Goal: Task Accomplishment & Management: Use online tool/utility

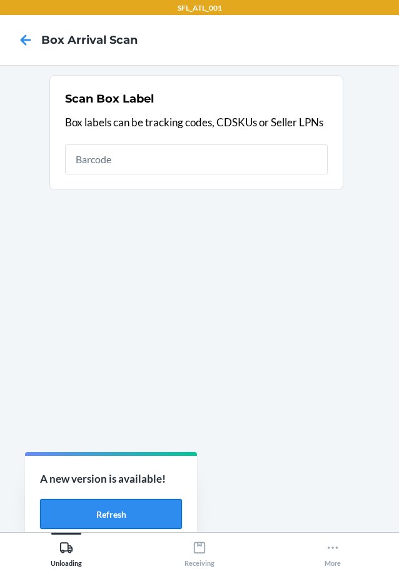
click at [149, 514] on button "Refresh" at bounding box center [111, 514] width 142 height 30
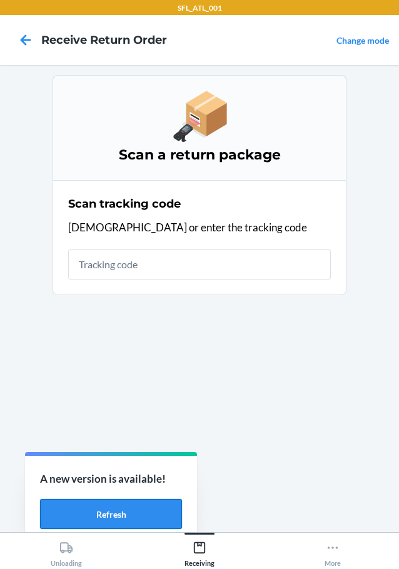
click at [118, 509] on button "Refresh" at bounding box center [111, 514] width 142 height 30
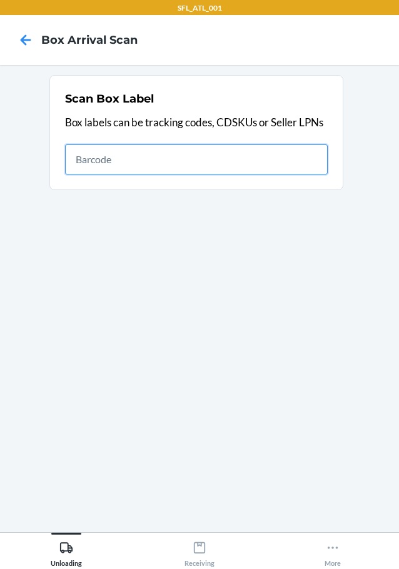
click at [204, 149] on input "text" at bounding box center [196, 159] width 263 height 30
type input "1ZX8R1710372999855"
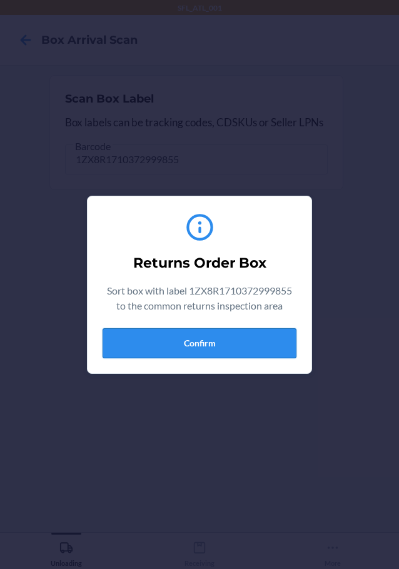
click at [210, 351] on button "Confirm" at bounding box center [200, 343] width 194 height 30
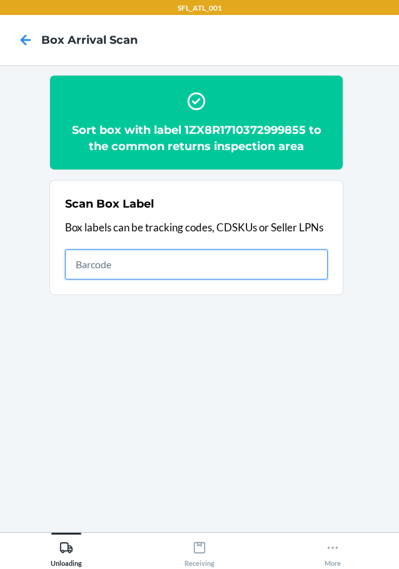
click at [225, 275] on input "text" at bounding box center [196, 264] width 263 height 30
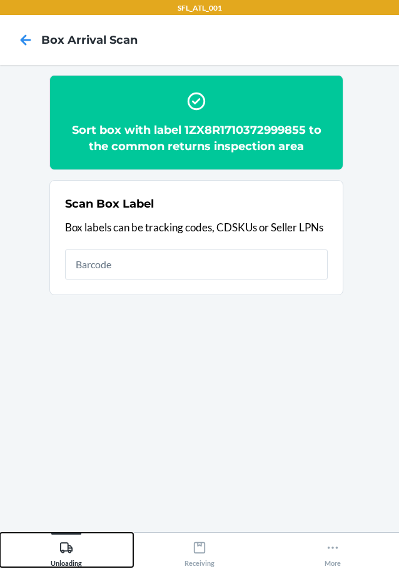
click at [64, 538] on div "Unloading" at bounding box center [66, 551] width 31 height 31
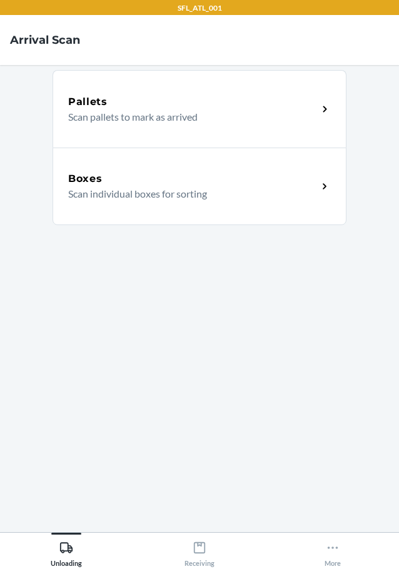
click at [107, 174] on div "Boxes" at bounding box center [192, 178] width 249 height 15
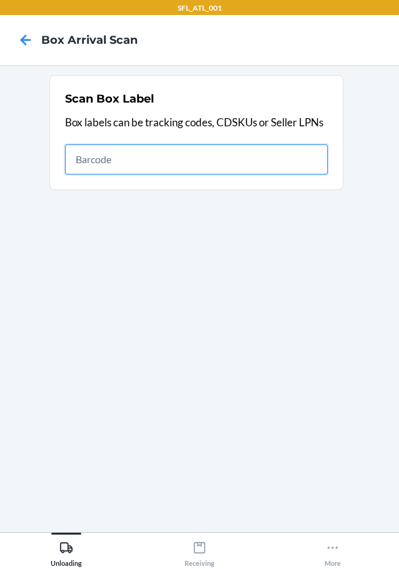
click at [238, 165] on input "text" at bounding box center [196, 159] width 263 height 30
type input "1ZV27J350328010630"
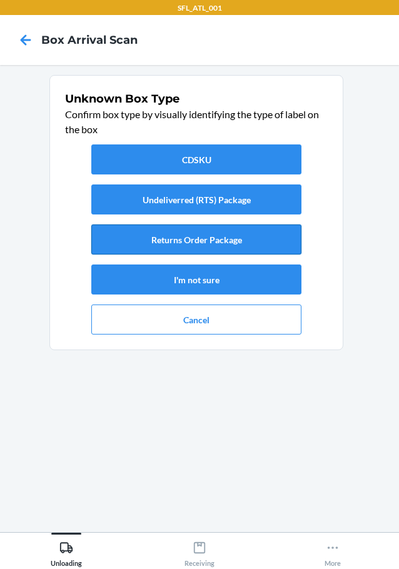
click at [249, 241] on button "Returns Order Package" at bounding box center [196, 239] width 210 height 30
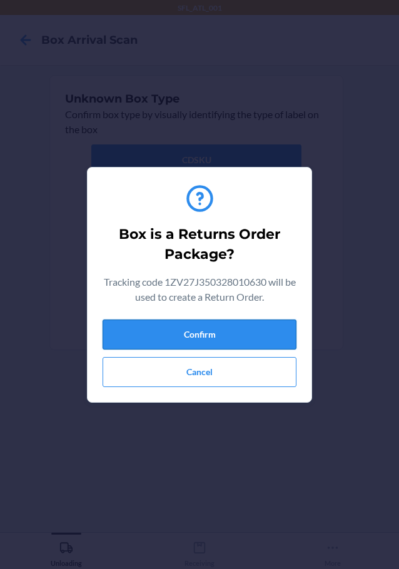
click at [235, 343] on button "Confirm" at bounding box center [200, 334] width 194 height 30
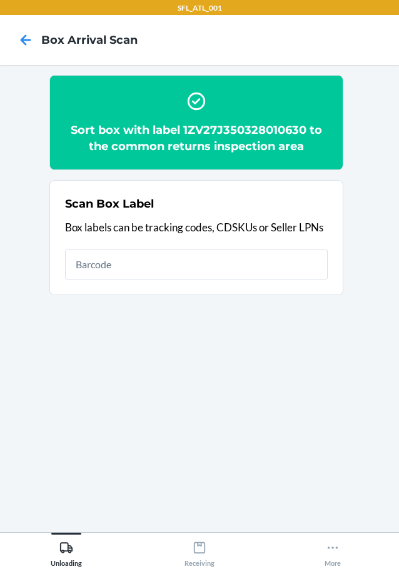
click at [186, 129] on h2 "Sort box with label 1ZV27J350328010630 to the common returns inspection area" at bounding box center [196, 138] width 263 height 33
drag, startPoint x: 184, startPoint y: 128, endPoint x: 306, endPoint y: 134, distance: 122.1
click at [306, 134] on h2 "Sort box with label 1ZV27J350328010630 to the common returns inspection area" at bounding box center [196, 138] width 263 height 33
copy h2 "1ZV27J350328010630"
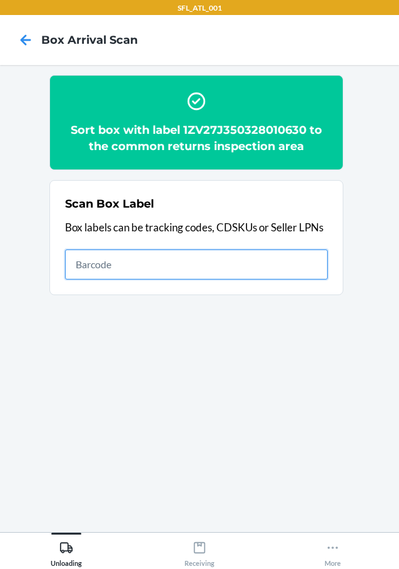
click at [115, 260] on input "text" at bounding box center [196, 264] width 263 height 30
type input "a5d4662c878386fa0"
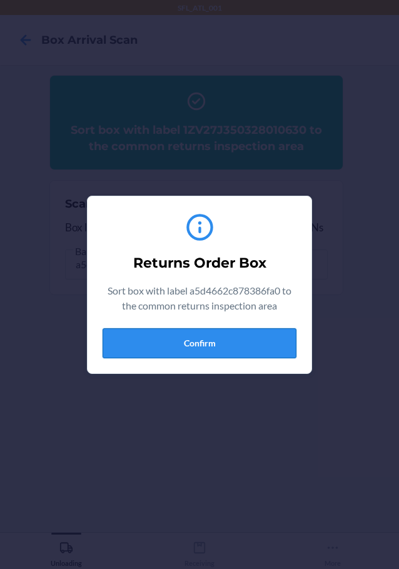
click at [265, 333] on button "Confirm" at bounding box center [200, 343] width 194 height 30
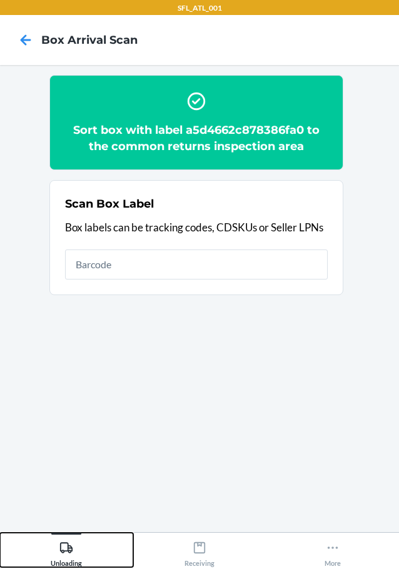
click at [71, 553] on icon at bounding box center [66, 547] width 13 height 11
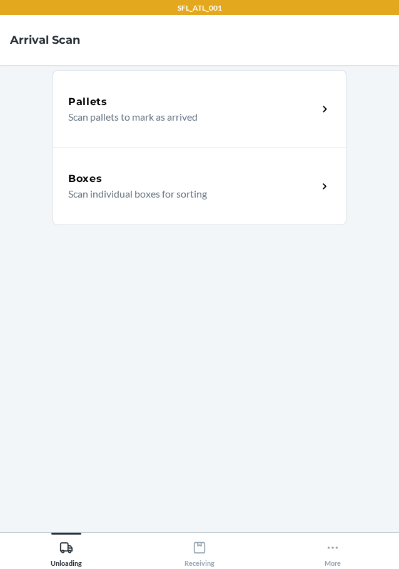
click at [129, 179] on div "Boxes" at bounding box center [192, 178] width 249 height 15
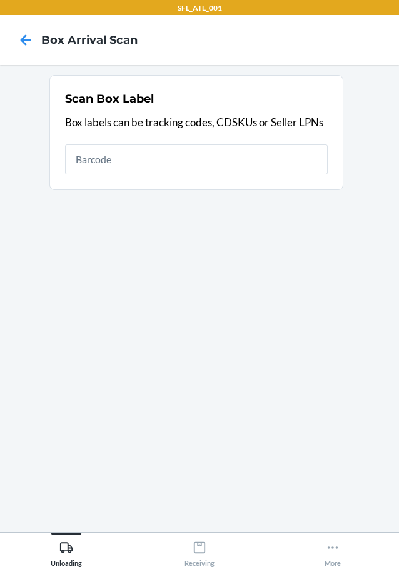
click at [121, 173] on input "text" at bounding box center [196, 159] width 263 height 30
type input "d770f4232653fc0a6"
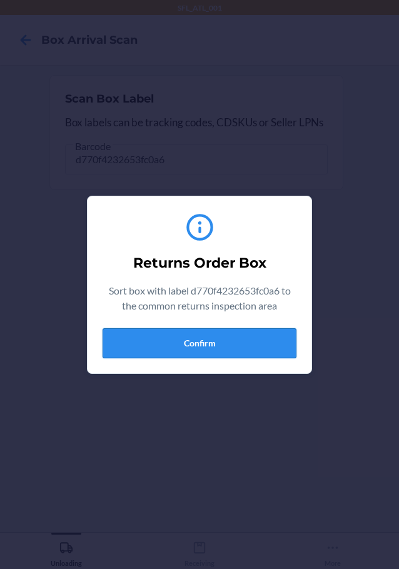
click at [177, 344] on button "Confirm" at bounding box center [200, 343] width 194 height 30
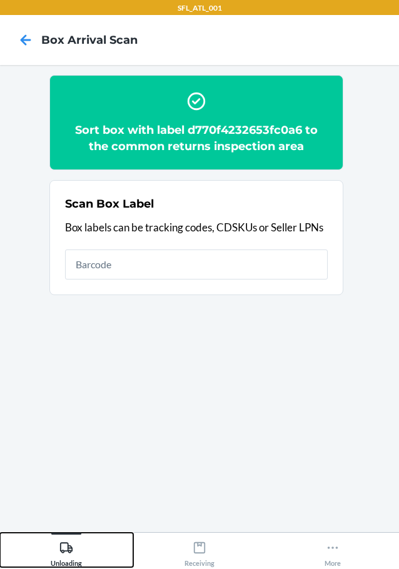
click at [68, 540] on div "Unloading" at bounding box center [66, 551] width 31 height 31
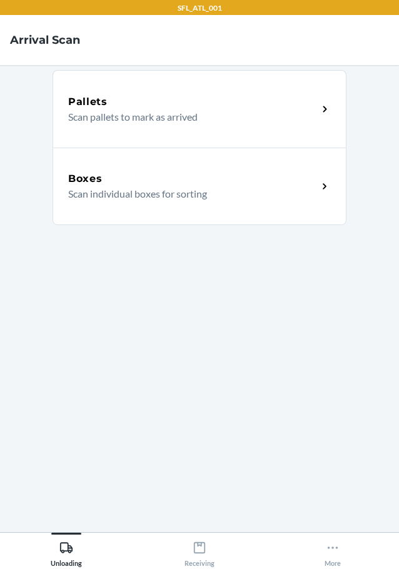
click at [169, 190] on p "Scan individual boxes for sorting" at bounding box center [187, 193] width 239 height 15
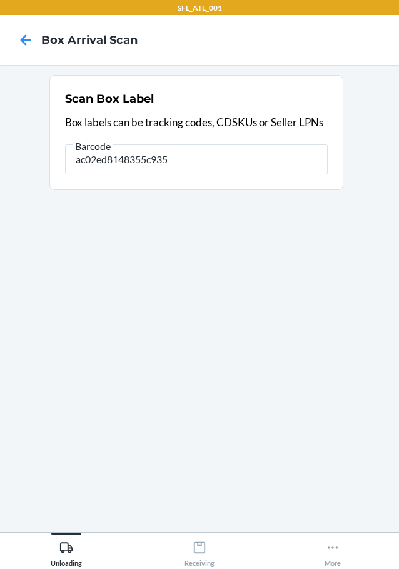
type input "ac02ed8148355c935"
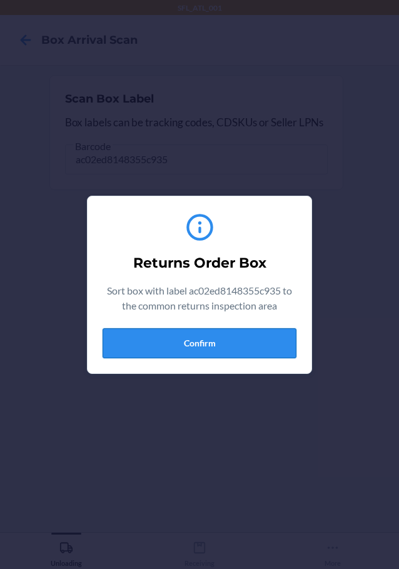
click at [250, 334] on button "Confirm" at bounding box center [200, 343] width 194 height 30
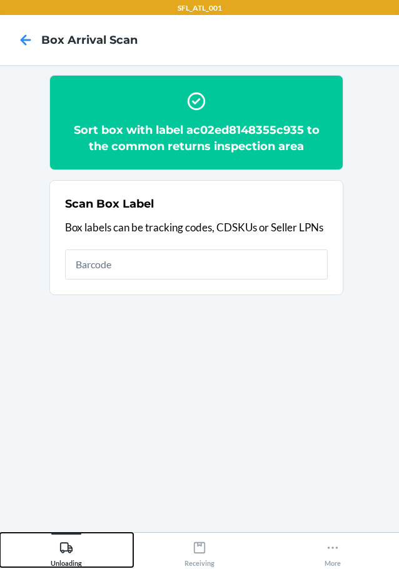
click at [63, 551] on icon at bounding box center [66, 548] width 14 height 14
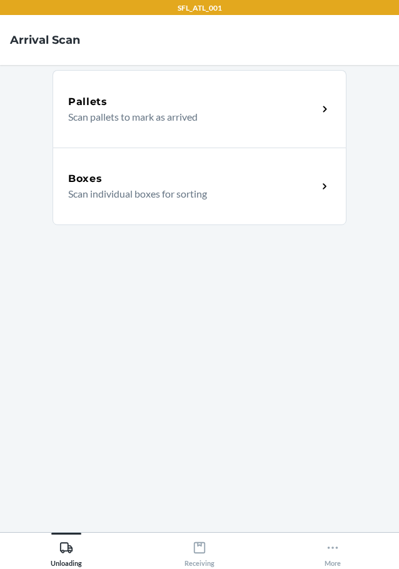
click at [133, 176] on div "Boxes" at bounding box center [192, 178] width 249 height 15
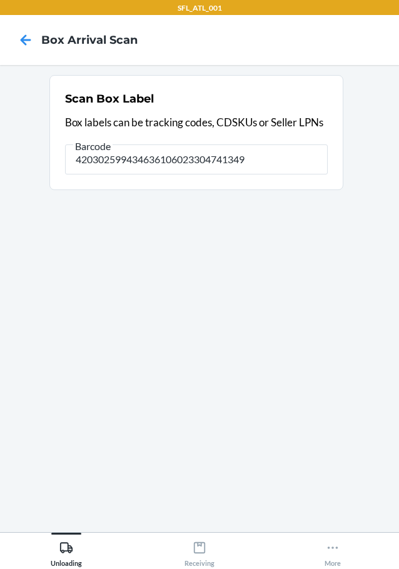
type input "420302599434636106023304741349"
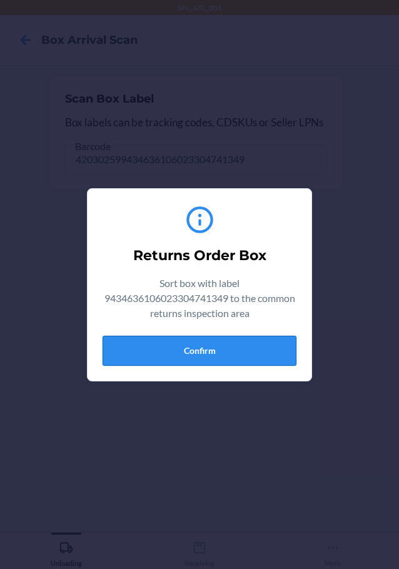
click at [232, 356] on button "Confirm" at bounding box center [200, 351] width 194 height 30
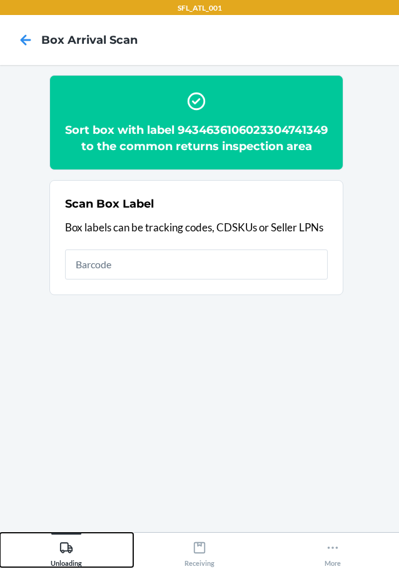
click at [63, 541] on icon at bounding box center [66, 548] width 14 height 14
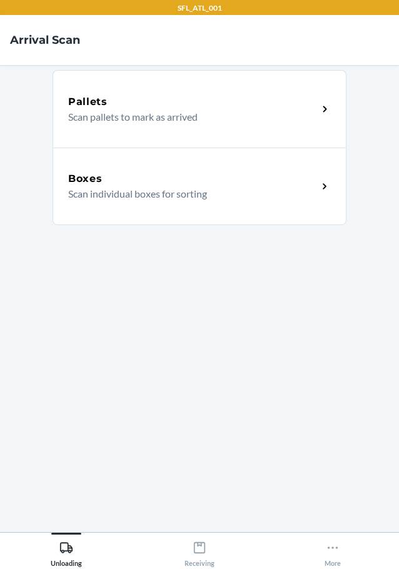
click at [93, 184] on h5 "Boxes" at bounding box center [85, 178] width 34 height 15
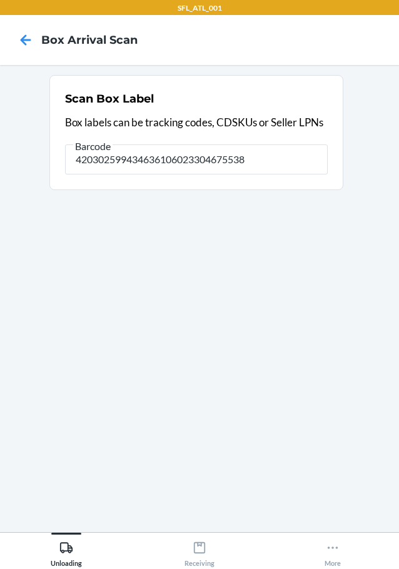
type input "420302599434636106023304675538"
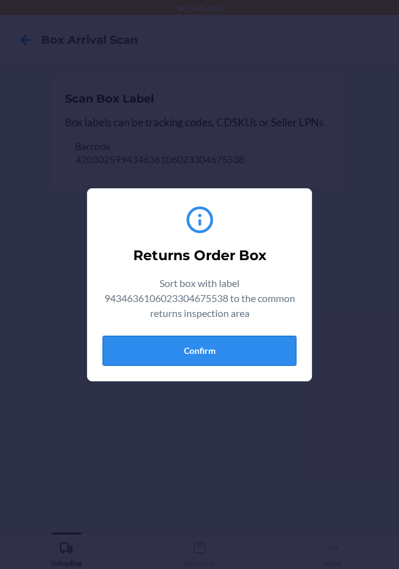
click at [258, 343] on button "Confirm" at bounding box center [200, 351] width 194 height 30
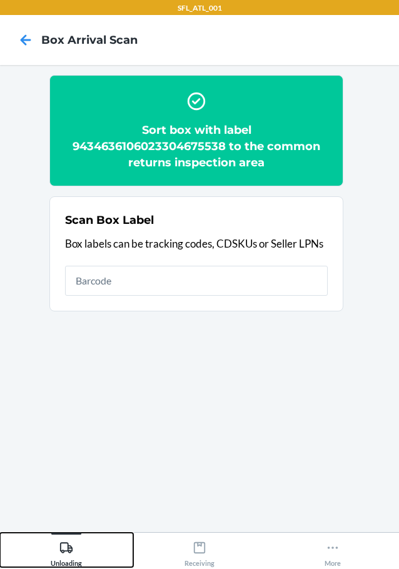
click at [57, 555] on div "Unloading" at bounding box center [66, 551] width 31 height 31
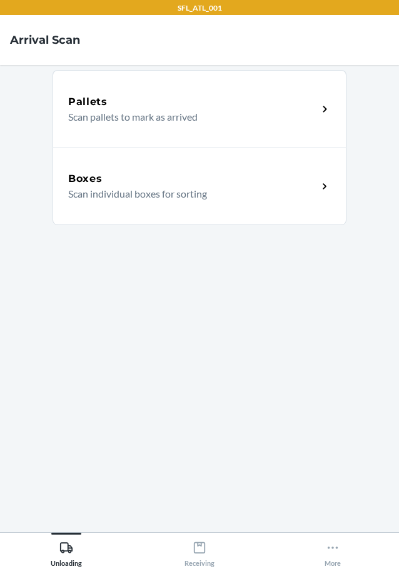
click at [88, 173] on h5 "Boxes" at bounding box center [85, 178] width 34 height 15
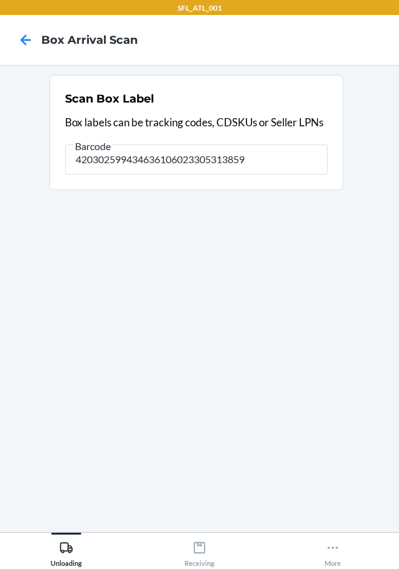
type input "420302599434636106023305313859"
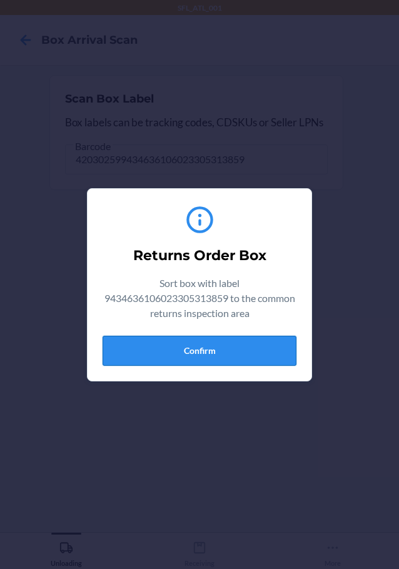
click at [223, 353] on button "Confirm" at bounding box center [200, 351] width 194 height 30
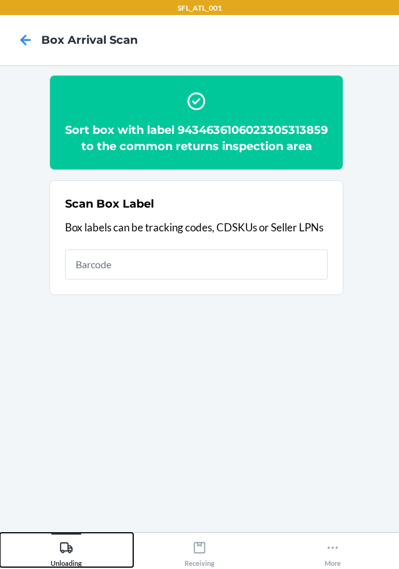
click at [63, 553] on icon at bounding box center [66, 548] width 14 height 14
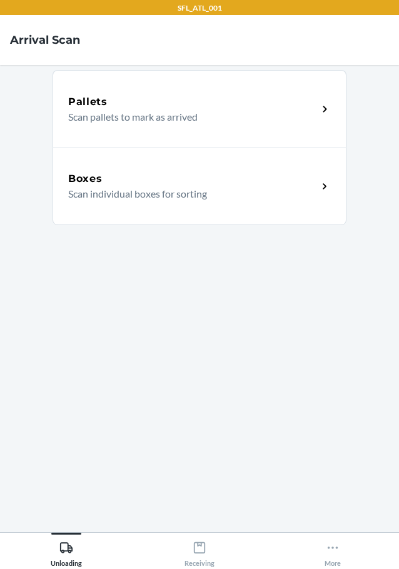
click at [109, 179] on div "Boxes" at bounding box center [192, 178] width 249 height 15
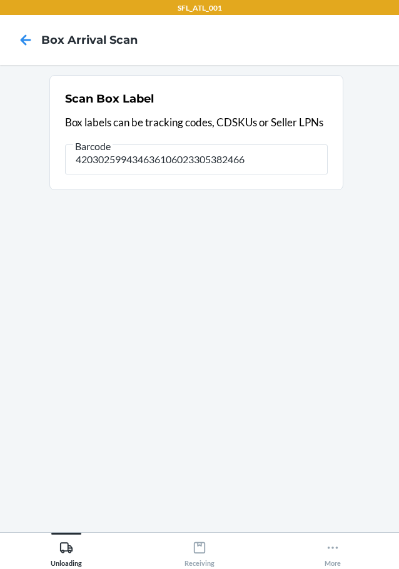
type input "420302599434636106023305382466"
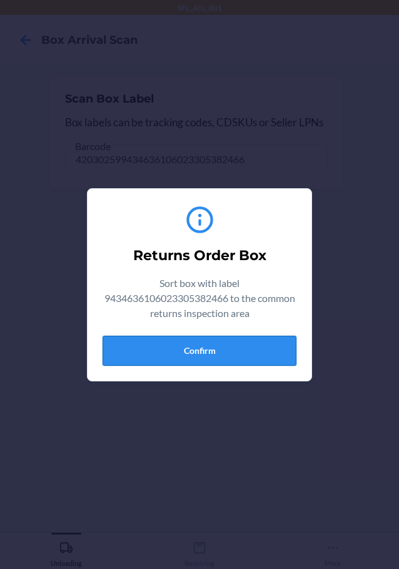
click at [216, 359] on button "Confirm" at bounding box center [200, 351] width 194 height 30
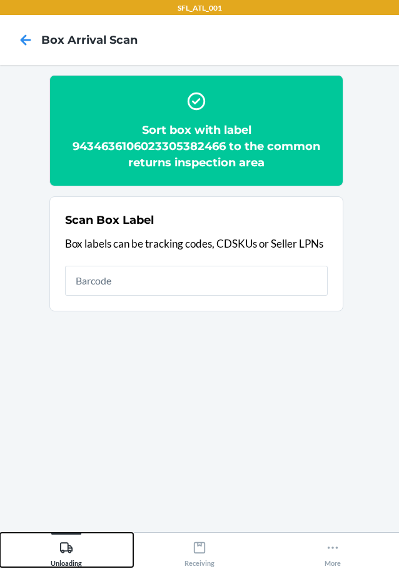
click at [69, 548] on icon at bounding box center [66, 547] width 13 height 11
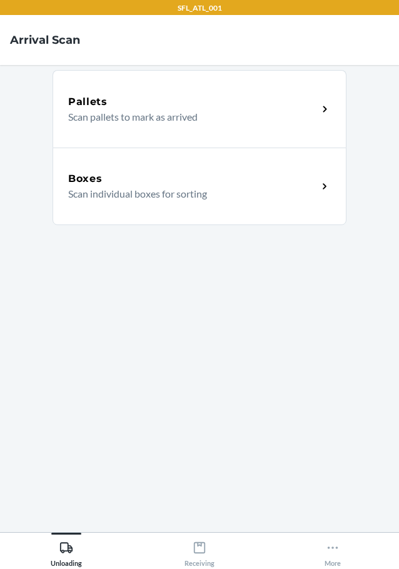
click at [172, 184] on div "Boxes" at bounding box center [192, 178] width 249 height 15
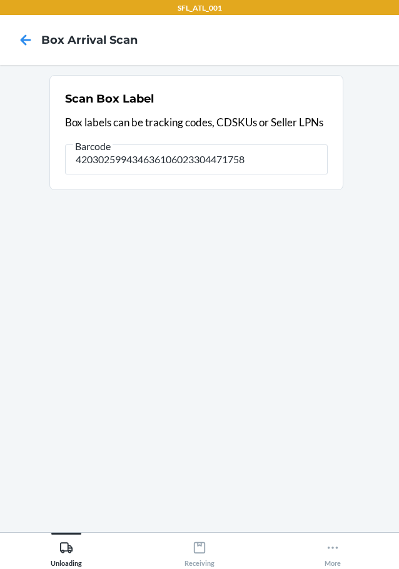
type input "420302599434636106023304471758"
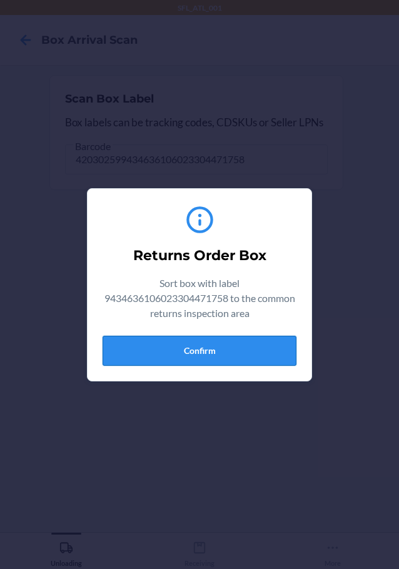
click at [208, 347] on button "Confirm" at bounding box center [200, 351] width 194 height 30
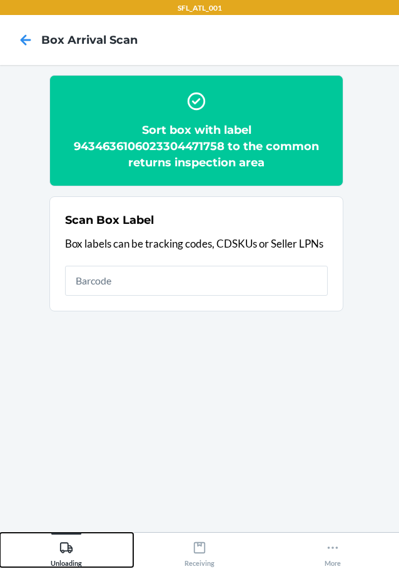
click at [64, 551] on icon at bounding box center [66, 547] width 13 height 11
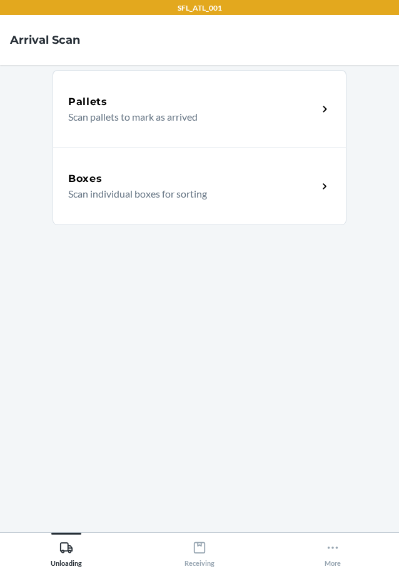
click at [108, 185] on div "Boxes" at bounding box center [192, 178] width 249 height 15
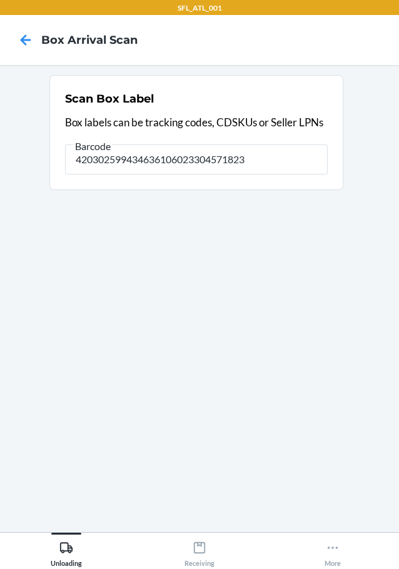
type input "420302599434636106023304571823"
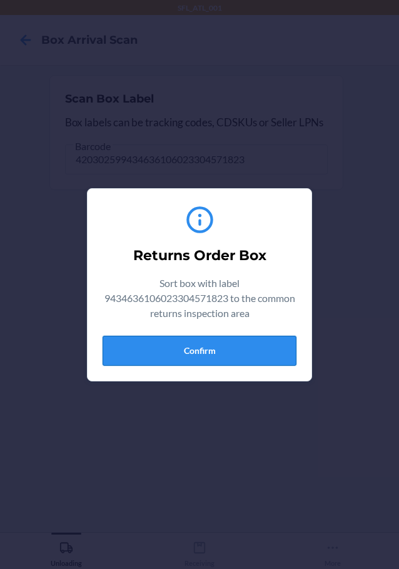
click at [264, 356] on button "Confirm" at bounding box center [200, 351] width 194 height 30
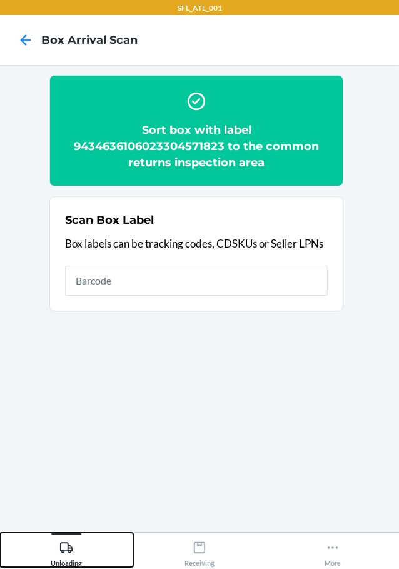
click at [63, 546] on icon at bounding box center [66, 548] width 14 height 14
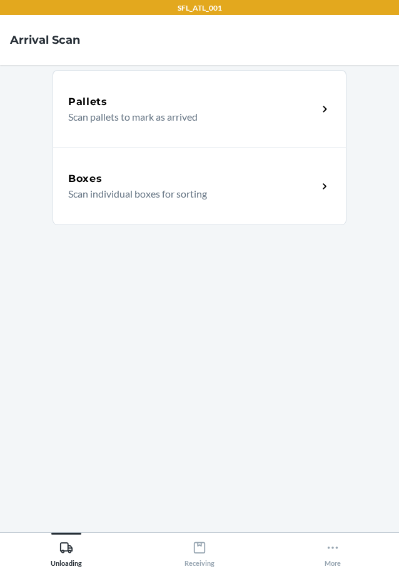
click at [144, 181] on div "Boxes" at bounding box center [192, 178] width 249 height 15
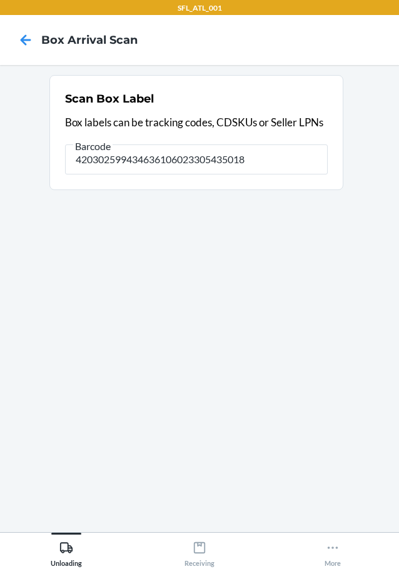
type input "420302599434636106023305435018"
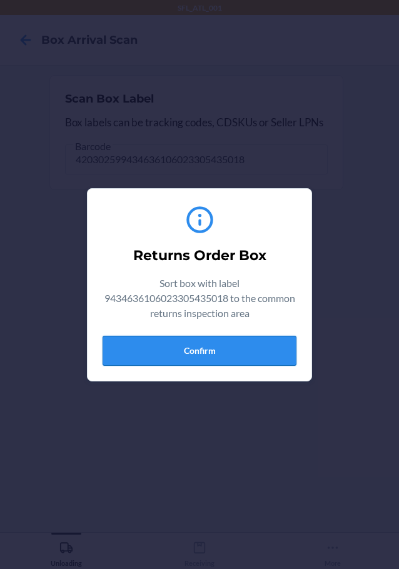
click at [219, 341] on button "Confirm" at bounding box center [200, 351] width 194 height 30
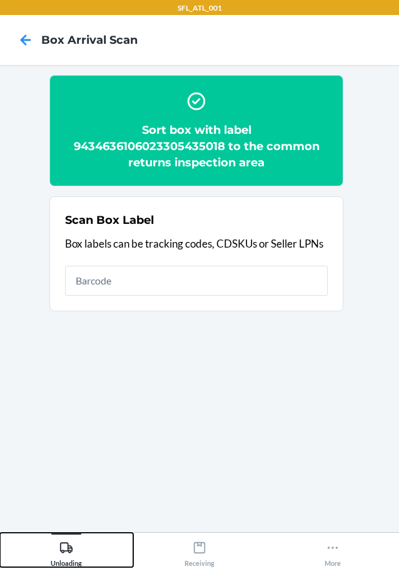
click at [70, 542] on icon at bounding box center [66, 548] width 14 height 14
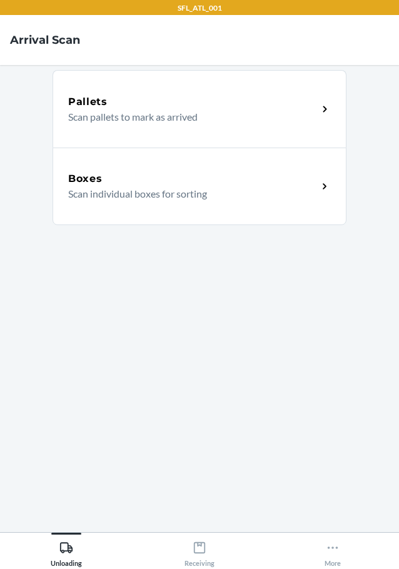
click at [113, 183] on div "Boxes" at bounding box center [192, 178] width 249 height 15
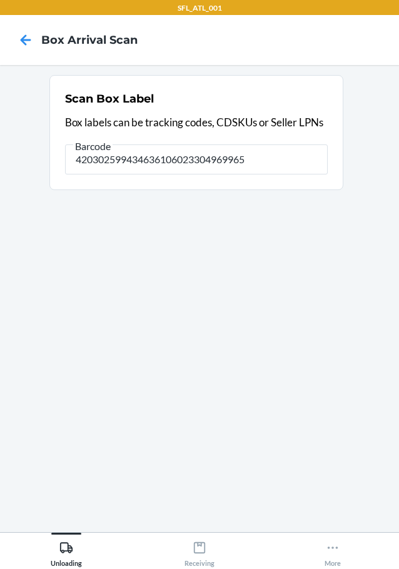
type input "420302599434636106023304969965"
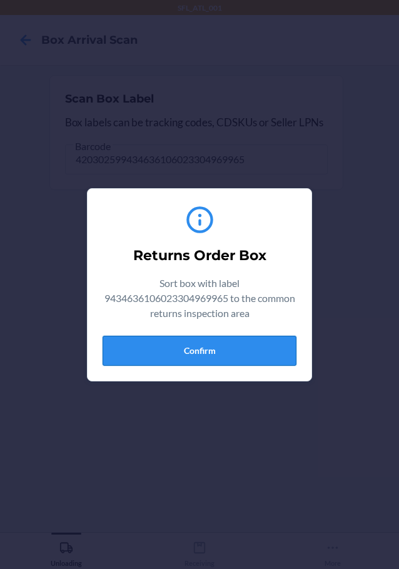
click at [191, 341] on button "Confirm" at bounding box center [200, 351] width 194 height 30
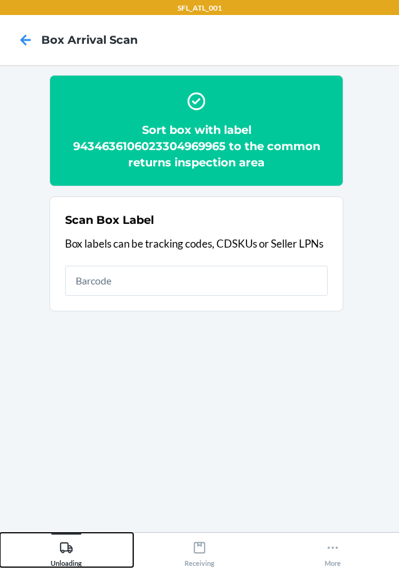
click at [69, 548] on icon at bounding box center [66, 547] width 13 height 11
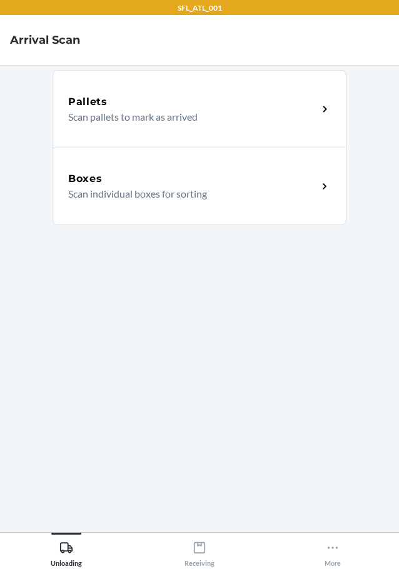
click at [117, 170] on div "Boxes Scan individual boxes for sorting" at bounding box center [200, 187] width 294 height 78
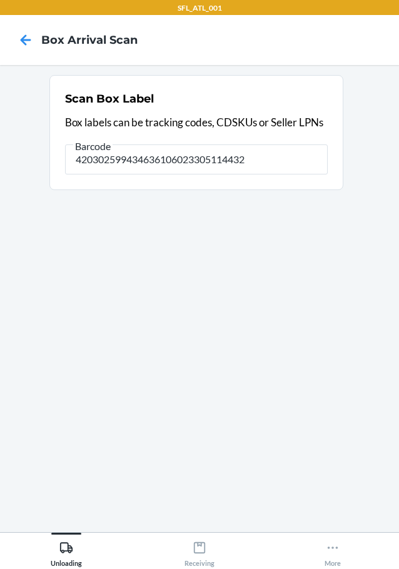
type input "420302599434636106023305114432"
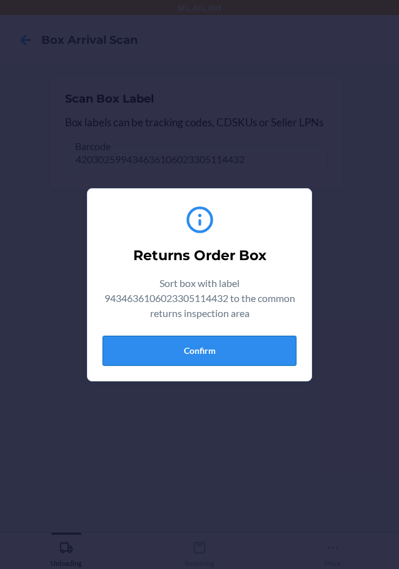
click at [260, 337] on button "Confirm" at bounding box center [200, 351] width 194 height 30
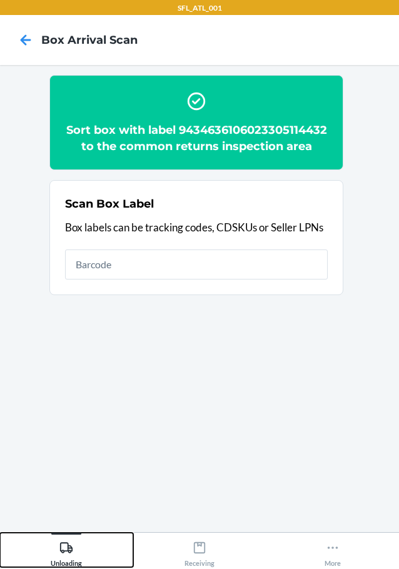
click at [69, 549] on icon at bounding box center [66, 548] width 14 height 14
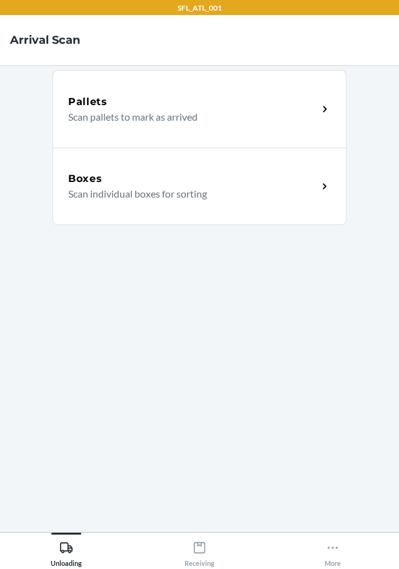
click at [134, 177] on div "Boxes" at bounding box center [192, 178] width 249 height 15
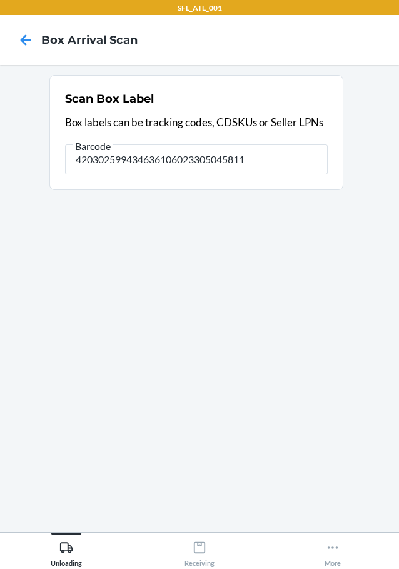
type input "420302599434636106023305045811"
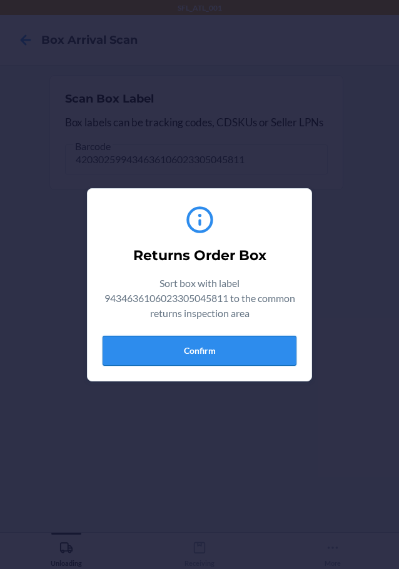
click at [200, 358] on button "Confirm" at bounding box center [200, 351] width 194 height 30
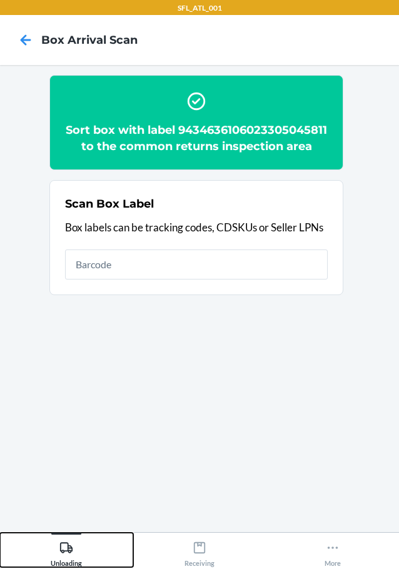
click at [64, 542] on icon at bounding box center [66, 548] width 14 height 14
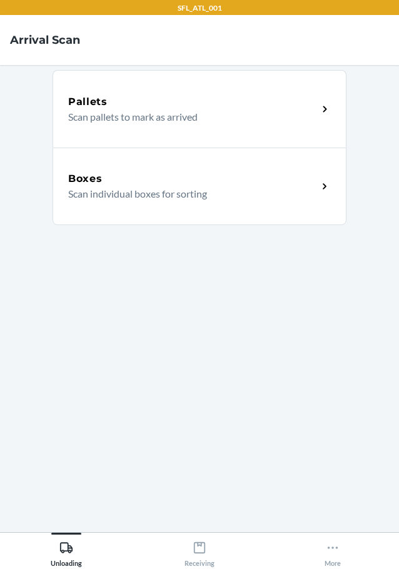
click at [113, 179] on div "Boxes" at bounding box center [192, 178] width 249 height 15
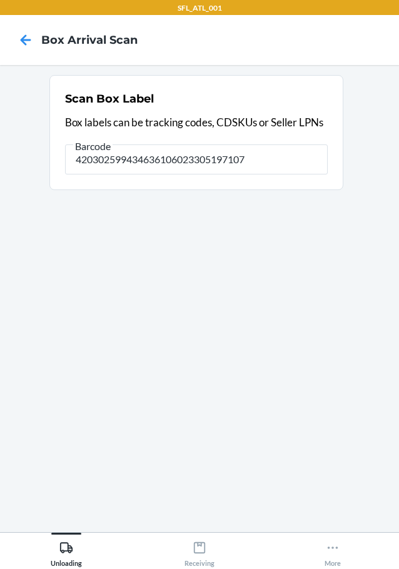
type input "420302599434636106023305197107"
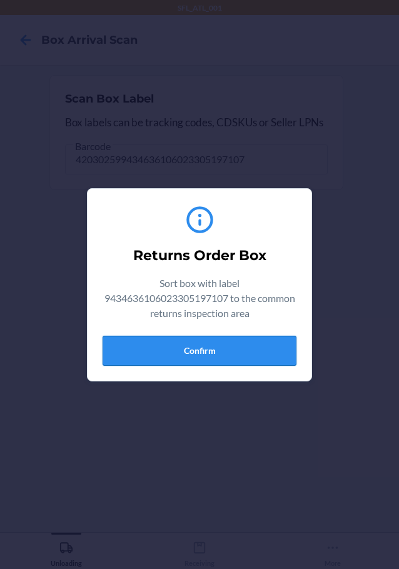
click at [221, 356] on button "Confirm" at bounding box center [200, 351] width 194 height 30
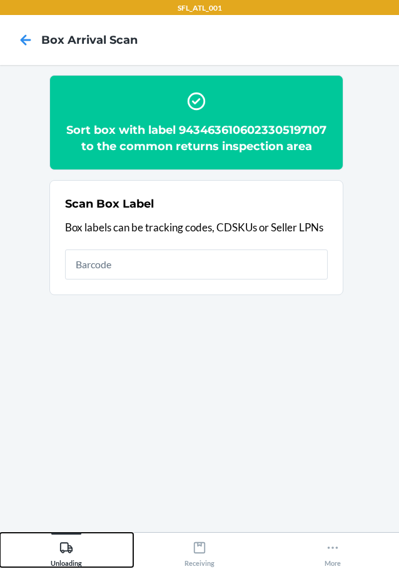
click at [78, 546] on div "Unloading" at bounding box center [66, 551] width 31 height 31
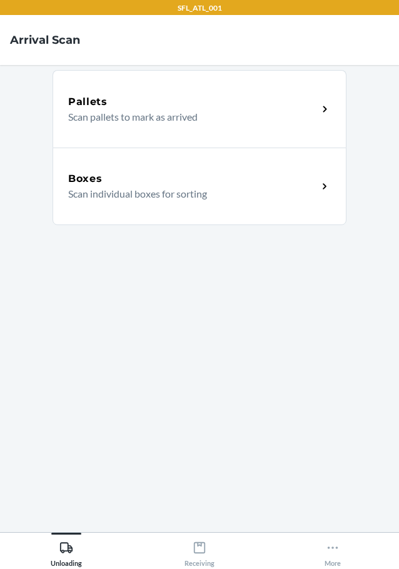
click at [212, 188] on p "Scan individual boxes for sorting" at bounding box center [187, 193] width 239 height 15
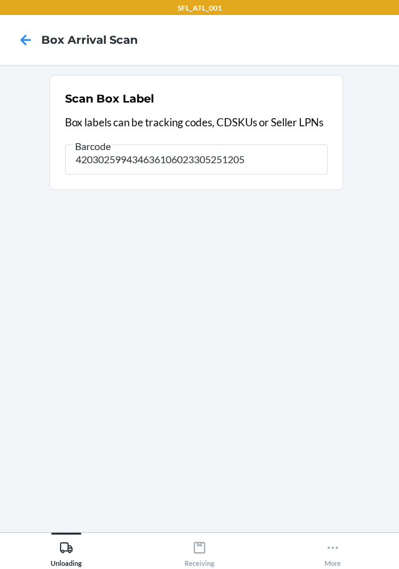
type input "420302599434636106023305251205"
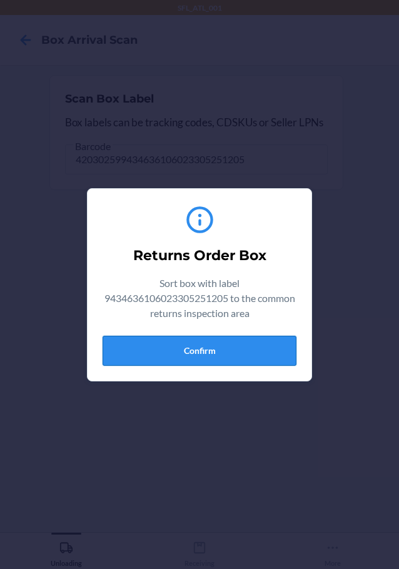
click at [205, 353] on button "Confirm" at bounding box center [200, 351] width 194 height 30
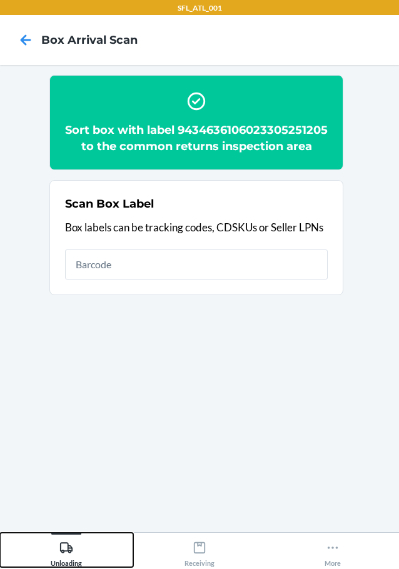
click at [63, 544] on icon at bounding box center [66, 548] width 14 height 14
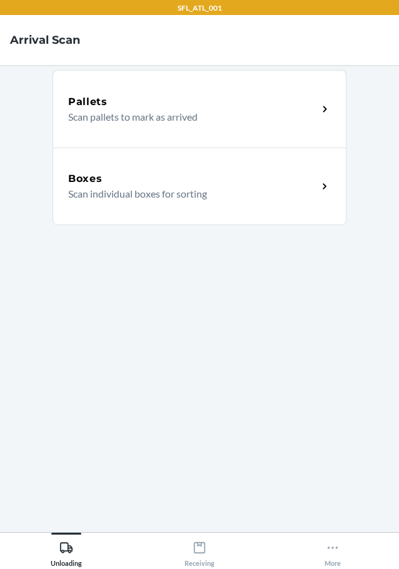
click at [163, 194] on p "Scan individual boxes for sorting" at bounding box center [187, 193] width 239 height 15
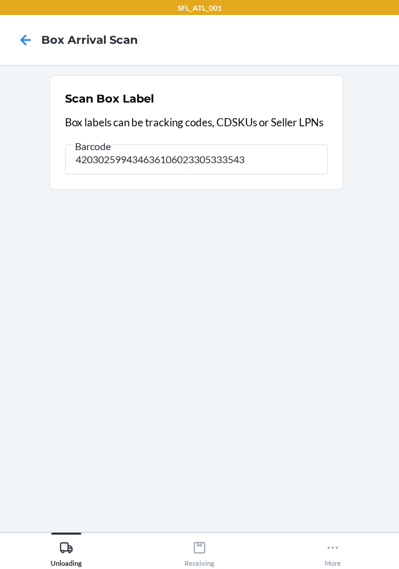
type input "420302599434636106023305333543"
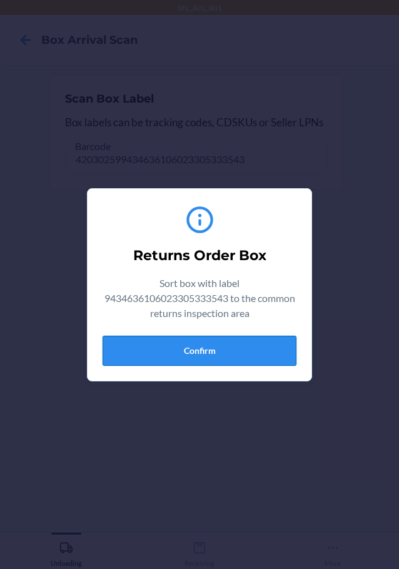
click at [225, 359] on button "Confirm" at bounding box center [200, 351] width 194 height 30
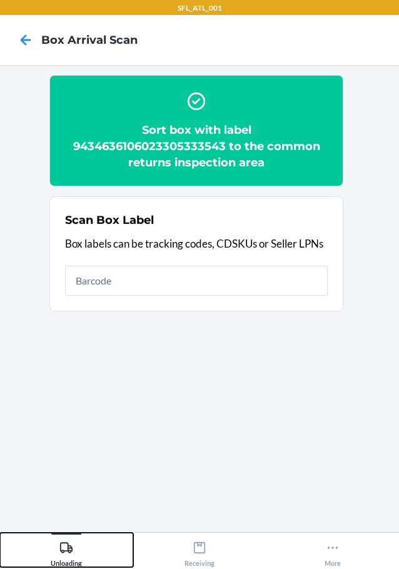
click at [56, 546] on div "Unloading" at bounding box center [66, 551] width 31 height 31
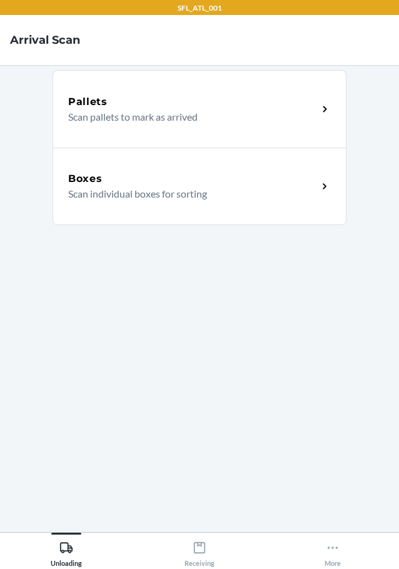
click at [86, 183] on h5 "Boxes" at bounding box center [85, 178] width 34 height 15
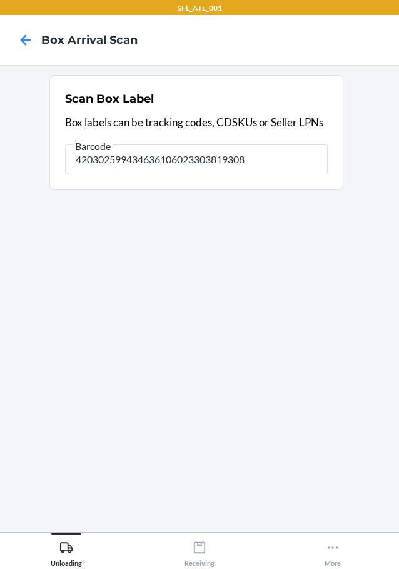
type input "420302599434636106023303819308"
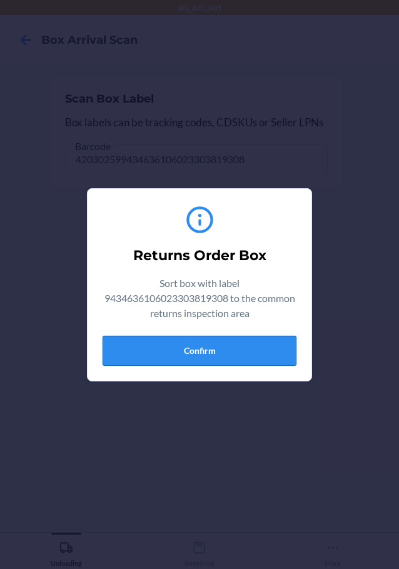
click at [241, 358] on button "Confirm" at bounding box center [200, 351] width 194 height 30
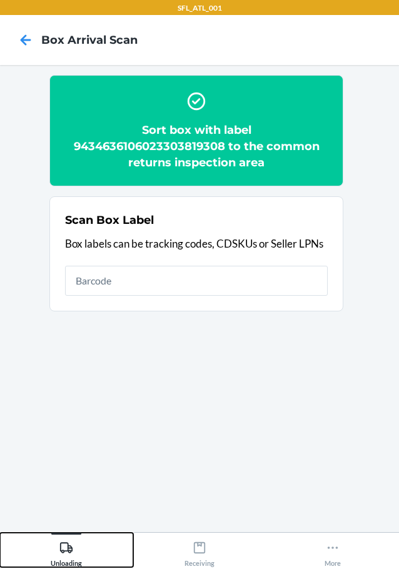
click at [58, 541] on div "Unloading" at bounding box center [66, 551] width 31 height 31
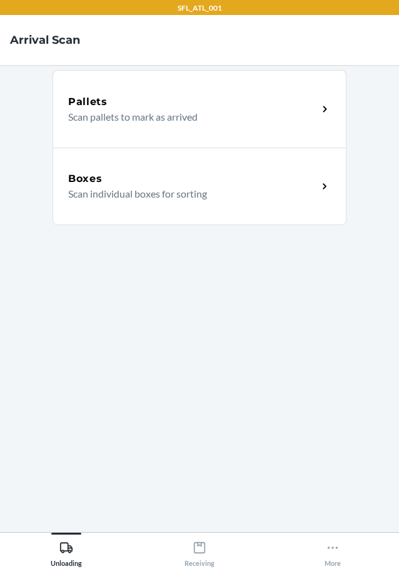
click at [176, 168] on div "Boxes Scan individual boxes for sorting" at bounding box center [200, 187] width 294 height 78
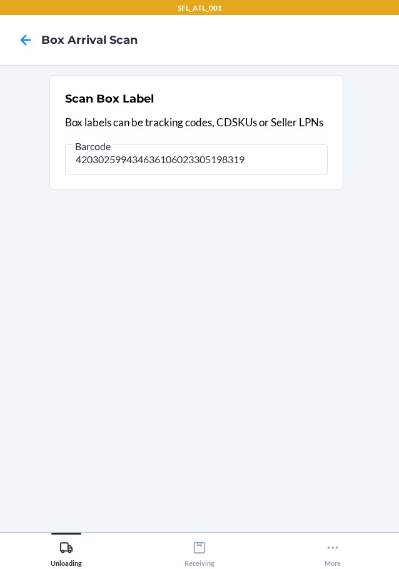
type input "420302599434636106023305198319"
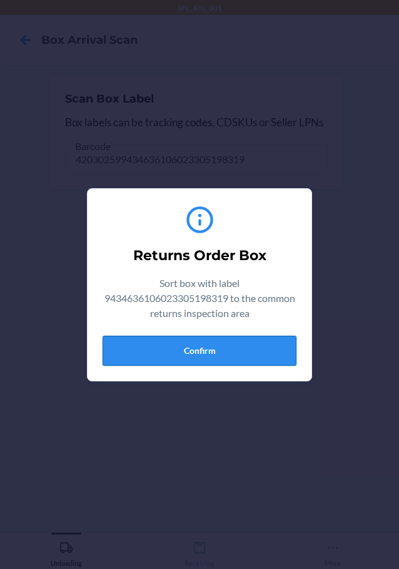
click at [258, 343] on button "Confirm" at bounding box center [200, 351] width 194 height 30
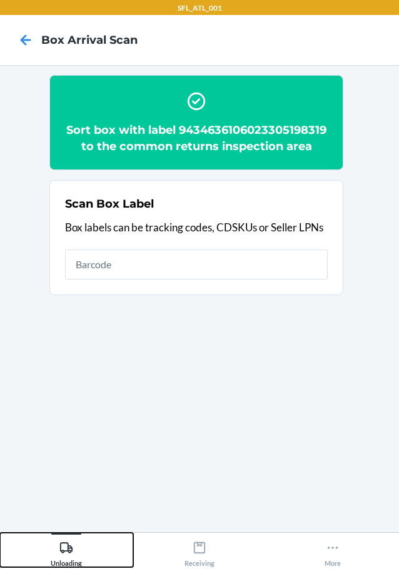
click at [69, 541] on icon at bounding box center [66, 548] width 14 height 14
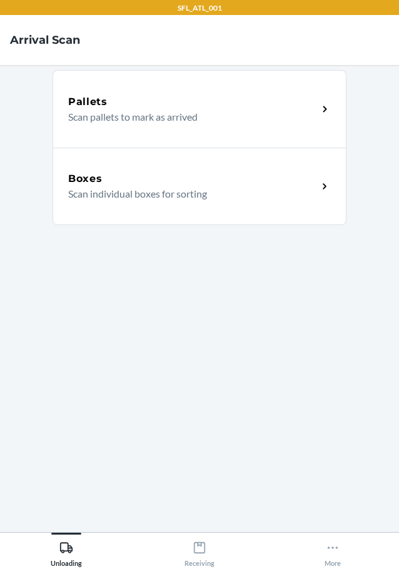
click at [139, 189] on p "Scan individual boxes for sorting" at bounding box center [187, 193] width 239 height 15
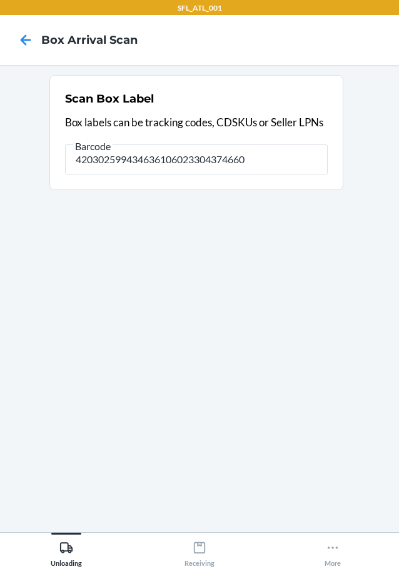
type input "420302599434636106023304374660"
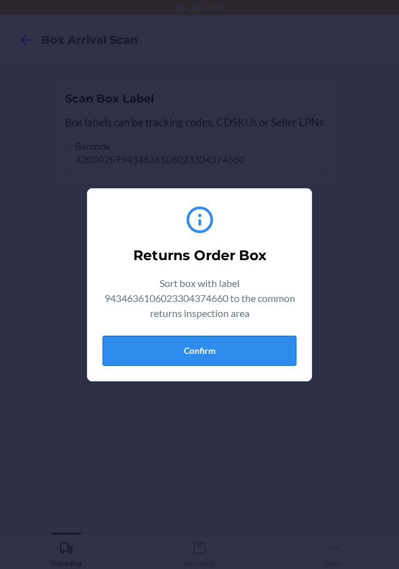
click at [249, 358] on button "Confirm" at bounding box center [200, 351] width 194 height 30
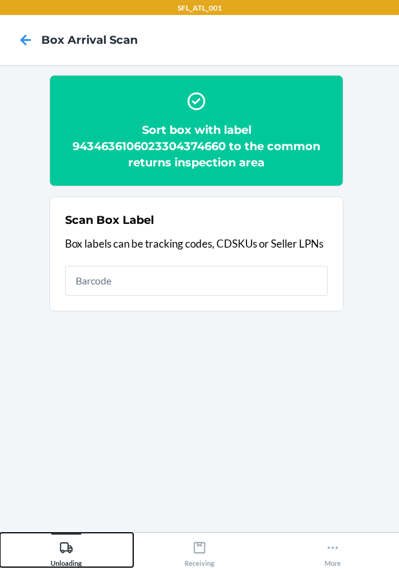
click at [77, 548] on div "Unloading" at bounding box center [66, 551] width 31 height 31
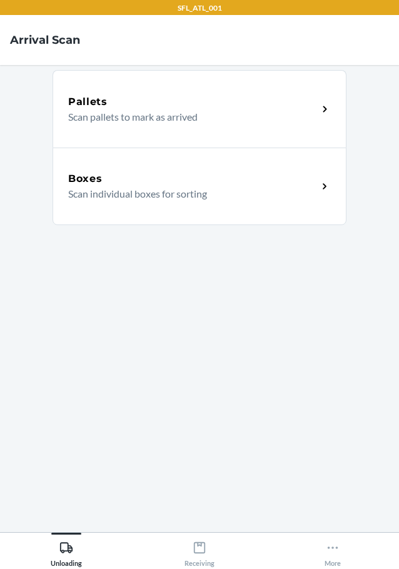
click at [176, 181] on div "Boxes" at bounding box center [192, 178] width 249 height 15
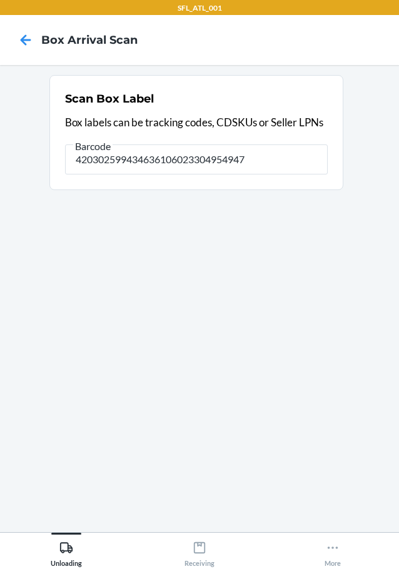
type input "420302599434636106023304954947"
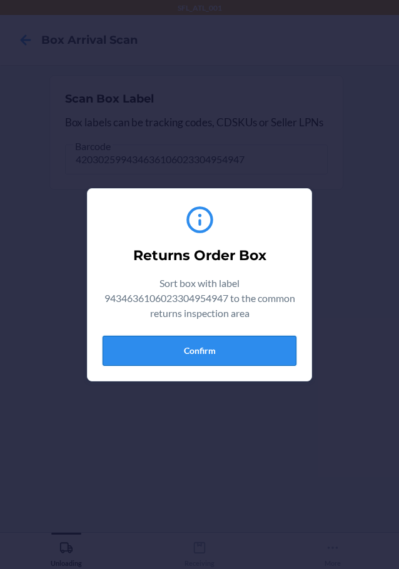
click at [223, 357] on button "Confirm" at bounding box center [200, 351] width 194 height 30
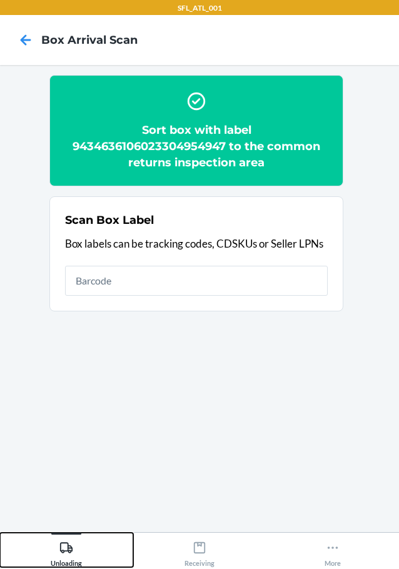
click at [62, 552] on icon at bounding box center [66, 547] width 13 height 11
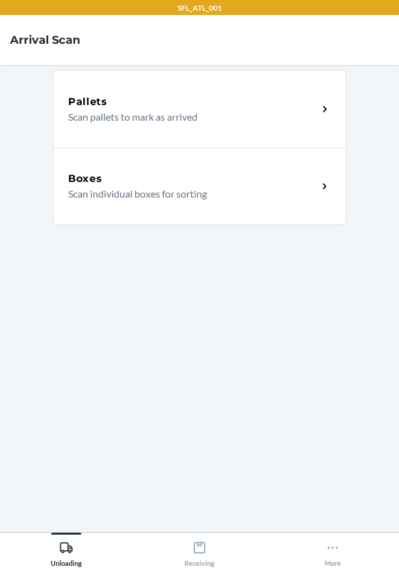
click at [154, 191] on p "Scan individual boxes for sorting" at bounding box center [187, 193] width 239 height 15
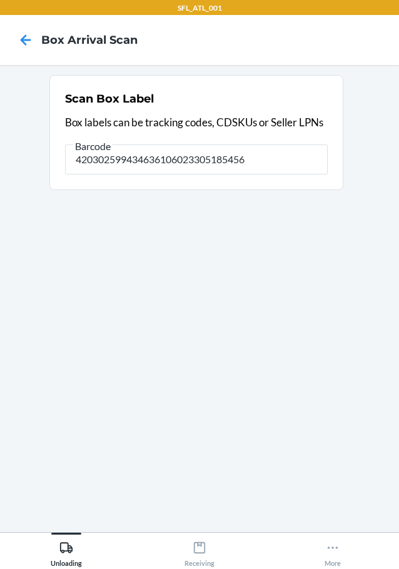
type input "420302599434636106023305185456"
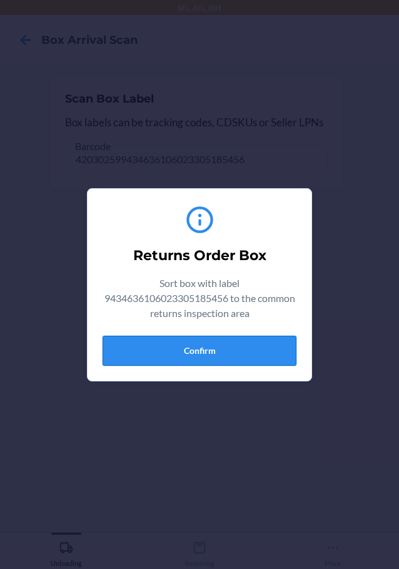
click at [217, 348] on button "Confirm" at bounding box center [200, 351] width 194 height 30
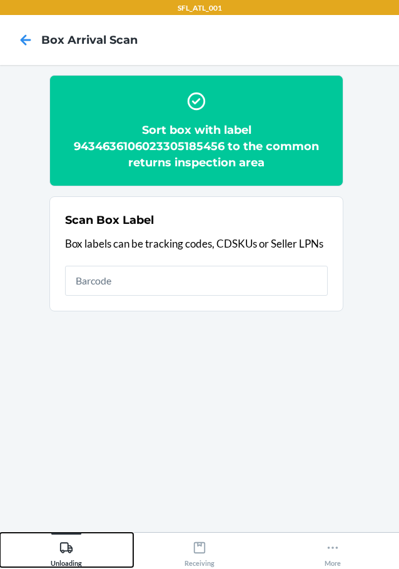
click at [75, 536] on div "Unloading" at bounding box center [66, 551] width 31 height 31
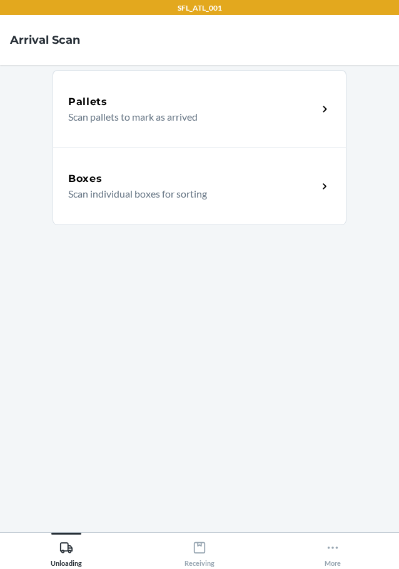
click at [138, 194] on p "Scan individual boxes for sorting" at bounding box center [187, 193] width 239 height 15
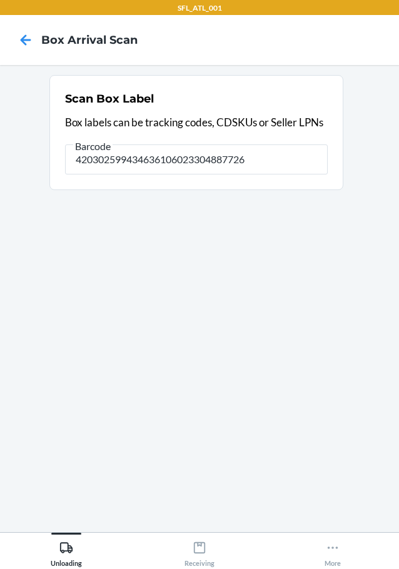
type input "420302599434636106023304887726"
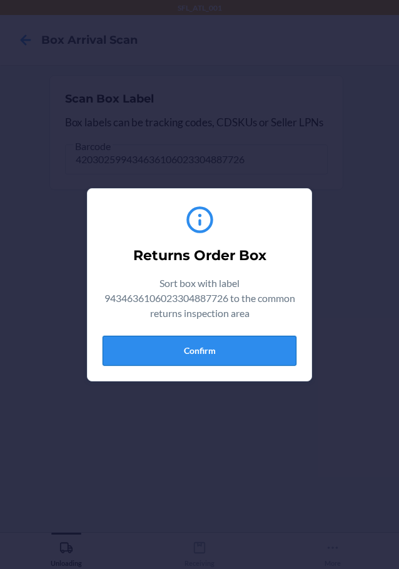
click at [211, 356] on button "Confirm" at bounding box center [200, 351] width 194 height 30
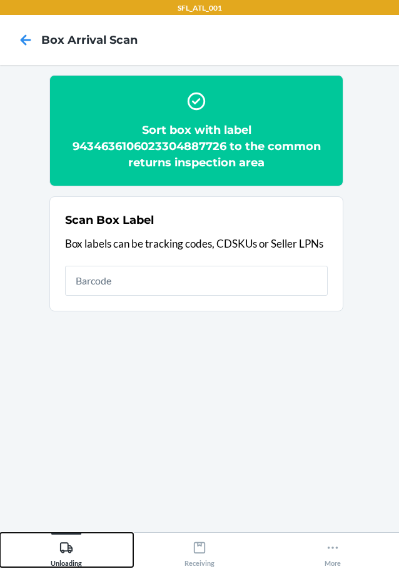
click at [62, 543] on icon at bounding box center [66, 547] width 13 height 11
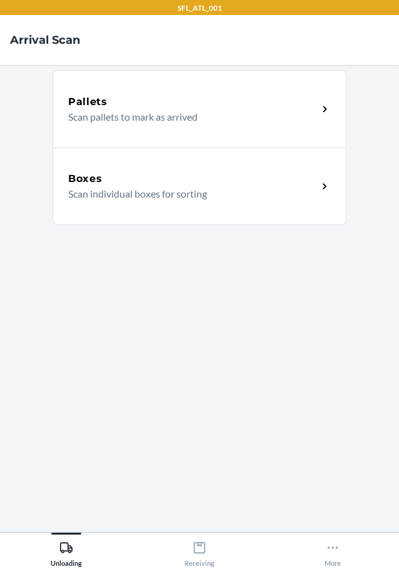
click at [149, 174] on div "Boxes" at bounding box center [192, 178] width 249 height 15
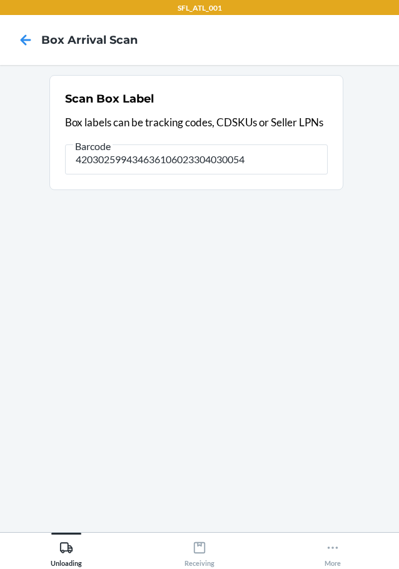
type input "420302599434636106023304030054"
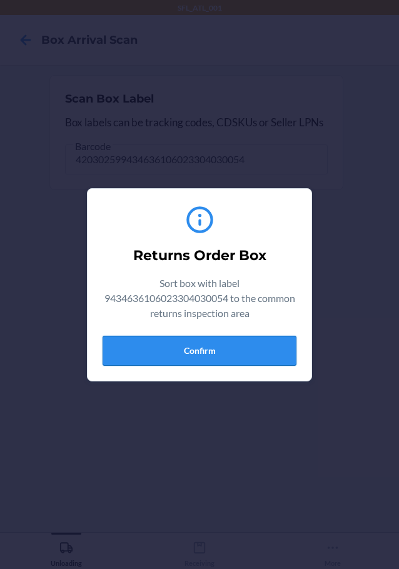
click at [234, 353] on button "Confirm" at bounding box center [200, 351] width 194 height 30
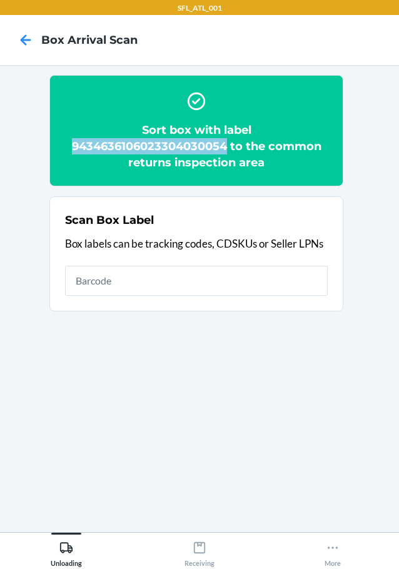
drag, startPoint x: 71, startPoint y: 151, endPoint x: 227, endPoint y: 148, distance: 155.7
click at [227, 148] on h2 "Sort box with label 9434636106023304030054 to the common returns inspection area" at bounding box center [196, 146] width 263 height 49
copy h2 "9434636106023304030054"
drag, startPoint x: 70, startPoint y: 551, endPoint x: 70, endPoint y: 540, distance: 11.9
click at [70, 551] on icon at bounding box center [66, 548] width 14 height 14
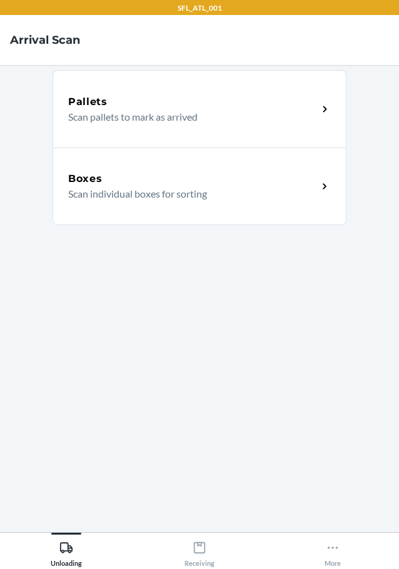
click at [136, 177] on div "Boxes" at bounding box center [192, 178] width 249 height 15
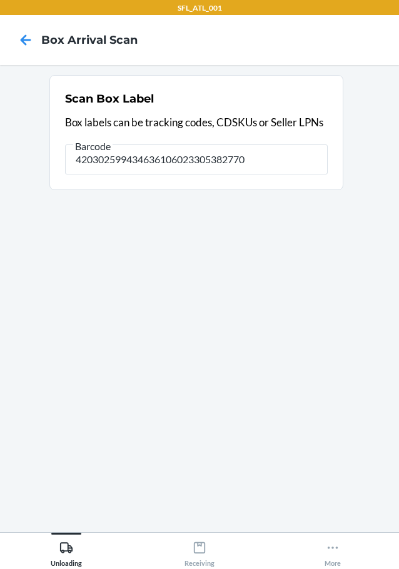
type input "420302599434636106023305382770"
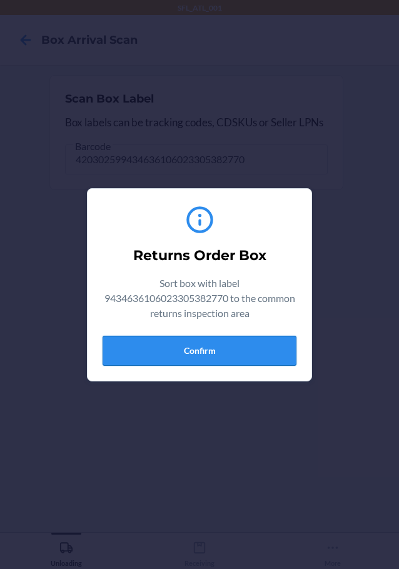
click at [259, 336] on button "Confirm" at bounding box center [200, 351] width 194 height 30
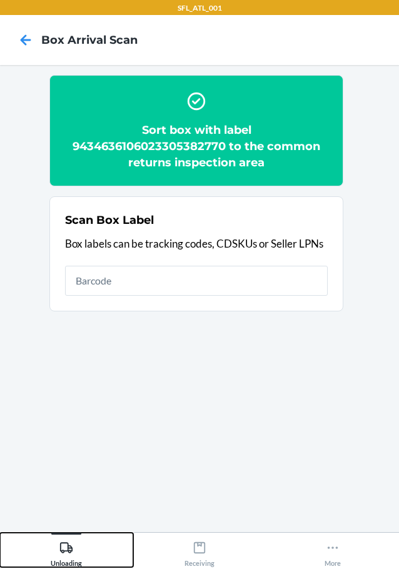
click at [64, 549] on icon at bounding box center [66, 548] width 14 height 14
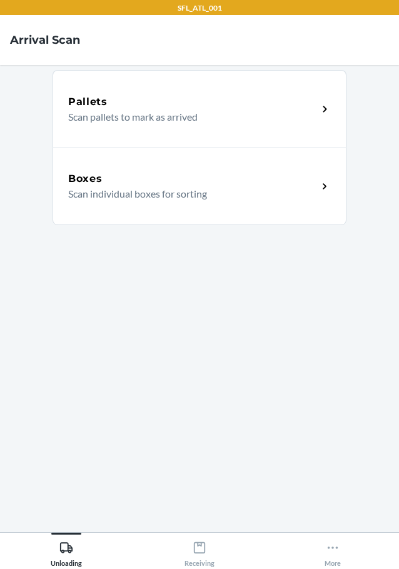
click at [138, 191] on p "Scan individual boxes for sorting" at bounding box center [187, 193] width 239 height 15
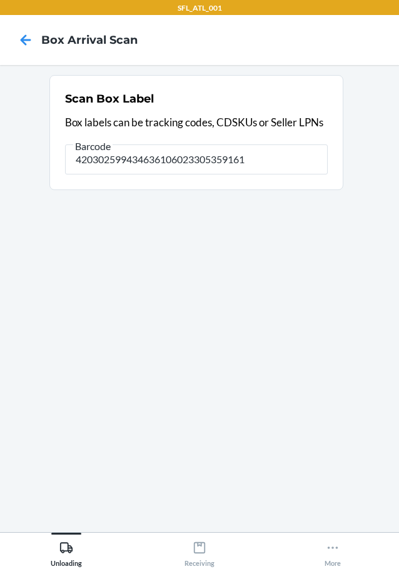
type input "420302599434636106023305359161"
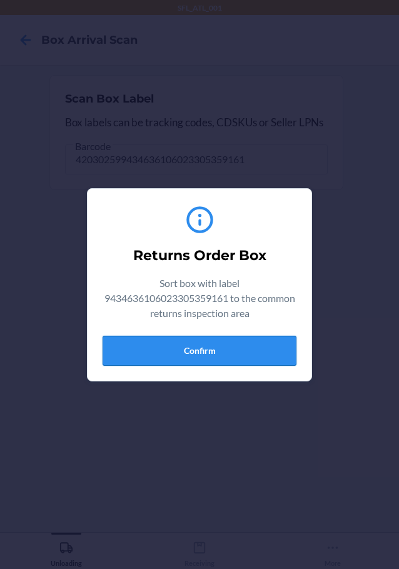
click at [245, 354] on button "Confirm" at bounding box center [200, 351] width 194 height 30
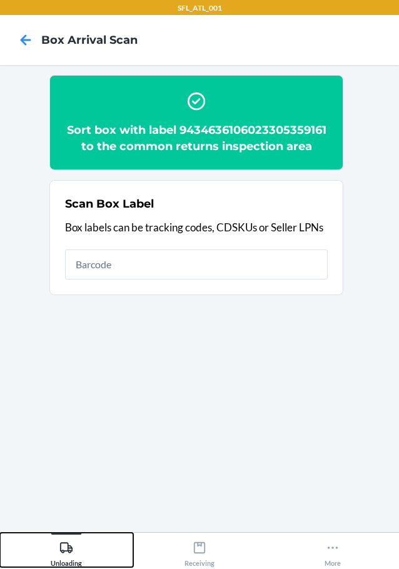
click at [70, 553] on icon at bounding box center [66, 547] width 13 height 11
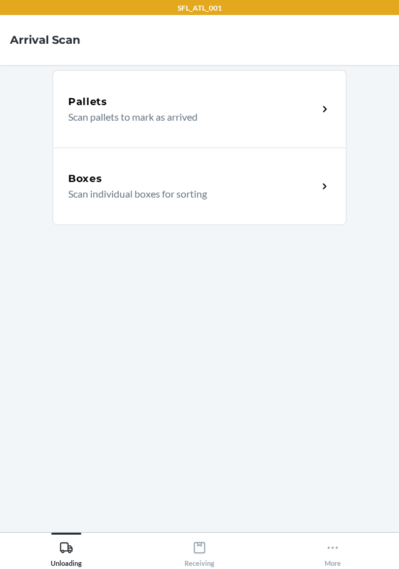
click at [121, 184] on div "Boxes" at bounding box center [192, 178] width 249 height 15
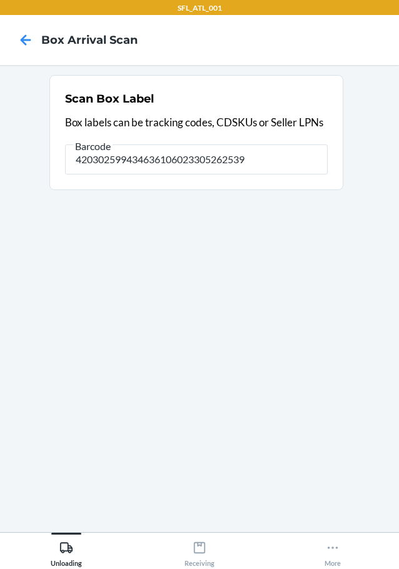
type input "420302599434636106023305262539"
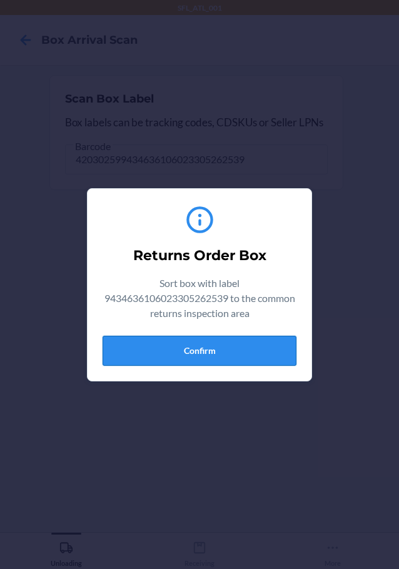
drag, startPoint x: 208, startPoint y: 366, endPoint x: 217, endPoint y: 363, distance: 9.7
click at [208, 366] on div "Returns Order Box Sort box with label 9434636106023305262539 to the common retu…" at bounding box center [200, 285] width 194 height 172
click at [224, 344] on button "Confirm" at bounding box center [200, 351] width 194 height 30
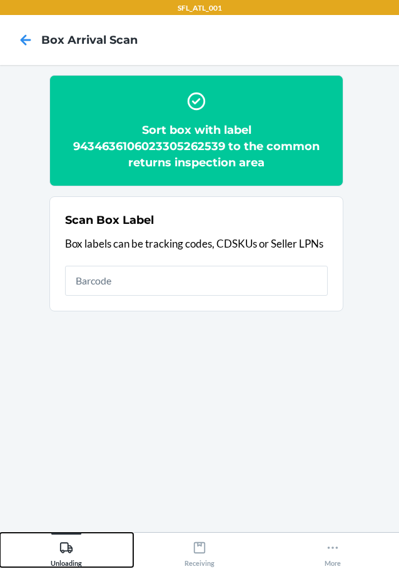
click at [66, 546] on icon at bounding box center [66, 548] width 14 height 14
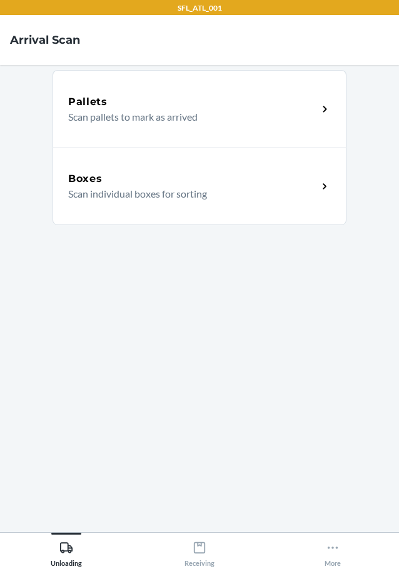
click at [171, 173] on div "Boxes" at bounding box center [192, 178] width 249 height 15
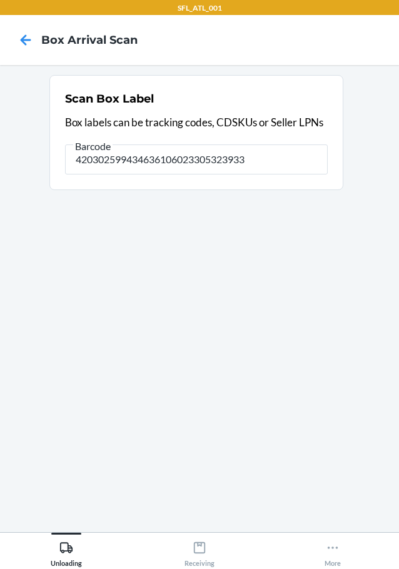
type input "420302599434636106023305323933"
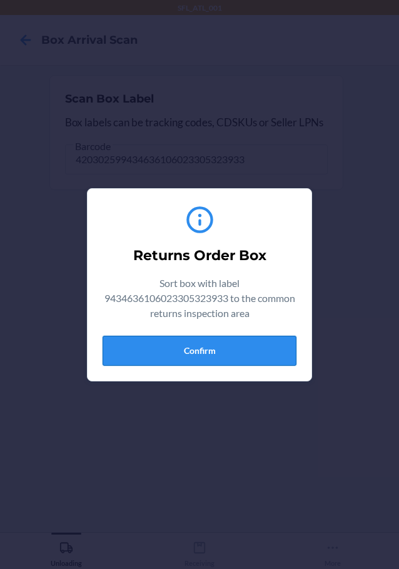
click at [244, 342] on button "Confirm" at bounding box center [200, 351] width 194 height 30
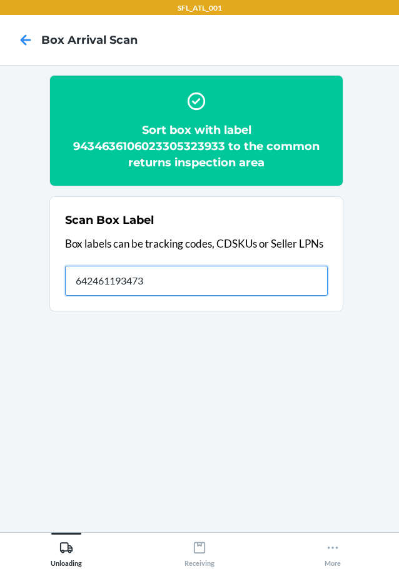
type input "642461193473"
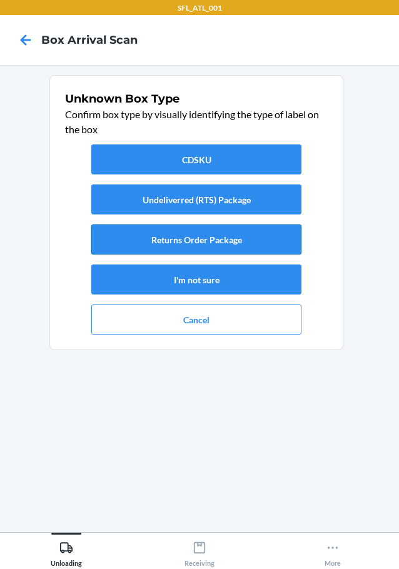
click at [232, 246] on button "Returns Order Package" at bounding box center [196, 239] width 210 height 30
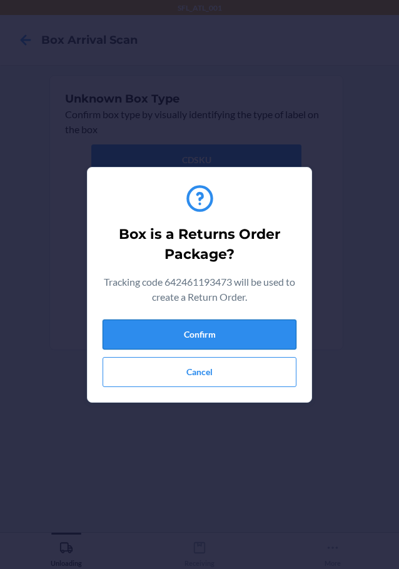
click at [262, 330] on button "Confirm" at bounding box center [200, 334] width 194 height 30
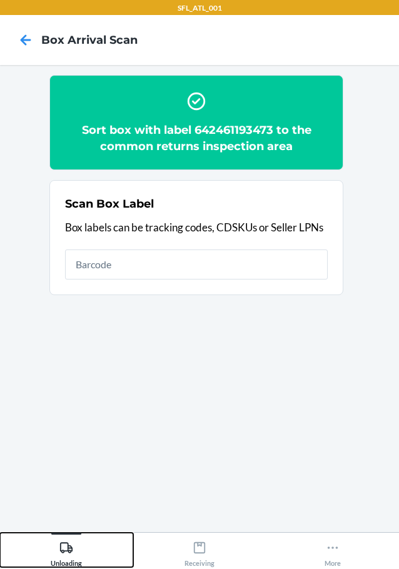
click at [64, 550] on icon at bounding box center [66, 548] width 14 height 14
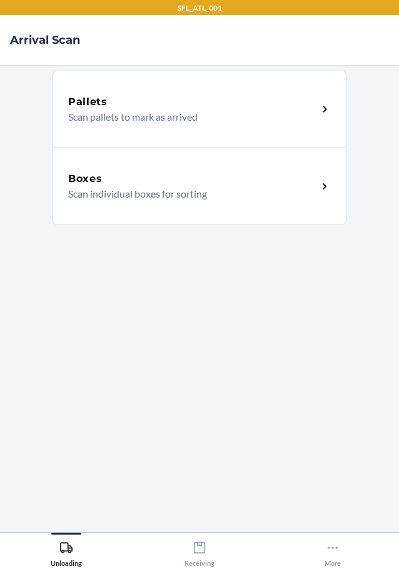
click at [79, 189] on p "Scan individual boxes for sorting" at bounding box center [187, 193] width 239 height 15
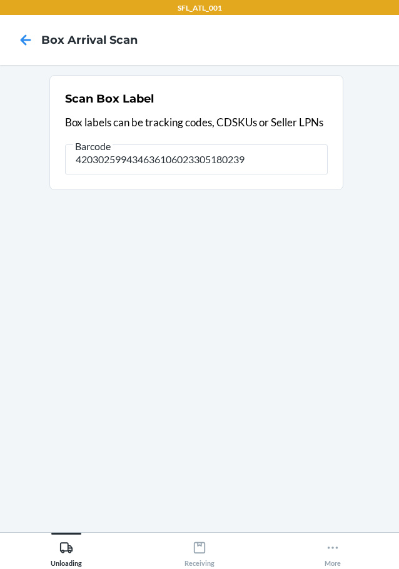
type input "420302599434636106023305180239"
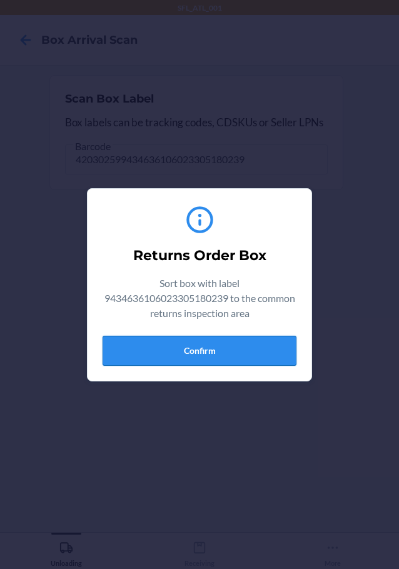
click at [240, 349] on button "Confirm" at bounding box center [200, 351] width 194 height 30
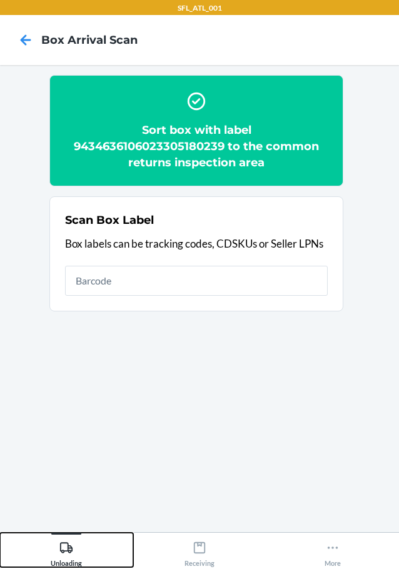
click at [81, 553] on div "Unloading" at bounding box center [66, 551] width 31 height 31
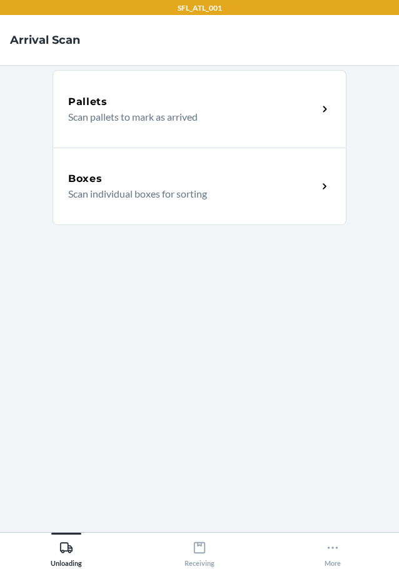
click at [183, 191] on p "Scan individual boxes for sorting" at bounding box center [187, 193] width 239 height 15
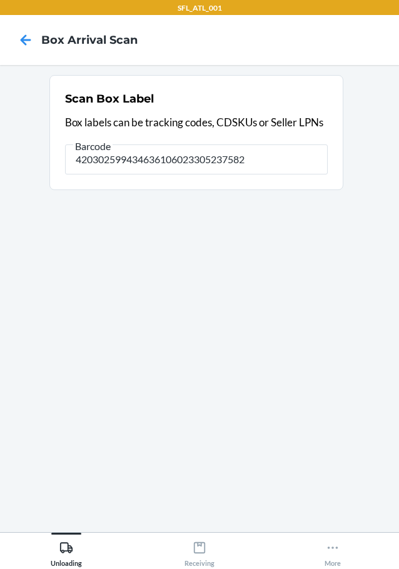
type input "420302599434636106023305237582"
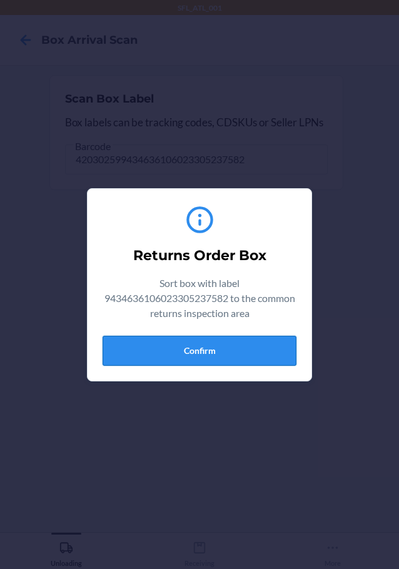
click at [237, 347] on button "Confirm" at bounding box center [200, 351] width 194 height 30
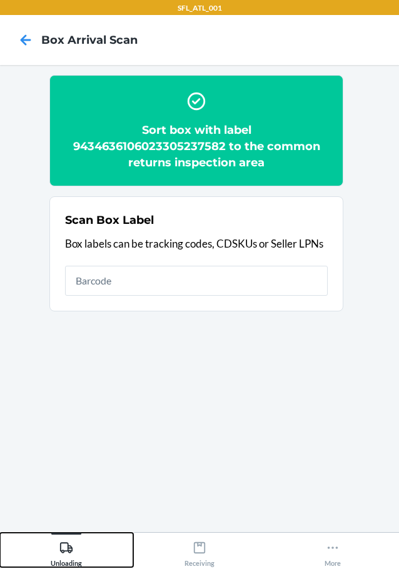
click at [72, 544] on icon at bounding box center [66, 548] width 14 height 14
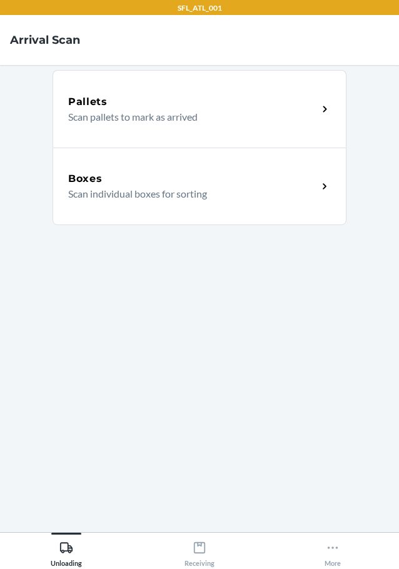
click at [184, 196] on p "Scan individual boxes for sorting" at bounding box center [187, 193] width 239 height 15
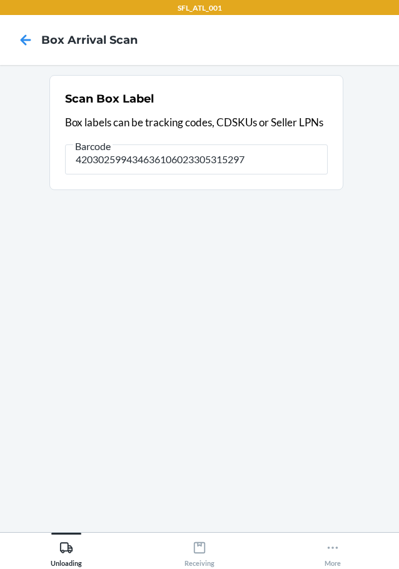
type input "420302599434636106023305315297"
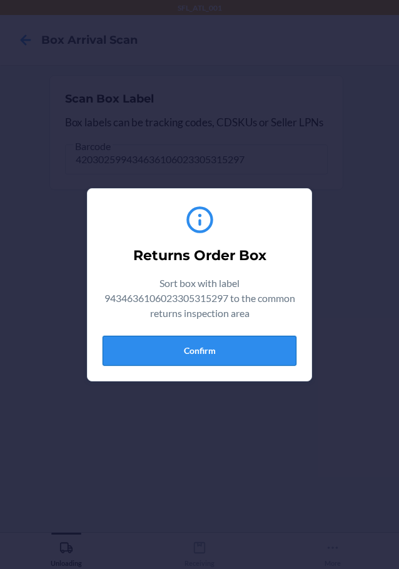
click at [249, 340] on button "Confirm" at bounding box center [200, 351] width 194 height 30
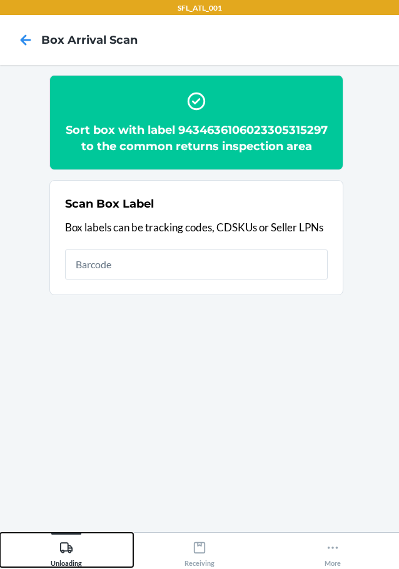
click at [71, 547] on icon at bounding box center [66, 547] width 13 height 11
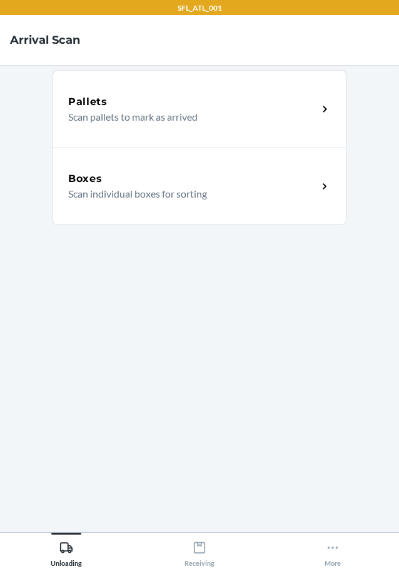
click at [198, 170] on div "Boxes Scan individual boxes for sorting" at bounding box center [200, 187] width 294 height 78
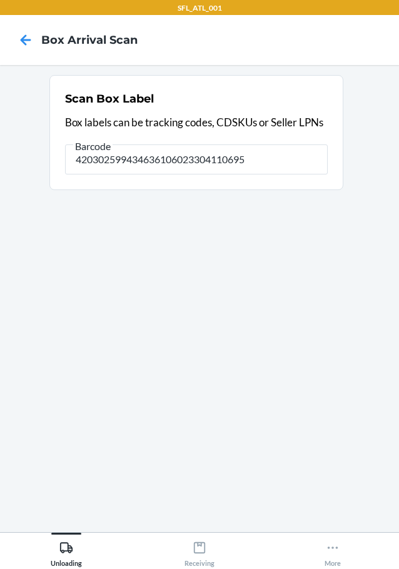
type input "420302599434636106023304110695"
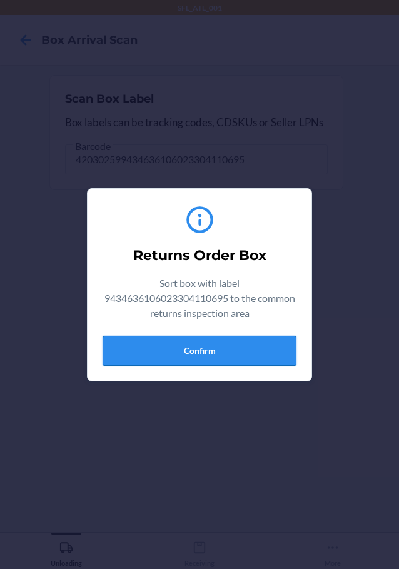
click at [238, 347] on button "Confirm" at bounding box center [200, 351] width 194 height 30
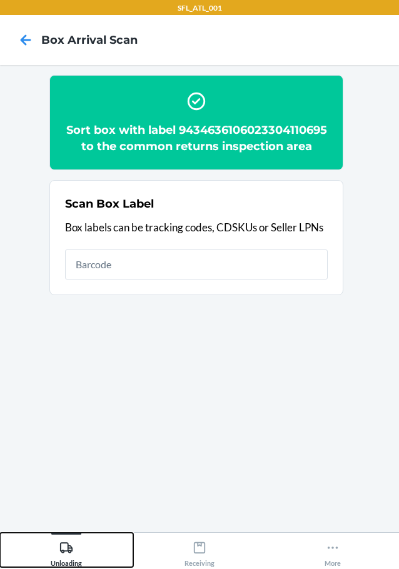
click at [71, 548] on icon at bounding box center [66, 547] width 13 height 11
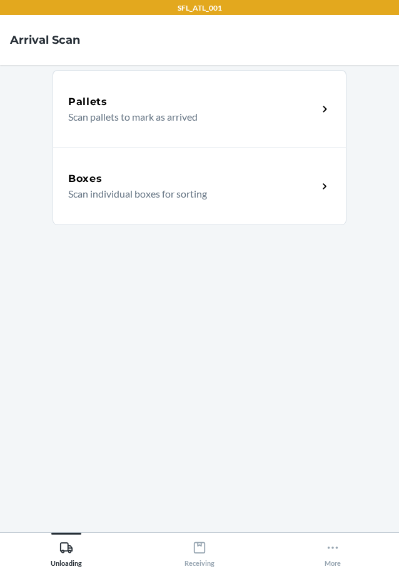
click at [160, 217] on div "Boxes Scan individual boxes for sorting" at bounding box center [200, 187] width 294 height 78
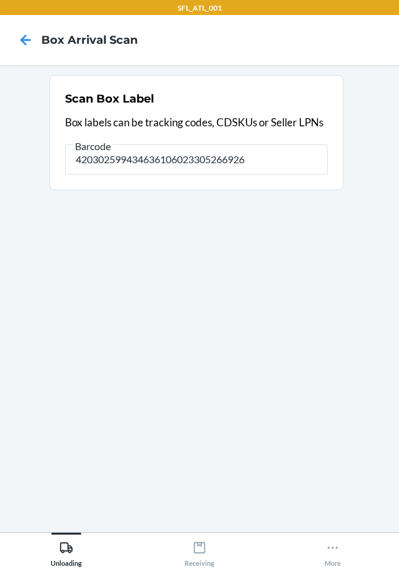
type input "420302599434636106023305266926"
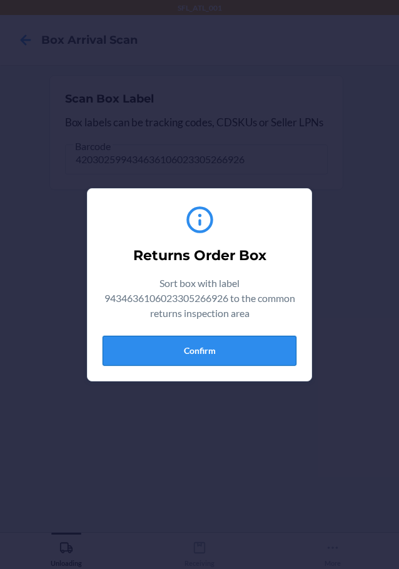
click at [234, 356] on button "Confirm" at bounding box center [200, 351] width 194 height 30
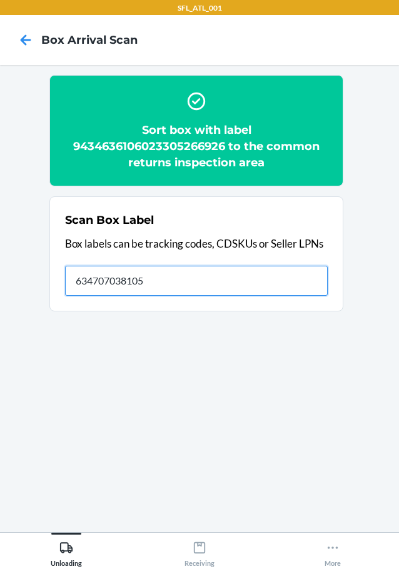
type input "634707038105"
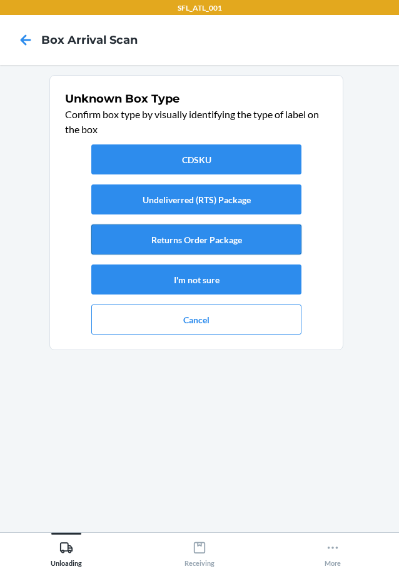
click at [278, 238] on button "Returns Order Package" at bounding box center [196, 239] width 210 height 30
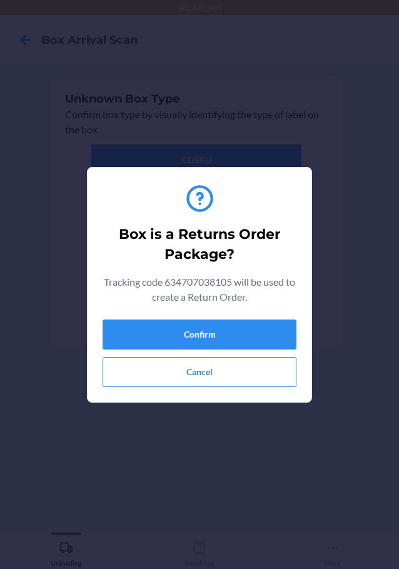
click at [296, 336] on section "Box is a Returns Order Package? Tracking code 634707038105 will be used to crea…" at bounding box center [199, 285] width 225 height 236
click at [270, 333] on button "Confirm" at bounding box center [200, 334] width 194 height 30
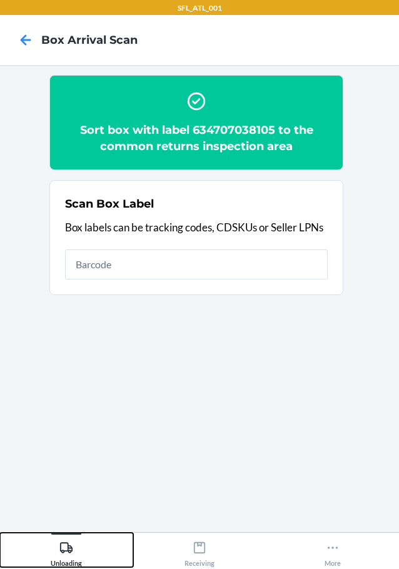
click at [64, 561] on div "Unloading" at bounding box center [66, 551] width 31 height 31
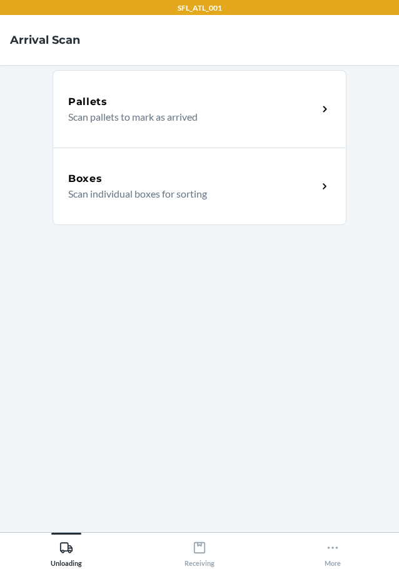
click at [116, 177] on div "Boxes" at bounding box center [192, 178] width 249 height 15
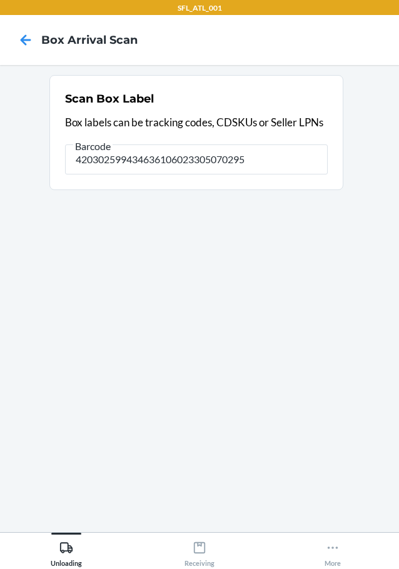
type input "420302599434636106023305070295"
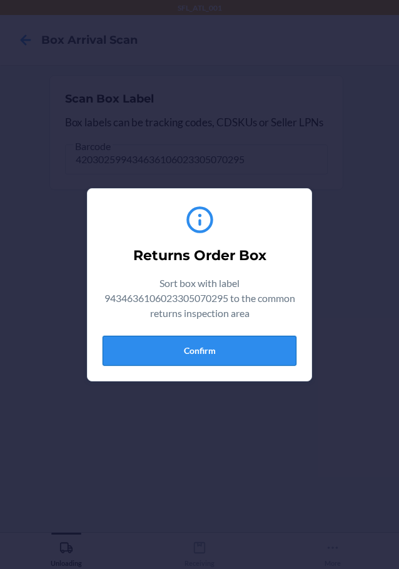
click at [210, 358] on button "Confirm" at bounding box center [200, 351] width 194 height 30
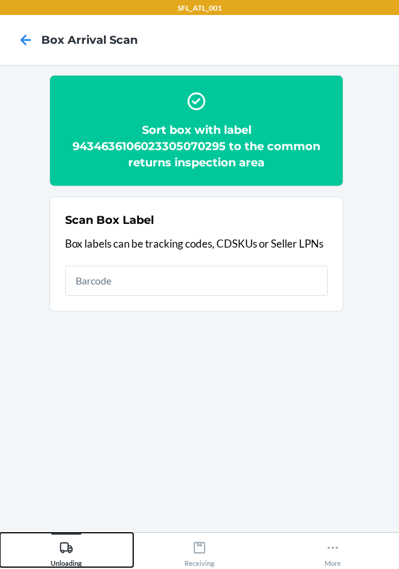
click at [68, 555] on div "Unloading" at bounding box center [66, 551] width 31 height 31
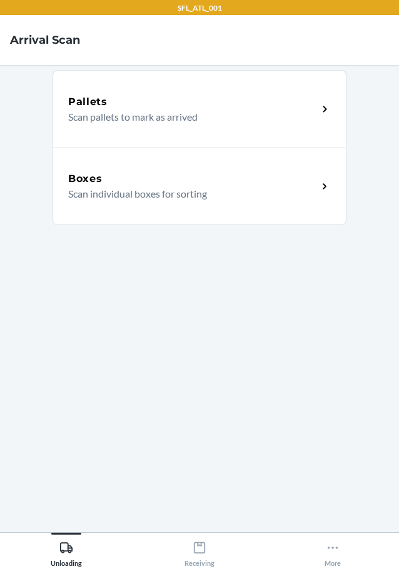
click at [93, 178] on h5 "Boxes" at bounding box center [85, 178] width 34 height 15
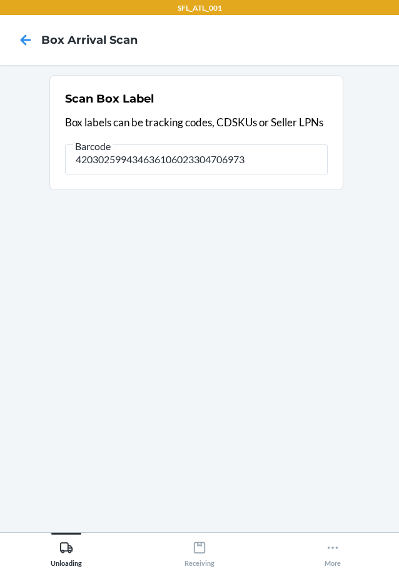
type input "420302599434636106023304706973"
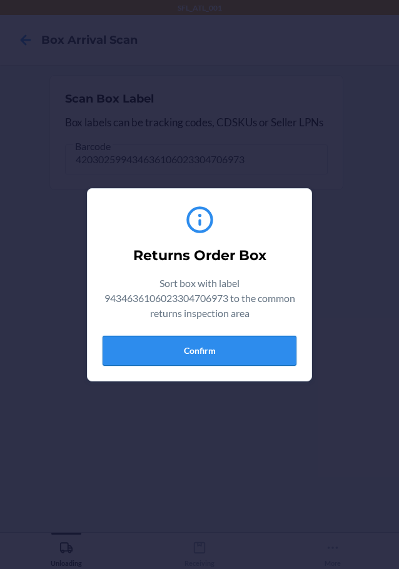
click at [284, 341] on button "Confirm" at bounding box center [200, 351] width 194 height 30
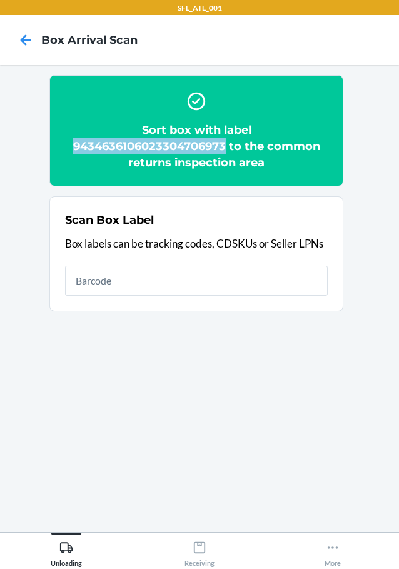
drag, startPoint x: 75, startPoint y: 144, endPoint x: 225, endPoint y: 141, distance: 150.1
click at [225, 141] on h2 "Sort box with label 9434636106023304706973 to the common returns inspection area" at bounding box center [196, 146] width 263 height 49
copy h2 "9434636106023304706973"
click at [59, 549] on icon at bounding box center [66, 548] width 14 height 14
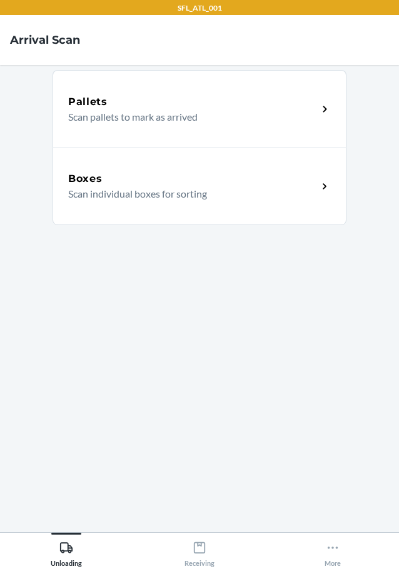
click at [138, 185] on div "Boxes" at bounding box center [192, 178] width 249 height 15
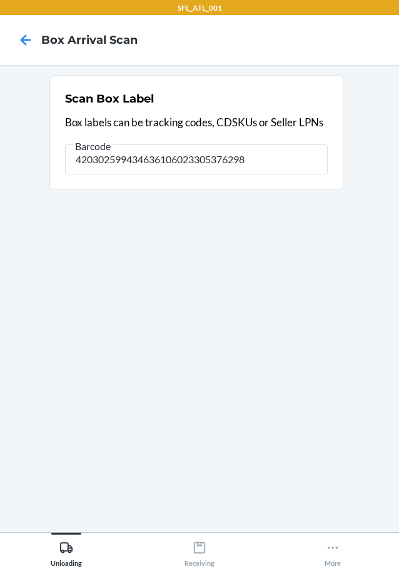
type input "420302599434636106023305376298"
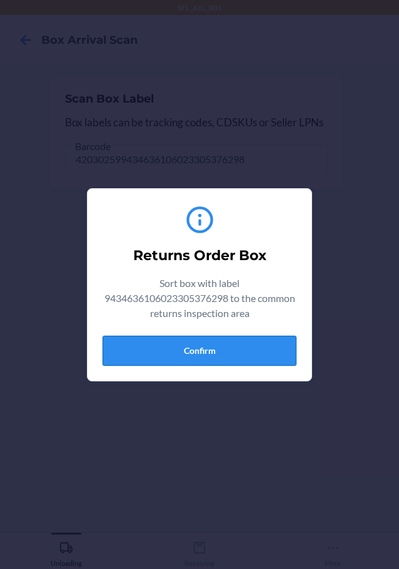
click at [264, 346] on button "Confirm" at bounding box center [200, 351] width 194 height 30
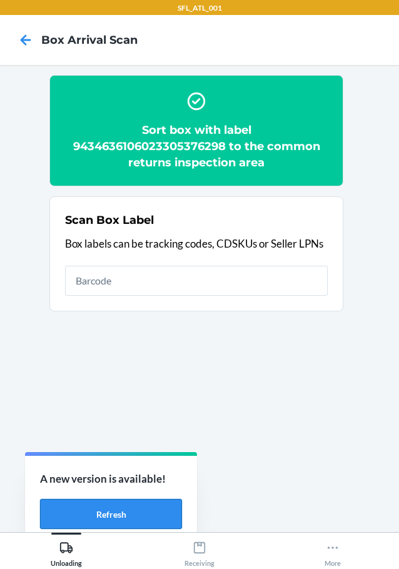
click at [116, 508] on button "Refresh" at bounding box center [111, 514] width 142 height 30
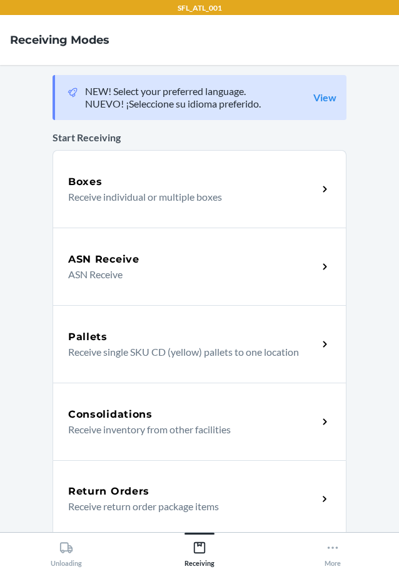
click at [123, 488] on h5 "Return Orders" at bounding box center [108, 491] width 81 height 15
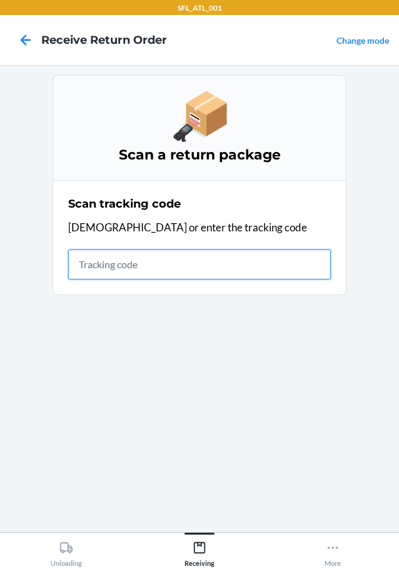
click at [143, 261] on input "text" at bounding box center [199, 264] width 263 height 30
type input "42030259"
type input "[US_VEHICLE_IDENTIFICATION_NUMBER]"
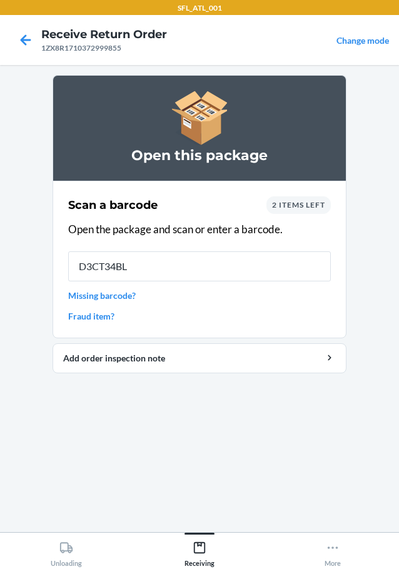
type input "D3CT34BLY"
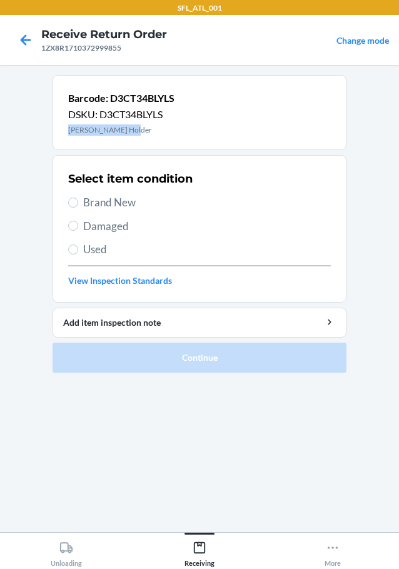
drag, startPoint x: 69, startPoint y: 129, endPoint x: 136, endPoint y: 139, distance: 68.2
click at [136, 139] on div "Barcode: D3CT34BLYLS DSKU: D3CT34BLYLS Yoki Knife Holder" at bounding box center [200, 112] width 294 height 75
click at [130, 208] on span "Brand New" at bounding box center [207, 202] width 248 height 16
click at [78, 208] on input "Brand New" at bounding box center [73, 203] width 10 height 10
radio input "true"
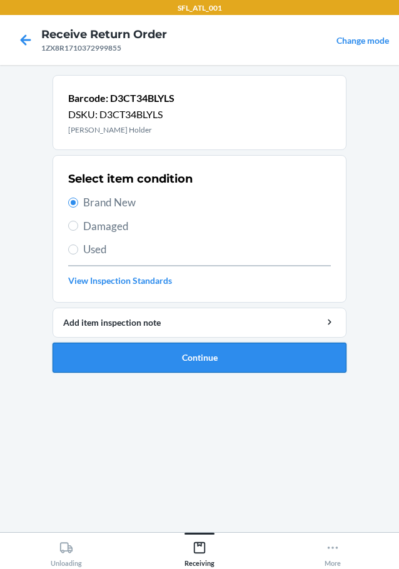
click at [230, 358] on button "Continue" at bounding box center [200, 358] width 294 height 30
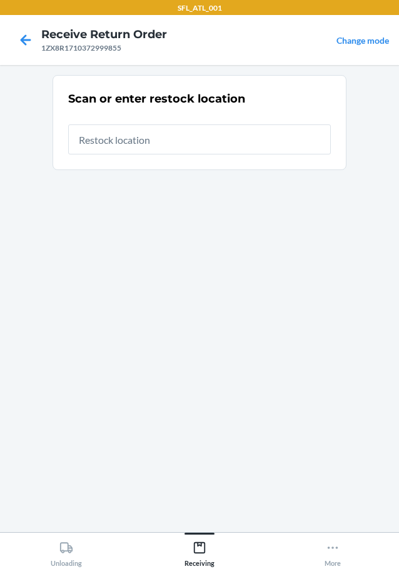
click at [130, 143] on input "text" at bounding box center [199, 139] width 263 height 30
type input "RTCart007"
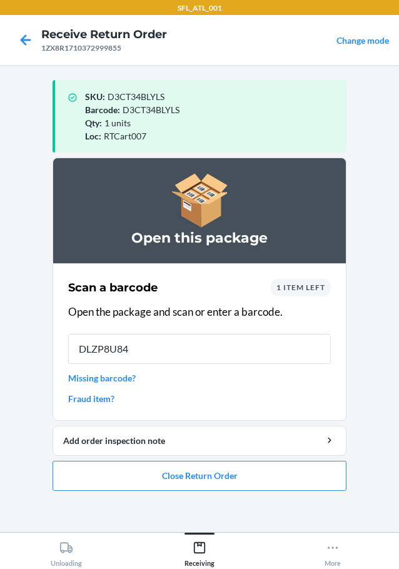
type input "DLZP8U84W"
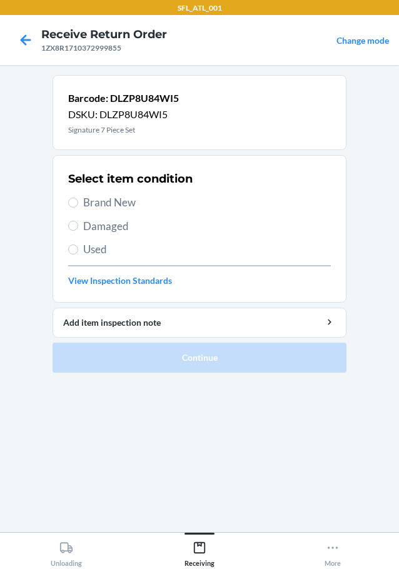
click at [121, 199] on span "Brand New" at bounding box center [207, 202] width 248 height 16
click at [78, 199] on input "Brand New" at bounding box center [73, 203] width 10 height 10
radio input "true"
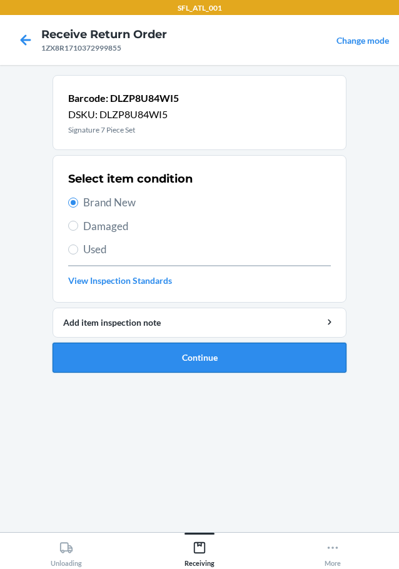
click at [178, 358] on button "Continue" at bounding box center [200, 358] width 294 height 30
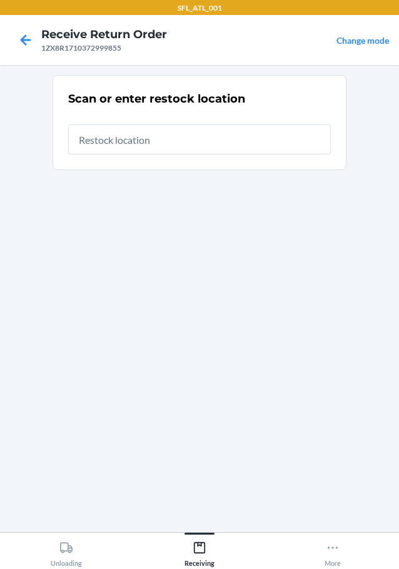
click at [124, 139] on input "text" at bounding box center [199, 139] width 263 height 30
type input "RTCart007"
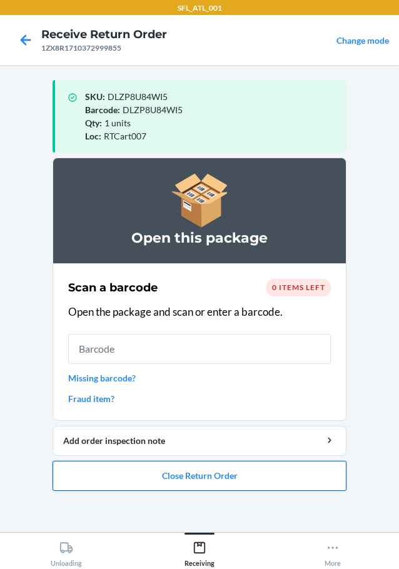
click at [198, 478] on button "Close Return Order" at bounding box center [200, 476] width 294 height 30
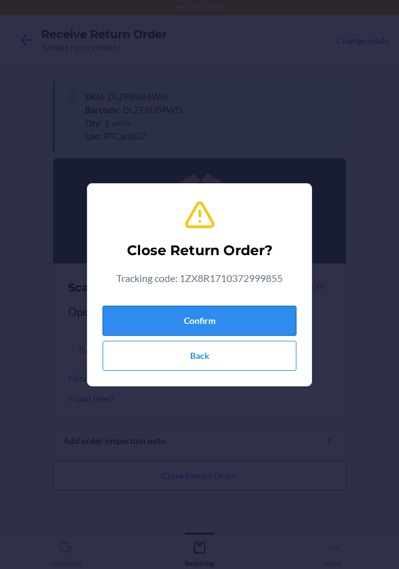
click at [178, 323] on button "Confirm" at bounding box center [200, 321] width 194 height 30
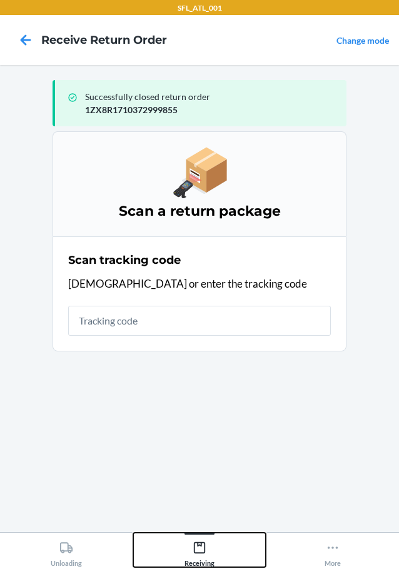
click at [203, 552] on icon at bounding box center [200, 548] width 14 height 14
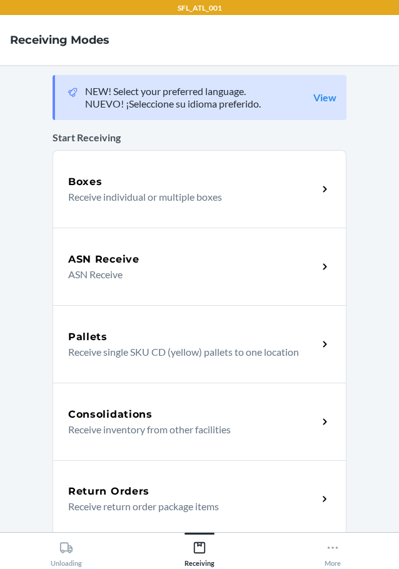
click at [112, 490] on h5 "Return Orders" at bounding box center [108, 491] width 81 height 15
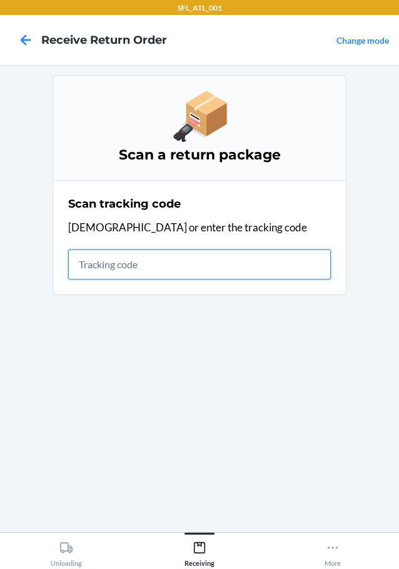
drag, startPoint x: 174, startPoint y: 263, endPoint x: 179, endPoint y: 244, distance: 19.4
click at [179, 252] on input "text" at bounding box center [199, 264] width 263 height 30
type input "1ZV27J350328010"
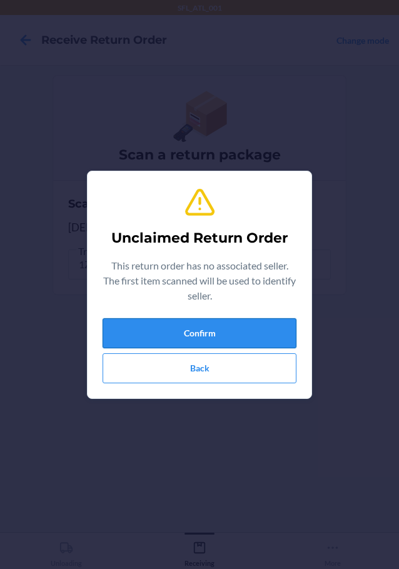
click at [234, 333] on button "Confirm" at bounding box center [200, 333] width 194 height 30
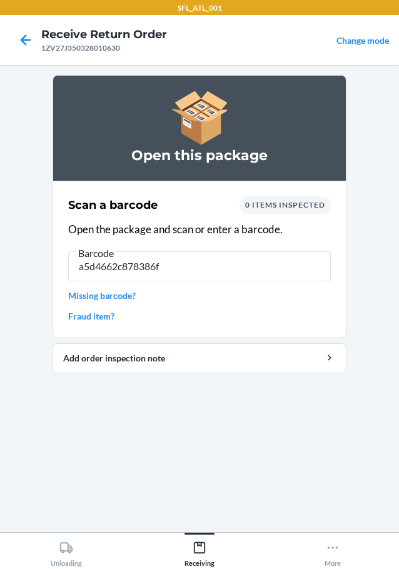
type input "a5d4662c878386fa"
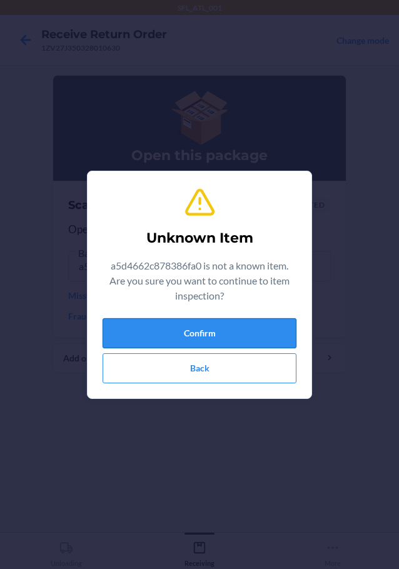
click at [223, 331] on button "Confirm" at bounding box center [200, 333] width 194 height 30
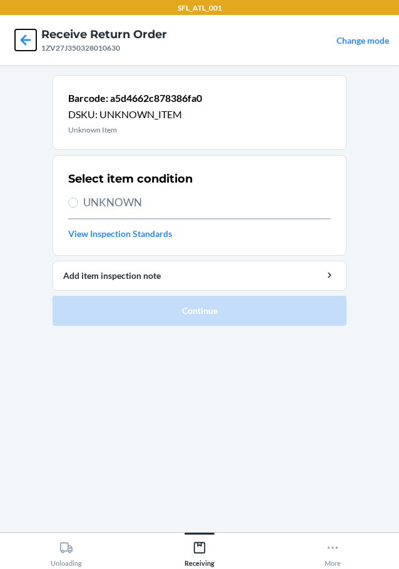
click at [24, 40] on icon at bounding box center [26, 39] width 11 height 11
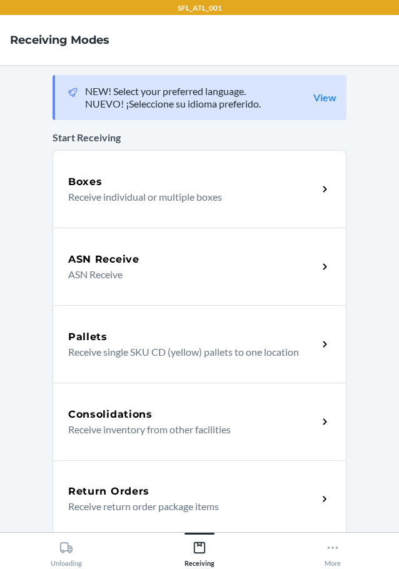
click at [155, 500] on p "Receive return order package items" at bounding box center [187, 506] width 239 height 15
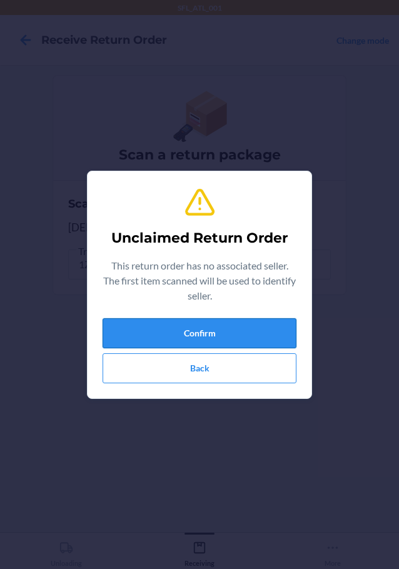
click at [208, 335] on button "Confirm" at bounding box center [200, 333] width 194 height 30
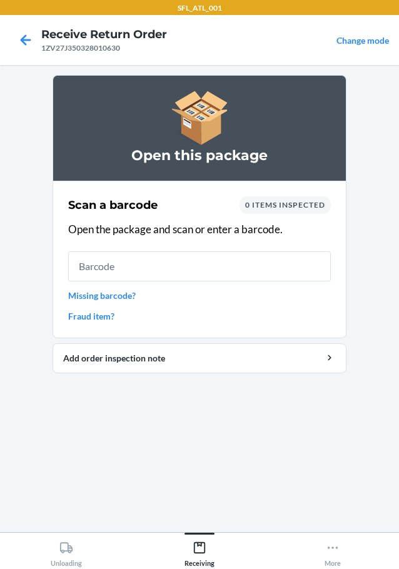
click at [135, 263] on input "text" at bounding box center [199, 266] width 263 height 30
type input "a5d4662c878386"
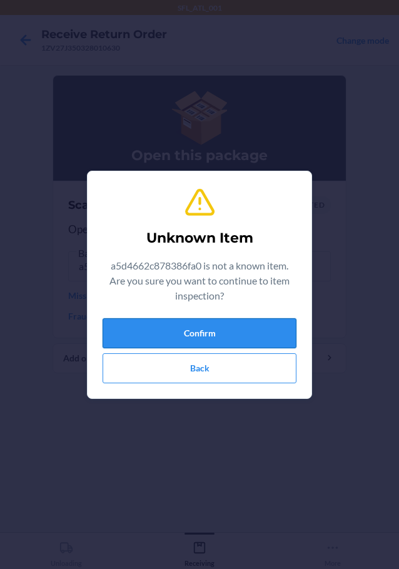
click at [236, 343] on button "Confirm" at bounding box center [200, 333] width 194 height 30
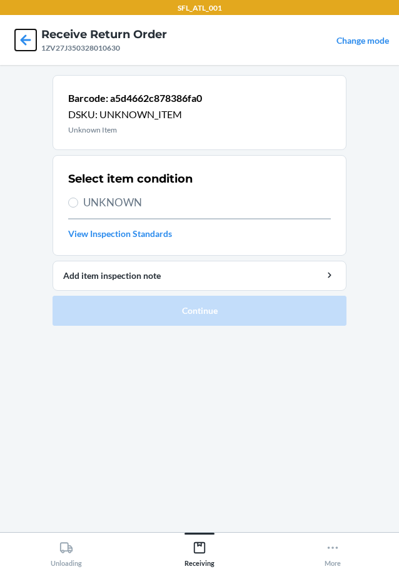
drag, startPoint x: 21, startPoint y: 34, endPoint x: 41, endPoint y: 48, distance: 23.8
click at [22, 34] on icon at bounding box center [25, 39] width 21 height 21
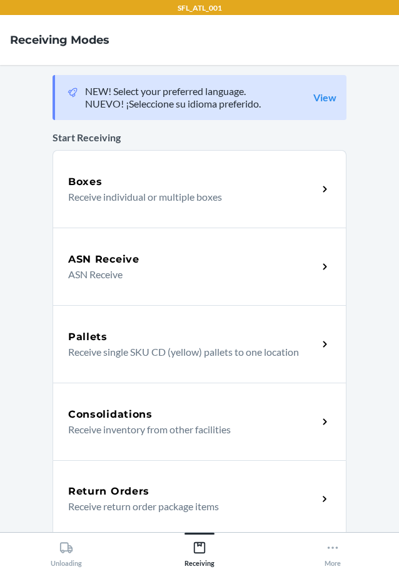
click at [184, 495] on div "Return Orders" at bounding box center [192, 491] width 249 height 15
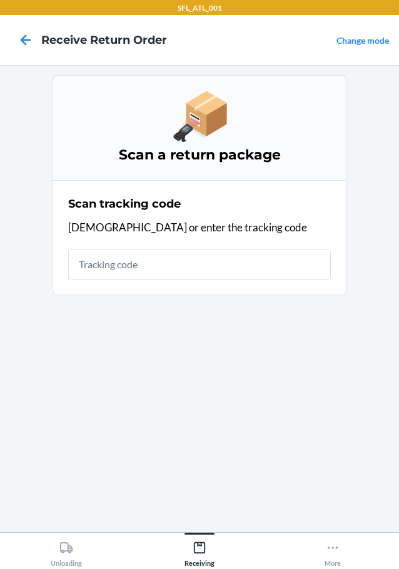
click at [199, 264] on input "text" at bounding box center [199, 264] width 263 height 30
type input "a5d4662c878386f"
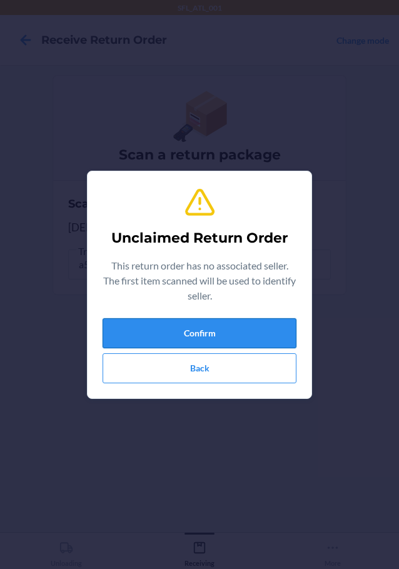
click at [201, 329] on button "Confirm" at bounding box center [200, 333] width 194 height 30
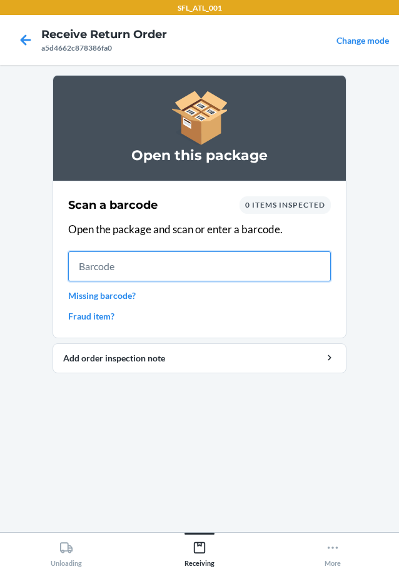
click at [164, 264] on input "text" at bounding box center [199, 266] width 263 height 30
type input "4779051870950"
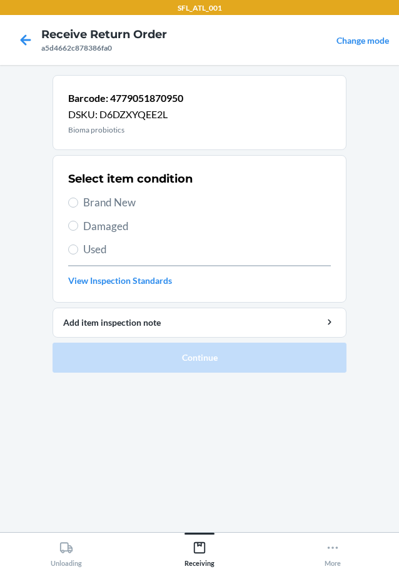
click at [104, 251] on span "Used" at bounding box center [207, 249] width 248 height 16
click at [78, 251] on input "Used" at bounding box center [73, 249] width 10 height 10
radio input "true"
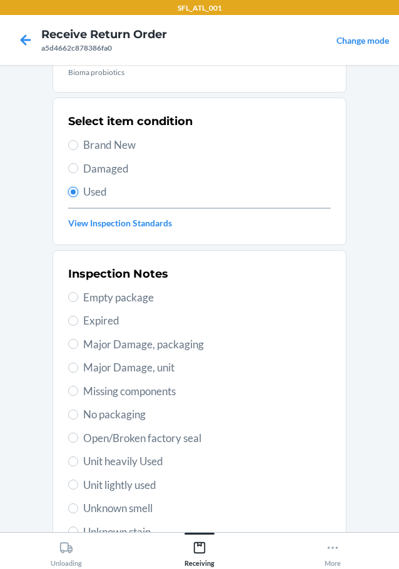
scroll to position [184, 0]
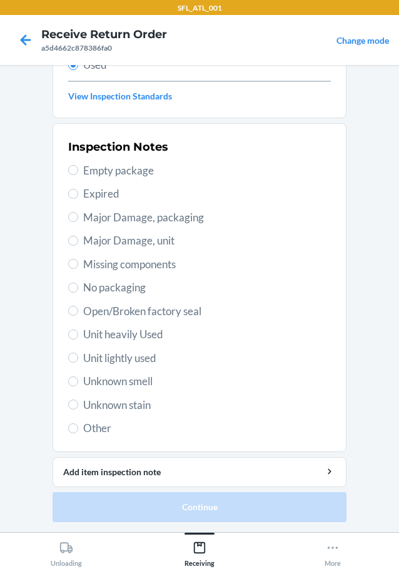
click at [107, 428] on span "Other" at bounding box center [207, 428] width 248 height 16
click at [78, 428] on input "Other" at bounding box center [73, 428] width 10 height 10
radio input "true"
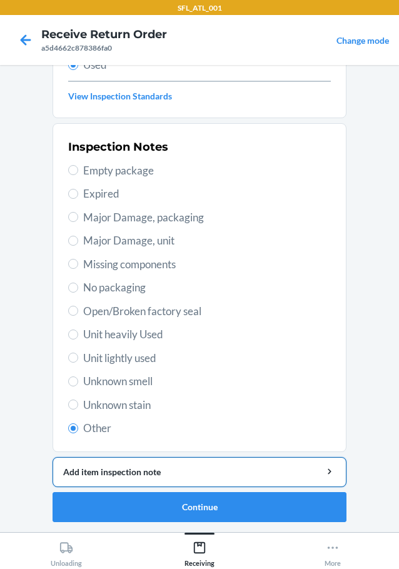
click at [182, 474] on div "Add item inspection note" at bounding box center [199, 471] width 273 height 13
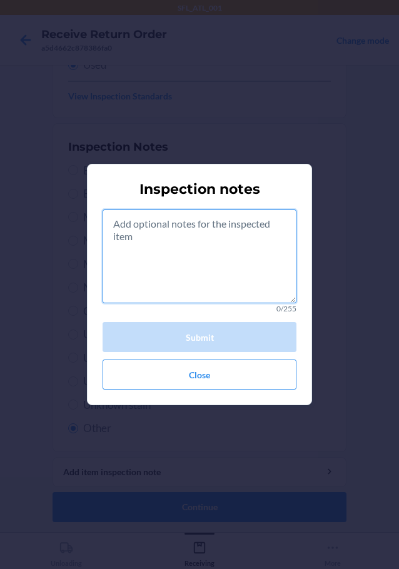
click at [181, 269] on textarea at bounding box center [200, 256] width 194 height 94
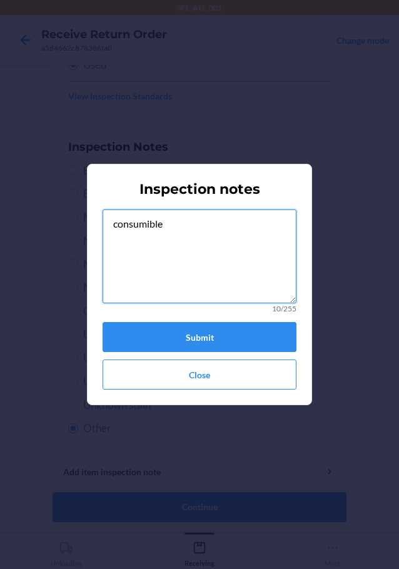
drag, startPoint x: 108, startPoint y: 228, endPoint x: 182, endPoint y: 227, distance: 73.8
click at [182, 227] on textarea "consumible" at bounding box center [200, 256] width 194 height 94
type textarea "consumible"
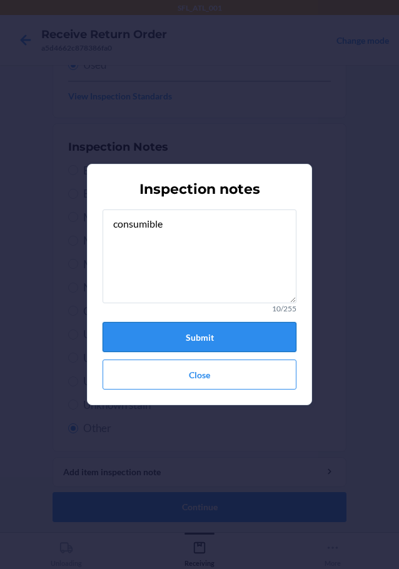
click at [206, 333] on button "Submit" at bounding box center [200, 337] width 194 height 30
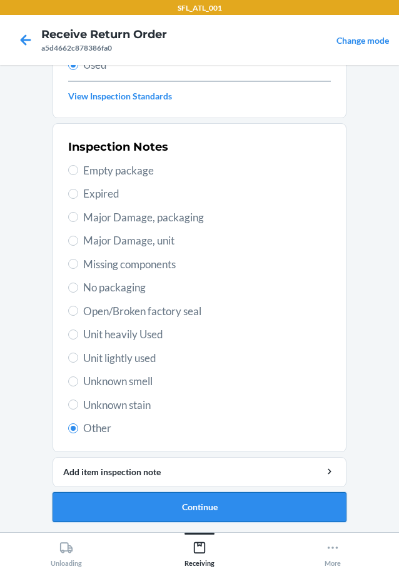
click at [180, 513] on button "Continue" at bounding box center [200, 507] width 294 height 30
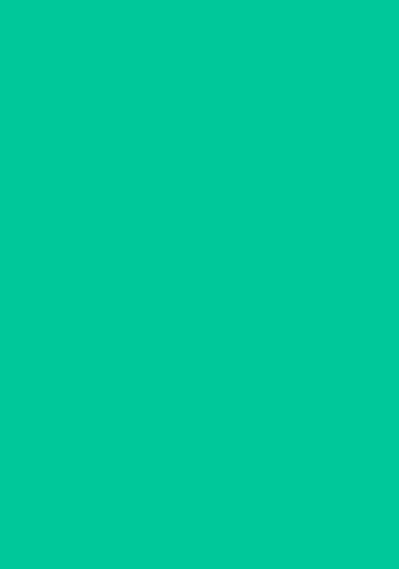
scroll to position [0, 0]
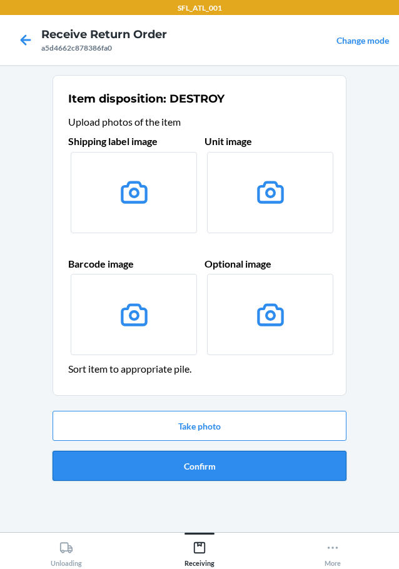
click at [211, 470] on button "Confirm" at bounding box center [200, 466] width 294 height 30
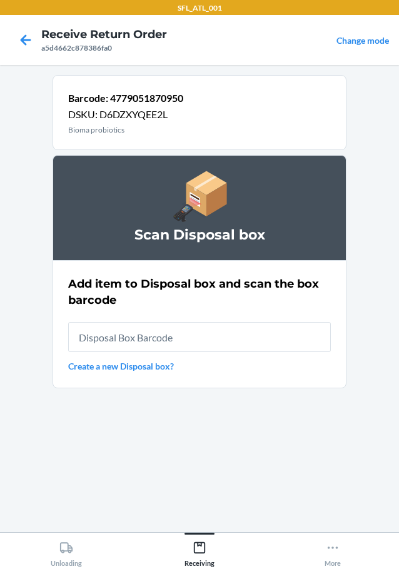
click at [171, 340] on input "text" at bounding box center [199, 337] width 263 height 30
type input "RB00000191O"
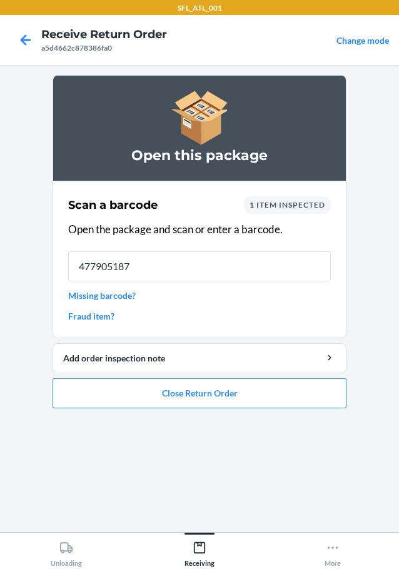
type input "4779051870"
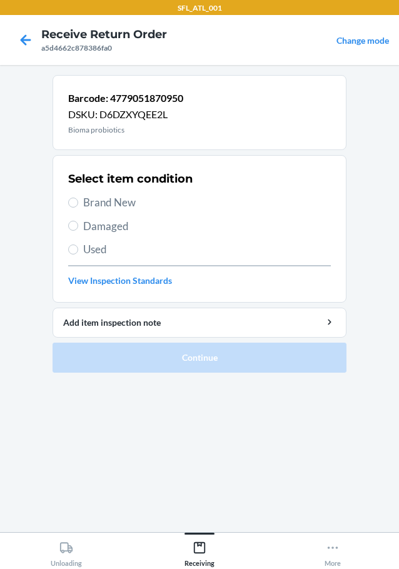
click at [94, 251] on span "Used" at bounding box center [207, 249] width 248 height 16
click at [78, 251] on input "Used" at bounding box center [73, 249] width 10 height 10
radio input "true"
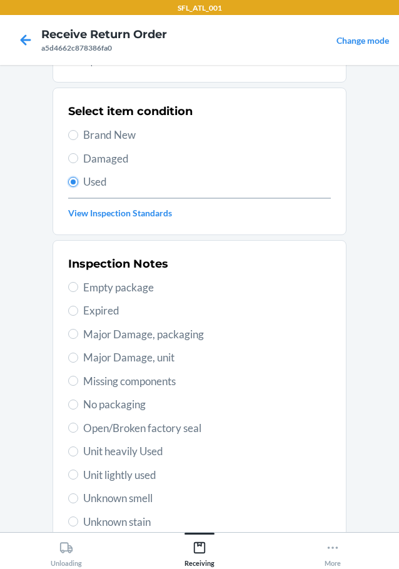
scroll to position [184, 0]
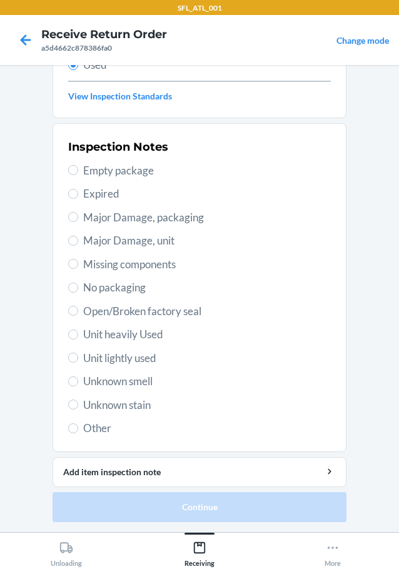
click at [81, 436] on div "Inspection Notes Empty package Expired Major Damage, packaging Major Damage, un…" at bounding box center [199, 287] width 263 height 305
click at [83, 424] on span "Other" at bounding box center [207, 428] width 248 height 16
click at [78, 424] on input "Other" at bounding box center [73, 428] width 10 height 10
radio input "true"
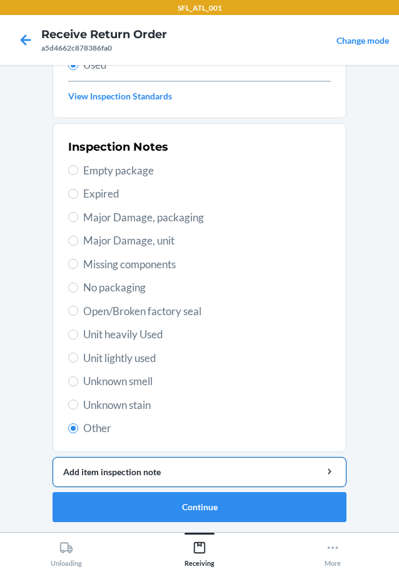
click at [151, 471] on div "Add item inspection note" at bounding box center [199, 471] width 273 height 13
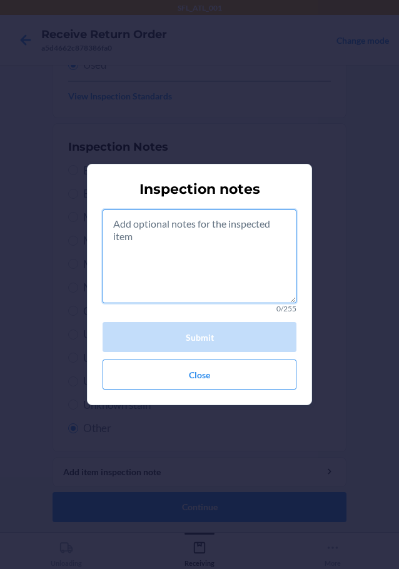
paste textarea "consumible"
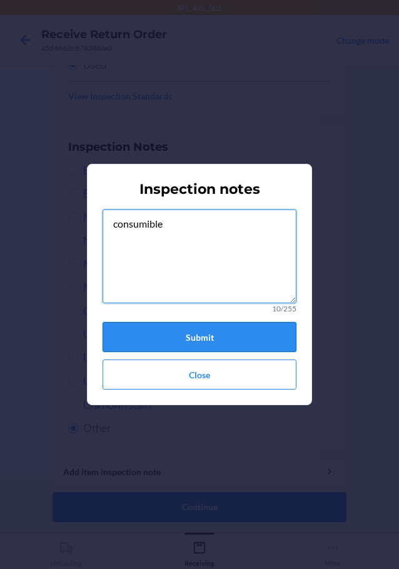
type textarea "consumible"
click at [189, 343] on button "Submit" at bounding box center [200, 337] width 194 height 30
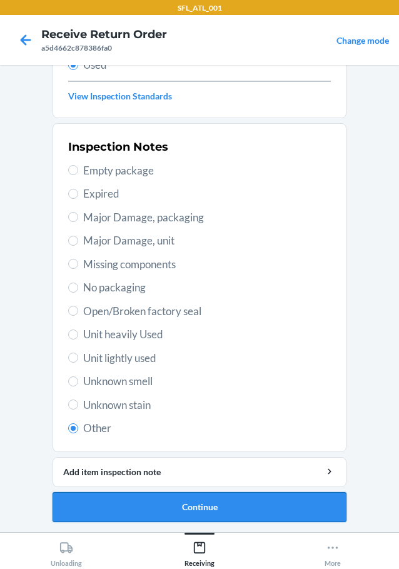
click at [199, 508] on button "Continue" at bounding box center [200, 507] width 294 height 30
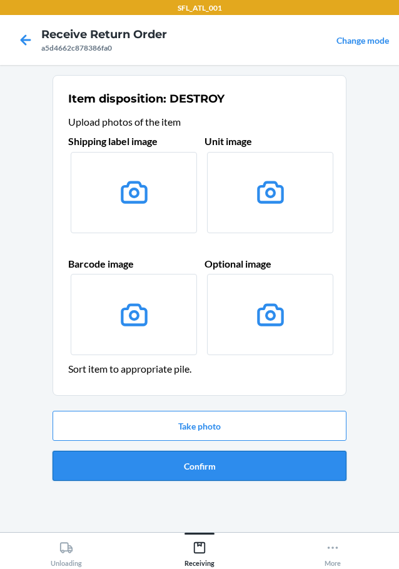
click at [206, 461] on button "Confirm" at bounding box center [200, 466] width 294 height 30
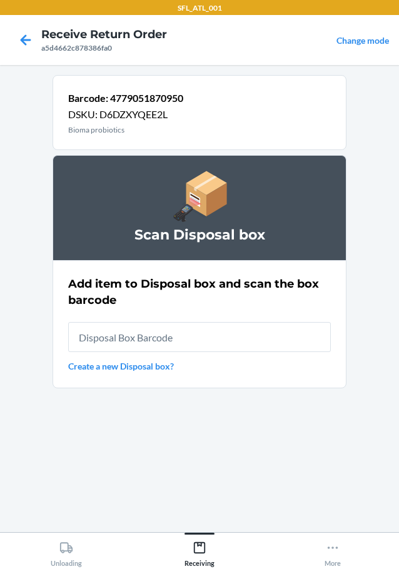
click at [183, 336] on input "text" at bounding box center [199, 337] width 263 height 30
type input "RB00000191O"
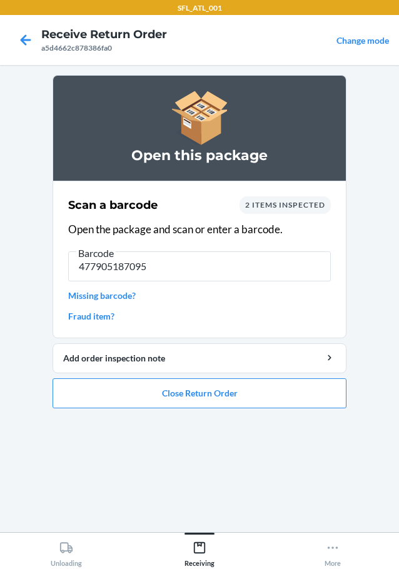
type input "4779051870950"
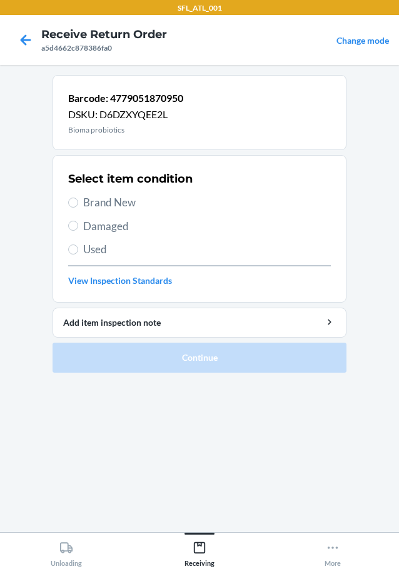
click at [92, 248] on span "Used" at bounding box center [207, 249] width 248 height 16
click at [78, 248] on input "Used" at bounding box center [73, 249] width 10 height 10
radio input "true"
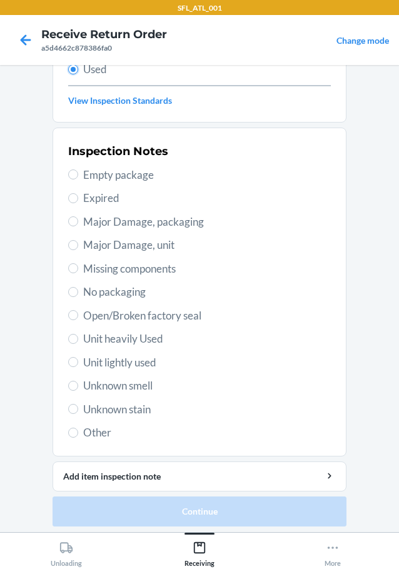
scroll to position [184, 0]
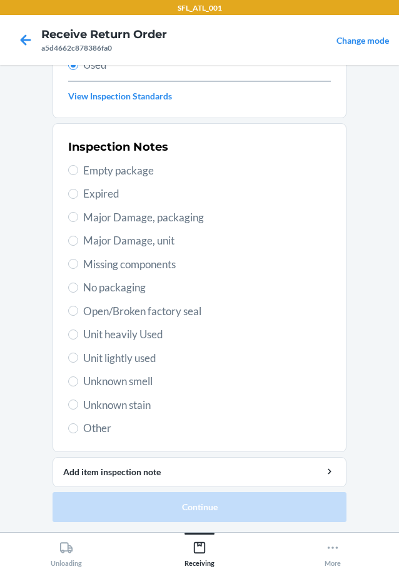
click at [93, 429] on span "Other" at bounding box center [207, 428] width 248 height 16
click at [78, 429] on input "Other" at bounding box center [73, 428] width 10 height 10
radio input "true"
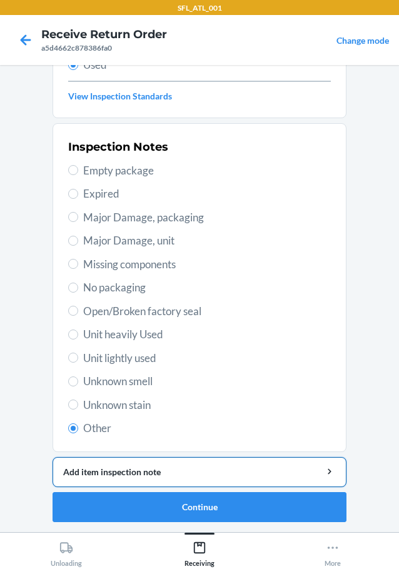
click at [143, 474] on div "Add item inspection note" at bounding box center [199, 471] width 273 height 13
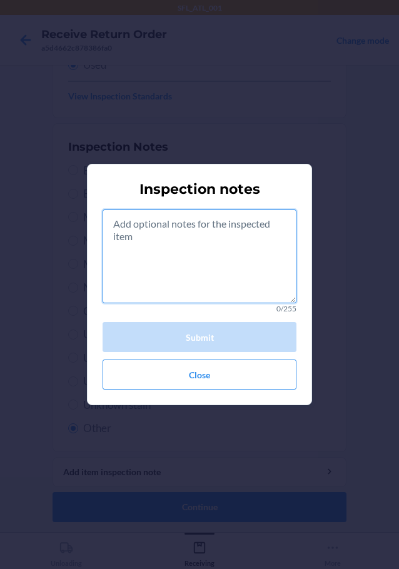
paste textarea "consumible"
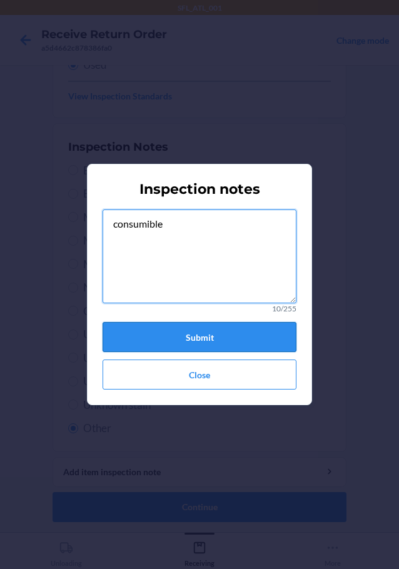
type textarea "consumible"
click at [197, 333] on button "Submit" at bounding box center [200, 337] width 194 height 30
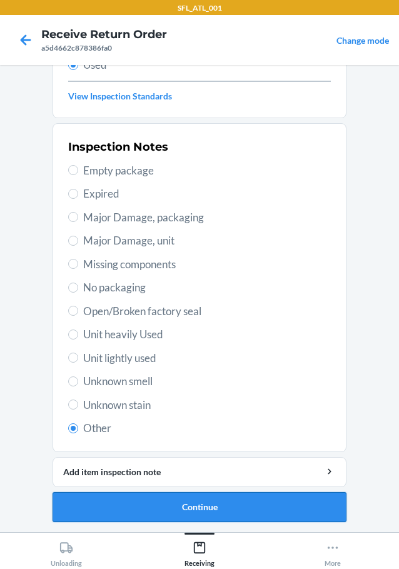
click at [204, 498] on button "Continue" at bounding box center [200, 507] width 294 height 30
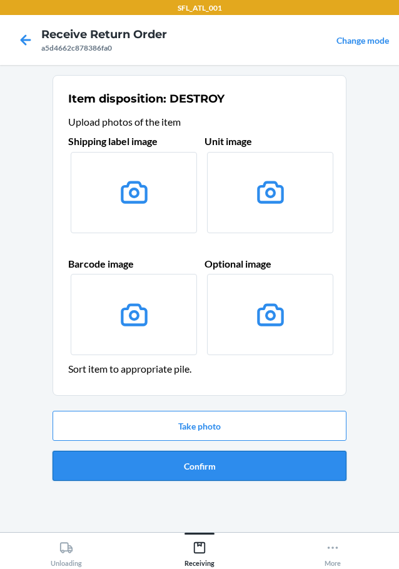
click at [216, 480] on button "Confirm" at bounding box center [200, 466] width 294 height 30
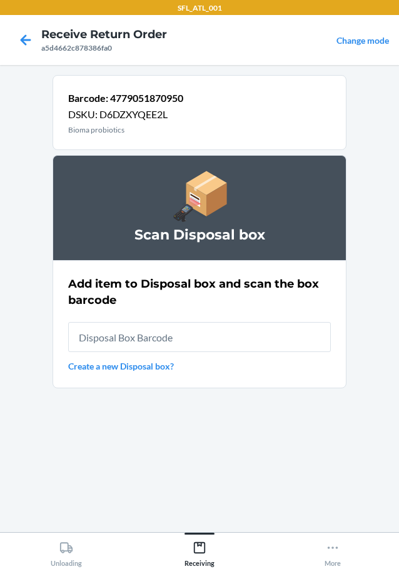
click at [168, 342] on input "text" at bounding box center [199, 337] width 263 height 30
type input "RB00000191O"
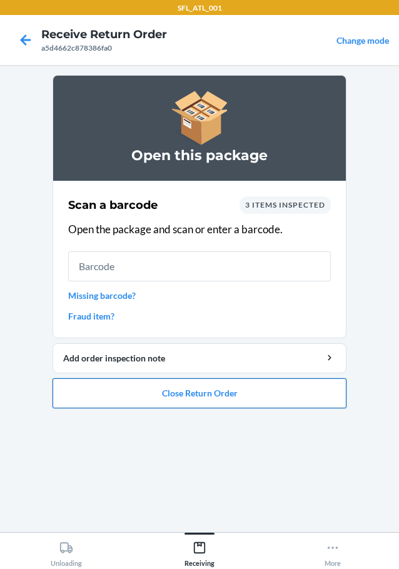
click at [204, 388] on button "Close Return Order" at bounding box center [200, 393] width 294 height 30
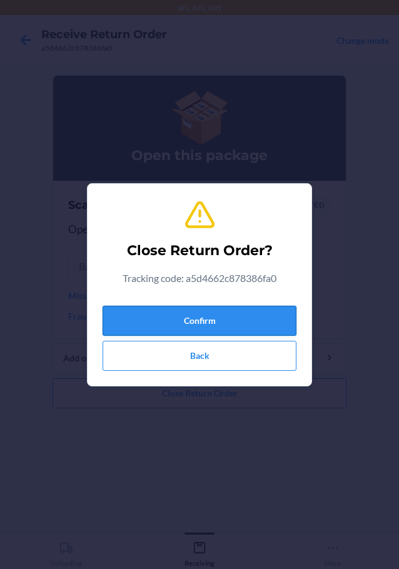
click at [209, 316] on button "Confirm" at bounding box center [200, 321] width 194 height 30
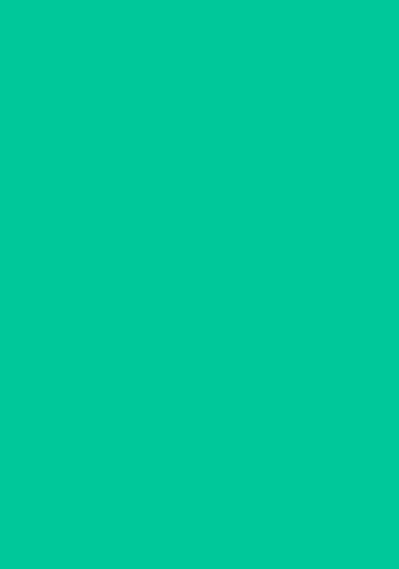
click at [216, 325] on input "text" at bounding box center [199, 321] width 263 height 30
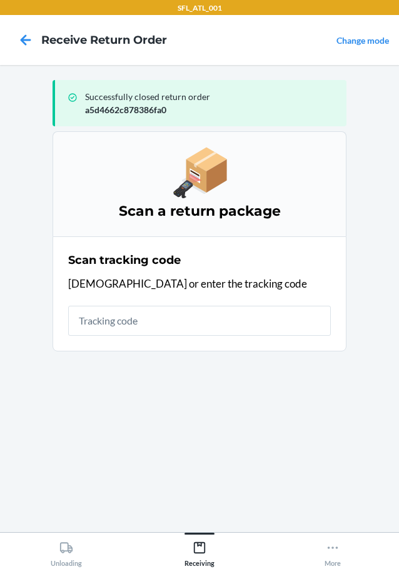
click at [194, 318] on input "text" at bounding box center [199, 321] width 263 height 30
type input "4202322892612903168717502722"
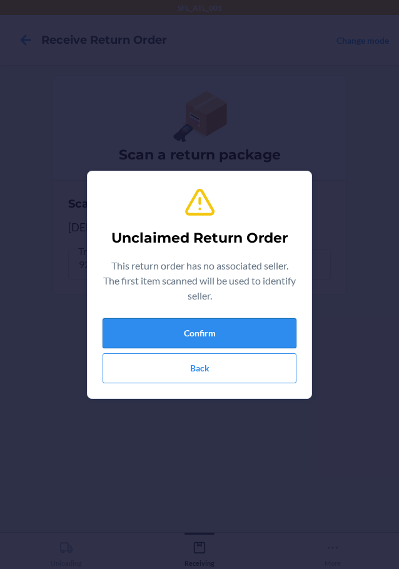
click at [213, 332] on button "Confirm" at bounding box center [200, 333] width 194 height 30
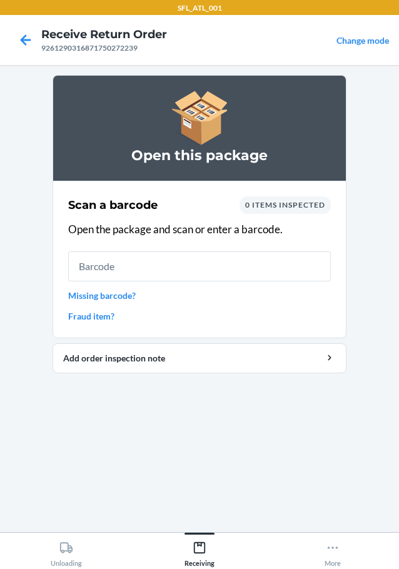
click at [189, 253] on input "text" at bounding box center [199, 266] width 263 height 30
type input "810148462345"
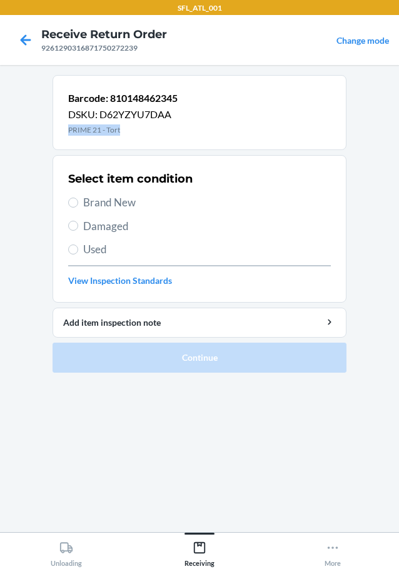
drag, startPoint x: 68, startPoint y: 129, endPoint x: 123, endPoint y: 131, distance: 55.0
click at [123, 131] on p "PRIME 21 - Tort" at bounding box center [122, 129] width 109 height 11
click at [96, 203] on span "Brand New" at bounding box center [207, 202] width 248 height 16
click at [78, 203] on input "Brand New" at bounding box center [73, 203] width 10 height 10
radio input "true"
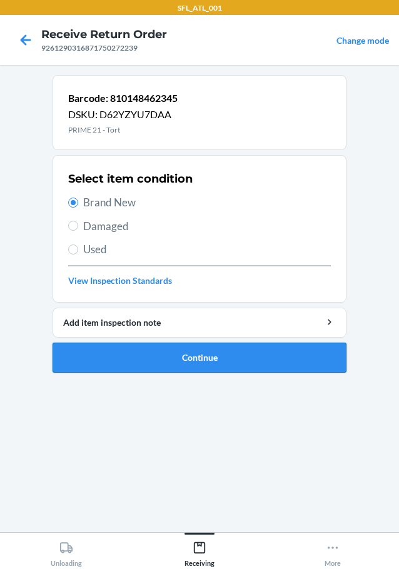
click at [195, 361] on button "Continue" at bounding box center [200, 358] width 294 height 30
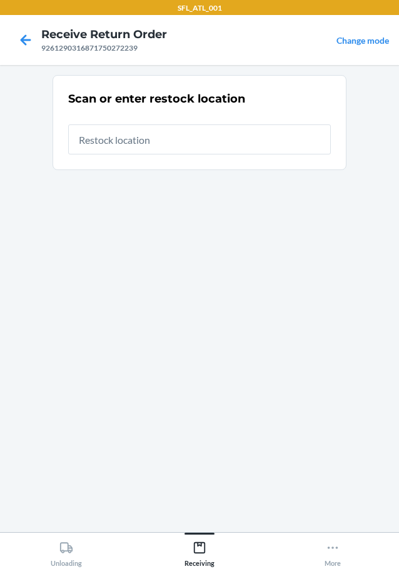
click at [148, 137] on input "text" at bounding box center [199, 139] width 263 height 30
type input "RTCart007"
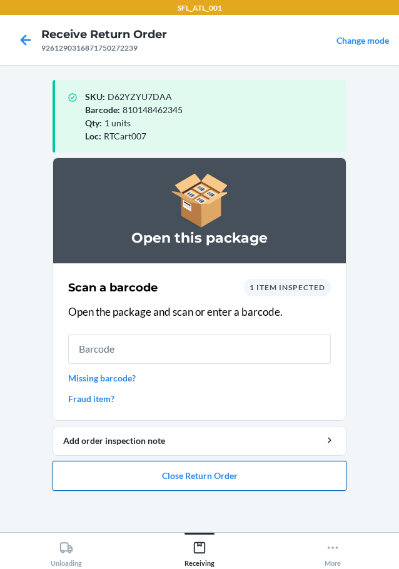
click at [276, 480] on button "Close Return Order" at bounding box center [200, 476] width 294 height 30
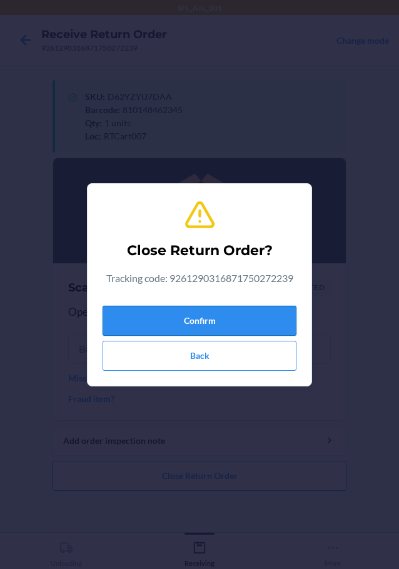
click at [228, 328] on button "Confirm" at bounding box center [200, 321] width 194 height 30
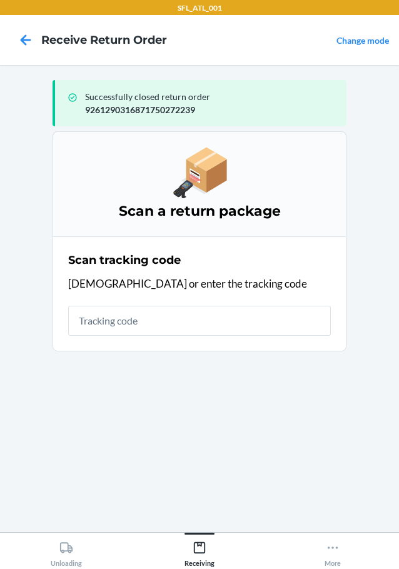
click at [131, 315] on input "text" at bounding box center [199, 321] width 263 height 30
type input "420913249261290316871750182"
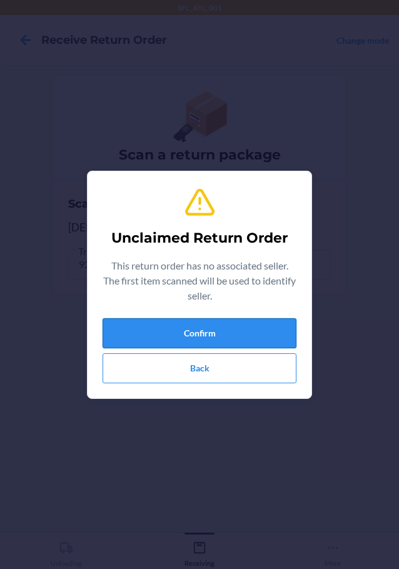
click at [231, 323] on button "Confirm" at bounding box center [200, 333] width 194 height 30
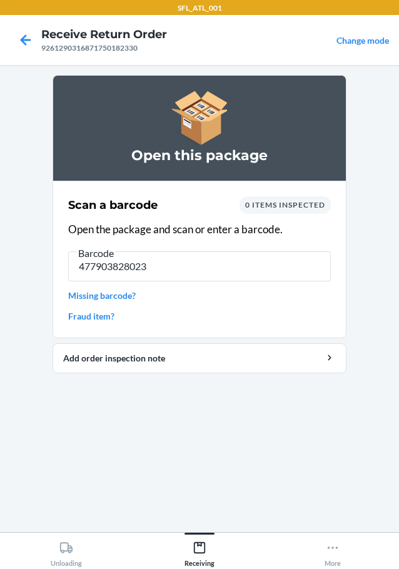
type input "4779038280239"
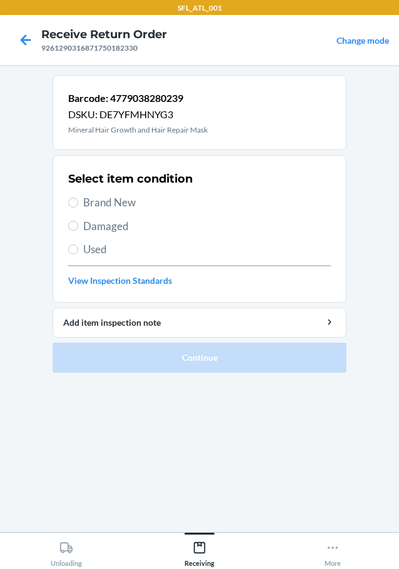
click at [108, 203] on span "Brand New" at bounding box center [207, 202] width 248 height 16
click at [78, 203] on input "Brand New" at bounding box center [73, 203] width 10 height 10
radio input "true"
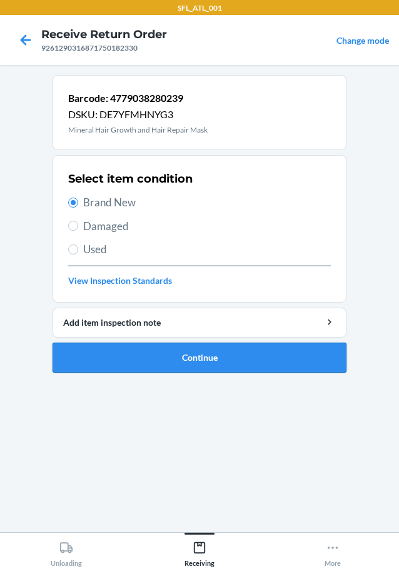
click at [203, 367] on button "Continue" at bounding box center [200, 358] width 294 height 30
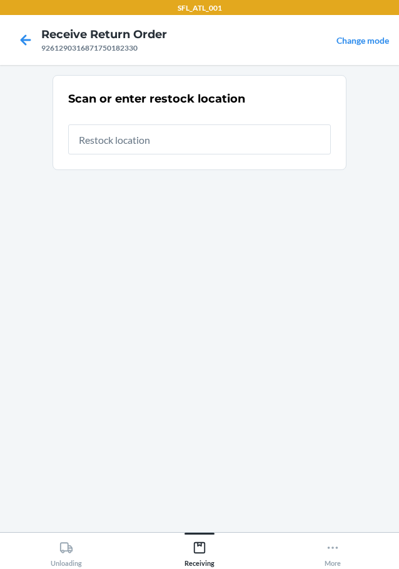
click at [146, 141] on input "text" at bounding box center [199, 139] width 263 height 30
type input "RTCart007"
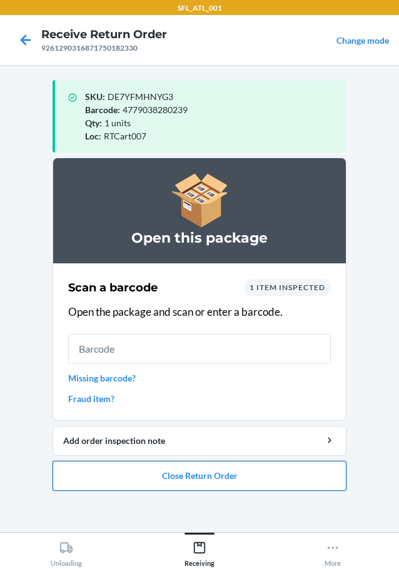
click at [211, 472] on button "Close Return Order" at bounding box center [200, 476] width 294 height 30
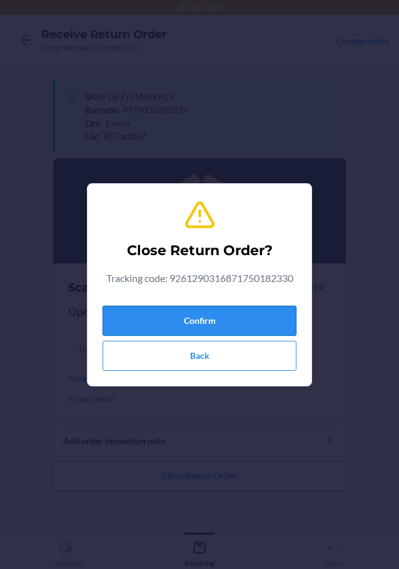
click at [224, 325] on button "Confirm" at bounding box center [200, 321] width 194 height 30
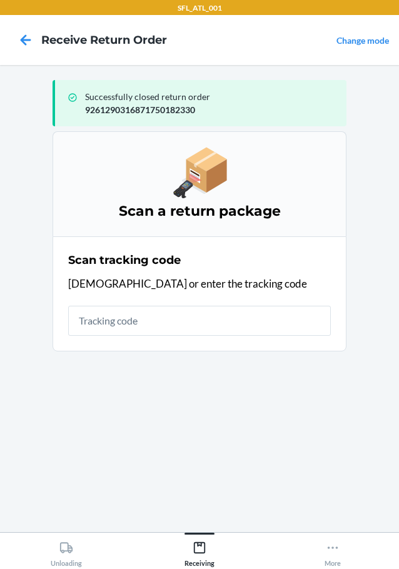
click at [222, 313] on input "text" at bounding box center [199, 321] width 263 height 30
type input "420301439261290316871748442"
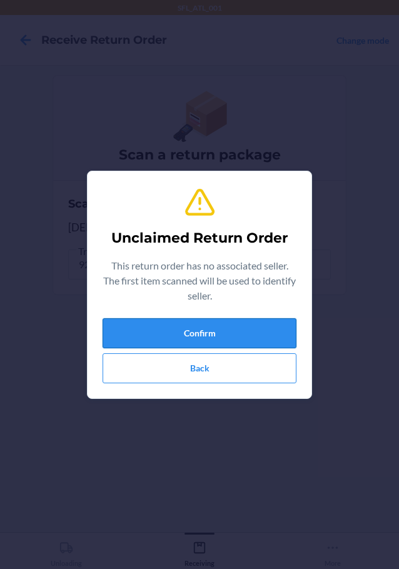
click at [236, 341] on button "Confirm" at bounding box center [200, 333] width 194 height 30
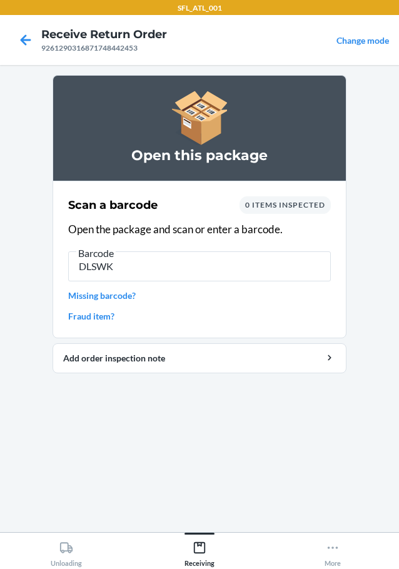
type input "DLSWKR"
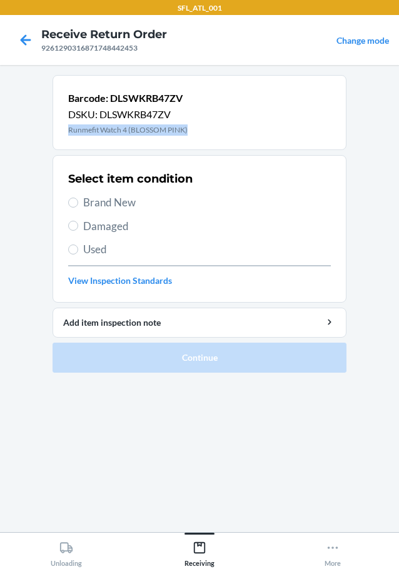
drag, startPoint x: 66, startPoint y: 128, endPoint x: 203, endPoint y: 144, distance: 137.8
click at [203, 144] on div "Barcode: DLSWKRB47ZV DSKU: DLSWKRB47ZV Runmefit Watch 4 (BLOSSOM PINK)" at bounding box center [200, 112] width 294 height 75
click at [95, 203] on span "Brand New" at bounding box center [207, 202] width 248 height 16
click at [78, 203] on input "Brand New" at bounding box center [73, 203] width 10 height 10
radio input "true"
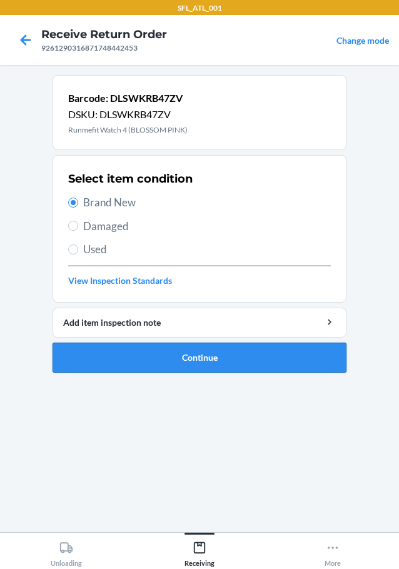
click at [168, 353] on button "Continue" at bounding box center [200, 358] width 294 height 30
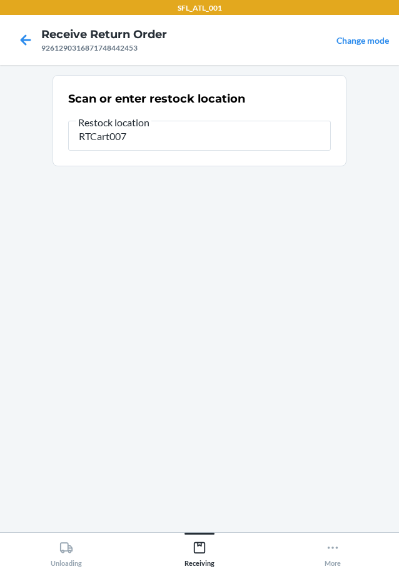
type input "RTCart007"
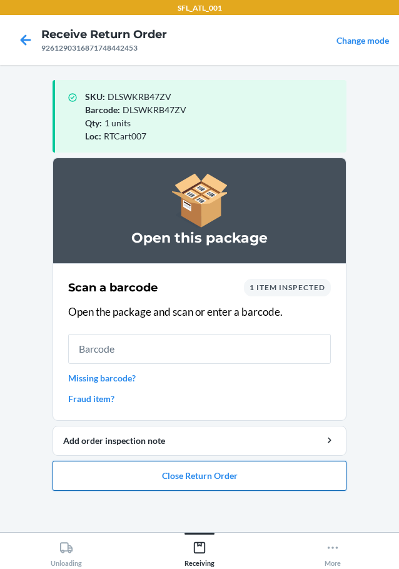
click at [211, 486] on button "Close Return Order" at bounding box center [200, 476] width 294 height 30
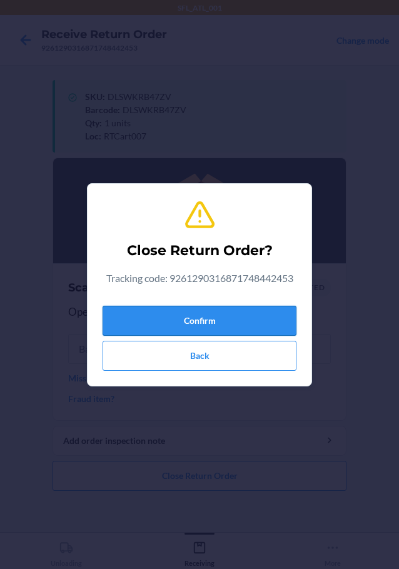
click at [221, 335] on button "Confirm" at bounding box center [200, 321] width 194 height 30
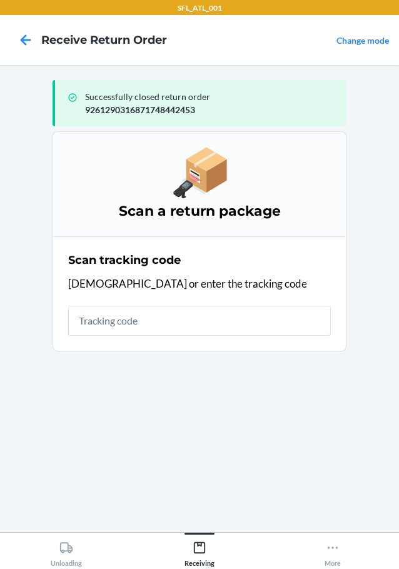
click at [116, 318] on input "text" at bounding box center [199, 321] width 263 height 30
type input "42031554926129031687174888525"
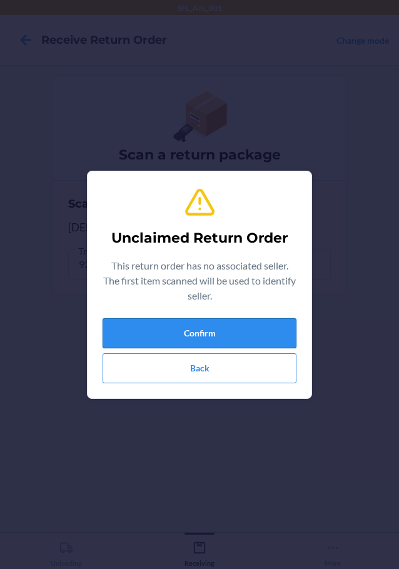
click at [279, 328] on button "Confirm" at bounding box center [200, 333] width 194 height 30
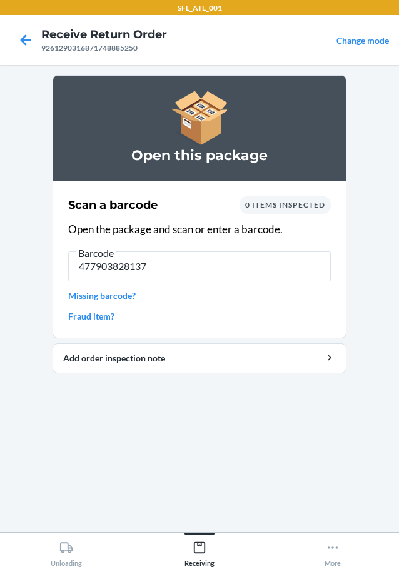
type input "4779038281373"
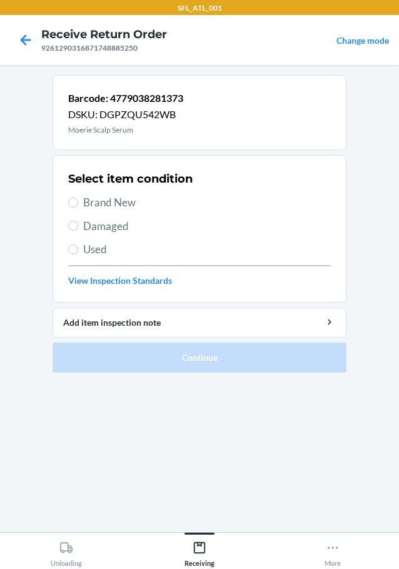
click at [109, 207] on span "Brand New" at bounding box center [207, 202] width 248 height 16
click at [78, 207] on input "Brand New" at bounding box center [73, 203] width 10 height 10
radio input "true"
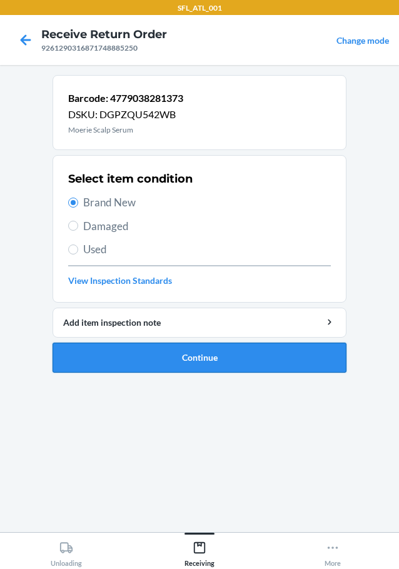
click at [210, 349] on button "Continue" at bounding box center [200, 358] width 294 height 30
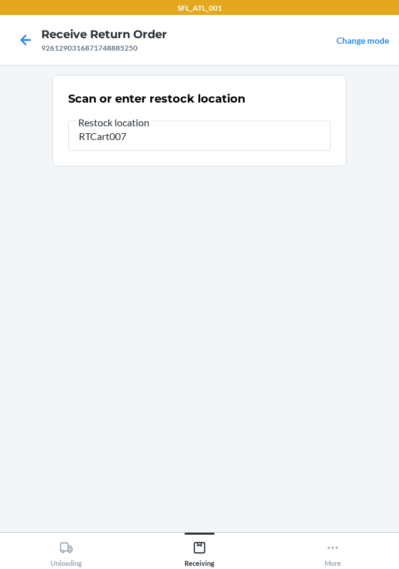
type input "RTCart007"
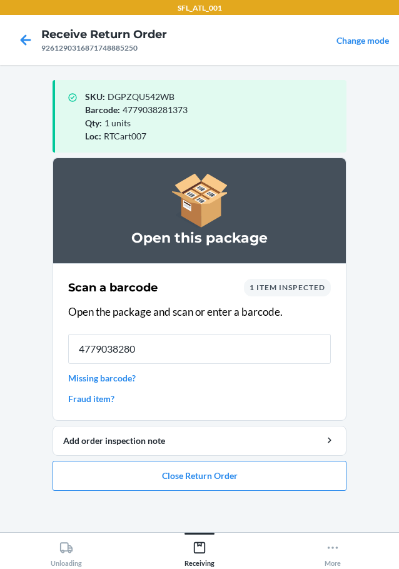
type input "47790382802"
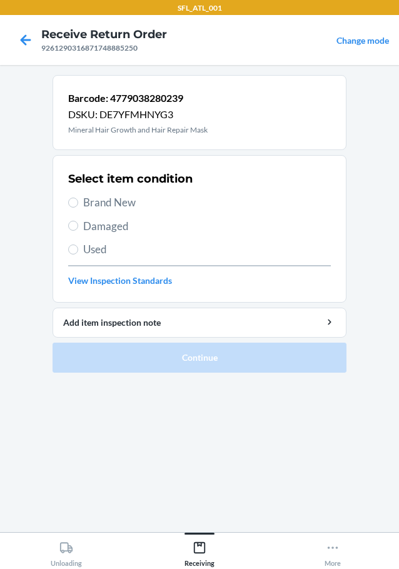
click at [95, 203] on span "Brand New" at bounding box center [207, 202] width 248 height 16
click at [78, 203] on input "Brand New" at bounding box center [73, 203] width 10 height 10
radio input "true"
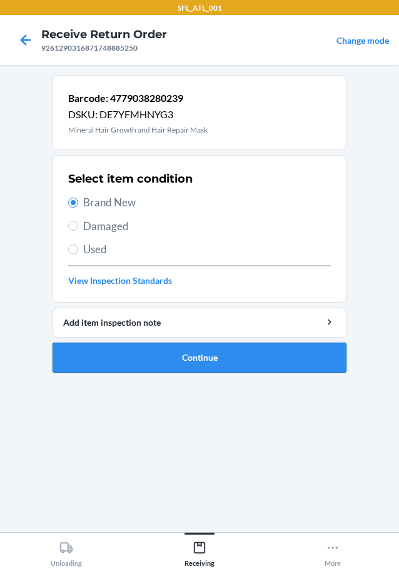
click at [206, 359] on button "Continue" at bounding box center [200, 358] width 294 height 30
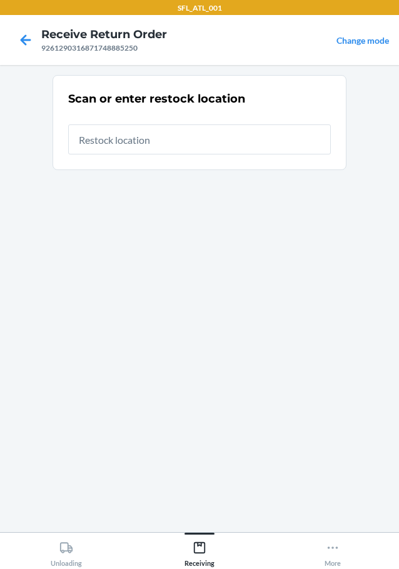
click at [126, 141] on input "text" at bounding box center [199, 139] width 263 height 30
type input "RTCart007"
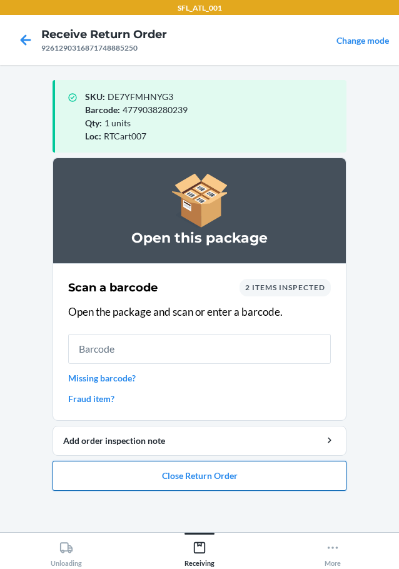
click at [204, 470] on button "Close Return Order" at bounding box center [200, 476] width 294 height 30
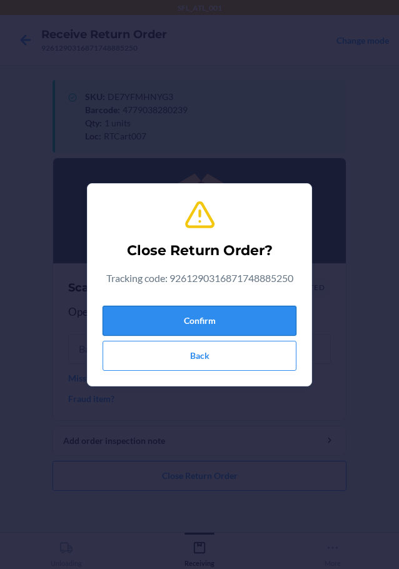
click at [232, 310] on button "Confirm" at bounding box center [200, 321] width 194 height 30
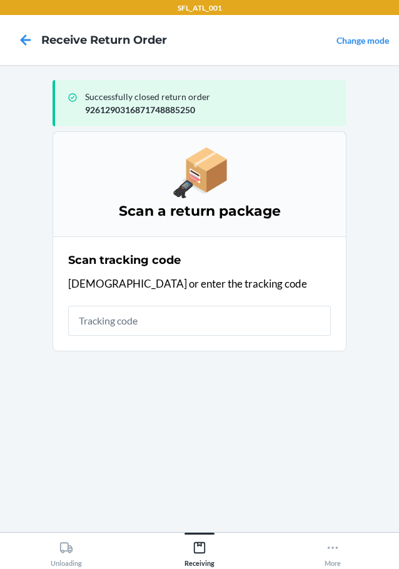
click at [228, 311] on input "text" at bounding box center [199, 321] width 263 height 30
type input "9261290316871749768378"
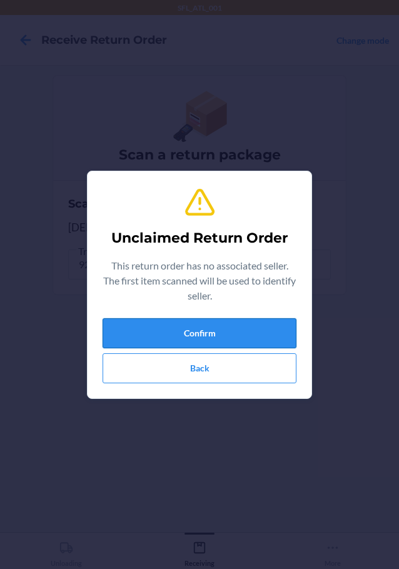
click at [203, 320] on button "Confirm" at bounding box center [200, 333] width 194 height 30
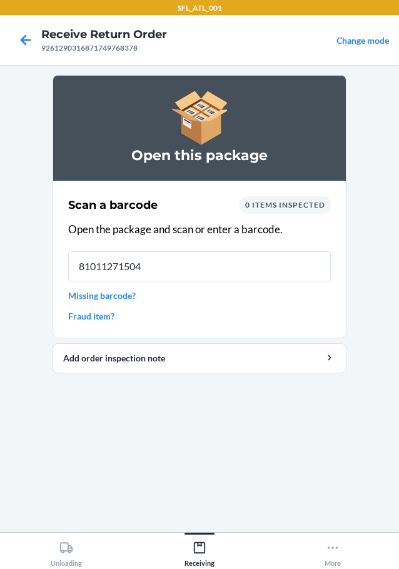
type input "810112715040"
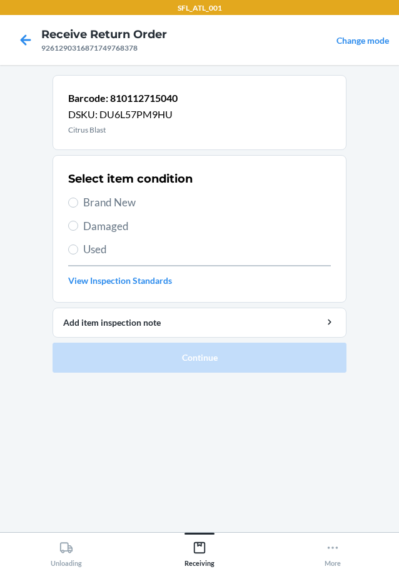
click at [126, 208] on span "Brand New" at bounding box center [207, 202] width 248 height 16
click at [78, 208] on input "Brand New" at bounding box center [73, 203] width 10 height 10
radio input "true"
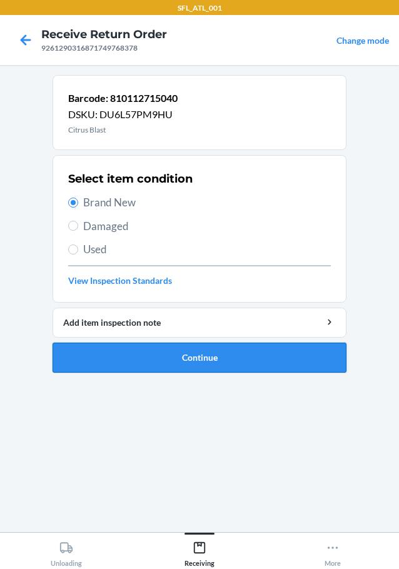
click at [200, 350] on button "Continue" at bounding box center [200, 358] width 294 height 30
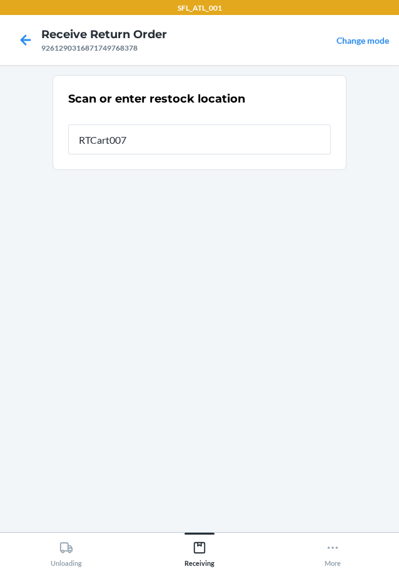
type input "RTCart007"
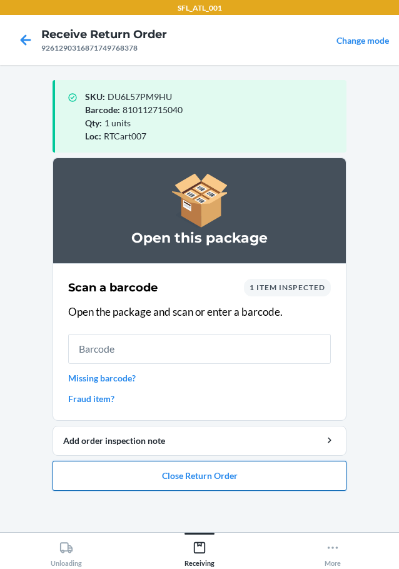
click at [221, 474] on button "Close Return Order" at bounding box center [200, 476] width 294 height 30
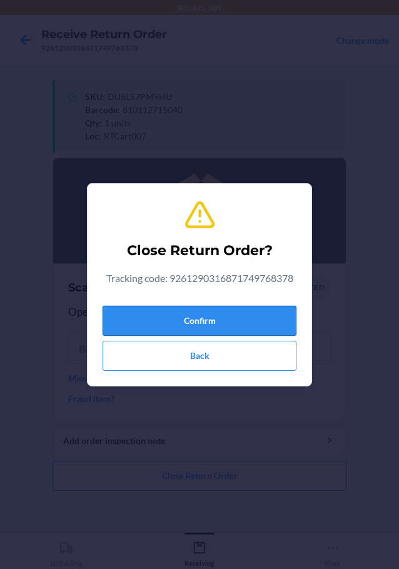
click at [226, 324] on button "Confirm" at bounding box center [200, 321] width 194 height 30
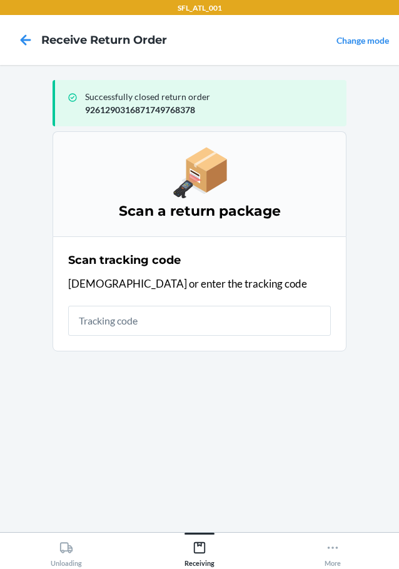
click at [218, 322] on input "text" at bounding box center [199, 321] width 263 height 30
type input "DCFB3C9AD0A34CAB81E7F"
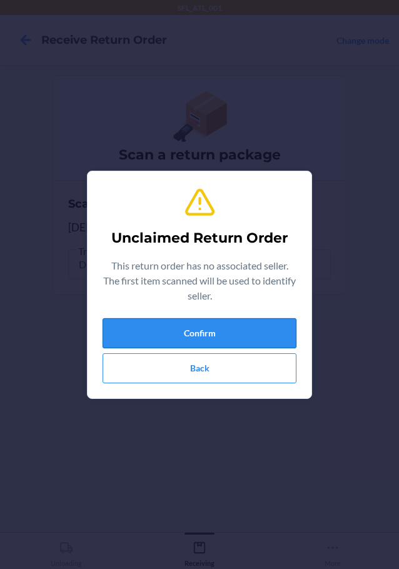
click at [217, 321] on button "Confirm" at bounding box center [200, 333] width 194 height 30
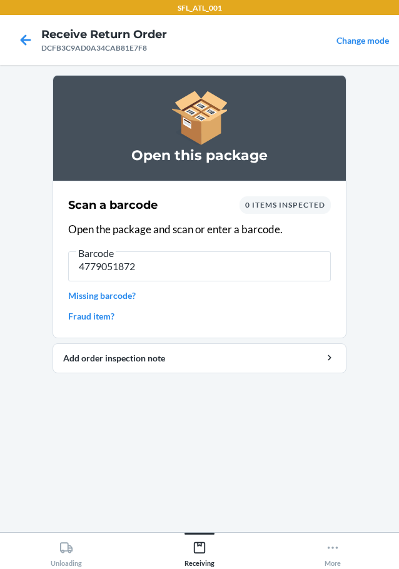
type input "47790518728"
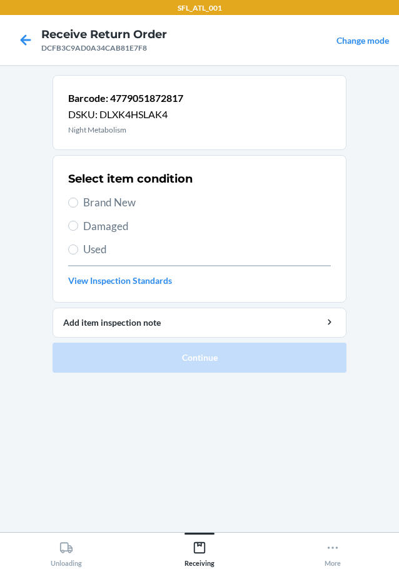
click at [96, 251] on span "Used" at bounding box center [207, 249] width 248 height 16
click at [78, 251] on input "Used" at bounding box center [73, 249] width 10 height 10
radio input "true"
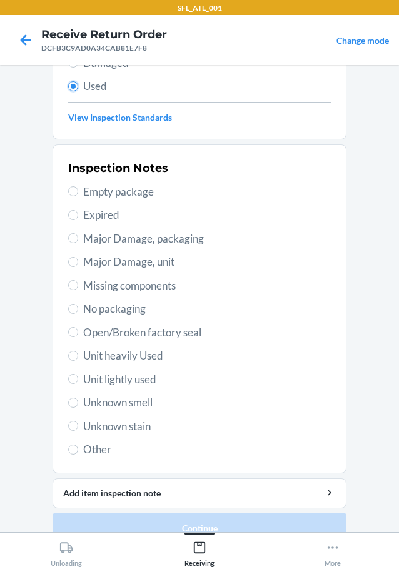
scroll to position [184, 0]
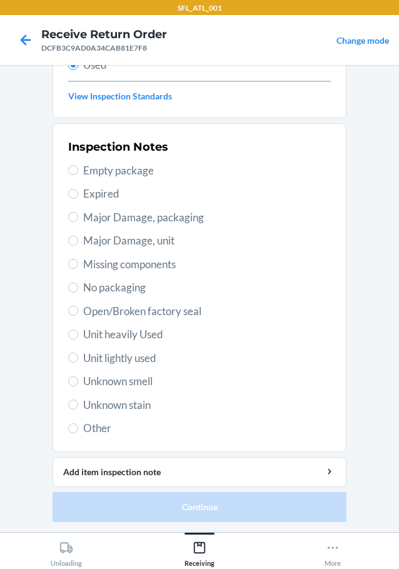
click at [102, 429] on span "Other" at bounding box center [207, 428] width 248 height 16
click at [78, 429] on input "Other" at bounding box center [73, 428] width 10 height 10
radio input "true"
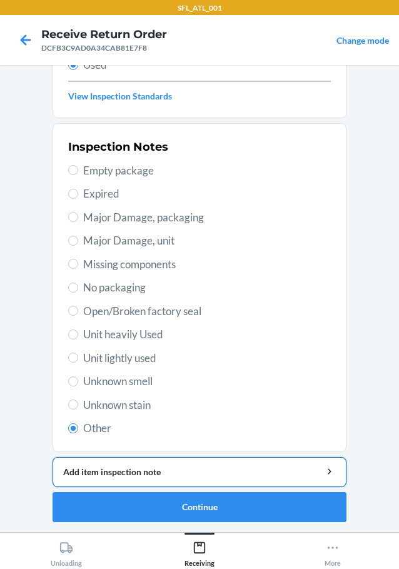
click at [134, 466] on div "Add item inspection note" at bounding box center [199, 471] width 273 height 13
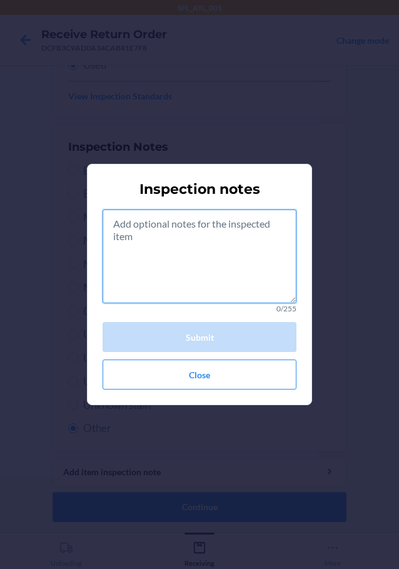
paste textarea "consumible"
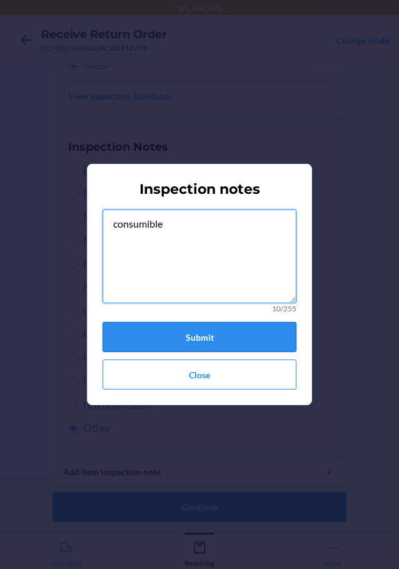
type textarea "consumible"
click at [231, 331] on button "Submit" at bounding box center [200, 337] width 194 height 30
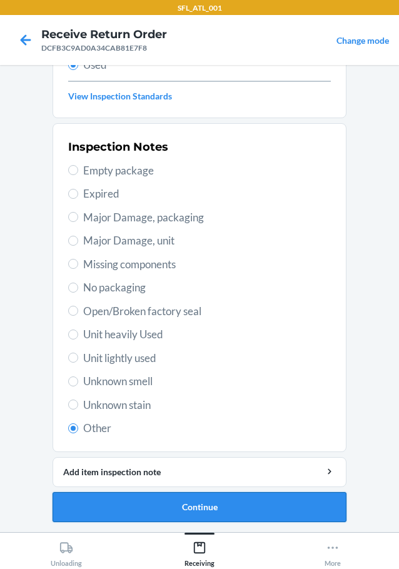
click at [197, 507] on button "Continue" at bounding box center [200, 507] width 294 height 30
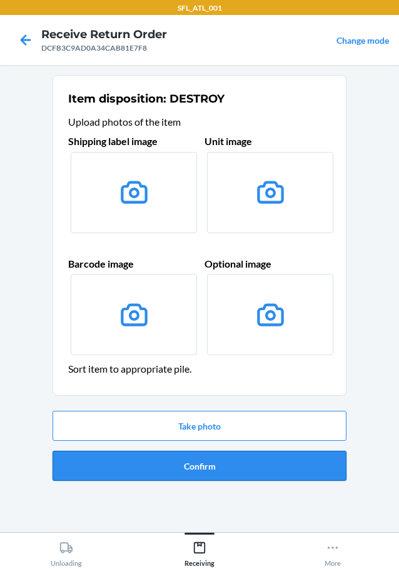
click at [188, 467] on button "Confirm" at bounding box center [200, 466] width 294 height 30
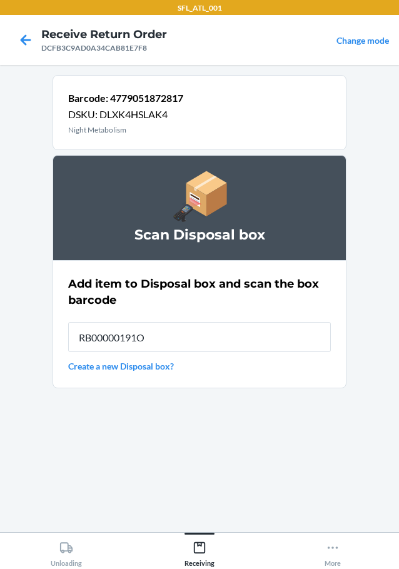
type input "RB00000191O"
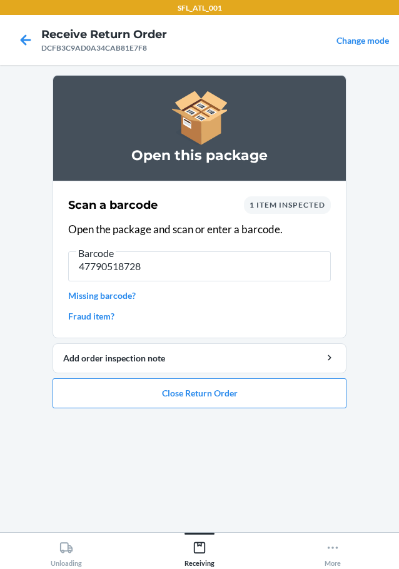
type input "477905187281"
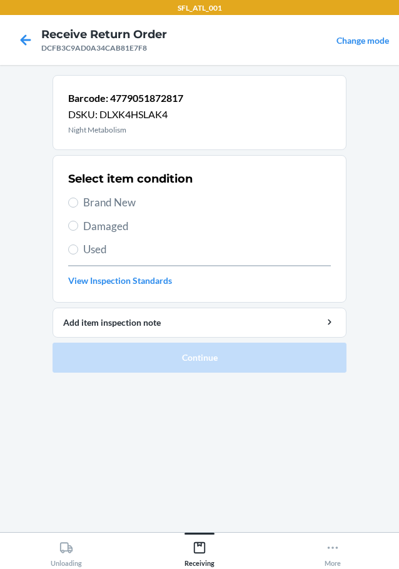
click at [101, 247] on span "Used" at bounding box center [207, 249] width 248 height 16
click at [78, 247] on input "Used" at bounding box center [73, 249] width 10 height 10
radio input "true"
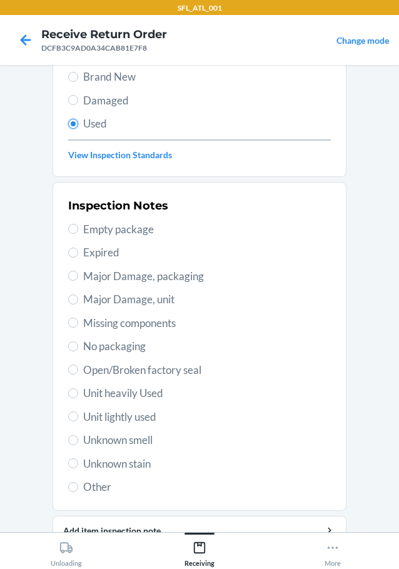
scroll to position [184, 0]
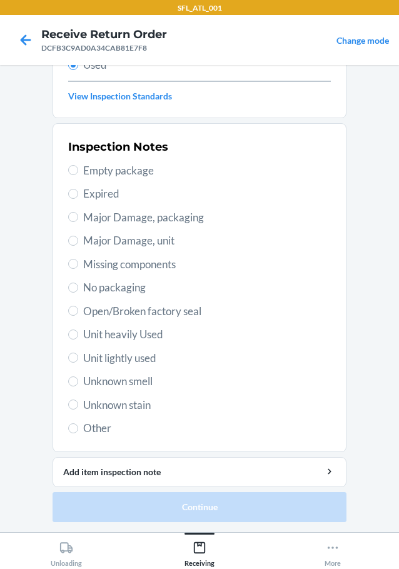
click at [94, 432] on span "Other" at bounding box center [207, 428] width 248 height 16
click at [78, 432] on input "Other" at bounding box center [73, 428] width 10 height 10
radio input "true"
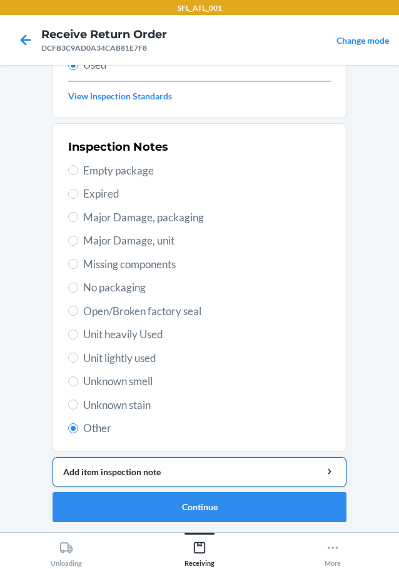
click at [121, 474] on div "Add item inspection note" at bounding box center [199, 471] width 273 height 13
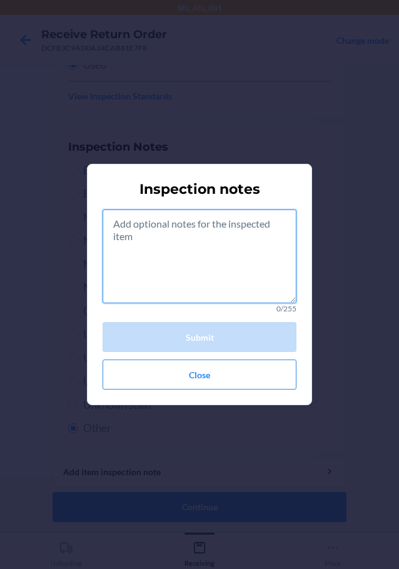
paste textarea "consumible"
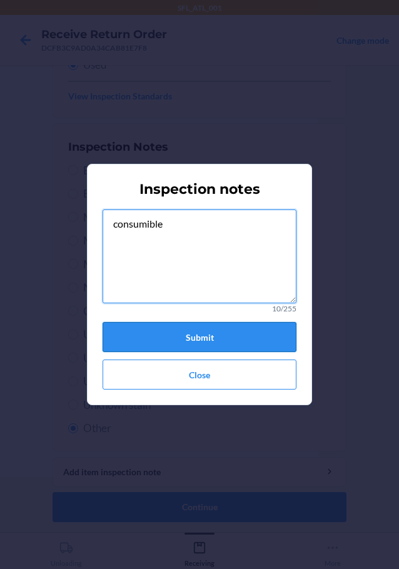
type textarea "consumible"
click at [212, 329] on button "Submit" at bounding box center [200, 337] width 194 height 30
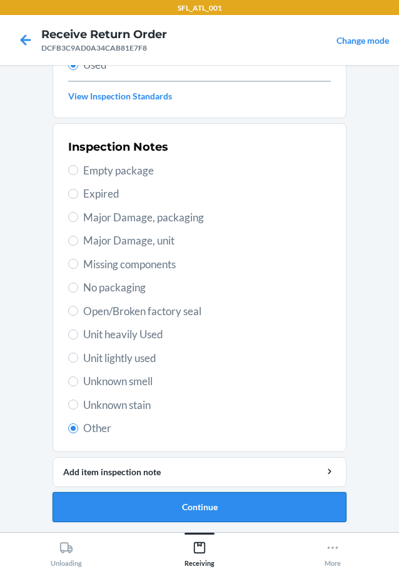
click at [199, 510] on button "Continue" at bounding box center [200, 507] width 294 height 30
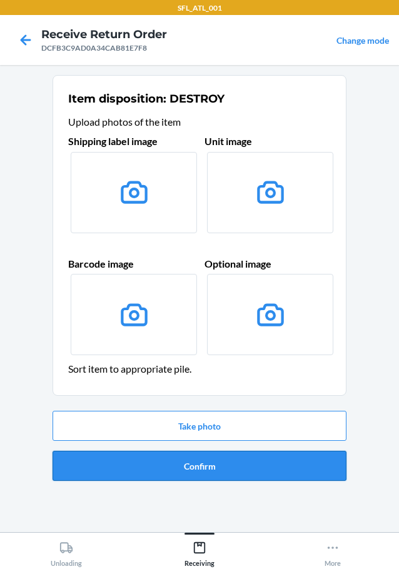
click at [193, 466] on button "Confirm" at bounding box center [200, 466] width 294 height 30
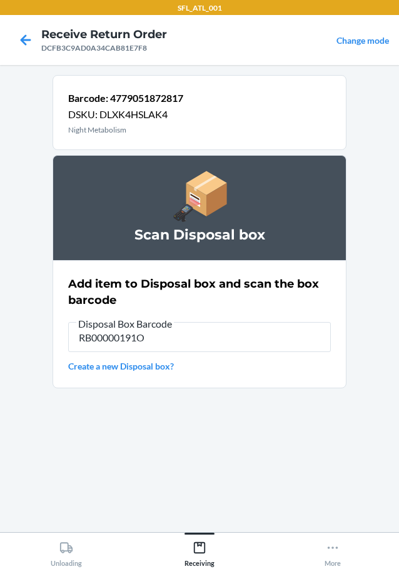
type input "RB00000191O"
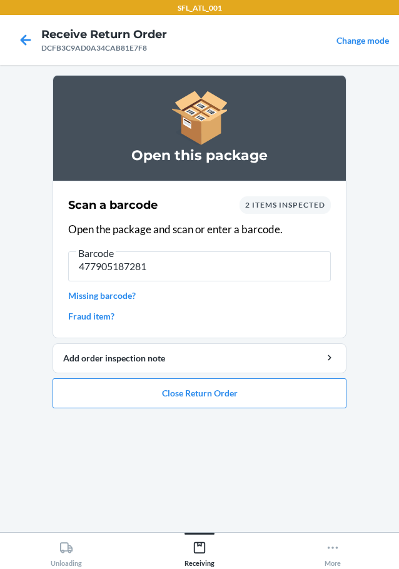
type input "4779051872817"
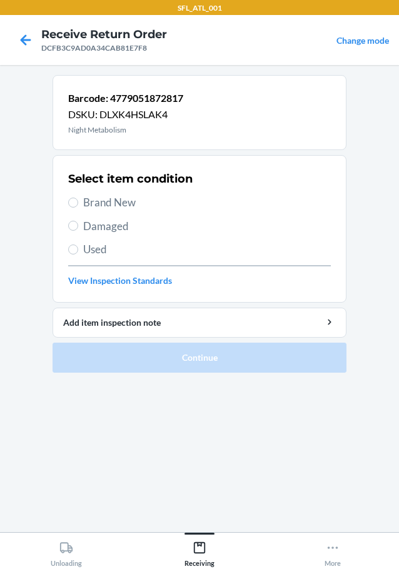
click at [104, 247] on span "Used" at bounding box center [207, 249] width 248 height 16
click at [78, 247] on input "Used" at bounding box center [73, 249] width 10 height 10
radio input "true"
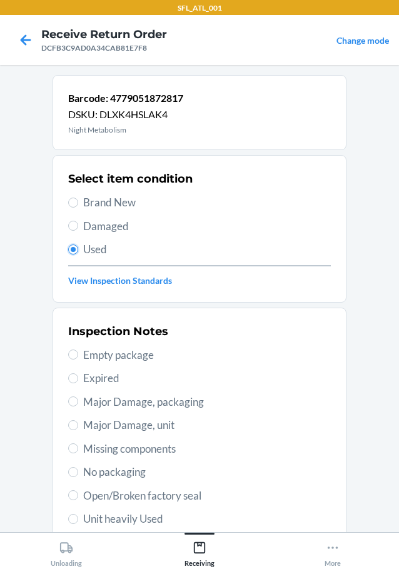
scroll to position [184, 0]
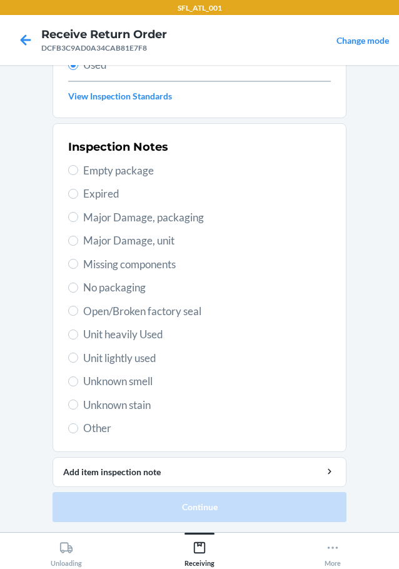
click at [93, 428] on span "Other" at bounding box center [207, 428] width 248 height 16
click at [78, 428] on input "Other" at bounding box center [73, 428] width 10 height 10
radio input "true"
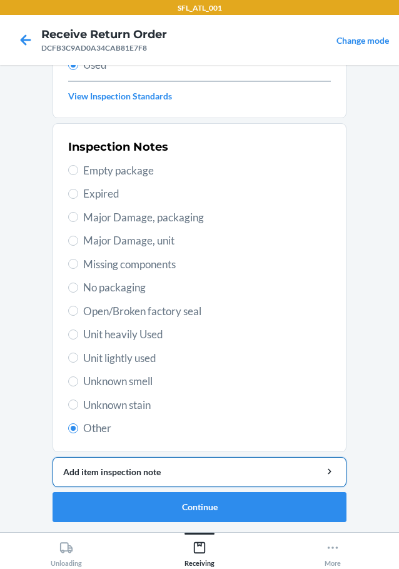
click at [176, 476] on div "Add item inspection note" at bounding box center [199, 471] width 273 height 13
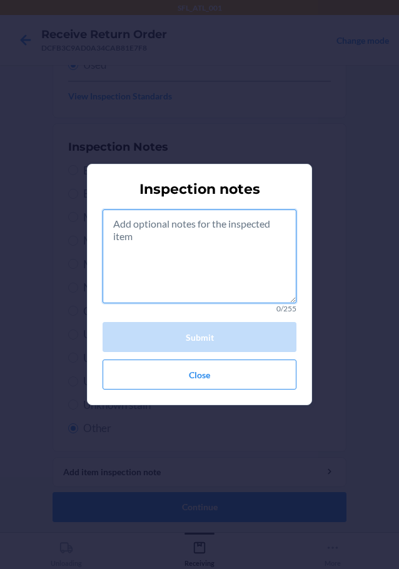
paste textarea "consumible"
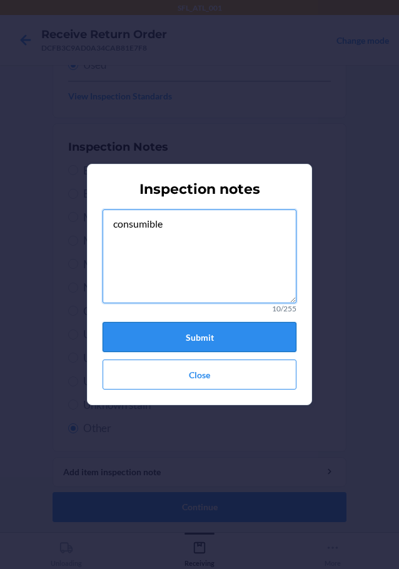
type textarea "consumible"
click at [203, 333] on button "Submit" at bounding box center [200, 337] width 194 height 30
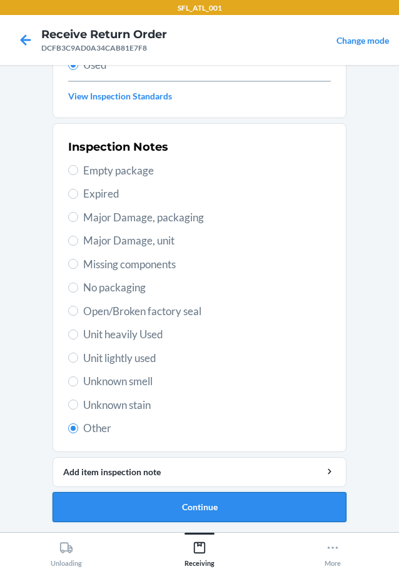
click at [214, 508] on button "Continue" at bounding box center [200, 507] width 294 height 30
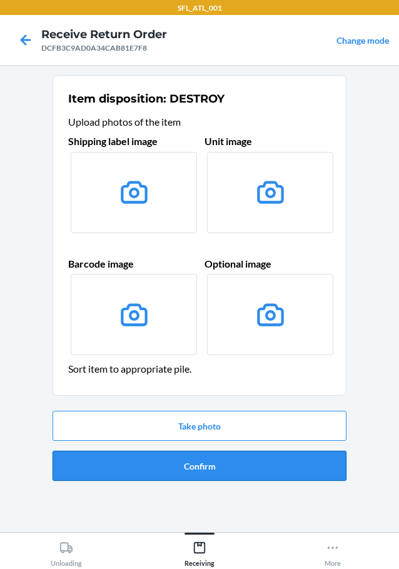
click at [183, 464] on button "Confirm" at bounding box center [200, 466] width 294 height 30
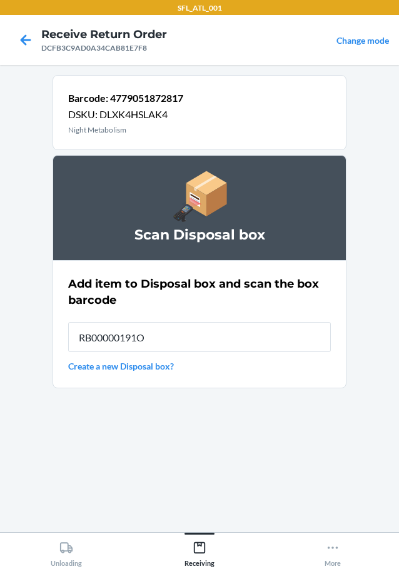
type input "RB00000191O"
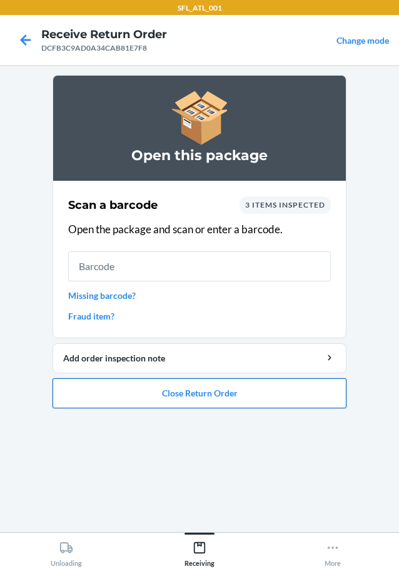
click at [228, 398] on button "Close Return Order" at bounding box center [200, 393] width 294 height 30
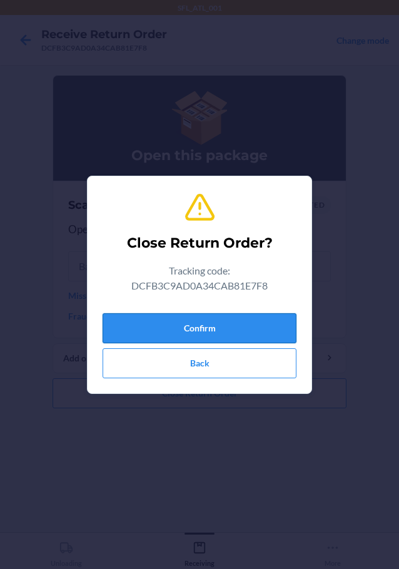
click at [196, 319] on button "Confirm" at bounding box center [200, 328] width 194 height 30
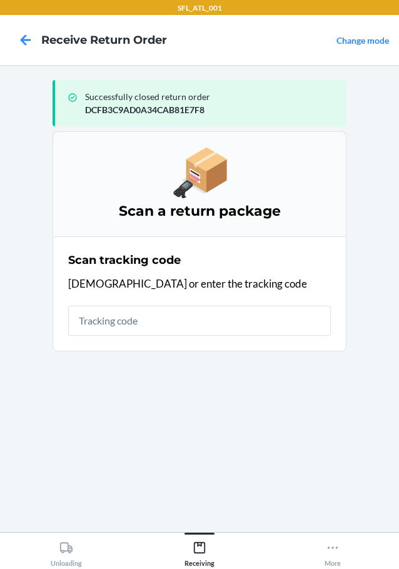
click at [186, 316] on input "text" at bounding box center [199, 321] width 263 height 30
type input "420378079261290316871750206807"
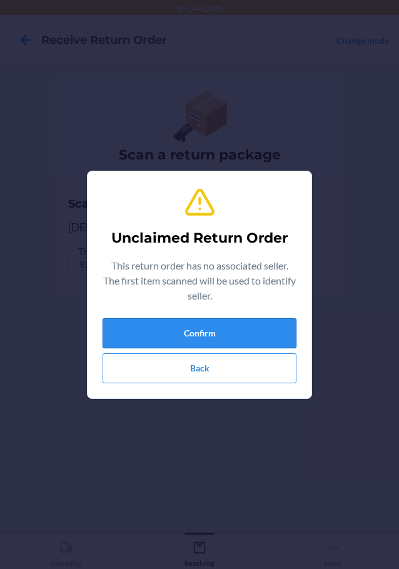
click at [178, 341] on button "Confirm" at bounding box center [200, 333] width 194 height 30
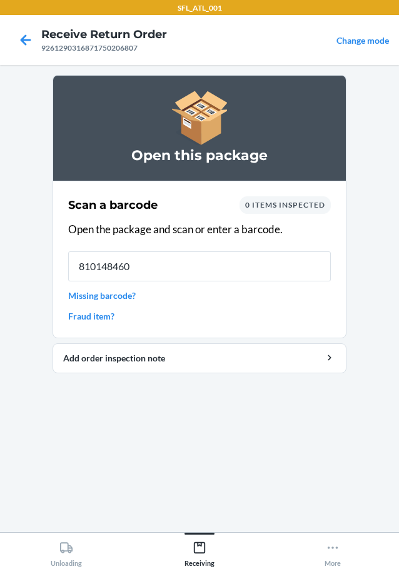
type input "8101484602"
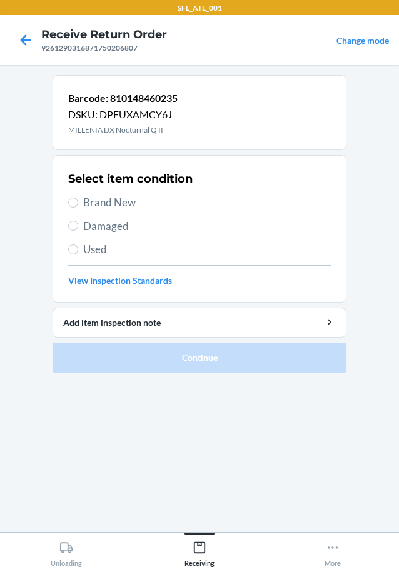
click at [124, 204] on span "Brand New" at bounding box center [207, 202] width 248 height 16
click at [78, 204] on input "Brand New" at bounding box center [73, 203] width 10 height 10
radio input "true"
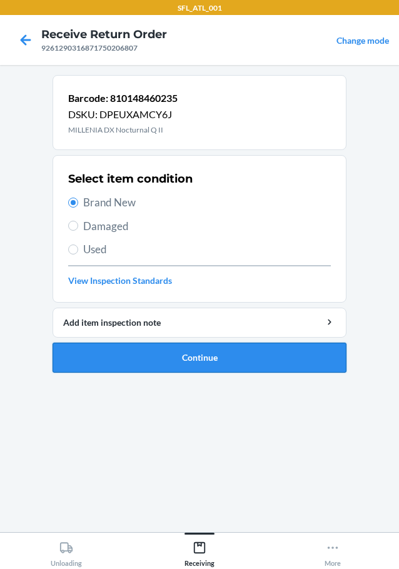
click at [194, 354] on button "Continue" at bounding box center [200, 358] width 294 height 30
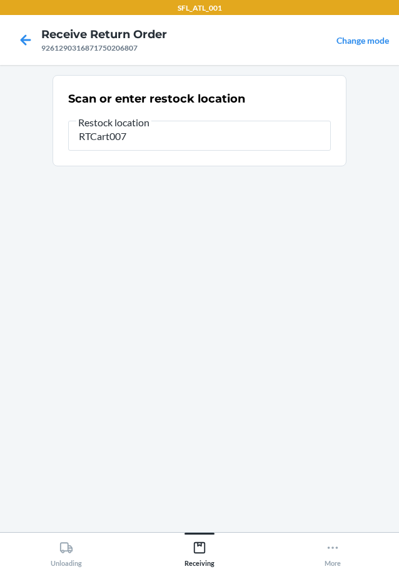
type input "RTCart007"
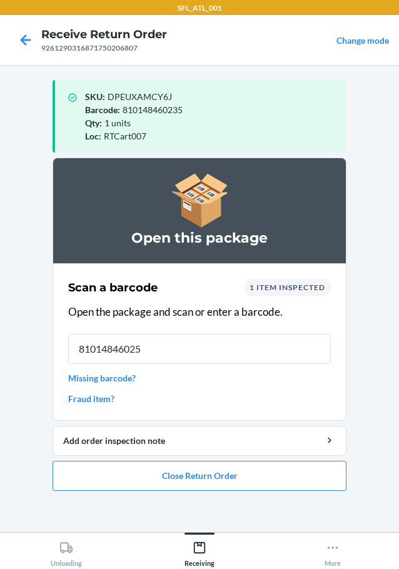
type input "810148460259"
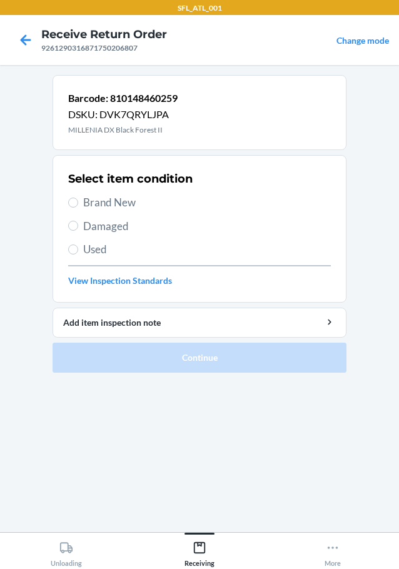
click at [124, 203] on span "Brand New" at bounding box center [207, 202] width 248 height 16
click at [78, 203] on input "Brand New" at bounding box center [73, 203] width 10 height 10
radio input "true"
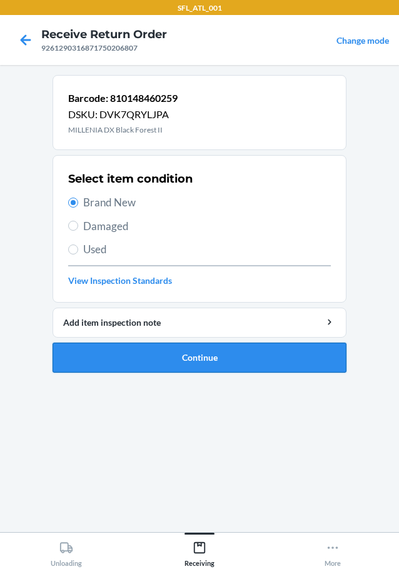
click at [200, 364] on button "Continue" at bounding box center [200, 358] width 294 height 30
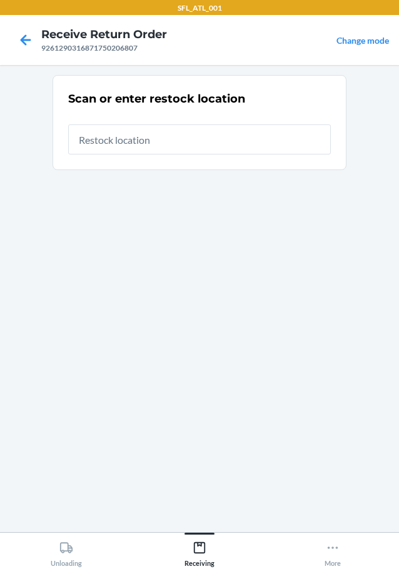
click at [156, 138] on input "text" at bounding box center [199, 139] width 263 height 30
type input "RTCart007"
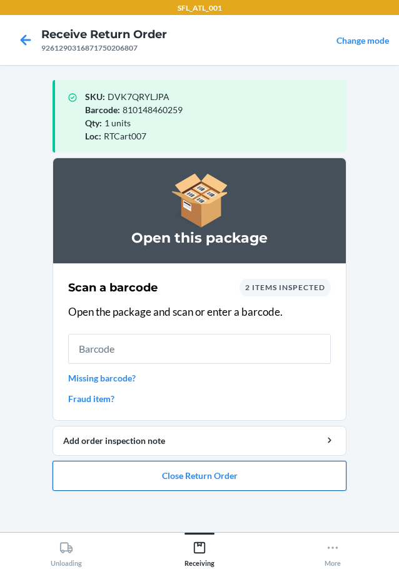
click at [203, 482] on button "Close Return Order" at bounding box center [200, 476] width 294 height 30
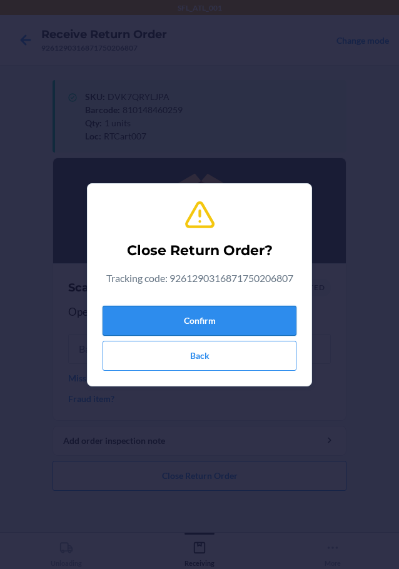
click at [191, 331] on button "Confirm" at bounding box center [200, 321] width 194 height 30
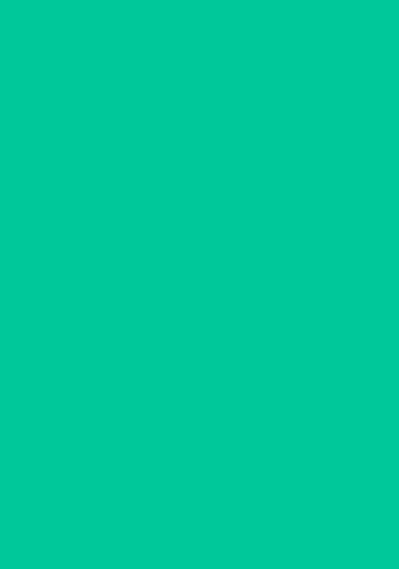
click at [191, 322] on input "text" at bounding box center [199, 321] width 263 height 30
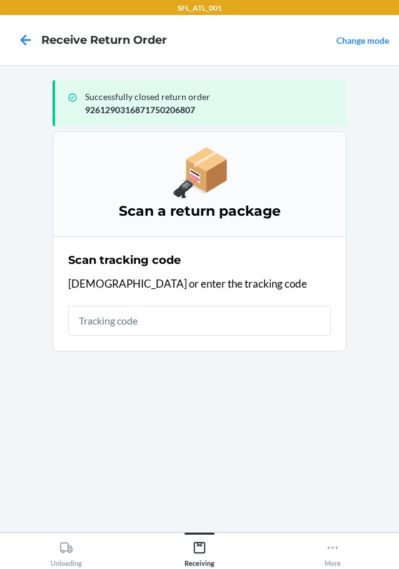
click at [185, 315] on input "text" at bounding box center [199, 321] width 263 height 30
type input "420293069261290316871750267"
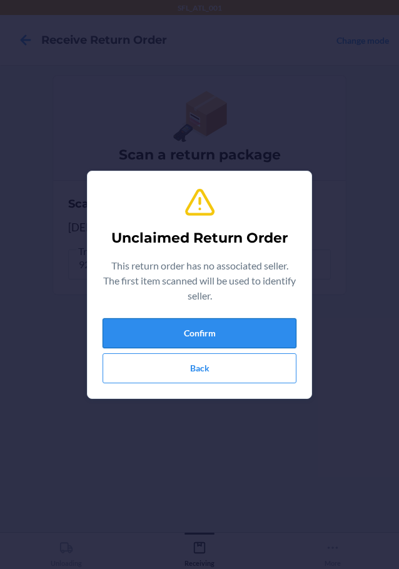
click at [226, 328] on button "Confirm" at bounding box center [200, 333] width 194 height 30
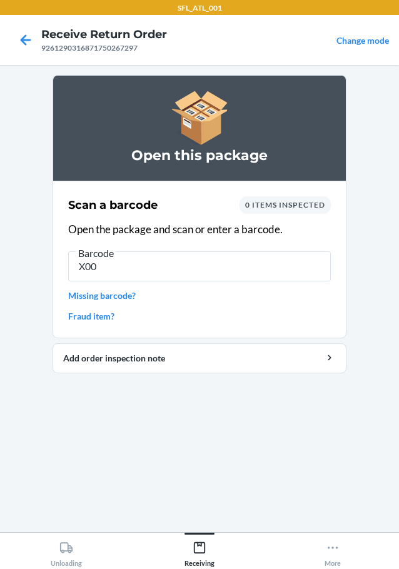
type input "X002"
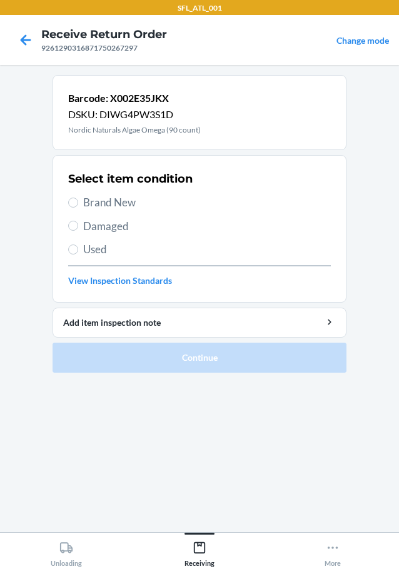
click at [93, 250] on span "Used" at bounding box center [207, 249] width 248 height 16
click at [78, 250] on input "Used" at bounding box center [73, 249] width 10 height 10
radio input "true"
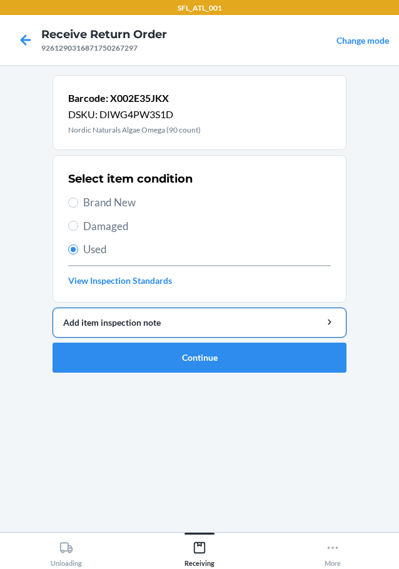
click at [183, 323] on div "Add item inspection note" at bounding box center [199, 322] width 273 height 13
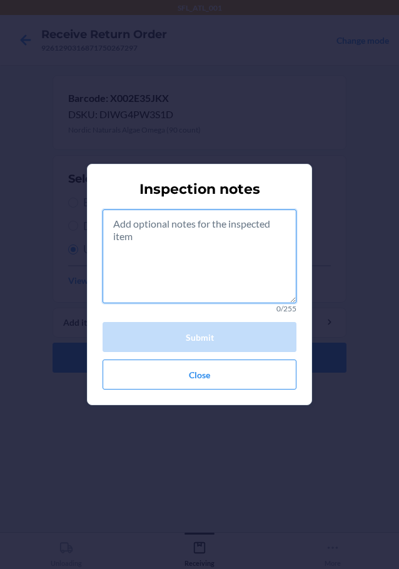
paste textarea "consumible"
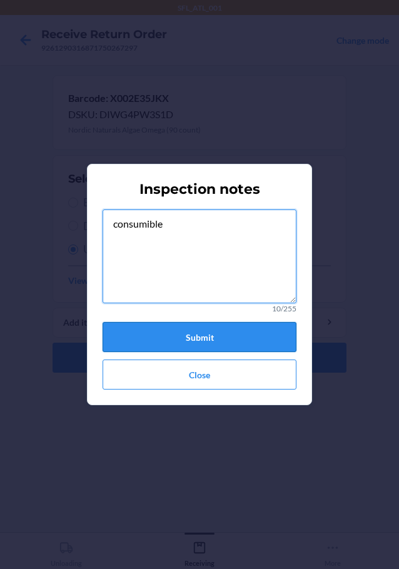
type textarea "consumible"
click at [209, 329] on button "Submit" at bounding box center [200, 337] width 194 height 30
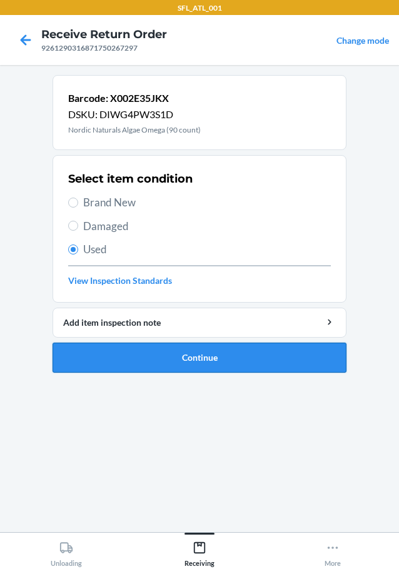
click at [203, 358] on button "Continue" at bounding box center [200, 358] width 294 height 30
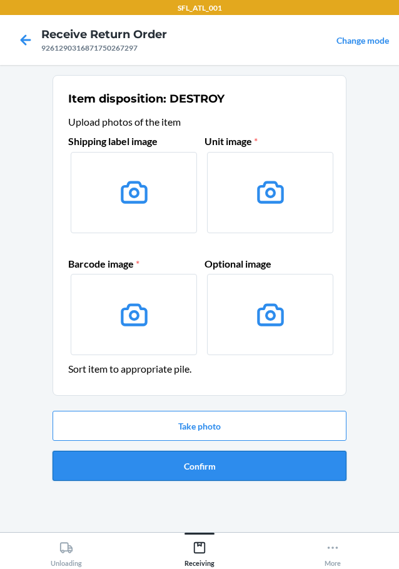
click at [219, 464] on button "Confirm" at bounding box center [200, 466] width 294 height 30
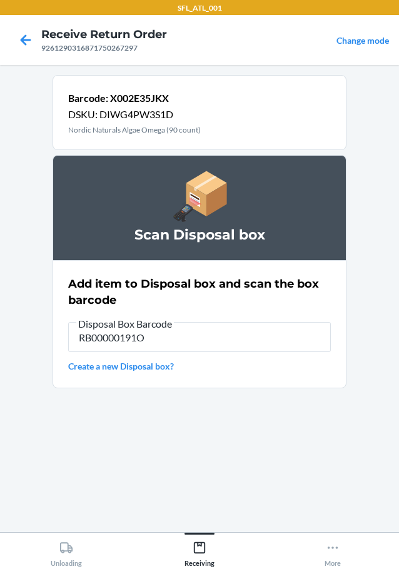
type input "RB00000191O"
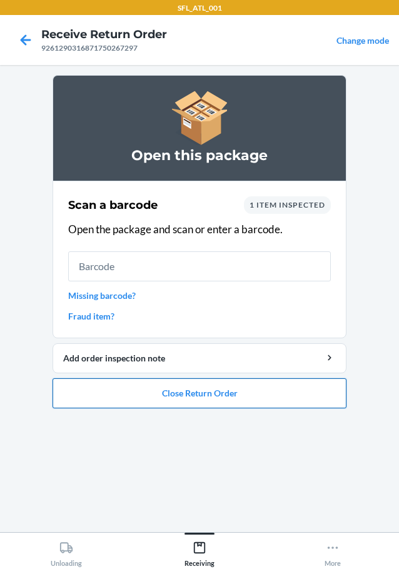
click at [194, 402] on button "Close Return Order" at bounding box center [200, 393] width 294 height 30
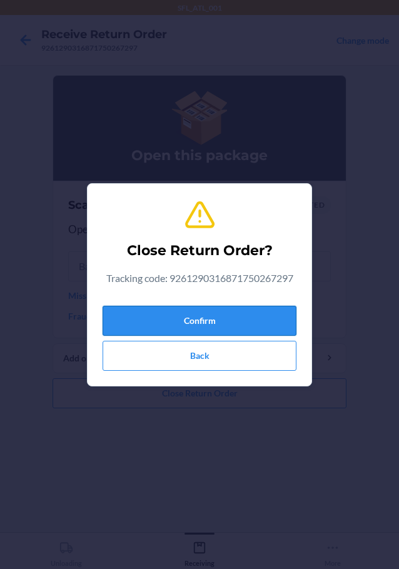
click at [196, 316] on button "Confirm" at bounding box center [200, 321] width 194 height 30
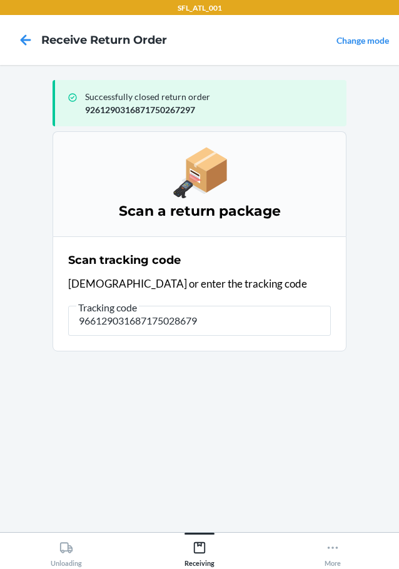
type input "9661290316871750286793"
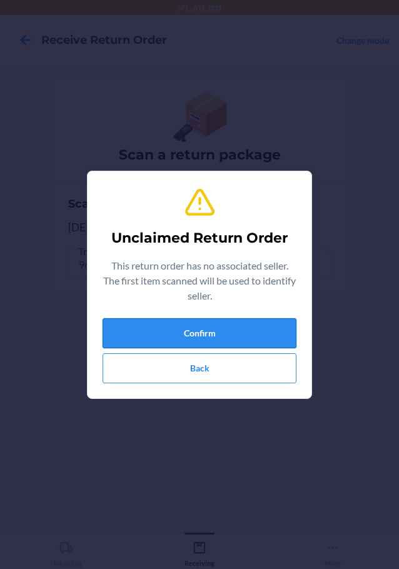
click at [174, 324] on button "Confirm" at bounding box center [200, 333] width 194 height 30
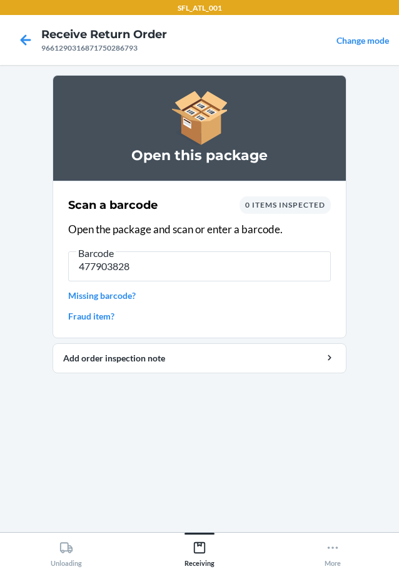
type input "4779038280"
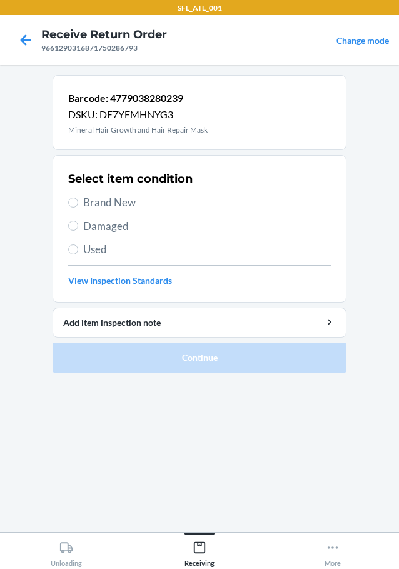
click at [132, 206] on span "Brand New" at bounding box center [207, 202] width 248 height 16
click at [78, 206] on input "Brand New" at bounding box center [73, 203] width 10 height 10
radio input "true"
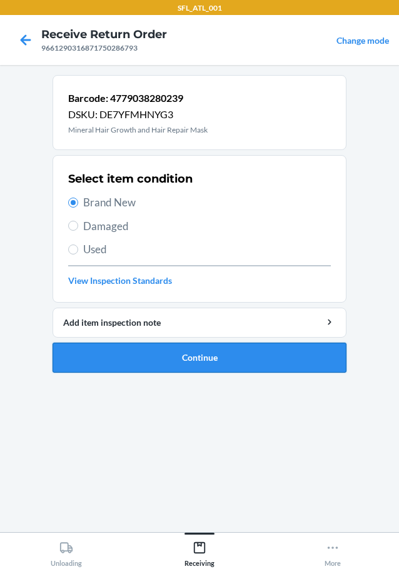
click at [205, 358] on button "Continue" at bounding box center [200, 358] width 294 height 30
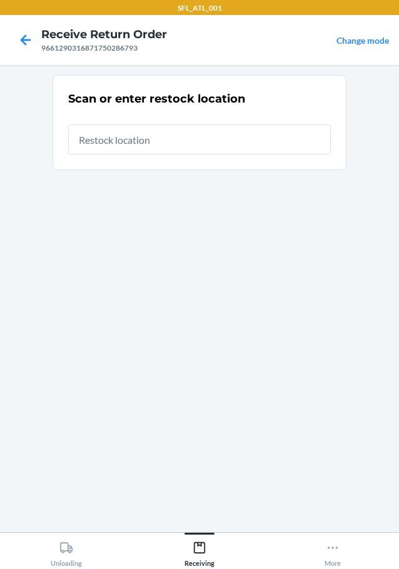
click at [183, 139] on input "text" at bounding box center [199, 139] width 263 height 30
type input "RTCart007"
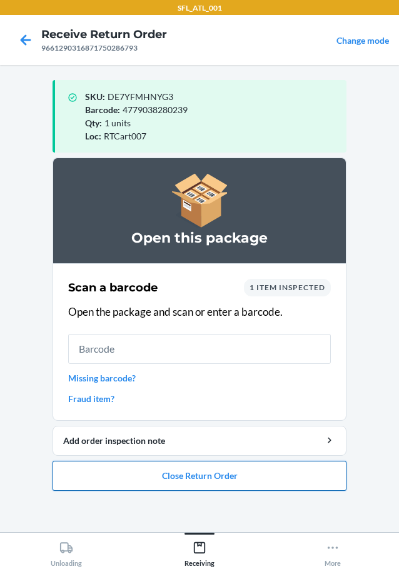
click at [211, 479] on button "Close Return Order" at bounding box center [200, 476] width 294 height 30
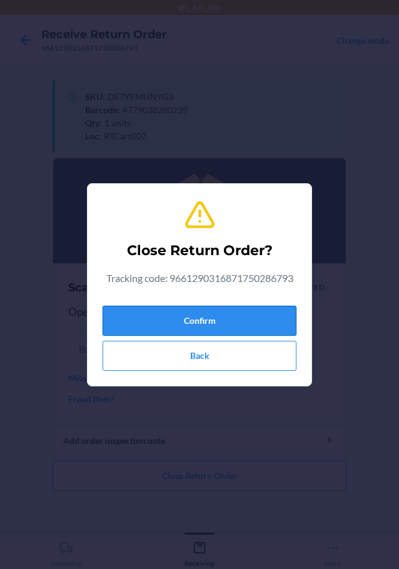
click at [218, 313] on button "Confirm" at bounding box center [200, 321] width 194 height 30
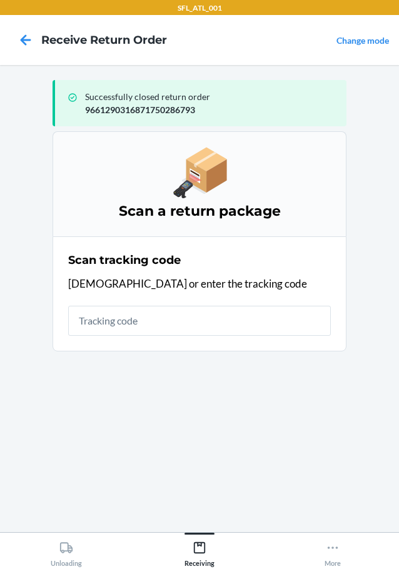
click at [224, 322] on input "text" at bounding box center [199, 321] width 263 height 30
type input "9661290316871750154429"
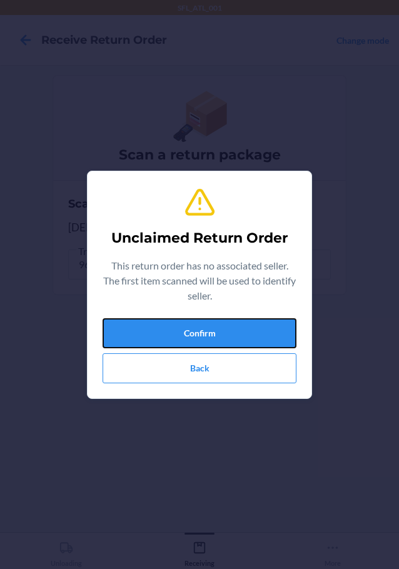
click at [224, 323] on button "Confirm" at bounding box center [200, 333] width 194 height 30
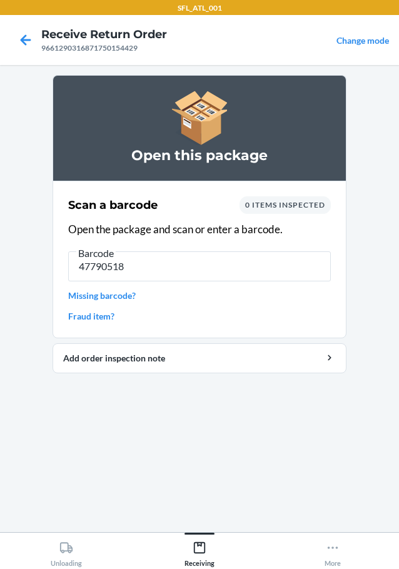
type input "477905187"
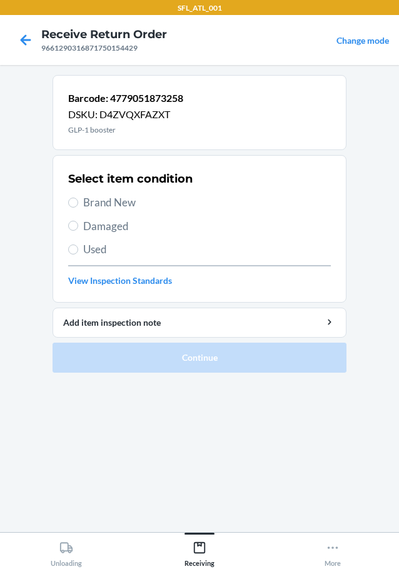
click at [102, 250] on span "Used" at bounding box center [207, 249] width 248 height 16
click at [78, 250] on input "Used" at bounding box center [73, 249] width 10 height 10
radio input "true"
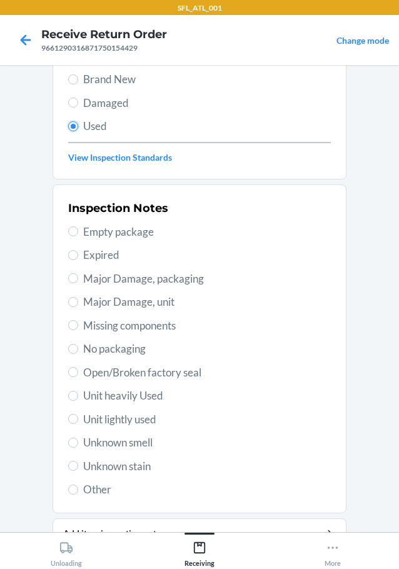
scroll to position [184, 0]
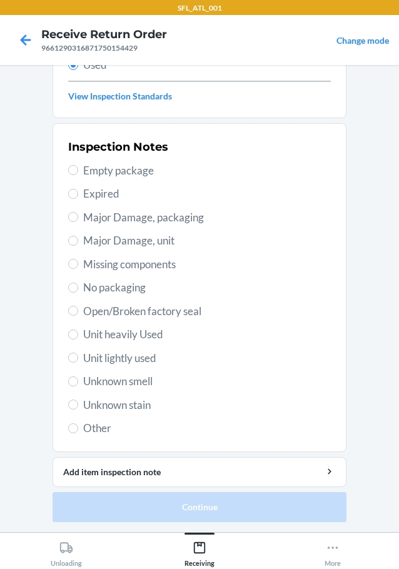
click at [95, 429] on span "Other" at bounding box center [207, 428] width 248 height 16
click at [78, 429] on input "Other" at bounding box center [73, 428] width 10 height 10
radio input "true"
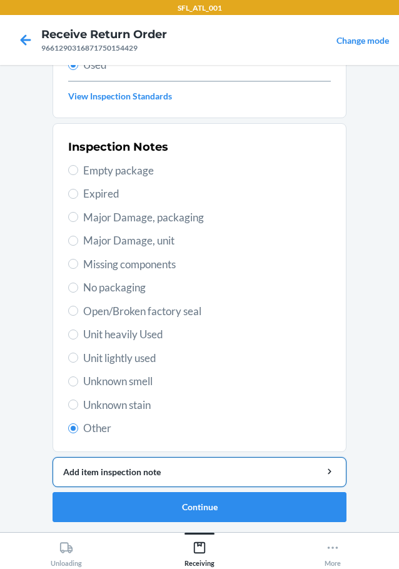
click at [174, 472] on div "Add item inspection note" at bounding box center [199, 471] width 273 height 13
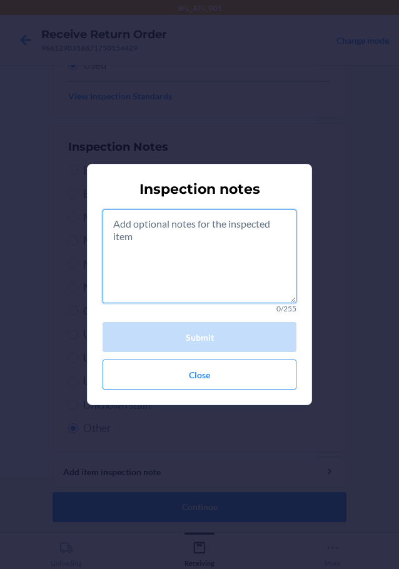
paste textarea "consumible"
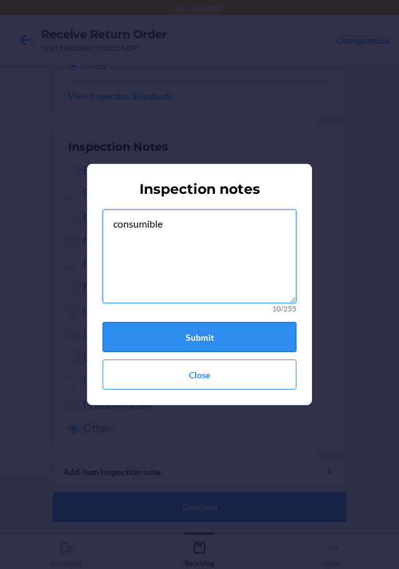
type textarea "consumible"
click at [205, 334] on button "Submit" at bounding box center [200, 337] width 194 height 30
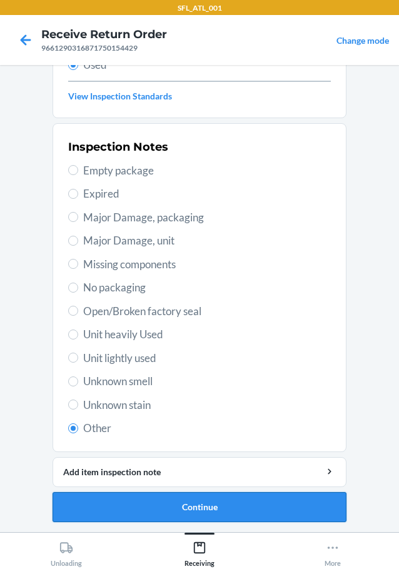
click at [188, 513] on button "Continue" at bounding box center [200, 507] width 294 height 30
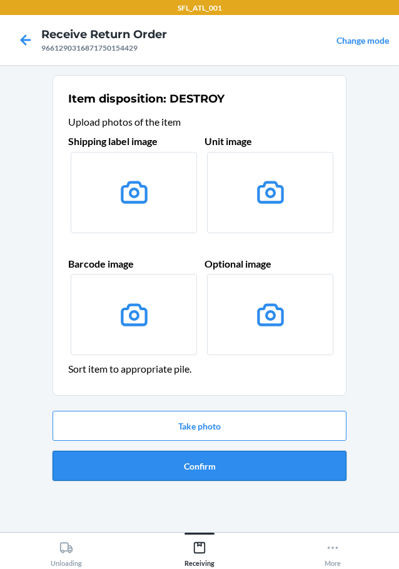
click at [196, 464] on button "Confirm" at bounding box center [200, 466] width 294 height 30
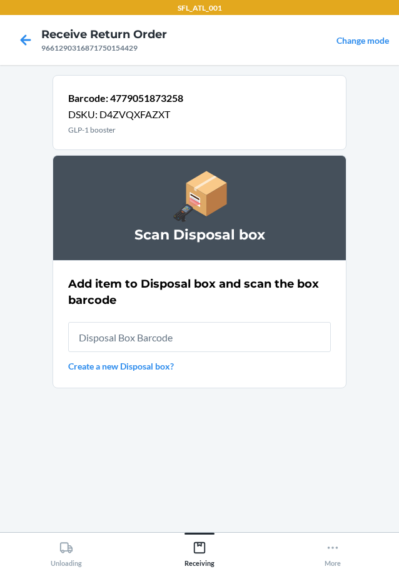
click at [148, 340] on input "text" at bounding box center [199, 337] width 263 height 30
type input "RB00000191O"
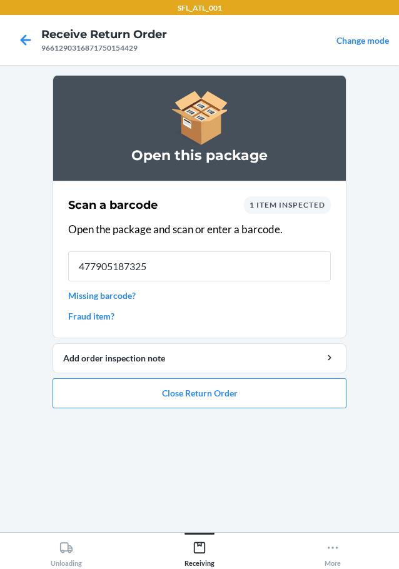
type input "4779051873258"
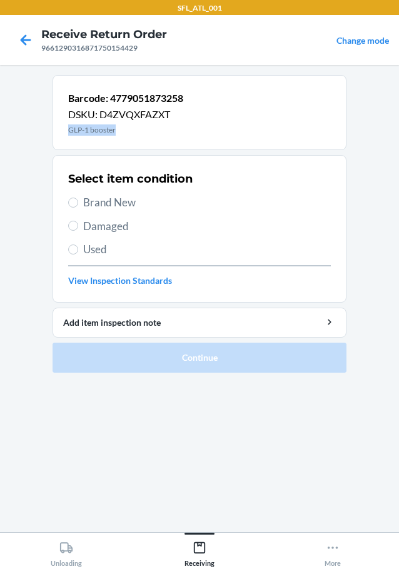
drag, startPoint x: 68, startPoint y: 128, endPoint x: 129, endPoint y: 132, distance: 62.0
click at [129, 132] on div "Barcode: 4779051873258 DSKU: D4ZVQXFAZXT GLP-1 booster" at bounding box center [200, 112] width 294 height 75
click at [93, 254] on span "Used" at bounding box center [207, 249] width 248 height 16
click at [78, 254] on input "Used" at bounding box center [73, 249] width 10 height 10
radio input "true"
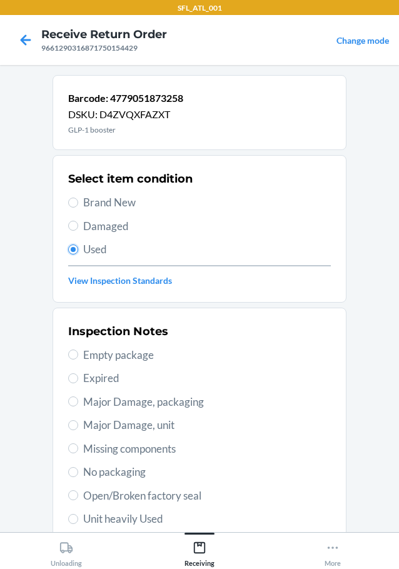
scroll to position [184, 0]
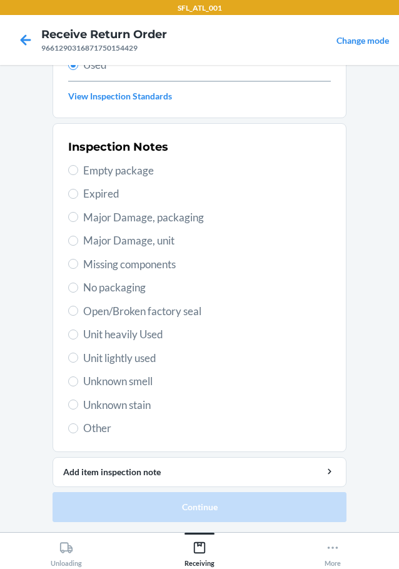
click at [96, 428] on span "Other" at bounding box center [207, 428] width 248 height 16
click at [78, 428] on input "Other" at bounding box center [73, 428] width 10 height 10
radio input "true"
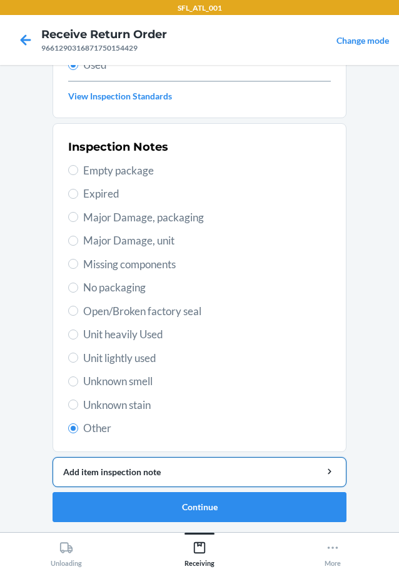
click at [173, 475] on div "Add item inspection note" at bounding box center [199, 471] width 273 height 13
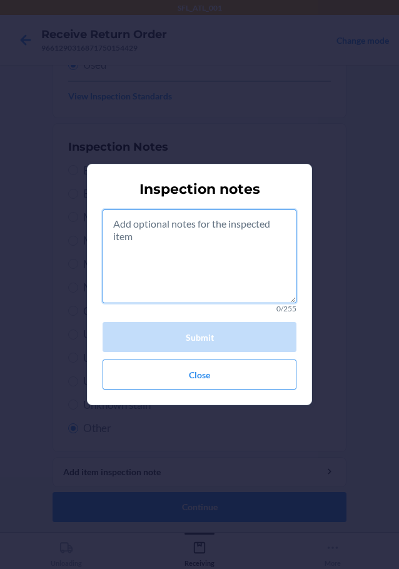
paste textarea "consumible"
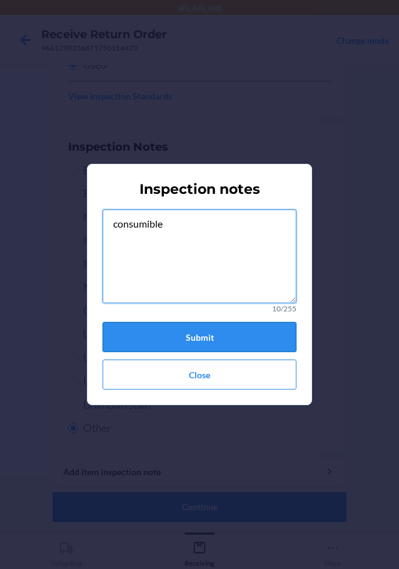
type textarea "consumible"
click at [202, 344] on button "Submit" at bounding box center [200, 337] width 194 height 30
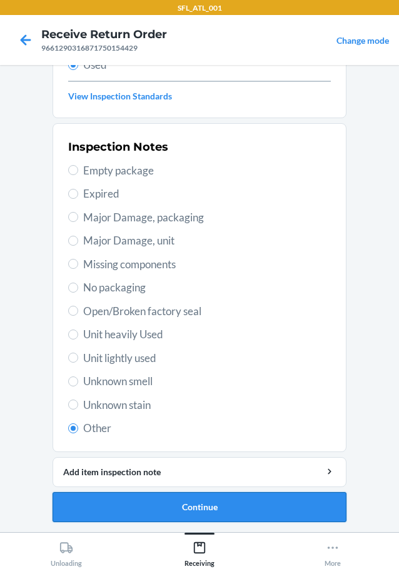
click at [176, 505] on button "Continue" at bounding box center [200, 507] width 294 height 30
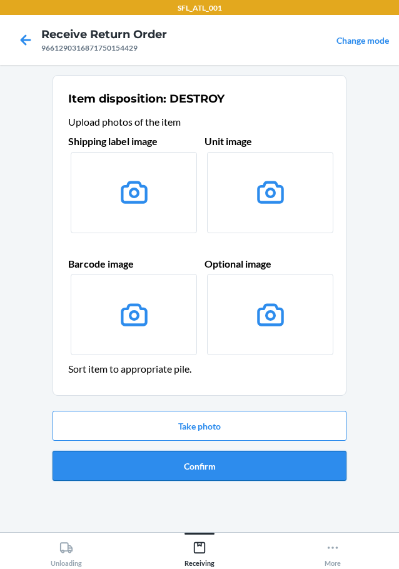
click at [198, 468] on button "Confirm" at bounding box center [200, 466] width 294 height 30
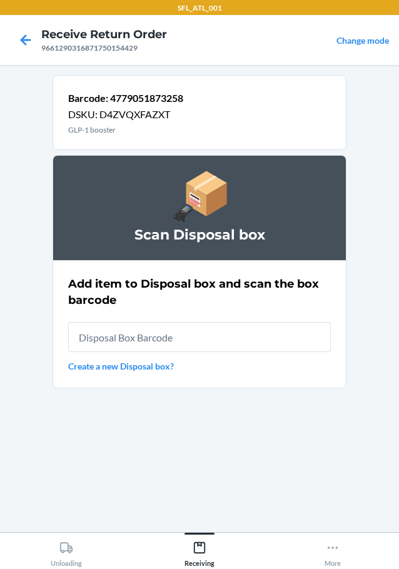
click at [193, 340] on input "text" at bounding box center [199, 337] width 263 height 30
type input "RB00000191O"
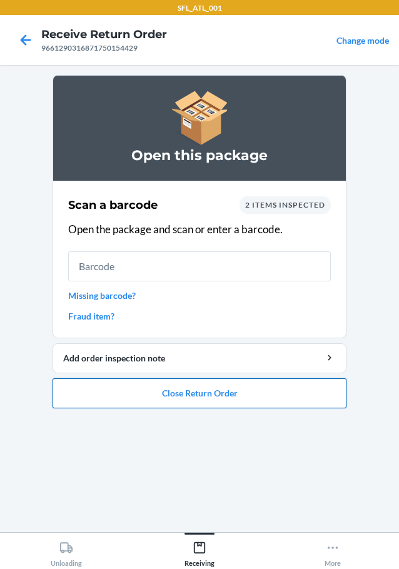
click at [216, 396] on button "Close Return Order" at bounding box center [200, 393] width 294 height 30
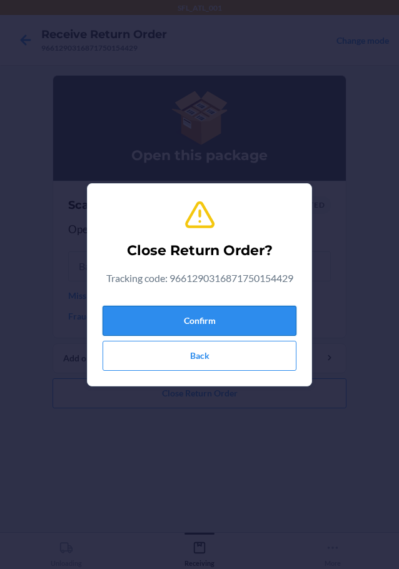
click at [199, 329] on button "Confirm" at bounding box center [200, 321] width 194 height 30
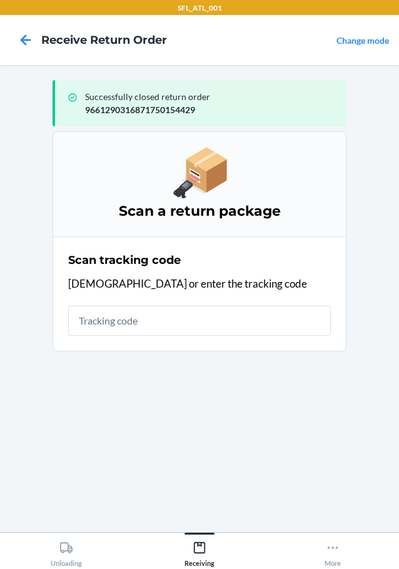
click at [169, 323] on input "text" at bounding box center [199, 321] width 263 height 30
type input "9261290316871750266665"
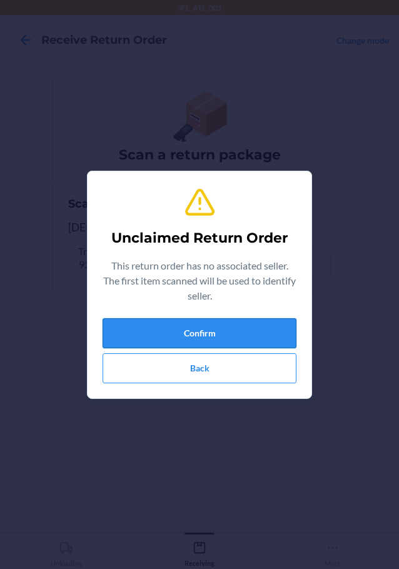
click at [190, 334] on button "Confirm" at bounding box center [200, 333] width 194 height 30
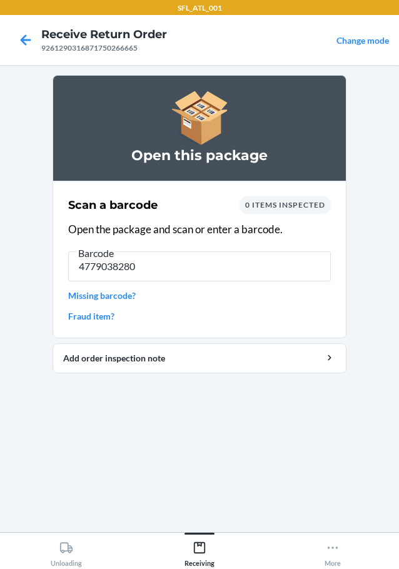
type input "47790382802"
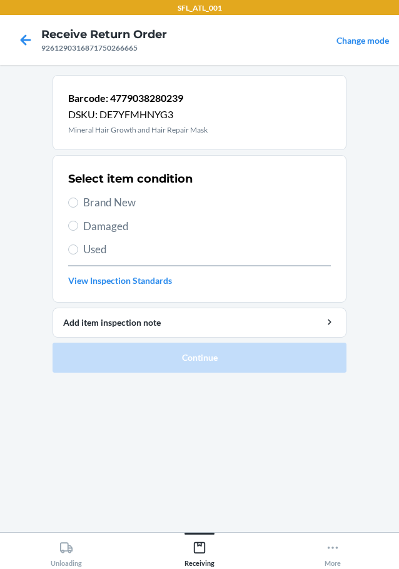
click at [123, 199] on span "Brand New" at bounding box center [207, 202] width 248 height 16
click at [78, 199] on input "Brand New" at bounding box center [73, 203] width 10 height 10
radio input "true"
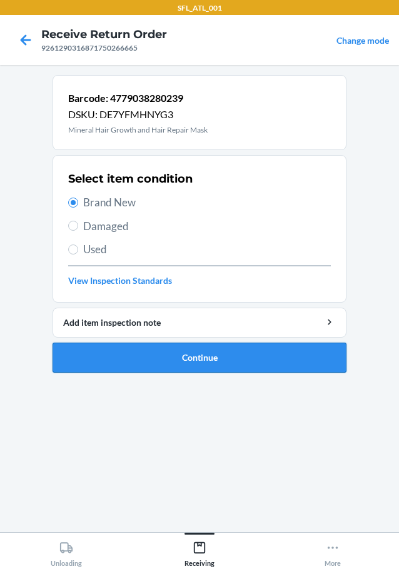
click at [197, 360] on button "Continue" at bounding box center [200, 358] width 294 height 30
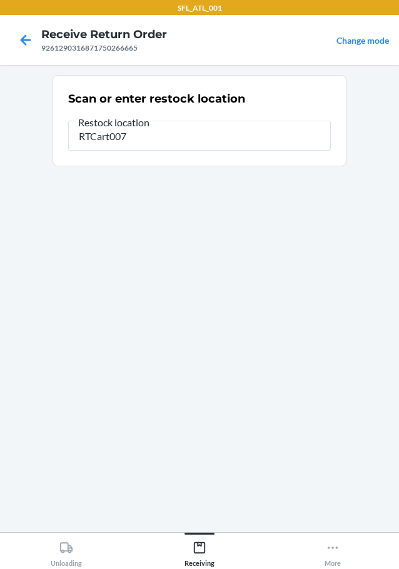
type input "RTCart007"
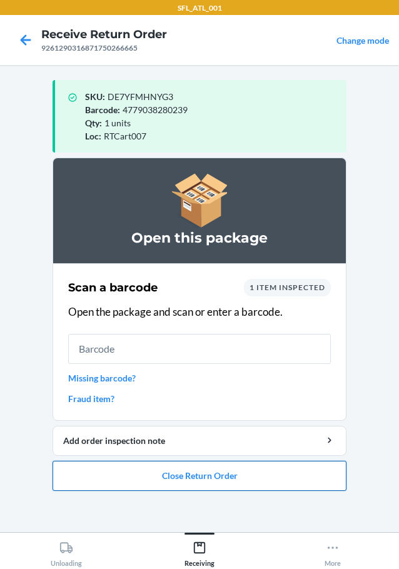
click at [191, 480] on button "Close Return Order" at bounding box center [200, 476] width 294 height 30
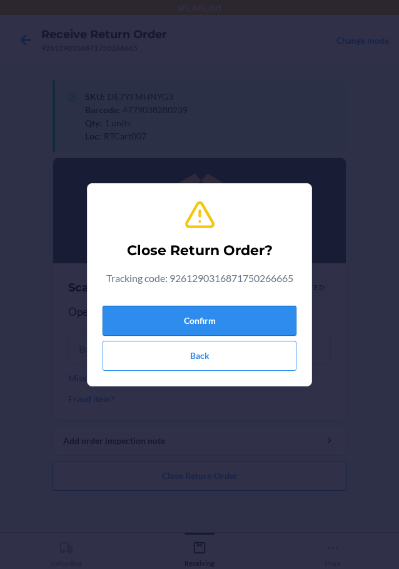
click at [224, 323] on button "Confirm" at bounding box center [200, 321] width 194 height 30
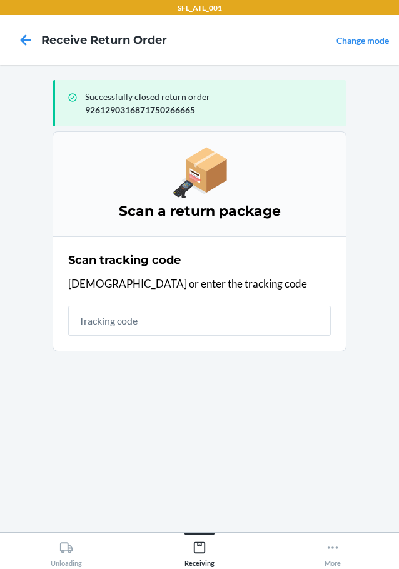
click at [221, 316] on input "text" at bounding box center [199, 321] width 263 height 30
type input "9261290316871749784323"
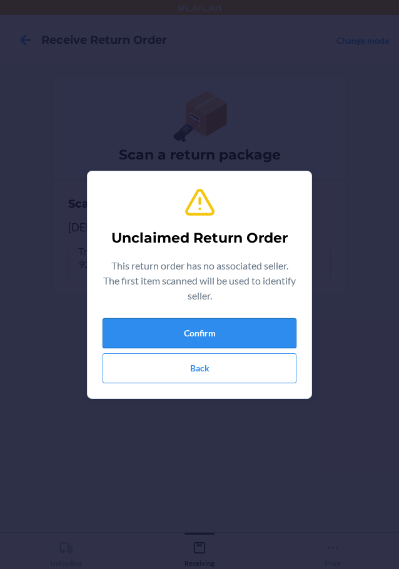
click at [220, 326] on button "Confirm" at bounding box center [200, 333] width 194 height 30
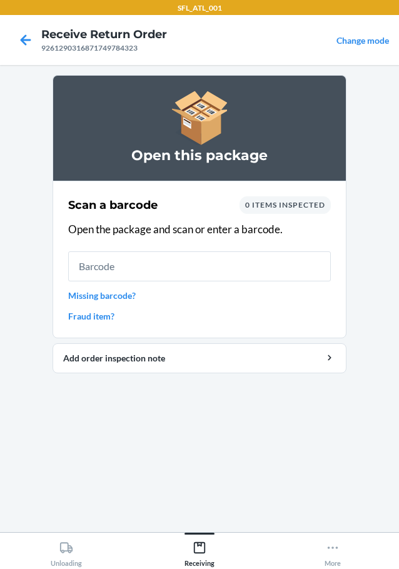
click at [214, 271] on input "text" at bounding box center [199, 266] width 263 height 30
type input "477905187"
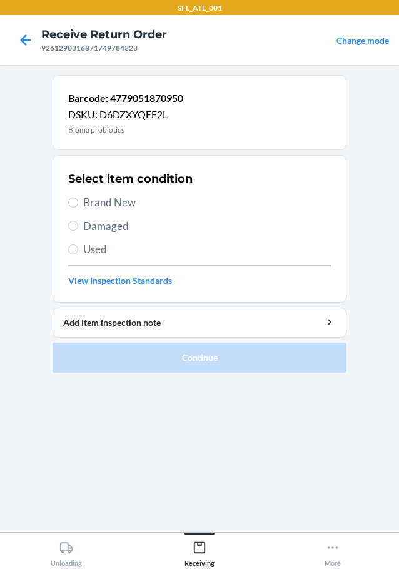
click at [101, 246] on span "Used" at bounding box center [207, 249] width 248 height 16
click at [78, 246] on input "Used" at bounding box center [73, 249] width 10 height 10
radio input "true"
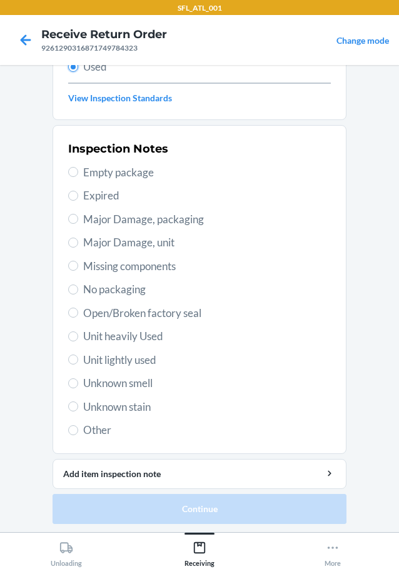
scroll to position [184, 0]
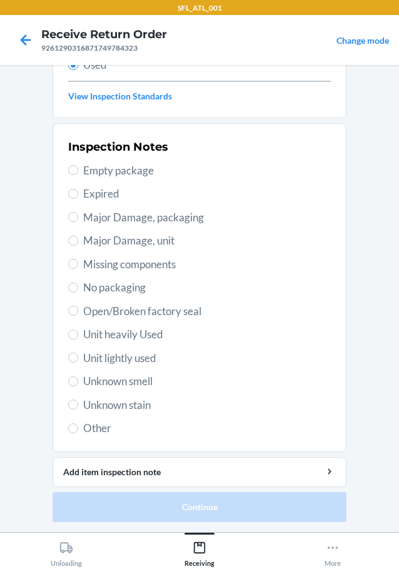
click at [88, 431] on span "Other" at bounding box center [207, 428] width 248 height 16
click at [78, 431] on input "Other" at bounding box center [73, 428] width 10 height 10
radio input "true"
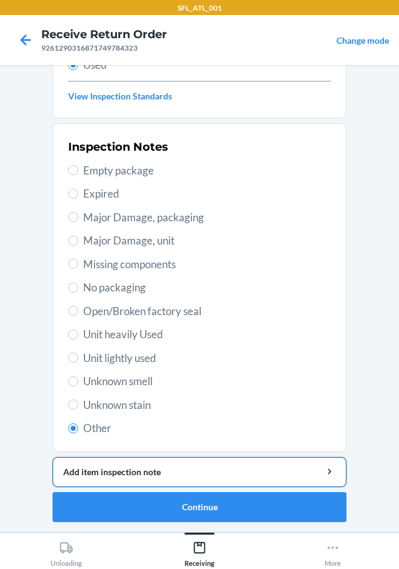
click at [146, 476] on div "Add item inspection note" at bounding box center [199, 471] width 273 height 13
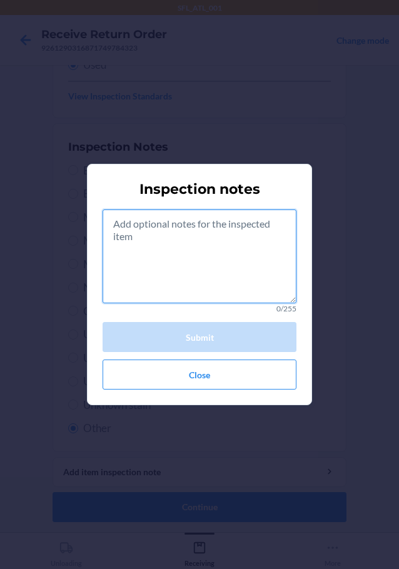
paste textarea "consumible"
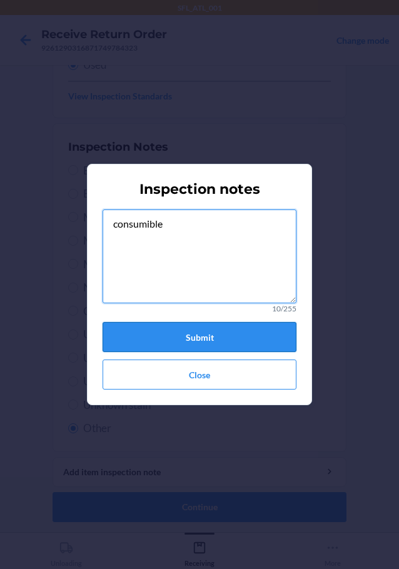
type textarea "consumible"
click at [206, 337] on button "Submit" at bounding box center [200, 337] width 194 height 30
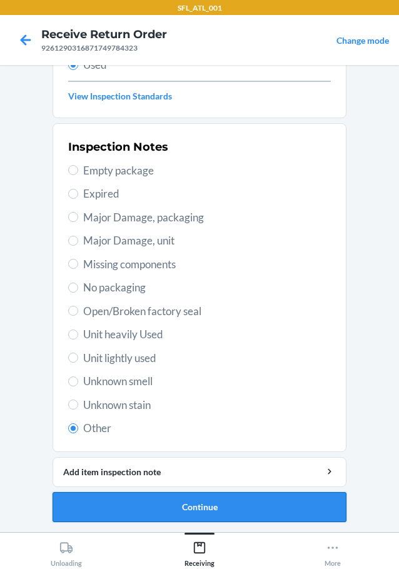
click at [228, 510] on button "Continue" at bounding box center [200, 507] width 294 height 30
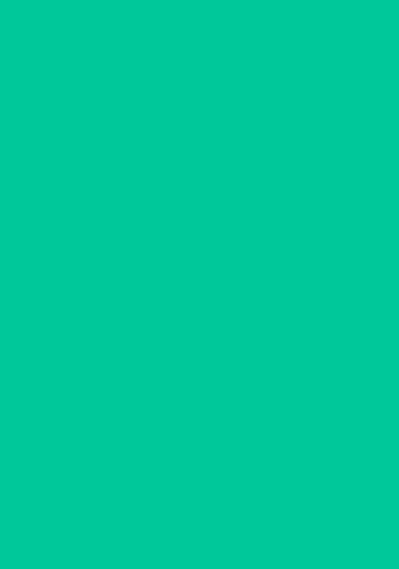
scroll to position [0, 0]
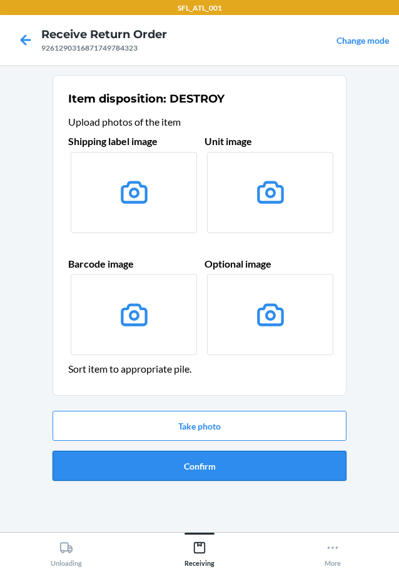
click at [213, 459] on button "Confirm" at bounding box center [200, 466] width 294 height 30
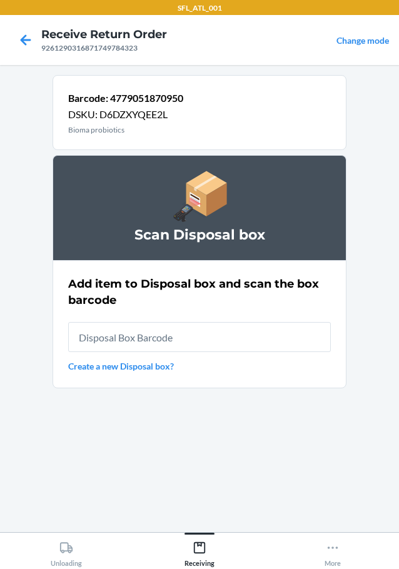
click at [202, 336] on input "text" at bounding box center [199, 337] width 263 height 30
type input "RB00000191O"
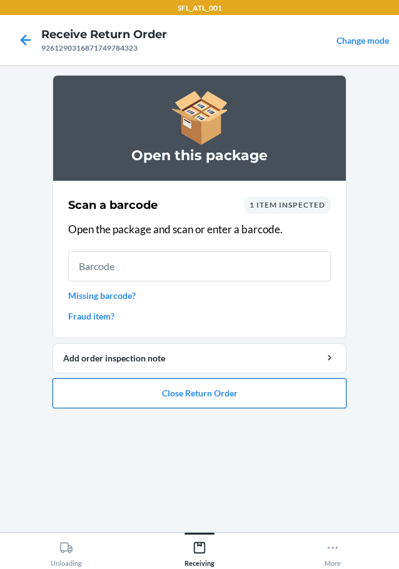
click at [234, 397] on button "Close Return Order" at bounding box center [200, 393] width 294 height 30
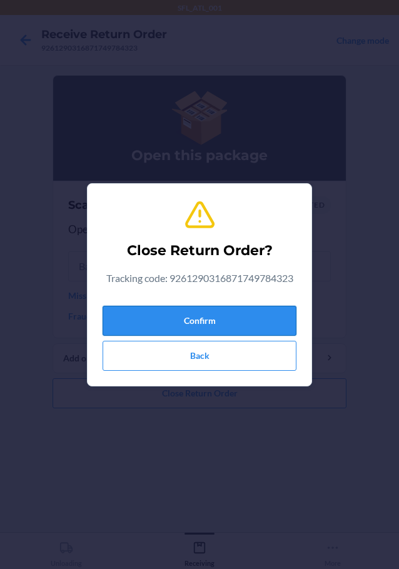
click at [224, 322] on button "Confirm" at bounding box center [200, 321] width 194 height 30
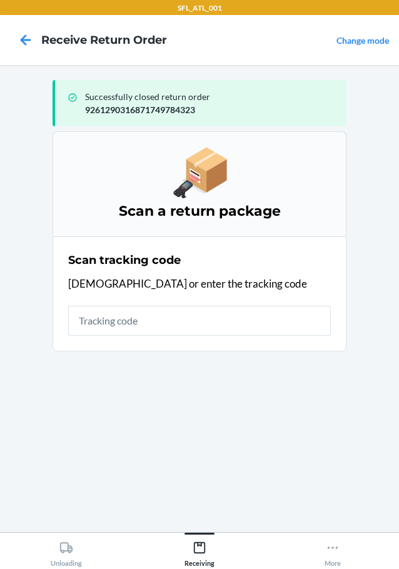
click at [224, 322] on input "text" at bounding box center [199, 321] width 263 height 30
type input "420630319261290316871747571673"
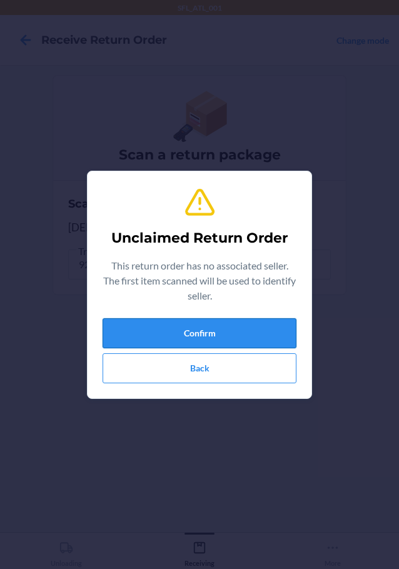
click at [226, 322] on button "Confirm" at bounding box center [200, 333] width 194 height 30
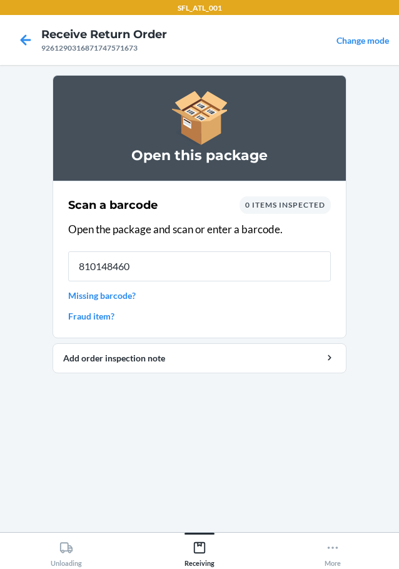
type input "8101484605"
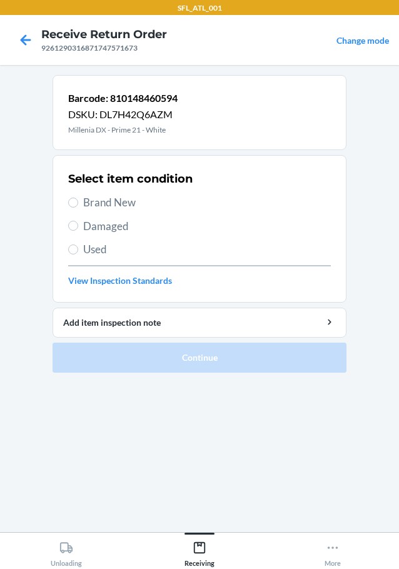
click at [101, 197] on span "Brand New" at bounding box center [207, 202] width 248 height 16
click at [78, 198] on input "Brand New" at bounding box center [73, 203] width 10 height 10
radio input "true"
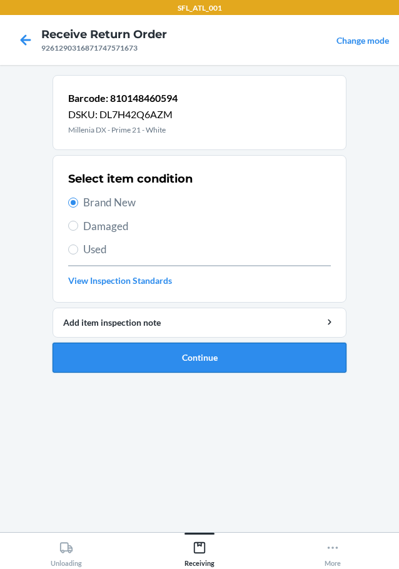
click at [211, 349] on button "Continue" at bounding box center [200, 358] width 294 height 30
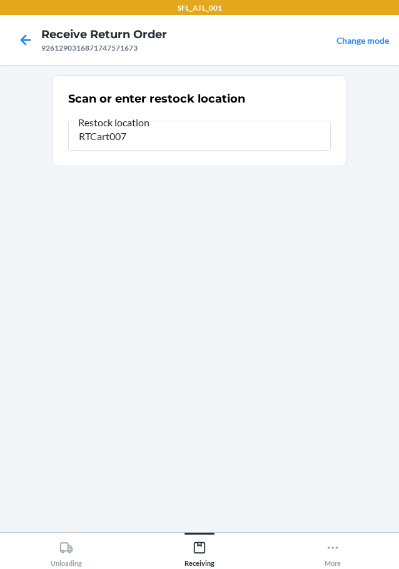
type input "RTCart007"
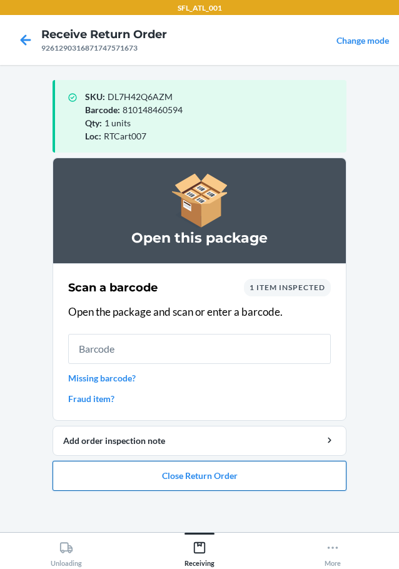
click at [249, 478] on button "Close Return Order" at bounding box center [200, 476] width 294 height 30
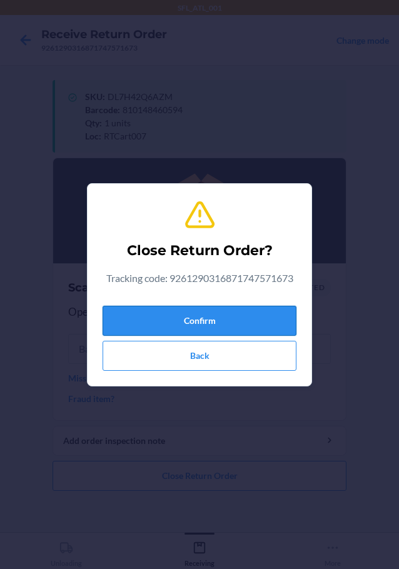
click at [193, 319] on button "Confirm" at bounding box center [200, 321] width 194 height 30
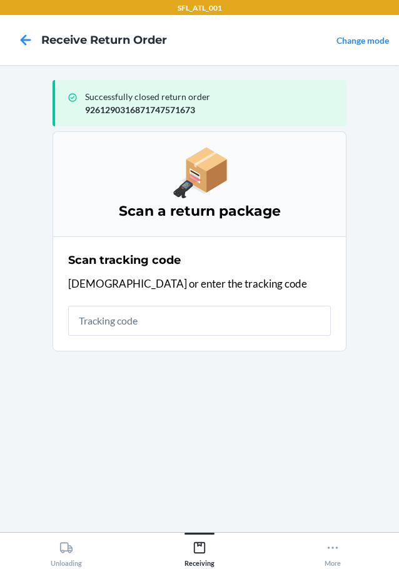
click at [193, 319] on input "text" at bounding box center [199, 321] width 263 height 30
type input "42035226926129031687174779480"
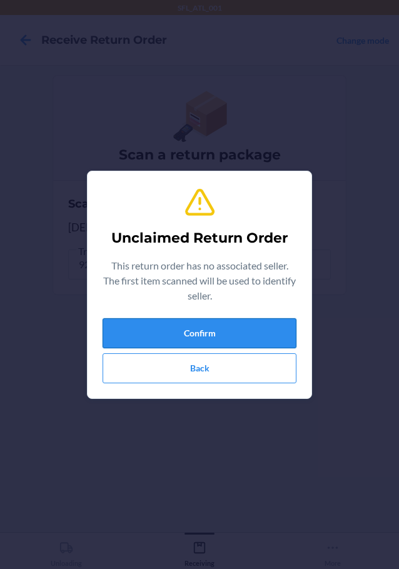
click at [254, 324] on button "Confirm" at bounding box center [200, 333] width 194 height 30
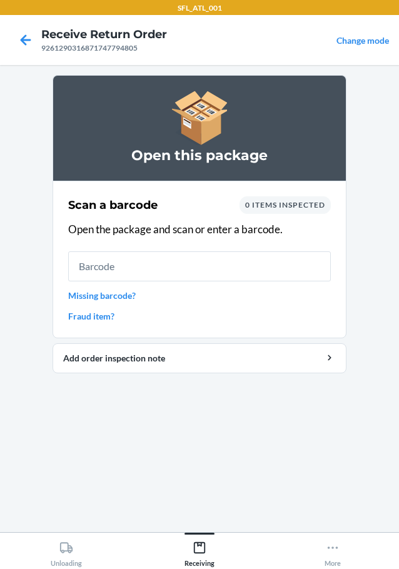
click at [136, 261] on input "text" at bounding box center [199, 266] width 263 height 30
type input "810148461"
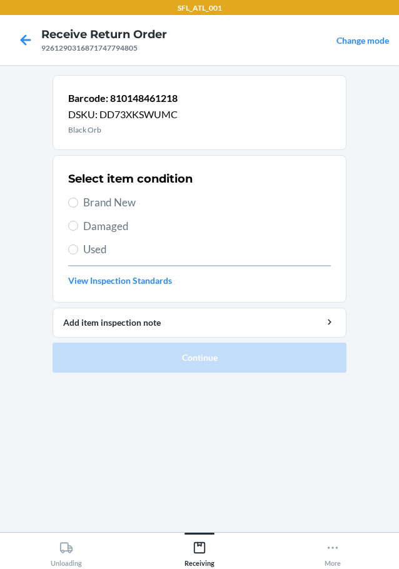
click at [127, 205] on span "Brand New" at bounding box center [207, 202] width 248 height 16
click at [78, 205] on input "Brand New" at bounding box center [73, 203] width 10 height 10
radio input "true"
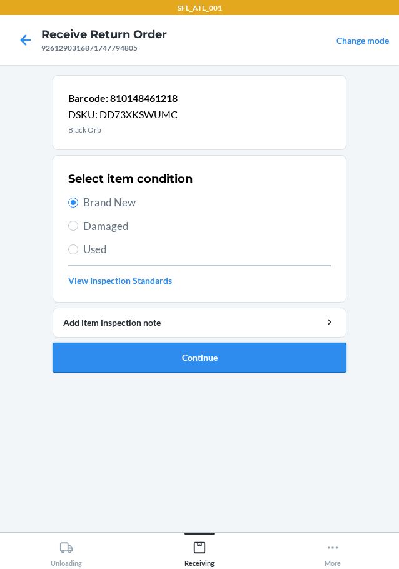
click at [189, 365] on button "Continue" at bounding box center [200, 358] width 294 height 30
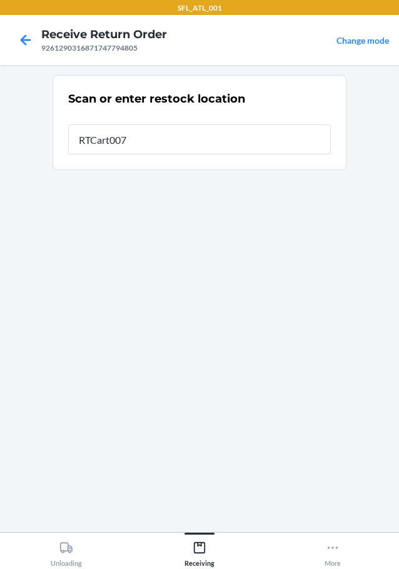
type input "RTCart007"
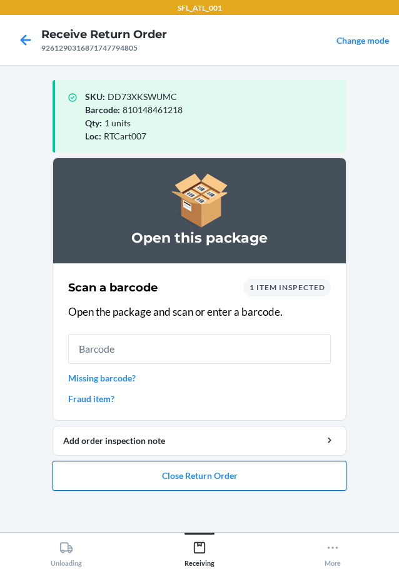
click at [192, 487] on button "Close Return Order" at bounding box center [200, 476] width 294 height 30
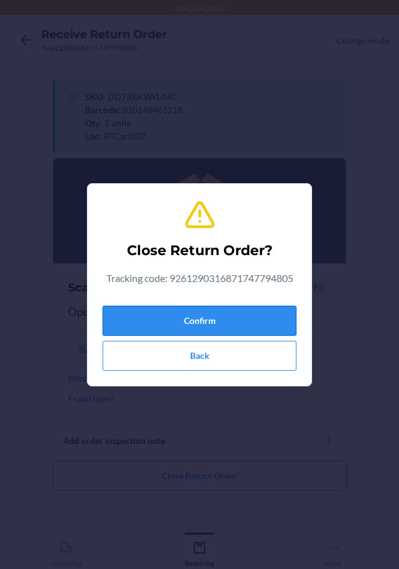
click at [216, 320] on button "Confirm" at bounding box center [200, 321] width 194 height 30
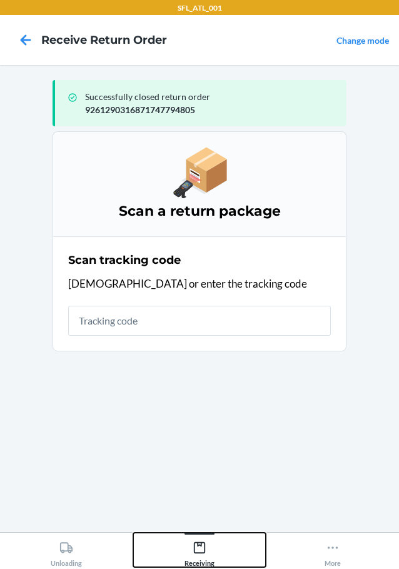
click at [196, 533] on div at bounding box center [199, 534] width 30 height 2
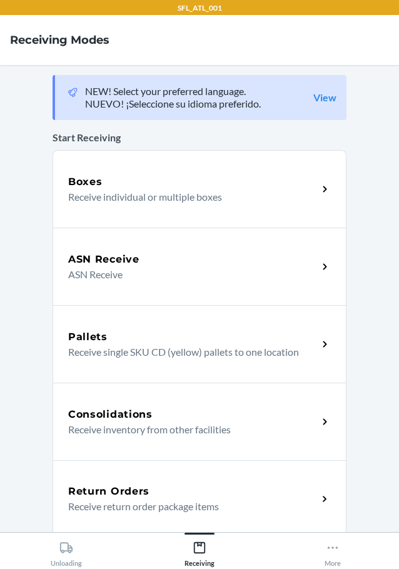
click at [126, 488] on h5 "Return Orders" at bounding box center [108, 491] width 81 height 15
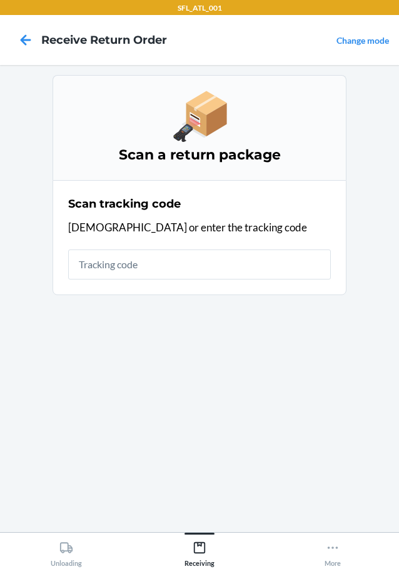
click at [166, 268] on input "text" at bounding box center [199, 264] width 263 height 30
type input "420344619261290316871750255546"
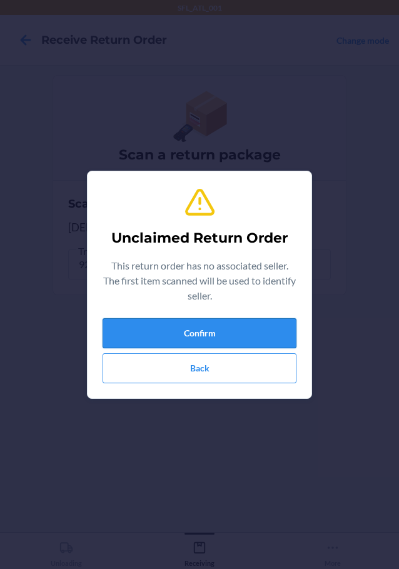
click at [245, 340] on button "Confirm" at bounding box center [200, 333] width 194 height 30
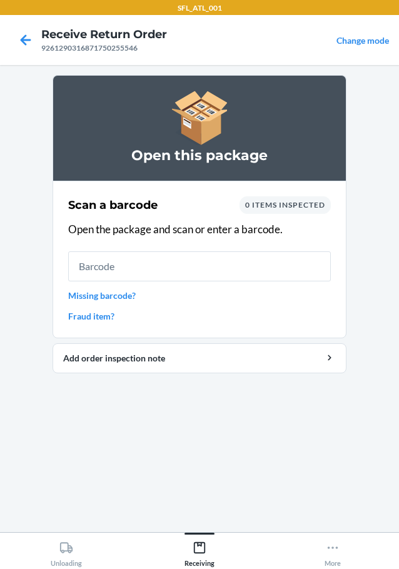
click at [179, 274] on input "text" at bounding box center [199, 266] width 263 height 30
type input "768990017"
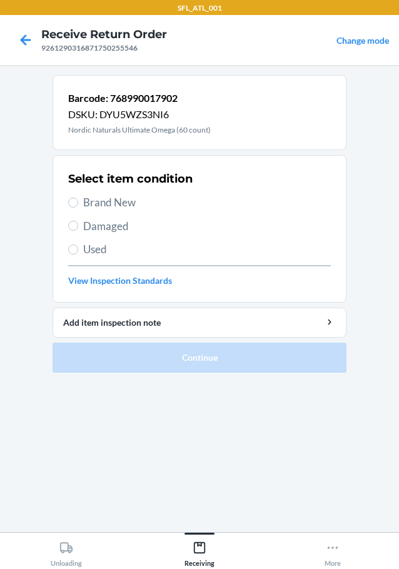
click at [101, 249] on span "Used" at bounding box center [207, 249] width 248 height 16
click at [78, 249] on input "Used" at bounding box center [73, 249] width 10 height 10
radio input "true"
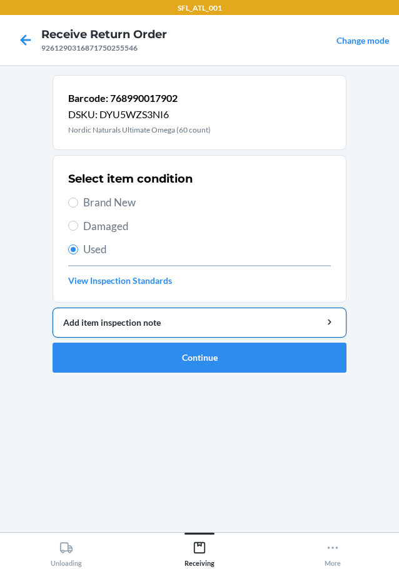
click at [124, 322] on div "Add item inspection note" at bounding box center [199, 322] width 273 height 13
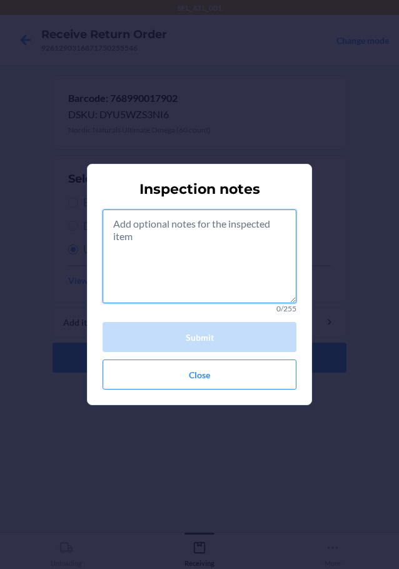
paste textarea "consumible"
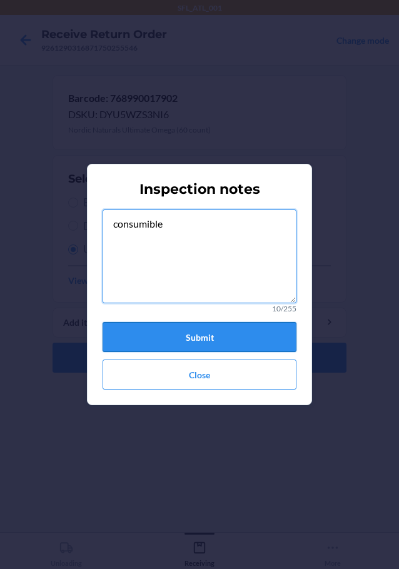
type textarea "consumible"
click at [195, 336] on button "Submit" at bounding box center [200, 337] width 194 height 30
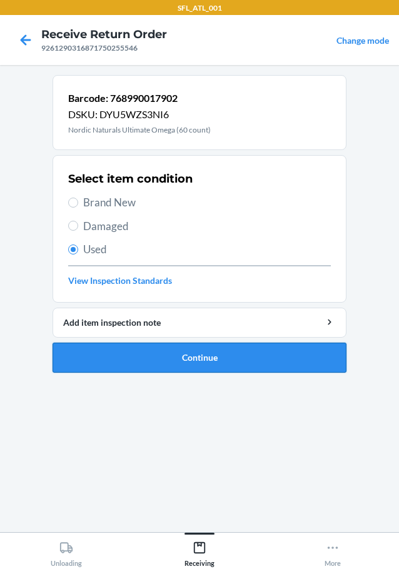
click at [201, 356] on button "Continue" at bounding box center [200, 358] width 294 height 30
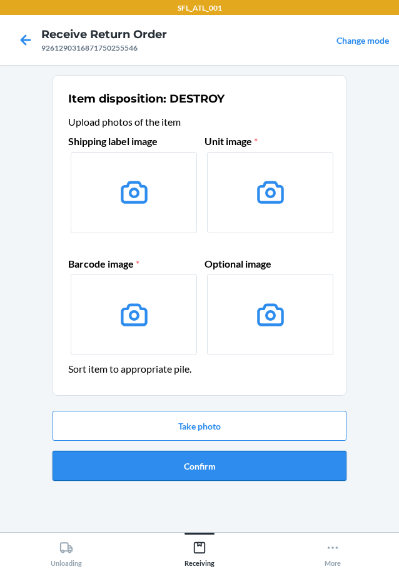
click at [201, 462] on button "Confirm" at bounding box center [200, 466] width 294 height 30
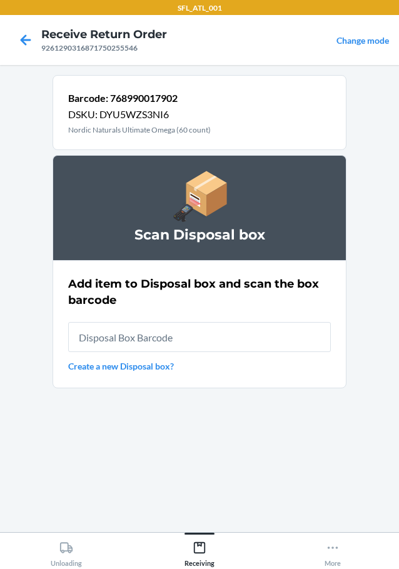
click at [103, 341] on input "text" at bounding box center [199, 337] width 263 height 30
type input "RB00000191O"
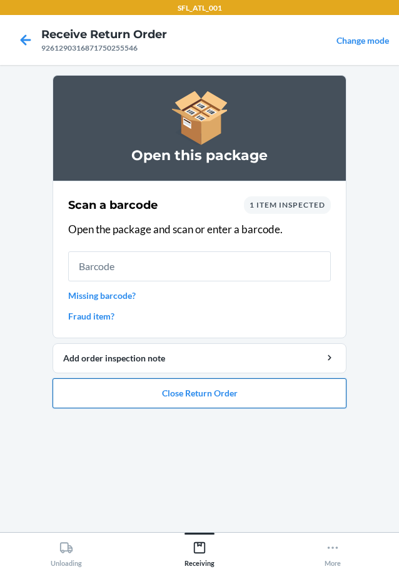
click at [236, 391] on button "Close Return Order" at bounding box center [200, 393] width 294 height 30
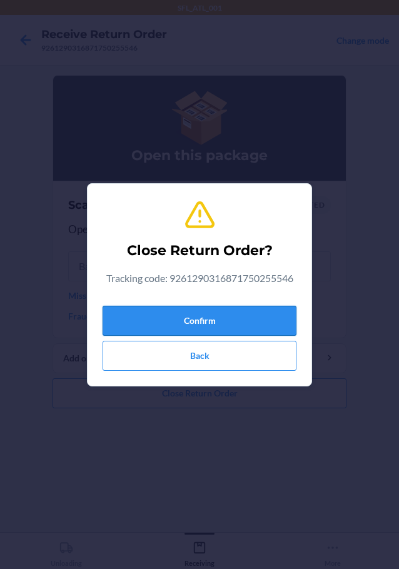
click at [228, 317] on button "Confirm" at bounding box center [200, 321] width 194 height 30
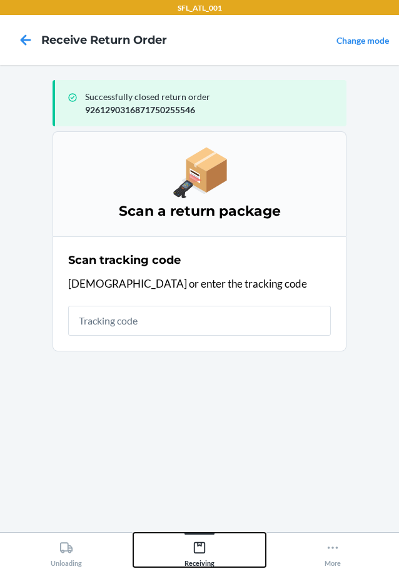
click at [201, 553] on icon at bounding box center [199, 547] width 11 height 11
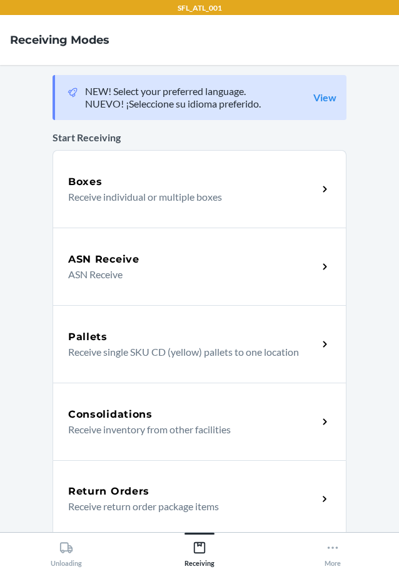
click at [134, 486] on h5 "Return Orders" at bounding box center [108, 491] width 81 height 15
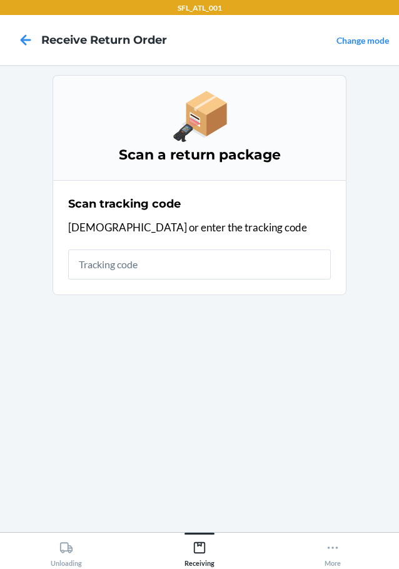
click at [186, 267] on input "text" at bounding box center [199, 264] width 263 height 30
type input "PG6565652606"
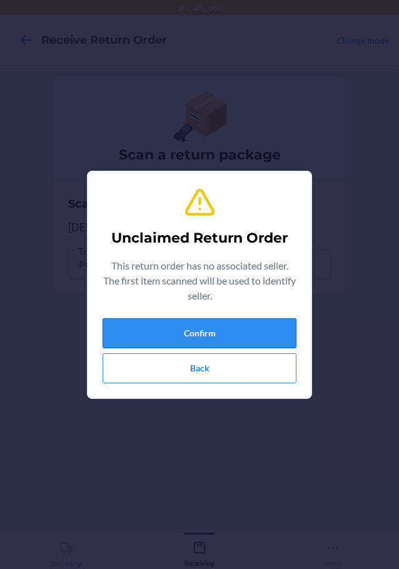
click at [214, 333] on button "Confirm" at bounding box center [200, 333] width 194 height 30
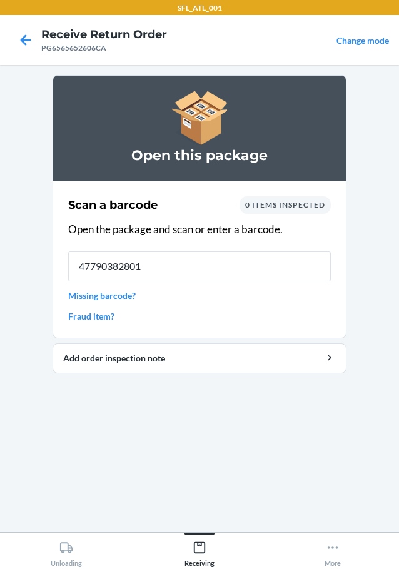
type input "477903828019"
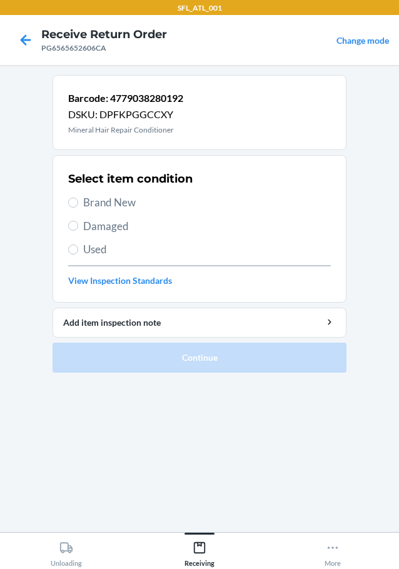
click at [121, 202] on span "Brand New" at bounding box center [207, 202] width 248 height 16
click at [78, 202] on input "Brand New" at bounding box center [73, 203] width 10 height 10
radio input "true"
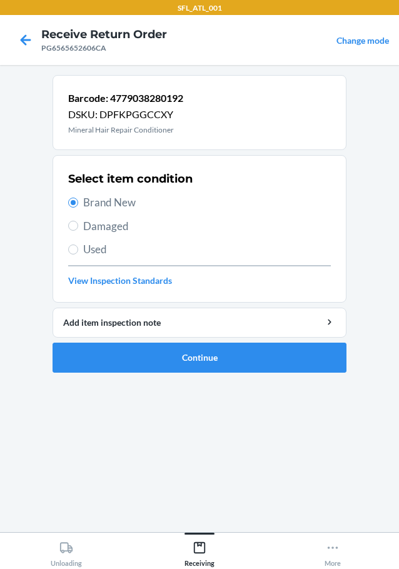
click at [202, 339] on li "Barcode: 4779038280192 DSKU: DPFKPGGCCXY Mineral Hair Repair Conditioner Select…" at bounding box center [200, 224] width 294 height 298
click at [199, 356] on button "Continue" at bounding box center [200, 358] width 294 height 30
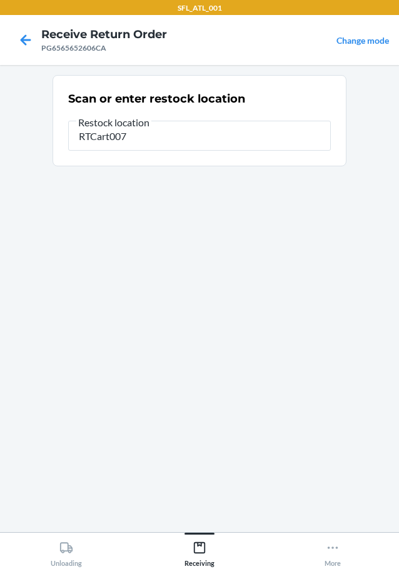
type input "RTCart007"
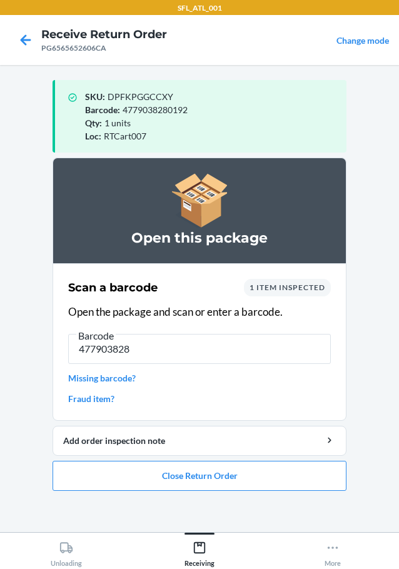
type input "4779038280"
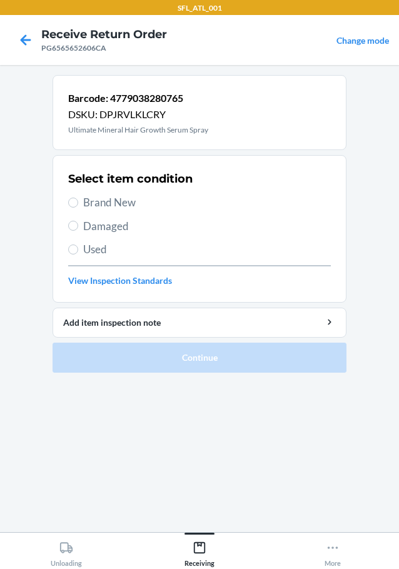
click at [121, 201] on span "Brand New" at bounding box center [207, 202] width 248 height 16
click at [78, 201] on input "Brand New" at bounding box center [73, 203] width 10 height 10
radio input "true"
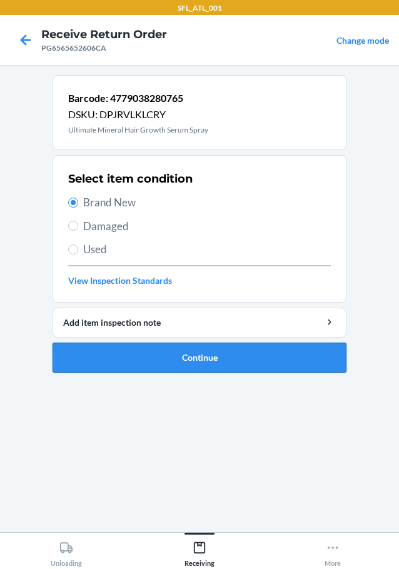
click at [199, 359] on button "Continue" at bounding box center [200, 358] width 294 height 30
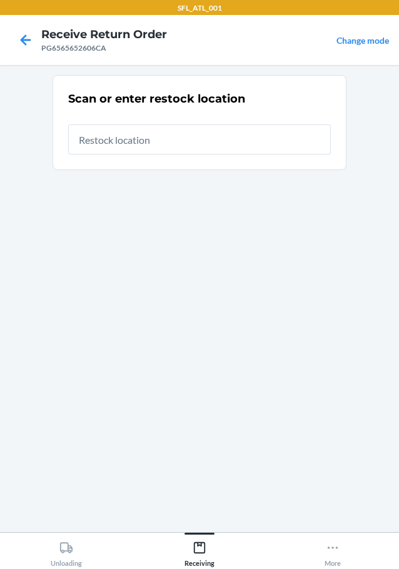
click at [178, 136] on input "text" at bounding box center [199, 139] width 263 height 30
type input "RTCart007"
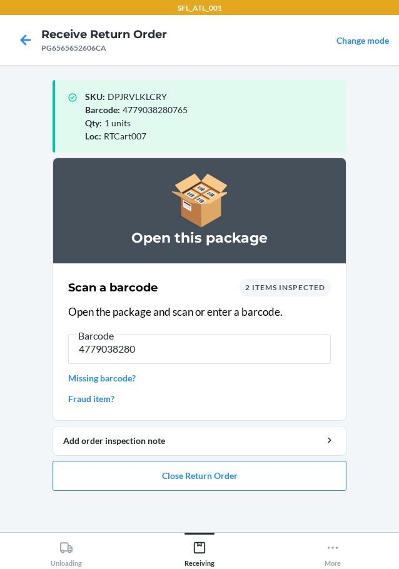
type input "47790382802"
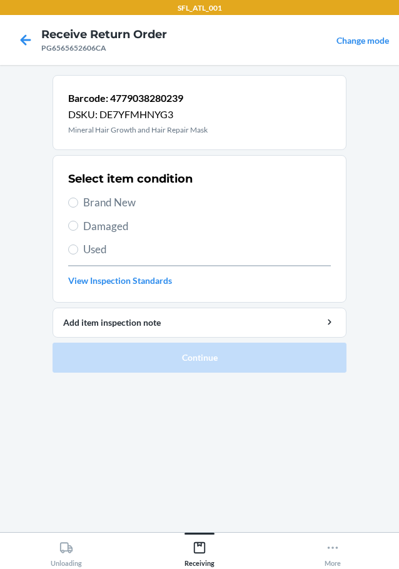
click at [108, 208] on span "Brand New" at bounding box center [207, 202] width 248 height 16
click at [78, 208] on input "Brand New" at bounding box center [73, 203] width 10 height 10
radio input "true"
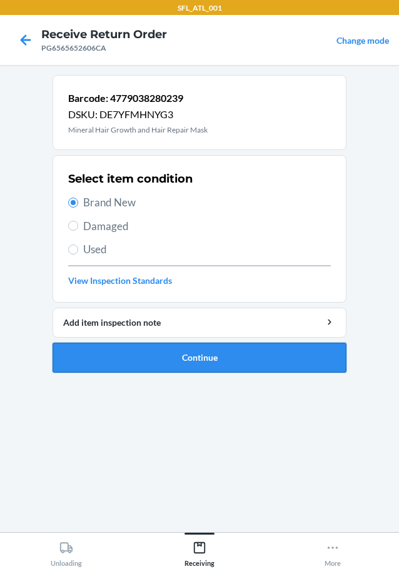
click at [200, 353] on button "Continue" at bounding box center [200, 358] width 294 height 30
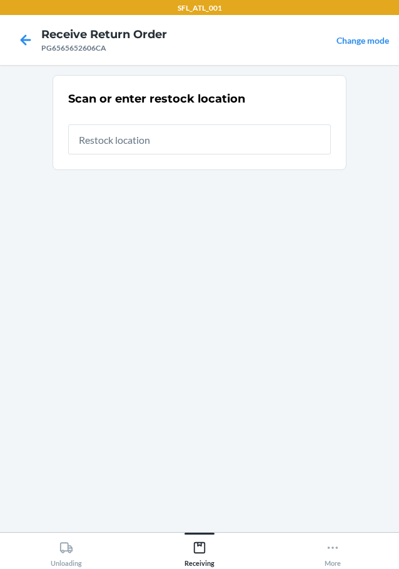
click at [136, 145] on input "text" at bounding box center [199, 139] width 263 height 30
type input "RTCart007"
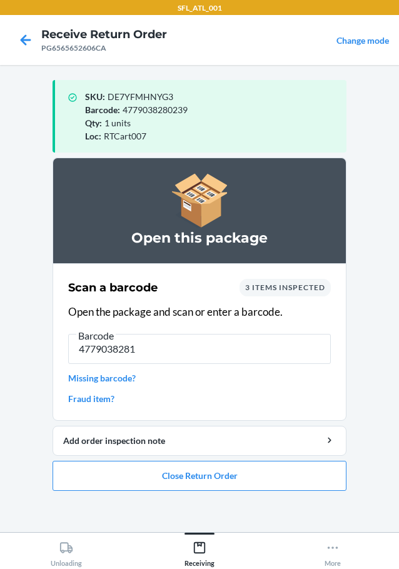
type input "47790382815"
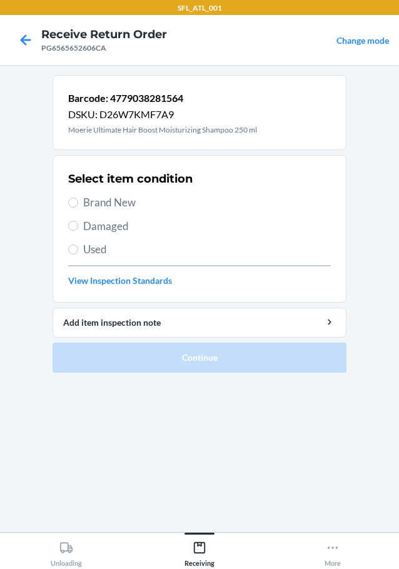
click at [117, 203] on span "Brand New" at bounding box center [207, 202] width 248 height 16
click at [78, 203] on input "Brand New" at bounding box center [73, 203] width 10 height 10
radio input "true"
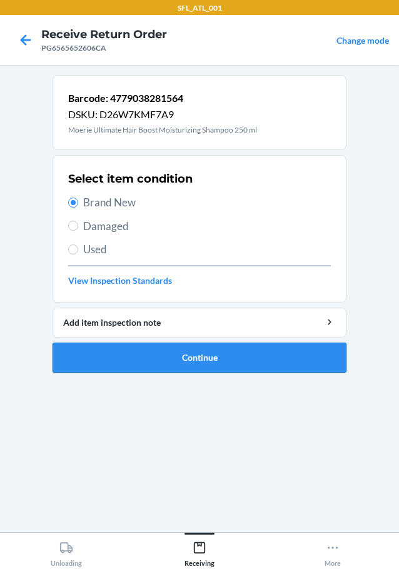
click at [190, 361] on button "Continue" at bounding box center [200, 358] width 294 height 30
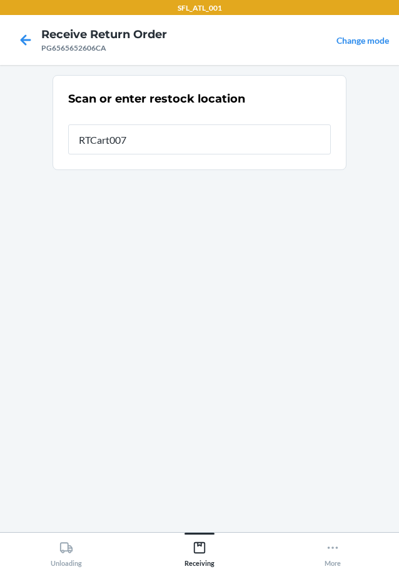
type input "RTCart007"
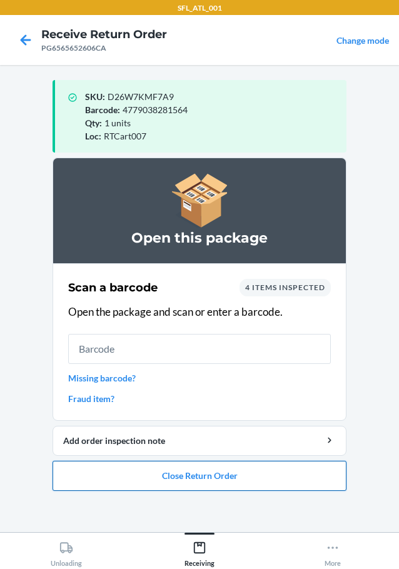
click at [221, 481] on button "Close Return Order" at bounding box center [200, 476] width 294 height 30
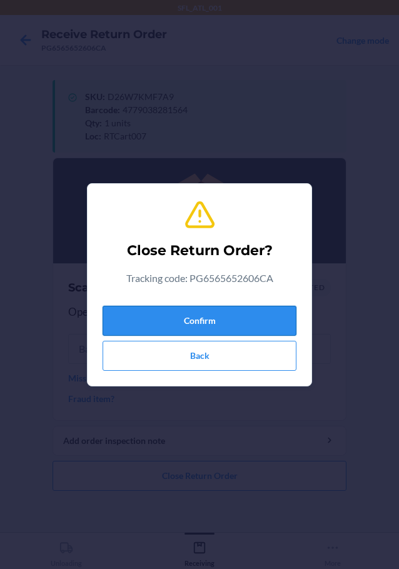
click at [236, 325] on button "Confirm" at bounding box center [200, 321] width 194 height 30
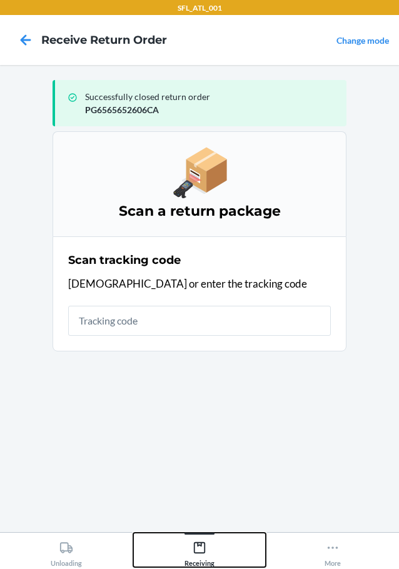
click at [203, 541] on icon at bounding box center [200, 548] width 14 height 14
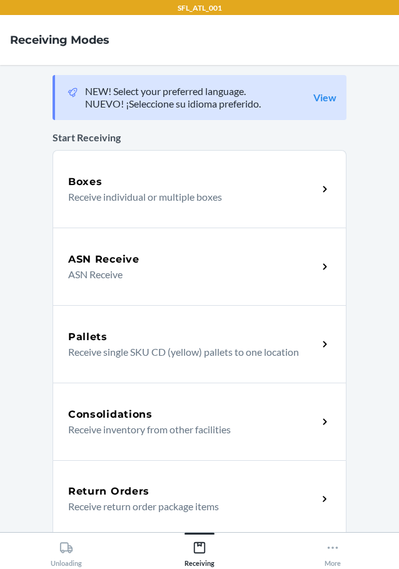
click at [143, 485] on h5 "Return Orders" at bounding box center [108, 491] width 81 height 15
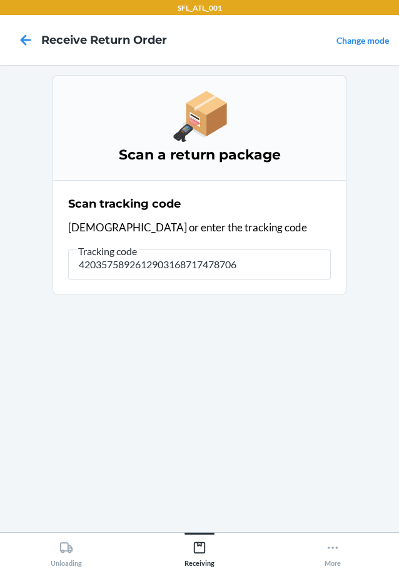
type input "42035758926129031687174787065"
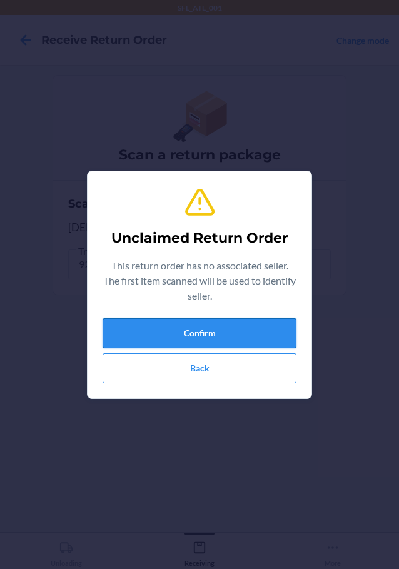
click at [277, 331] on button "Confirm" at bounding box center [200, 333] width 194 height 30
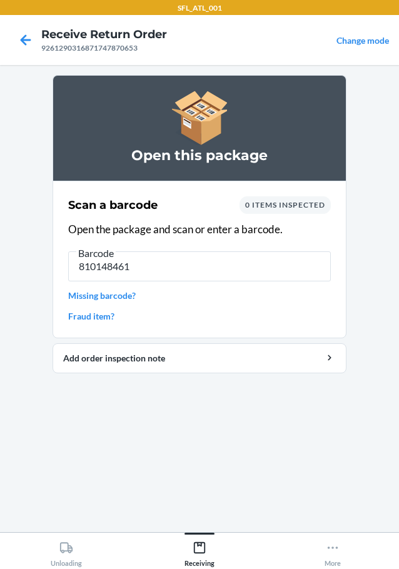
type input "8101484616"
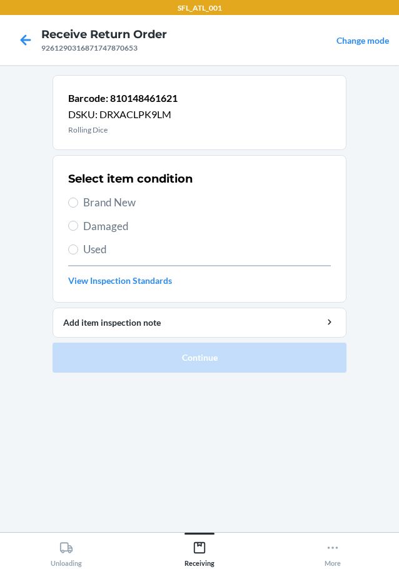
click at [122, 205] on span "Brand New" at bounding box center [207, 202] width 248 height 16
click at [78, 205] on input "Brand New" at bounding box center [73, 203] width 10 height 10
radio input "true"
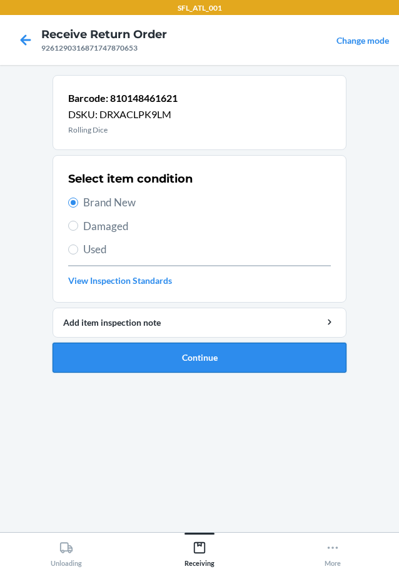
click at [219, 359] on button "Continue" at bounding box center [200, 358] width 294 height 30
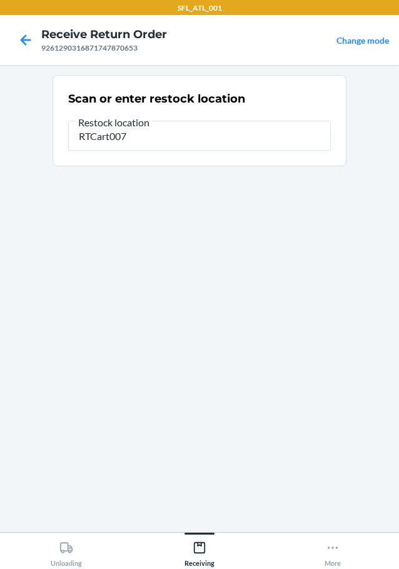
type input "RTCart007"
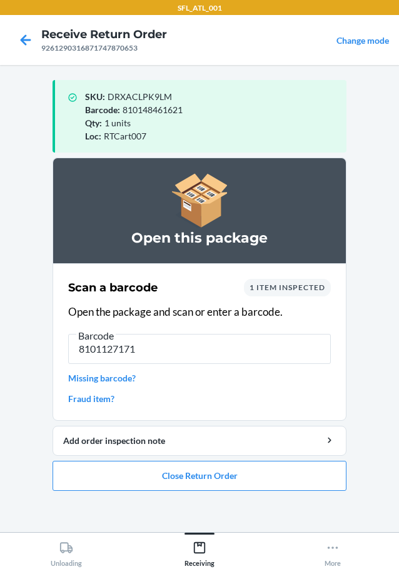
type input "81011271715"
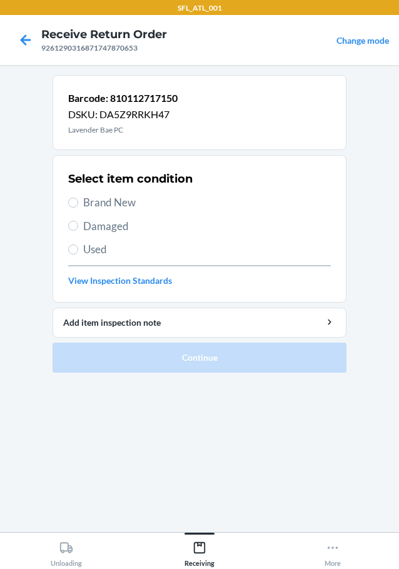
click at [130, 206] on span "Brand New" at bounding box center [207, 202] width 248 height 16
click at [78, 206] on input "Brand New" at bounding box center [73, 203] width 10 height 10
radio input "true"
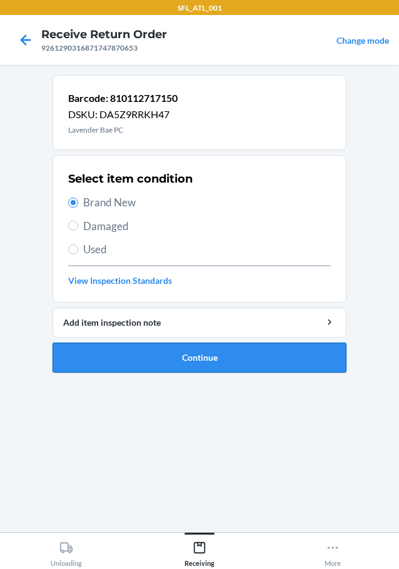
click at [174, 355] on button "Continue" at bounding box center [200, 358] width 294 height 30
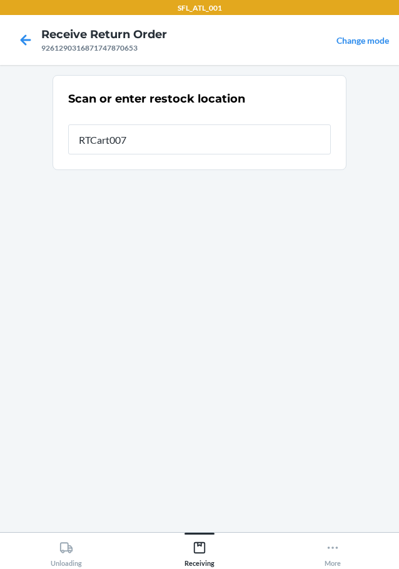
type input "RTCart007"
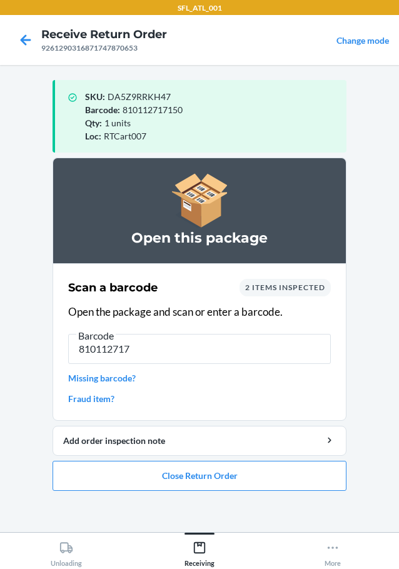
type input "8101127174"
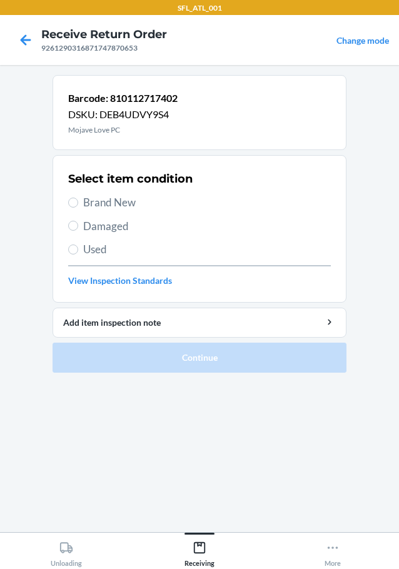
click at [129, 200] on span "Brand New" at bounding box center [207, 202] width 248 height 16
click at [78, 200] on input "Brand New" at bounding box center [73, 203] width 10 height 10
radio input "true"
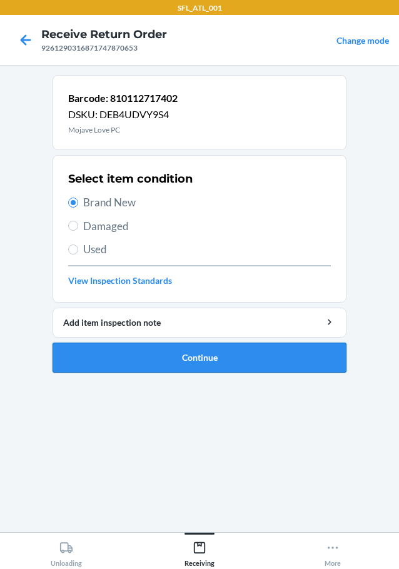
click at [218, 359] on button "Continue" at bounding box center [200, 358] width 294 height 30
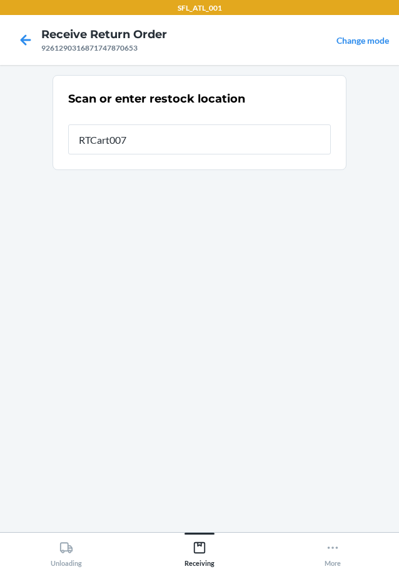
type input "RTCart007"
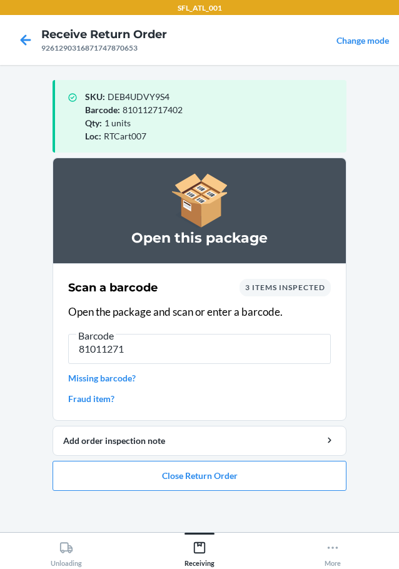
type input "810112719"
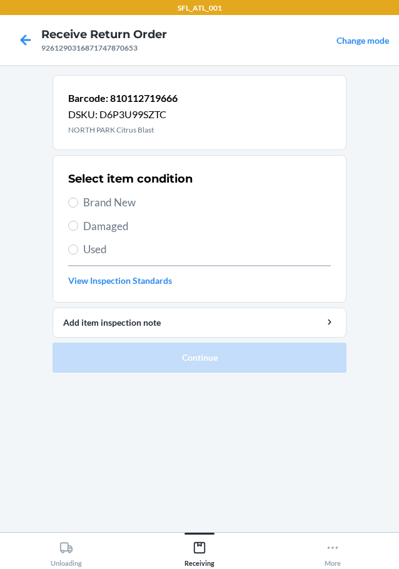
click at [90, 201] on span "Brand New" at bounding box center [207, 202] width 248 height 16
click at [78, 201] on input "Brand New" at bounding box center [73, 203] width 10 height 10
radio input "true"
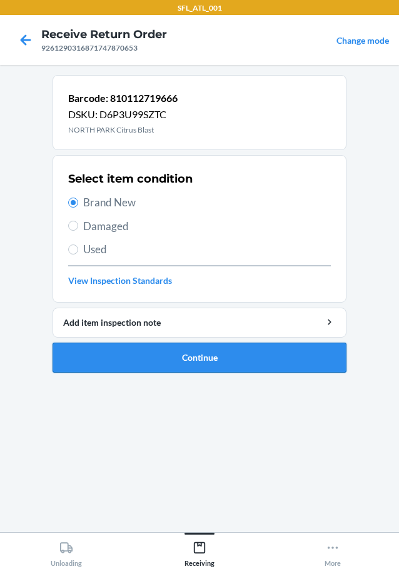
click at [206, 363] on button "Continue" at bounding box center [200, 358] width 294 height 30
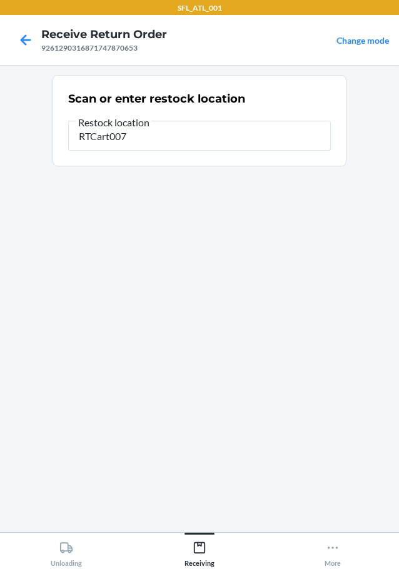
type input "RTCart007"
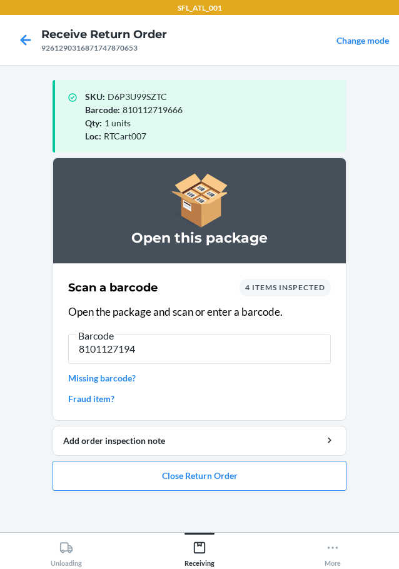
type input "81011271942"
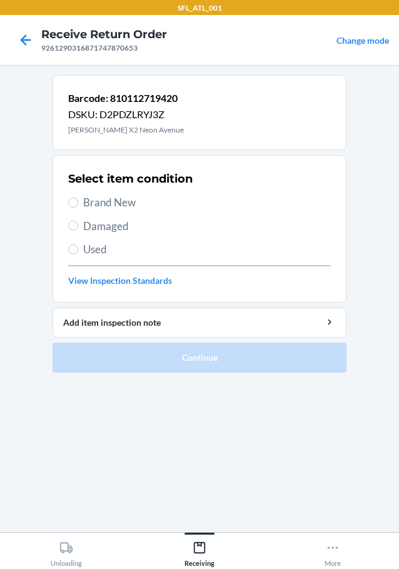
click at [114, 202] on span "Brand New" at bounding box center [207, 202] width 248 height 16
click at [78, 202] on input "Brand New" at bounding box center [73, 203] width 10 height 10
radio input "true"
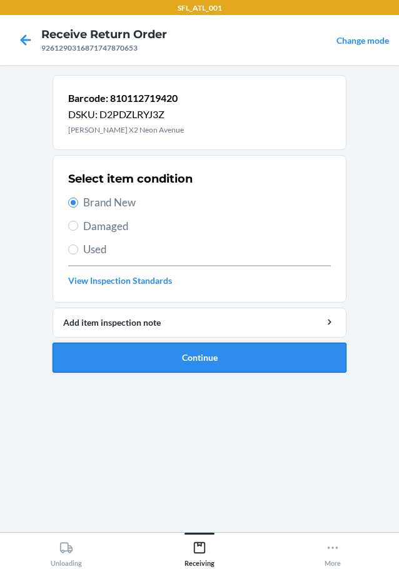
click at [208, 358] on button "Continue" at bounding box center [200, 358] width 294 height 30
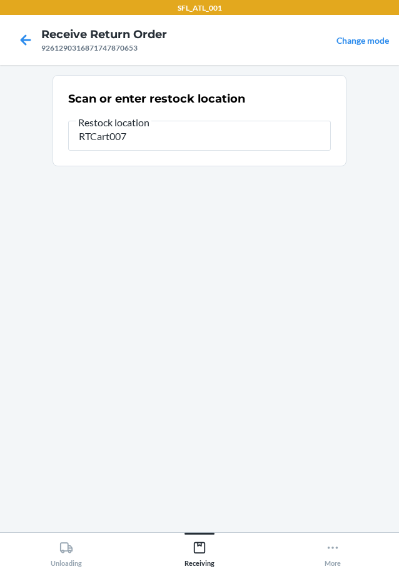
type input "RTCart007"
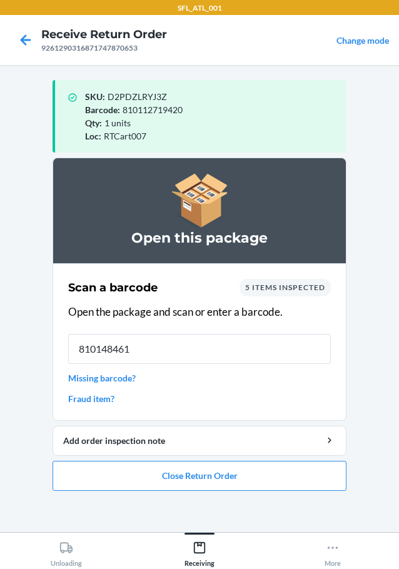
type input "8101484611"
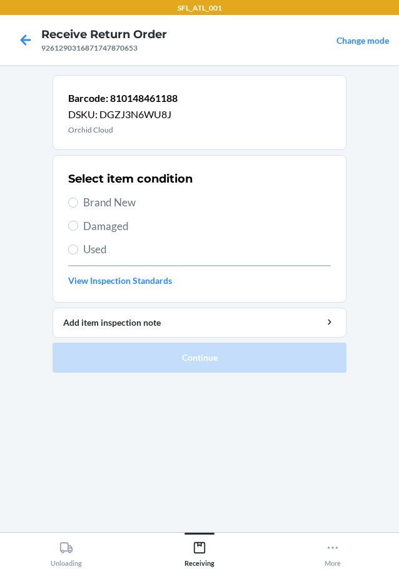
click at [118, 204] on span "Brand New" at bounding box center [207, 202] width 248 height 16
click at [78, 204] on input "Brand New" at bounding box center [73, 203] width 10 height 10
radio input "true"
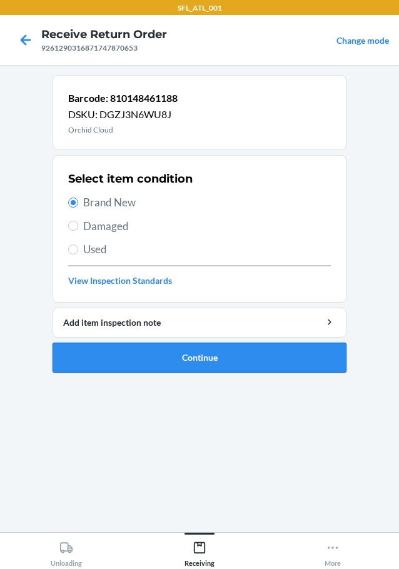
click at [212, 347] on button "Continue" at bounding box center [200, 358] width 294 height 30
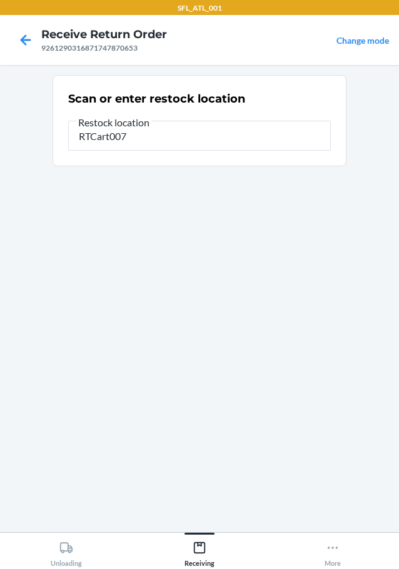
type input "RTCart007"
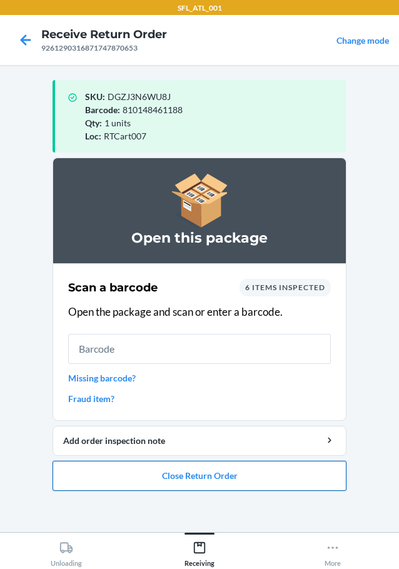
click at [220, 480] on button "Close Return Order" at bounding box center [200, 476] width 294 height 30
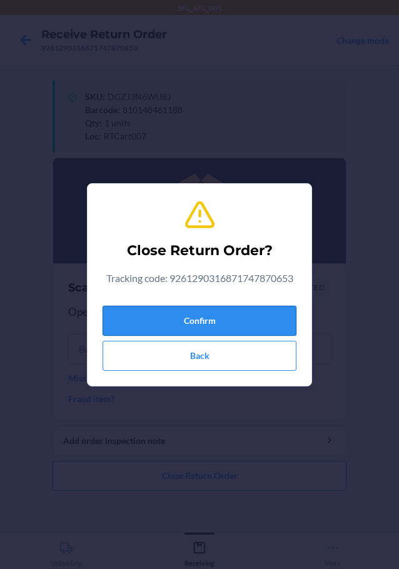
click at [223, 322] on button "Confirm" at bounding box center [200, 321] width 194 height 30
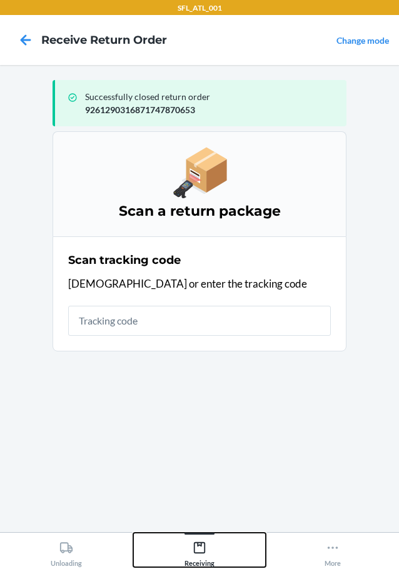
click at [208, 543] on div "Receiving" at bounding box center [199, 551] width 30 height 31
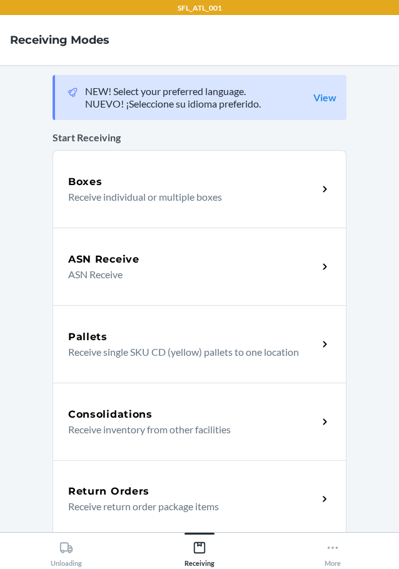
click at [156, 486] on div "Return Orders" at bounding box center [192, 491] width 249 height 15
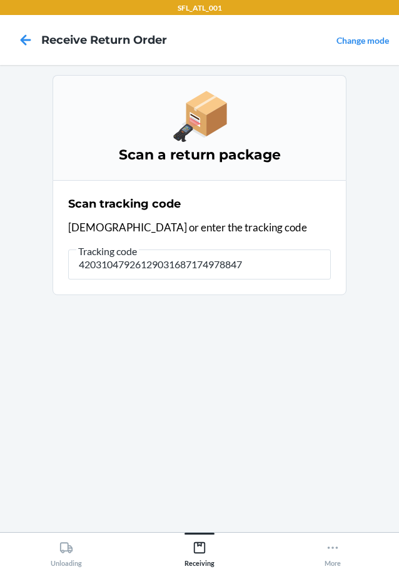
type input "420310479261290316871749788475"
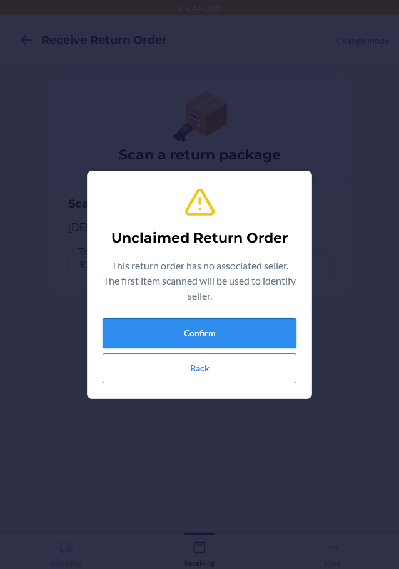
click at [234, 333] on button "Confirm" at bounding box center [200, 333] width 194 height 30
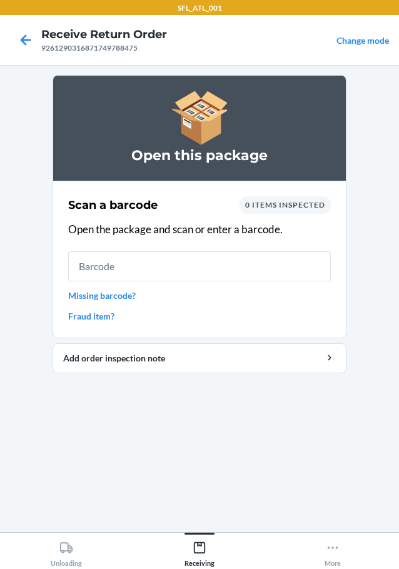
click at [234, 264] on input "text" at bounding box center [199, 266] width 263 height 30
type input "477905187095"
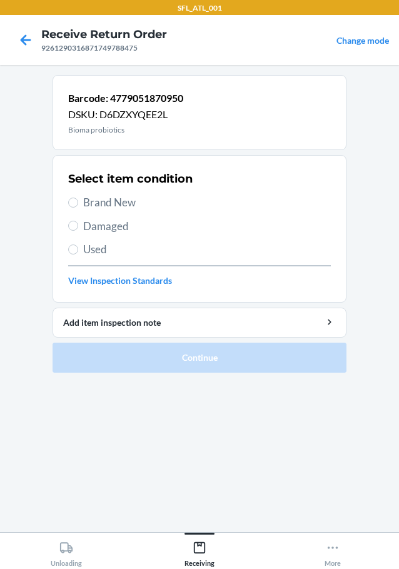
click at [99, 248] on span "Used" at bounding box center [207, 249] width 248 height 16
click at [78, 248] on input "Used" at bounding box center [73, 249] width 10 height 10
radio input "true"
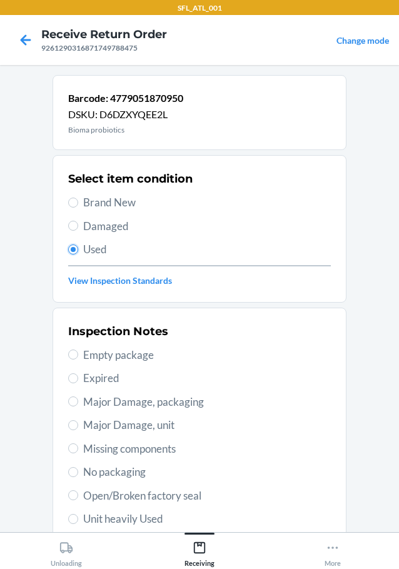
scroll to position [184, 0]
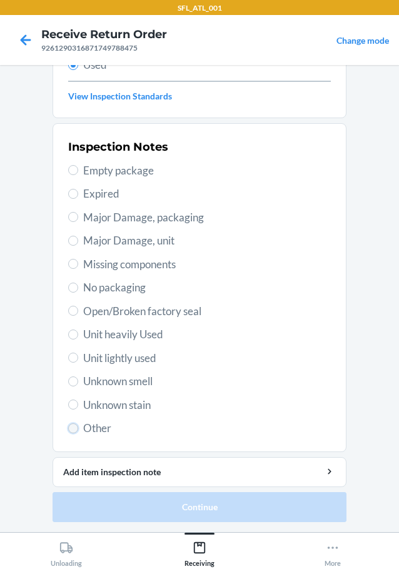
click at [69, 429] on input "Other" at bounding box center [73, 428] width 10 height 10
radio input "true"
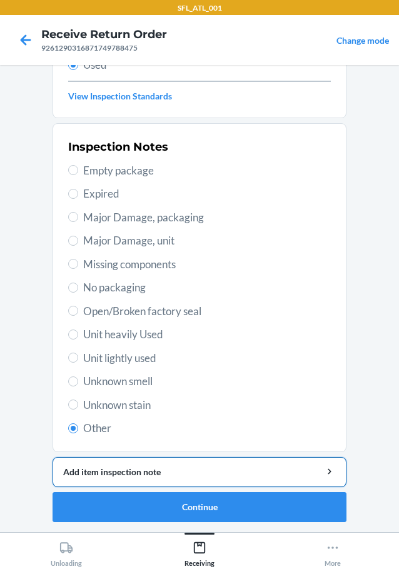
click at [131, 471] on div "Add item inspection note" at bounding box center [199, 471] width 273 height 13
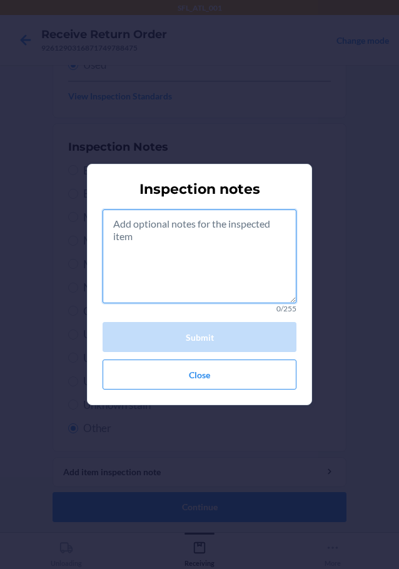
paste textarea "consumible"
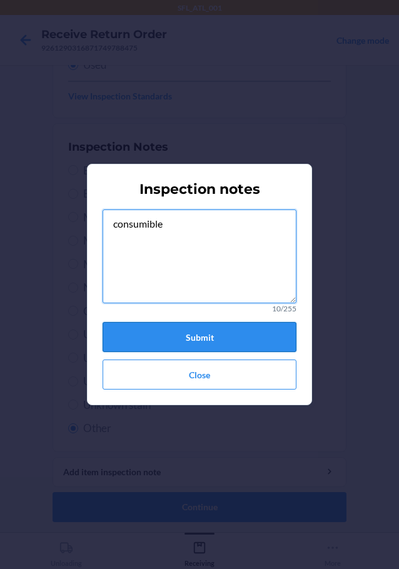
type textarea "consumible"
click at [201, 335] on button "Submit" at bounding box center [200, 337] width 194 height 30
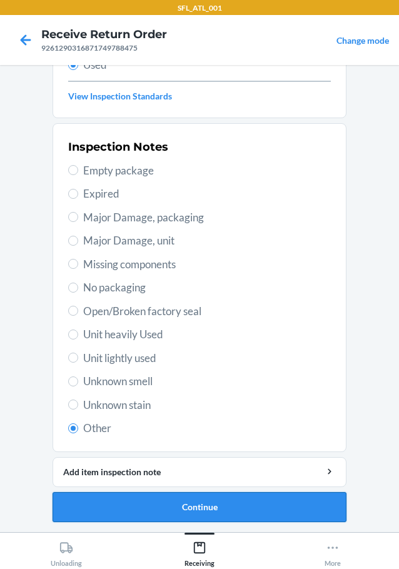
click at [193, 518] on button "Continue" at bounding box center [200, 507] width 294 height 30
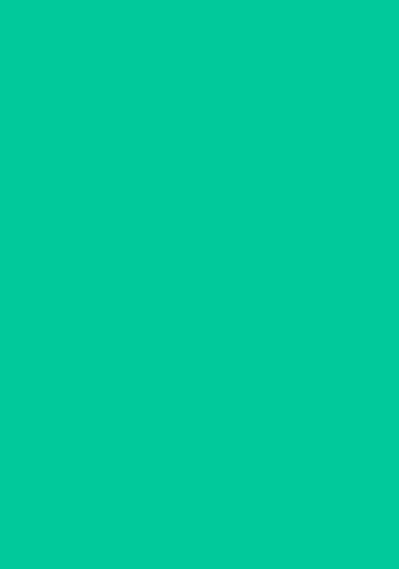
scroll to position [0, 0]
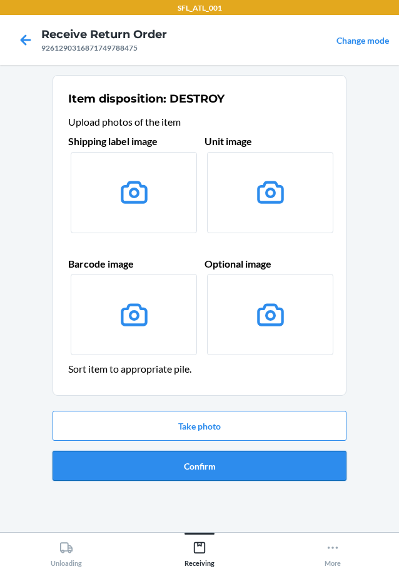
click at [187, 467] on button "Confirm" at bounding box center [200, 466] width 294 height 30
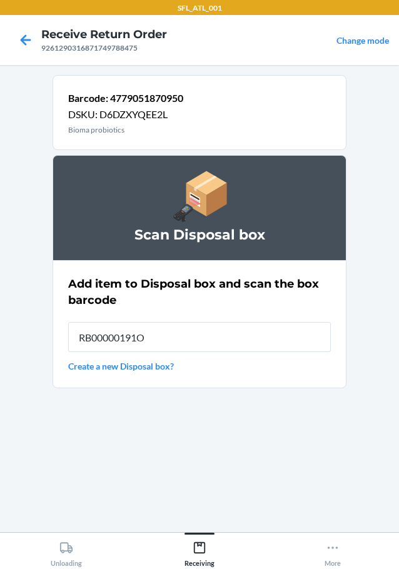
type input "RB00000191O"
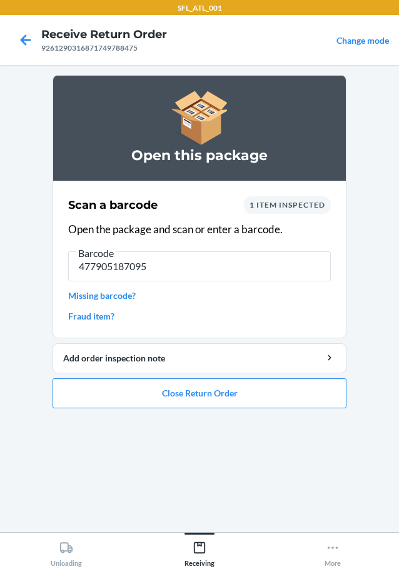
type input "4779051870950"
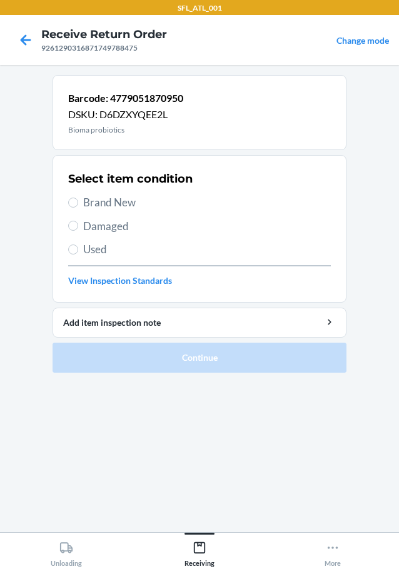
click at [104, 249] on span "Used" at bounding box center [207, 249] width 248 height 16
click at [78, 249] on input "Used" at bounding box center [73, 249] width 10 height 10
radio input "true"
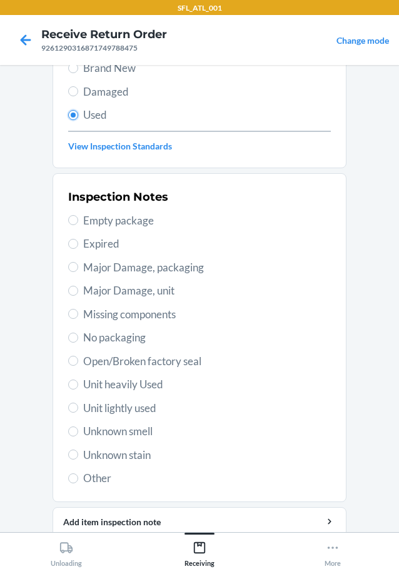
scroll to position [184, 0]
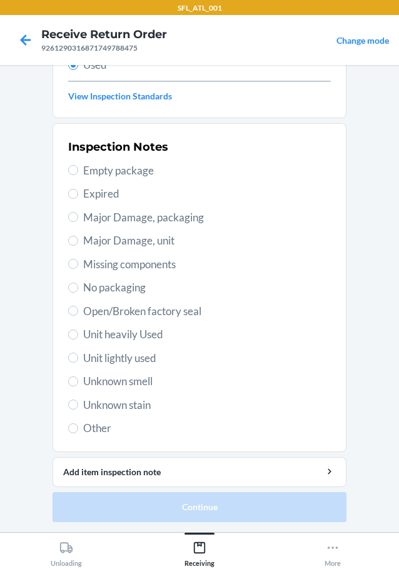
click at [91, 423] on span "Other" at bounding box center [207, 428] width 248 height 16
click at [78, 423] on input "Other" at bounding box center [73, 428] width 10 height 10
radio input "true"
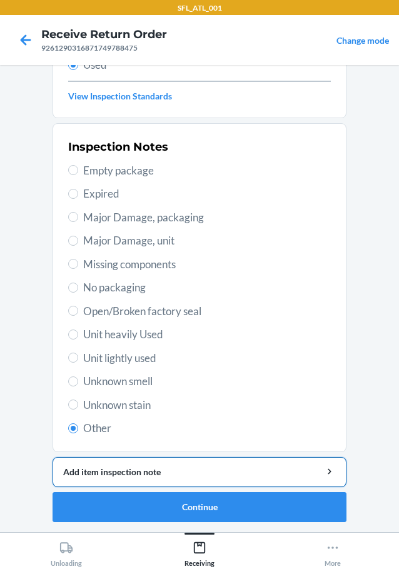
click at [173, 471] on div "Add item inspection note" at bounding box center [199, 471] width 273 height 13
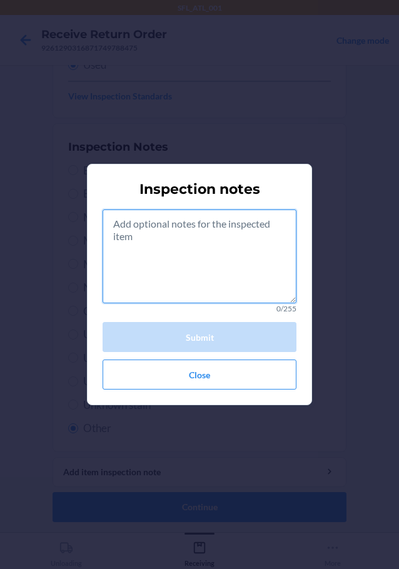
paste textarea "consumible"
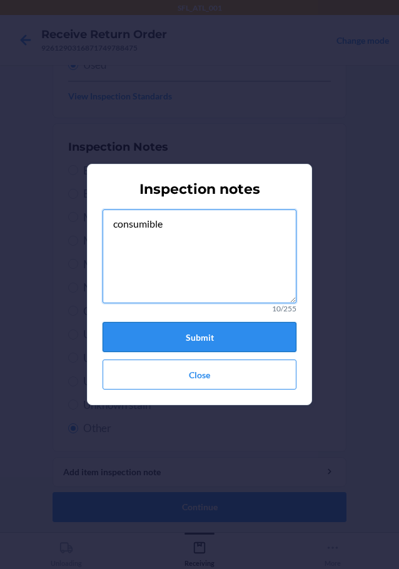
type textarea "consumible"
click at [202, 339] on button "Submit" at bounding box center [200, 337] width 194 height 30
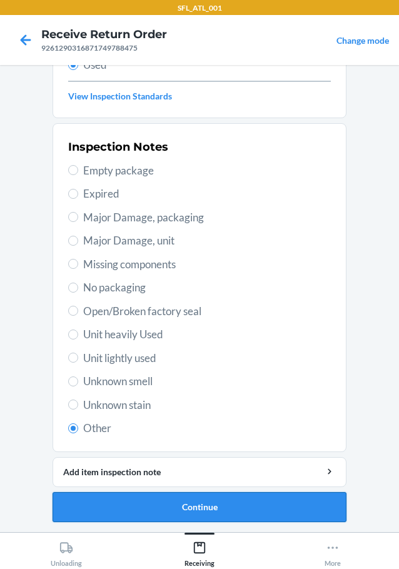
click at [164, 507] on button "Continue" at bounding box center [200, 507] width 294 height 30
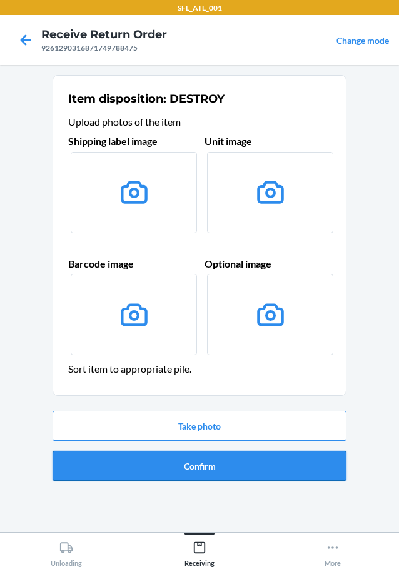
click at [209, 459] on button "Confirm" at bounding box center [200, 466] width 294 height 30
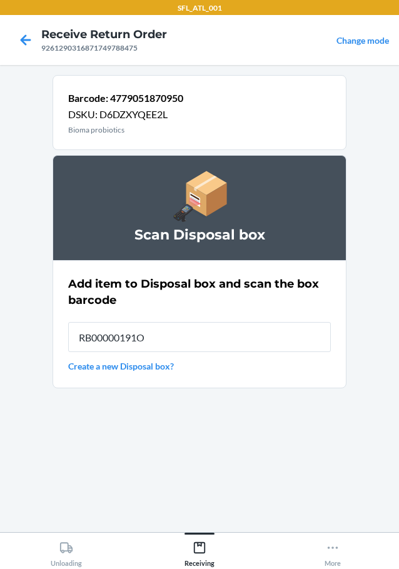
type input "RB00000191O"
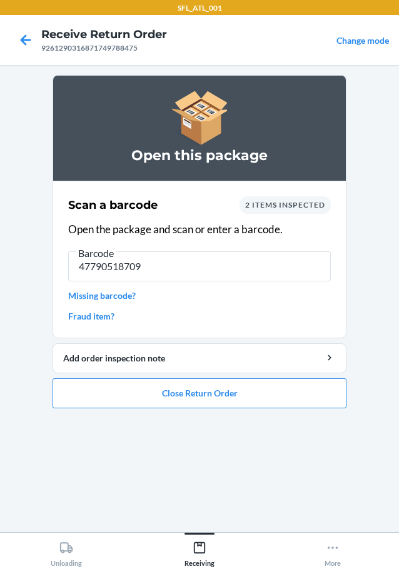
type input "477905187095"
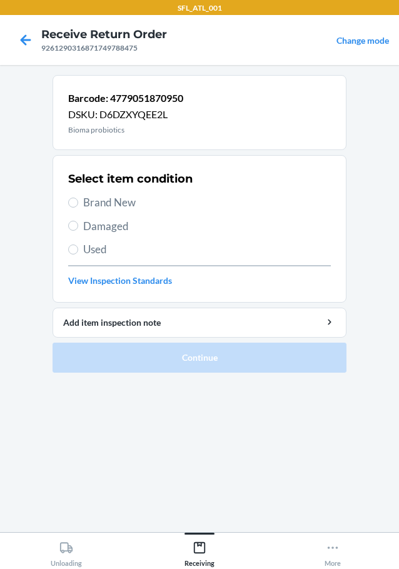
click at [87, 250] on span "Used" at bounding box center [207, 249] width 248 height 16
click at [78, 250] on input "Used" at bounding box center [73, 249] width 10 height 10
radio input "true"
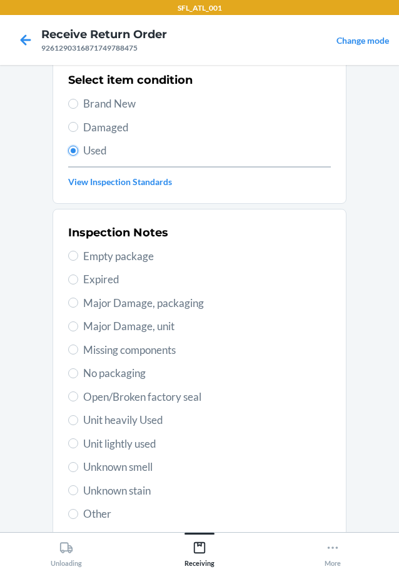
scroll to position [184, 0]
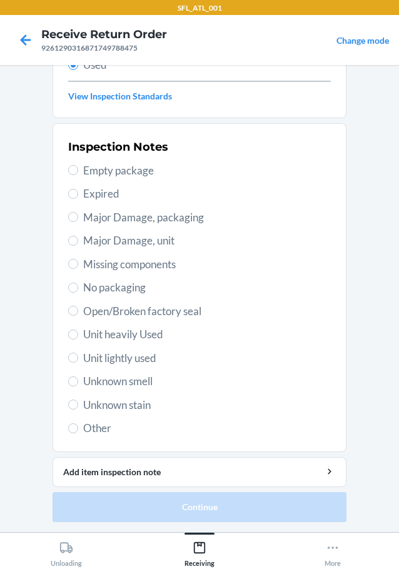
click at [99, 435] on span "Other" at bounding box center [207, 428] width 248 height 16
click at [78, 433] on input "Other" at bounding box center [73, 428] width 10 height 10
radio input "true"
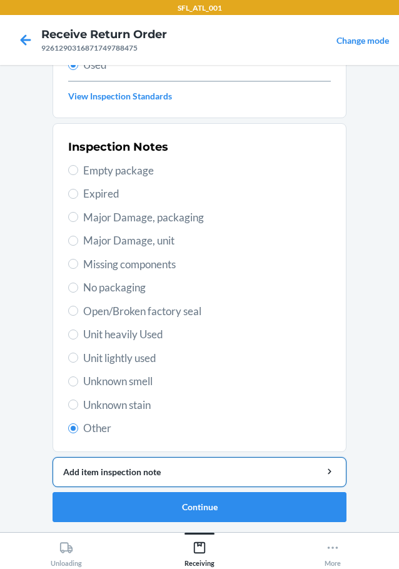
click at [167, 474] on div "Add item inspection note" at bounding box center [199, 471] width 273 height 13
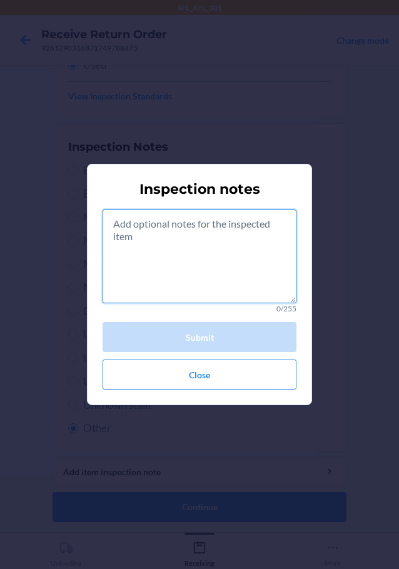
paste textarea "consumible"
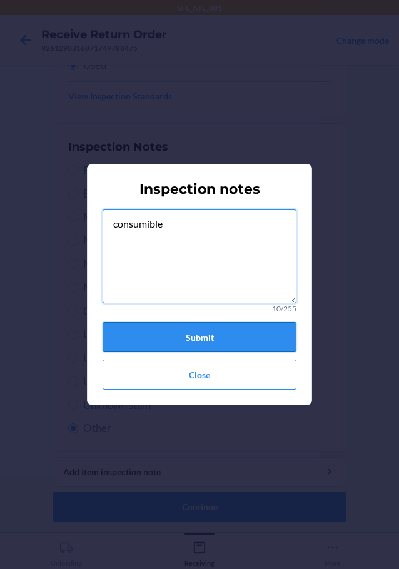
type textarea "consumible"
click at [192, 342] on button "Submit" at bounding box center [200, 337] width 194 height 30
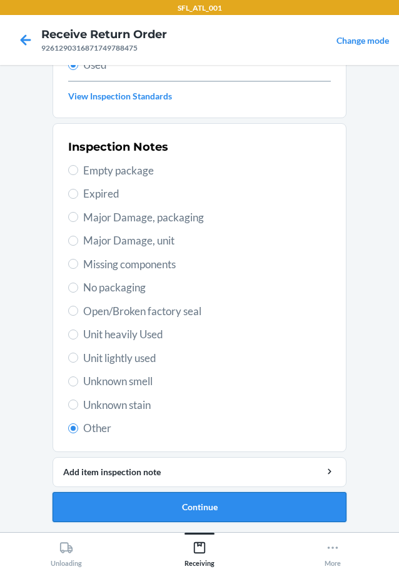
click at [214, 506] on button "Continue" at bounding box center [200, 507] width 294 height 30
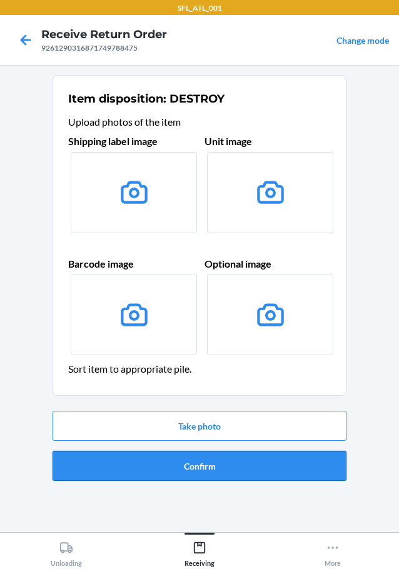
click at [176, 462] on button "Confirm" at bounding box center [200, 466] width 294 height 30
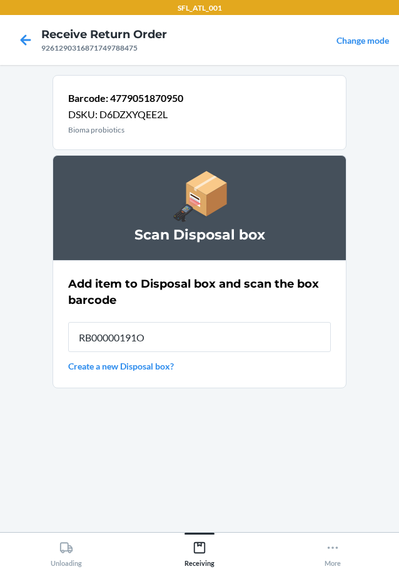
type input "RB00000191O"
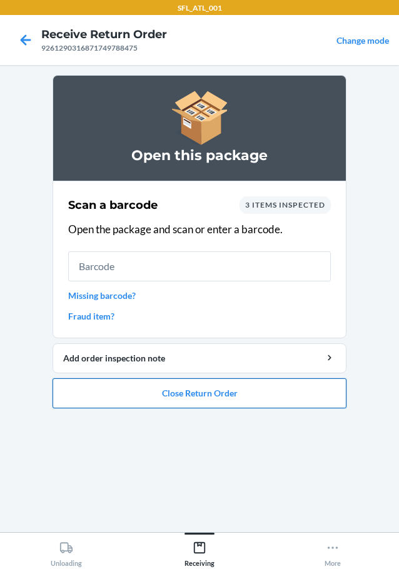
click at [219, 391] on button "Close Return Order" at bounding box center [200, 393] width 294 height 30
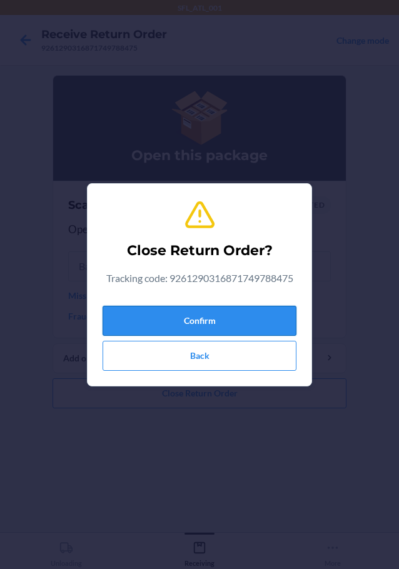
click at [236, 315] on button "Confirm" at bounding box center [200, 321] width 194 height 30
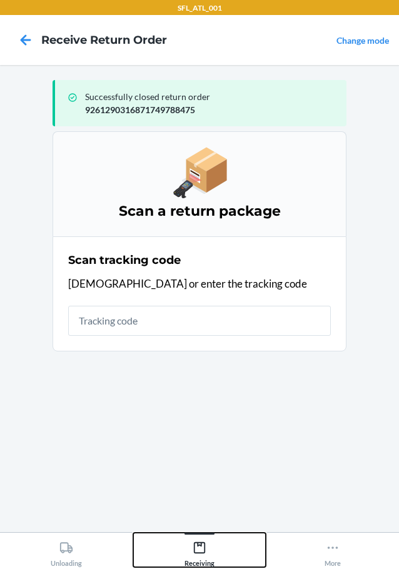
click at [194, 544] on icon at bounding box center [199, 547] width 11 height 11
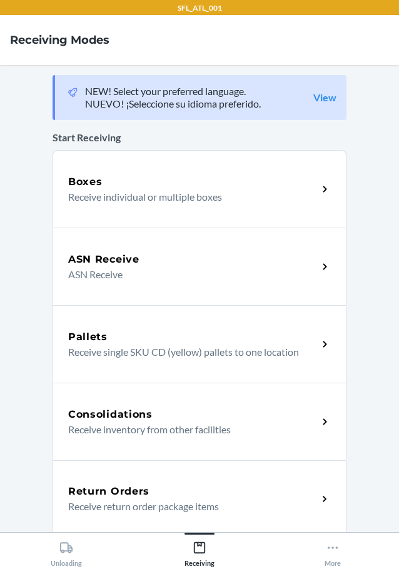
click at [117, 495] on h5 "Return Orders" at bounding box center [108, 491] width 81 height 15
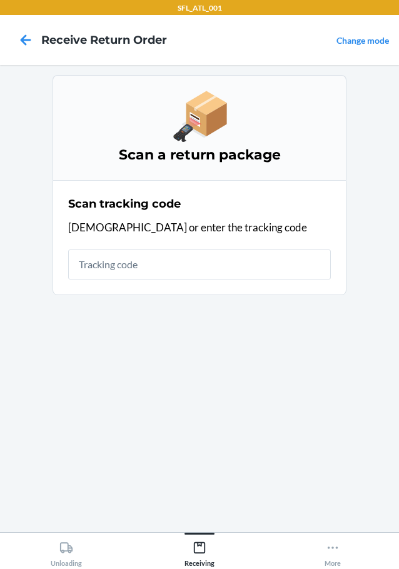
click at [157, 272] on input "text" at bounding box center [199, 264] width 263 height 30
type input "420287159400136207584274716"
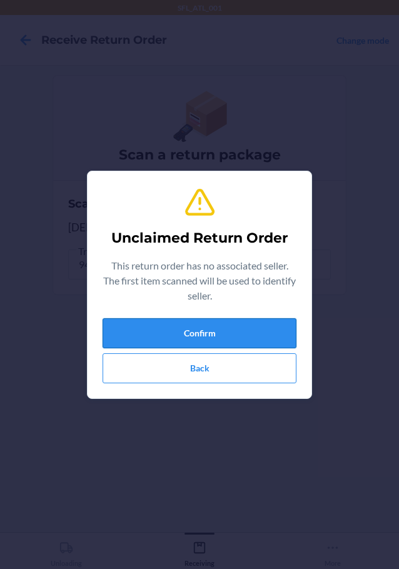
click at [205, 336] on button "Confirm" at bounding box center [200, 333] width 194 height 30
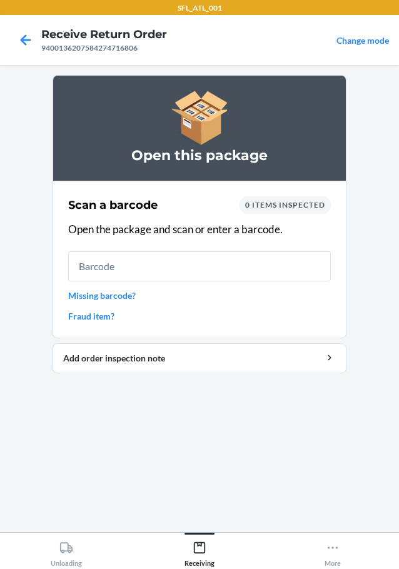
click at [213, 276] on input "text" at bounding box center [199, 266] width 263 height 30
type input "850013965014"
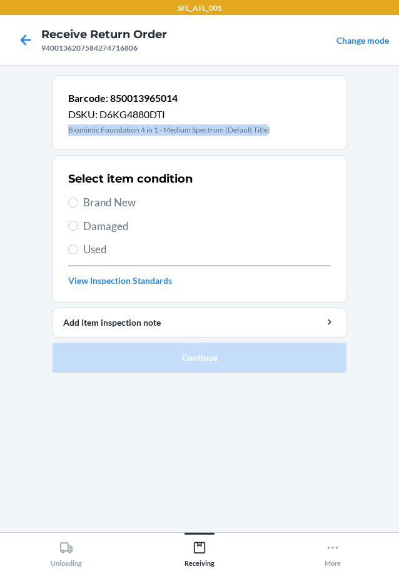
drag, startPoint x: 67, startPoint y: 129, endPoint x: 266, endPoint y: 129, distance: 199.4
click at [266, 129] on div "Barcode: 850013965014 DSKU: D6KG4880DTI Biomimic Foundation 4 in 1 - Medium Spe…" at bounding box center [200, 112] width 294 height 75
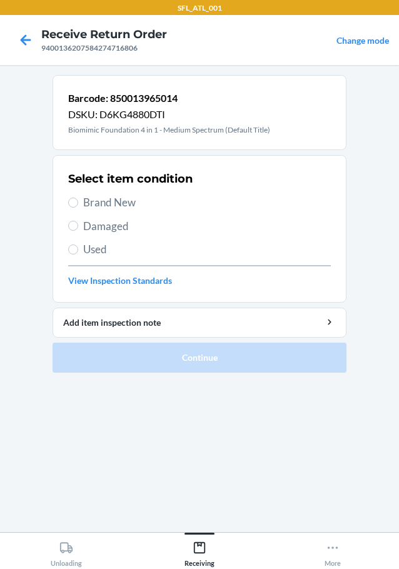
click at [118, 204] on span "Brand New" at bounding box center [207, 202] width 248 height 16
click at [78, 204] on input "Brand New" at bounding box center [73, 203] width 10 height 10
radio input "true"
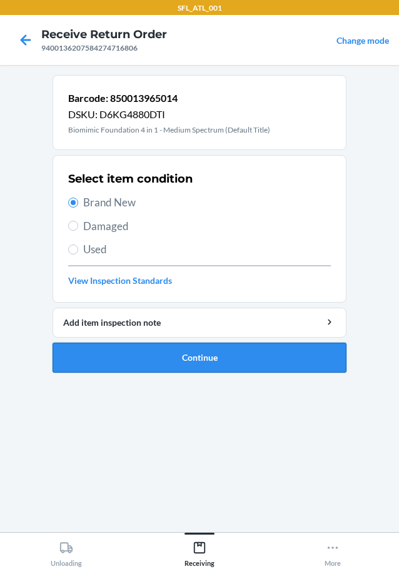
click at [181, 350] on button "Continue" at bounding box center [200, 358] width 294 height 30
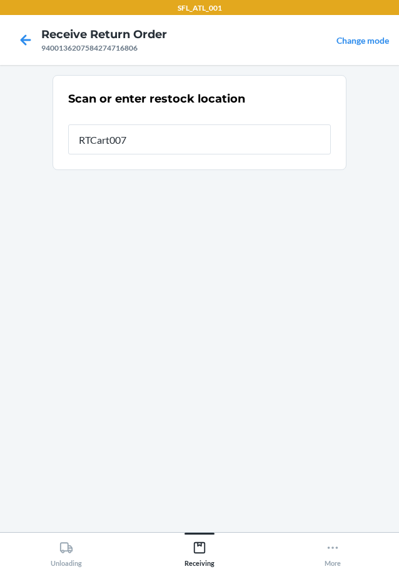
type input "RTCart007"
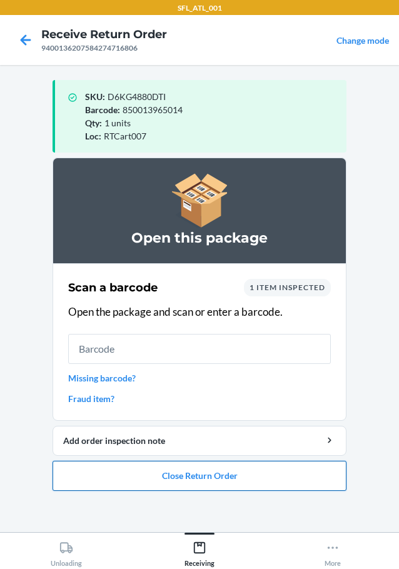
click at [259, 488] on button "Close Return Order" at bounding box center [200, 476] width 294 height 30
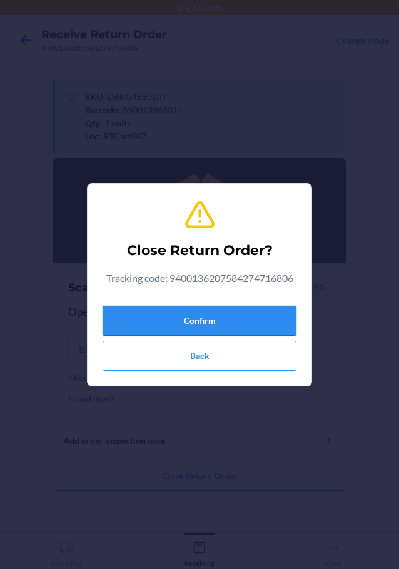
click at [214, 320] on button "Confirm" at bounding box center [200, 321] width 194 height 30
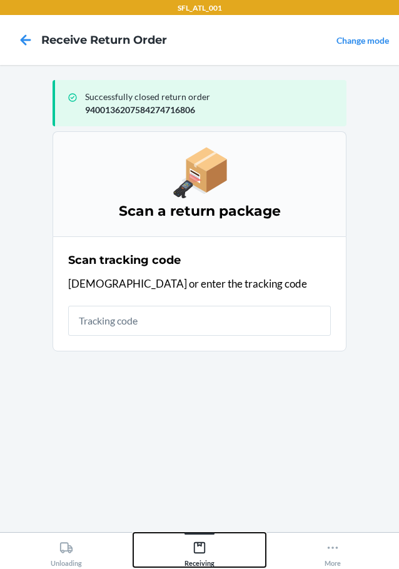
click at [203, 535] on button "Receiving" at bounding box center [199, 550] width 133 height 34
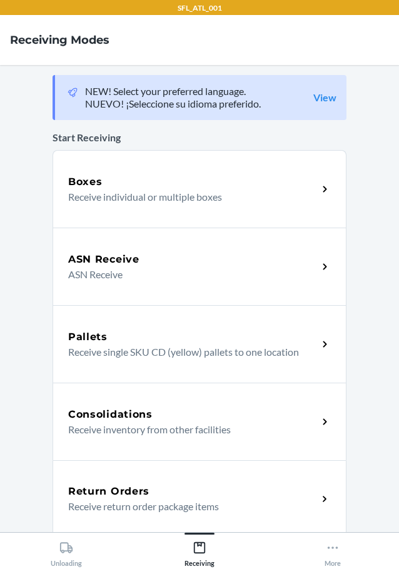
click at [141, 494] on h5 "Return Orders" at bounding box center [108, 491] width 81 height 15
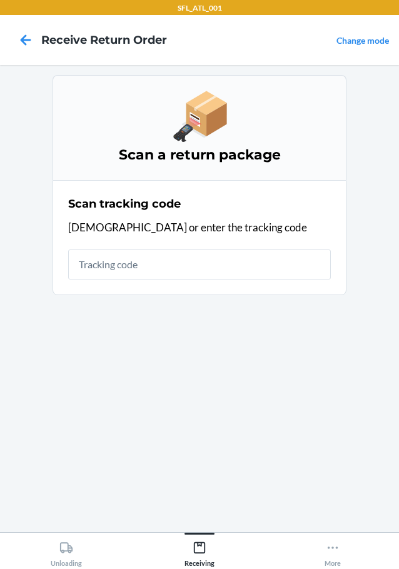
click at [169, 268] on input "text" at bounding box center [199, 264] width 263 height 30
type input "4203424992612903168717484062"
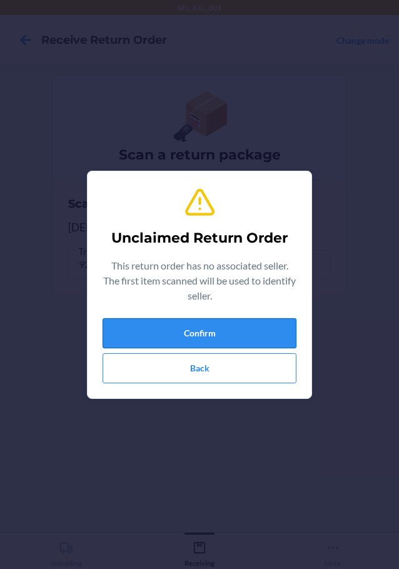
click at [258, 346] on button "Confirm" at bounding box center [200, 333] width 194 height 30
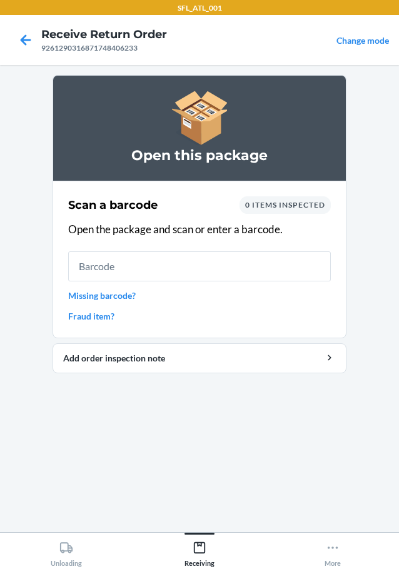
click at [223, 278] on input "text" at bounding box center [199, 266] width 263 height 30
type input "197644981069"
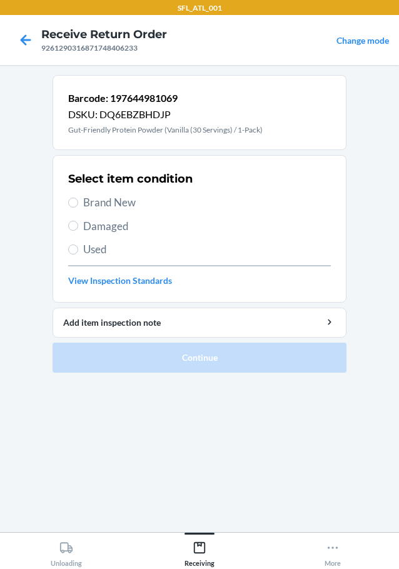
click at [80, 251] on label "Used" at bounding box center [199, 249] width 263 height 16
click at [78, 251] on input "Used" at bounding box center [73, 249] width 10 height 10
radio input "true"
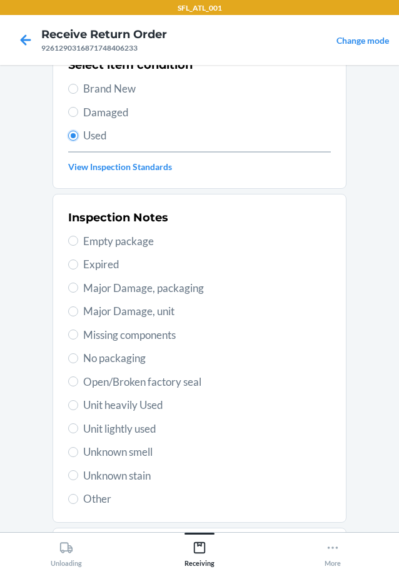
scroll to position [184, 0]
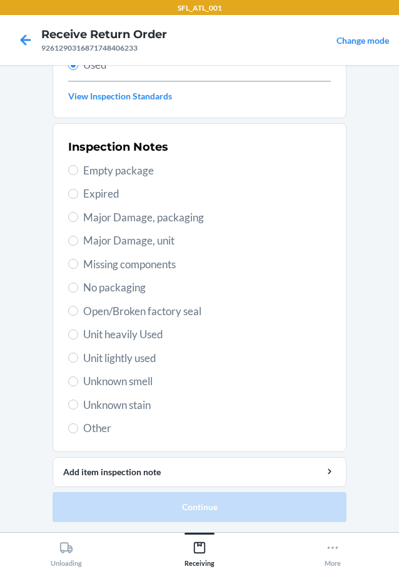
click at [99, 430] on span "Other" at bounding box center [207, 428] width 248 height 16
click at [78, 430] on input "Other" at bounding box center [73, 428] width 10 height 10
radio input "true"
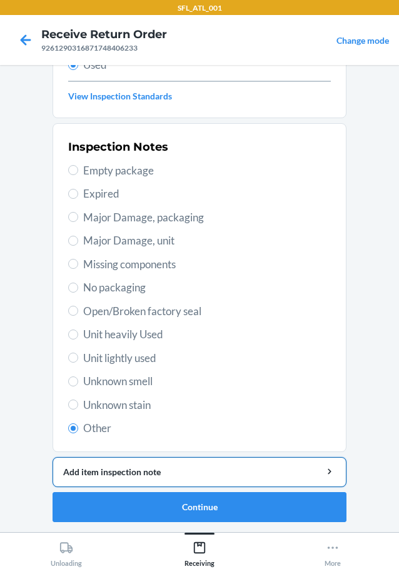
click at [129, 472] on div "Add item inspection note" at bounding box center [199, 471] width 273 height 13
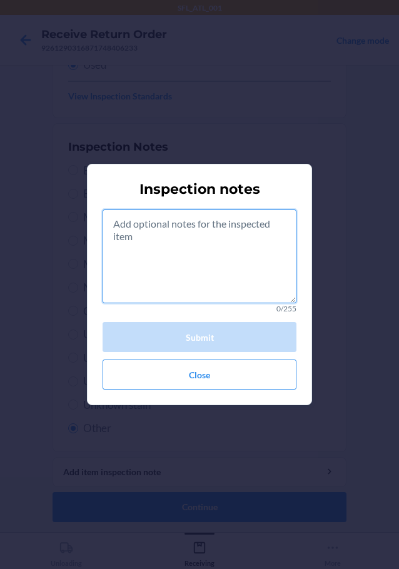
paste textarea "consumible"
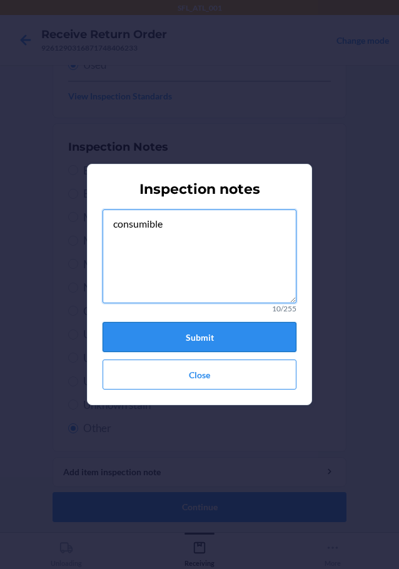
type textarea "consumible"
click at [204, 341] on button "Submit" at bounding box center [200, 337] width 194 height 30
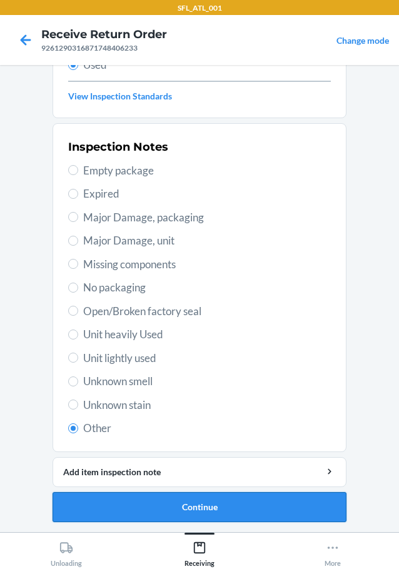
click at [194, 511] on button "Continue" at bounding box center [200, 507] width 294 height 30
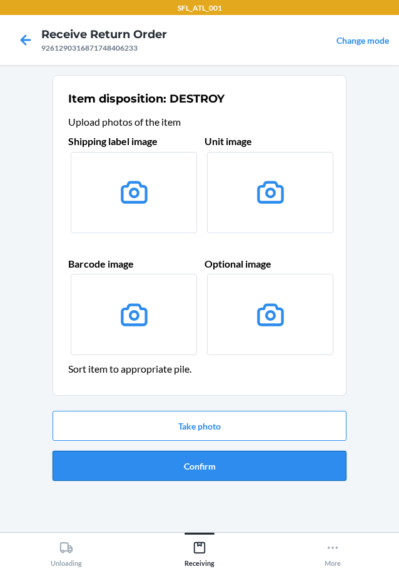
click at [201, 463] on button "Confirm" at bounding box center [200, 466] width 294 height 30
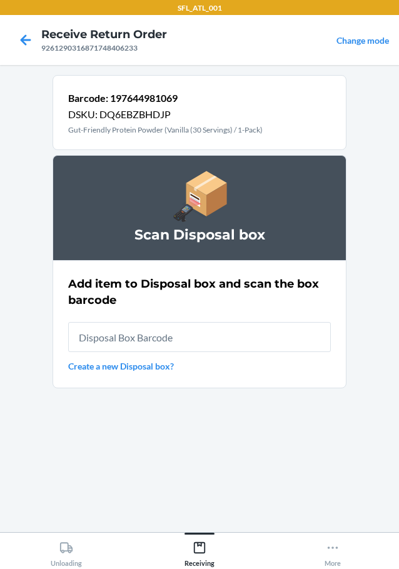
click at [117, 338] on input "text" at bounding box center [199, 337] width 263 height 30
type input "RB00000191O"
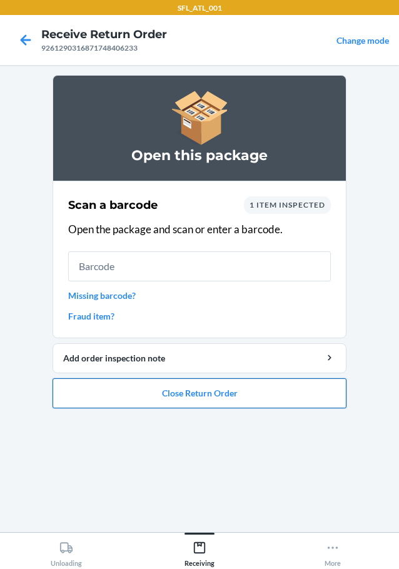
click at [215, 392] on button "Close Return Order" at bounding box center [200, 393] width 294 height 30
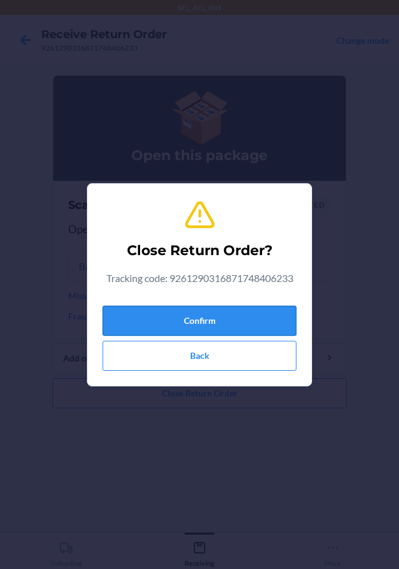
click at [216, 319] on button "Confirm" at bounding box center [200, 321] width 194 height 30
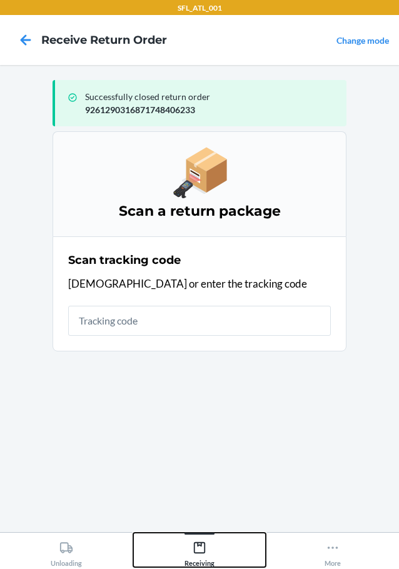
click at [195, 560] on div "Receiving" at bounding box center [199, 551] width 30 height 31
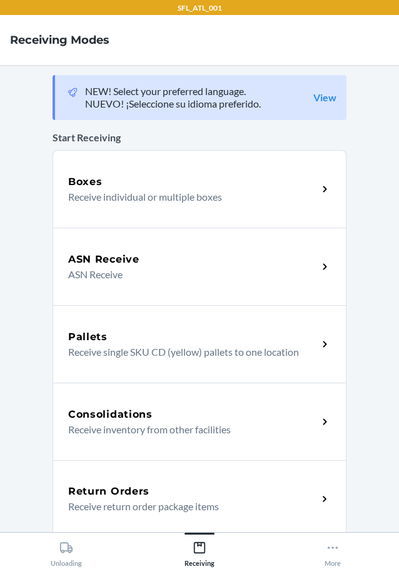
click at [119, 495] on h5 "Return Orders" at bounding box center [108, 491] width 81 height 15
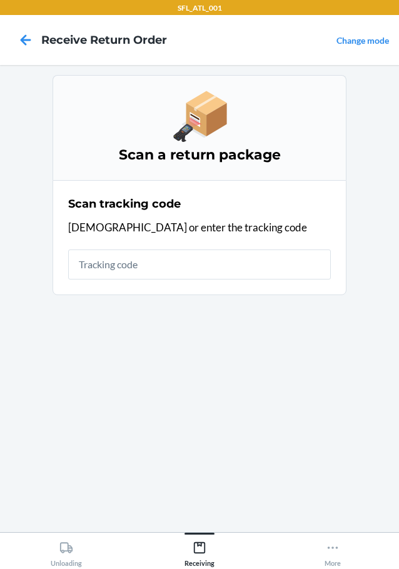
click at [164, 273] on input "text" at bounding box center [199, 264] width 263 height 30
type input "AA8F8E58517144FF8ECB"
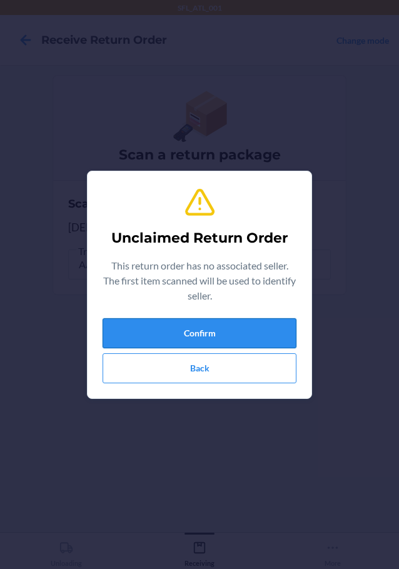
click at [245, 336] on button "Confirm" at bounding box center [200, 333] width 194 height 30
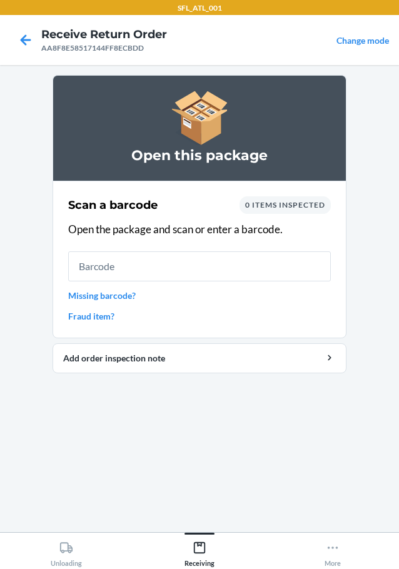
click at [219, 286] on div "Scan a barcode 0 items inspected Open the package and scan or enter a barcode. …" at bounding box center [199, 260] width 263 height 134
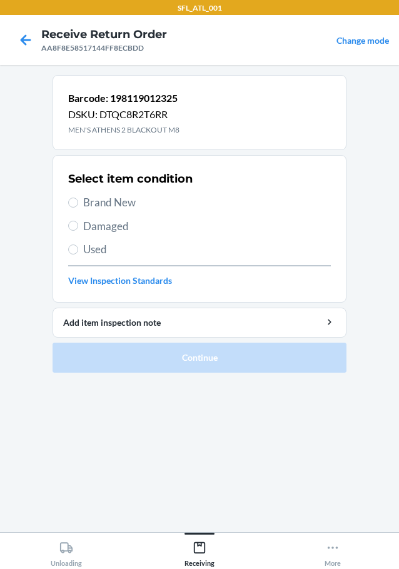
click at [106, 224] on span "Damaged" at bounding box center [207, 226] width 248 height 16
click at [78, 224] on input "Damaged" at bounding box center [73, 226] width 10 height 10
radio input "true"
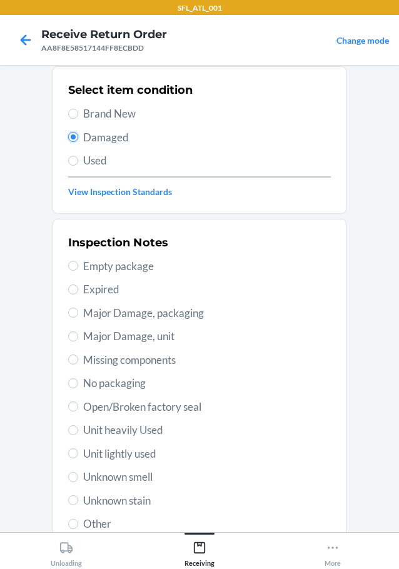
scroll to position [184, 0]
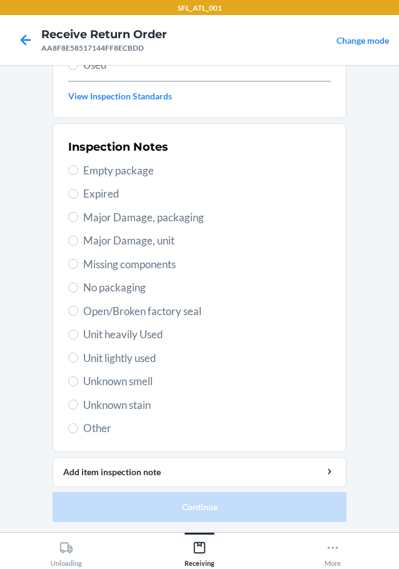
click at [94, 428] on span "Other" at bounding box center [207, 428] width 248 height 16
click at [78, 428] on input "Other" at bounding box center [73, 428] width 10 height 10
radio input "true"
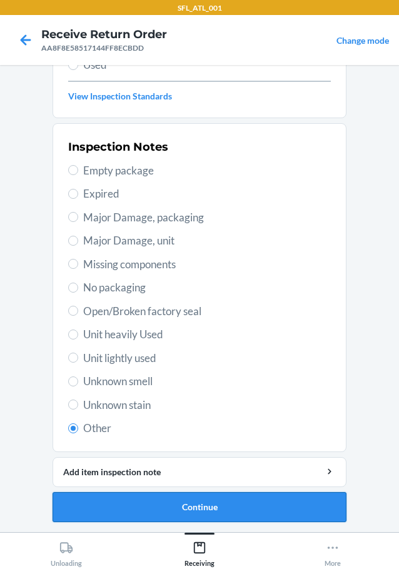
click at [194, 510] on button "Continue" at bounding box center [200, 507] width 294 height 30
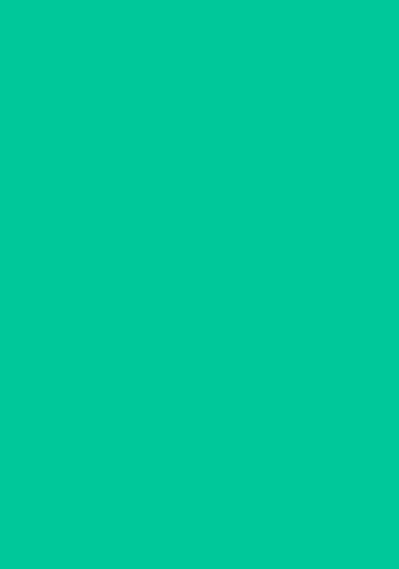
scroll to position [81, 0]
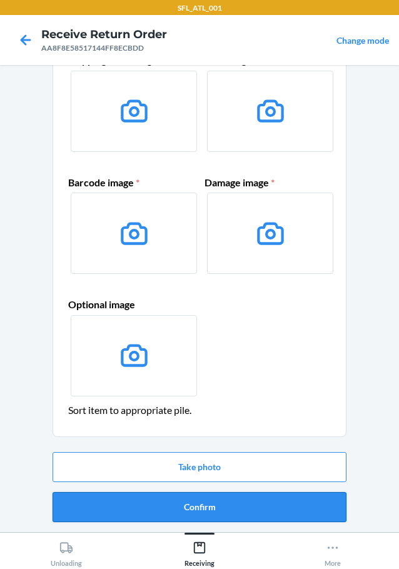
click at [198, 501] on button "Confirm" at bounding box center [200, 507] width 294 height 30
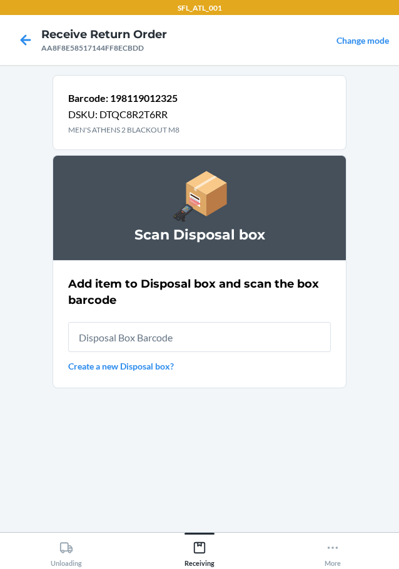
click at [181, 339] on input "text" at bounding box center [199, 337] width 263 height 30
type input "RB00000191O"
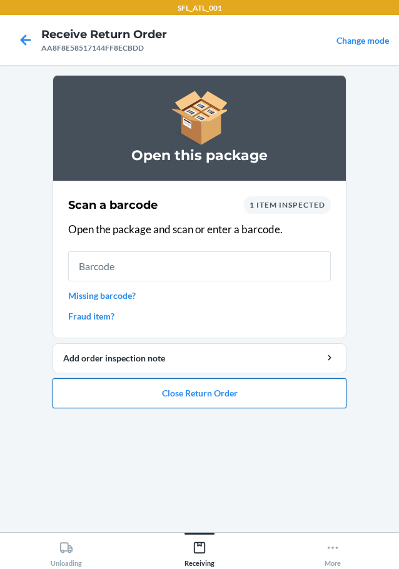
click at [203, 390] on button "Close Return Order" at bounding box center [200, 393] width 294 height 30
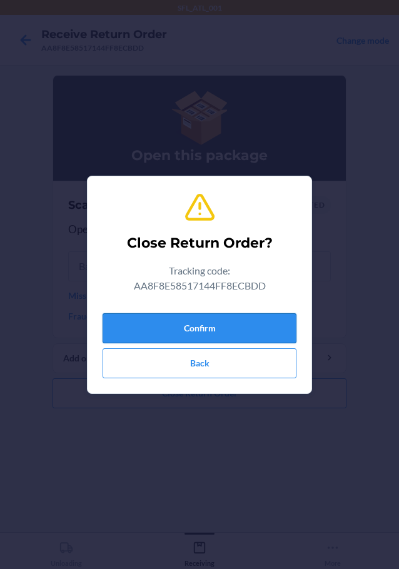
click at [230, 319] on button "Confirm" at bounding box center [200, 328] width 194 height 30
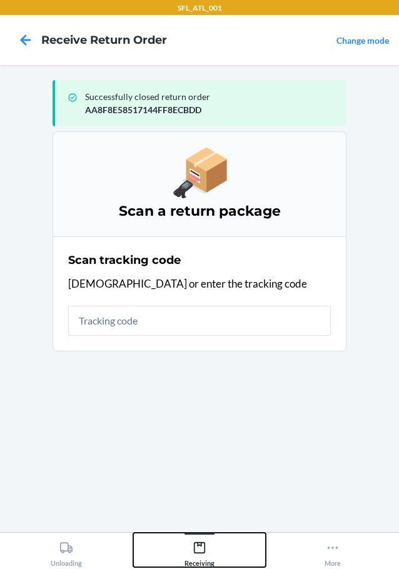
click at [199, 541] on icon at bounding box center [200, 548] width 14 height 14
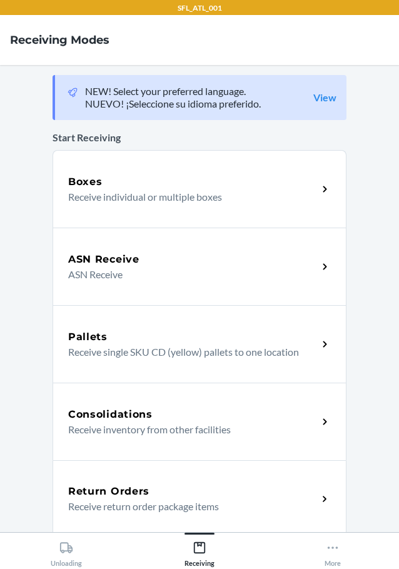
click at [132, 491] on h5 "Return Orders" at bounding box center [108, 491] width 81 height 15
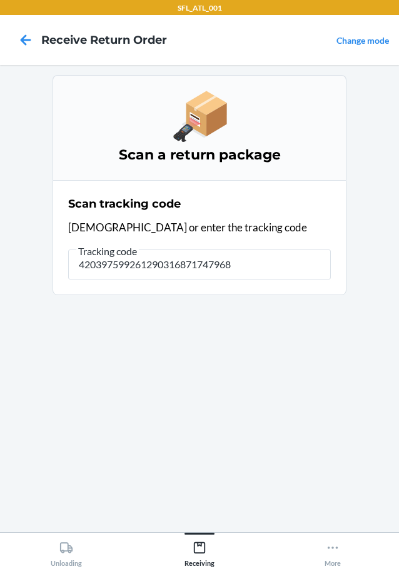
type input "4203975992612903168717479686"
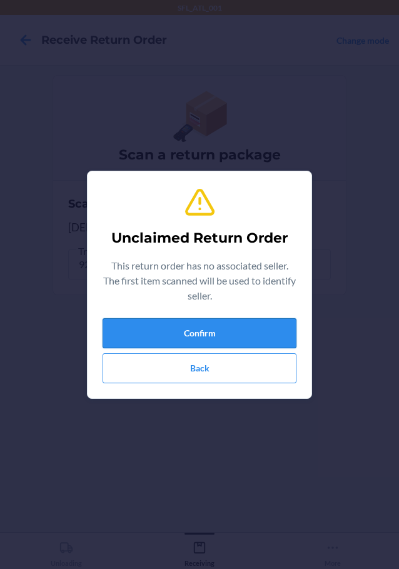
click at [221, 321] on button "Confirm" at bounding box center [200, 333] width 194 height 30
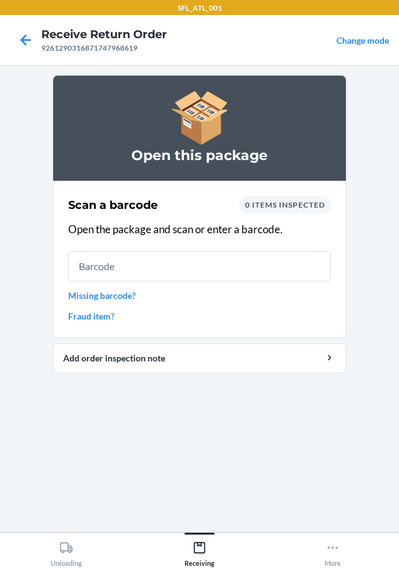
click at [198, 266] on input "text" at bounding box center [199, 266] width 263 height 30
type input "W200-PRB-L"
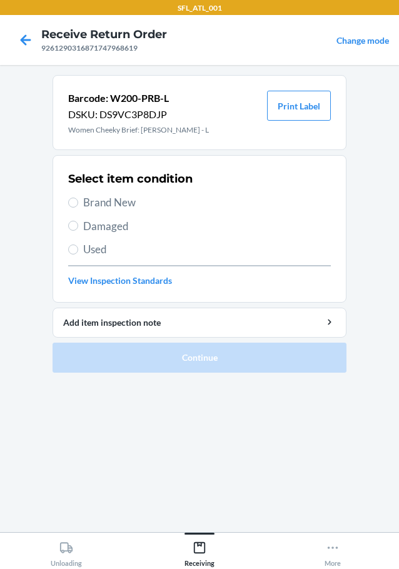
click at [113, 201] on span "Brand New" at bounding box center [207, 202] width 248 height 16
click at [78, 201] on input "Brand New" at bounding box center [73, 203] width 10 height 10
radio input "true"
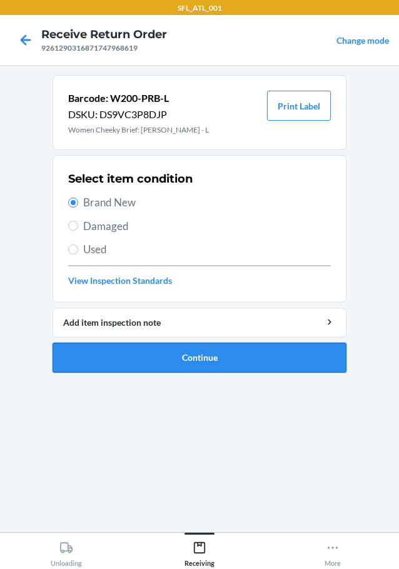
click at [196, 356] on button "Continue" at bounding box center [200, 358] width 294 height 30
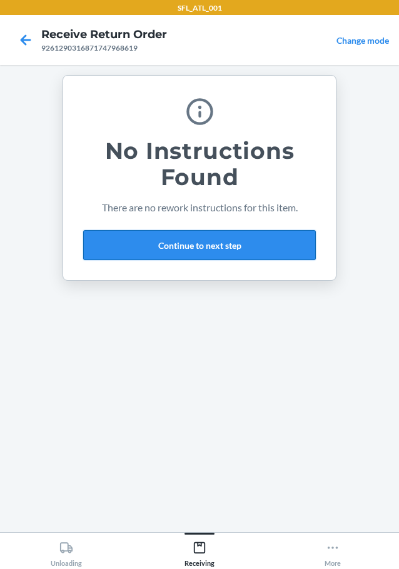
click at [204, 245] on button "Continue to next step" at bounding box center [199, 245] width 233 height 30
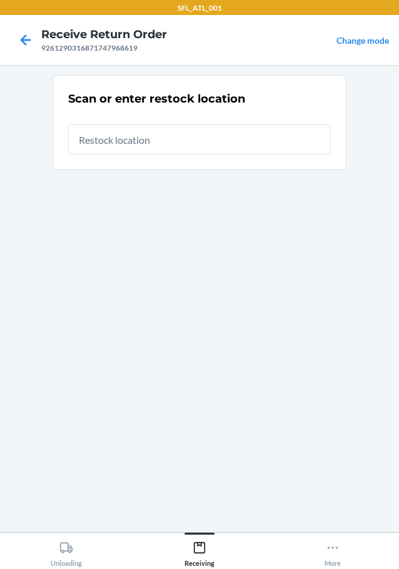
click at [174, 138] on input "text" at bounding box center [199, 139] width 263 height 30
type input "RTCart007"
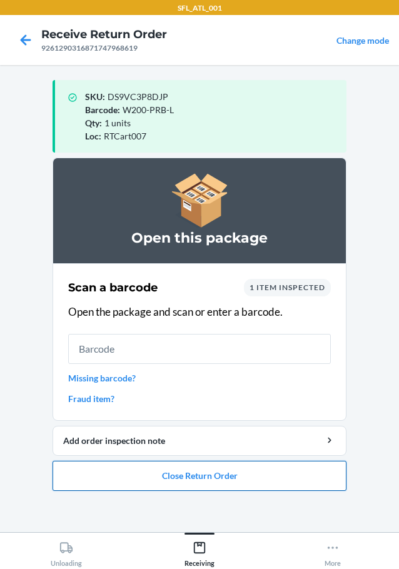
click at [223, 474] on button "Close Return Order" at bounding box center [200, 476] width 294 height 30
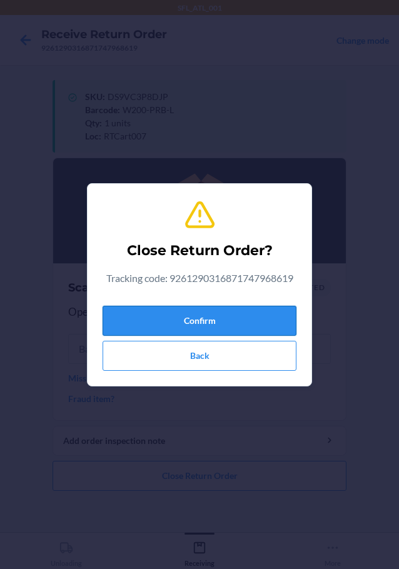
click at [197, 321] on button "Confirm" at bounding box center [200, 321] width 194 height 30
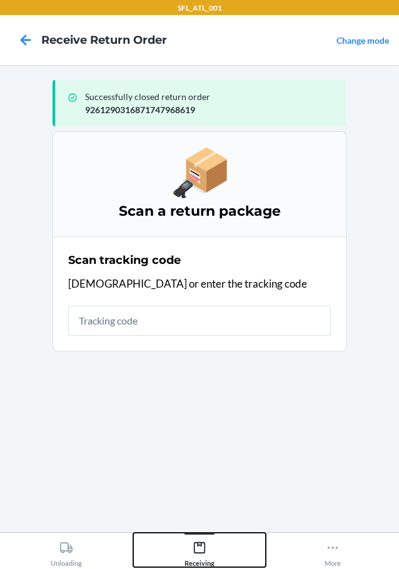
click at [204, 549] on icon at bounding box center [199, 547] width 11 height 11
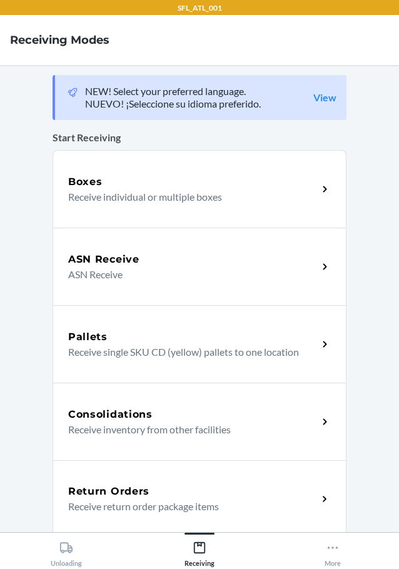
click at [118, 482] on div "Return Orders Receive return order package items" at bounding box center [200, 499] width 294 height 78
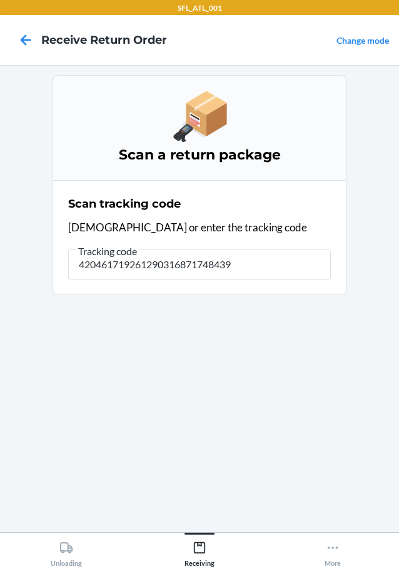
type input "4204617192612903168717484395"
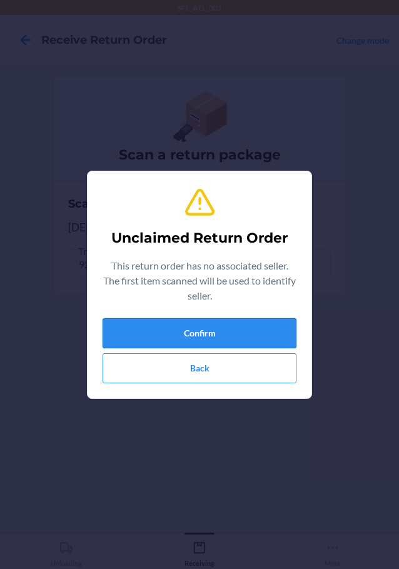
click at [270, 325] on button "Confirm" at bounding box center [200, 333] width 194 height 30
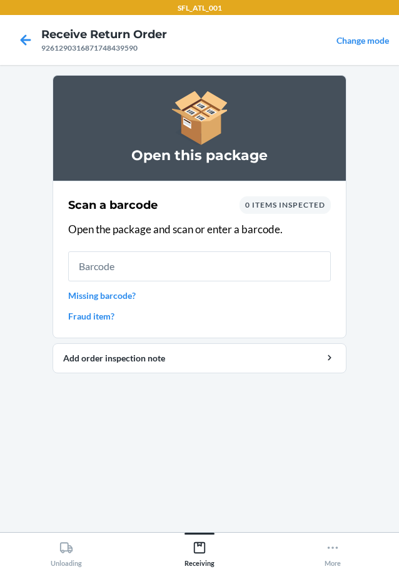
click at [227, 276] on input "text" at bounding box center [199, 266] width 263 height 30
type input "W300-TTG-"
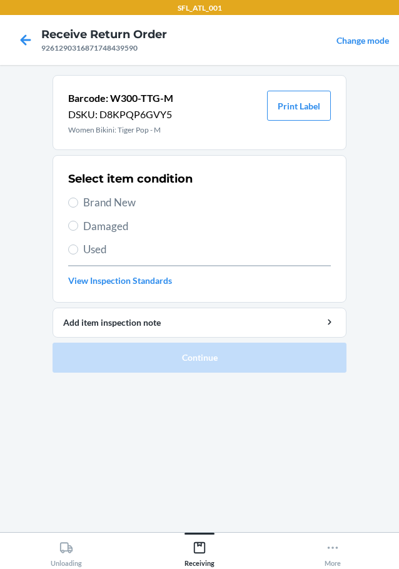
click at [120, 204] on span "Brand New" at bounding box center [207, 202] width 248 height 16
click at [78, 204] on input "Brand New" at bounding box center [73, 203] width 10 height 10
radio input "true"
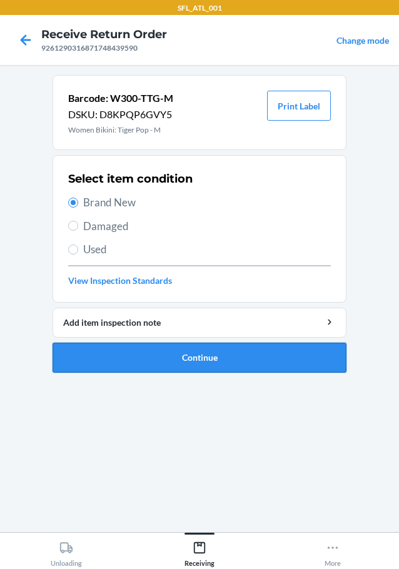
click at [244, 360] on button "Continue" at bounding box center [200, 358] width 294 height 30
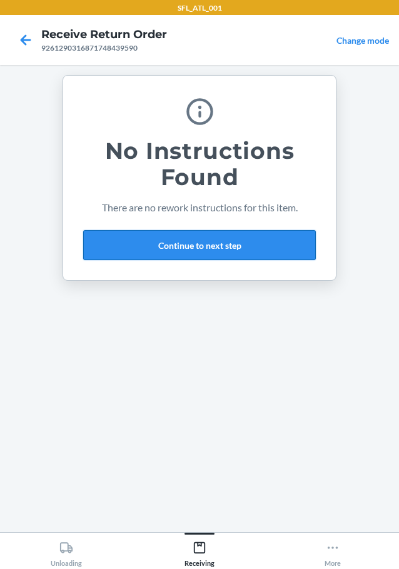
click at [202, 242] on button "Continue to next step" at bounding box center [199, 245] width 233 height 30
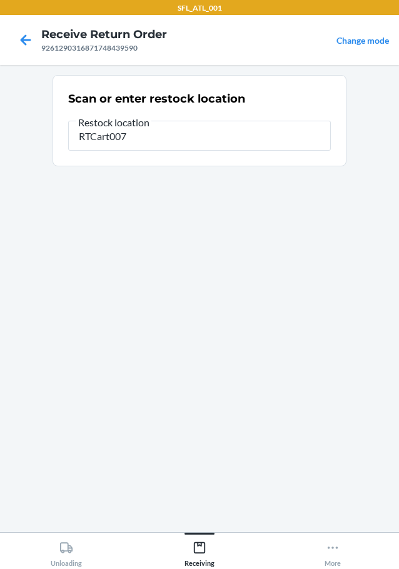
type input "RTCart007"
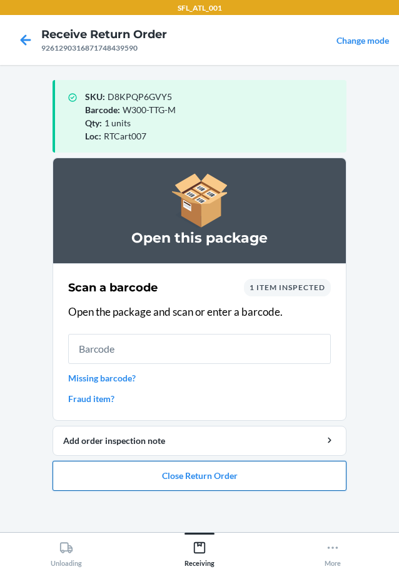
click at [215, 472] on button "Close Return Order" at bounding box center [200, 476] width 294 height 30
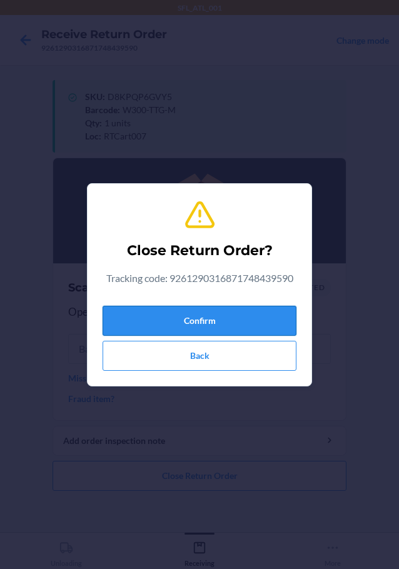
click at [210, 321] on button "Confirm" at bounding box center [200, 321] width 194 height 30
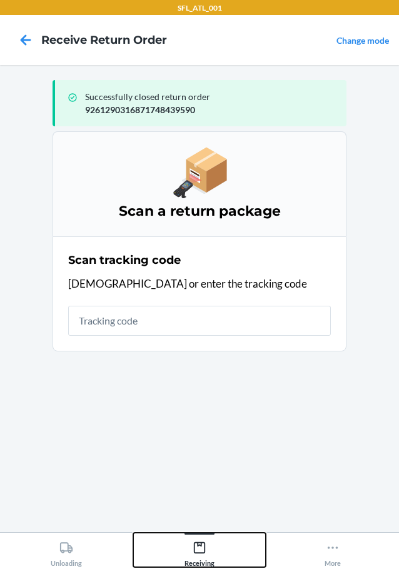
click at [206, 551] on div "Receiving" at bounding box center [199, 551] width 30 height 31
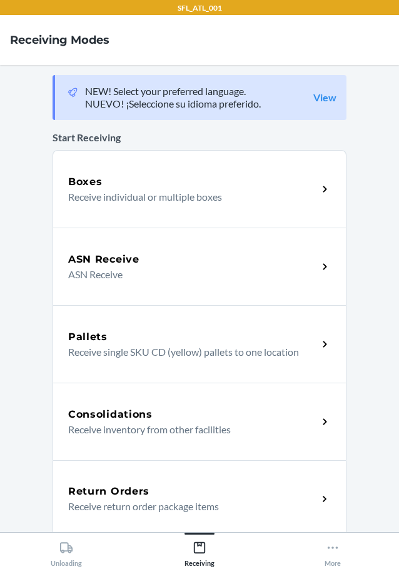
click at [126, 493] on h5 "Return Orders" at bounding box center [108, 491] width 81 height 15
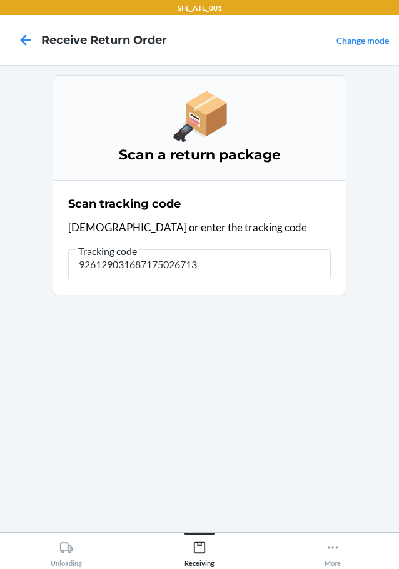
type input "9261290316871750267136"
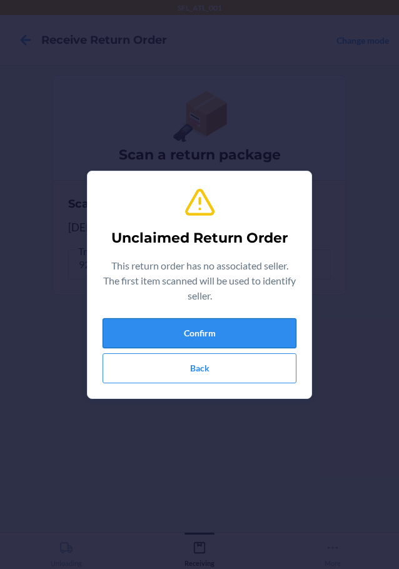
click at [212, 339] on button "Confirm" at bounding box center [200, 333] width 194 height 30
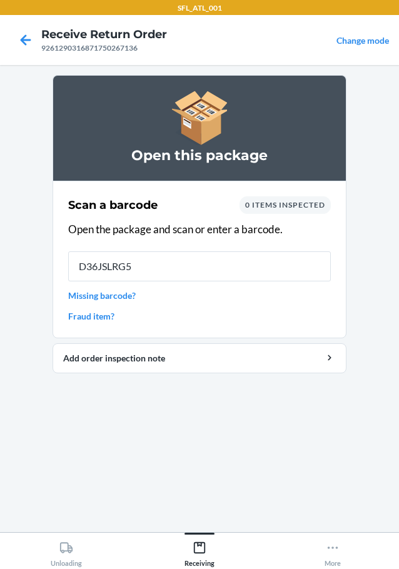
type input "D36JSLRG55"
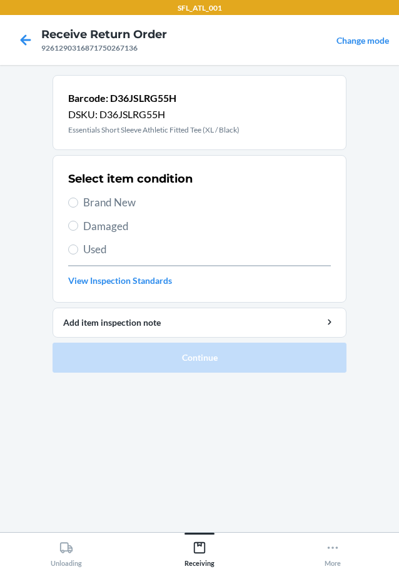
click at [128, 204] on span "Brand New" at bounding box center [207, 202] width 248 height 16
click at [78, 204] on input "Brand New" at bounding box center [73, 203] width 10 height 10
radio input "true"
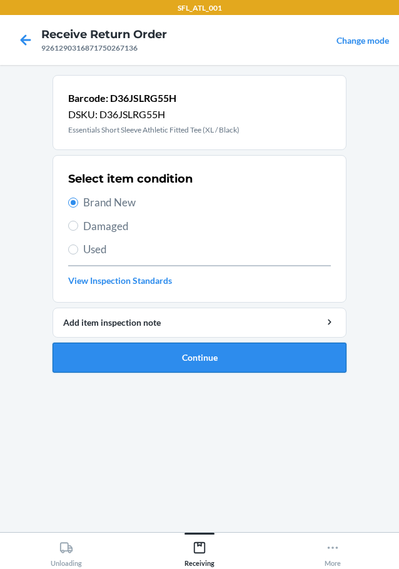
click at [162, 344] on button "Continue" at bounding box center [200, 358] width 294 height 30
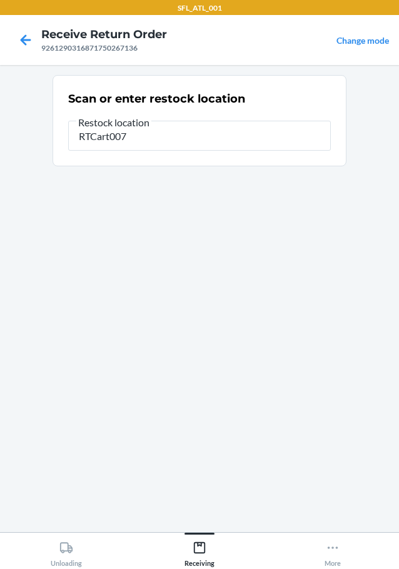
type input "RTCart007"
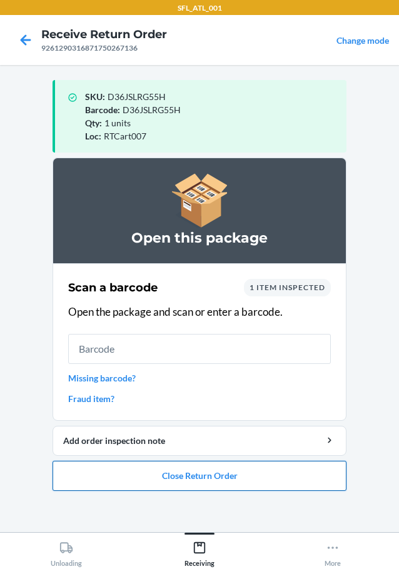
click at [186, 485] on button "Close Return Order" at bounding box center [200, 476] width 294 height 30
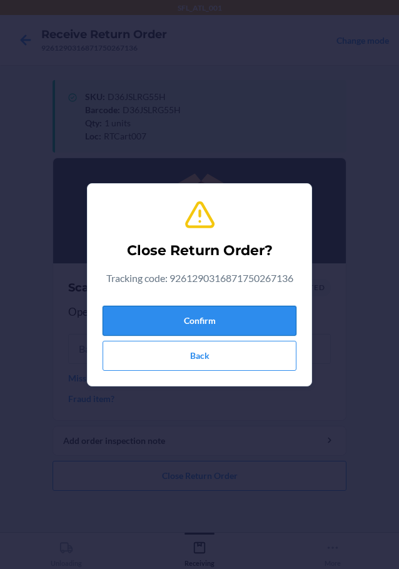
click at [219, 320] on button "Confirm" at bounding box center [200, 321] width 194 height 30
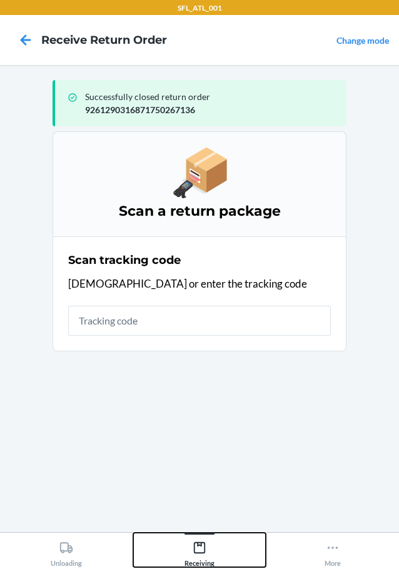
click at [207, 545] on div "Receiving" at bounding box center [199, 551] width 30 height 31
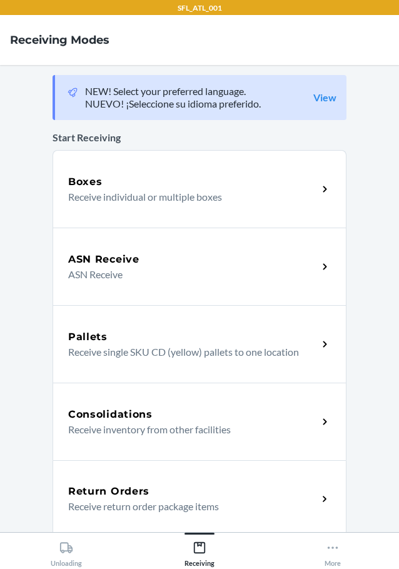
click at [138, 495] on h5 "Return Orders" at bounding box center [108, 491] width 81 height 15
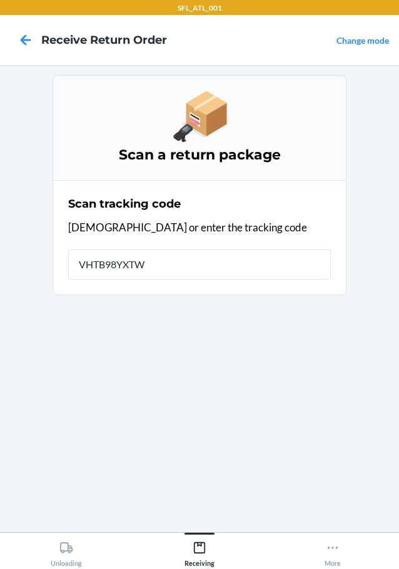
type input "VHTB98YXTWF"
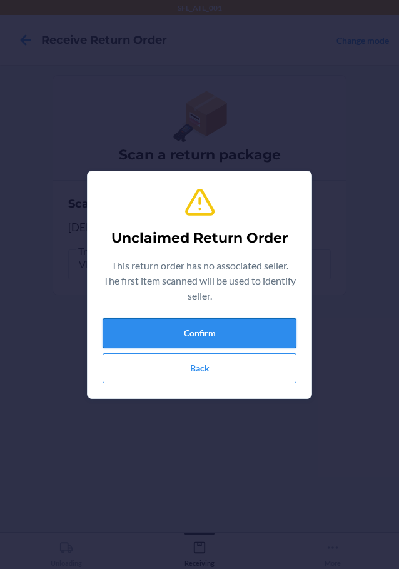
click at [245, 326] on button "Confirm" at bounding box center [200, 333] width 194 height 30
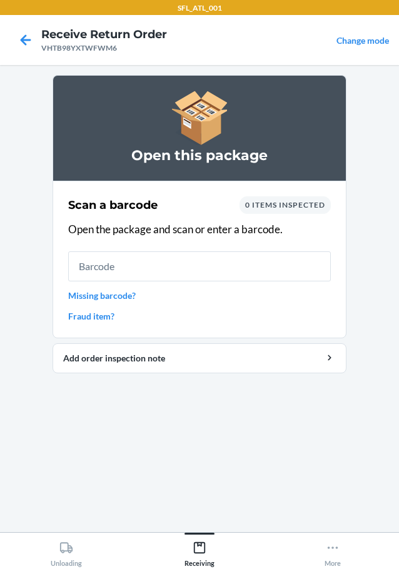
click at [215, 263] on input "text" at bounding box center [199, 266] width 263 height 30
type input "84042767634"
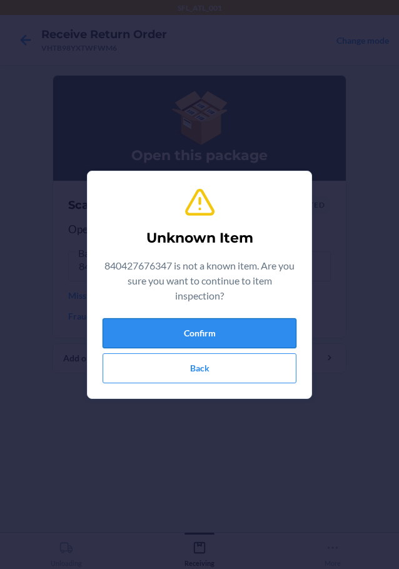
click at [233, 345] on button "Confirm" at bounding box center [200, 333] width 194 height 30
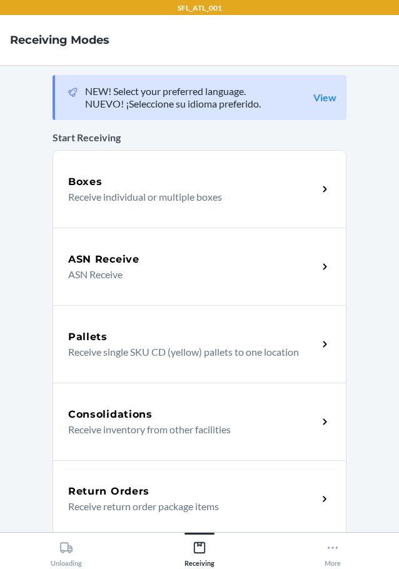
click at [124, 502] on p "Receive return order package items" at bounding box center [187, 506] width 239 height 15
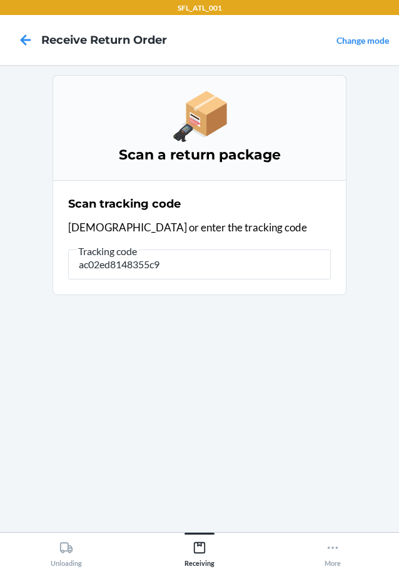
type input "ac02ed8148355c93"
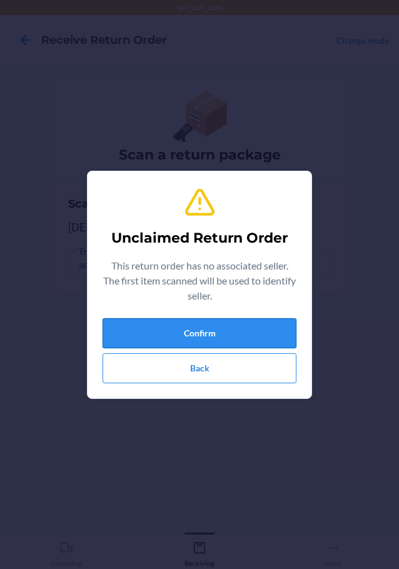
click at [239, 326] on button "Confirm" at bounding box center [200, 333] width 194 height 30
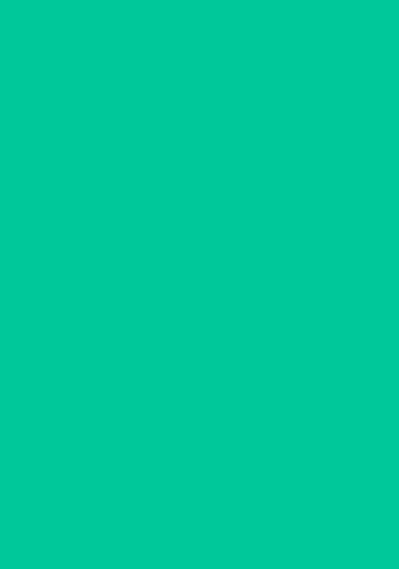
click at [239, 326] on section "Scan a barcode 0 items inspected Open the package and scan or enter a barcode. …" at bounding box center [200, 260] width 294 height 158
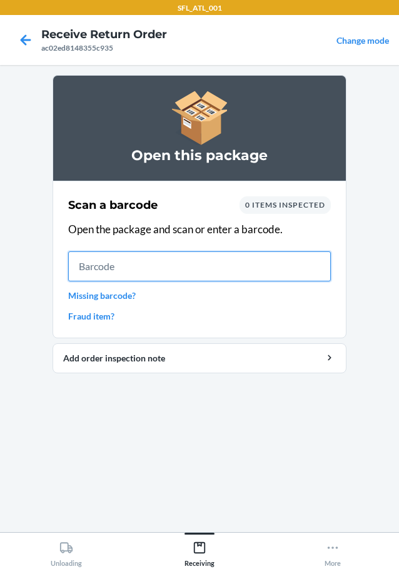
click at [183, 257] on input "text" at bounding box center [199, 266] width 263 height 30
type input "8404276763"
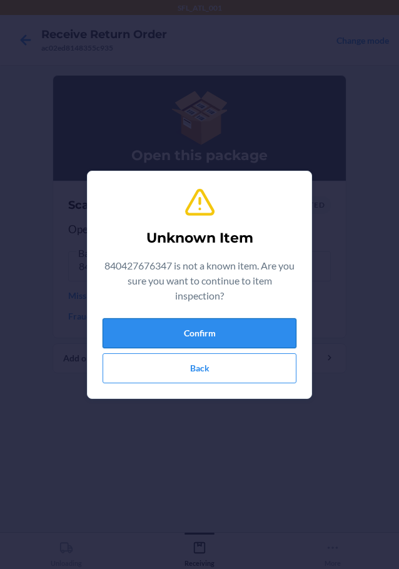
click at [234, 342] on button "Confirm" at bounding box center [200, 333] width 194 height 30
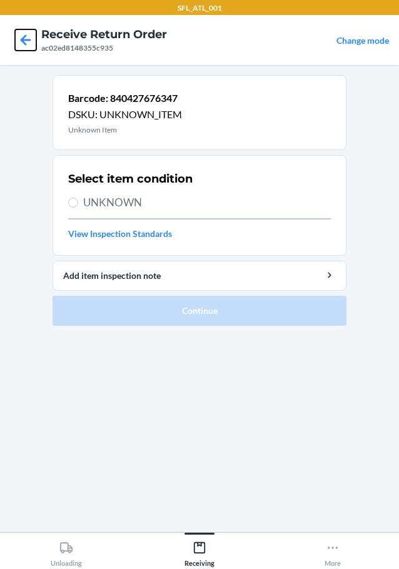
click at [26, 41] on icon at bounding box center [25, 39] width 21 height 21
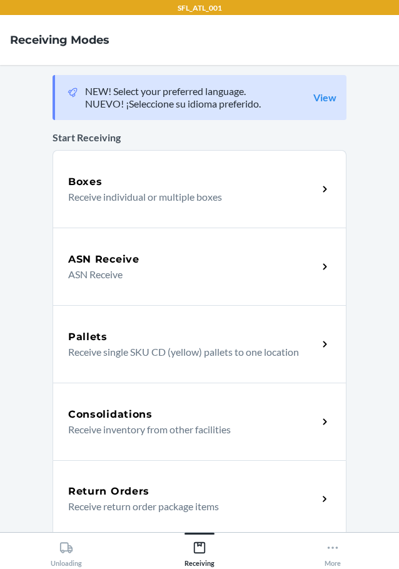
click at [147, 494] on div "Return Orders" at bounding box center [192, 491] width 249 height 15
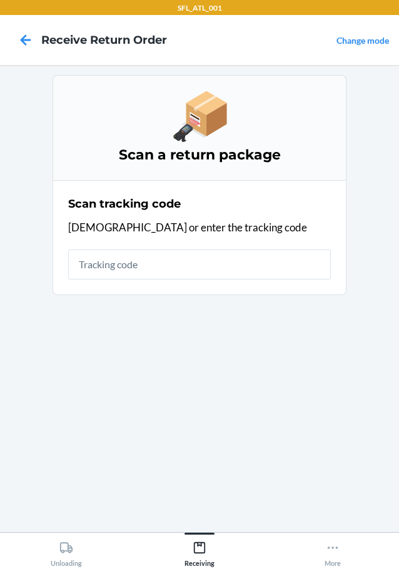
click at [131, 258] on input "text" at bounding box center [199, 264] width 263 height 30
type input "VHTB98YXTWFW"
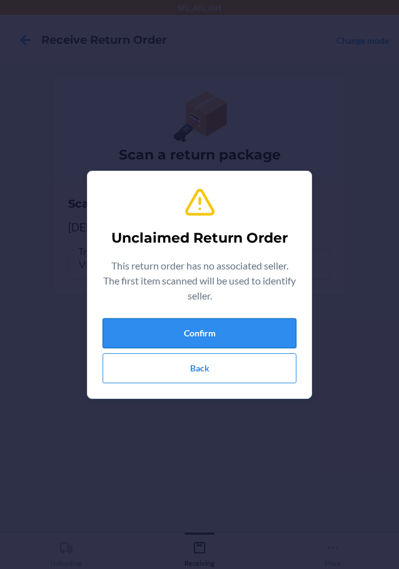
click at [186, 341] on button "Confirm" at bounding box center [200, 333] width 194 height 30
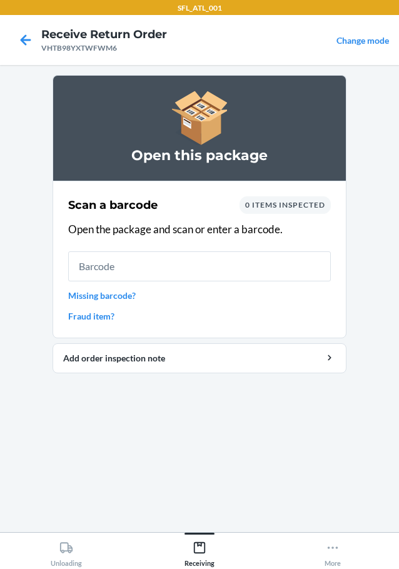
click at [208, 270] on input "text" at bounding box center [199, 266] width 263 height 30
type input "84042767634"
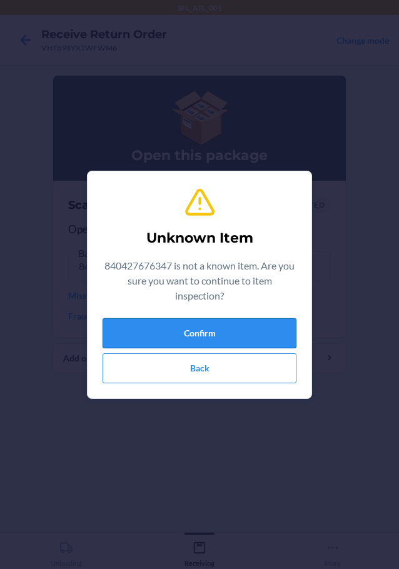
click at [204, 331] on button "Confirm" at bounding box center [200, 333] width 194 height 30
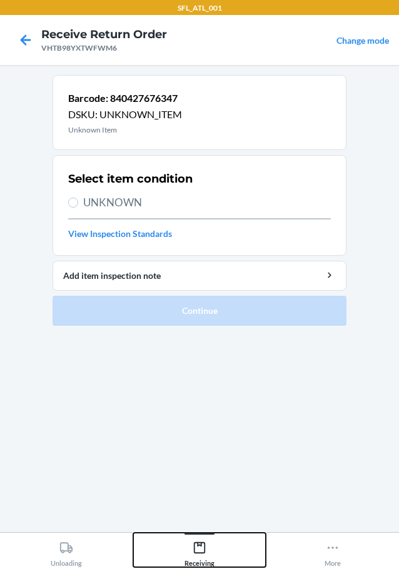
click at [194, 546] on icon at bounding box center [199, 547] width 11 height 11
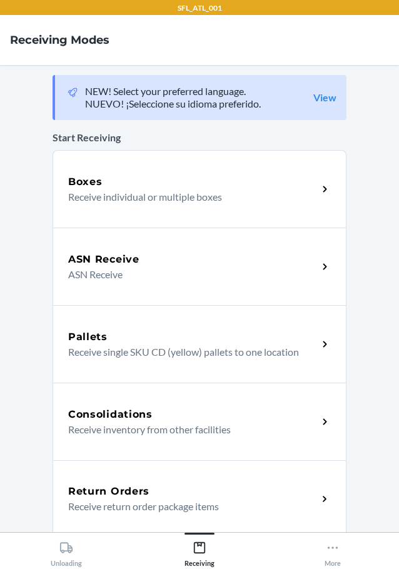
click at [128, 501] on p "Receive return order package items" at bounding box center [187, 506] width 239 height 15
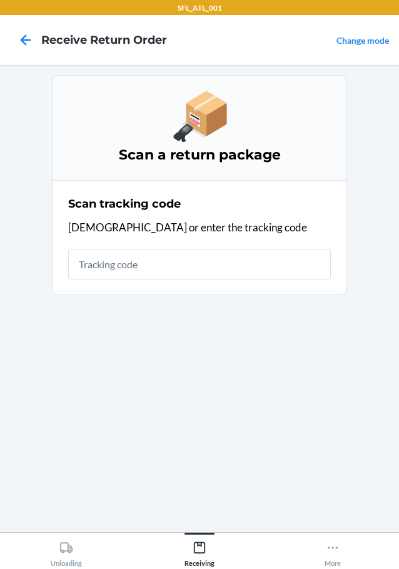
click at [141, 270] on input "text" at bounding box center [199, 264] width 263 height 30
type input "42029205926129031687174840739"
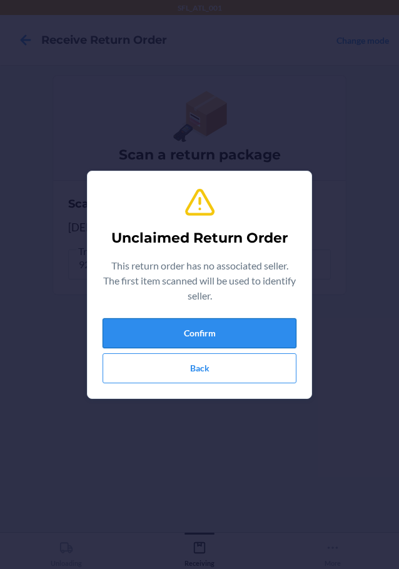
click at [213, 339] on button "Confirm" at bounding box center [200, 333] width 194 height 30
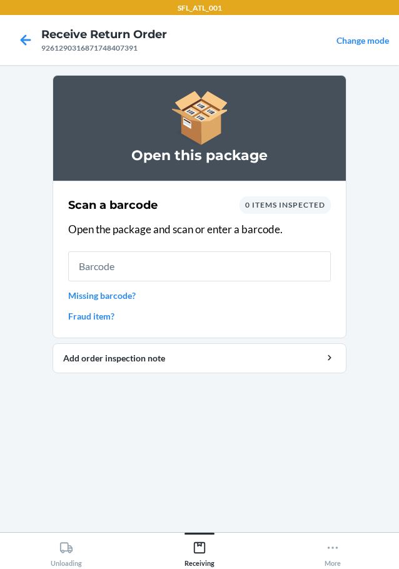
click at [209, 261] on input "text" at bounding box center [199, 266] width 263 height 30
type input "850009875242"
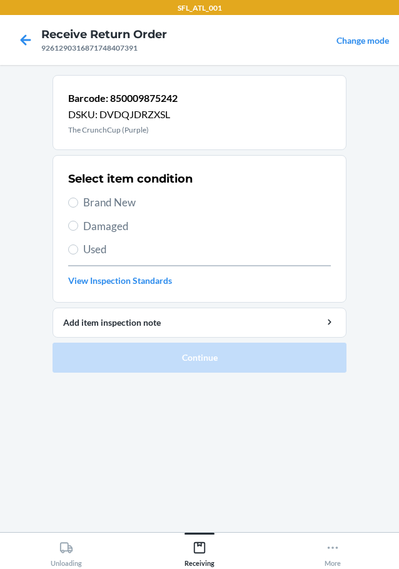
click at [88, 203] on span "Brand New" at bounding box center [207, 202] width 248 height 16
click at [78, 203] on input "Brand New" at bounding box center [73, 203] width 10 height 10
radio input "true"
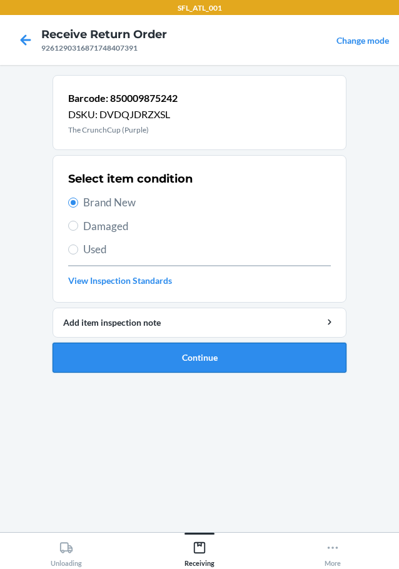
click at [210, 359] on button "Continue" at bounding box center [200, 358] width 294 height 30
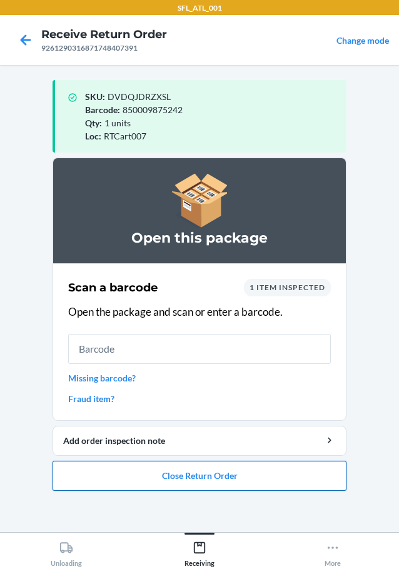
click at [204, 482] on button "Close Return Order" at bounding box center [200, 476] width 294 height 30
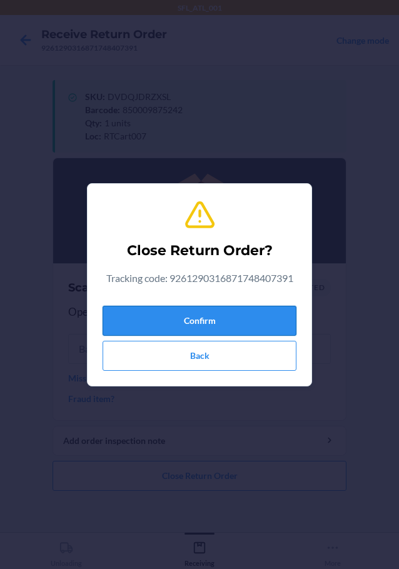
click at [191, 310] on button "Confirm" at bounding box center [200, 321] width 194 height 30
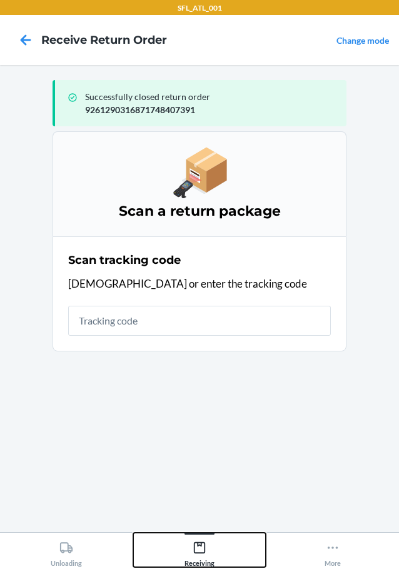
click at [193, 537] on div "Receiving" at bounding box center [199, 551] width 30 height 31
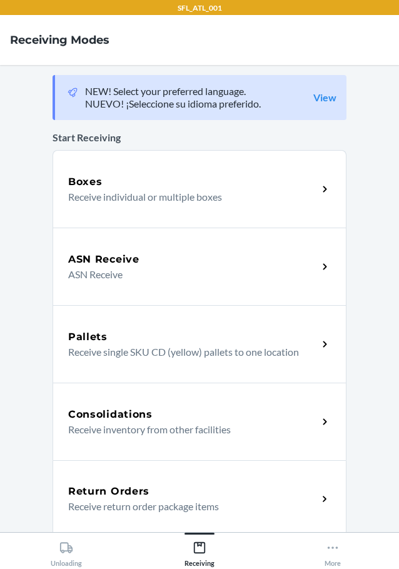
click at [118, 490] on h5 "Return Orders" at bounding box center [108, 491] width 81 height 15
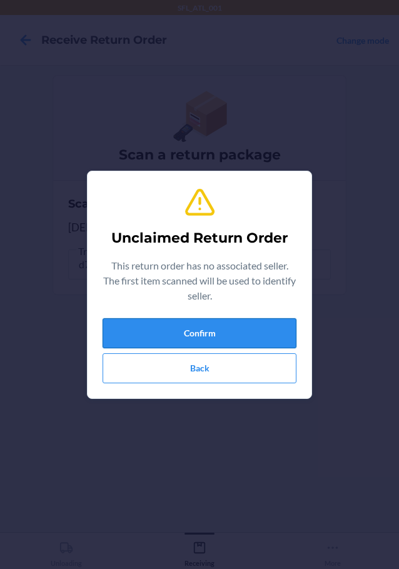
click at [226, 321] on button "Confirm" at bounding box center [200, 333] width 194 height 30
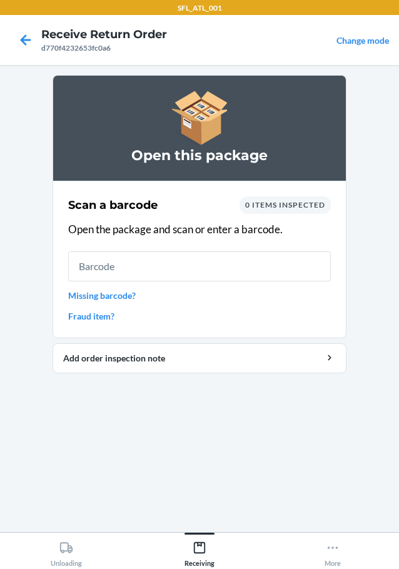
click at [124, 259] on input "text" at bounding box center [199, 266] width 263 height 30
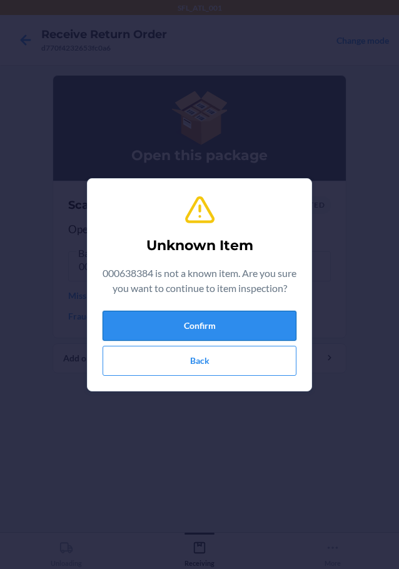
click at [187, 329] on button "Confirm" at bounding box center [200, 326] width 194 height 30
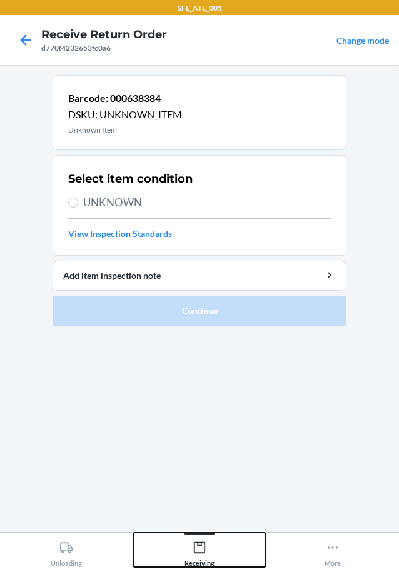
click at [204, 543] on icon at bounding box center [199, 547] width 11 height 11
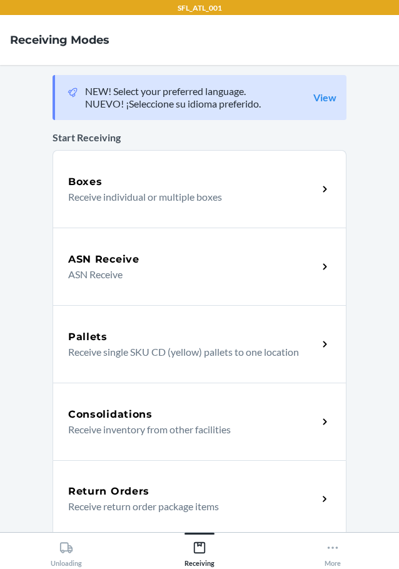
click at [104, 489] on h5 "Return Orders" at bounding box center [108, 491] width 81 height 15
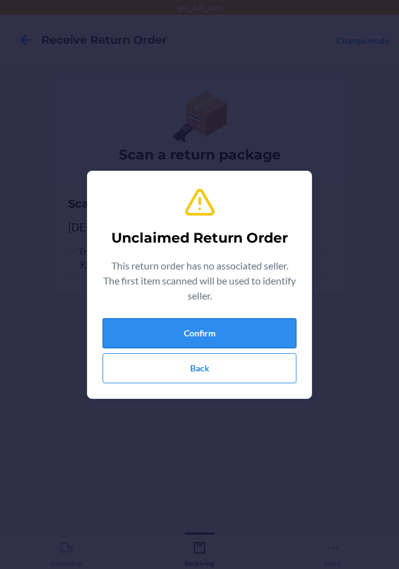
click at [227, 345] on button "Confirm" at bounding box center [200, 333] width 194 height 30
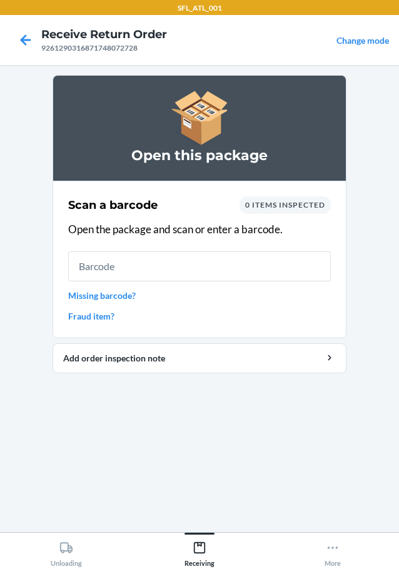
click at [134, 274] on input "text" at bounding box center [199, 266] width 263 height 30
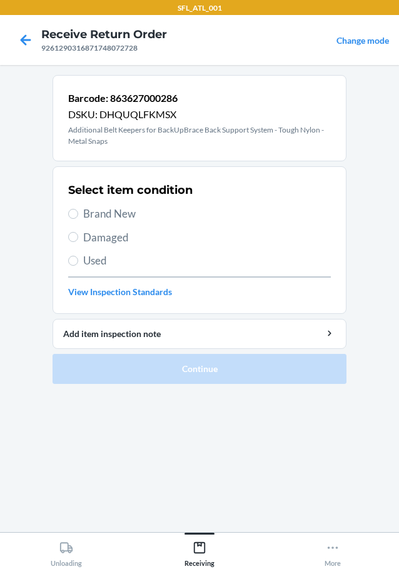
click at [130, 211] on span "Brand New" at bounding box center [207, 214] width 248 height 16
click at [78, 211] on input "Brand New" at bounding box center [73, 214] width 10 height 10
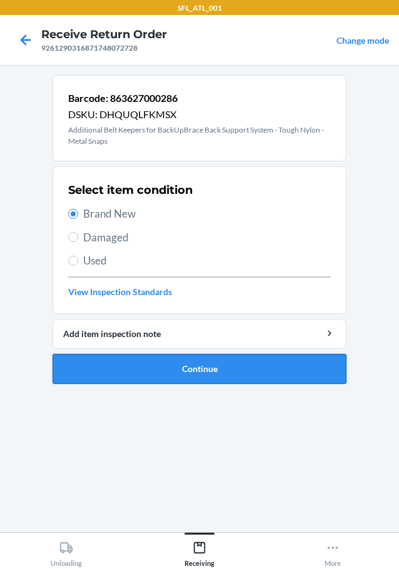
click at [177, 368] on button "Continue" at bounding box center [200, 369] width 294 height 30
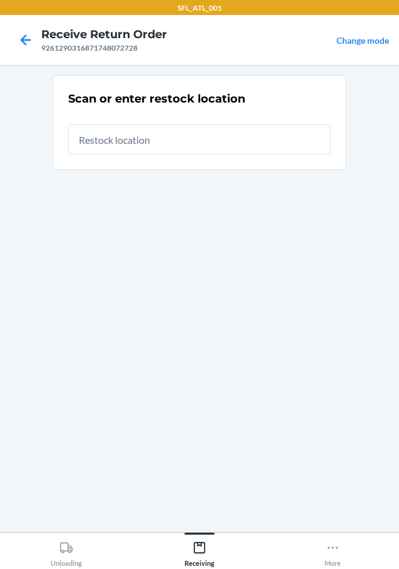
click at [149, 133] on input "text" at bounding box center [199, 139] width 263 height 30
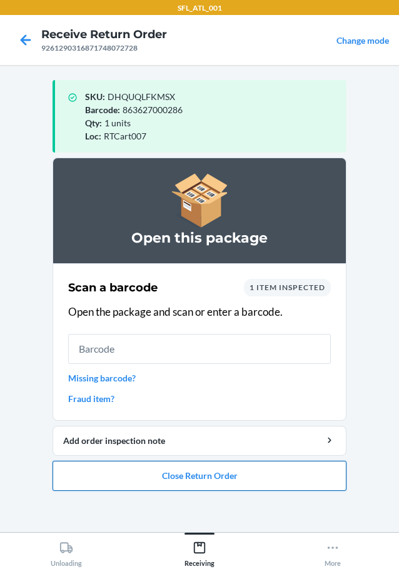
click at [206, 480] on button "Close Return Order" at bounding box center [200, 476] width 294 height 30
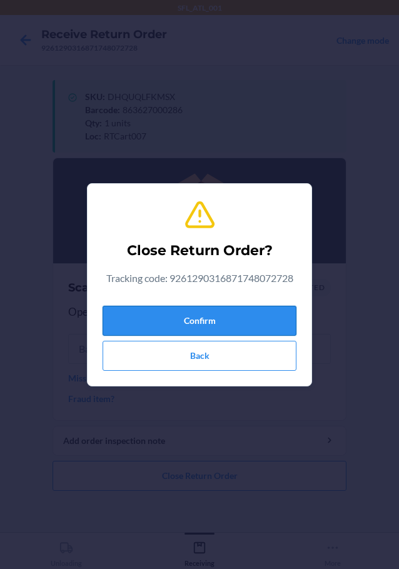
click at [206, 308] on button "Confirm" at bounding box center [200, 321] width 194 height 30
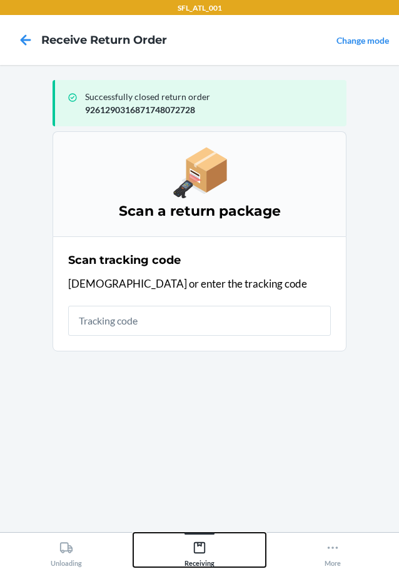
click at [209, 550] on div "Receiving" at bounding box center [199, 551] width 30 height 31
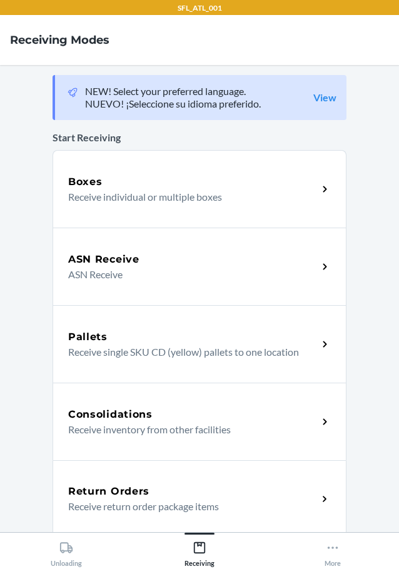
click at [118, 490] on h5 "Return Orders" at bounding box center [108, 491] width 81 height 15
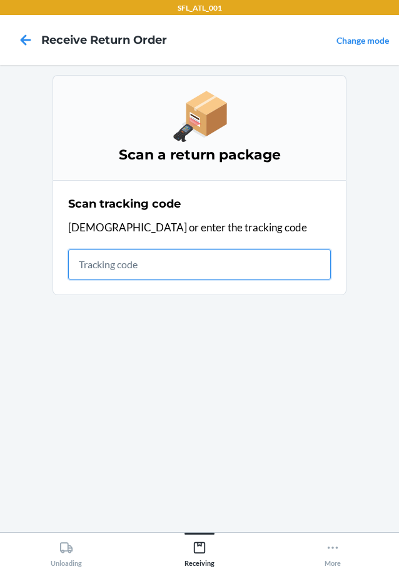
click at [168, 258] on input "text" at bounding box center [199, 264] width 263 height 30
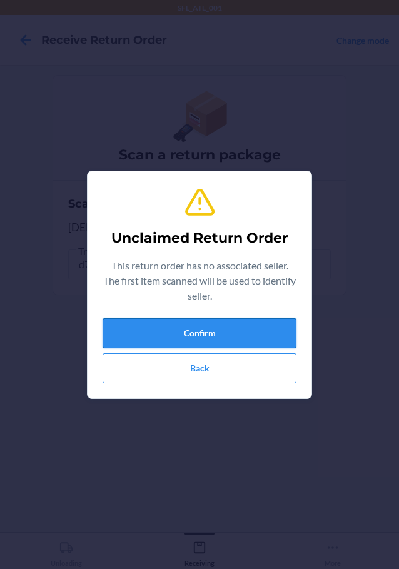
click at [193, 339] on button "Confirm" at bounding box center [200, 333] width 194 height 30
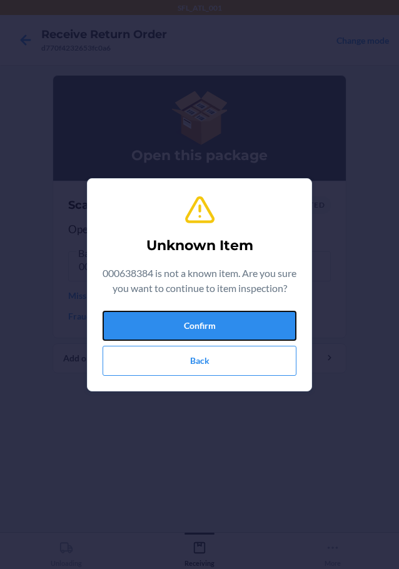
click at [193, 339] on button "Confirm" at bounding box center [200, 326] width 194 height 30
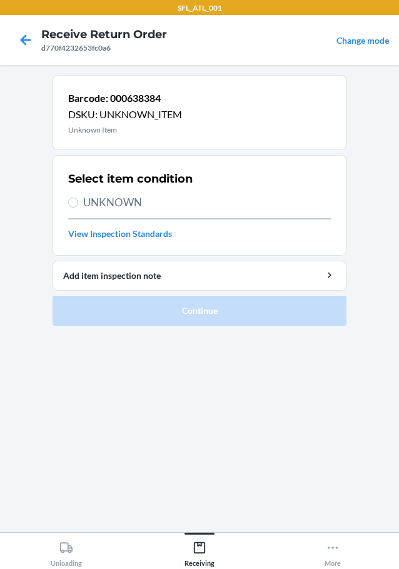
click at [110, 200] on span "UNKNOWN" at bounding box center [207, 202] width 248 height 16
click at [78, 200] on input "UNKNOWN" at bounding box center [73, 203] width 10 height 10
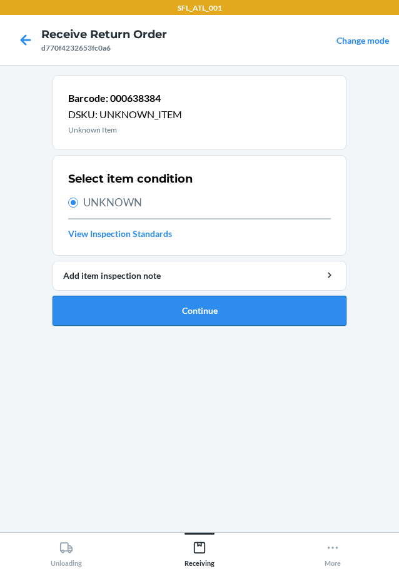
click at [215, 304] on button "Continue" at bounding box center [200, 311] width 294 height 30
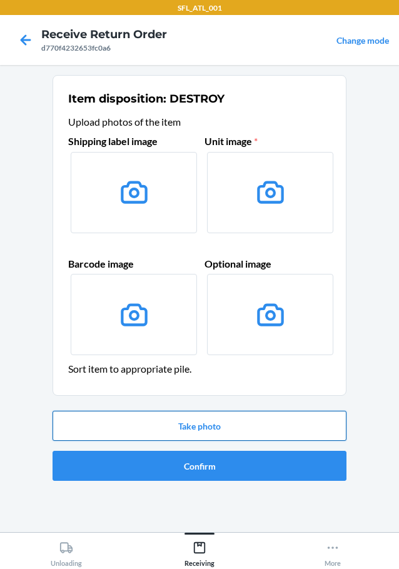
click at [211, 431] on button "Take photo" at bounding box center [200, 426] width 294 height 30
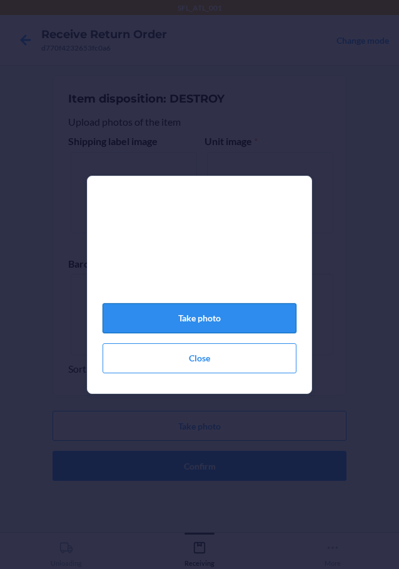
click at [211, 326] on button "Take photo" at bounding box center [200, 318] width 194 height 30
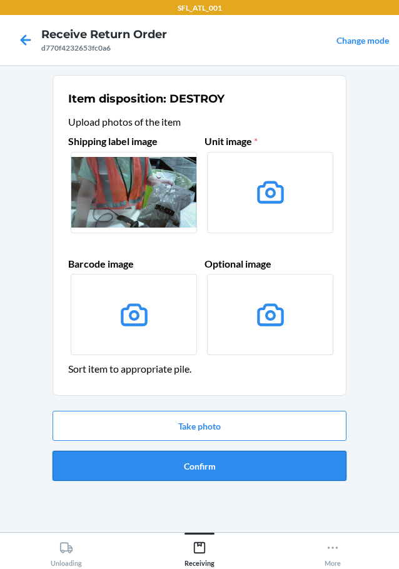
click at [234, 466] on button "Confirm" at bounding box center [200, 466] width 294 height 30
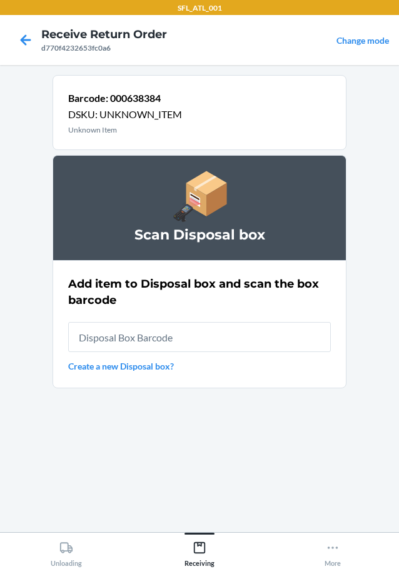
click at [182, 338] on input "text" at bounding box center [199, 337] width 263 height 30
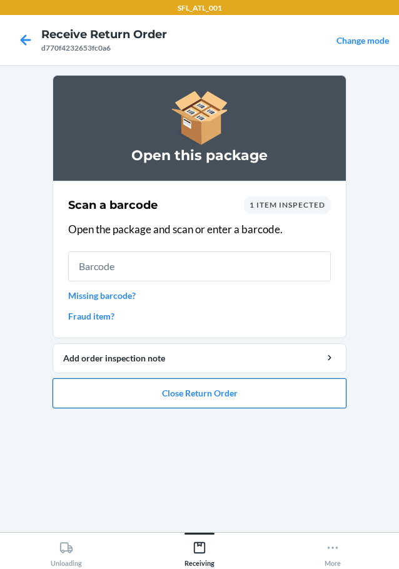
click at [205, 390] on button "Close Return Order" at bounding box center [200, 393] width 294 height 30
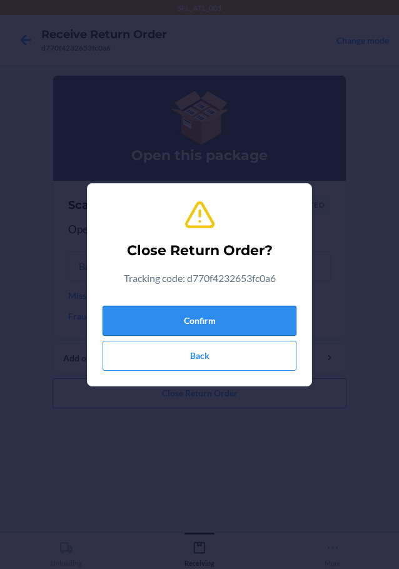
click at [211, 318] on button "Confirm" at bounding box center [200, 321] width 194 height 30
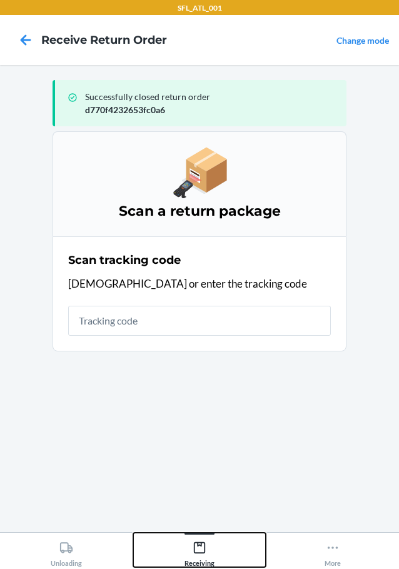
click at [193, 548] on icon at bounding box center [200, 548] width 14 height 14
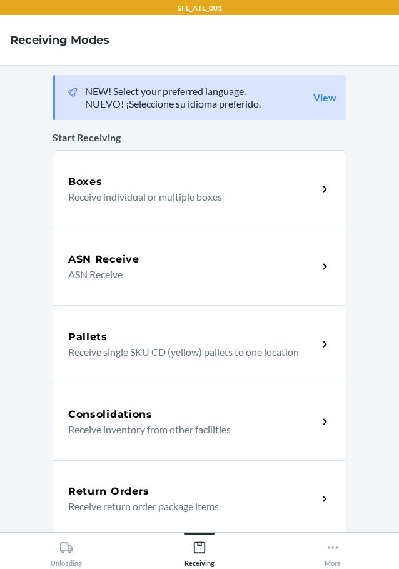
click at [123, 500] on p "Receive return order package items" at bounding box center [187, 506] width 239 height 15
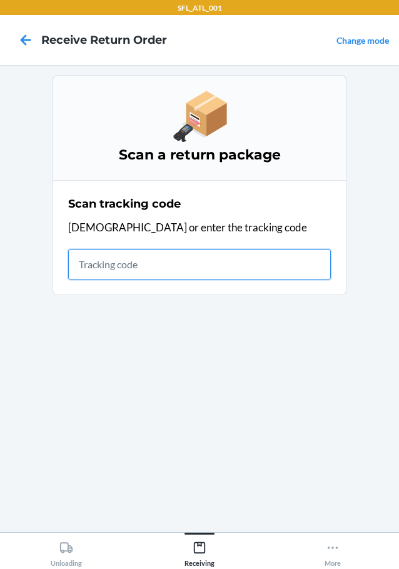
click at [126, 254] on input "text" at bounding box center [199, 264] width 263 height 30
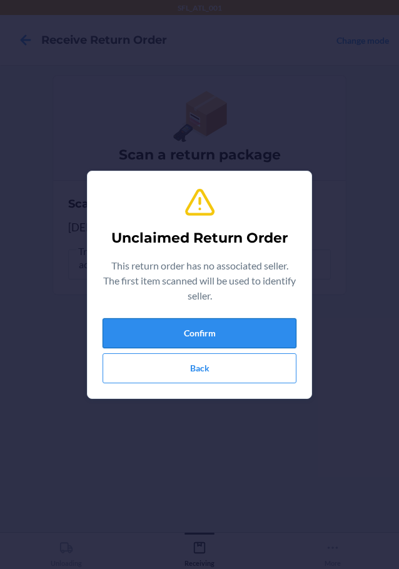
click at [166, 338] on button "Confirm" at bounding box center [200, 333] width 194 height 30
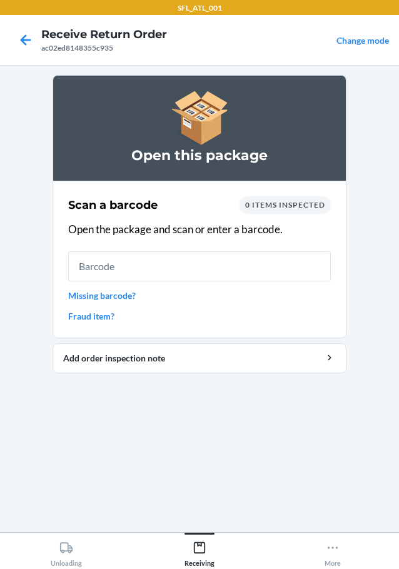
click at [131, 272] on input "text" at bounding box center [199, 266] width 263 height 30
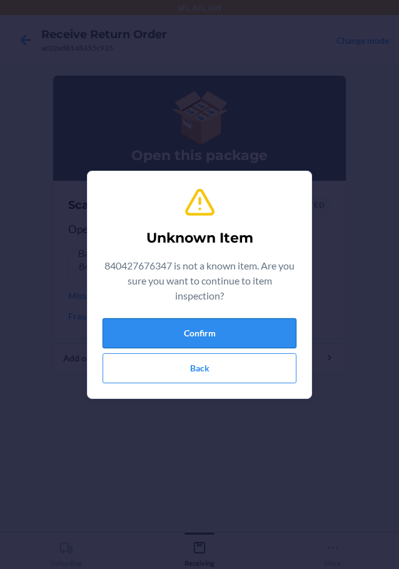
click at [234, 334] on button "Confirm" at bounding box center [200, 333] width 194 height 30
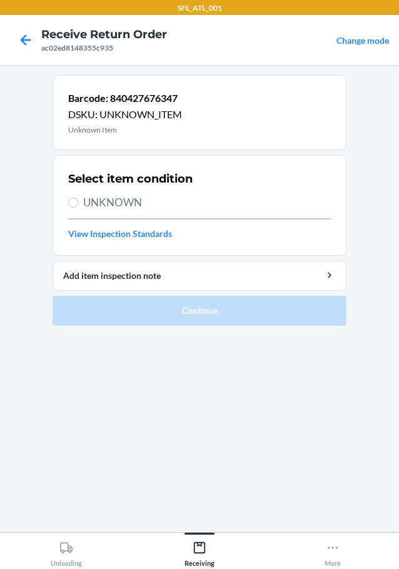
click at [139, 208] on span "UNKNOWN" at bounding box center [207, 202] width 248 height 16
click at [78, 208] on input "UNKNOWN" at bounding box center [73, 203] width 10 height 10
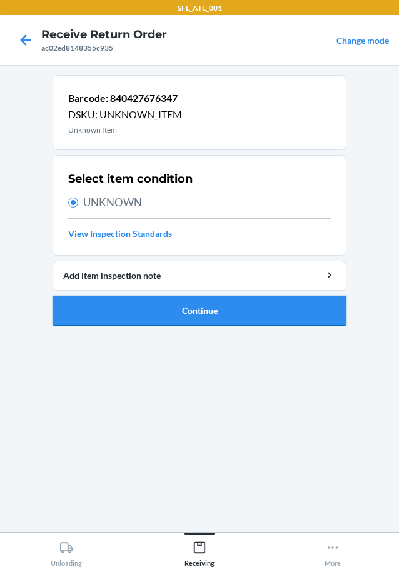
click at [208, 312] on button "Continue" at bounding box center [200, 311] width 294 height 30
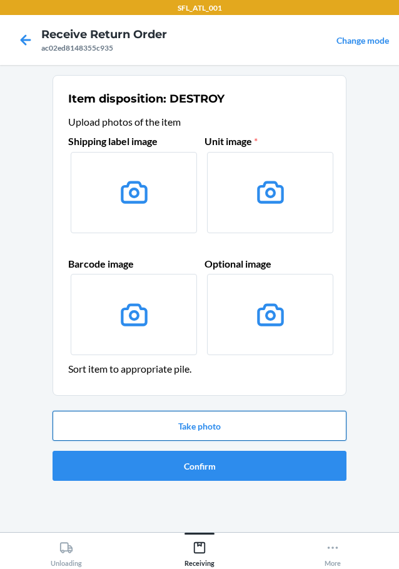
click at [207, 430] on button "Take photo" at bounding box center [200, 426] width 294 height 30
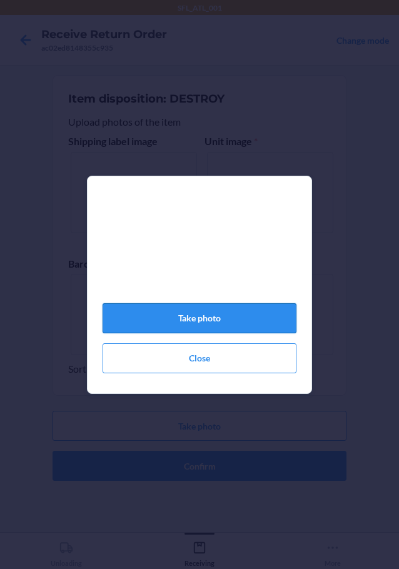
click at [197, 316] on button "Take photo" at bounding box center [200, 318] width 194 height 30
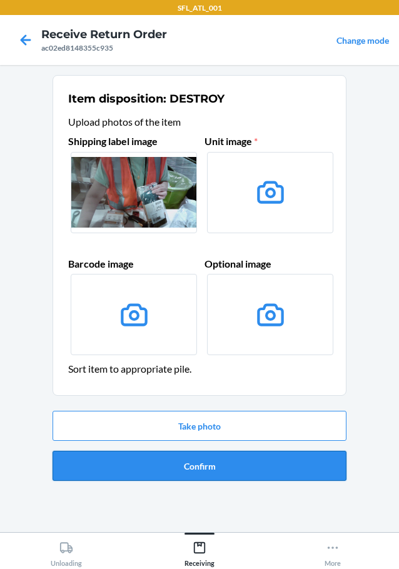
click at [204, 468] on button "Confirm" at bounding box center [200, 466] width 294 height 30
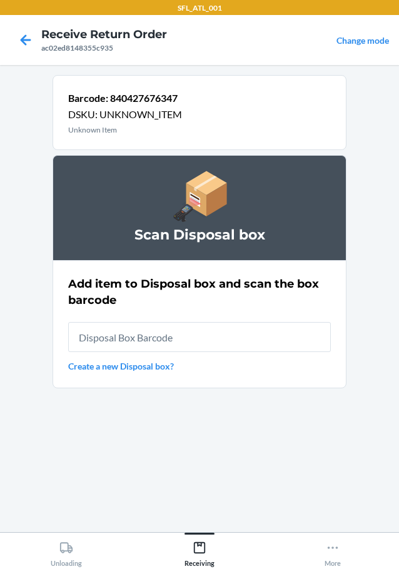
click at [182, 339] on input "text" at bounding box center [199, 337] width 263 height 30
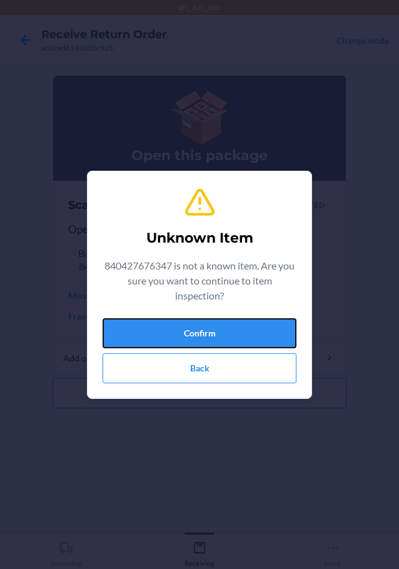
click at [182, 339] on button "Confirm" at bounding box center [200, 333] width 194 height 30
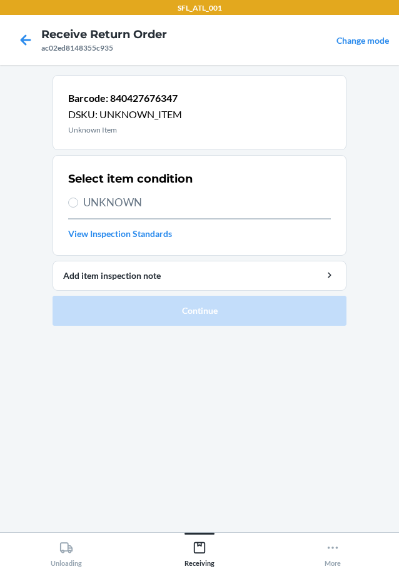
click at [123, 203] on span "UNKNOWN" at bounding box center [207, 202] width 248 height 16
click at [78, 203] on input "UNKNOWN" at bounding box center [73, 203] width 10 height 10
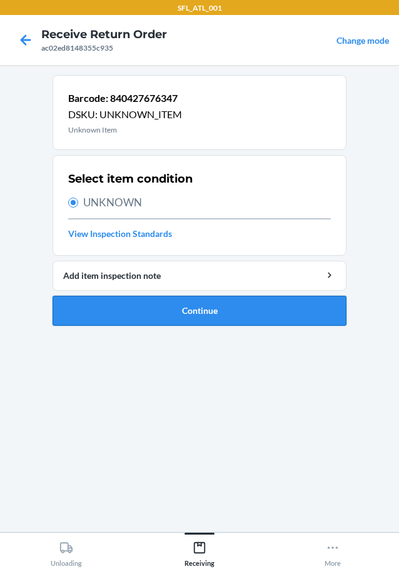
click at [191, 313] on button "Continue" at bounding box center [200, 311] width 294 height 30
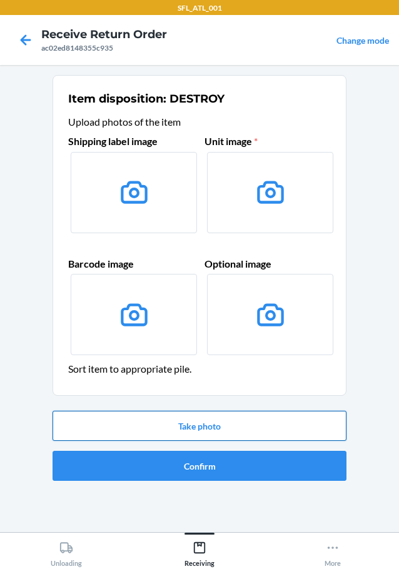
click at [199, 427] on button "Take photo" at bounding box center [200, 426] width 294 height 30
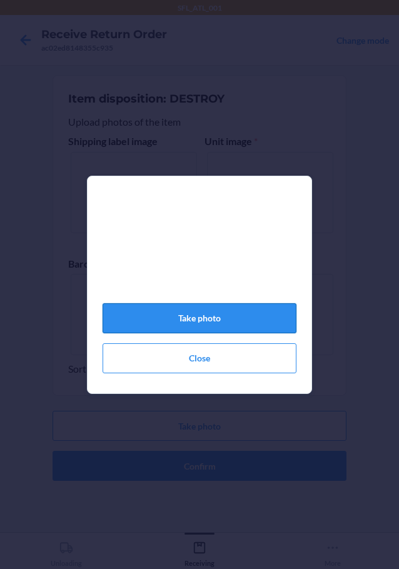
click at [194, 320] on button "Take photo" at bounding box center [200, 318] width 194 height 30
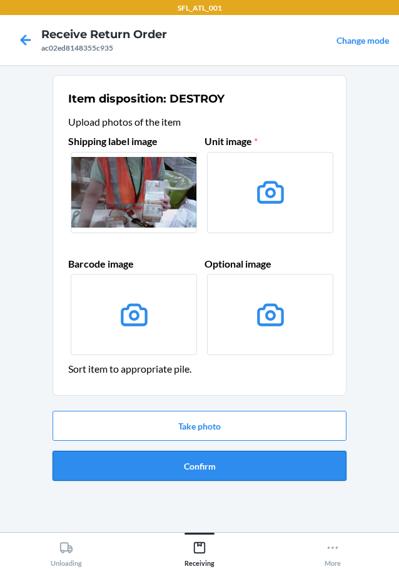
click at [203, 470] on button "Confirm" at bounding box center [200, 466] width 294 height 30
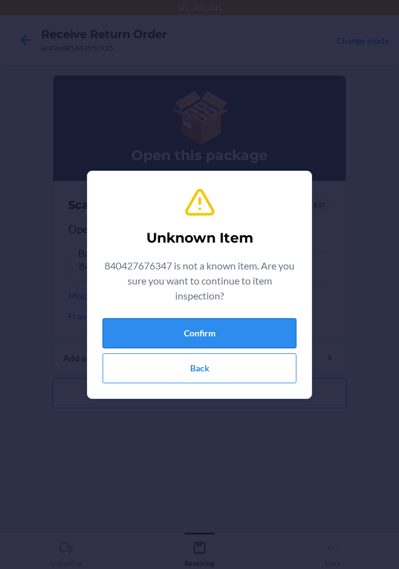
click at [246, 319] on button "Confirm" at bounding box center [200, 333] width 194 height 30
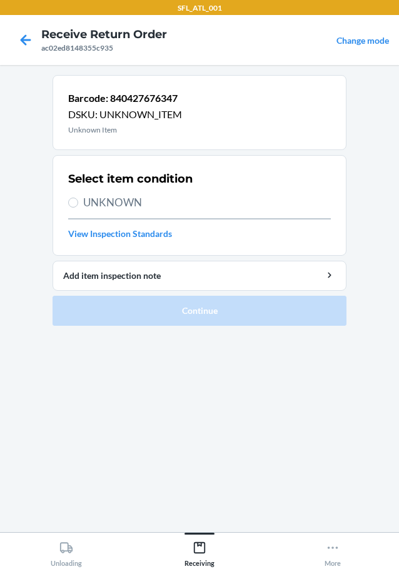
click at [123, 199] on span "UNKNOWN" at bounding box center [207, 202] width 248 height 16
click at [78, 199] on input "UNKNOWN" at bounding box center [73, 203] width 10 height 10
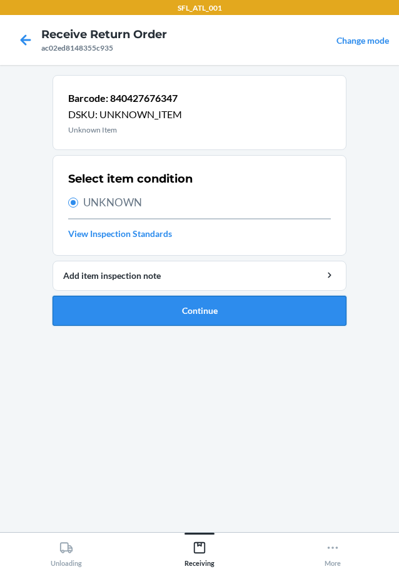
click at [215, 313] on button "Continue" at bounding box center [200, 311] width 294 height 30
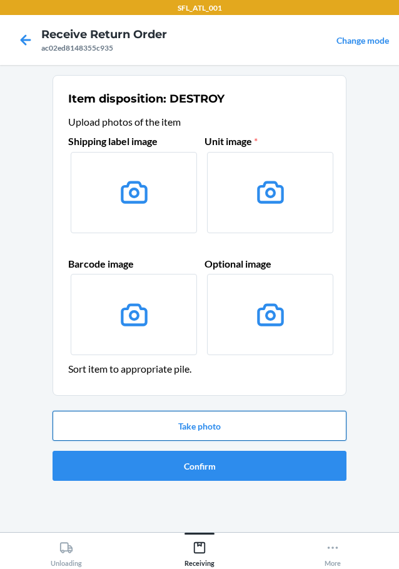
click at [202, 420] on button "Take photo" at bounding box center [200, 426] width 294 height 30
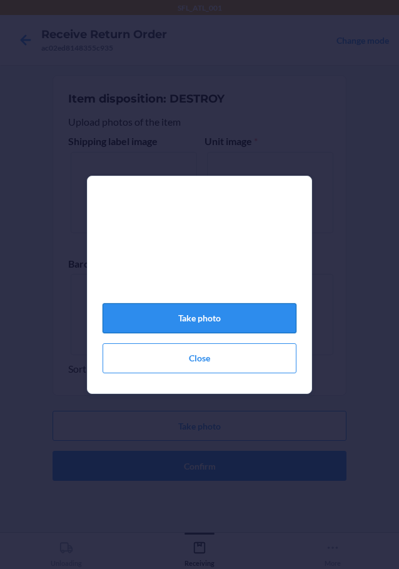
click at [228, 333] on button "Take photo" at bounding box center [200, 318] width 194 height 30
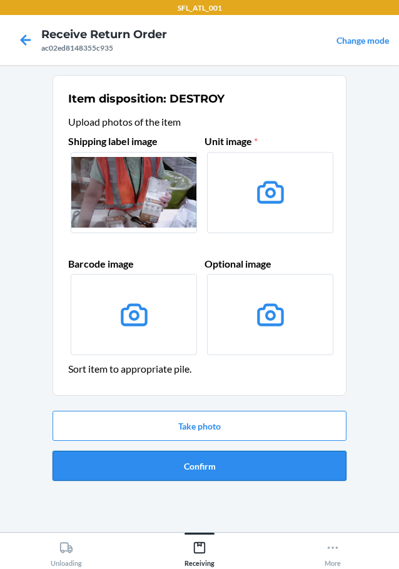
click at [221, 470] on button "Confirm" at bounding box center [200, 466] width 294 height 30
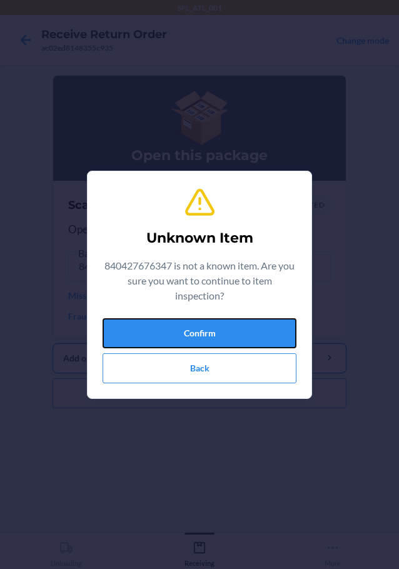
click at [198, 343] on button "Confirm" at bounding box center [200, 333] width 194 height 30
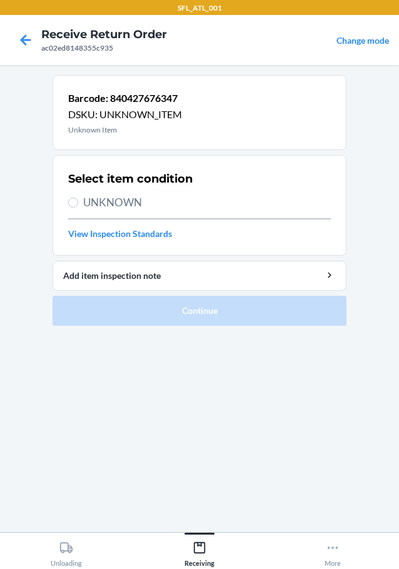
click at [88, 202] on span "UNKNOWN" at bounding box center [207, 202] width 248 height 16
click at [78, 202] on input "UNKNOWN" at bounding box center [73, 203] width 10 height 10
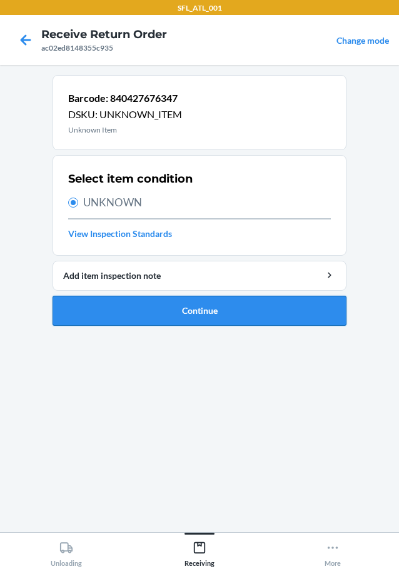
click at [184, 311] on button "Continue" at bounding box center [200, 311] width 294 height 30
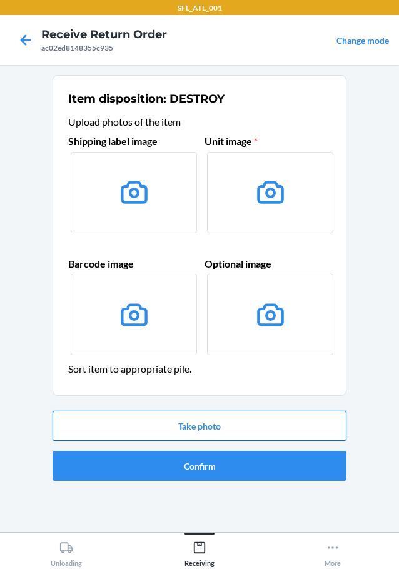
click at [199, 434] on button "Take photo" at bounding box center [200, 426] width 294 height 30
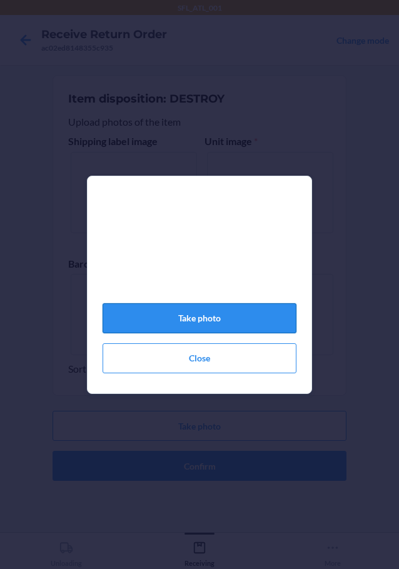
click at [211, 331] on button "Take photo" at bounding box center [200, 318] width 194 height 30
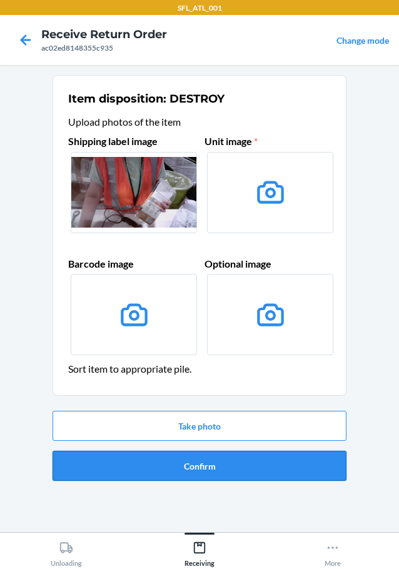
click at [223, 462] on button "Confirm" at bounding box center [200, 466] width 294 height 30
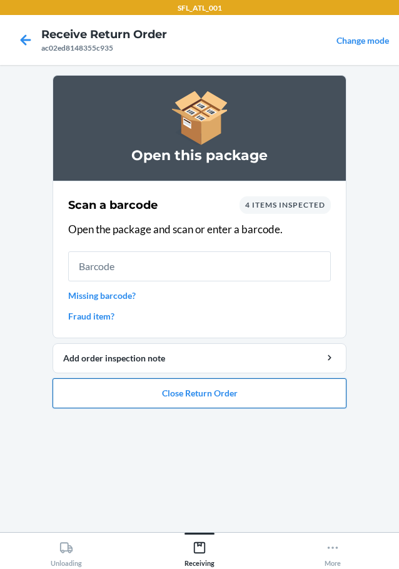
click at [201, 403] on button "Close Return Order" at bounding box center [200, 393] width 294 height 30
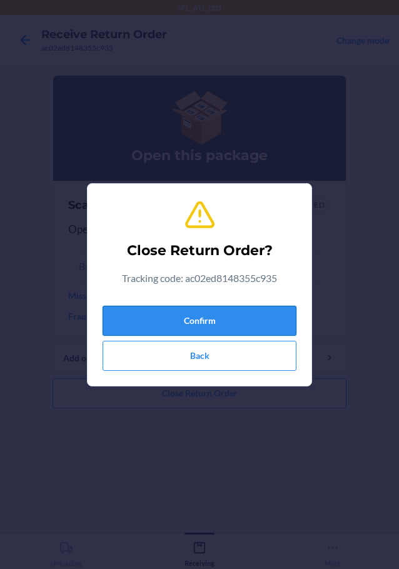
click at [180, 328] on button "Confirm" at bounding box center [200, 321] width 194 height 30
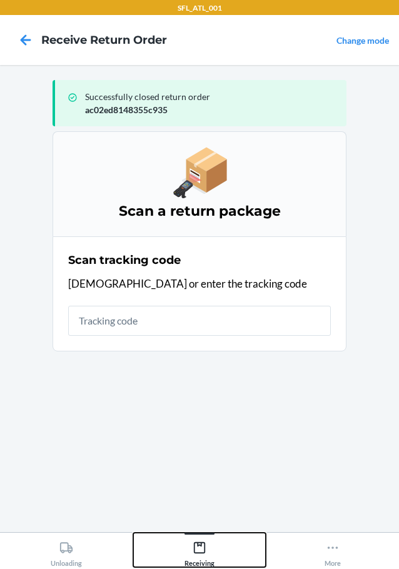
click at [203, 555] on div "Receiving" at bounding box center [199, 551] width 30 height 31
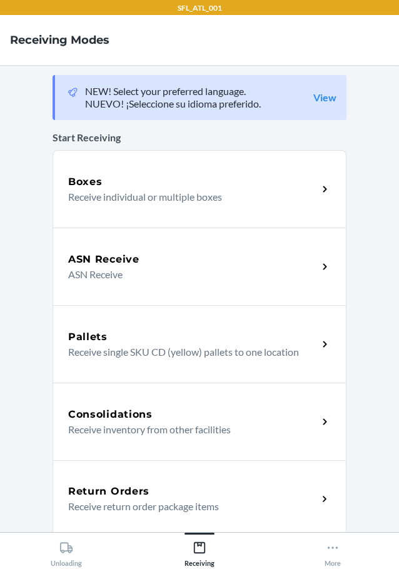
click at [135, 492] on h5 "Return Orders" at bounding box center [108, 491] width 81 height 15
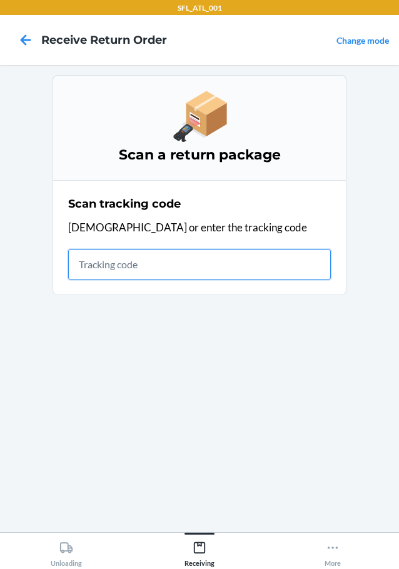
click at [126, 269] on input "text" at bounding box center [199, 264] width 263 height 30
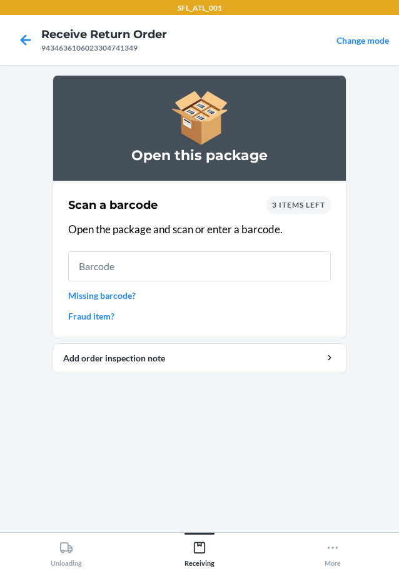
click at [181, 269] on input "text" at bounding box center [199, 266] width 263 height 30
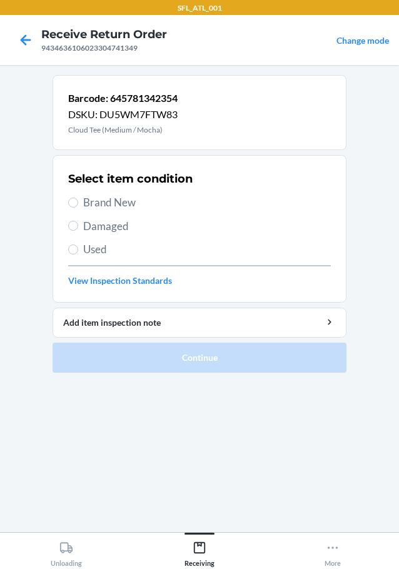
click at [118, 198] on span "Brand New" at bounding box center [207, 202] width 248 height 16
click at [78, 198] on input "Brand New" at bounding box center [73, 203] width 10 height 10
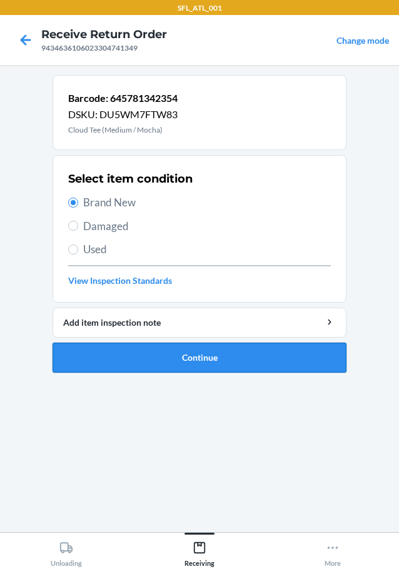
click at [222, 363] on button "Continue" at bounding box center [200, 358] width 294 height 30
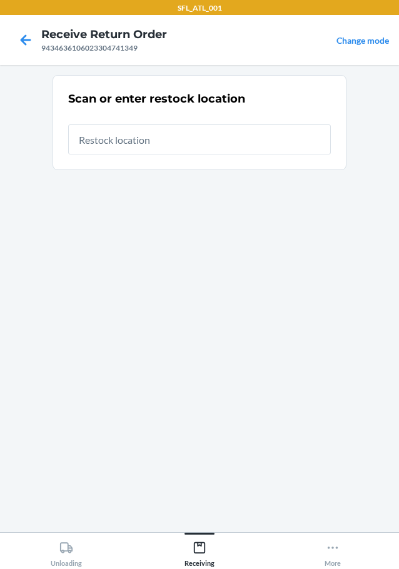
click at [128, 137] on input "text" at bounding box center [199, 139] width 263 height 30
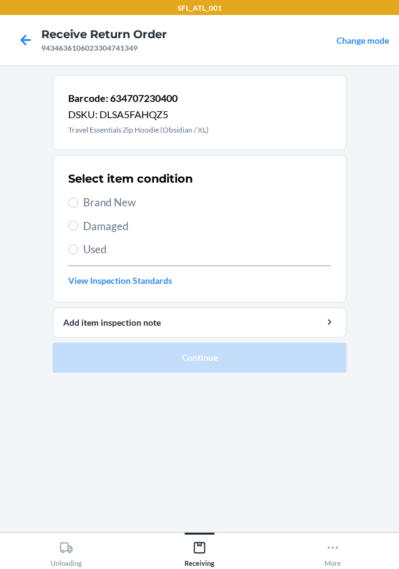
click at [106, 196] on span "Brand New" at bounding box center [207, 202] width 248 height 16
click at [78, 198] on input "Brand New" at bounding box center [73, 203] width 10 height 10
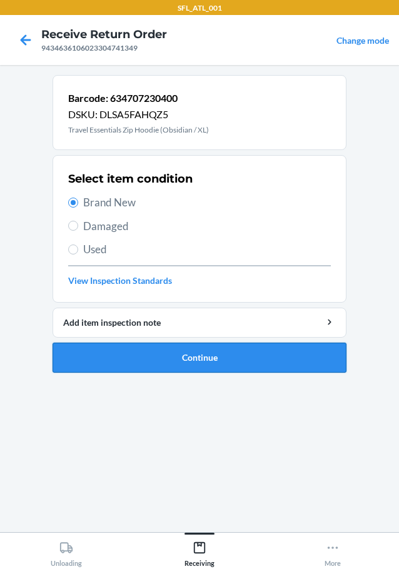
click at [211, 351] on button "Continue" at bounding box center [200, 358] width 294 height 30
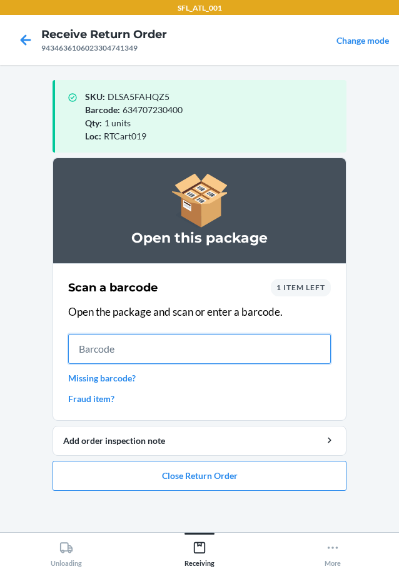
click at [93, 352] on input "text" at bounding box center [199, 349] width 263 height 30
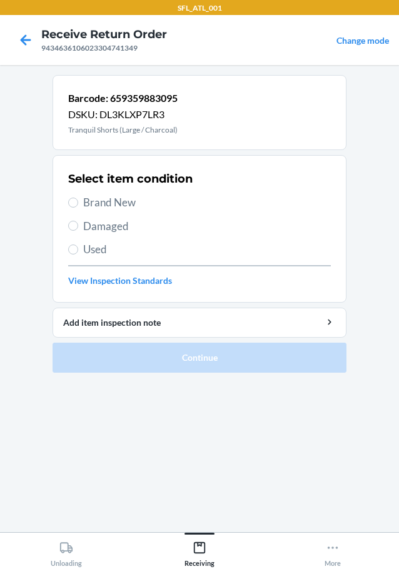
click at [121, 200] on span "Brand New" at bounding box center [207, 202] width 248 height 16
click at [78, 200] on input "Brand New" at bounding box center [73, 203] width 10 height 10
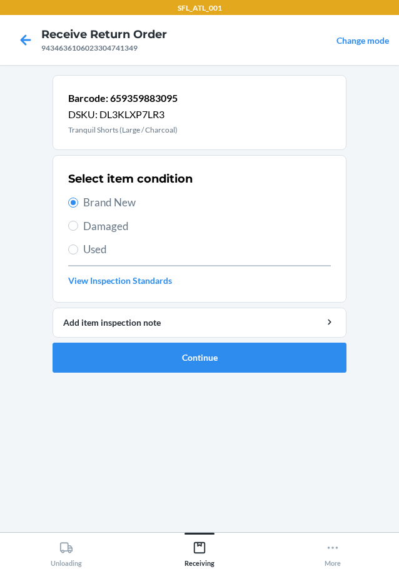
click at [252, 406] on section "Barcode: 659359883095 DSKU: DL3KLXP7LR3 Tranquil Shorts (Large / Charcoal) Sele…" at bounding box center [200, 298] width 294 height 447
click at [243, 358] on button "Continue" at bounding box center [200, 358] width 294 height 30
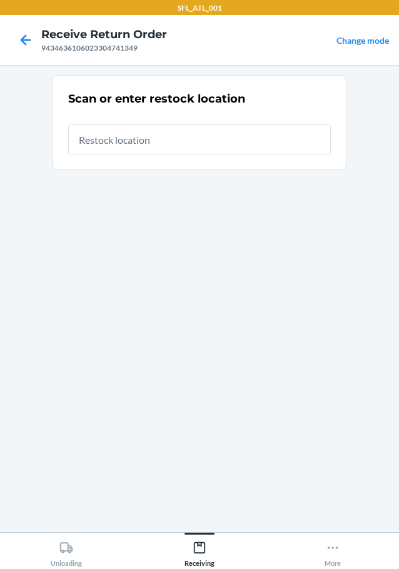
click at [201, 123] on div at bounding box center [199, 134] width 263 height 40
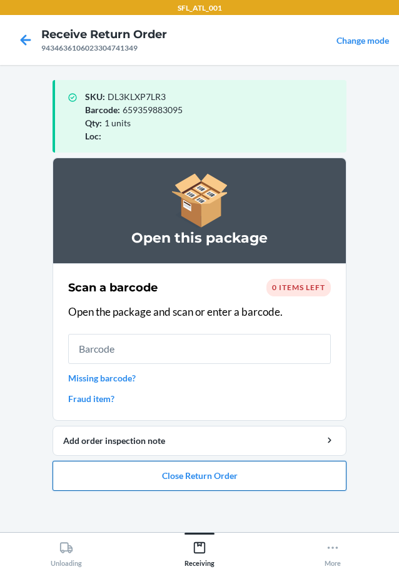
click at [231, 470] on button "Close Return Order" at bounding box center [200, 476] width 294 height 30
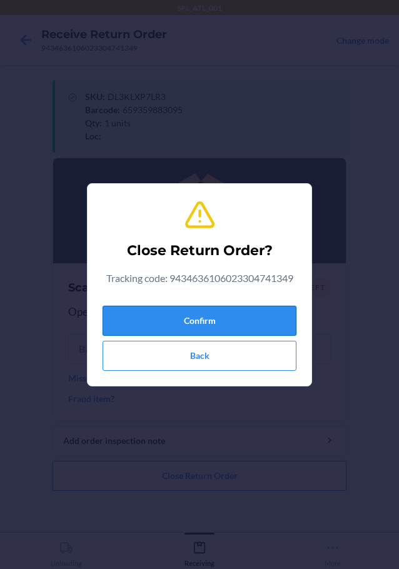
click at [226, 318] on button "Confirm" at bounding box center [200, 321] width 194 height 30
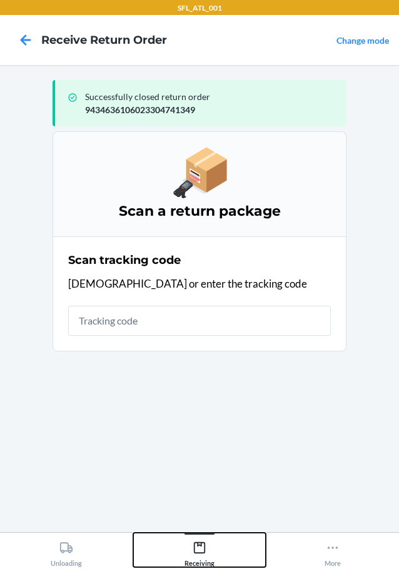
click at [196, 547] on icon at bounding box center [200, 548] width 14 height 14
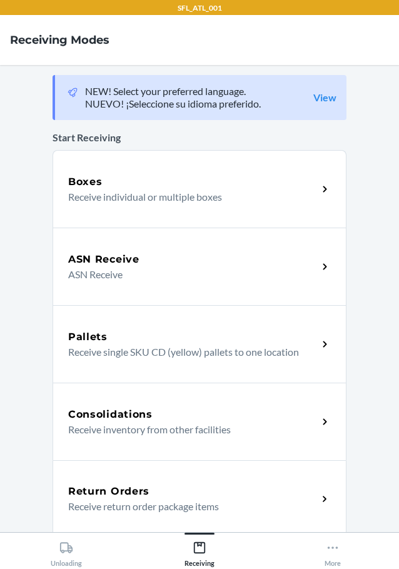
click at [107, 498] on h5 "Return Orders" at bounding box center [108, 491] width 81 height 15
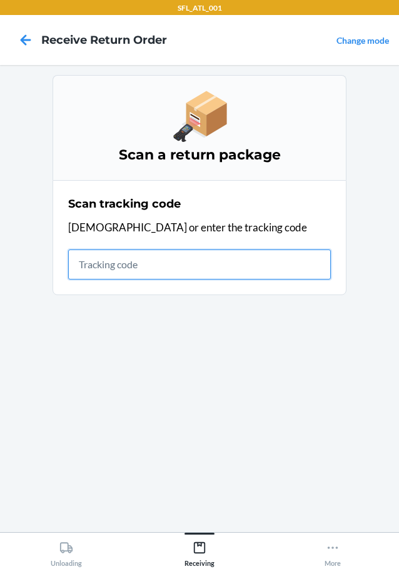
click at [211, 263] on input "text" at bounding box center [199, 264] width 263 height 30
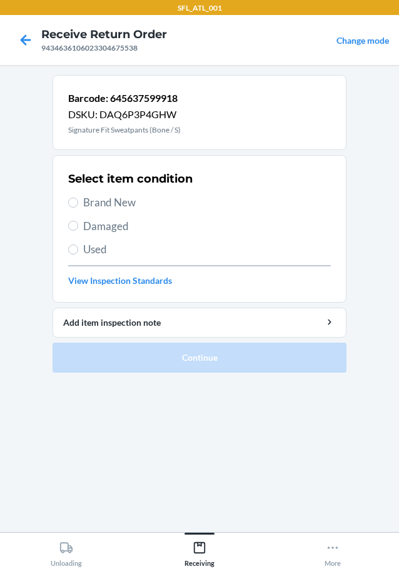
click at [123, 207] on span "Brand New" at bounding box center [207, 202] width 248 height 16
click at [78, 207] on input "Brand New" at bounding box center [73, 203] width 10 height 10
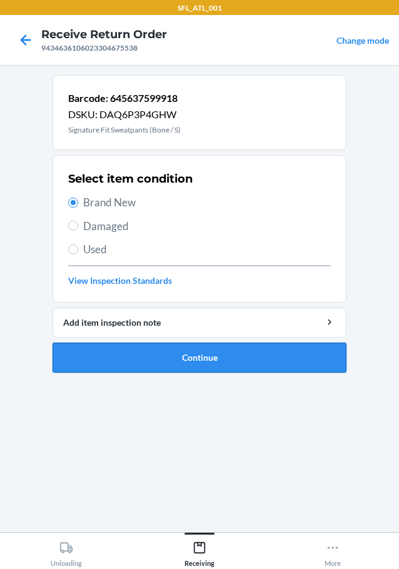
click at [236, 347] on button "Continue" at bounding box center [200, 358] width 294 height 30
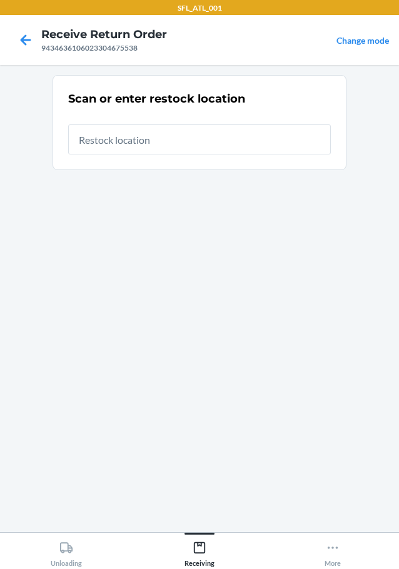
click at [161, 149] on input "text" at bounding box center [199, 139] width 263 height 30
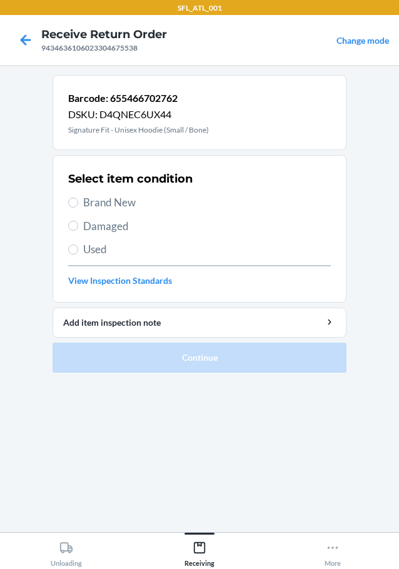
click at [121, 205] on span "Brand New" at bounding box center [207, 202] width 248 height 16
click at [78, 205] on input "Brand New" at bounding box center [73, 203] width 10 height 10
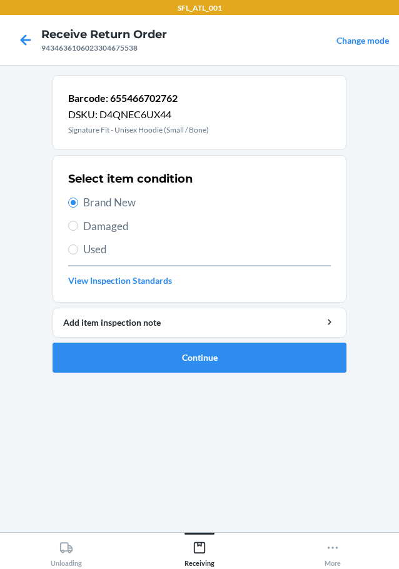
click at [203, 379] on ol "Barcode: 655466702762 DSKU: D4QNEC6UX44 Signature Fit - Unisex Hoodie (Small / …" at bounding box center [200, 229] width 294 height 308
click at [206, 359] on button "Continue" at bounding box center [200, 358] width 294 height 30
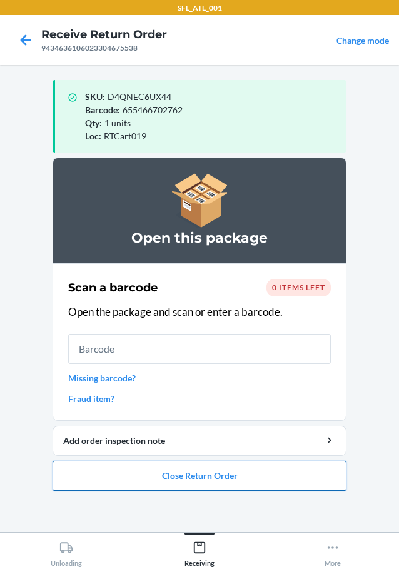
click at [250, 468] on button "Close Return Order" at bounding box center [200, 476] width 294 height 30
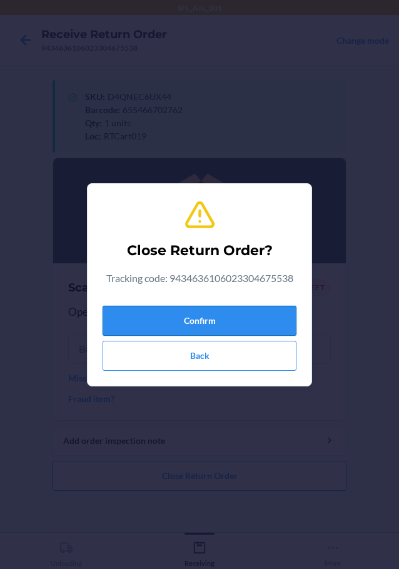
click at [173, 329] on button "Confirm" at bounding box center [200, 321] width 194 height 30
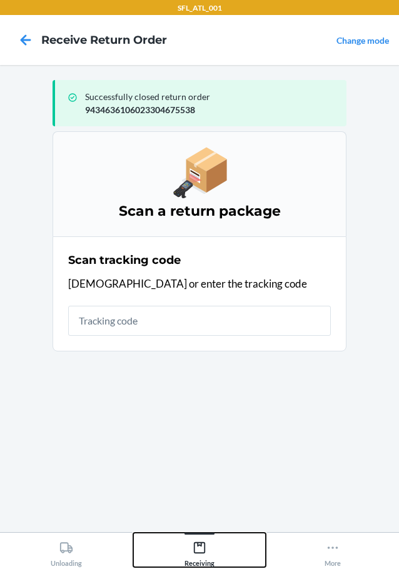
click at [200, 545] on icon at bounding box center [199, 547] width 11 height 11
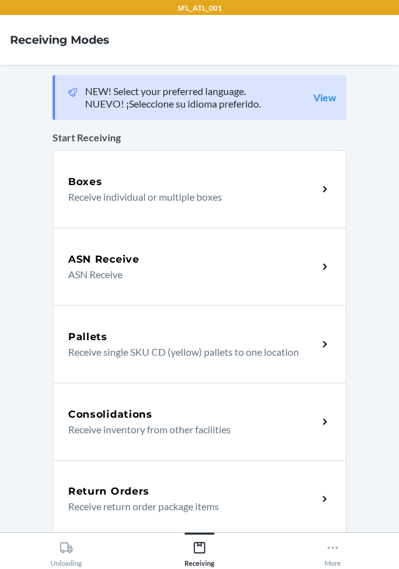
click at [86, 509] on p "Receive return order package items" at bounding box center [187, 506] width 239 height 15
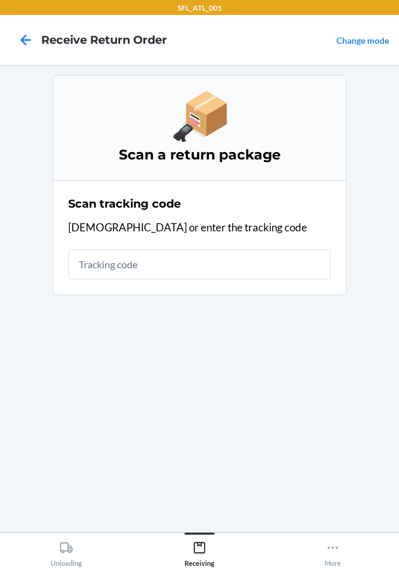
click at [108, 244] on div "Scan tracking code Scan or enter the tracking code" at bounding box center [199, 237] width 263 height 91
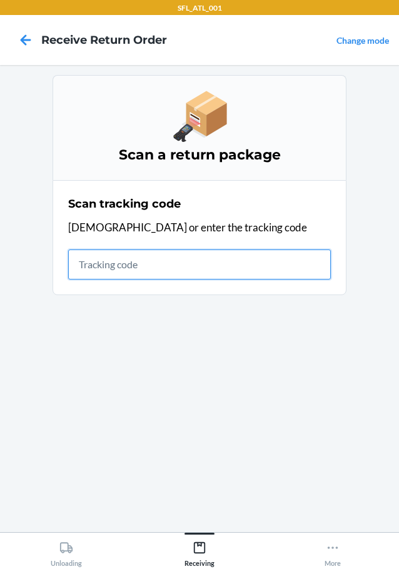
click at [106, 256] on input "text" at bounding box center [199, 264] width 263 height 30
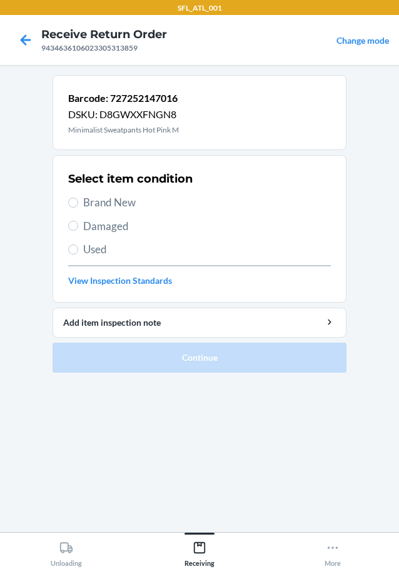
click at [114, 201] on span "Brand New" at bounding box center [207, 202] width 248 height 16
click at [78, 201] on input "Brand New" at bounding box center [73, 203] width 10 height 10
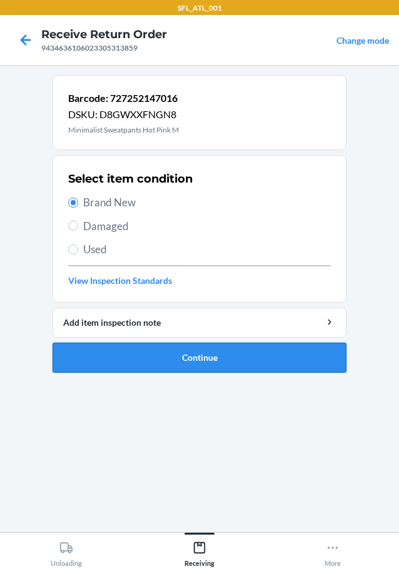
click at [211, 356] on button "Continue" at bounding box center [200, 358] width 294 height 30
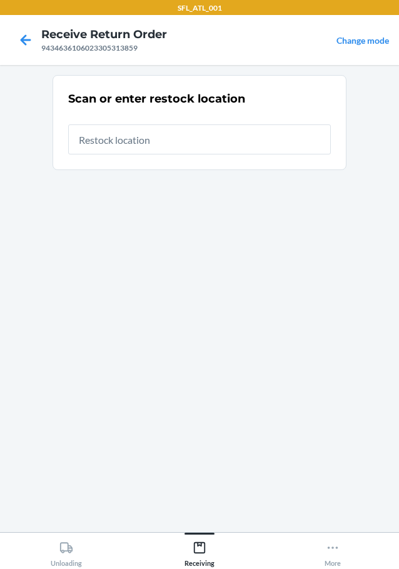
click at [147, 139] on input "text" at bounding box center [199, 139] width 263 height 30
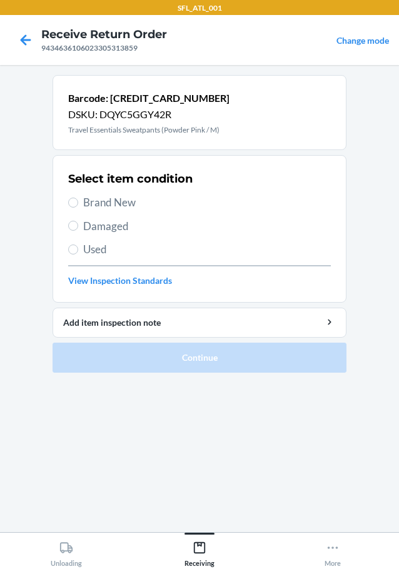
click at [111, 204] on span "Brand New" at bounding box center [207, 202] width 248 height 16
click at [78, 204] on input "Brand New" at bounding box center [73, 203] width 10 height 10
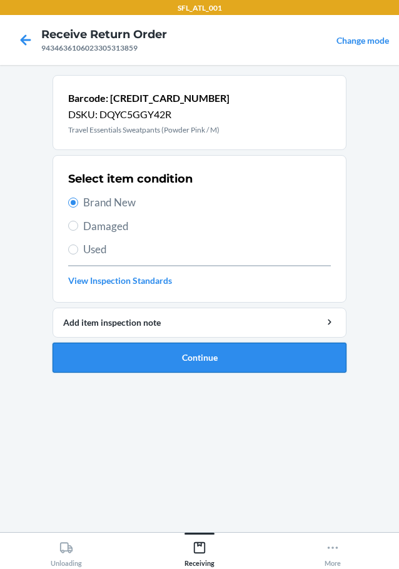
click at [230, 367] on button "Continue" at bounding box center [200, 358] width 294 height 30
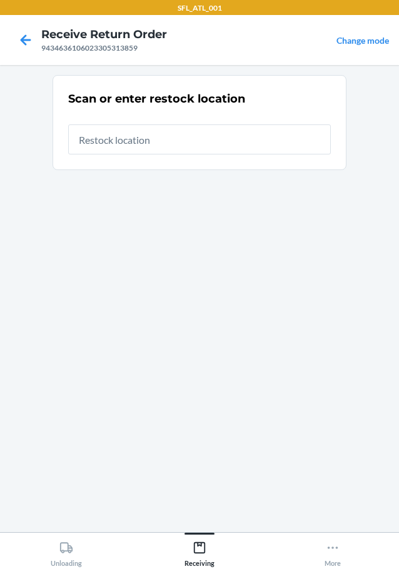
click at [156, 141] on input "text" at bounding box center [199, 139] width 263 height 30
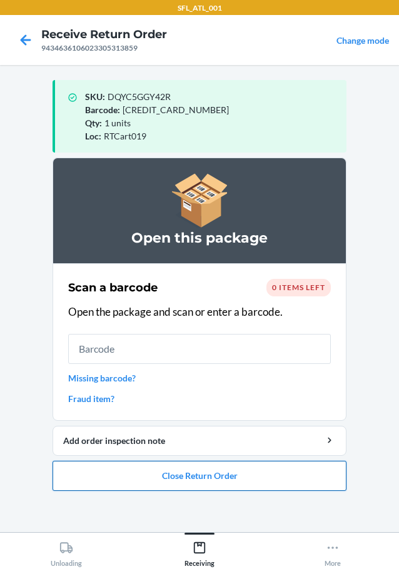
click at [225, 468] on button "Close Return Order" at bounding box center [200, 476] width 294 height 30
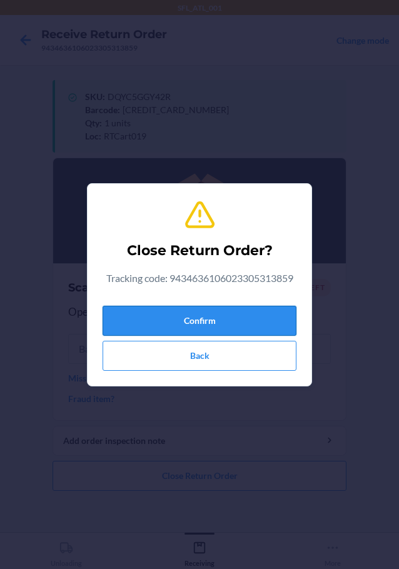
click at [221, 314] on button "Confirm" at bounding box center [200, 321] width 194 height 30
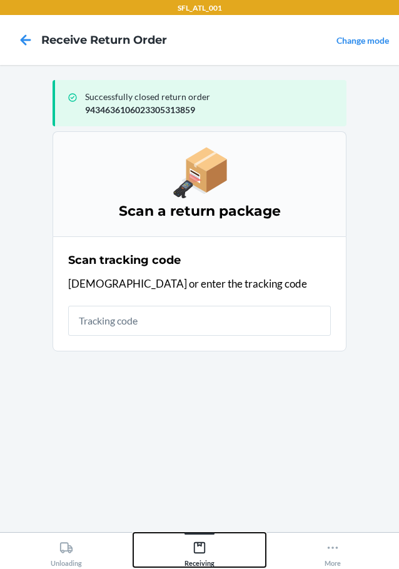
click at [201, 551] on icon at bounding box center [200, 548] width 14 height 14
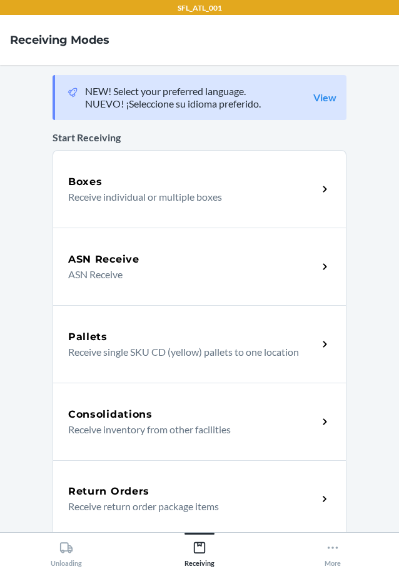
click at [153, 484] on div "Return Orders" at bounding box center [192, 491] width 249 height 15
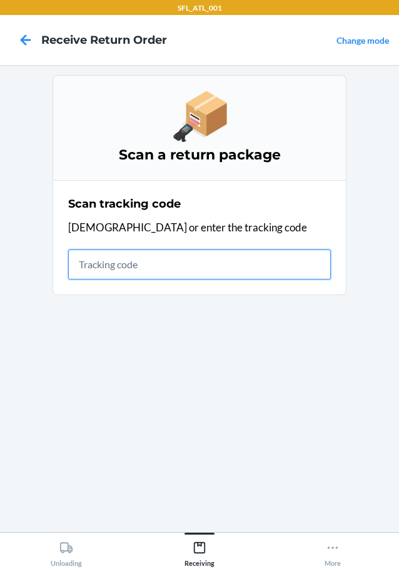
click at [168, 271] on input "text" at bounding box center [199, 264] width 263 height 30
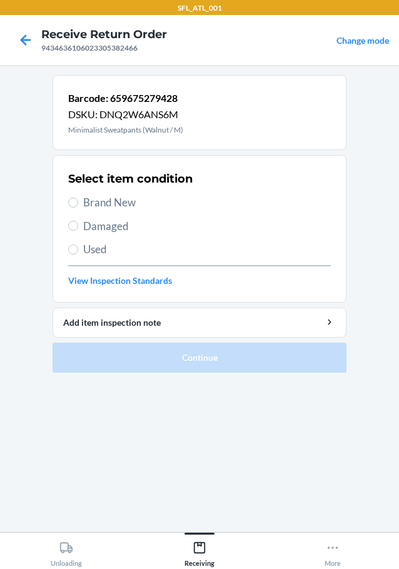
click at [125, 205] on span "Brand New" at bounding box center [207, 202] width 248 height 16
click at [78, 205] on input "Brand New" at bounding box center [73, 203] width 10 height 10
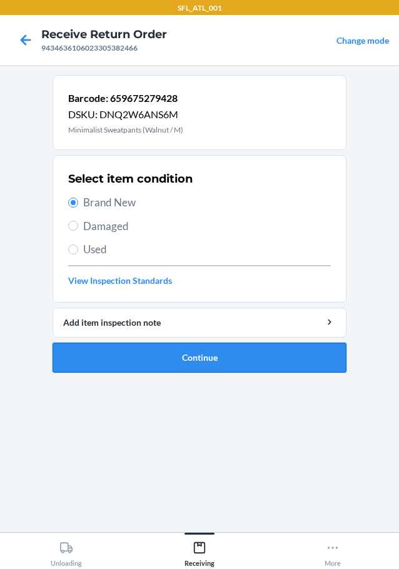
click at [214, 353] on button "Continue" at bounding box center [200, 358] width 294 height 30
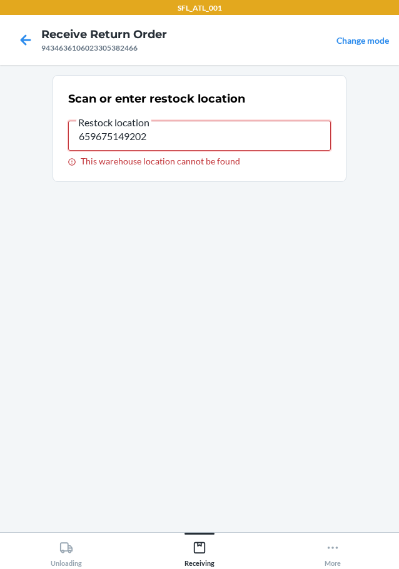
click at [161, 143] on input "659675149202" at bounding box center [199, 136] width 263 height 30
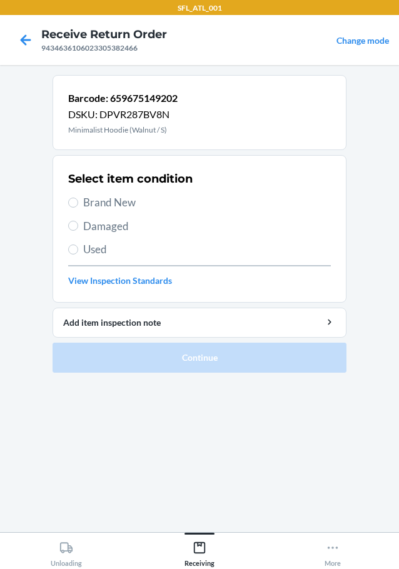
click at [115, 204] on span "Brand New" at bounding box center [207, 202] width 248 height 16
click at [78, 204] on input "Brand New" at bounding box center [73, 203] width 10 height 10
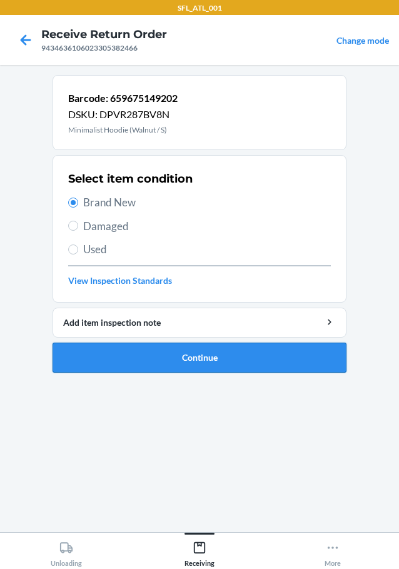
click at [196, 357] on button "Continue" at bounding box center [200, 358] width 294 height 30
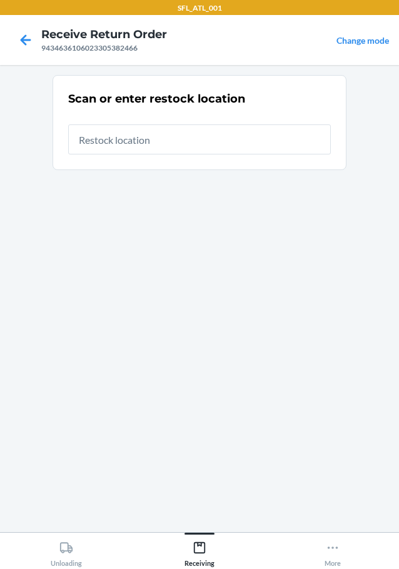
click at [178, 145] on input "text" at bounding box center [199, 139] width 263 height 30
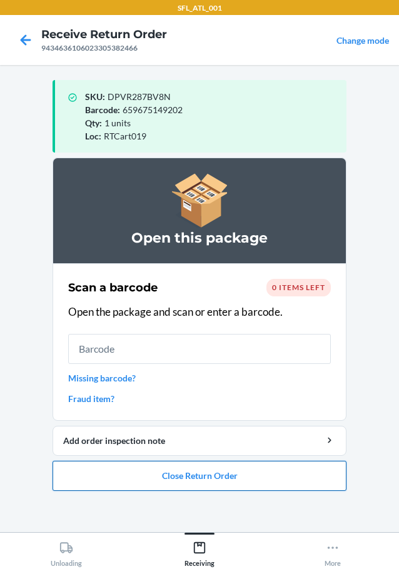
click at [203, 471] on button "Close Return Order" at bounding box center [200, 476] width 294 height 30
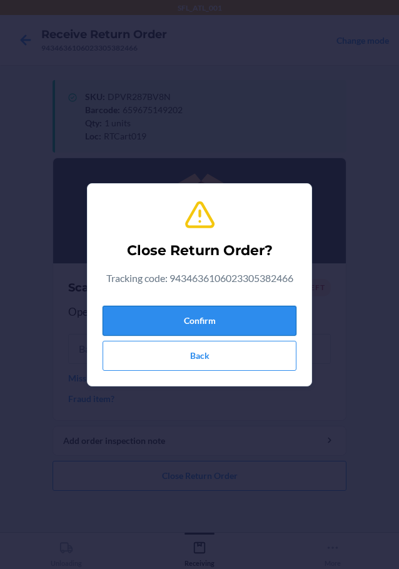
click at [224, 318] on button "Confirm" at bounding box center [200, 321] width 194 height 30
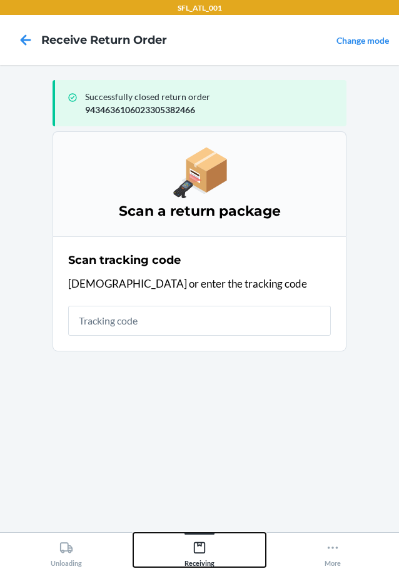
click at [205, 543] on icon at bounding box center [199, 547] width 11 height 11
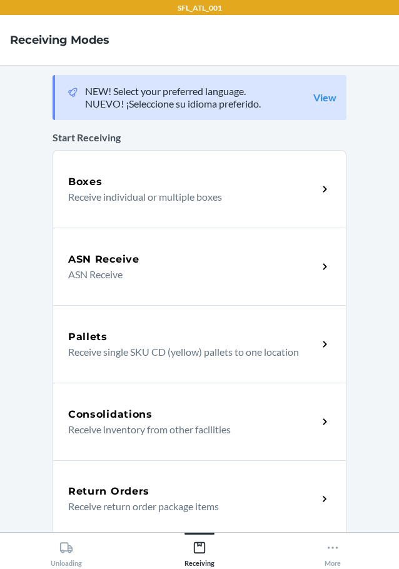
click at [156, 488] on div "Return Orders" at bounding box center [192, 491] width 249 height 15
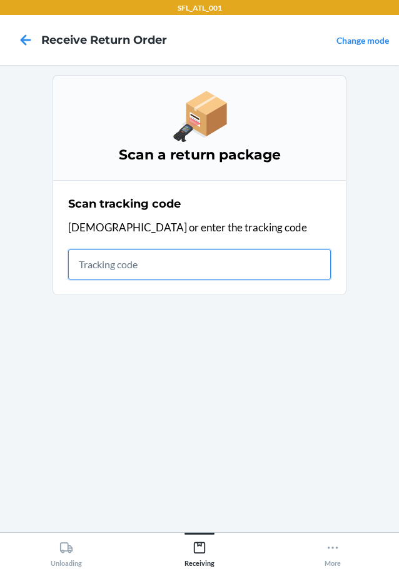
click at [251, 269] on input "text" at bounding box center [199, 264] width 263 height 30
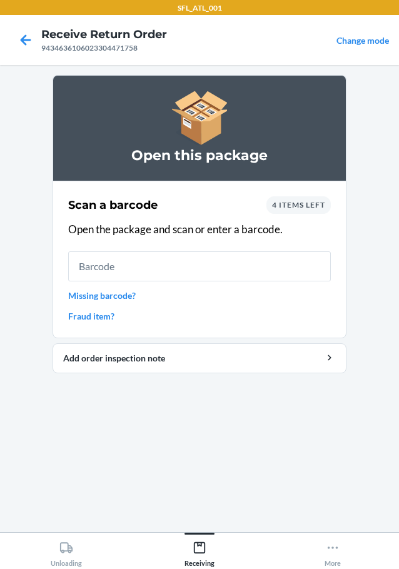
click at [223, 278] on input "text" at bounding box center [199, 266] width 263 height 30
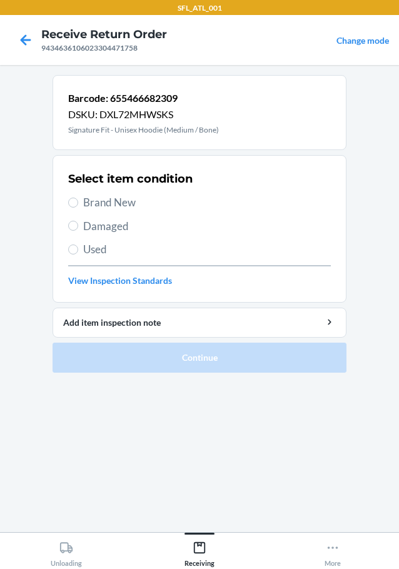
click at [125, 206] on span "Brand New" at bounding box center [207, 202] width 248 height 16
click at [78, 206] on input "Brand New" at bounding box center [73, 203] width 10 height 10
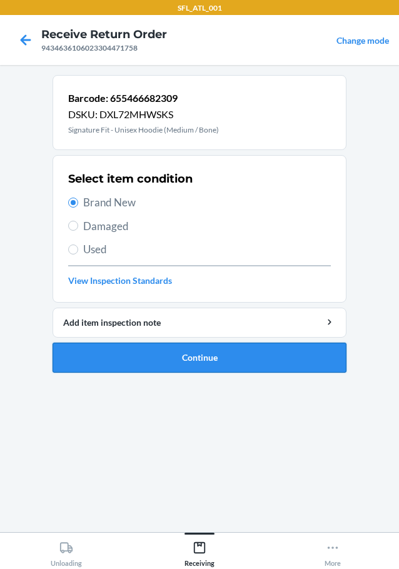
click at [211, 358] on button "Continue" at bounding box center [200, 358] width 294 height 30
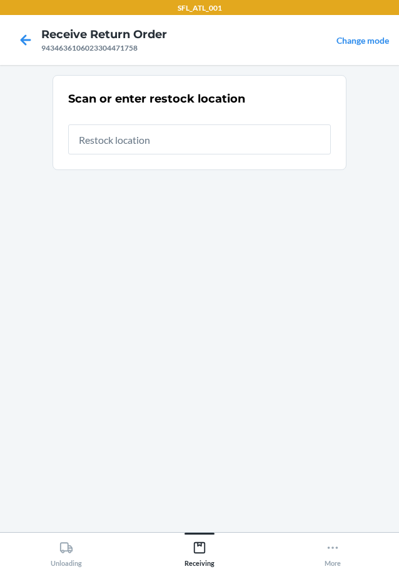
click at [226, 146] on input "text" at bounding box center [199, 139] width 263 height 30
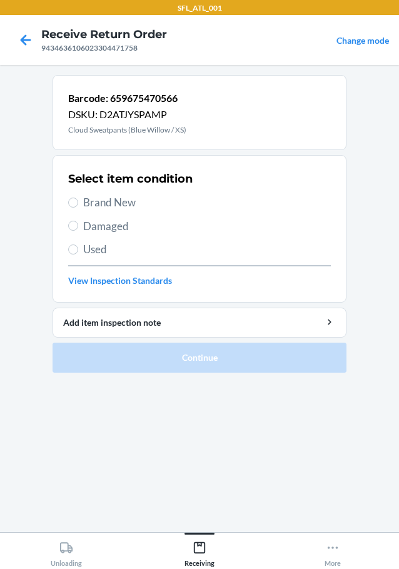
click at [124, 201] on span "Brand New" at bounding box center [207, 202] width 248 height 16
click at [78, 201] on input "Brand New" at bounding box center [73, 203] width 10 height 10
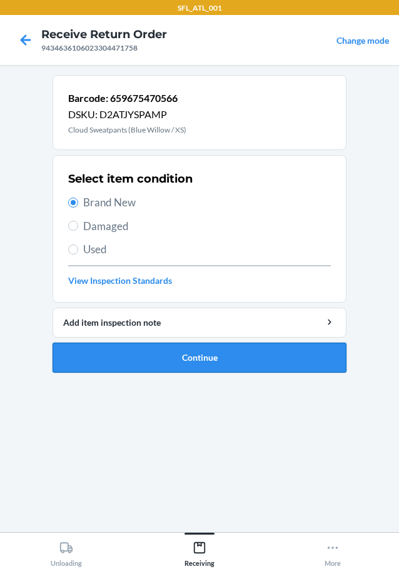
click at [198, 356] on button "Continue" at bounding box center [200, 358] width 294 height 30
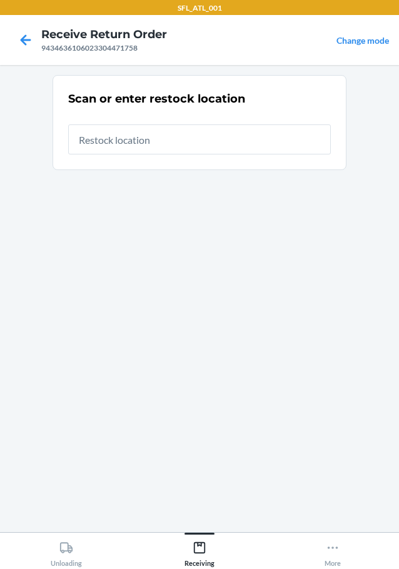
click at [179, 143] on input "text" at bounding box center [199, 139] width 263 height 30
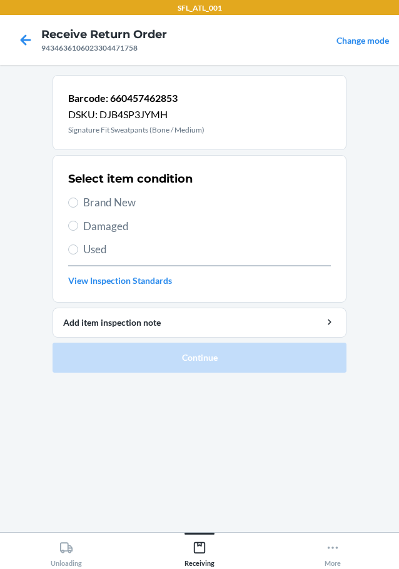
click at [131, 205] on span "Brand New" at bounding box center [207, 202] width 248 height 16
click at [78, 205] on input "Brand New" at bounding box center [73, 203] width 10 height 10
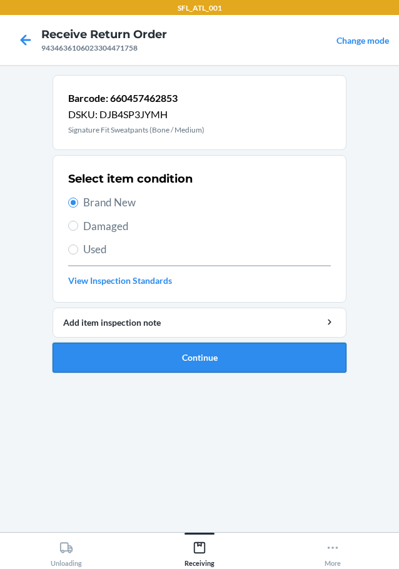
click at [206, 353] on button "Continue" at bounding box center [200, 358] width 294 height 30
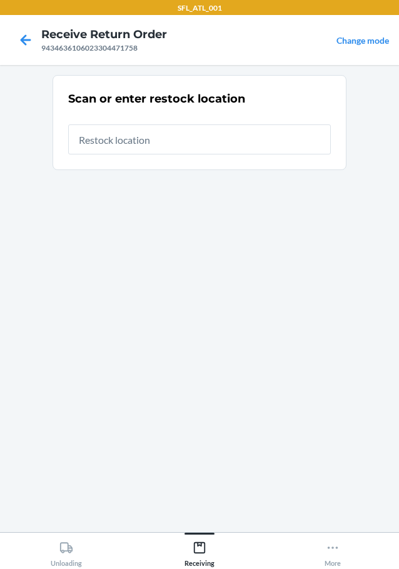
click at [160, 139] on input "text" at bounding box center [199, 139] width 263 height 30
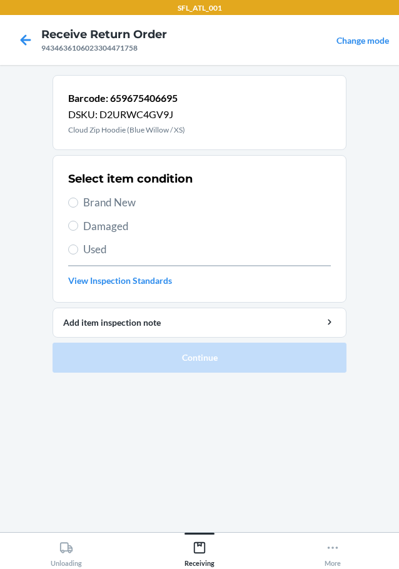
click at [98, 208] on span "Brand New" at bounding box center [207, 202] width 248 height 16
click at [78, 208] on input "Brand New" at bounding box center [73, 203] width 10 height 10
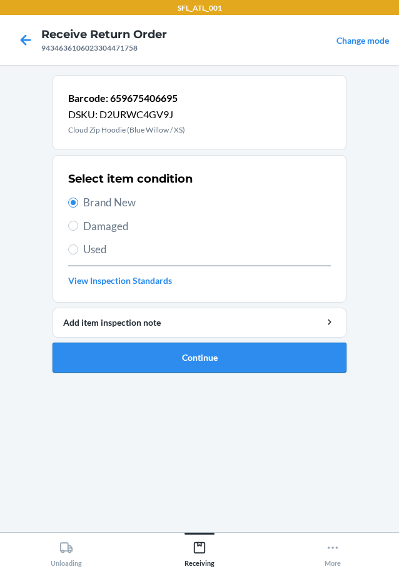
click at [259, 363] on button "Continue" at bounding box center [200, 358] width 294 height 30
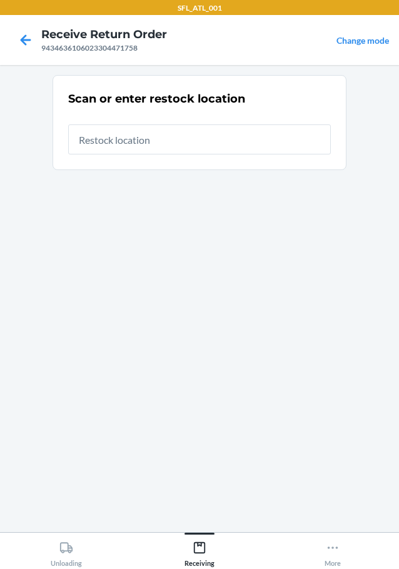
click at [136, 153] on input "text" at bounding box center [199, 139] width 263 height 30
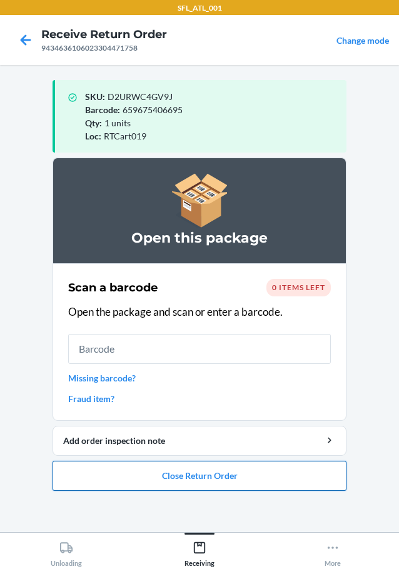
click at [220, 476] on button "Close Return Order" at bounding box center [200, 476] width 294 height 30
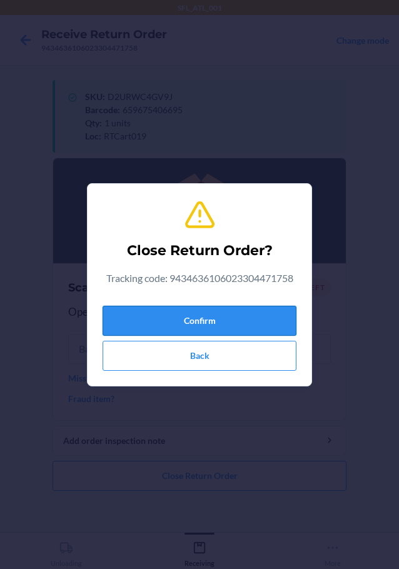
click at [220, 328] on button "Confirm" at bounding box center [200, 321] width 194 height 30
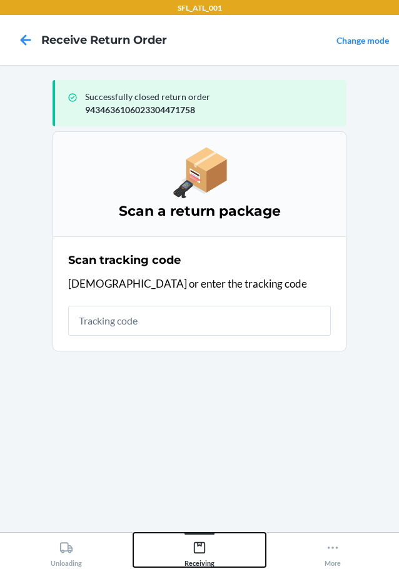
click at [199, 551] on icon at bounding box center [200, 548] width 14 height 14
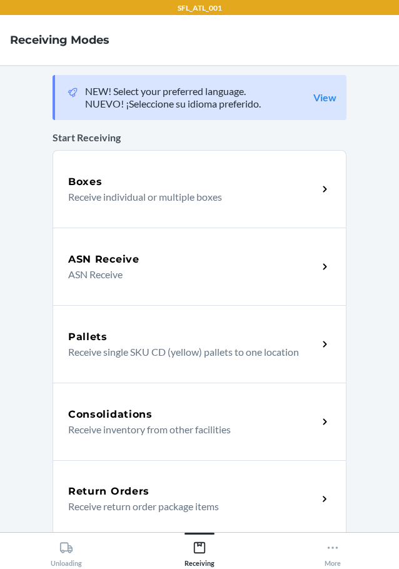
click at [149, 493] on div "Return Orders" at bounding box center [192, 491] width 249 height 15
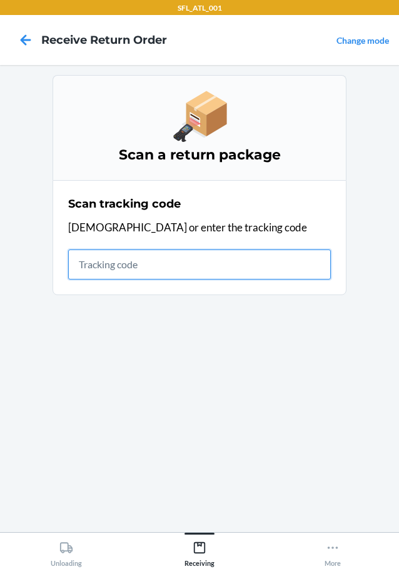
click at [141, 261] on input "text" at bounding box center [199, 264] width 263 height 30
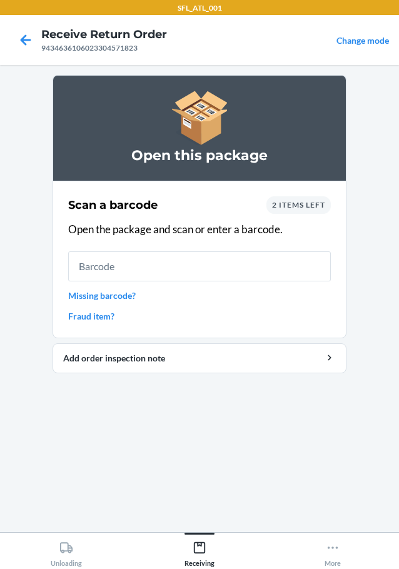
click at [189, 250] on div "Scan a barcode 2 items left Open the package and scan or enter a barcode. Missi…" at bounding box center [199, 260] width 263 height 134
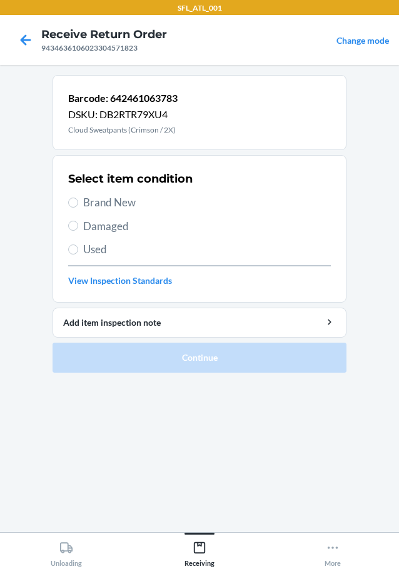
click at [120, 208] on span "Brand New" at bounding box center [207, 202] width 248 height 16
click at [78, 208] on input "Brand New" at bounding box center [73, 203] width 10 height 10
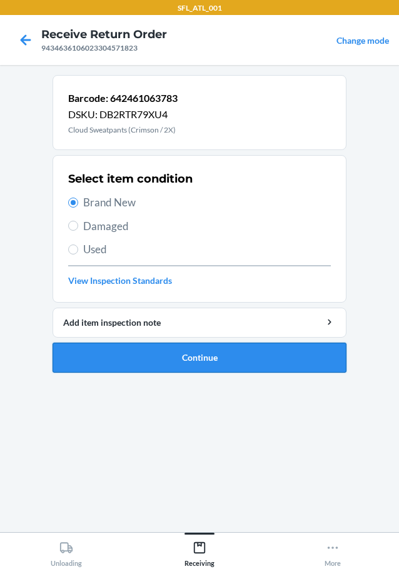
click at [218, 354] on button "Continue" at bounding box center [200, 358] width 294 height 30
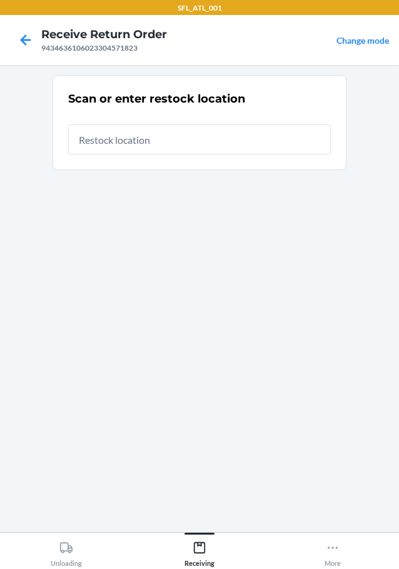
drag, startPoint x: 170, startPoint y: 156, endPoint x: 164, endPoint y: 135, distance: 21.6
click at [170, 155] on div "Scan or enter restock location" at bounding box center [199, 122] width 263 height 71
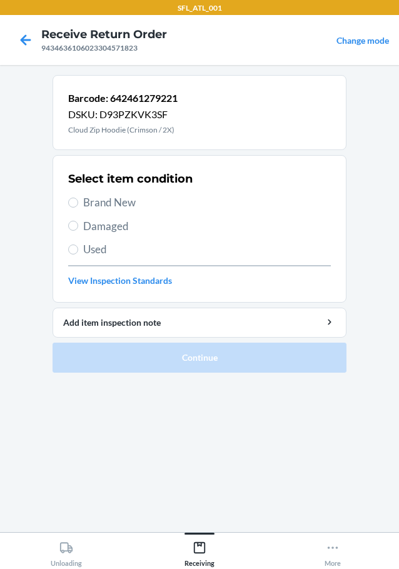
click at [108, 201] on span "Brand New" at bounding box center [207, 202] width 248 height 16
click at [78, 201] on input "Brand New" at bounding box center [73, 203] width 10 height 10
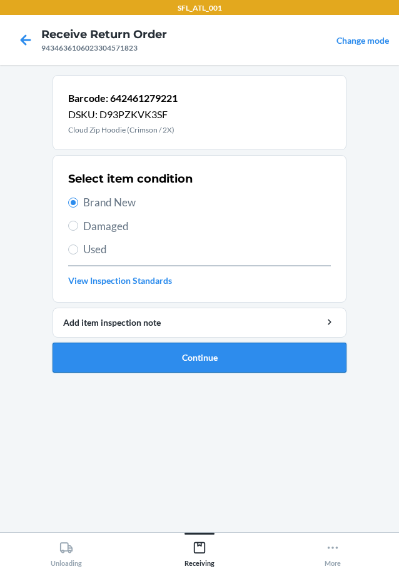
click at [198, 357] on button "Continue" at bounding box center [200, 358] width 294 height 30
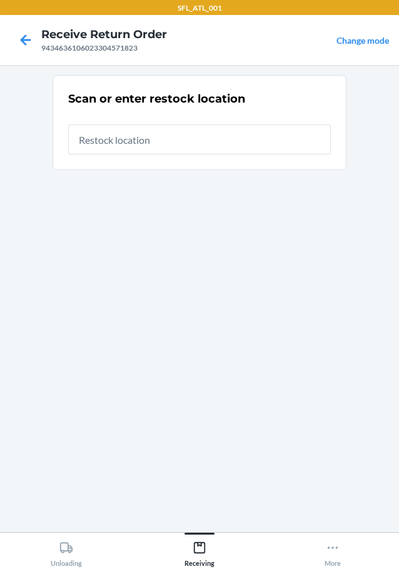
click at [169, 135] on input "text" at bounding box center [199, 139] width 263 height 30
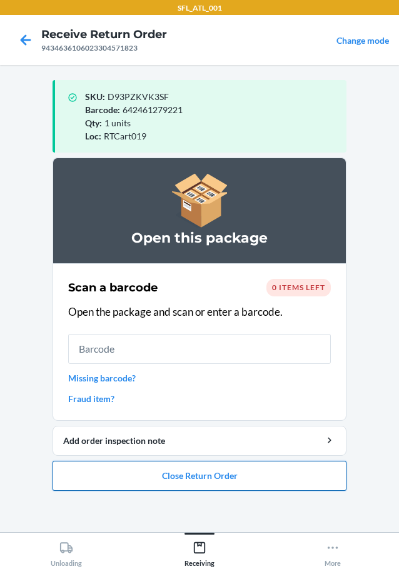
click at [190, 474] on button "Close Return Order" at bounding box center [200, 476] width 294 height 30
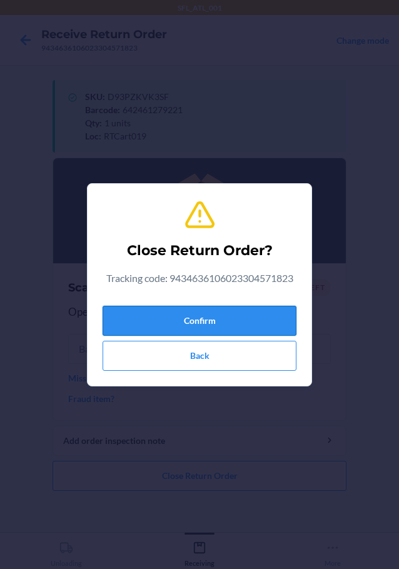
click at [219, 311] on button "Confirm" at bounding box center [200, 321] width 194 height 30
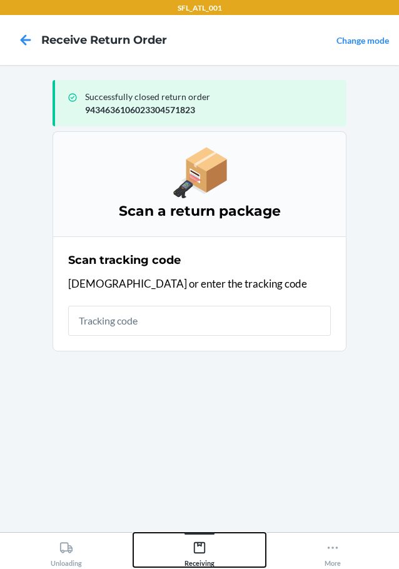
click at [203, 555] on div "Receiving" at bounding box center [199, 551] width 30 height 31
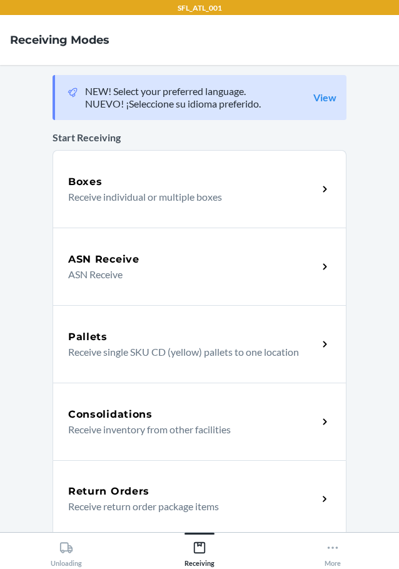
click at [123, 502] on p "Receive return order package items" at bounding box center [187, 506] width 239 height 15
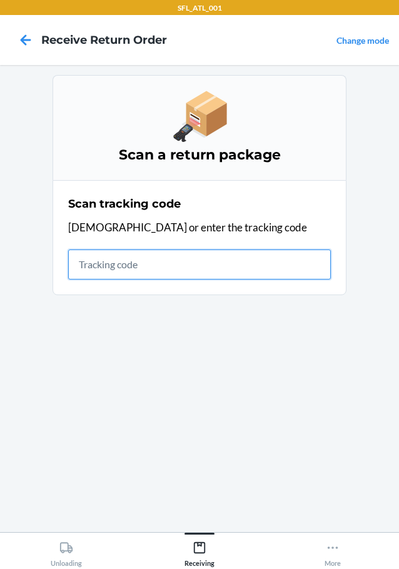
click at [116, 263] on input "text" at bounding box center [199, 264] width 263 height 30
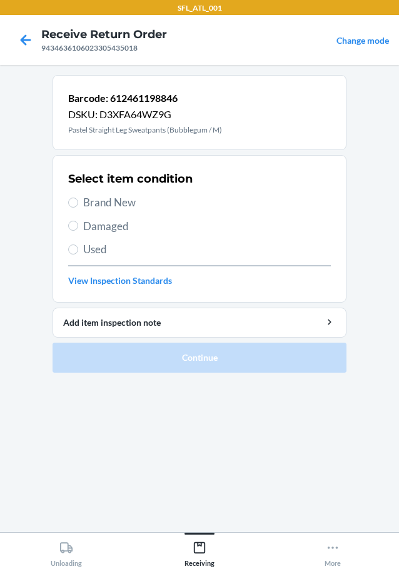
click at [112, 203] on span "Brand New" at bounding box center [207, 202] width 248 height 16
click at [78, 203] on input "Brand New" at bounding box center [73, 203] width 10 height 10
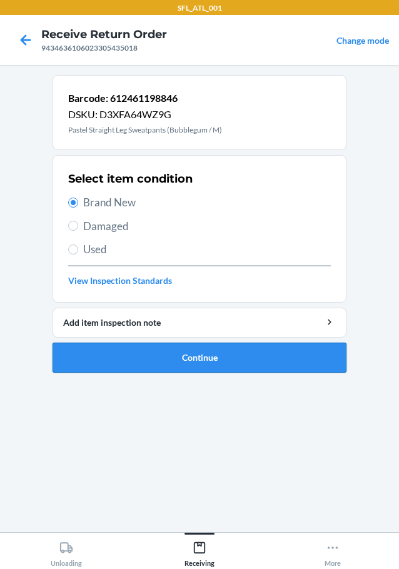
click at [184, 348] on button "Continue" at bounding box center [200, 358] width 294 height 30
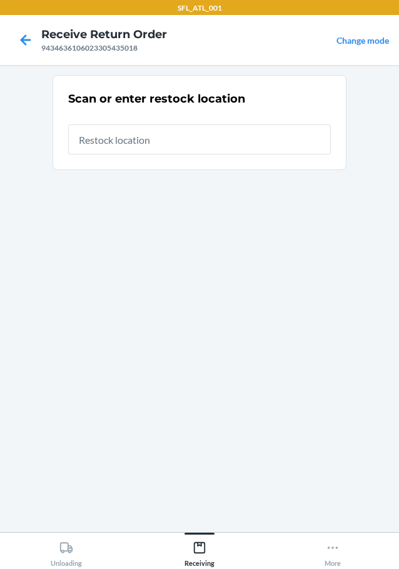
click at [161, 148] on input "text" at bounding box center [199, 139] width 263 height 30
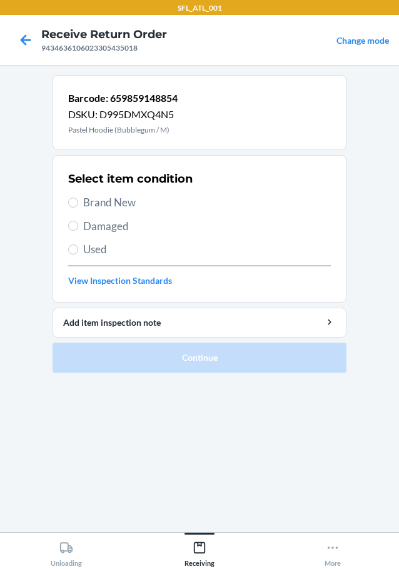
click at [108, 205] on span "Brand New" at bounding box center [207, 202] width 248 height 16
click at [78, 205] on input "Brand New" at bounding box center [73, 203] width 10 height 10
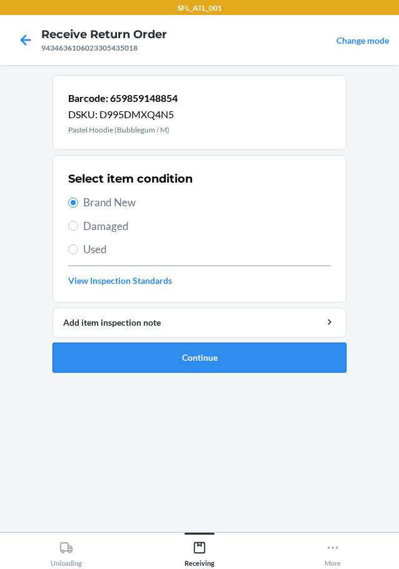
click at [165, 349] on button "Continue" at bounding box center [200, 358] width 294 height 30
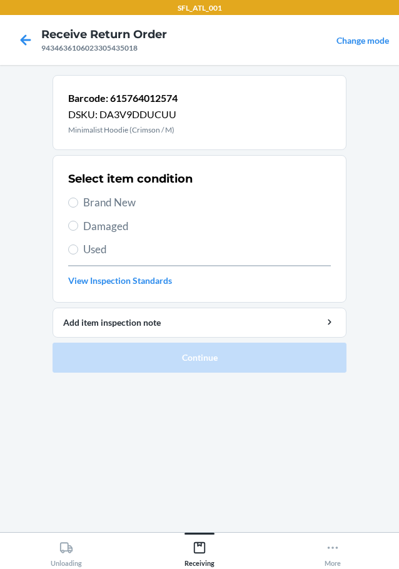
click at [119, 209] on span "Brand New" at bounding box center [207, 202] width 248 height 16
click at [78, 208] on input "Brand New" at bounding box center [73, 203] width 10 height 10
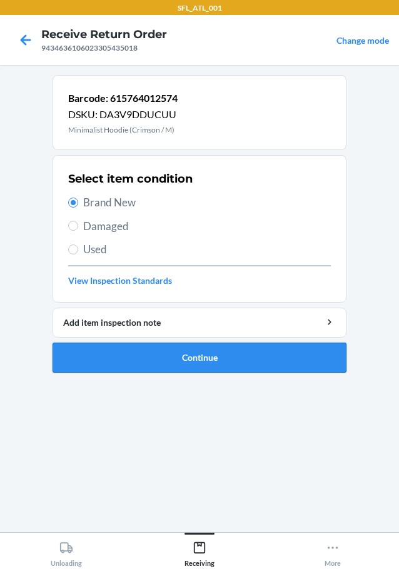
click at [206, 361] on button "Continue" at bounding box center [200, 358] width 294 height 30
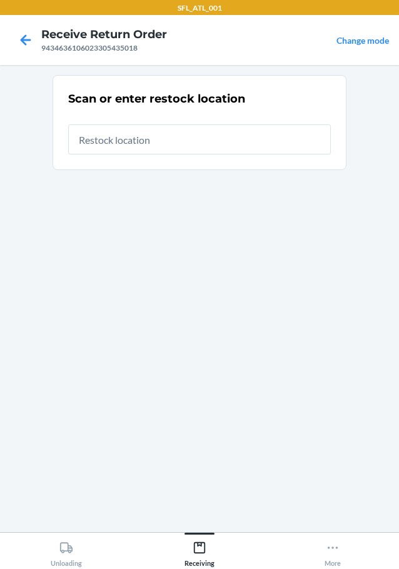
click at [143, 133] on input "text" at bounding box center [199, 139] width 263 height 30
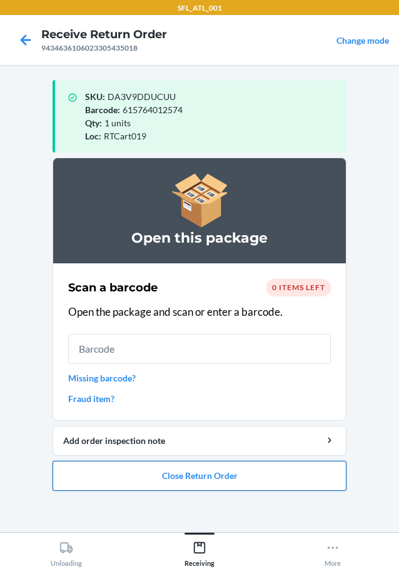
click at [204, 485] on button "Close Return Order" at bounding box center [200, 476] width 294 height 30
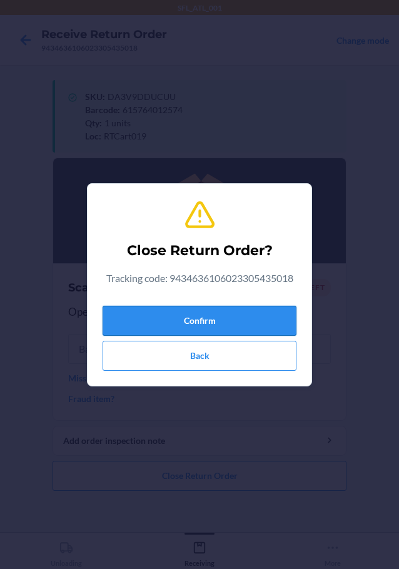
click at [212, 321] on button "Confirm" at bounding box center [200, 321] width 194 height 30
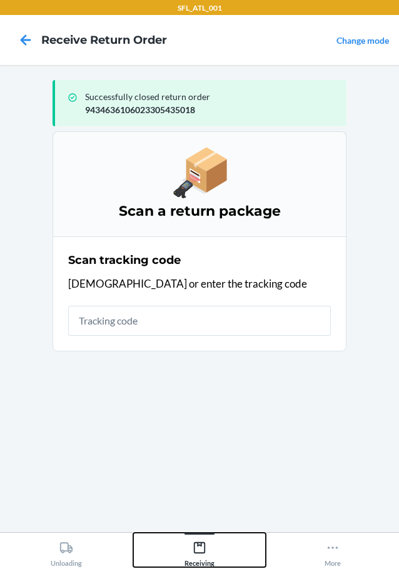
click at [208, 534] on div at bounding box center [199, 534] width 30 height 2
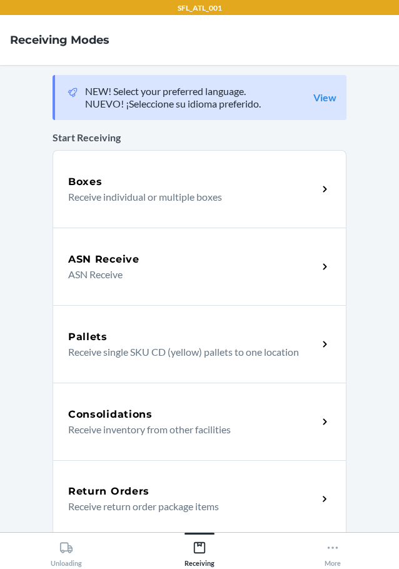
click at [101, 503] on p "Receive return order package items" at bounding box center [187, 506] width 239 height 15
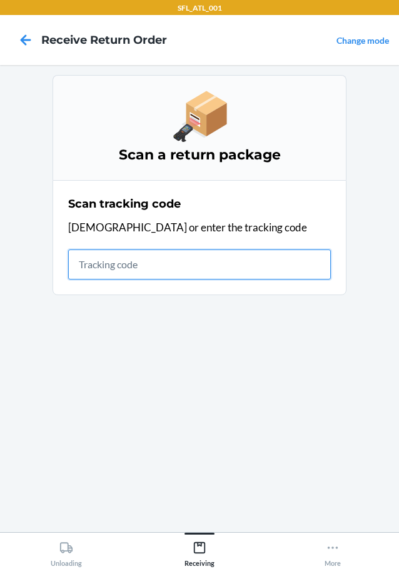
click at [164, 268] on input "text" at bounding box center [199, 264] width 263 height 30
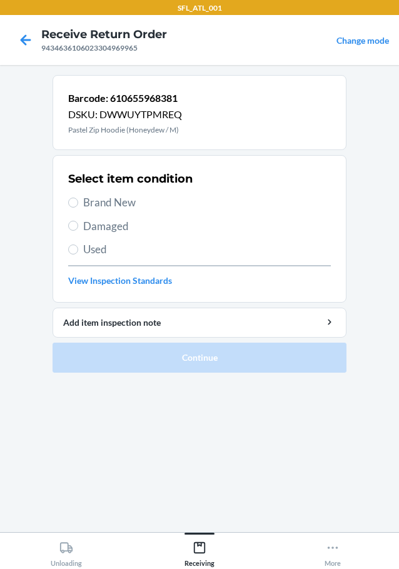
click at [124, 201] on span "Brand New" at bounding box center [207, 202] width 248 height 16
click at [78, 201] on input "Brand New" at bounding box center [73, 203] width 10 height 10
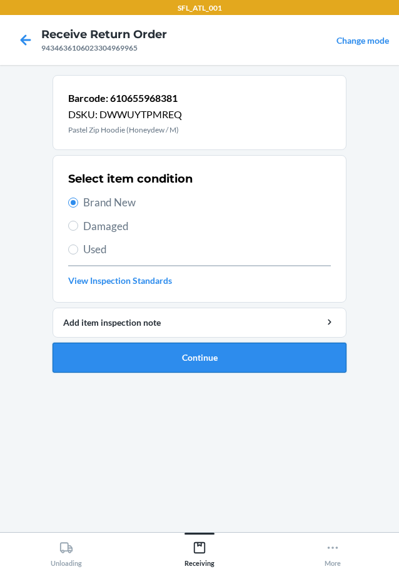
click at [235, 358] on button "Continue" at bounding box center [200, 358] width 294 height 30
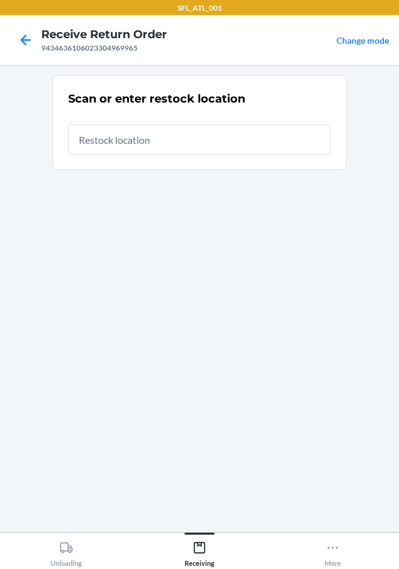
click at [208, 135] on input "text" at bounding box center [199, 139] width 263 height 30
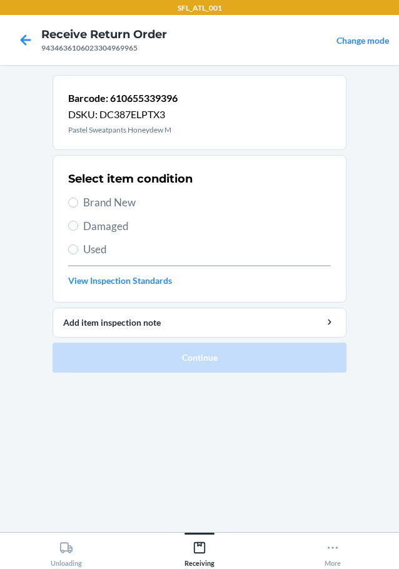
click at [119, 210] on span "Brand New" at bounding box center [207, 202] width 248 height 16
click at [78, 208] on input "Brand New" at bounding box center [73, 203] width 10 height 10
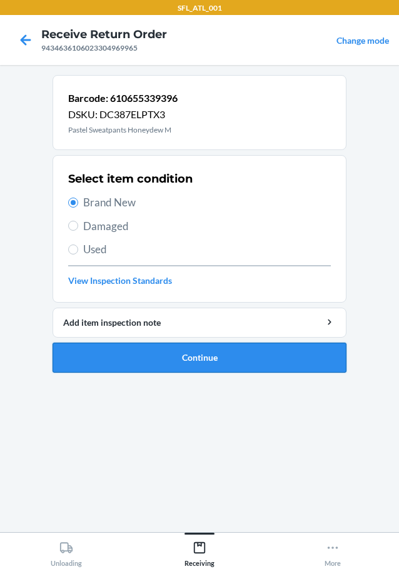
click at [209, 363] on button "Continue" at bounding box center [200, 358] width 294 height 30
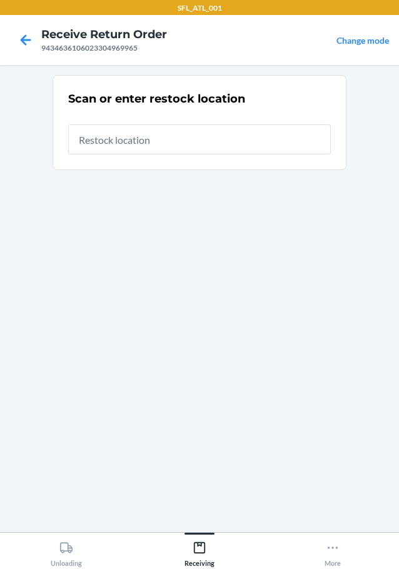
click at [171, 146] on input "text" at bounding box center [199, 139] width 263 height 30
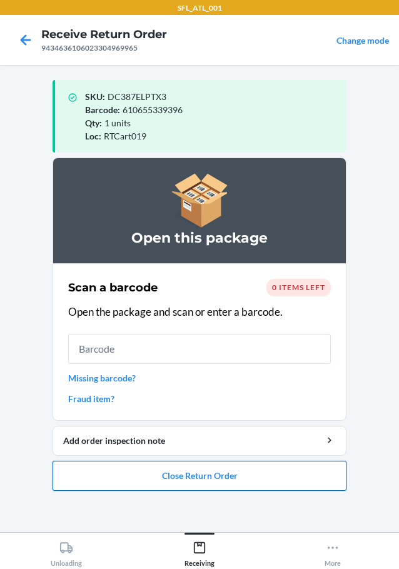
click at [214, 472] on button "Close Return Order" at bounding box center [200, 476] width 294 height 30
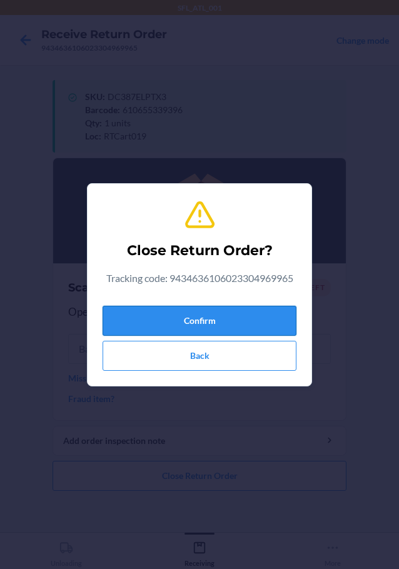
click at [243, 321] on button "Confirm" at bounding box center [200, 321] width 194 height 30
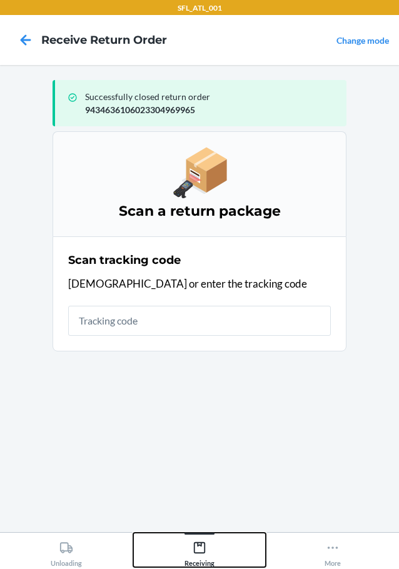
click at [194, 545] on icon at bounding box center [199, 547] width 11 height 11
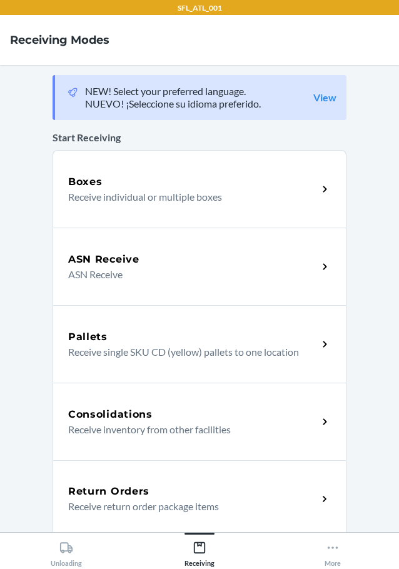
click at [144, 515] on div "Return Orders Receive return order package items" at bounding box center [200, 499] width 294 height 78
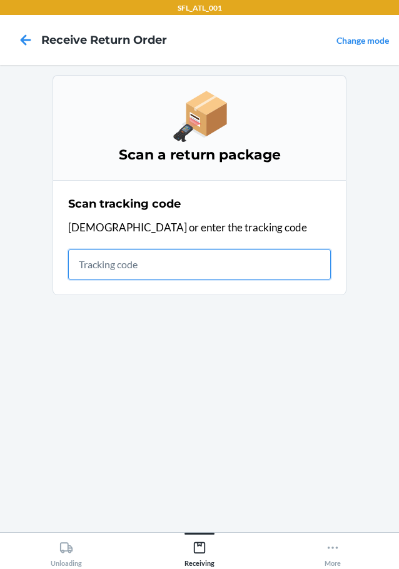
click at [134, 256] on input "text" at bounding box center [199, 264] width 263 height 30
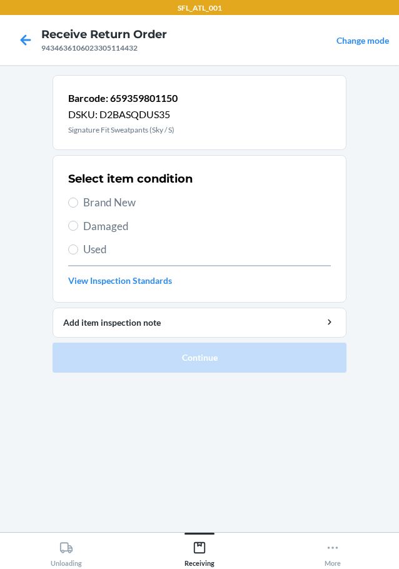
click at [133, 205] on span "Brand New" at bounding box center [207, 202] width 248 height 16
click at [78, 205] on input "Brand New" at bounding box center [73, 203] width 10 height 10
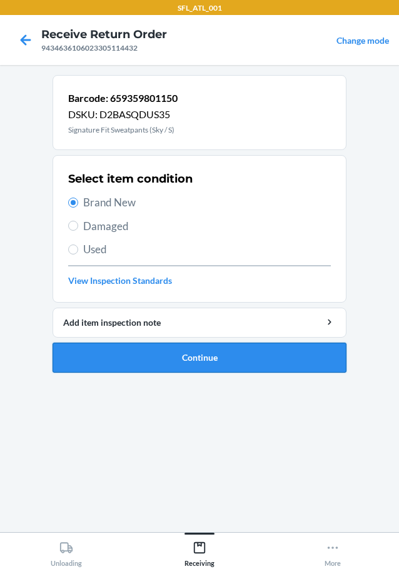
click at [224, 349] on button "Continue" at bounding box center [200, 358] width 294 height 30
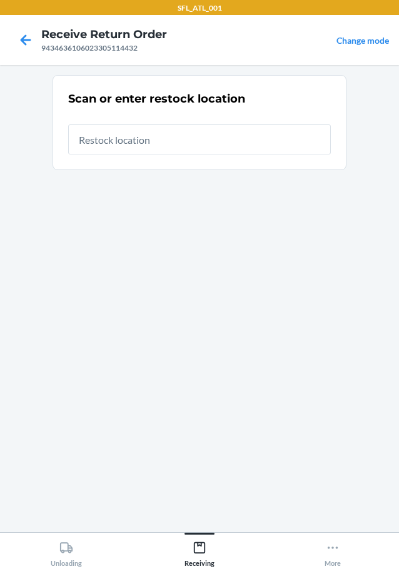
click at [143, 144] on input "text" at bounding box center [199, 139] width 263 height 30
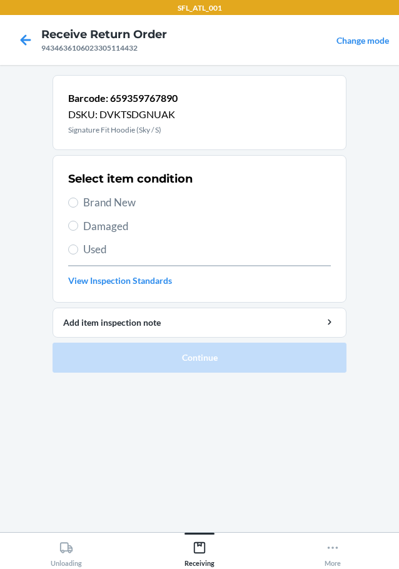
click at [88, 204] on span "Brand New" at bounding box center [207, 202] width 248 height 16
click at [78, 204] on input "Brand New" at bounding box center [73, 203] width 10 height 10
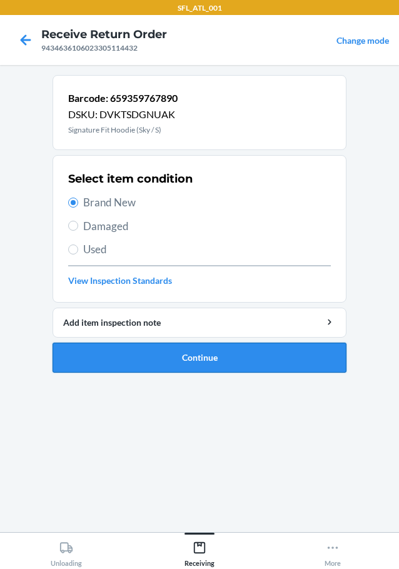
click at [203, 355] on button "Continue" at bounding box center [200, 358] width 294 height 30
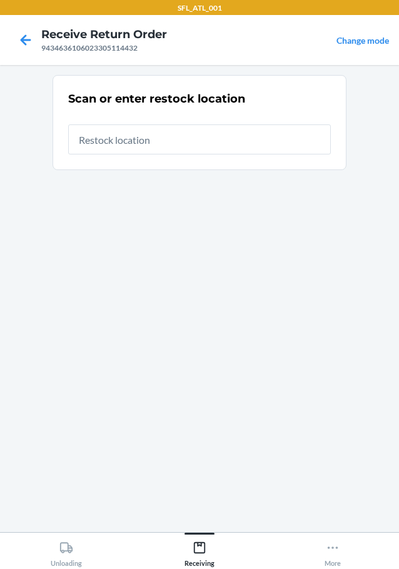
click at [156, 139] on input "text" at bounding box center [199, 139] width 263 height 30
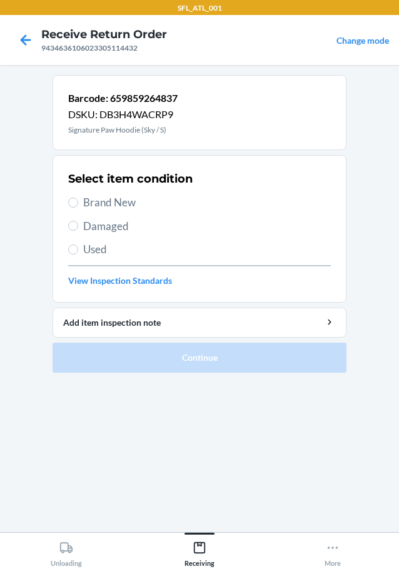
click at [99, 198] on span "Brand New" at bounding box center [207, 202] width 248 height 16
click at [78, 198] on input "Brand New" at bounding box center [73, 203] width 10 height 10
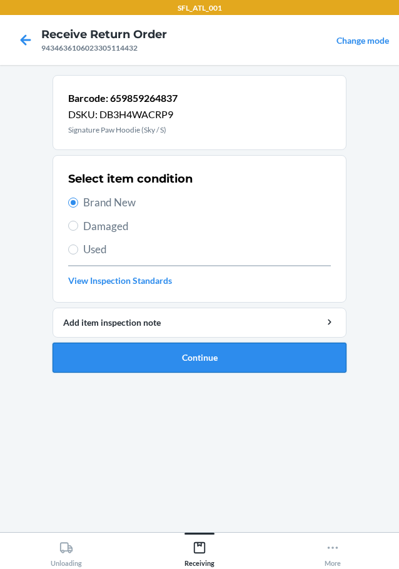
click at [221, 359] on button "Continue" at bounding box center [200, 358] width 294 height 30
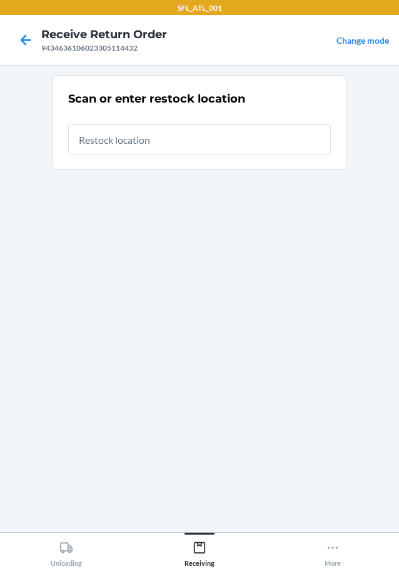
click at [143, 146] on input "text" at bounding box center [199, 139] width 263 height 30
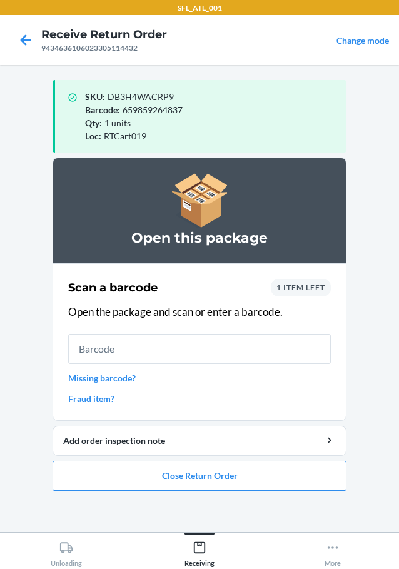
click at [123, 378] on link "Missing barcode?" at bounding box center [199, 377] width 263 height 13
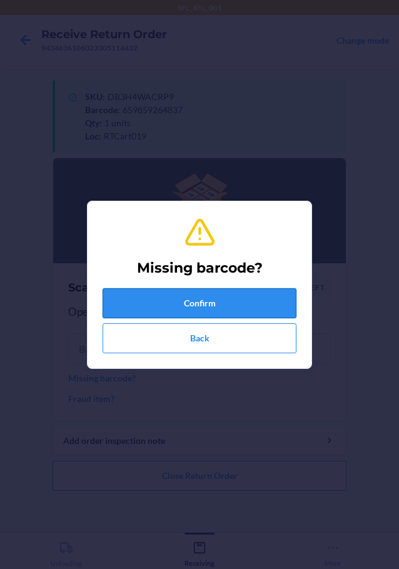
click at [171, 299] on button "Confirm" at bounding box center [200, 303] width 194 height 30
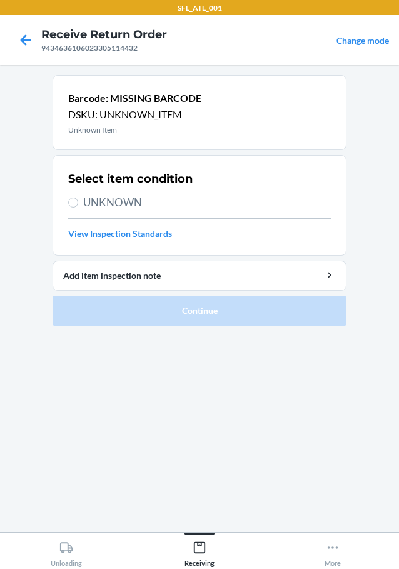
click at [134, 199] on span "UNKNOWN" at bounding box center [207, 202] width 248 height 16
click at [78, 199] on input "UNKNOWN" at bounding box center [73, 203] width 10 height 10
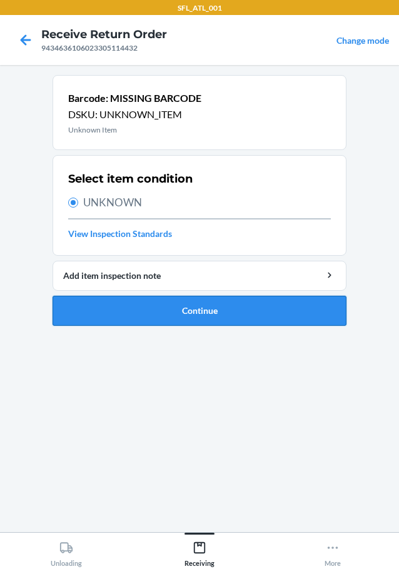
click at [205, 305] on button "Continue" at bounding box center [200, 311] width 294 height 30
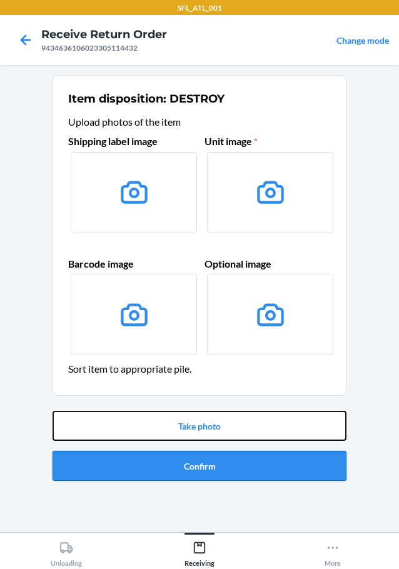
drag, startPoint x: 221, startPoint y: 429, endPoint x: 226, endPoint y: 462, distance: 32.9
click at [226, 462] on div "Take photo Confirm" at bounding box center [200, 446] width 294 height 80
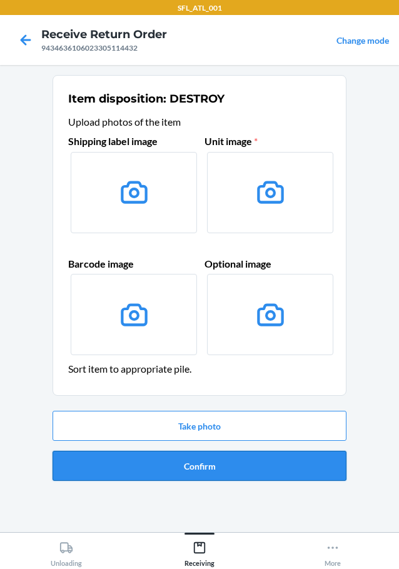
click at [223, 467] on button "Confirm" at bounding box center [200, 466] width 294 height 30
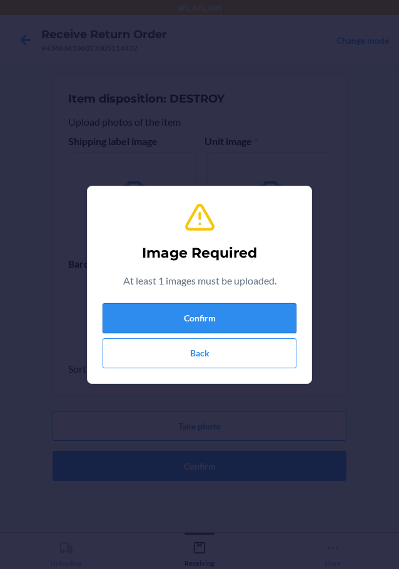
click at [207, 325] on button "Confirm" at bounding box center [200, 318] width 194 height 30
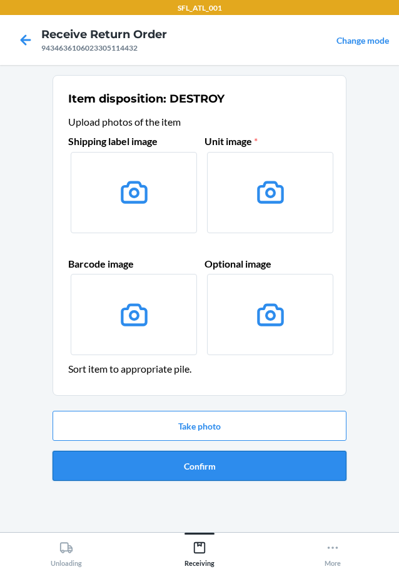
click at [228, 470] on button "Confirm" at bounding box center [200, 466] width 294 height 30
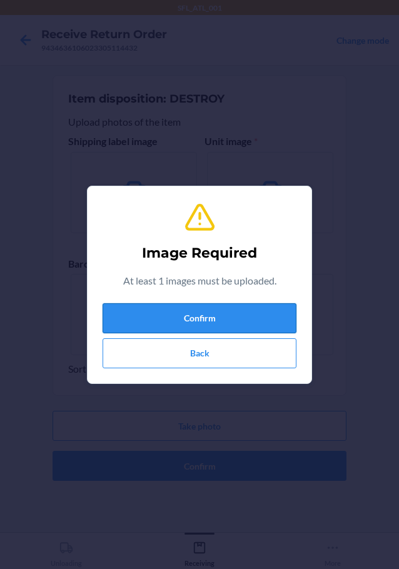
click at [189, 315] on button "Confirm" at bounding box center [200, 318] width 194 height 30
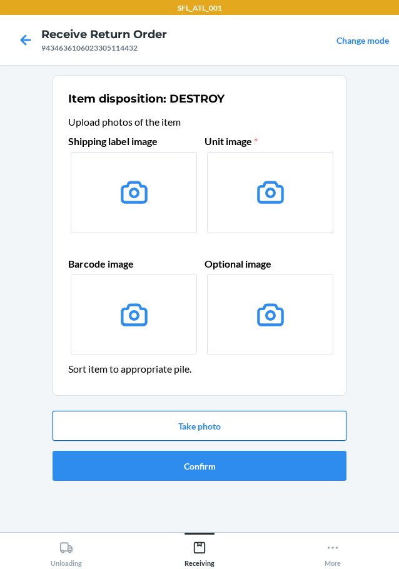
click at [222, 427] on button "Take photo" at bounding box center [200, 426] width 294 height 30
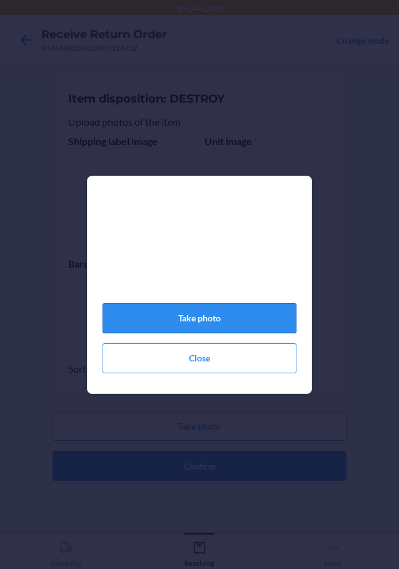
click at [200, 327] on button "Take photo" at bounding box center [200, 318] width 194 height 30
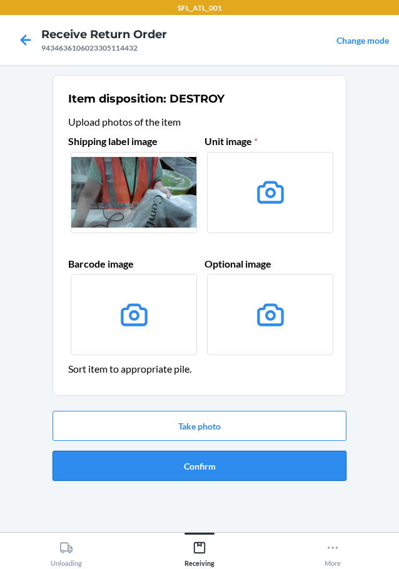
click at [208, 478] on button "Confirm" at bounding box center [200, 466] width 294 height 30
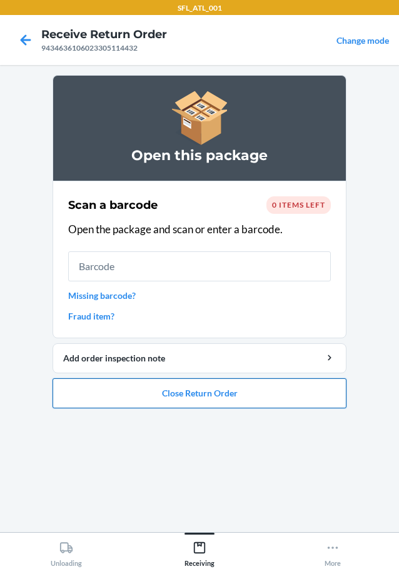
click at [191, 405] on button "Close Return Order" at bounding box center [200, 393] width 294 height 30
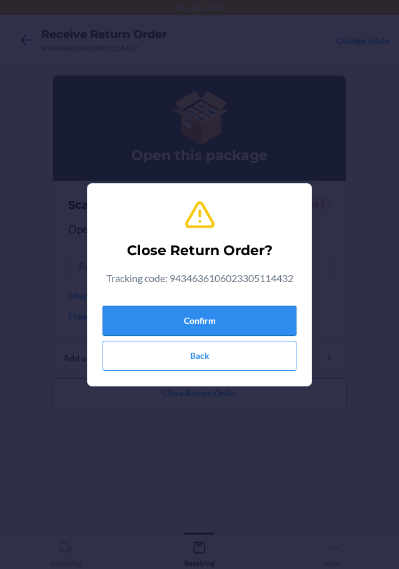
click at [251, 316] on button "Confirm" at bounding box center [200, 321] width 194 height 30
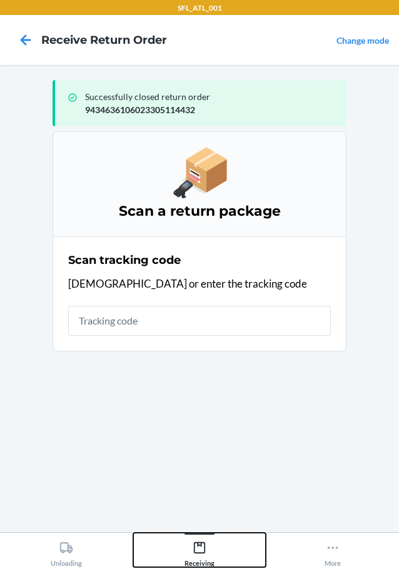
click at [206, 543] on icon at bounding box center [200, 548] width 14 height 14
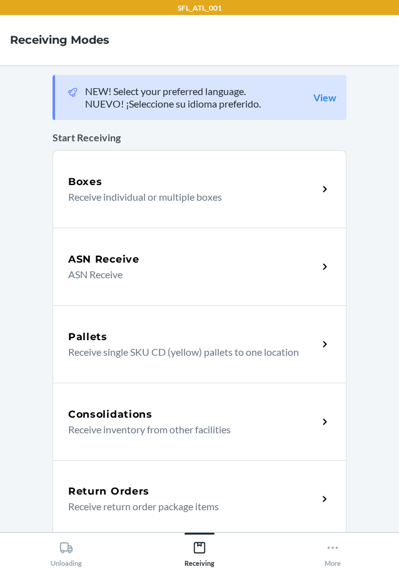
click at [123, 494] on h5 "Return Orders" at bounding box center [108, 491] width 81 height 15
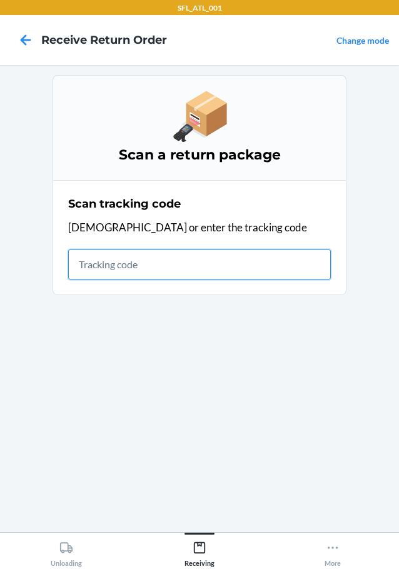
click at [137, 264] on input "text" at bounding box center [199, 264] width 263 height 30
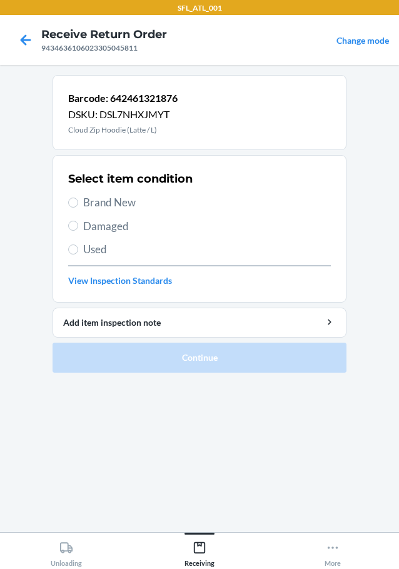
click at [114, 198] on span "Brand New" at bounding box center [207, 202] width 248 height 16
click at [78, 198] on input "Brand New" at bounding box center [73, 203] width 10 height 10
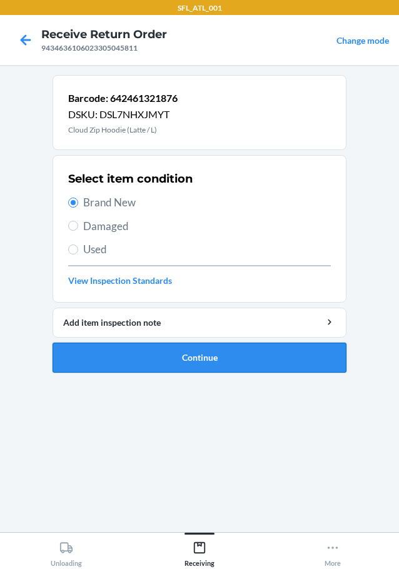
click at [199, 349] on button "Continue" at bounding box center [200, 358] width 294 height 30
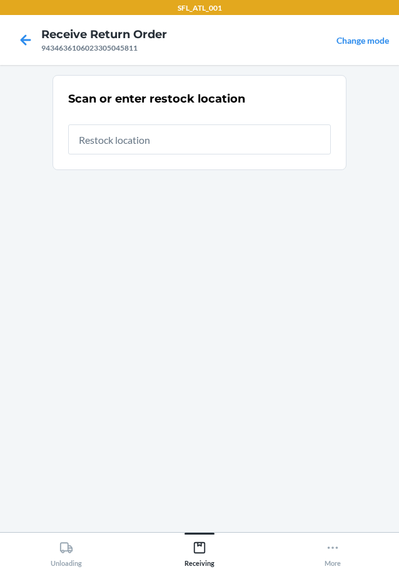
click at [168, 139] on input "text" at bounding box center [199, 139] width 263 height 30
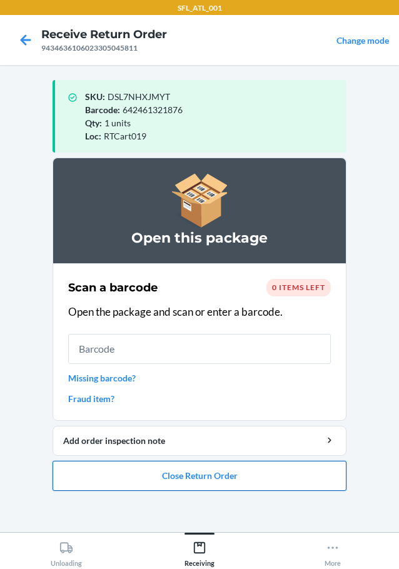
click at [194, 479] on button "Close Return Order" at bounding box center [200, 476] width 294 height 30
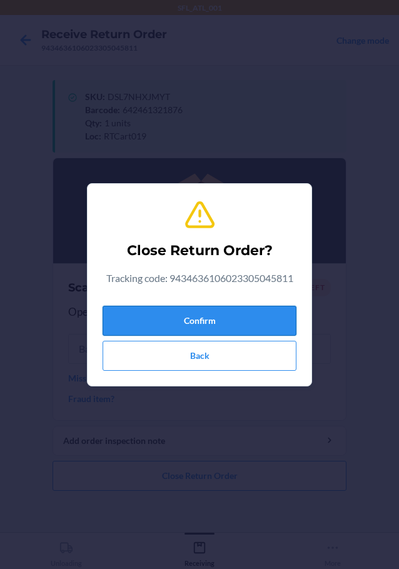
click at [220, 319] on button "Confirm" at bounding box center [200, 321] width 194 height 30
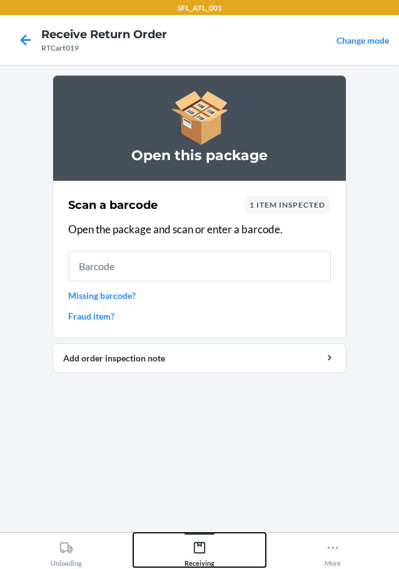
click at [195, 543] on icon at bounding box center [200, 548] width 14 height 14
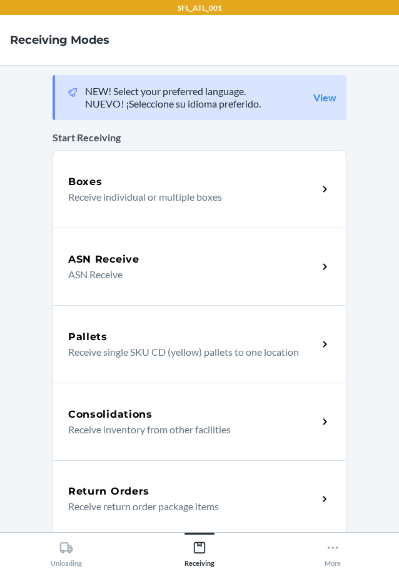
click at [146, 505] on p "Receive return order package items" at bounding box center [187, 506] width 239 height 15
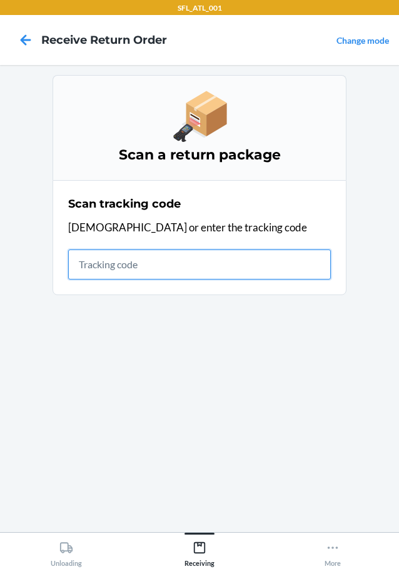
click at [102, 272] on input "text" at bounding box center [199, 264] width 263 height 30
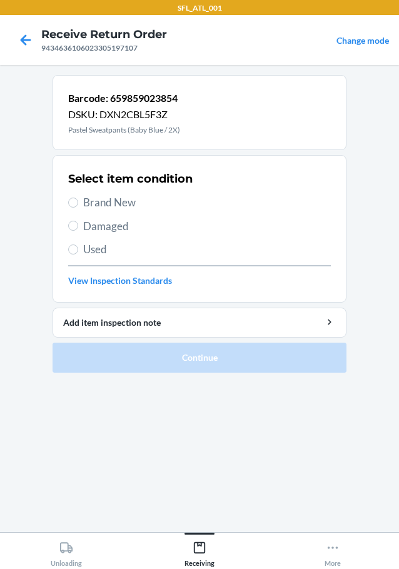
click at [120, 202] on span "Brand New" at bounding box center [207, 202] width 248 height 16
click at [78, 202] on input "Brand New" at bounding box center [73, 203] width 10 height 10
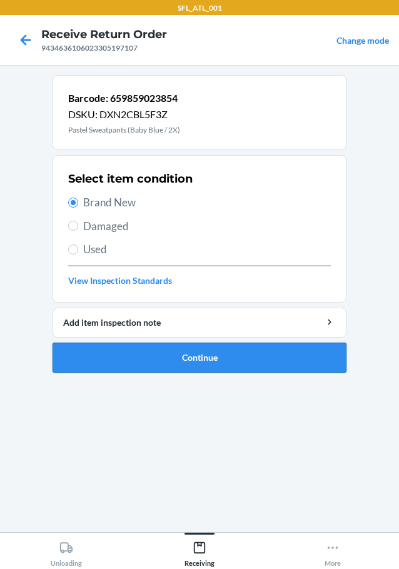
click at [211, 349] on button "Continue" at bounding box center [200, 358] width 294 height 30
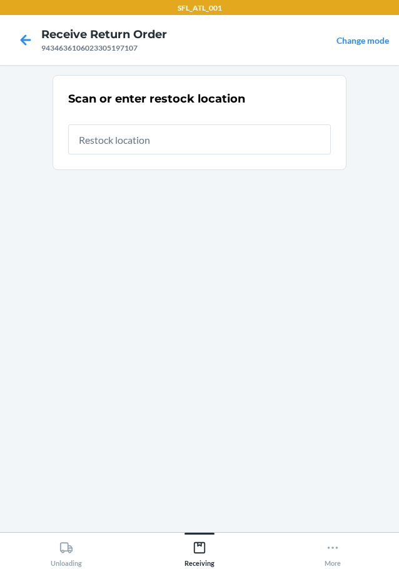
click at [214, 139] on input "text" at bounding box center [199, 139] width 263 height 30
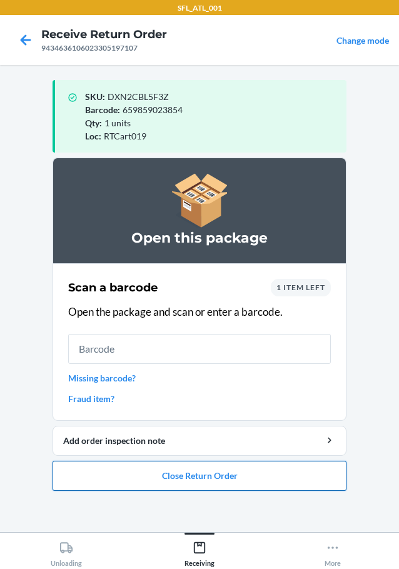
click at [187, 478] on button "Close Return Order" at bounding box center [200, 476] width 294 height 30
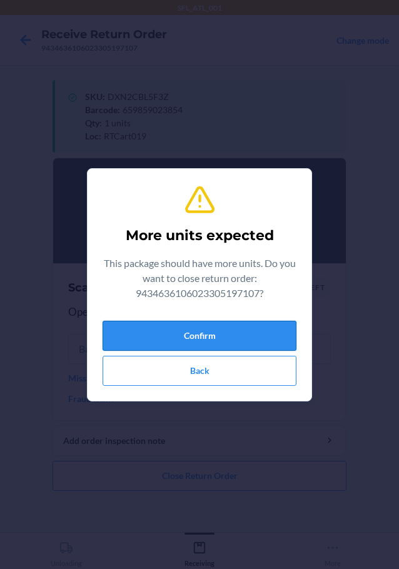
click at [207, 338] on button "Confirm" at bounding box center [200, 336] width 194 height 30
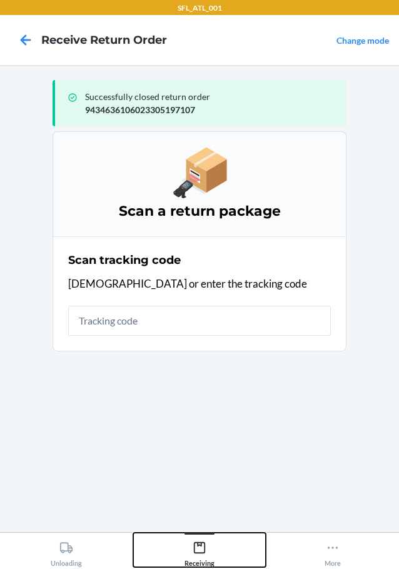
click at [196, 546] on icon at bounding box center [200, 548] width 14 height 14
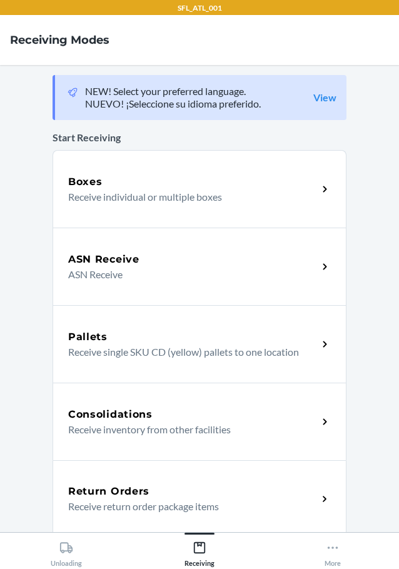
click at [110, 482] on div "Return Orders Receive return order package items" at bounding box center [200, 499] width 294 height 78
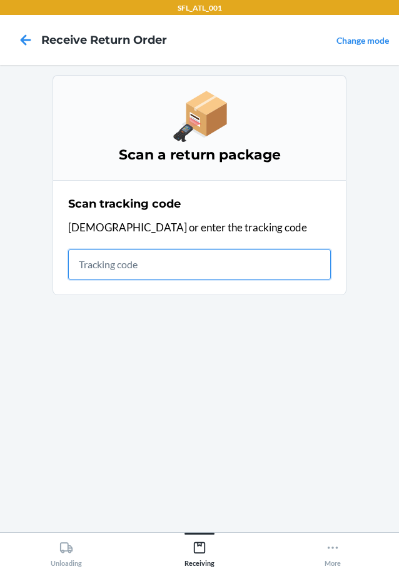
click at [163, 264] on input "text" at bounding box center [199, 264] width 263 height 30
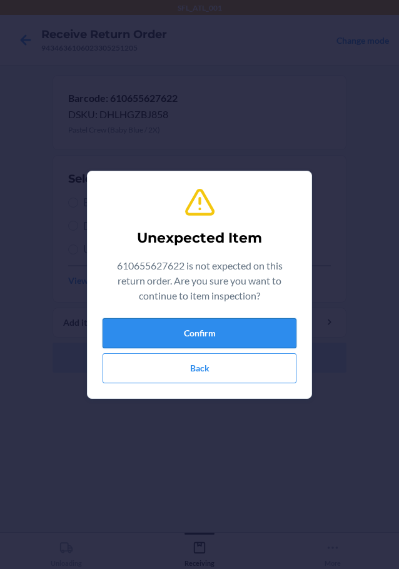
click at [224, 336] on button "Confirm" at bounding box center [200, 333] width 194 height 30
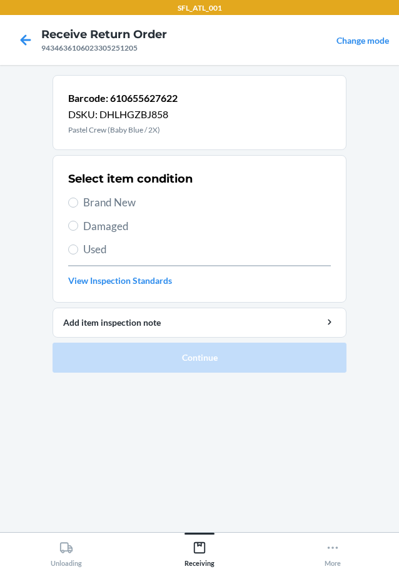
click at [126, 199] on span "Brand New" at bounding box center [207, 202] width 248 height 16
click at [78, 199] on input "Brand New" at bounding box center [73, 203] width 10 height 10
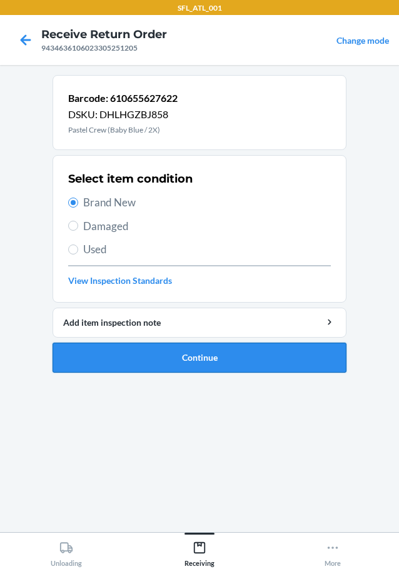
click at [204, 358] on button "Continue" at bounding box center [200, 358] width 294 height 30
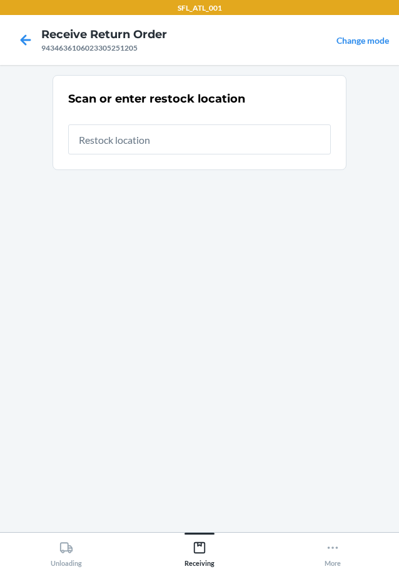
click at [111, 135] on input "text" at bounding box center [199, 139] width 263 height 30
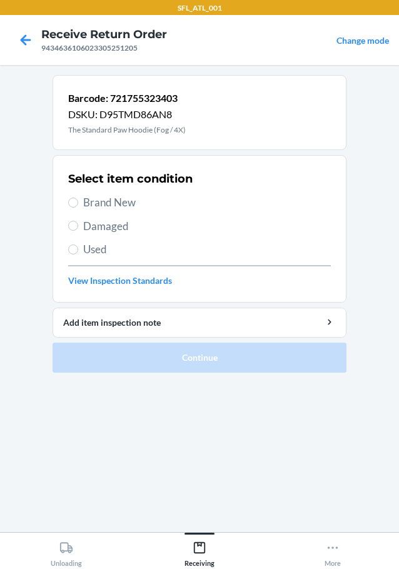
click at [113, 204] on span "Brand New" at bounding box center [207, 202] width 248 height 16
click at [78, 204] on input "Brand New" at bounding box center [73, 203] width 10 height 10
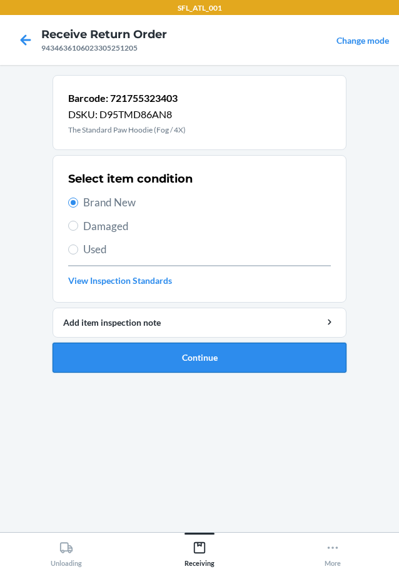
click at [203, 355] on button "Continue" at bounding box center [200, 358] width 294 height 30
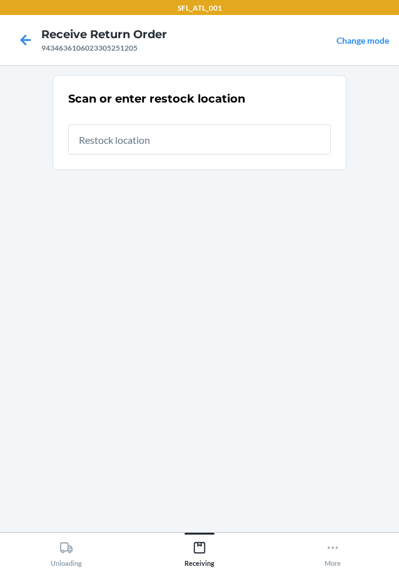
click at [174, 137] on input "text" at bounding box center [199, 139] width 263 height 30
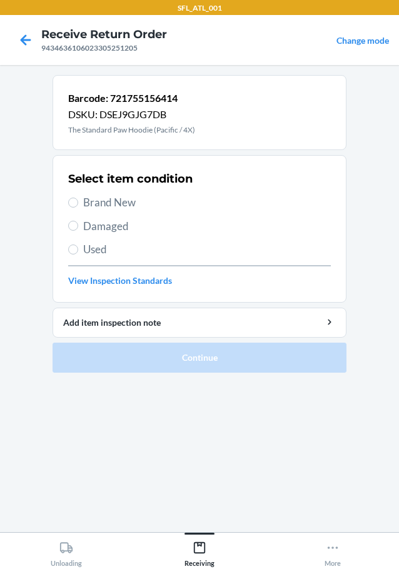
click at [124, 204] on span "Brand New" at bounding box center [207, 202] width 248 height 16
click at [78, 204] on input "Brand New" at bounding box center [73, 203] width 10 height 10
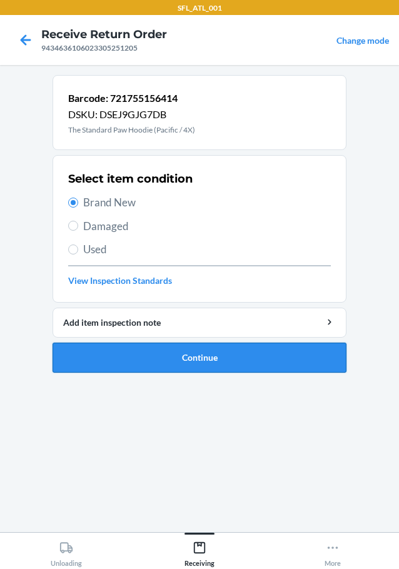
click at [205, 356] on button "Continue" at bounding box center [200, 358] width 294 height 30
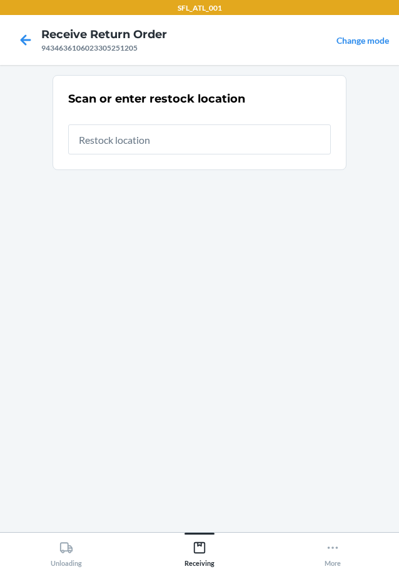
click at [167, 147] on input "text" at bounding box center [199, 139] width 263 height 30
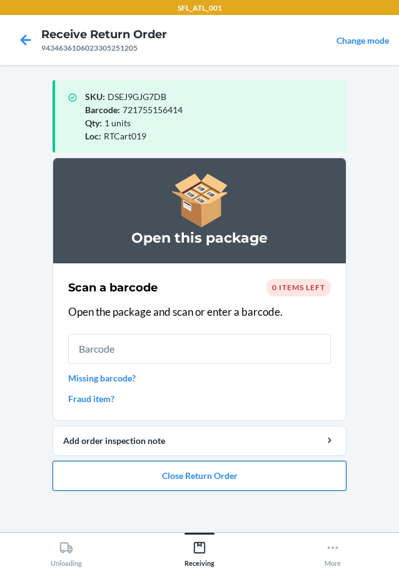
click at [214, 474] on button "Close Return Order" at bounding box center [200, 476] width 294 height 30
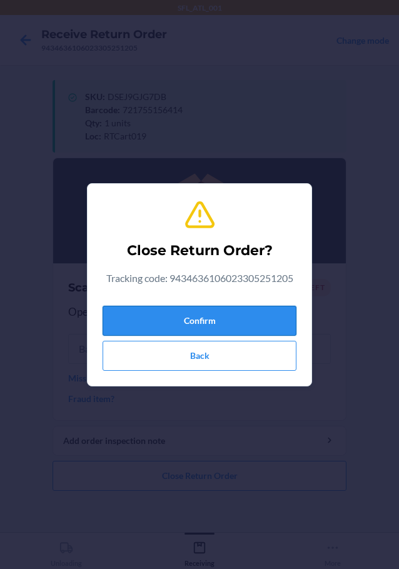
click at [199, 331] on button "Confirm" at bounding box center [200, 321] width 194 height 30
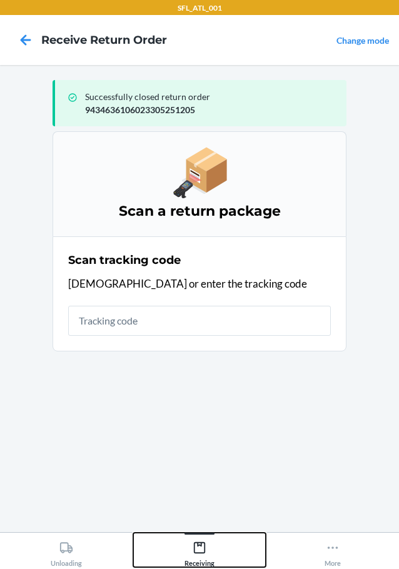
click at [208, 550] on div "Receiving" at bounding box center [199, 551] width 30 height 31
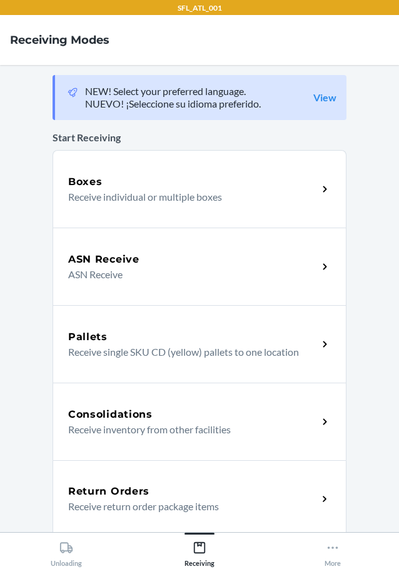
click at [143, 500] on p "Receive return order package items" at bounding box center [187, 506] width 239 height 15
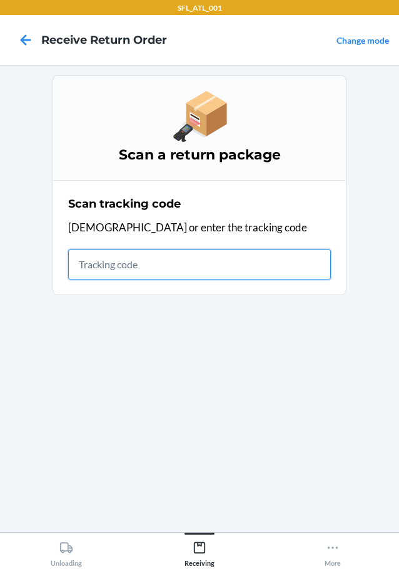
click at [152, 251] on input "text" at bounding box center [199, 264] width 263 height 30
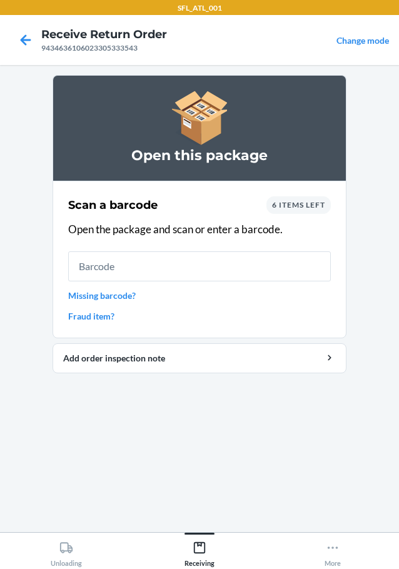
click at [211, 274] on input "text" at bounding box center [199, 266] width 263 height 30
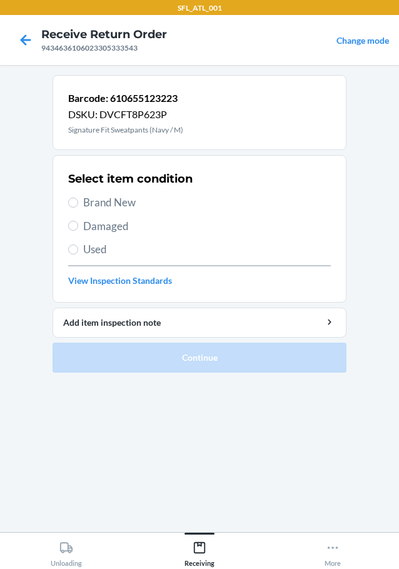
click at [131, 203] on span "Brand New" at bounding box center [207, 202] width 248 height 16
click at [78, 203] on input "Brand New" at bounding box center [73, 203] width 10 height 10
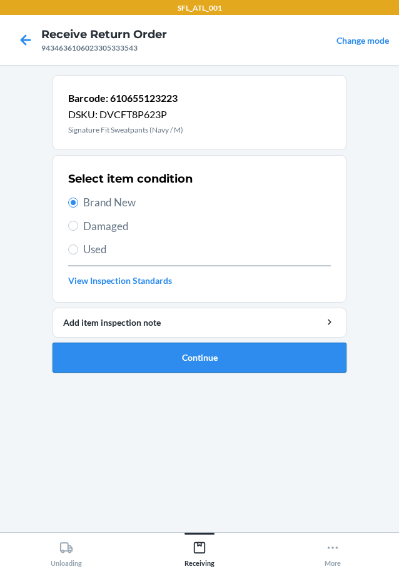
click at [200, 353] on button "Continue" at bounding box center [200, 358] width 294 height 30
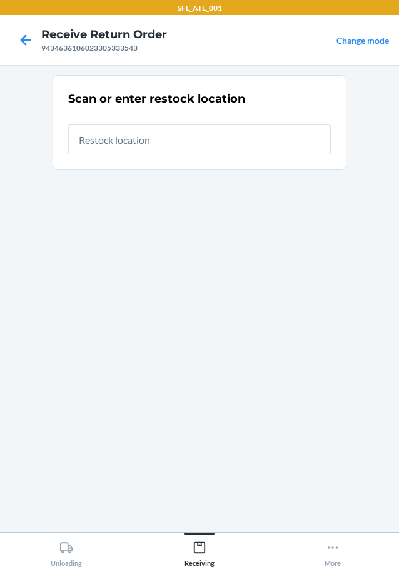
click at [178, 139] on input "text" at bounding box center [199, 139] width 263 height 30
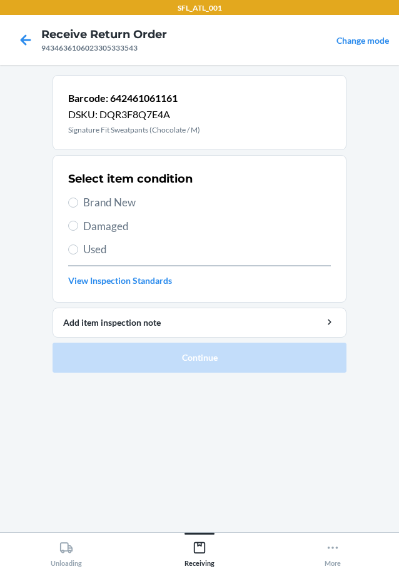
click at [101, 205] on span "Brand New" at bounding box center [207, 202] width 248 height 16
click at [78, 205] on input "Brand New" at bounding box center [73, 203] width 10 height 10
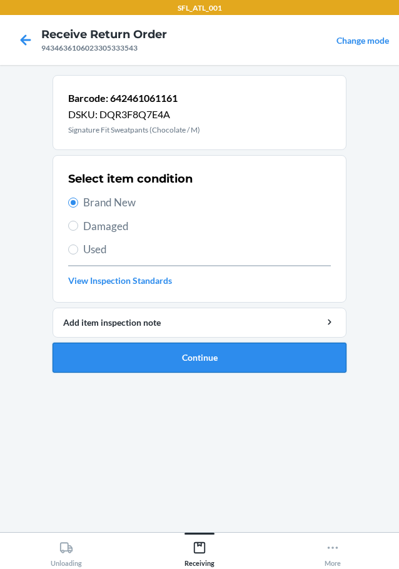
click at [245, 354] on button "Continue" at bounding box center [200, 358] width 294 height 30
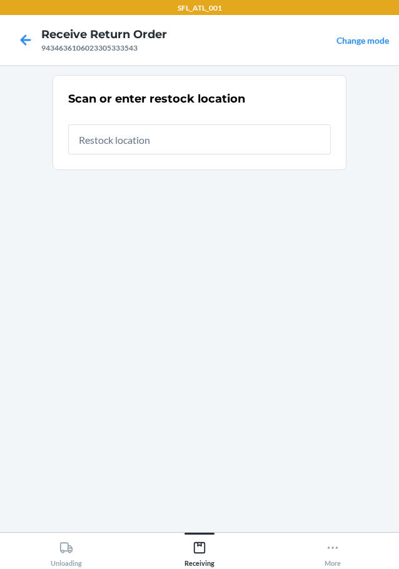
click at [174, 148] on input "text" at bounding box center [199, 139] width 263 height 30
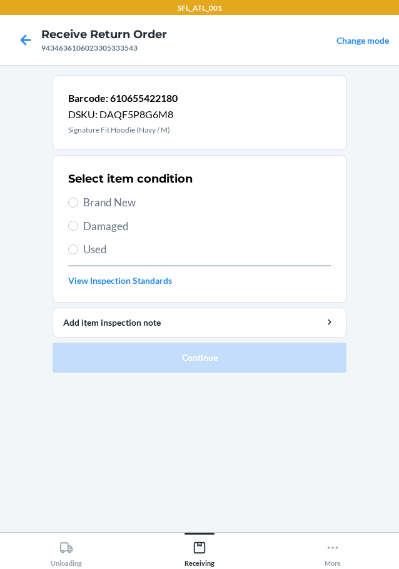
click at [97, 203] on span "Brand New" at bounding box center [207, 202] width 248 height 16
click at [78, 203] on input "Brand New" at bounding box center [73, 203] width 10 height 10
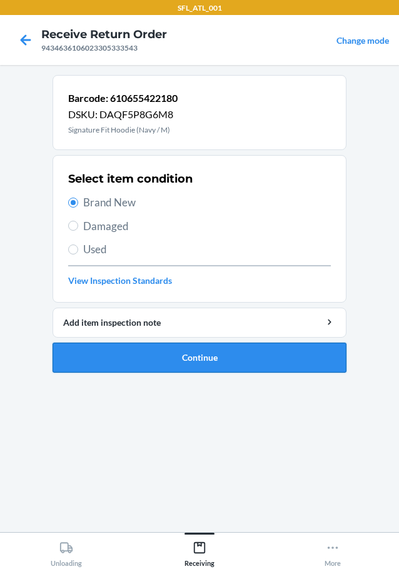
click at [224, 357] on button "Continue" at bounding box center [200, 358] width 294 height 30
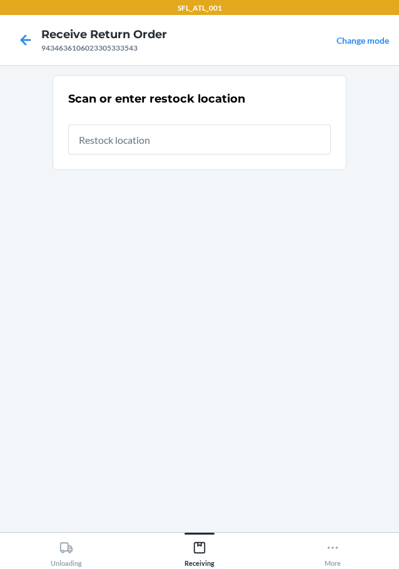
click at [162, 132] on input "text" at bounding box center [199, 139] width 263 height 30
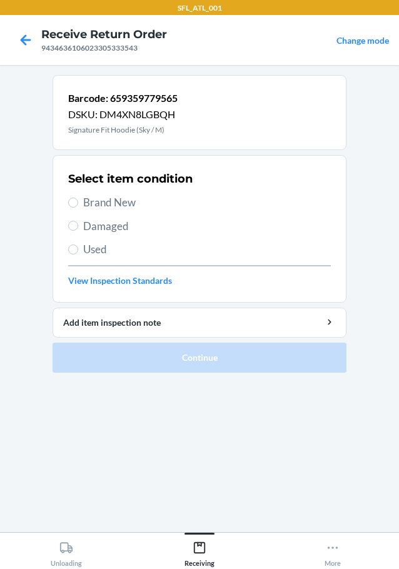
click at [108, 202] on span "Brand New" at bounding box center [207, 202] width 248 height 16
click at [78, 202] on input "Brand New" at bounding box center [73, 203] width 10 height 10
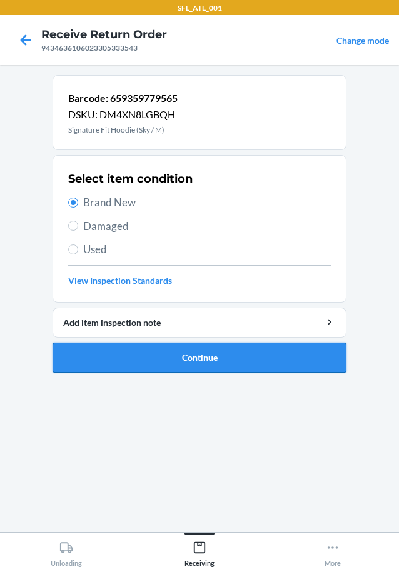
click at [246, 349] on button "Continue" at bounding box center [200, 358] width 294 height 30
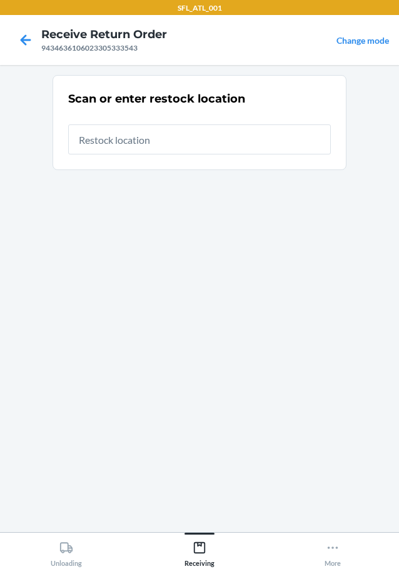
click at [185, 128] on input "text" at bounding box center [199, 139] width 263 height 30
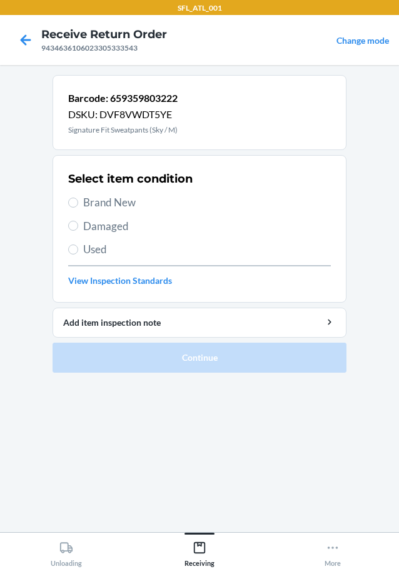
click at [132, 202] on span "Brand New" at bounding box center [207, 202] width 248 height 16
click at [78, 202] on input "Brand New" at bounding box center [73, 203] width 10 height 10
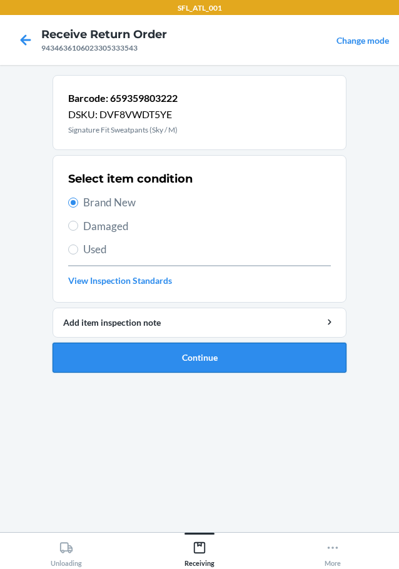
click at [216, 358] on button "Continue" at bounding box center [200, 358] width 294 height 30
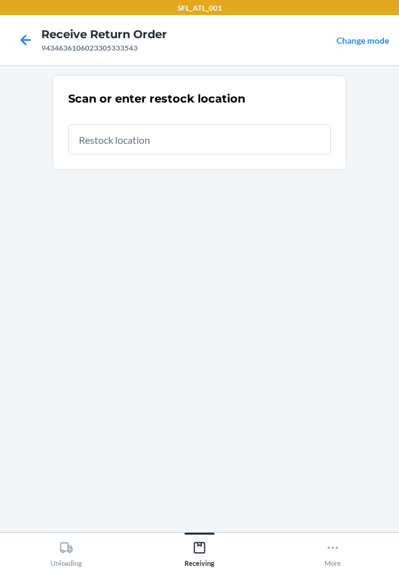
click at [157, 141] on input "text" at bounding box center [199, 139] width 263 height 30
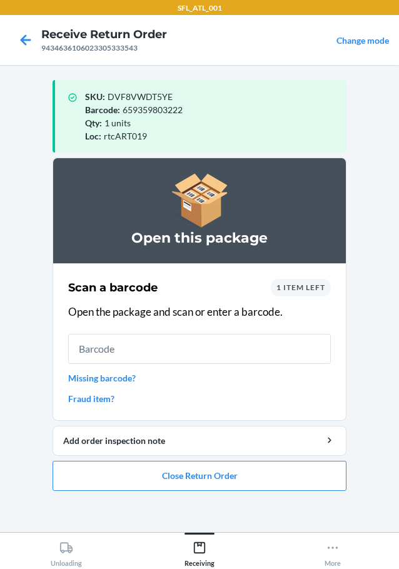
drag, startPoint x: 334, startPoint y: 179, endPoint x: 533, endPoint y: 209, distance: 201.1
click at [398, 209] on html "SFL_ATL_001 Receive Return Order 9434636106023305333543 Change mode SKU : DVF8V…" at bounding box center [199, 284] width 399 height 569
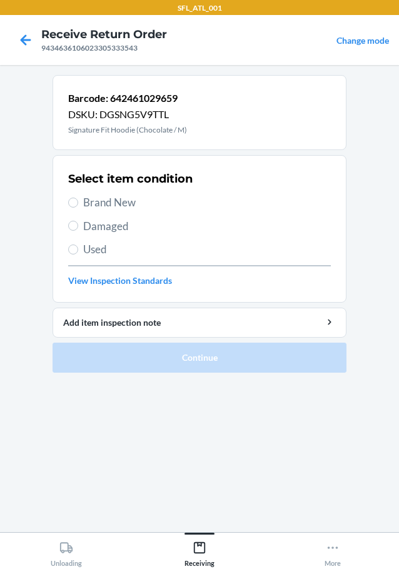
click at [99, 199] on span "Brand New" at bounding box center [207, 202] width 248 height 16
click at [78, 199] on input "Brand New" at bounding box center [73, 203] width 10 height 10
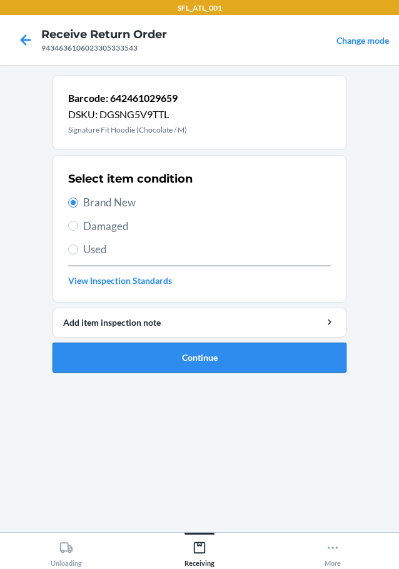
click at [166, 356] on button "Continue" at bounding box center [200, 358] width 294 height 30
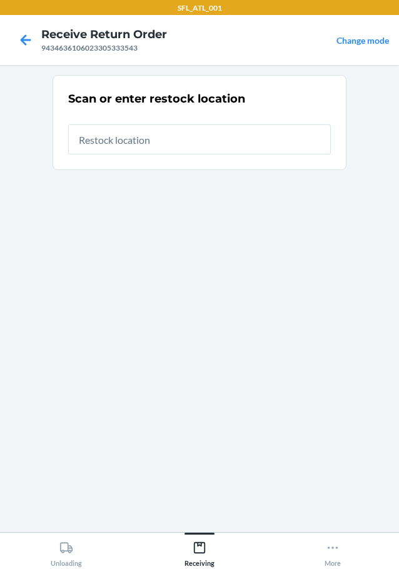
click at [193, 131] on input "text" at bounding box center [199, 139] width 263 height 30
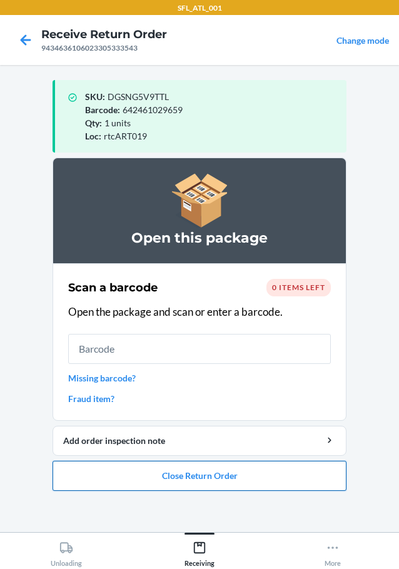
click at [169, 477] on button "Close Return Order" at bounding box center [200, 476] width 294 height 30
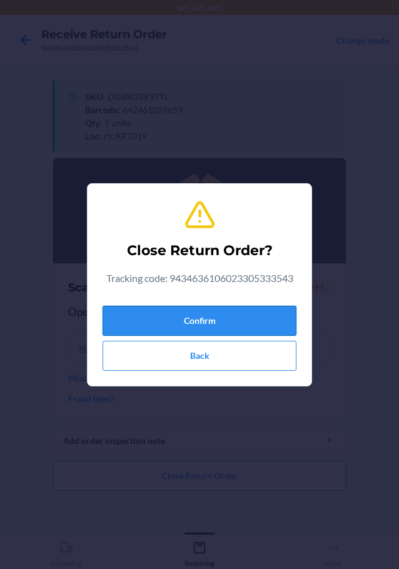
click at [208, 326] on button "Confirm" at bounding box center [200, 321] width 194 height 30
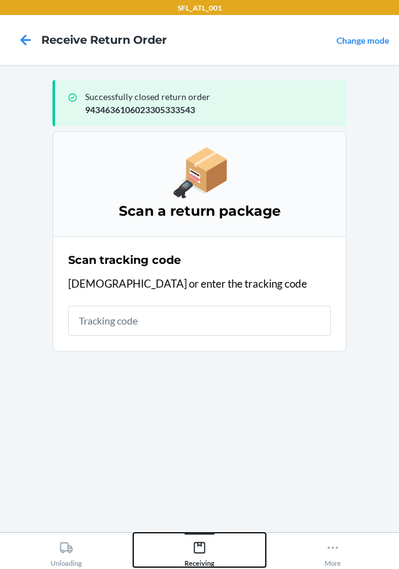
click at [207, 538] on div "Receiving" at bounding box center [199, 551] width 30 height 31
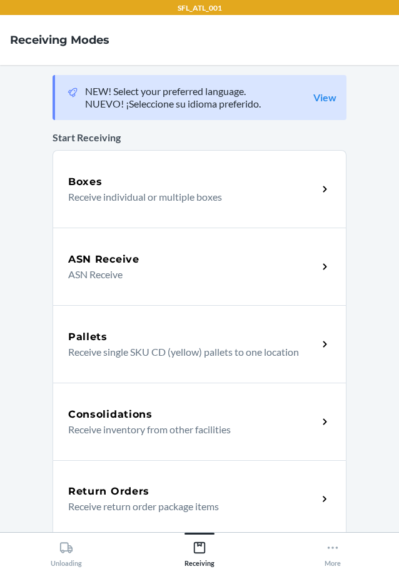
click at [86, 497] on h5 "Return Orders" at bounding box center [108, 491] width 81 height 15
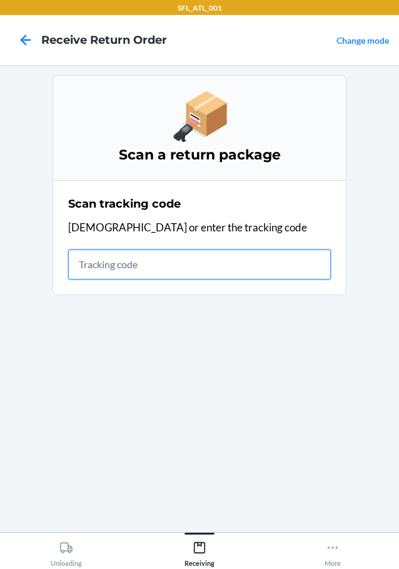
click at [233, 254] on input "text" at bounding box center [199, 264] width 263 height 30
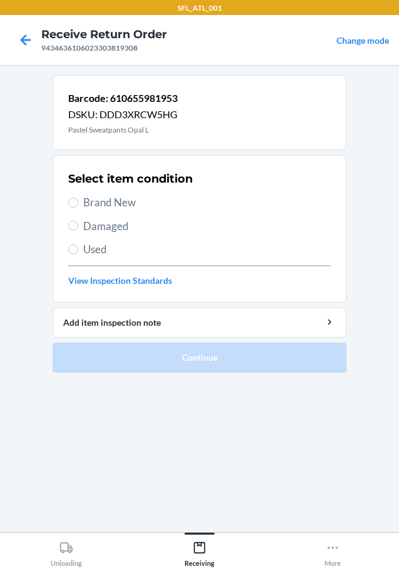
click at [96, 216] on div "Select item condition Brand New Damaged Used View Inspection Standards" at bounding box center [199, 229] width 263 height 124
click at [101, 198] on span "Brand New" at bounding box center [207, 202] width 248 height 16
click at [78, 198] on input "Brand New" at bounding box center [73, 203] width 10 height 10
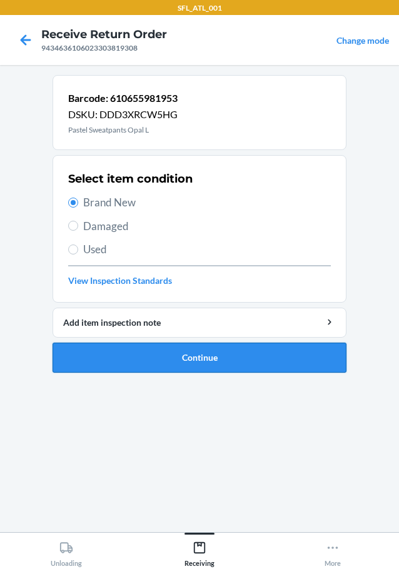
click at [194, 363] on button "Continue" at bounding box center [200, 358] width 294 height 30
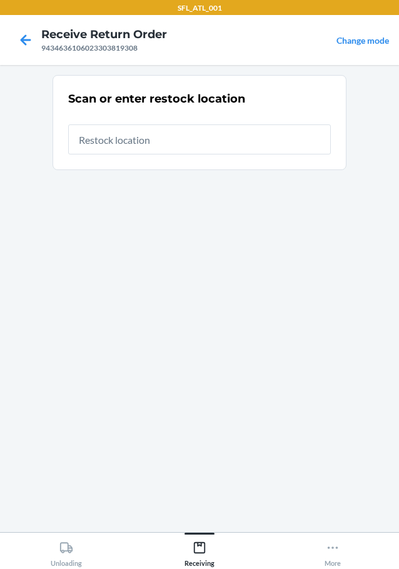
click at [169, 132] on input "text" at bounding box center [199, 139] width 263 height 30
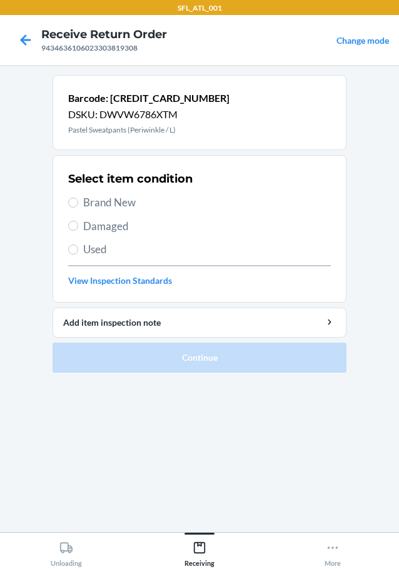
click at [133, 201] on span "Brand New" at bounding box center [207, 202] width 248 height 16
click at [78, 201] on input "Brand New" at bounding box center [73, 203] width 10 height 10
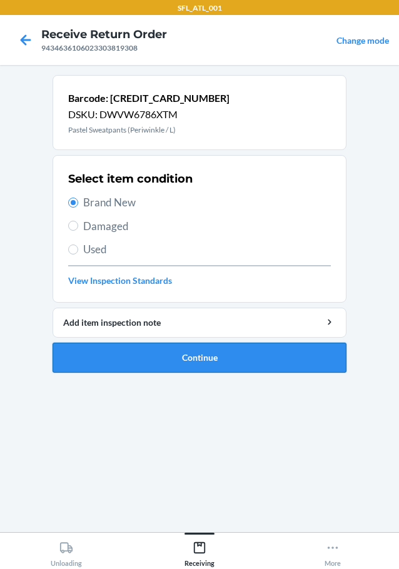
click at [200, 356] on button "Continue" at bounding box center [200, 358] width 294 height 30
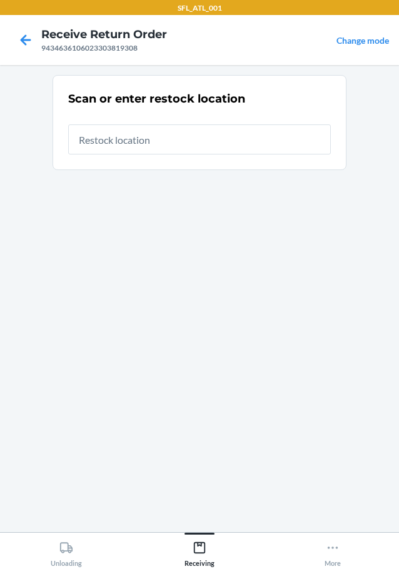
click at [194, 137] on input "text" at bounding box center [199, 139] width 263 height 30
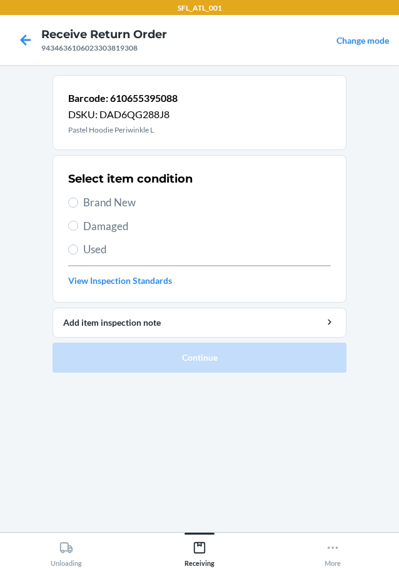
click at [117, 210] on span "Brand New" at bounding box center [207, 202] width 248 height 16
click at [78, 208] on input "Brand New" at bounding box center [73, 203] width 10 height 10
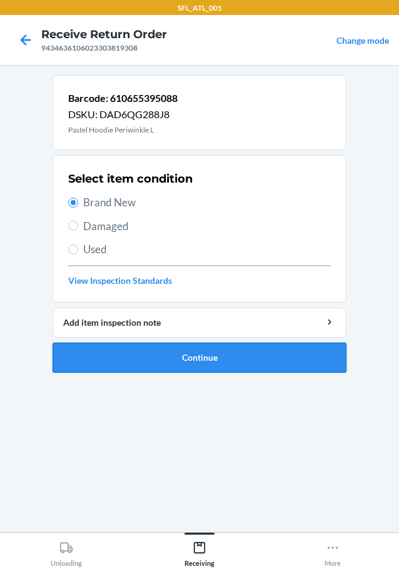
click at [208, 363] on button "Continue" at bounding box center [200, 358] width 294 height 30
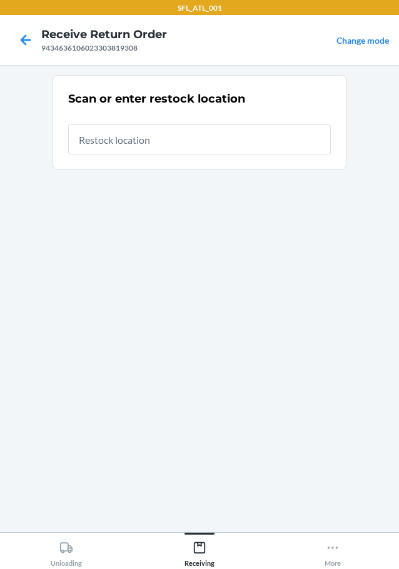
click at [180, 139] on input "text" at bounding box center [199, 139] width 263 height 30
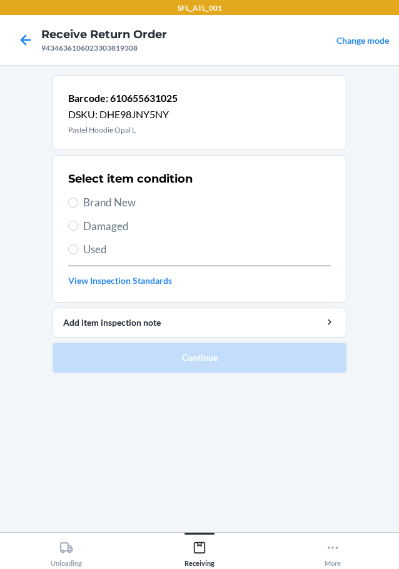
click at [121, 204] on span "Brand New" at bounding box center [207, 202] width 248 height 16
click at [78, 204] on input "Brand New" at bounding box center [73, 203] width 10 height 10
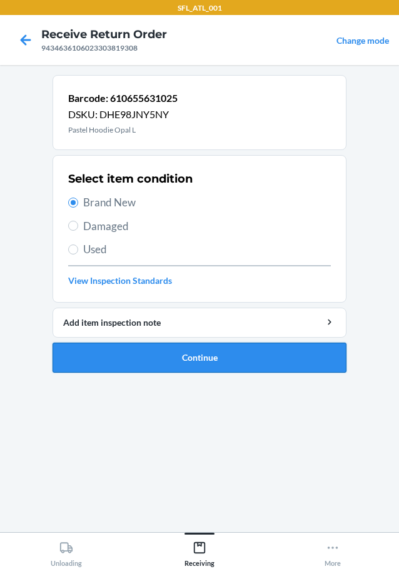
click at [213, 364] on button "Continue" at bounding box center [200, 358] width 294 height 30
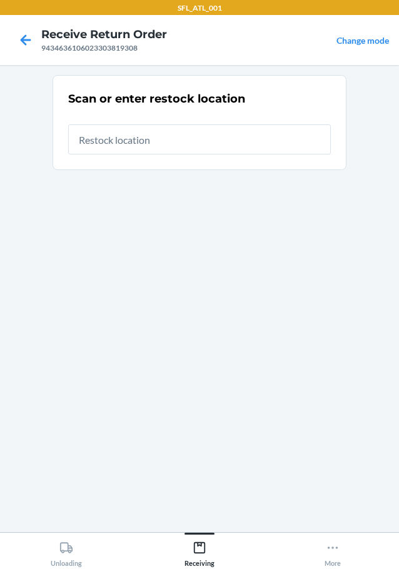
click at [149, 144] on input "text" at bounding box center [199, 139] width 263 height 30
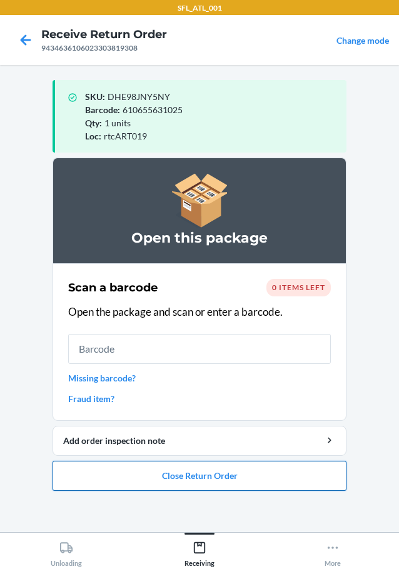
click at [206, 480] on button "Close Return Order" at bounding box center [200, 476] width 294 height 30
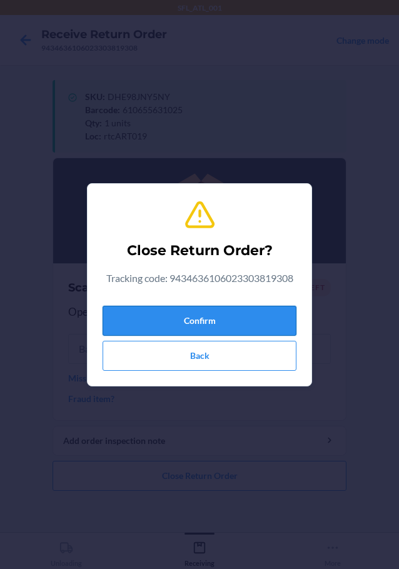
click at [224, 326] on button "Confirm" at bounding box center [200, 321] width 194 height 30
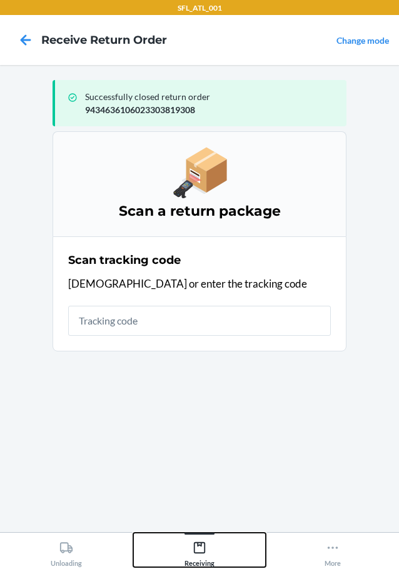
click at [193, 550] on icon at bounding box center [200, 548] width 14 height 14
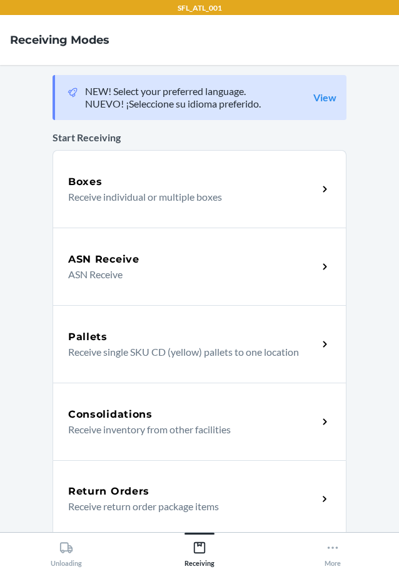
click at [141, 501] on p "Receive return order package items" at bounding box center [187, 506] width 239 height 15
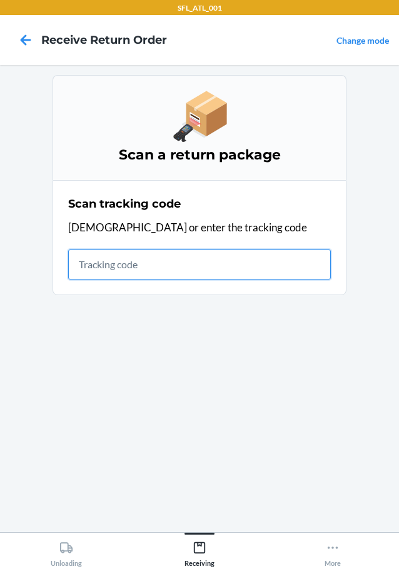
click at [131, 268] on input "text" at bounding box center [199, 264] width 263 height 30
click at [193, 265] on input "text" at bounding box center [199, 264] width 263 height 30
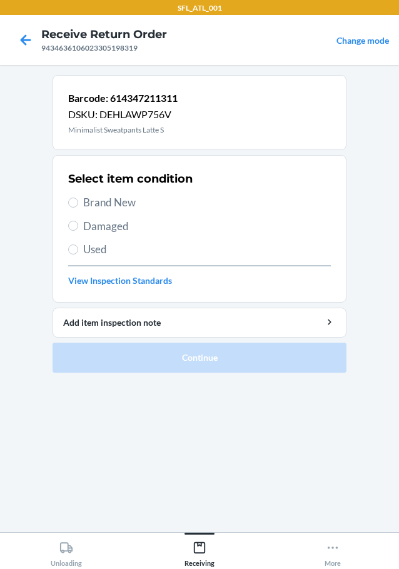
click at [125, 206] on span "Brand New" at bounding box center [207, 202] width 248 height 16
click at [78, 206] on input "Brand New" at bounding box center [73, 203] width 10 height 10
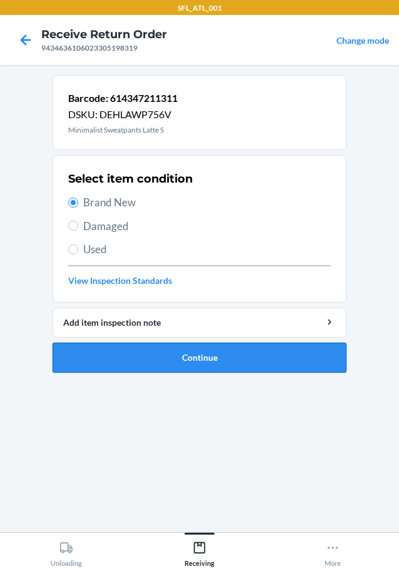
click at [201, 364] on button "Continue" at bounding box center [200, 358] width 294 height 30
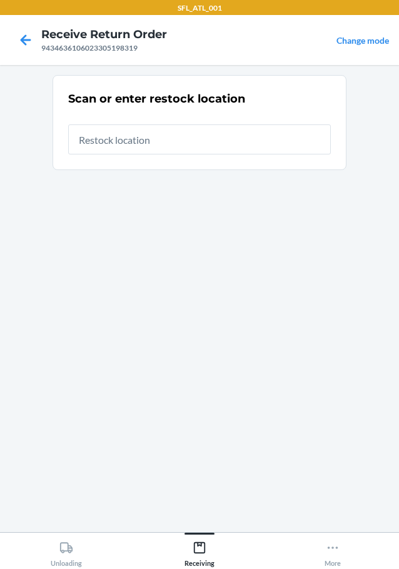
click at [189, 149] on input "text" at bounding box center [199, 139] width 263 height 30
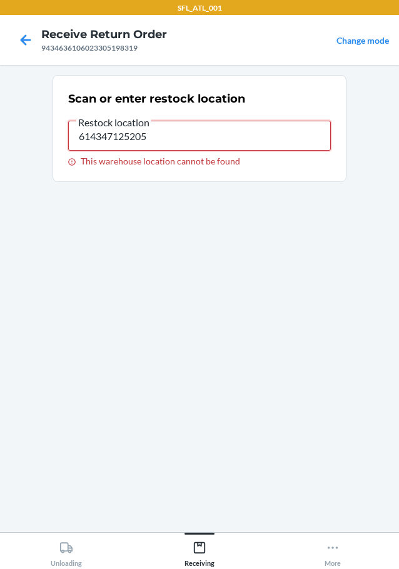
drag, startPoint x: 166, startPoint y: 130, endPoint x: 30, endPoint y: 139, distance: 135.9
click at [32, 139] on main "Scan or enter restock location Restock location 614347125205 This warehouse loc…" at bounding box center [199, 298] width 399 height 467
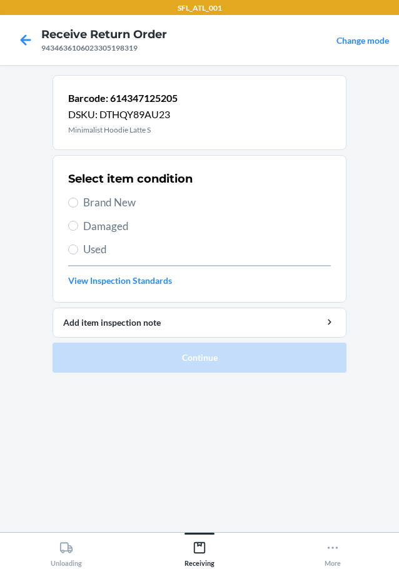
click at [121, 203] on span "Brand New" at bounding box center [207, 202] width 248 height 16
click at [78, 203] on input "Brand New" at bounding box center [73, 203] width 10 height 10
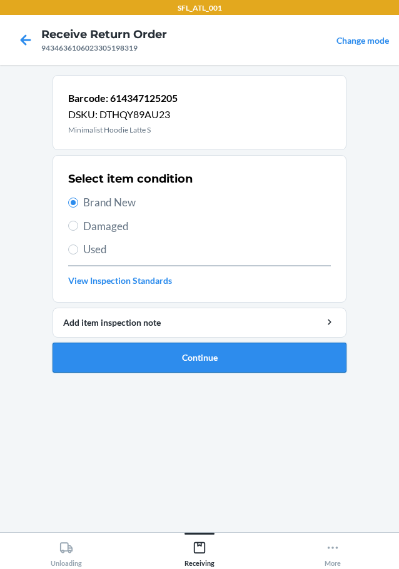
click at [230, 352] on button "Continue" at bounding box center [200, 358] width 294 height 30
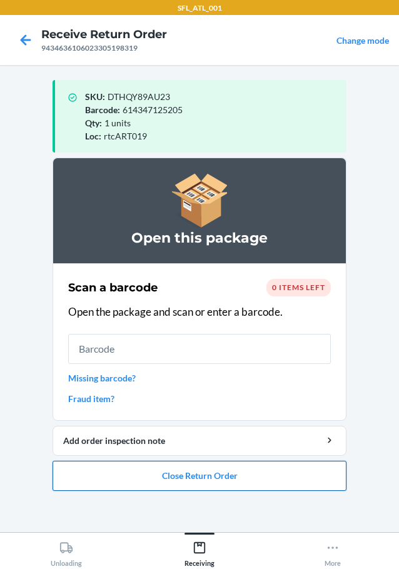
click at [190, 481] on button "Close Return Order" at bounding box center [200, 476] width 294 height 30
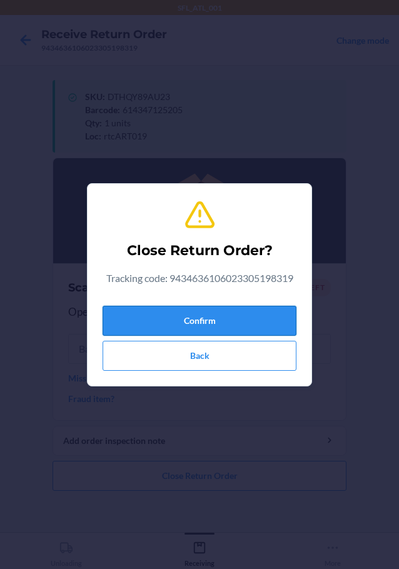
click at [245, 327] on button "Confirm" at bounding box center [200, 321] width 194 height 30
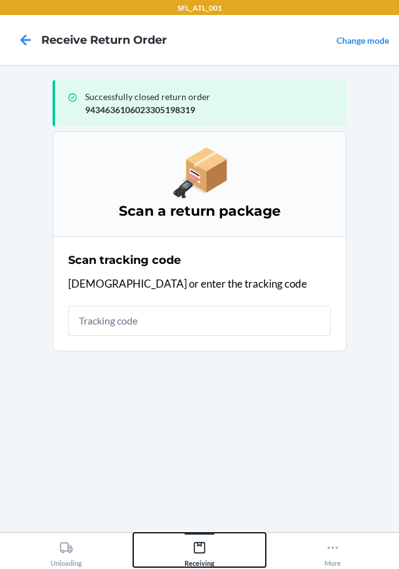
click at [198, 545] on icon at bounding box center [199, 547] width 11 height 11
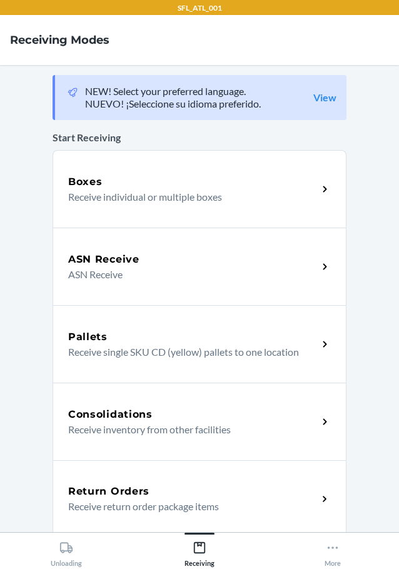
click at [140, 484] on h5 "Return Orders" at bounding box center [108, 491] width 81 height 15
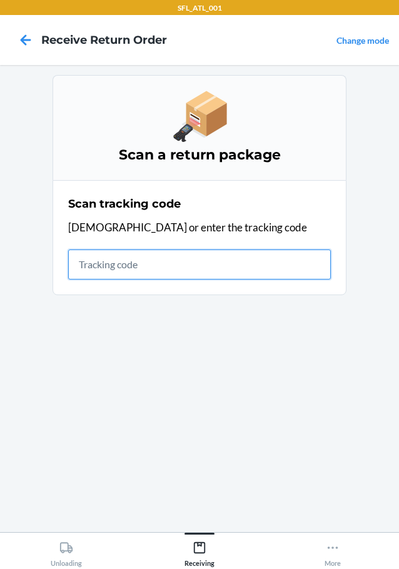
click at [157, 274] on input "text" at bounding box center [199, 264] width 263 height 30
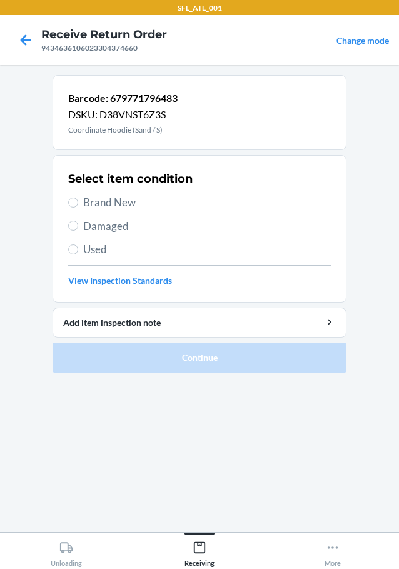
click at [109, 203] on span "Brand New" at bounding box center [207, 202] width 248 height 16
click at [78, 203] on input "Brand New" at bounding box center [73, 203] width 10 height 10
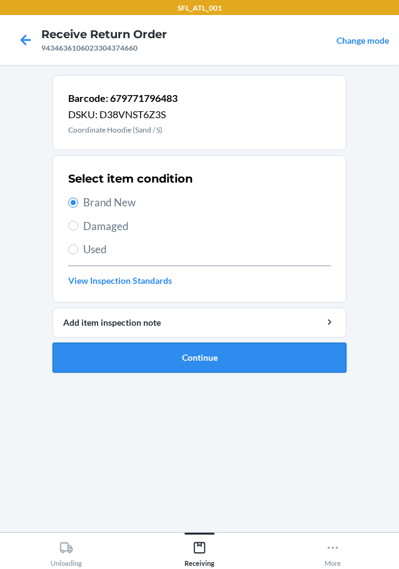
click at [216, 355] on button "Continue" at bounding box center [200, 358] width 294 height 30
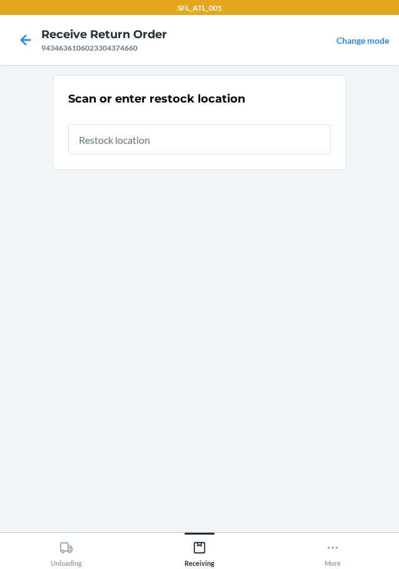
click at [159, 123] on div at bounding box center [199, 134] width 263 height 40
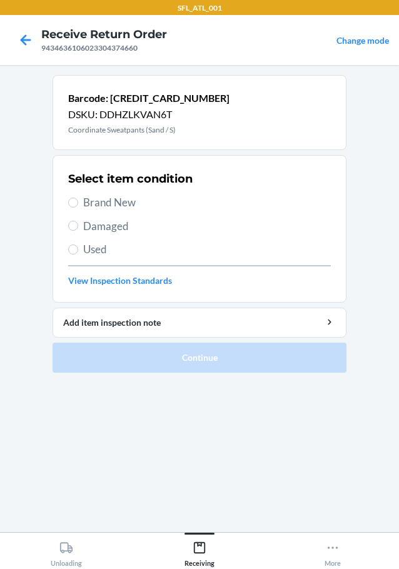
click at [107, 201] on span "Brand New" at bounding box center [207, 202] width 248 height 16
click at [78, 201] on input "Brand New" at bounding box center [73, 203] width 10 height 10
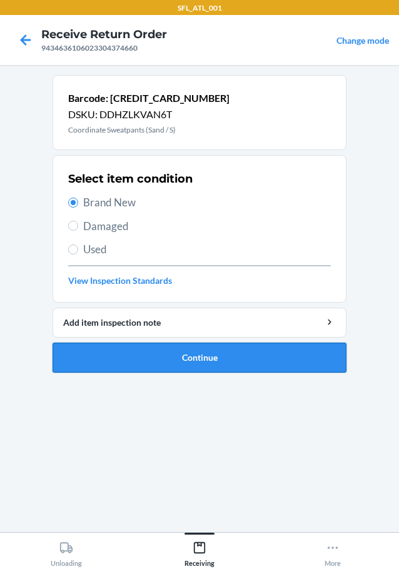
click at [241, 359] on button "Continue" at bounding box center [200, 358] width 294 height 30
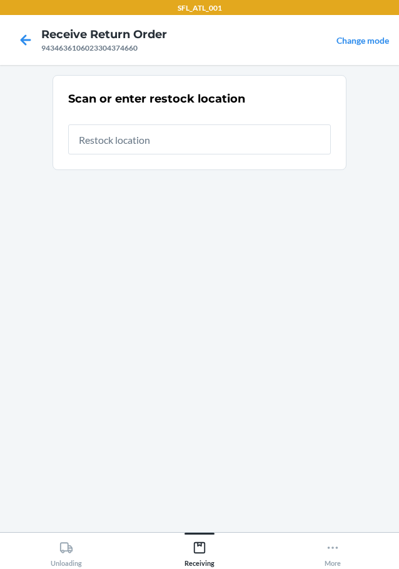
click at [211, 135] on input "text" at bounding box center [199, 139] width 263 height 30
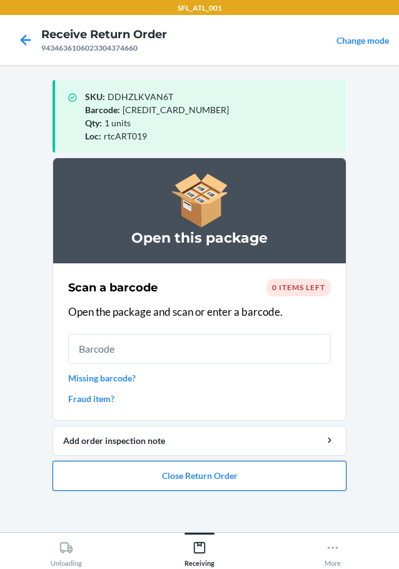
click at [193, 473] on button "Close Return Order" at bounding box center [200, 476] width 294 height 30
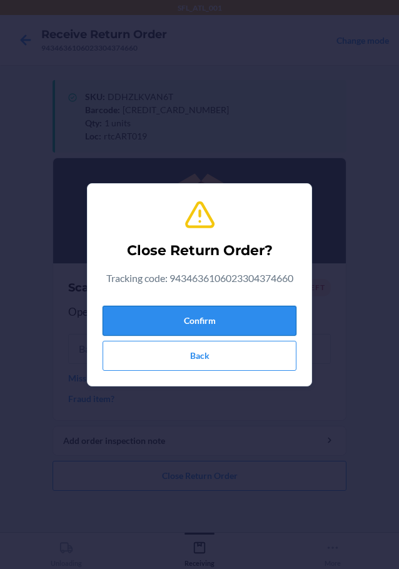
click at [229, 322] on button "Confirm" at bounding box center [200, 321] width 194 height 30
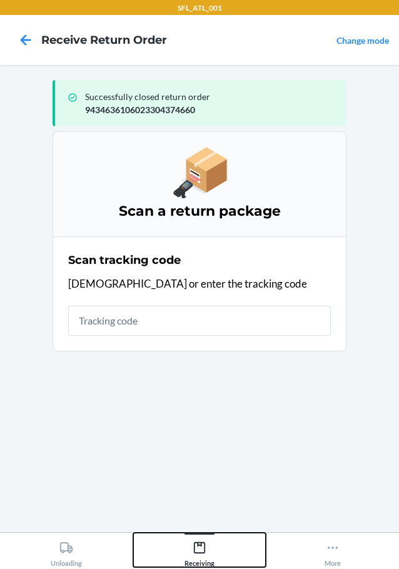
drag, startPoint x: 195, startPoint y: 533, endPoint x: 202, endPoint y: 551, distance: 19.4
click at [202, 551] on button "Receiving" at bounding box center [199, 550] width 133 height 34
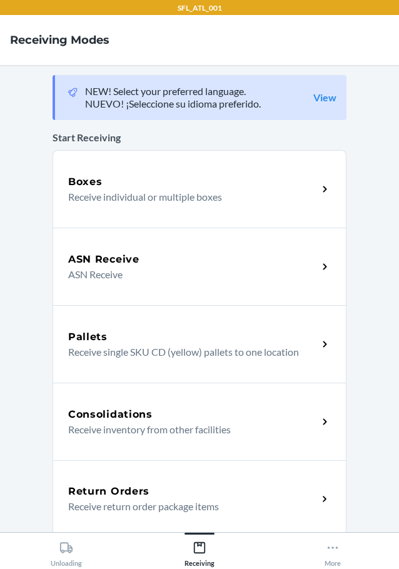
click at [153, 504] on p "Receive return order package items" at bounding box center [187, 506] width 239 height 15
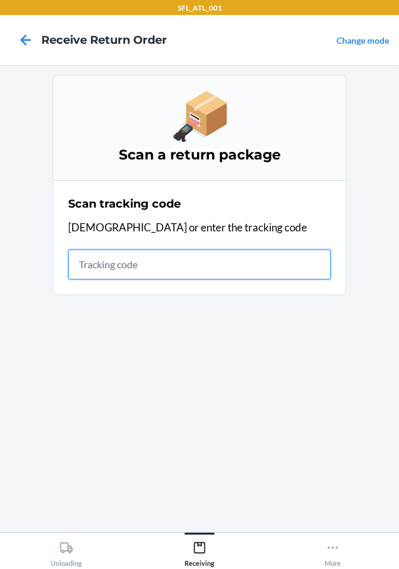
click at [219, 253] on input "text" at bounding box center [199, 264] width 263 height 30
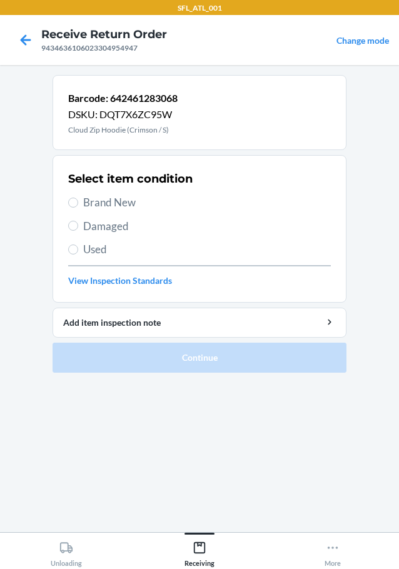
click at [134, 203] on span "Brand New" at bounding box center [207, 202] width 248 height 16
click at [78, 203] on input "Brand New" at bounding box center [73, 203] width 10 height 10
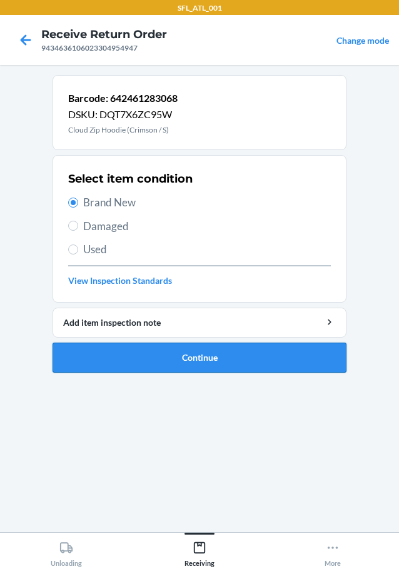
click at [221, 353] on button "Continue" at bounding box center [200, 358] width 294 height 30
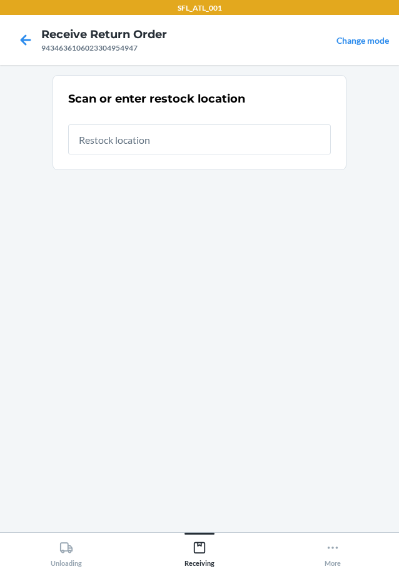
click at [208, 143] on input "text" at bounding box center [199, 139] width 263 height 30
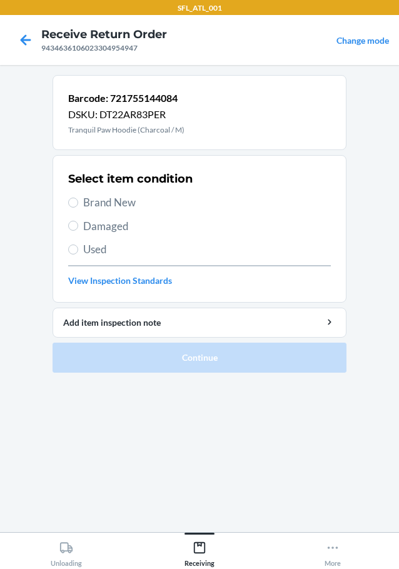
click at [116, 205] on span "Brand New" at bounding box center [207, 202] width 248 height 16
click at [78, 205] on input "Brand New" at bounding box center [73, 203] width 10 height 10
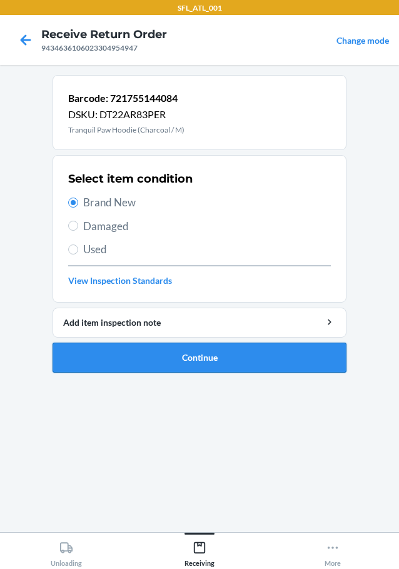
click at [214, 360] on button "Continue" at bounding box center [200, 358] width 294 height 30
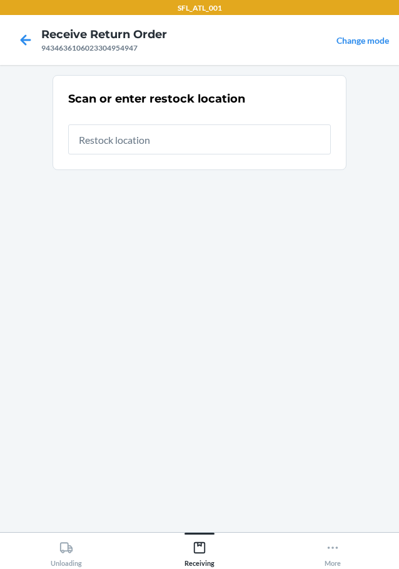
click at [179, 134] on input "text" at bounding box center [199, 139] width 263 height 30
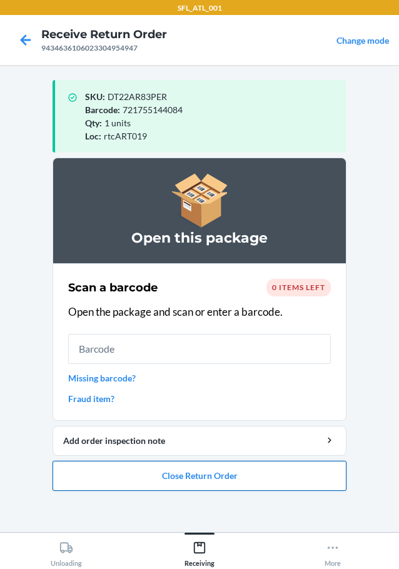
click at [216, 478] on button "Close Return Order" at bounding box center [200, 476] width 294 height 30
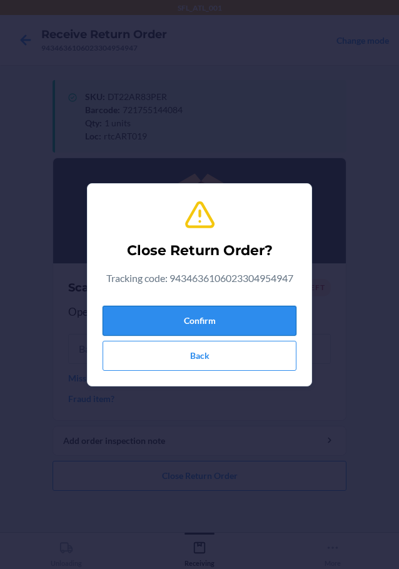
click at [217, 321] on button "Confirm" at bounding box center [200, 321] width 194 height 30
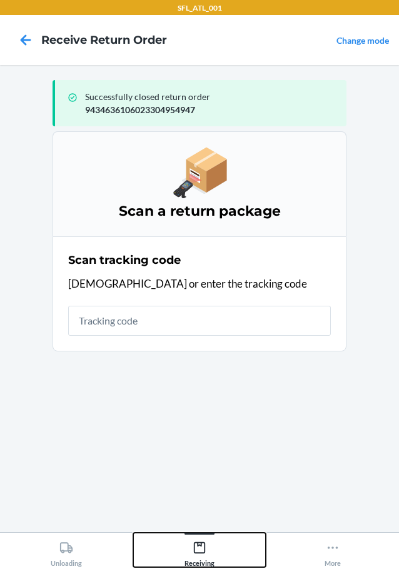
drag, startPoint x: 199, startPoint y: 546, endPoint x: 194, endPoint y: 538, distance: 10.1
click at [199, 546] on icon at bounding box center [200, 548] width 14 height 14
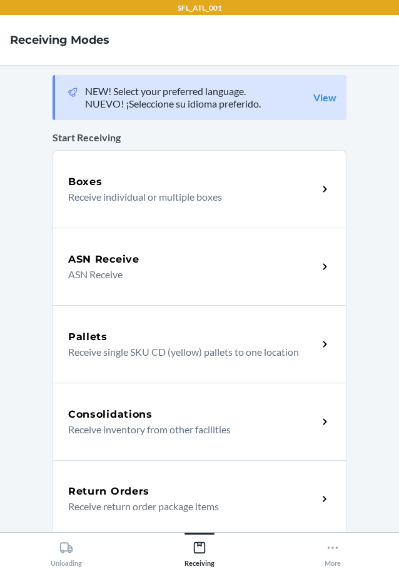
click at [124, 504] on p "Receive return order package items" at bounding box center [187, 506] width 239 height 15
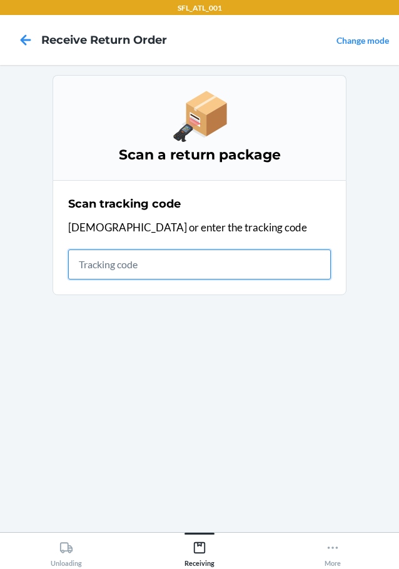
click at [126, 255] on input "text" at bounding box center [199, 264] width 263 height 30
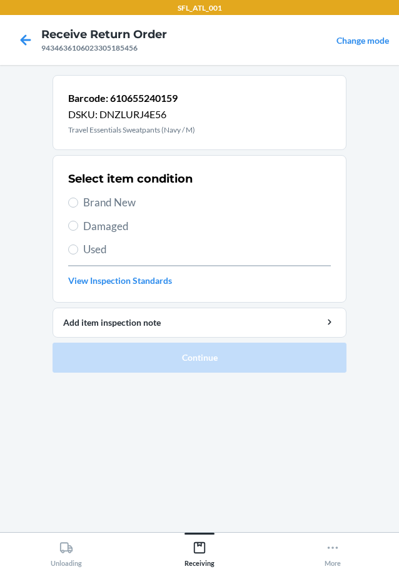
click at [113, 204] on span "Brand New" at bounding box center [207, 202] width 248 height 16
click at [78, 204] on input "Brand New" at bounding box center [73, 203] width 10 height 10
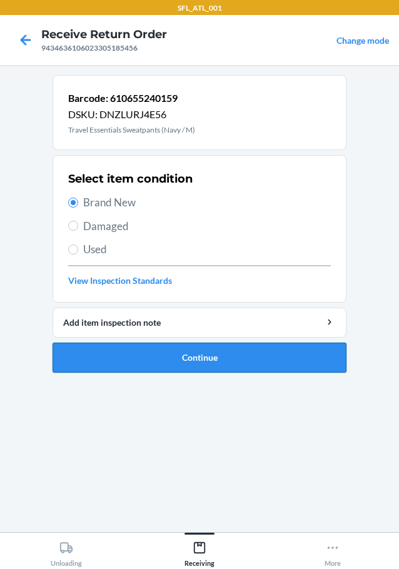
click at [261, 354] on button "Continue" at bounding box center [200, 358] width 294 height 30
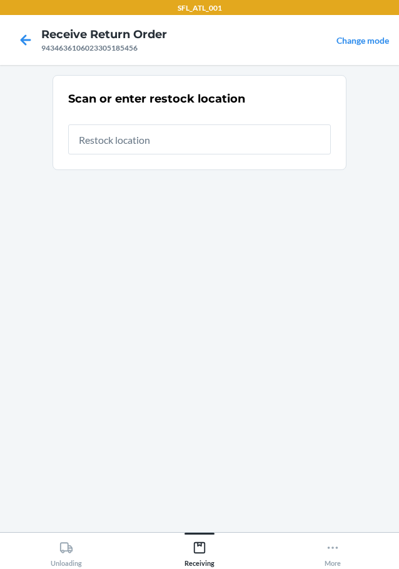
click at [177, 129] on input "text" at bounding box center [199, 139] width 263 height 30
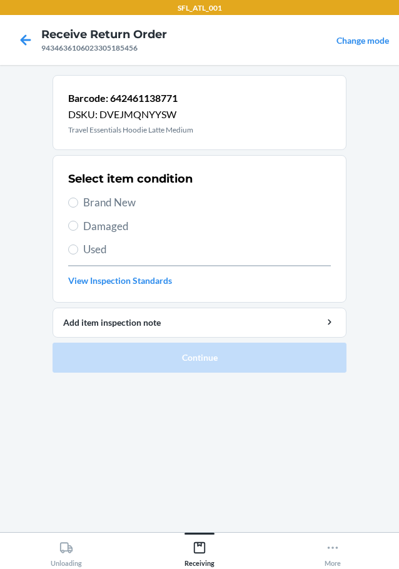
click at [79, 194] on div "Select item condition Brand New Damaged Used View Inspection Standards" at bounding box center [199, 229] width 263 height 124
click at [109, 199] on span "Brand New" at bounding box center [207, 202] width 248 height 16
click at [78, 199] on input "Brand New" at bounding box center [73, 203] width 10 height 10
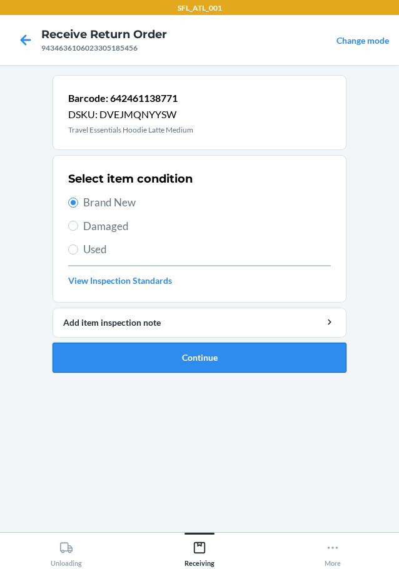
click at [199, 362] on button "Continue" at bounding box center [200, 358] width 294 height 30
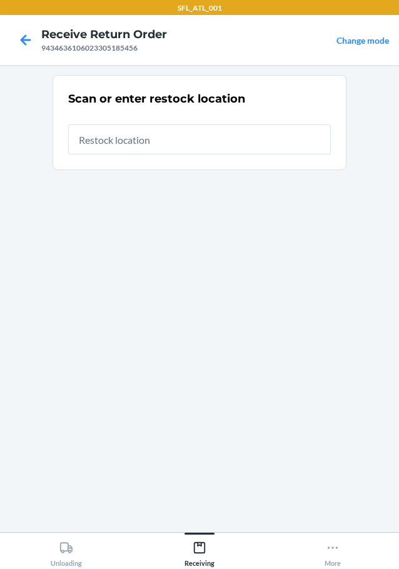
click at [193, 120] on div at bounding box center [199, 134] width 263 height 40
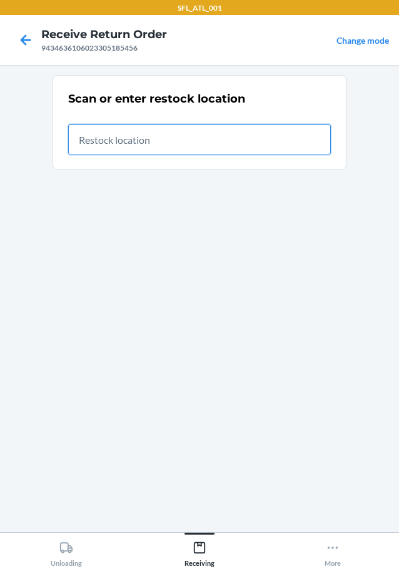
click at [186, 129] on input "text" at bounding box center [199, 139] width 263 height 30
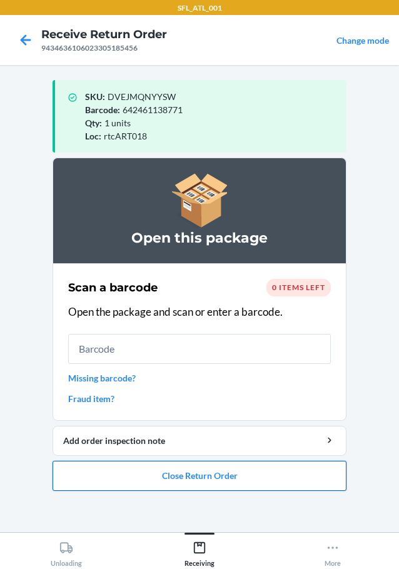
click at [216, 473] on button "Close Return Order" at bounding box center [200, 476] width 294 height 30
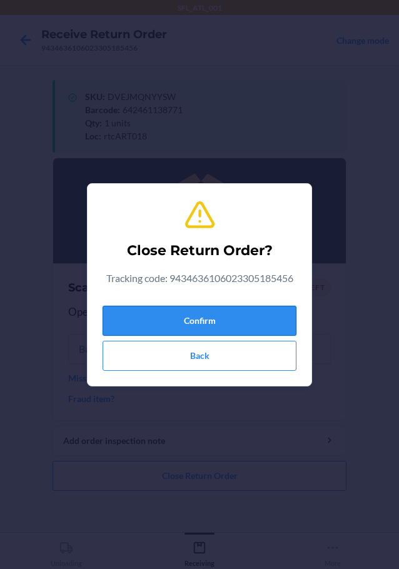
click at [191, 316] on button "Confirm" at bounding box center [200, 321] width 194 height 30
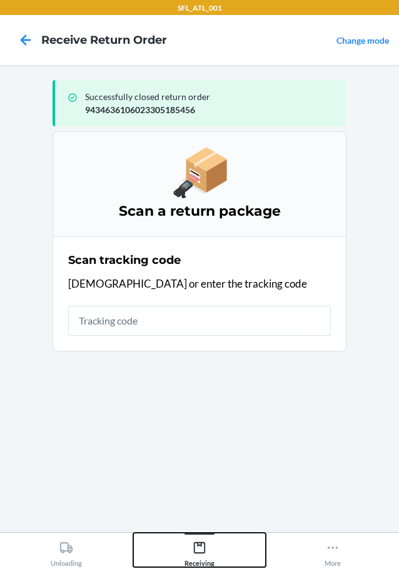
click at [202, 548] on icon at bounding box center [200, 548] width 14 height 14
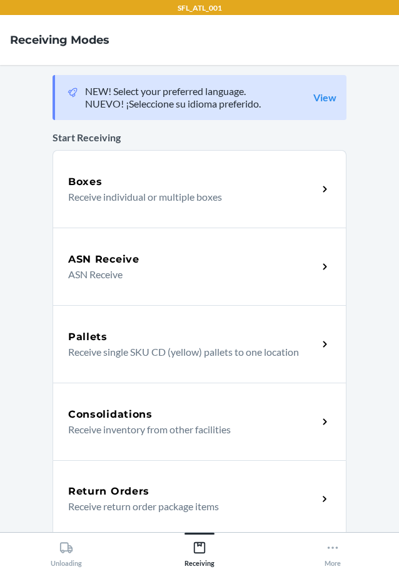
click at [109, 496] on h5 "Return Orders" at bounding box center [108, 491] width 81 height 15
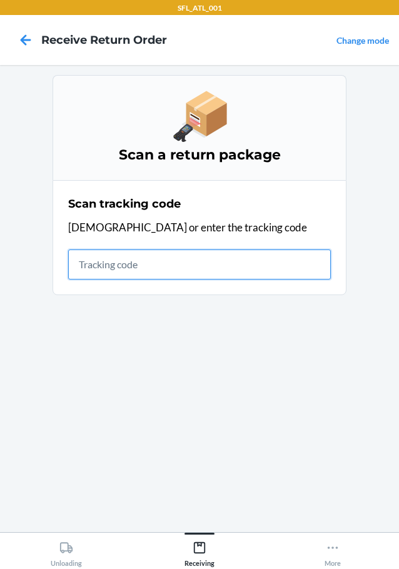
click at [261, 260] on input "text" at bounding box center [199, 264] width 263 height 30
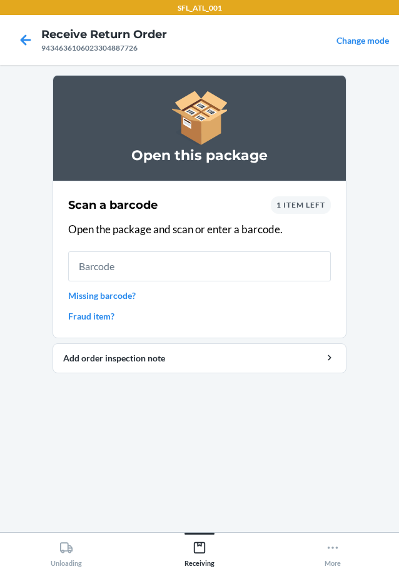
click at [106, 316] on link "Fraud item?" at bounding box center [199, 315] width 263 height 13
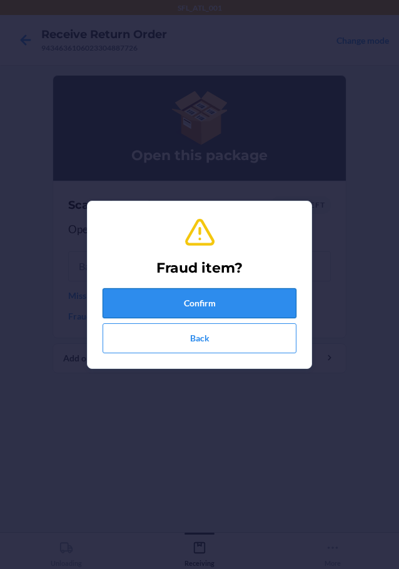
click at [209, 310] on button "Confirm" at bounding box center [200, 303] width 194 height 30
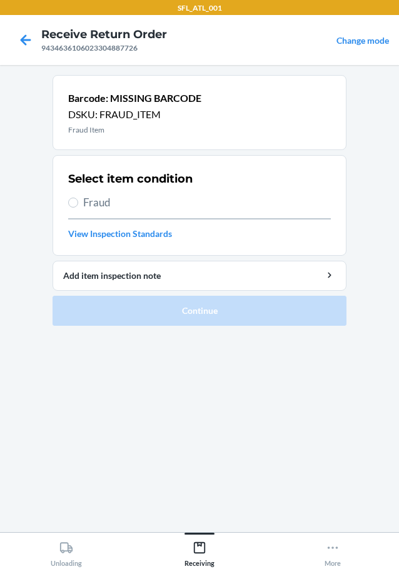
click at [101, 199] on span "Fraud" at bounding box center [207, 202] width 248 height 16
click at [78, 199] on input "Fraud" at bounding box center [73, 203] width 10 height 10
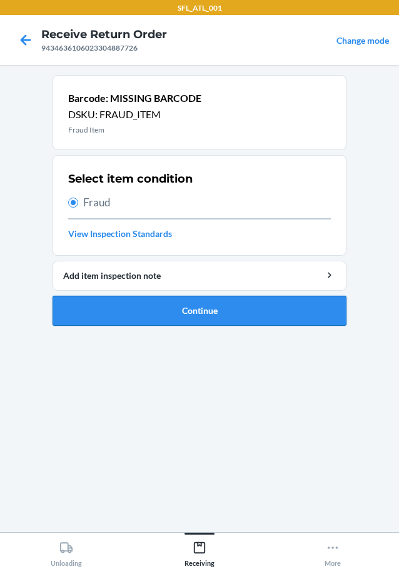
click at [253, 318] on button "Continue" at bounding box center [200, 311] width 294 height 30
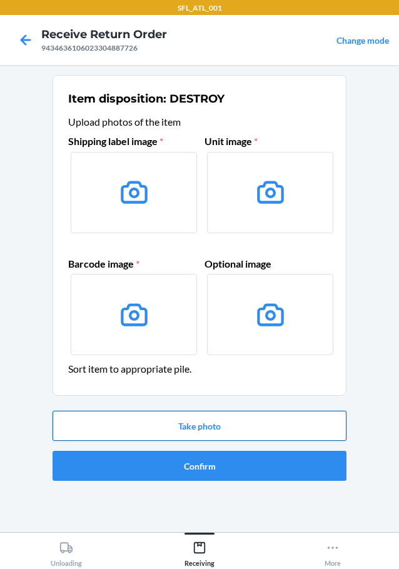
click at [218, 429] on button "Take photo" at bounding box center [200, 426] width 294 height 30
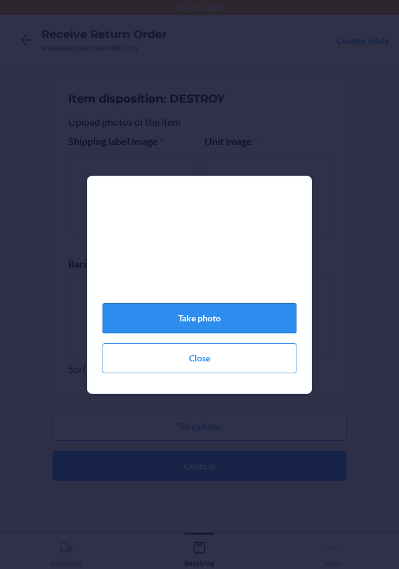
click at [220, 324] on button "Take photo" at bounding box center [200, 318] width 194 height 30
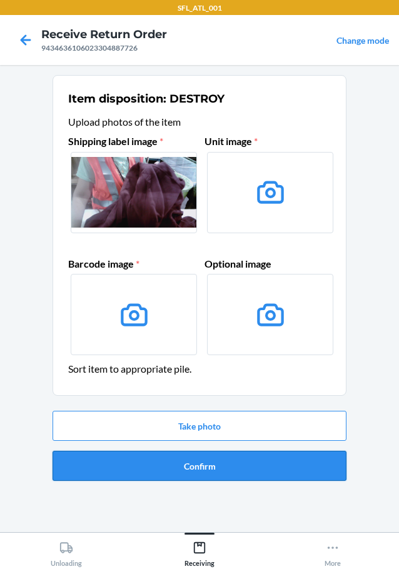
click at [211, 465] on button "Confirm" at bounding box center [200, 466] width 294 height 30
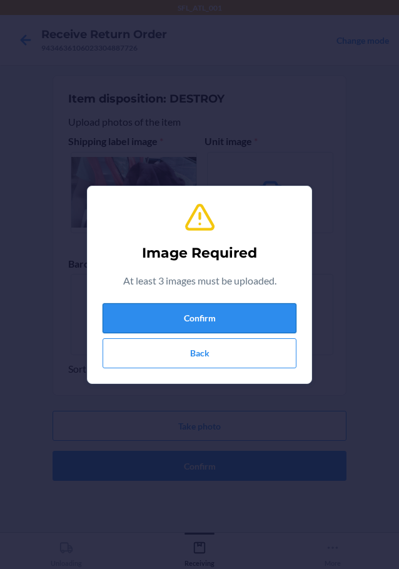
click at [191, 317] on button "Confirm" at bounding box center [200, 318] width 194 height 30
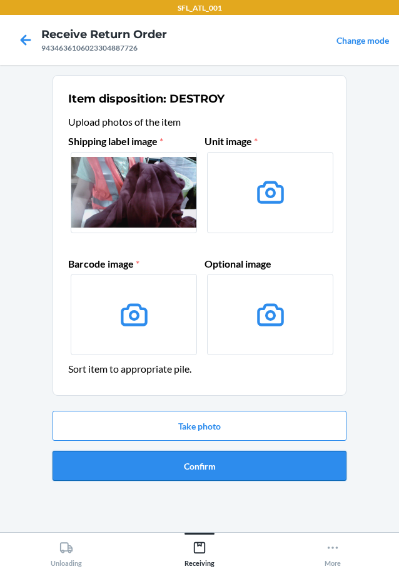
click at [194, 468] on button "Confirm" at bounding box center [200, 466] width 294 height 30
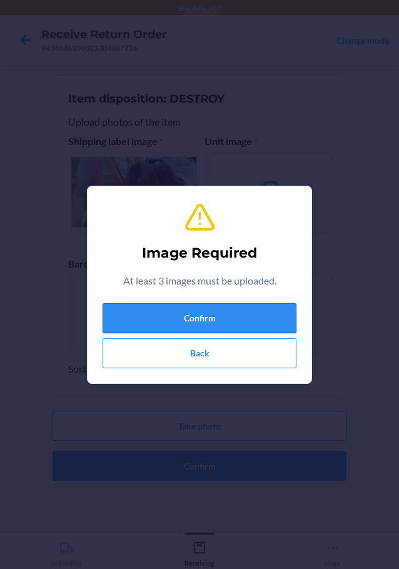
click at [197, 323] on button "Confirm" at bounding box center [200, 318] width 194 height 30
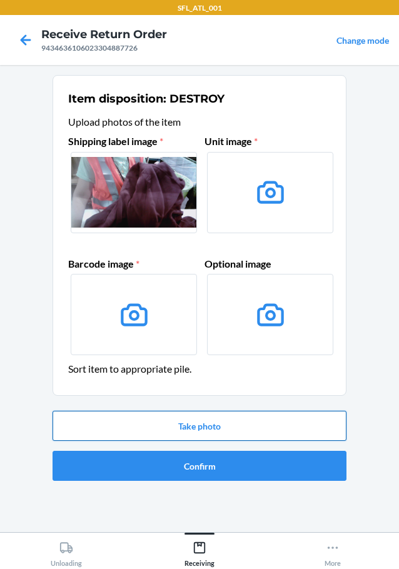
click at [212, 423] on button "Take photo" at bounding box center [200, 426] width 294 height 30
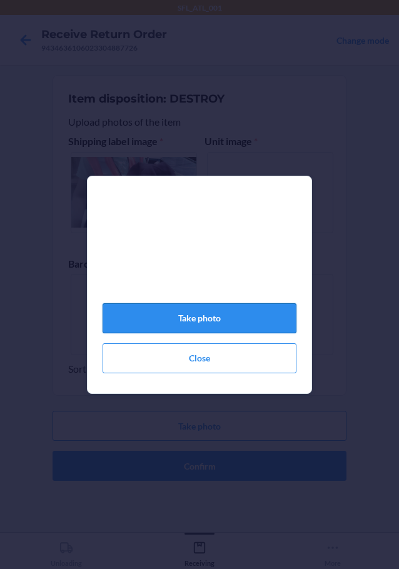
click at [221, 325] on button "Take photo" at bounding box center [200, 318] width 194 height 30
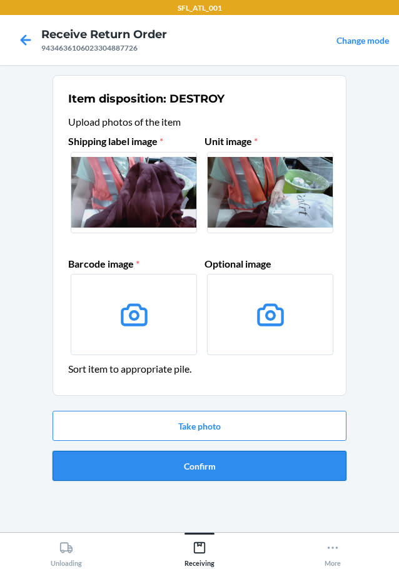
click at [214, 456] on button "Confirm" at bounding box center [200, 466] width 294 height 30
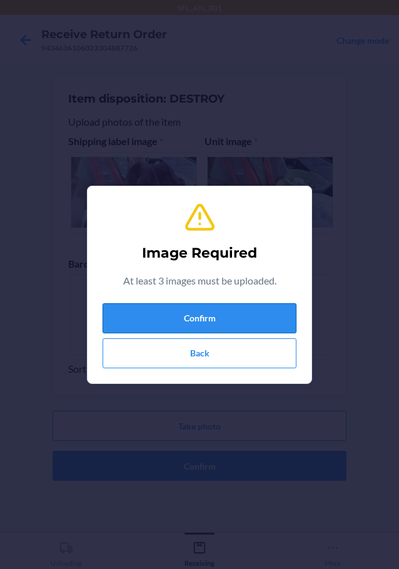
click at [232, 314] on button "Confirm" at bounding box center [200, 318] width 194 height 30
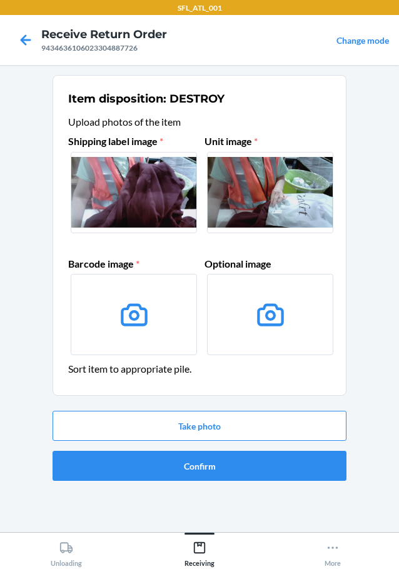
click at [134, 327] on icon at bounding box center [134, 315] width 32 height 32
click at [0, 0] on input "file" at bounding box center [0, 0] width 0 height 0
click at [218, 418] on button "Take photo" at bounding box center [200, 426] width 294 height 30
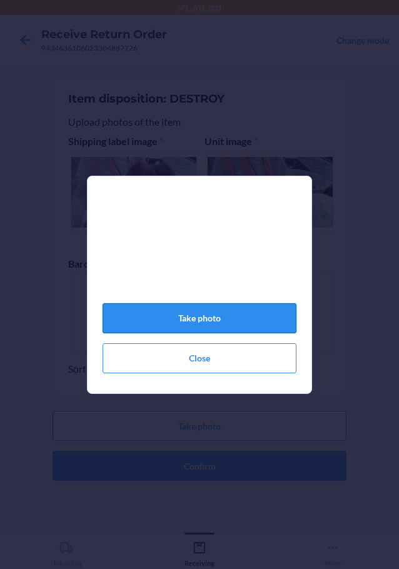
click at [204, 320] on button "Take photo" at bounding box center [200, 318] width 194 height 30
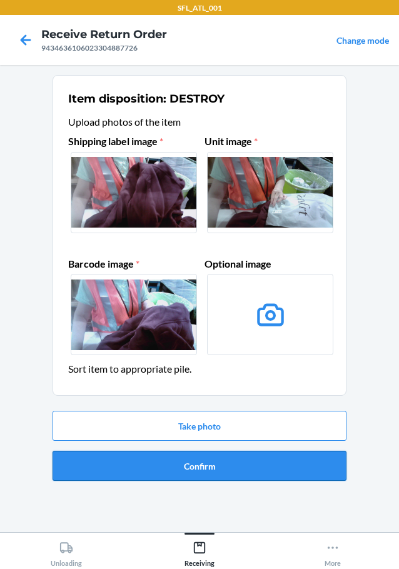
click at [229, 465] on button "Confirm" at bounding box center [200, 466] width 294 height 30
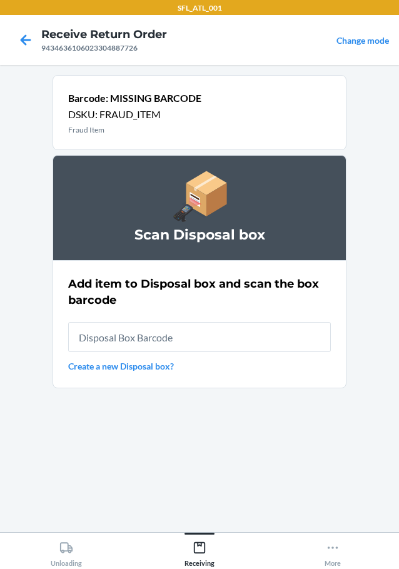
click at [206, 334] on input "text" at bounding box center [199, 337] width 263 height 30
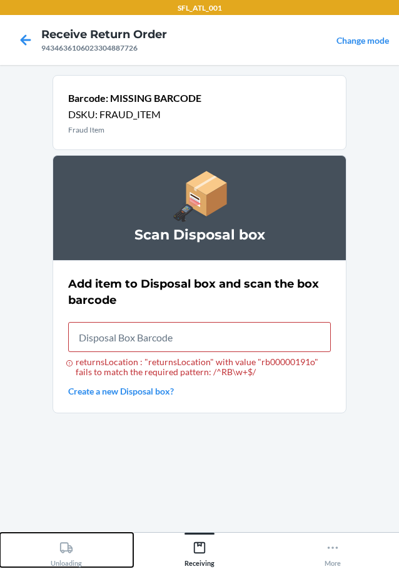
click at [0, 533] on button "Unloading" at bounding box center [66, 550] width 133 height 34
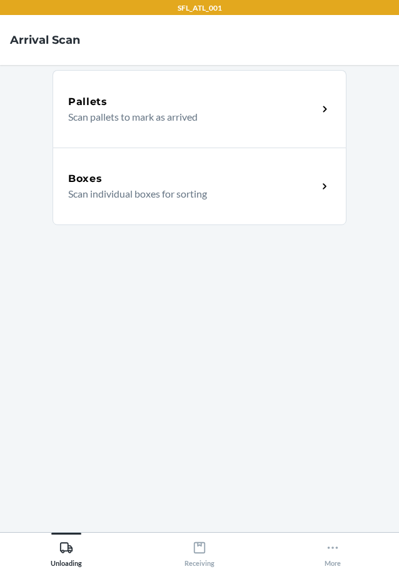
click at [113, 183] on div "Boxes" at bounding box center [192, 178] width 249 height 15
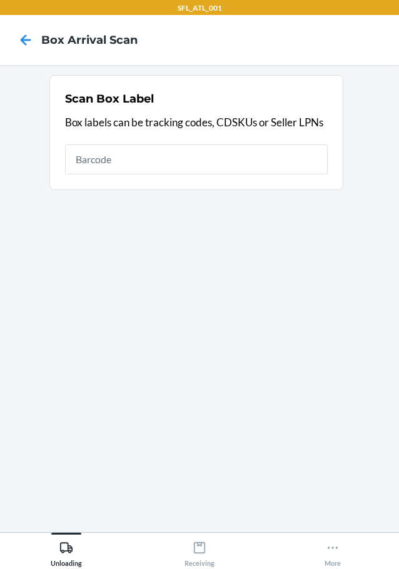
click at [154, 174] on div "Scan Box Label Box labels can be tracking codes, CDSKUs or Seller LPNs" at bounding box center [196, 132] width 263 height 91
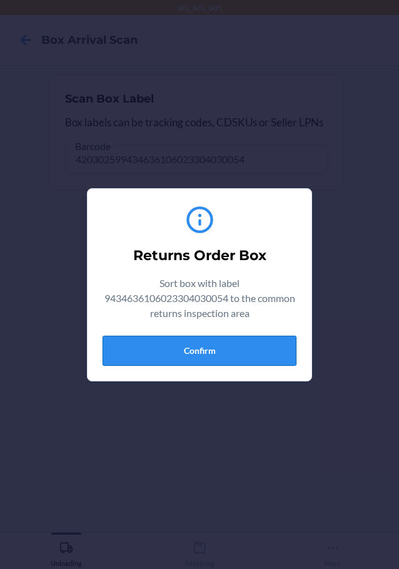
click at [242, 356] on button "Confirm" at bounding box center [200, 351] width 194 height 30
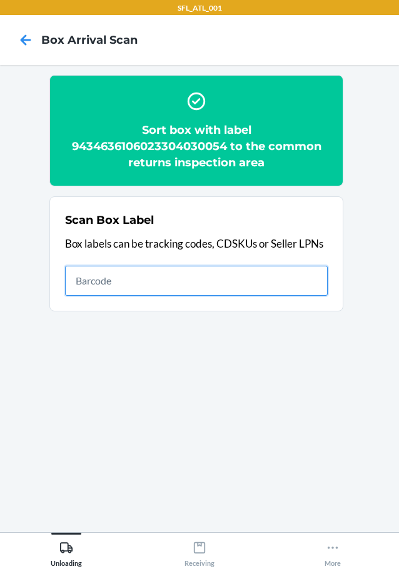
click at [222, 277] on input "text" at bounding box center [196, 281] width 263 height 30
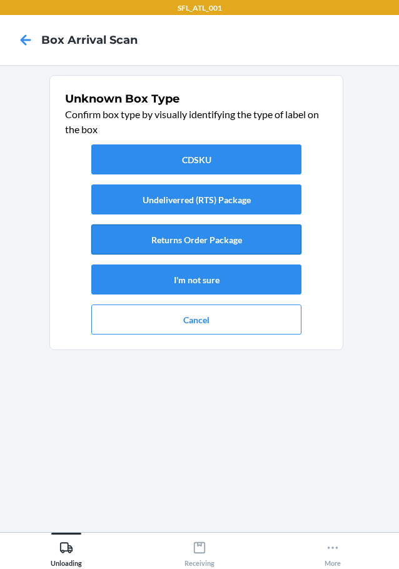
click at [253, 224] on button "Returns Order Package" at bounding box center [196, 239] width 210 height 30
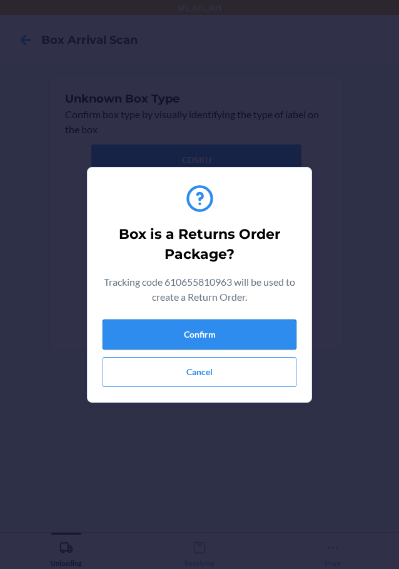
click at [216, 337] on button "Confirm" at bounding box center [200, 334] width 194 height 30
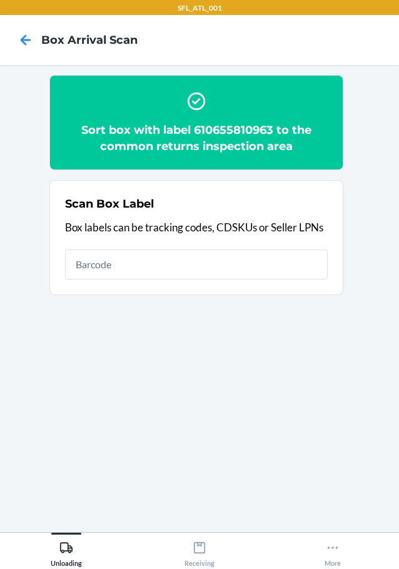
click at [179, 269] on input "text" at bounding box center [196, 264] width 263 height 30
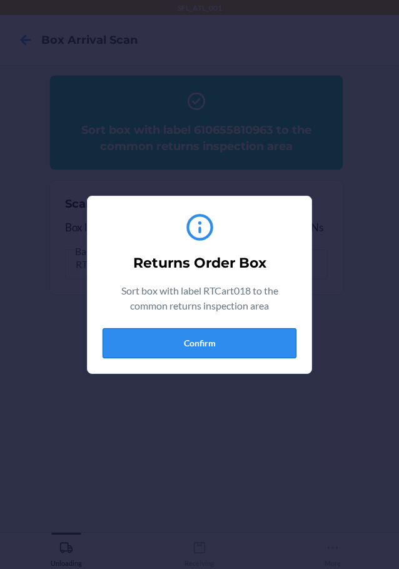
click at [207, 338] on button "Confirm" at bounding box center [200, 343] width 194 height 30
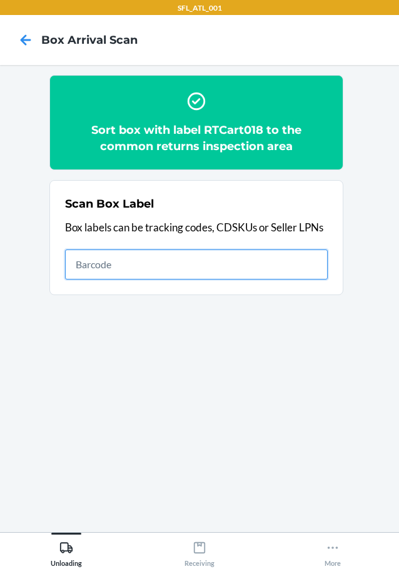
click at [209, 269] on input "text" at bounding box center [196, 264] width 263 height 30
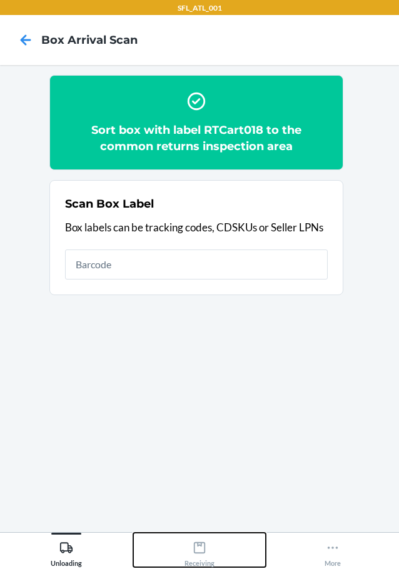
click at [195, 550] on icon at bounding box center [200, 548] width 14 height 14
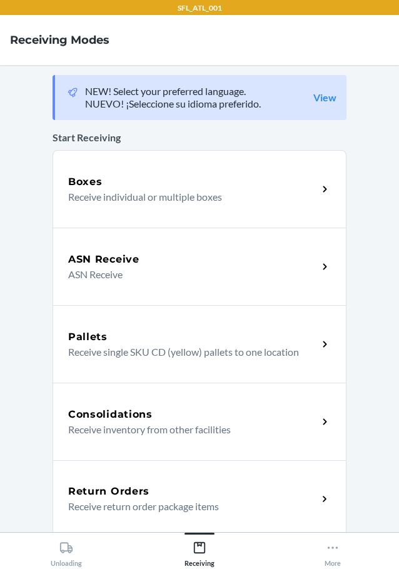
click at [111, 483] on div "Return Orders Receive return order package items" at bounding box center [200, 499] width 294 height 78
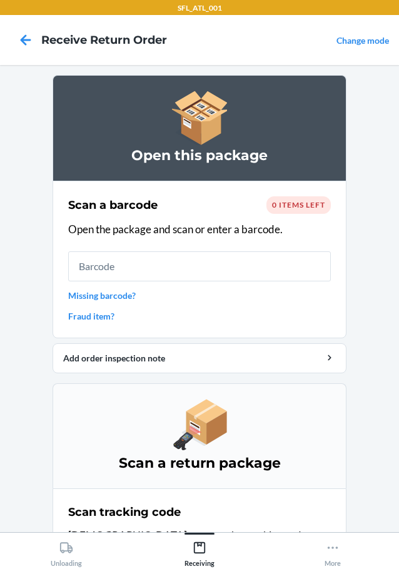
scroll to position [81, 0]
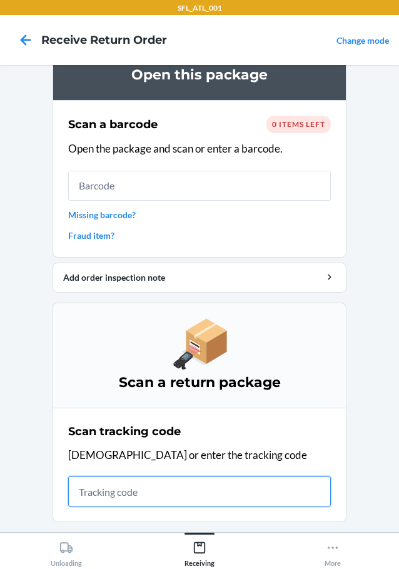
click at [173, 498] on input "text" at bounding box center [199, 491] width 263 height 30
click at [173, 493] on input "text" at bounding box center [199, 491] width 263 height 30
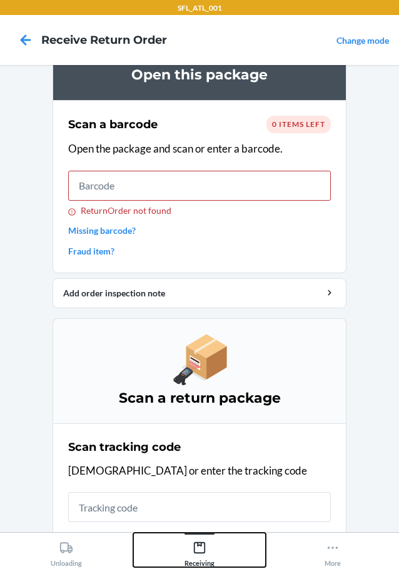
click at [207, 550] on div "Receiving" at bounding box center [199, 551] width 30 height 31
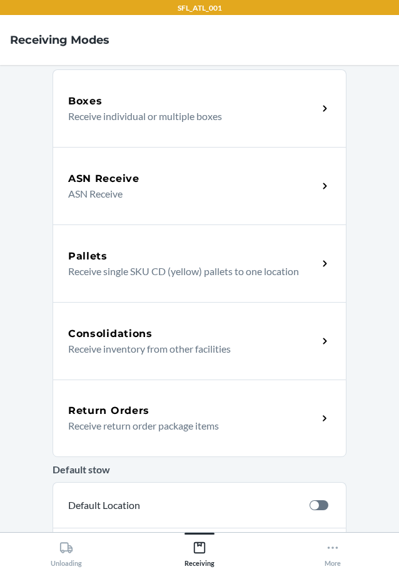
click at [98, 407] on h5 "Return Orders" at bounding box center [108, 410] width 81 height 15
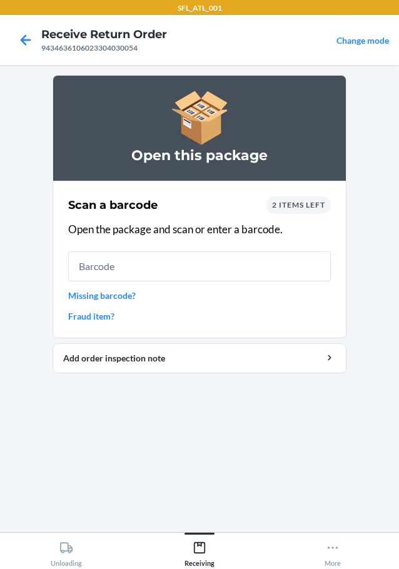
click at [157, 267] on input "text" at bounding box center [199, 266] width 263 height 30
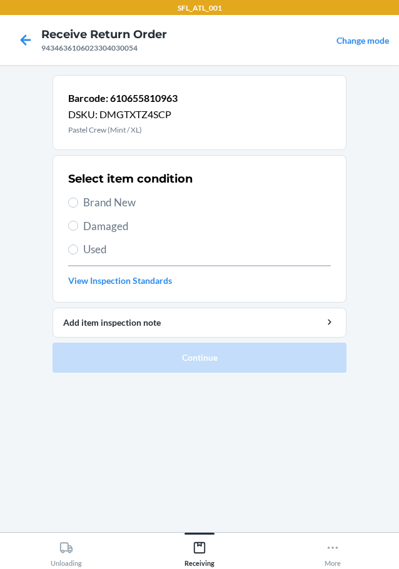
click at [100, 196] on span "Brand New" at bounding box center [207, 202] width 248 height 16
click at [78, 198] on input "Brand New" at bounding box center [73, 203] width 10 height 10
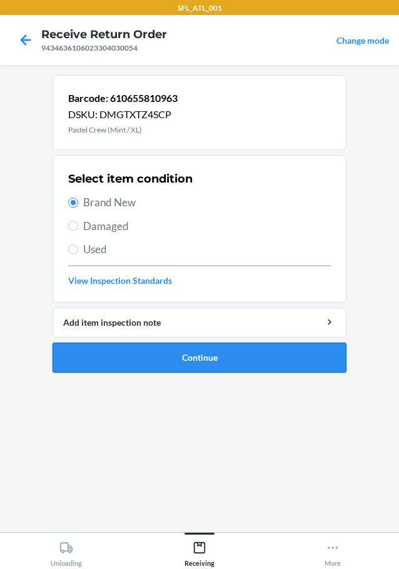
click at [199, 359] on button "Continue" at bounding box center [200, 358] width 294 height 30
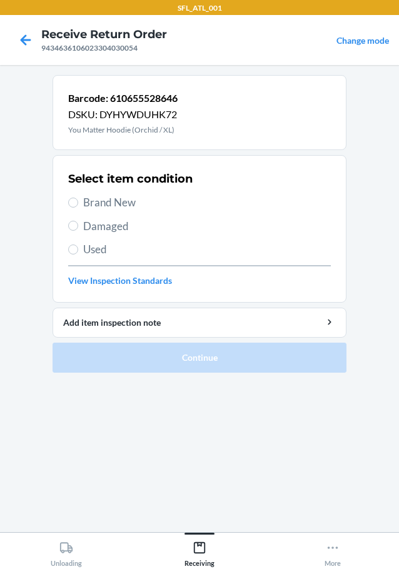
click at [115, 198] on span "Brand New" at bounding box center [207, 202] width 248 height 16
click at [78, 198] on input "Brand New" at bounding box center [73, 203] width 10 height 10
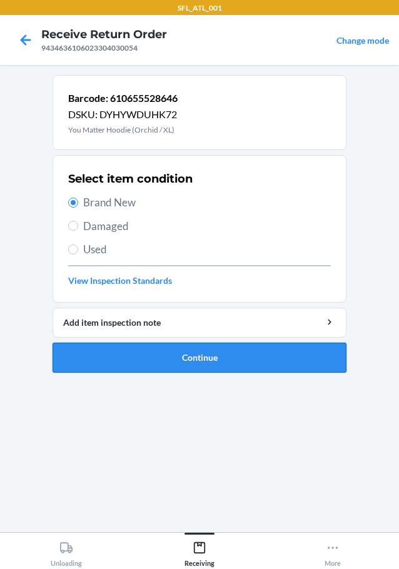
click at [236, 355] on button "Continue" at bounding box center [200, 358] width 294 height 30
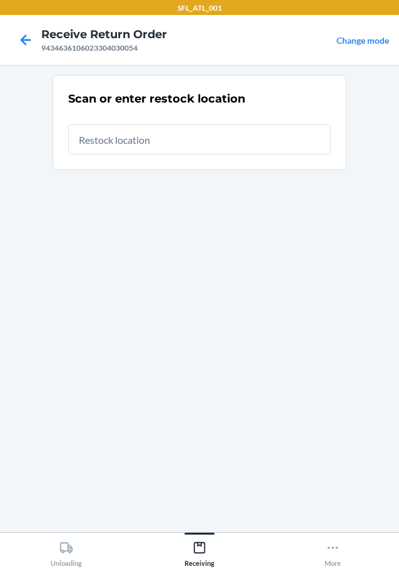
click at [188, 144] on input "text" at bounding box center [199, 139] width 263 height 30
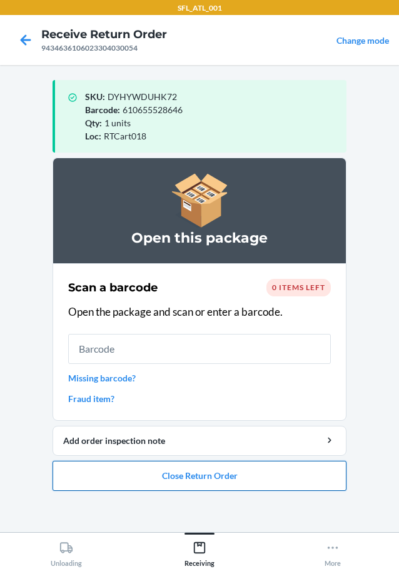
click at [193, 480] on button "Close Return Order" at bounding box center [200, 476] width 294 height 30
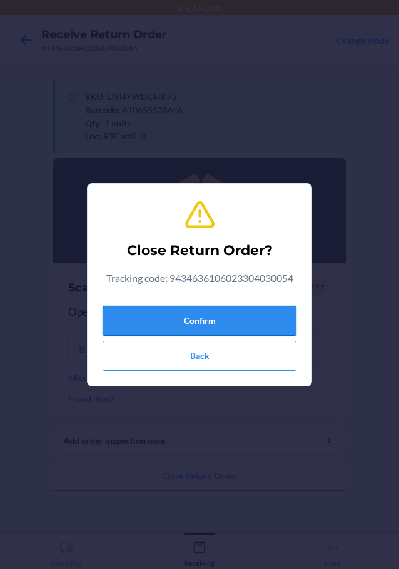
click at [221, 312] on button "Confirm" at bounding box center [200, 321] width 194 height 30
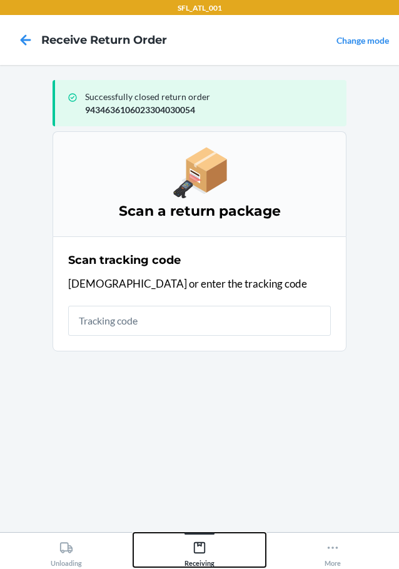
click at [204, 547] on icon at bounding box center [199, 547] width 11 height 11
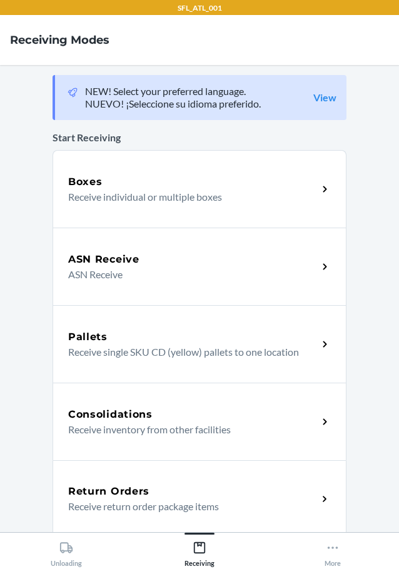
click at [142, 487] on h5 "Return Orders" at bounding box center [108, 491] width 81 height 15
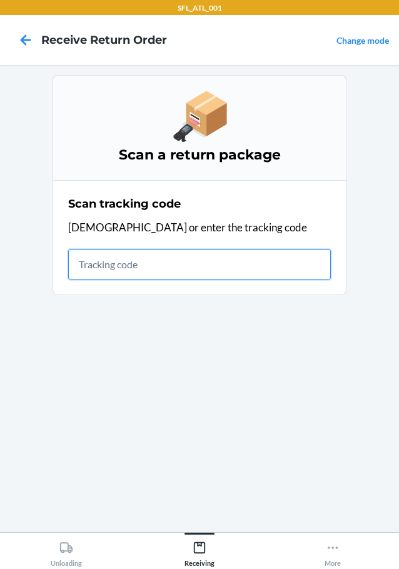
click at [171, 256] on input "text" at bounding box center [199, 264] width 263 height 30
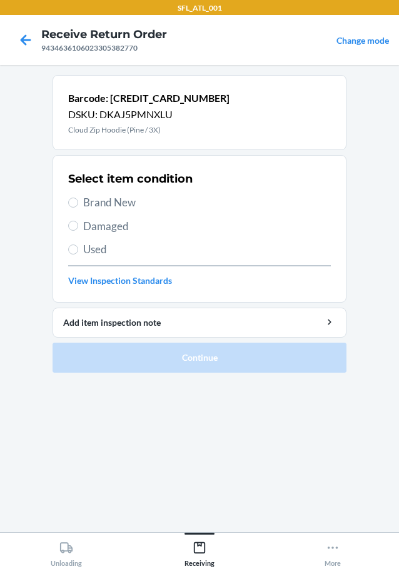
click at [113, 199] on span "Brand New" at bounding box center [207, 202] width 248 height 16
click at [78, 199] on input "Brand New" at bounding box center [73, 203] width 10 height 10
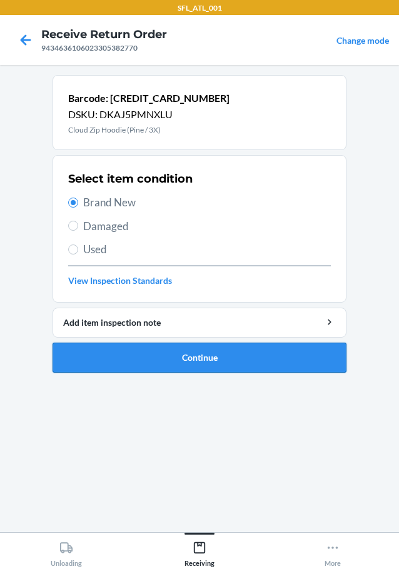
click at [219, 363] on button "Continue" at bounding box center [200, 358] width 294 height 30
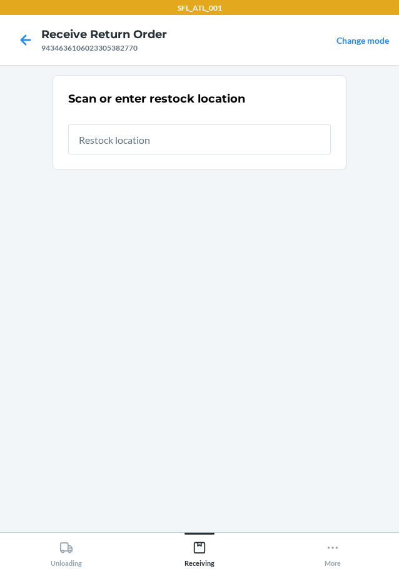
click at [209, 141] on input "text" at bounding box center [199, 139] width 263 height 30
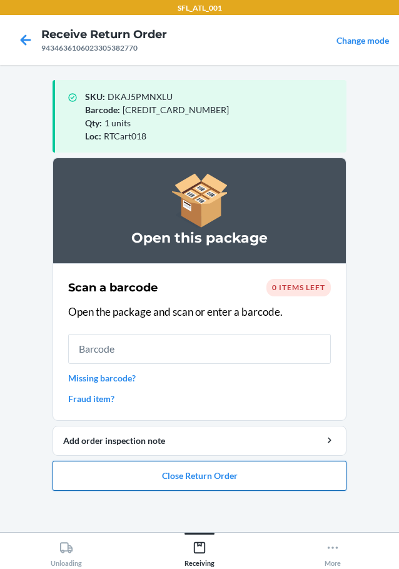
click at [226, 471] on button "Close Return Order" at bounding box center [200, 476] width 294 height 30
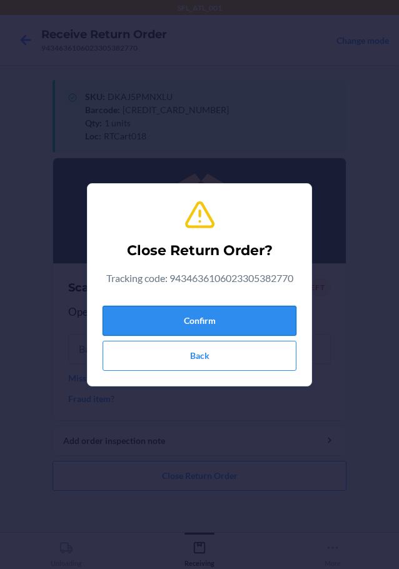
click at [232, 319] on button "Confirm" at bounding box center [200, 321] width 194 height 30
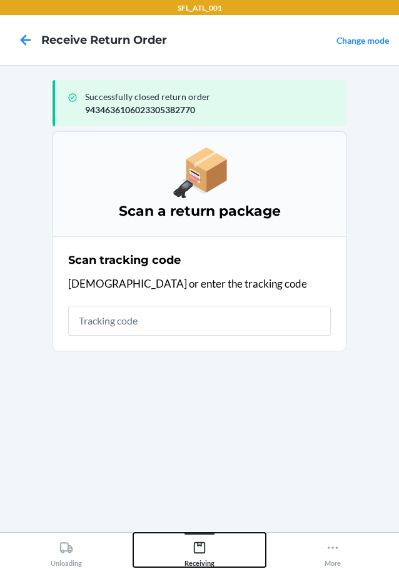
click at [206, 543] on icon at bounding box center [200, 548] width 14 height 14
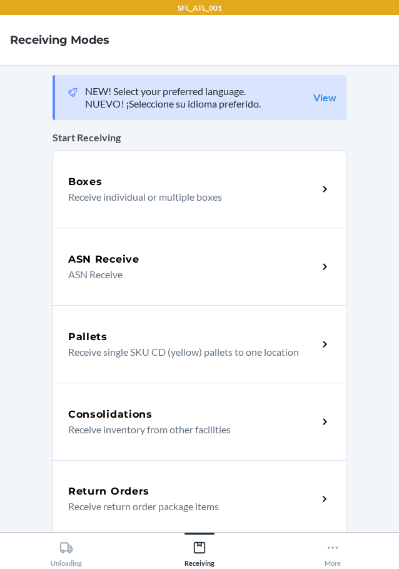
click at [123, 498] on h5 "Return Orders" at bounding box center [108, 491] width 81 height 15
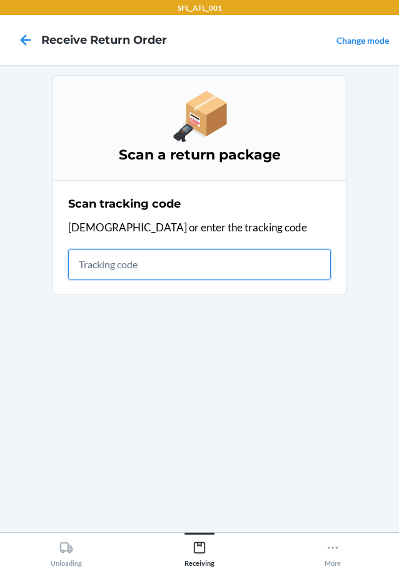
click at [205, 257] on input "text" at bounding box center [199, 264] width 263 height 30
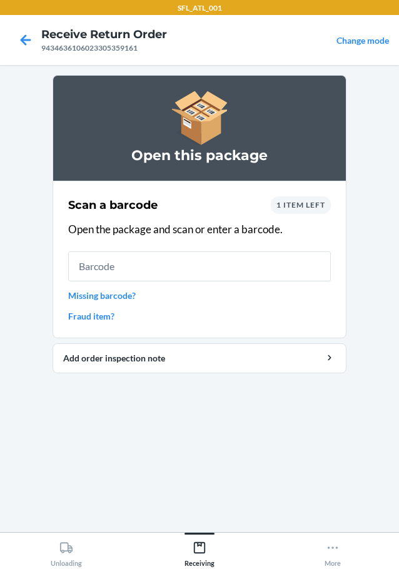
click at [293, 271] on input "text" at bounding box center [199, 266] width 263 height 30
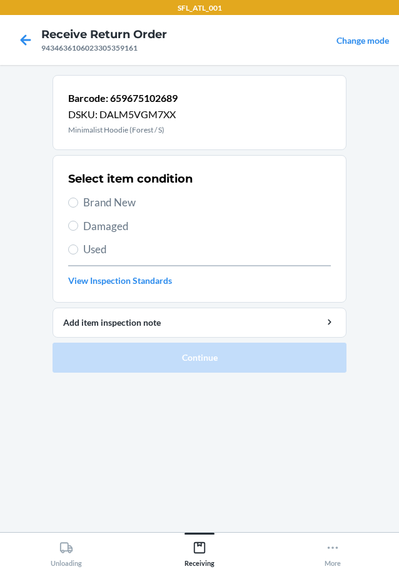
click at [115, 211] on div "Select item condition Brand New Damaged Used View Inspection Standards" at bounding box center [199, 229] width 263 height 124
click at [121, 201] on span "Brand New" at bounding box center [207, 202] width 248 height 16
click at [78, 201] on input "Brand New" at bounding box center [73, 203] width 10 height 10
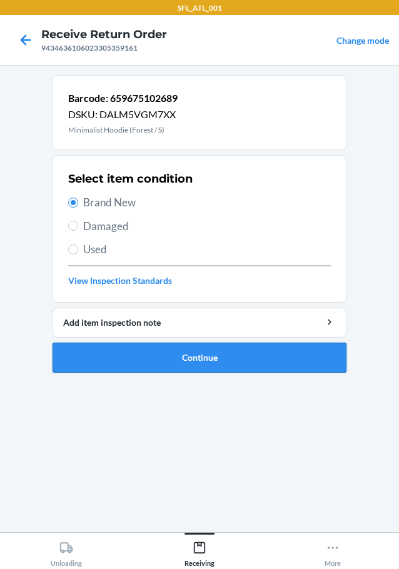
click at [235, 368] on button "Continue" at bounding box center [200, 358] width 294 height 30
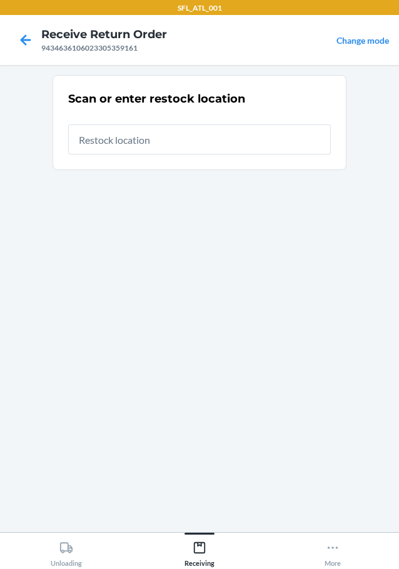
click at [173, 148] on input "text" at bounding box center [199, 139] width 263 height 30
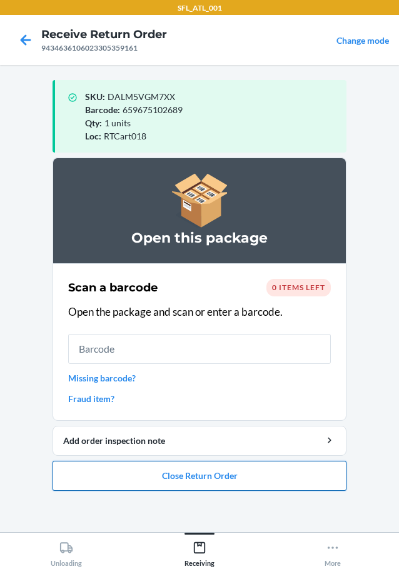
click at [209, 480] on button "Close Return Order" at bounding box center [200, 476] width 294 height 30
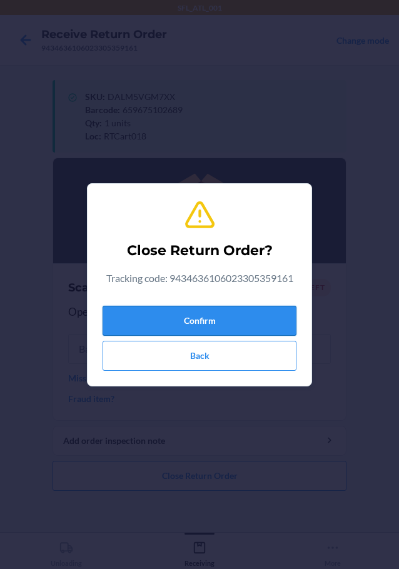
click at [200, 321] on button "Confirm" at bounding box center [200, 321] width 194 height 30
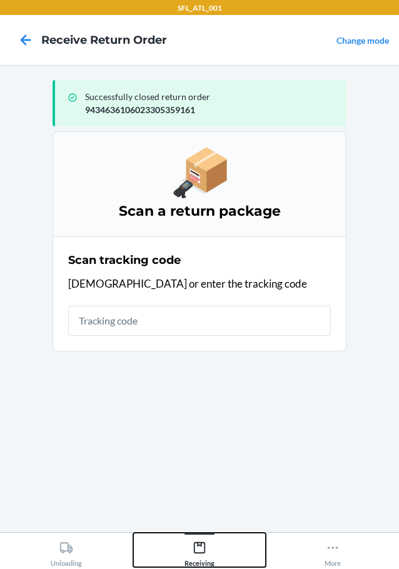
click at [205, 552] on icon at bounding box center [199, 547] width 11 height 11
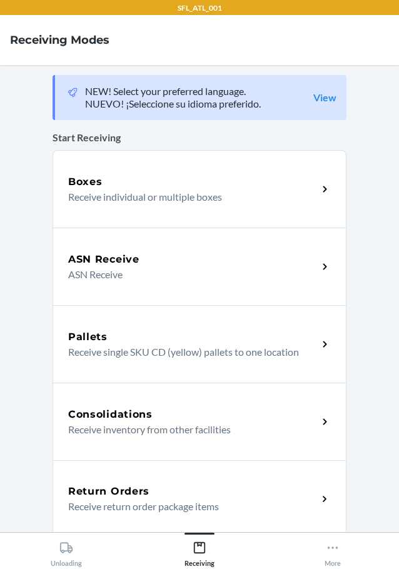
click at [108, 490] on h5 "Return Orders" at bounding box center [108, 491] width 81 height 15
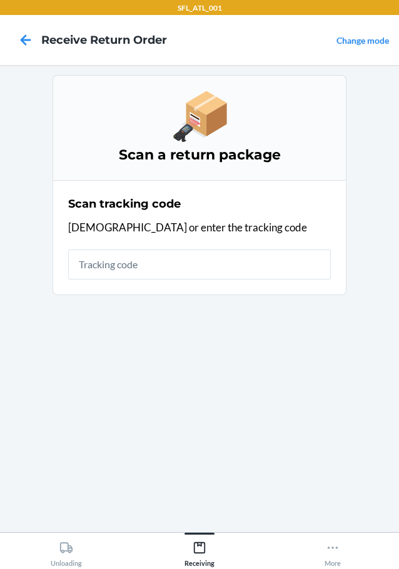
click at [226, 244] on div "Scan tracking code Scan or enter the tracking code" at bounding box center [199, 237] width 263 height 91
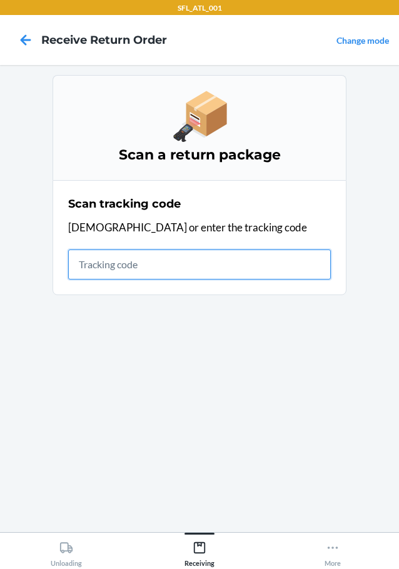
click at [89, 268] on input "text" at bounding box center [199, 264] width 263 height 30
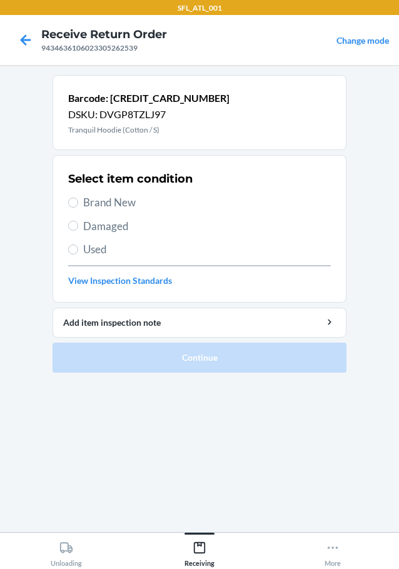
click at [99, 195] on span "Brand New" at bounding box center [207, 202] width 248 height 16
click at [78, 198] on input "Brand New" at bounding box center [73, 203] width 10 height 10
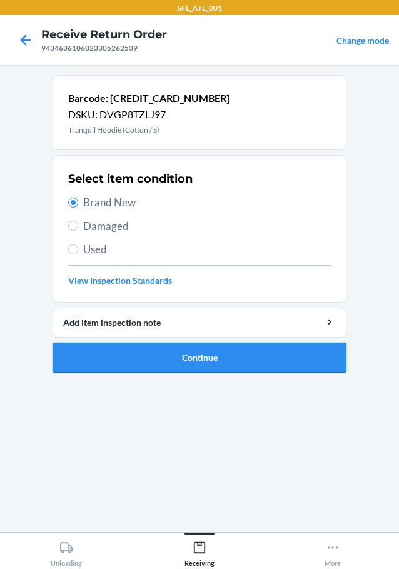
click at [215, 353] on button "Continue" at bounding box center [200, 358] width 294 height 30
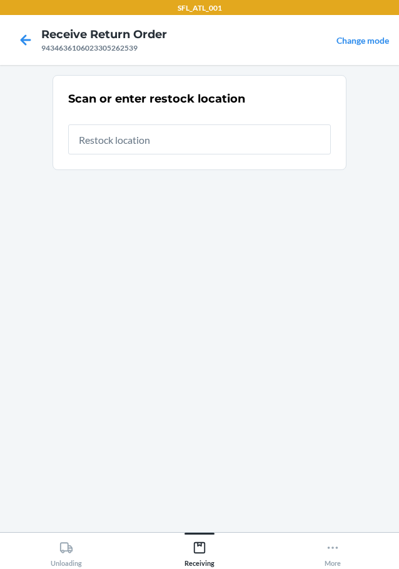
click at [161, 133] on input "text" at bounding box center [199, 139] width 263 height 30
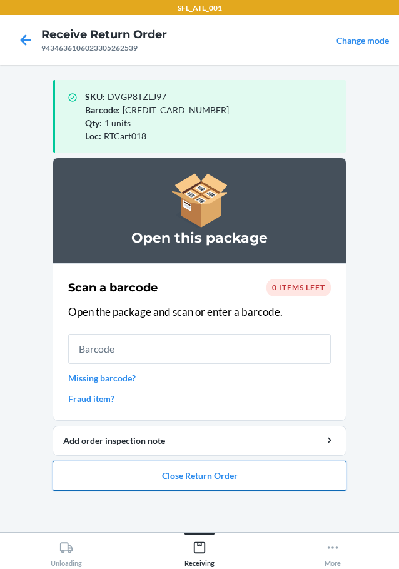
click at [236, 474] on button "Close Return Order" at bounding box center [200, 476] width 294 height 30
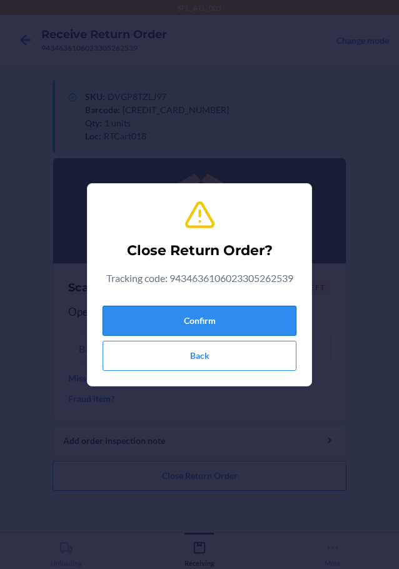
click at [214, 326] on button "Confirm" at bounding box center [200, 321] width 194 height 30
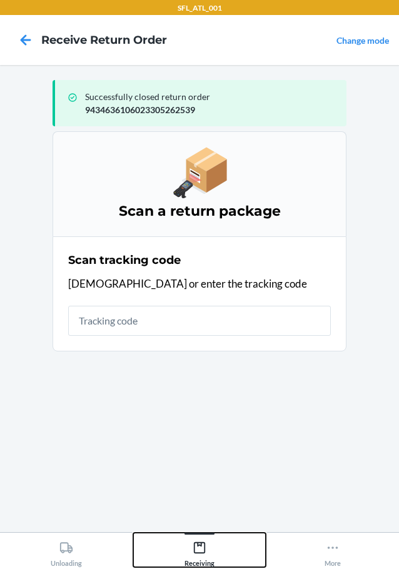
click at [200, 547] on icon at bounding box center [200, 548] width 14 height 14
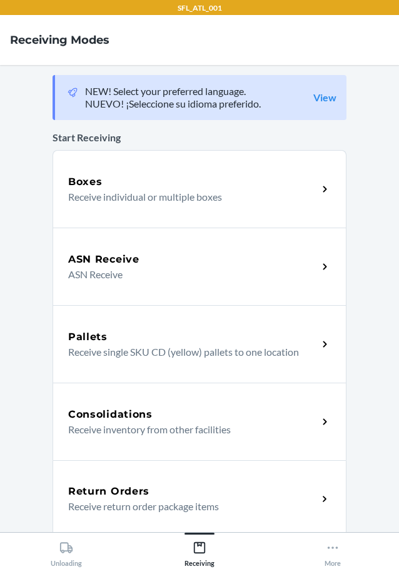
click at [133, 501] on p "Receive return order package items" at bounding box center [187, 506] width 239 height 15
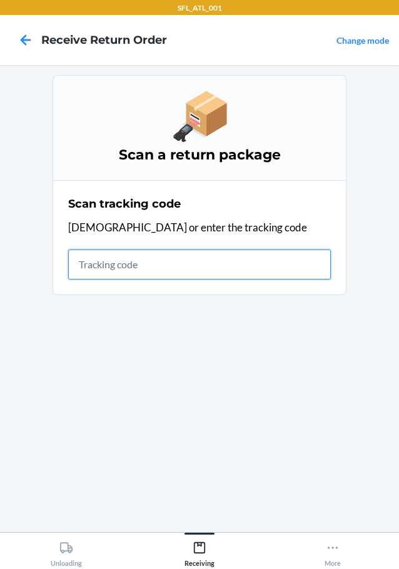
click at [89, 272] on input "text" at bounding box center [199, 264] width 263 height 30
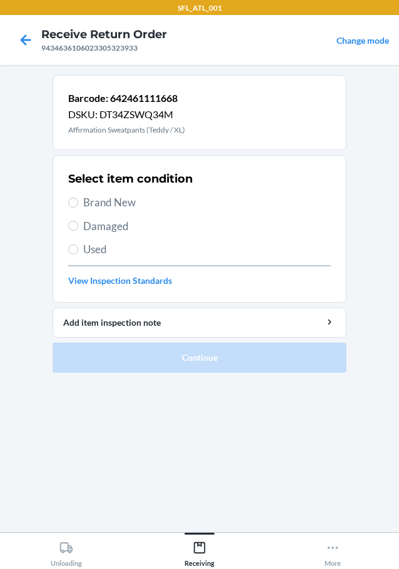
click at [118, 198] on span "Brand New" at bounding box center [207, 202] width 248 height 16
click at [78, 198] on input "Brand New" at bounding box center [73, 203] width 10 height 10
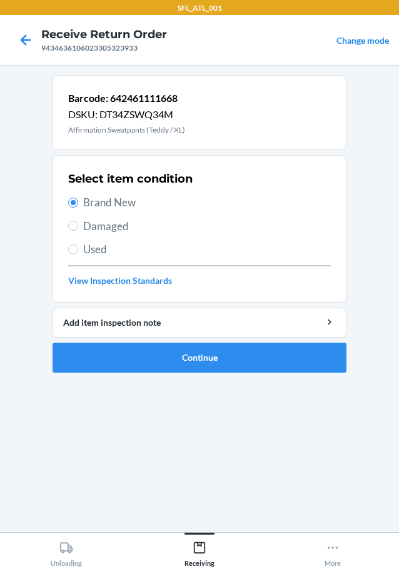
click at [213, 376] on ol "Barcode: 642461111668 DSKU: DT34ZSWQ34M Affirmation Sweatpants (Teddy / XL) Sel…" at bounding box center [200, 229] width 294 height 308
click at [211, 364] on button "Continue" at bounding box center [200, 358] width 294 height 30
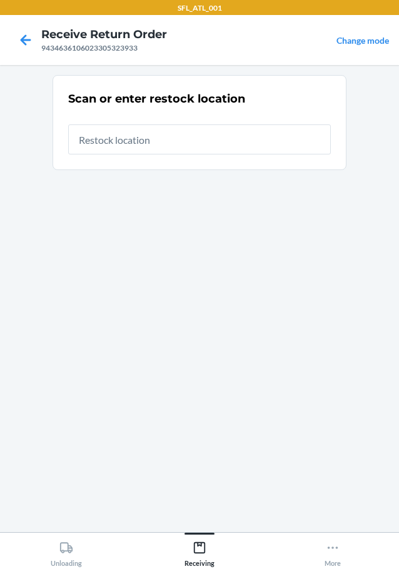
click at [156, 152] on input "text" at bounding box center [199, 139] width 263 height 30
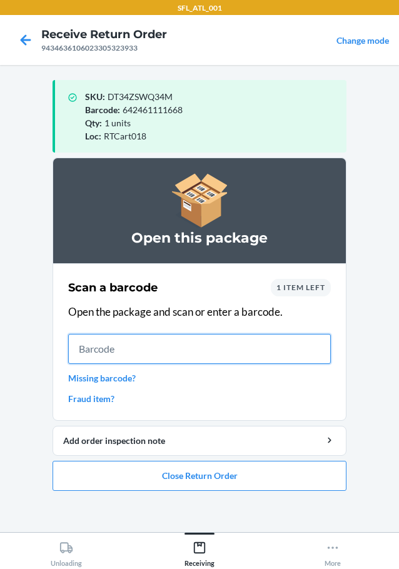
click at [116, 351] on input "text" at bounding box center [199, 349] width 263 height 30
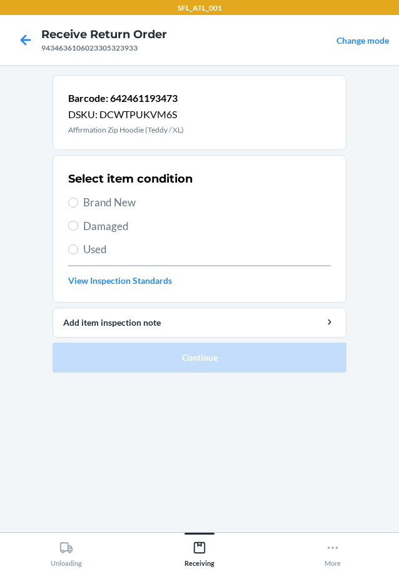
click at [114, 206] on span "Brand New" at bounding box center [207, 202] width 248 height 16
click at [78, 206] on input "Brand New" at bounding box center [73, 203] width 10 height 10
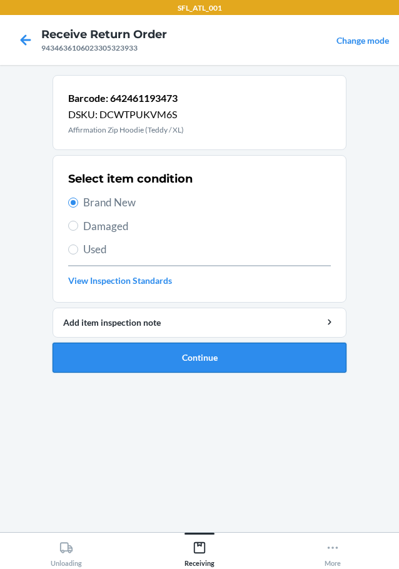
click at [229, 353] on button "Continue" at bounding box center [200, 358] width 294 height 30
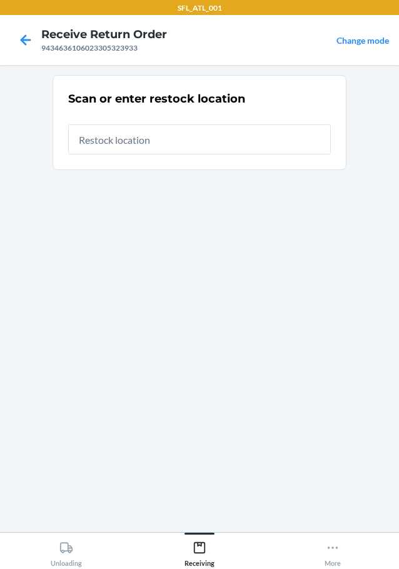
click at [164, 135] on input "text" at bounding box center [199, 139] width 263 height 30
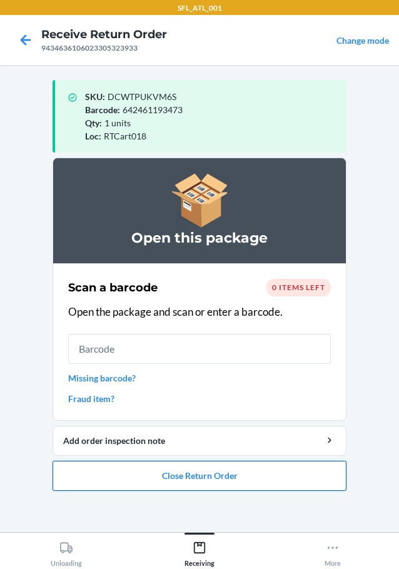
click at [216, 475] on button "Close Return Order" at bounding box center [200, 476] width 294 height 30
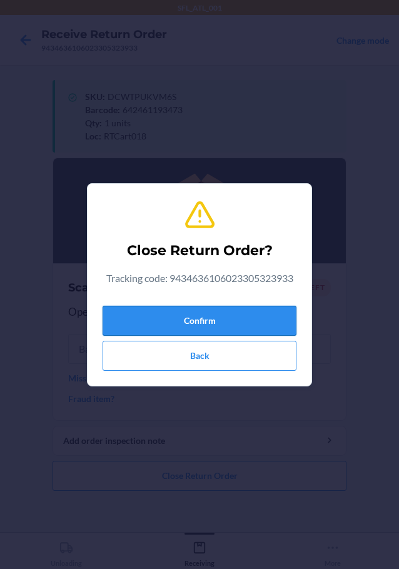
click at [224, 309] on button "Confirm" at bounding box center [200, 321] width 194 height 30
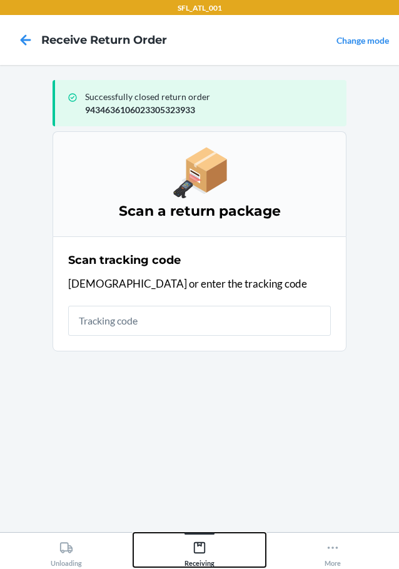
click at [197, 542] on icon at bounding box center [199, 547] width 11 height 11
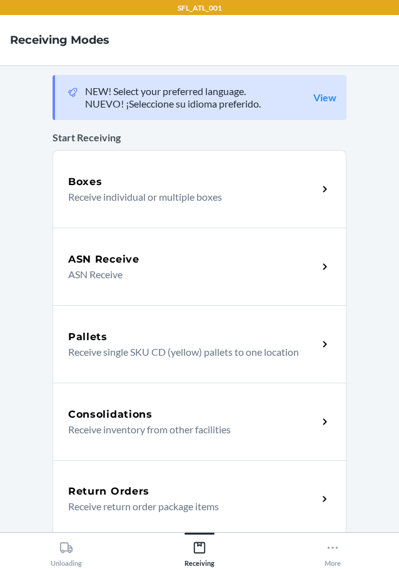
click at [152, 485] on div "Return Orders" at bounding box center [192, 491] width 249 height 15
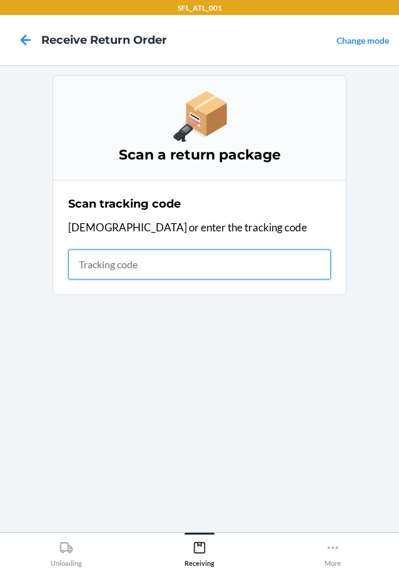
click at [102, 265] on input "text" at bounding box center [199, 264] width 263 height 30
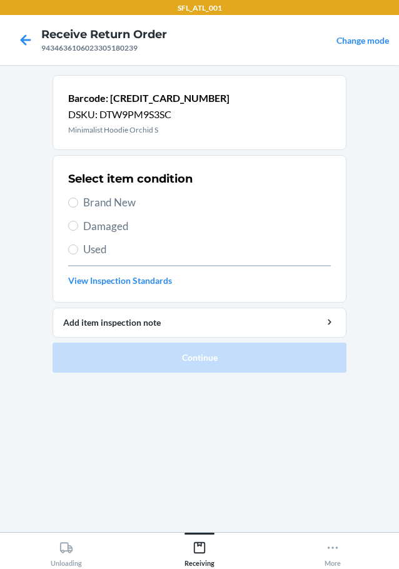
click at [116, 204] on span "Brand New" at bounding box center [207, 202] width 248 height 16
click at [78, 204] on input "Brand New" at bounding box center [73, 203] width 10 height 10
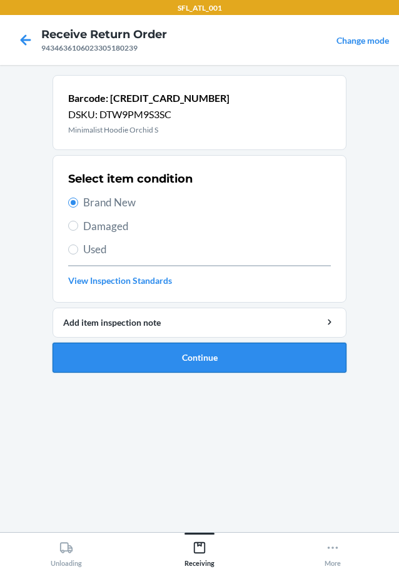
click at [235, 355] on button "Continue" at bounding box center [200, 358] width 294 height 30
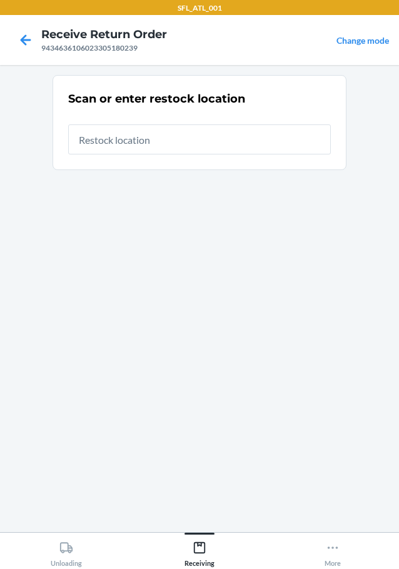
click at [198, 151] on input "text" at bounding box center [199, 139] width 263 height 30
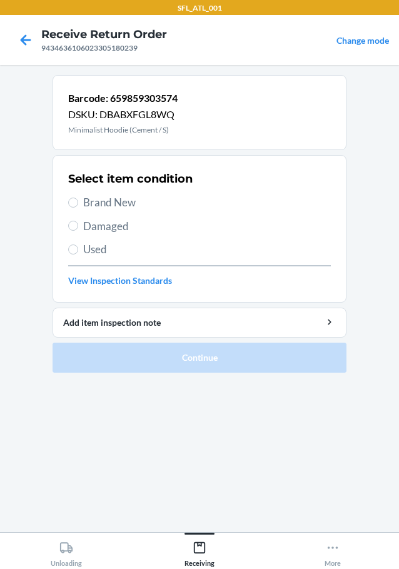
click at [110, 199] on span "Brand New" at bounding box center [207, 202] width 248 height 16
click at [78, 199] on input "Brand New" at bounding box center [73, 203] width 10 height 10
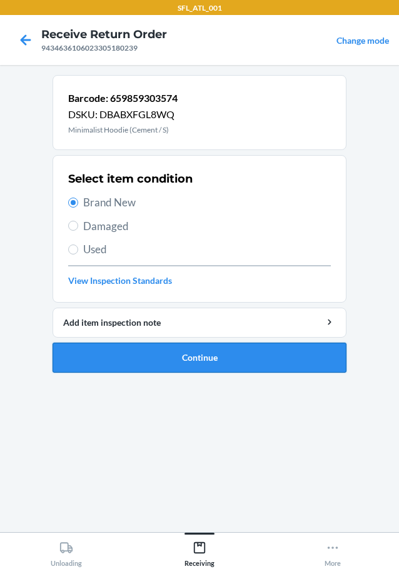
click at [204, 350] on button "Continue" at bounding box center [200, 358] width 294 height 30
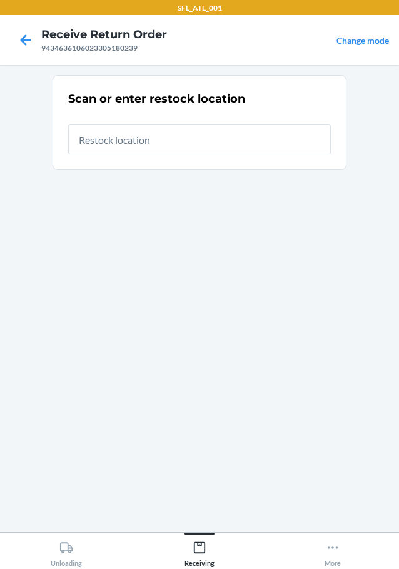
click at [220, 144] on input "text" at bounding box center [199, 139] width 263 height 30
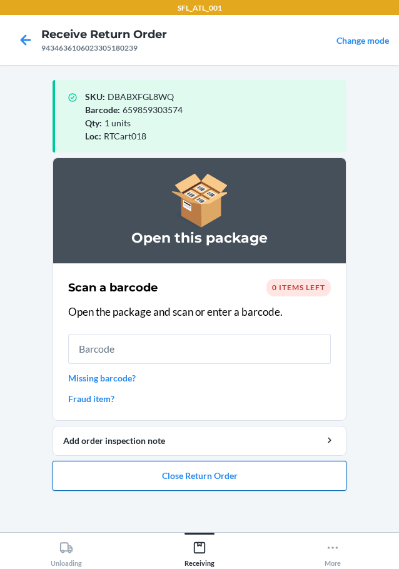
click at [214, 472] on button "Close Return Order" at bounding box center [200, 476] width 294 height 30
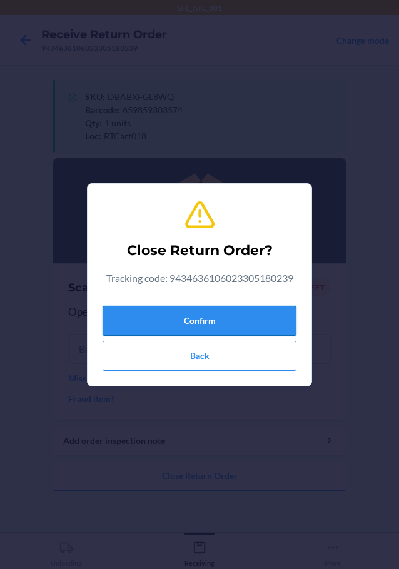
click at [245, 321] on button "Confirm" at bounding box center [200, 321] width 194 height 30
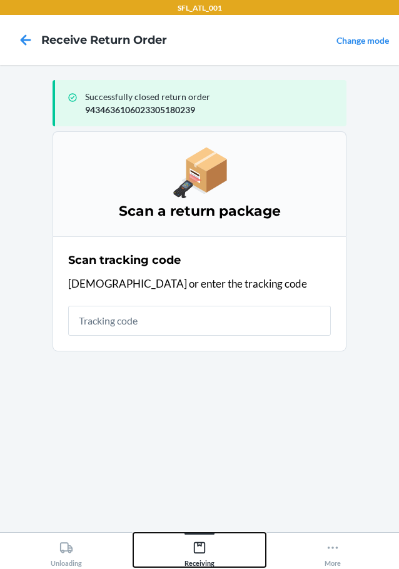
click at [203, 551] on icon at bounding box center [200, 548] width 14 height 14
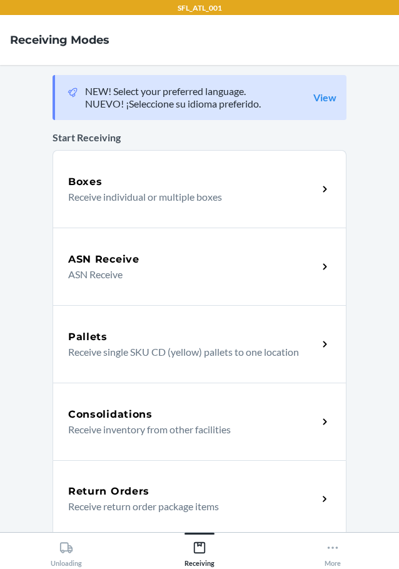
click at [139, 500] on p "Receive return order package items" at bounding box center [187, 506] width 239 height 15
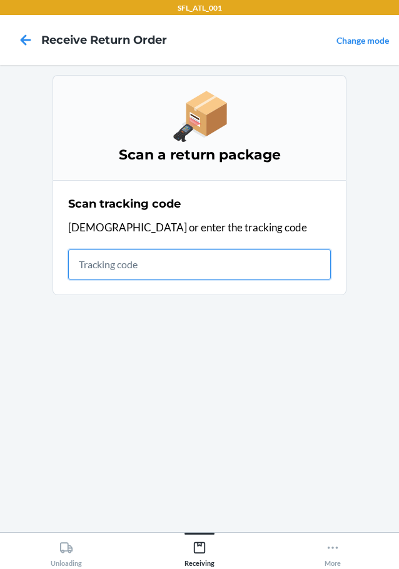
click at [118, 257] on input "text" at bounding box center [199, 264] width 263 height 30
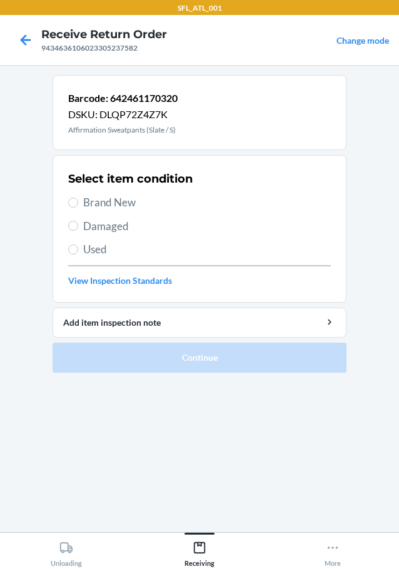
click at [114, 202] on span "Brand New" at bounding box center [207, 202] width 248 height 16
click at [78, 202] on input "Brand New" at bounding box center [73, 203] width 10 height 10
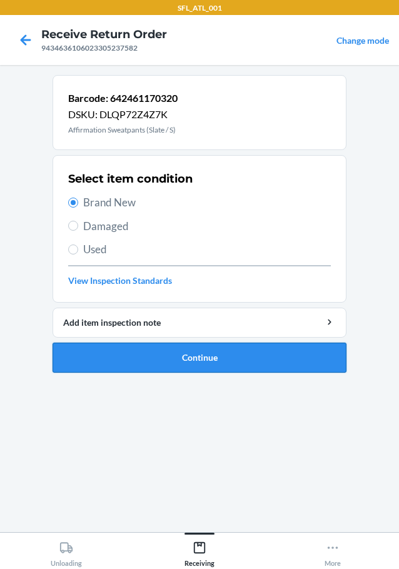
click at [221, 359] on button "Continue" at bounding box center [200, 358] width 294 height 30
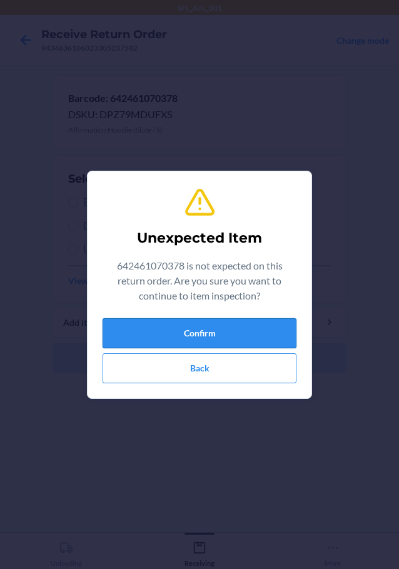
click at [244, 329] on button "Confirm" at bounding box center [200, 333] width 194 height 30
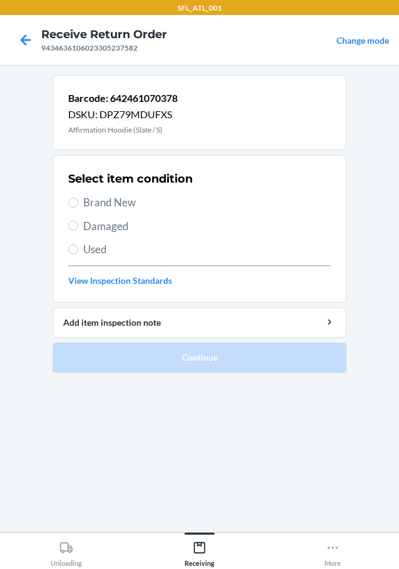
click at [118, 201] on span "Brand New" at bounding box center [207, 202] width 248 height 16
click at [78, 201] on input "Brand New" at bounding box center [73, 203] width 10 height 10
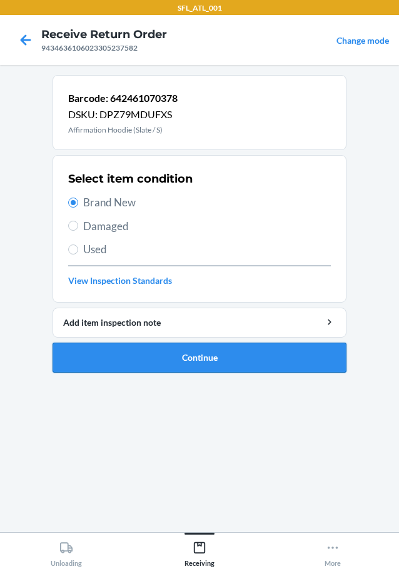
click at [249, 358] on button "Continue" at bounding box center [200, 358] width 294 height 30
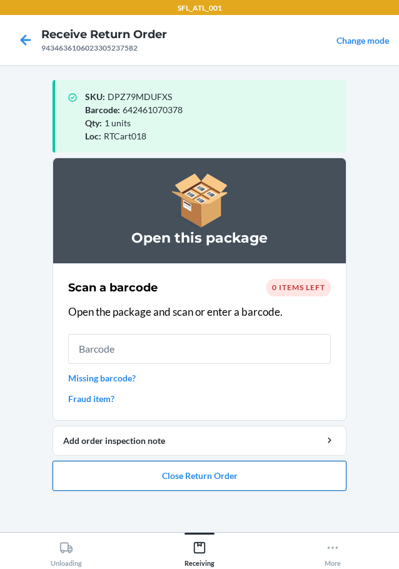
click at [187, 476] on button "Close Return Order" at bounding box center [200, 476] width 294 height 30
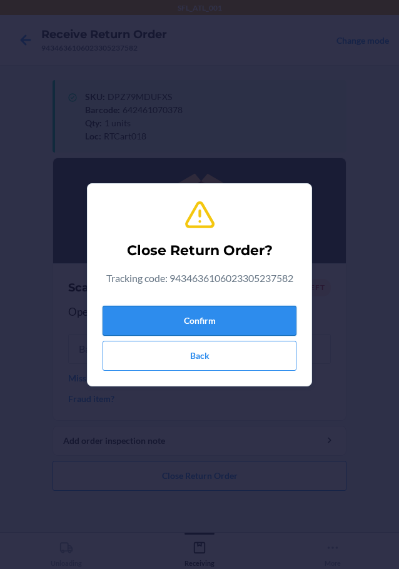
click at [231, 319] on button "Confirm" at bounding box center [200, 321] width 194 height 30
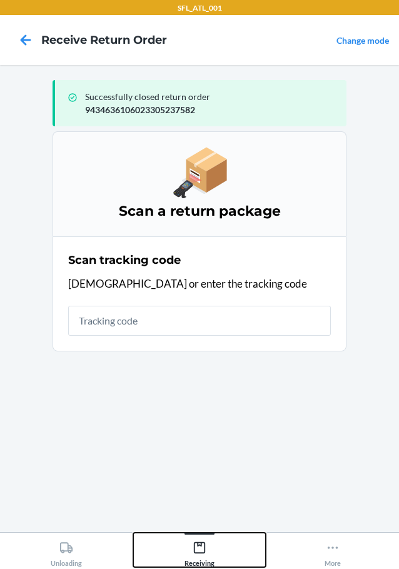
click at [196, 546] on icon at bounding box center [200, 548] width 14 height 14
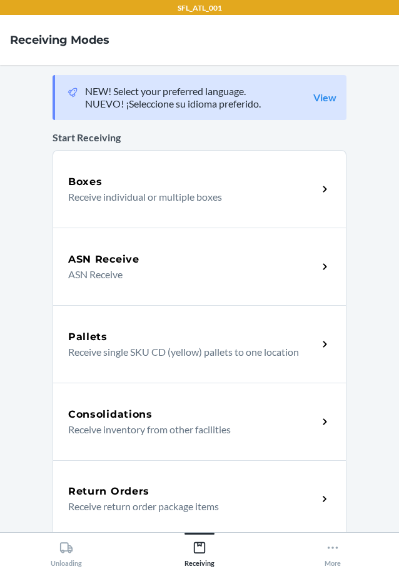
click at [119, 487] on h5 "Return Orders" at bounding box center [108, 491] width 81 height 15
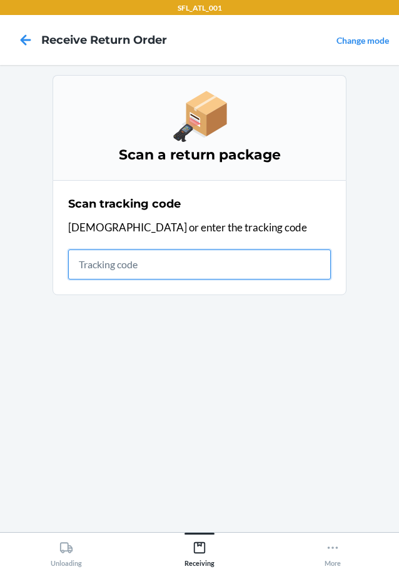
click at [133, 272] on input "text" at bounding box center [199, 264] width 263 height 30
click at [188, 278] on input "text" at bounding box center [199, 264] width 263 height 30
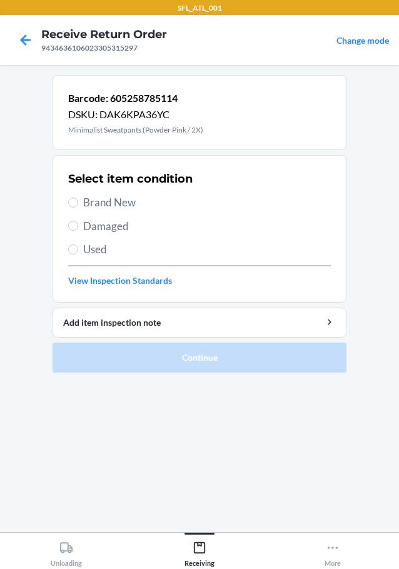
click at [98, 199] on span "Brand New" at bounding box center [207, 202] width 248 height 16
click at [78, 199] on input "Brand New" at bounding box center [73, 203] width 10 height 10
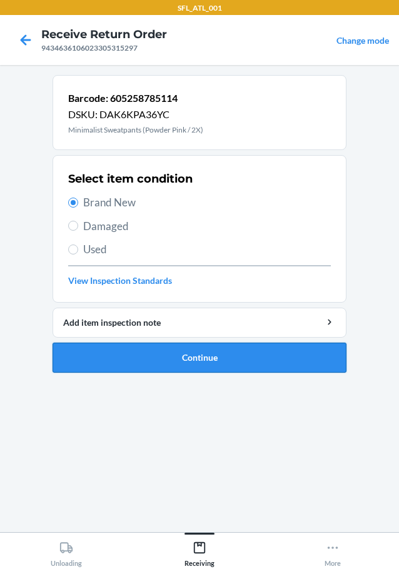
click at [199, 347] on button "Continue" at bounding box center [200, 358] width 294 height 30
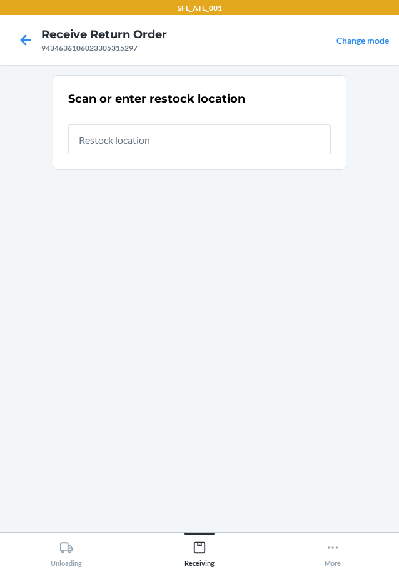
click at [240, 139] on input "text" at bounding box center [199, 139] width 263 height 30
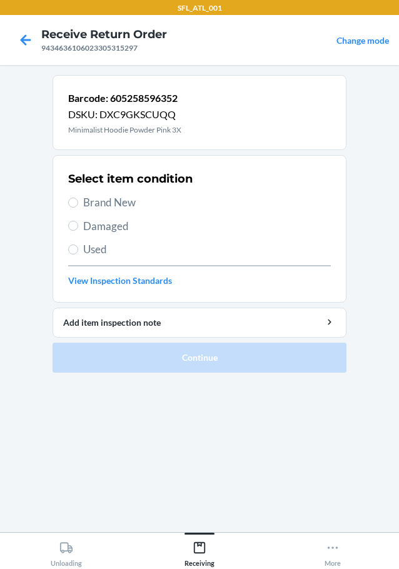
click at [128, 202] on span "Brand New" at bounding box center [207, 202] width 248 height 16
click at [78, 202] on input "Brand New" at bounding box center [73, 203] width 10 height 10
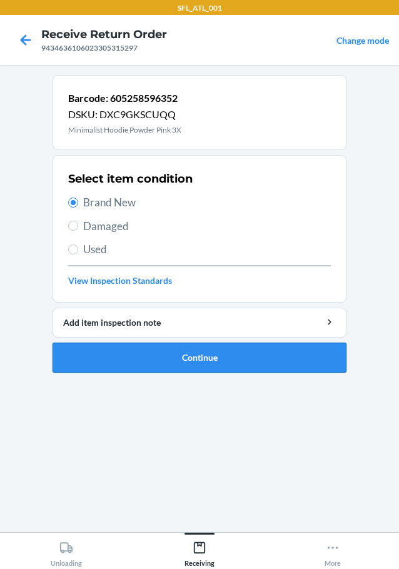
click at [198, 358] on button "Continue" at bounding box center [200, 358] width 294 height 30
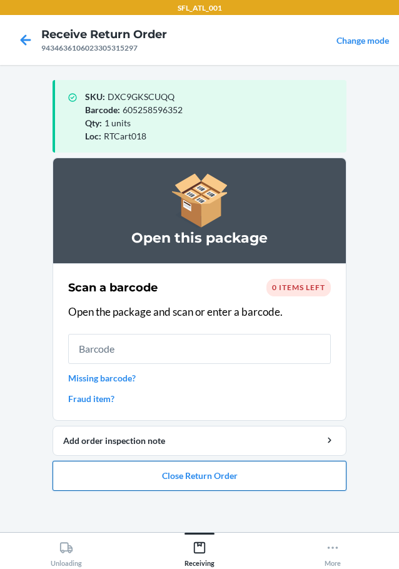
click at [237, 485] on button "Close Return Order" at bounding box center [200, 476] width 294 height 30
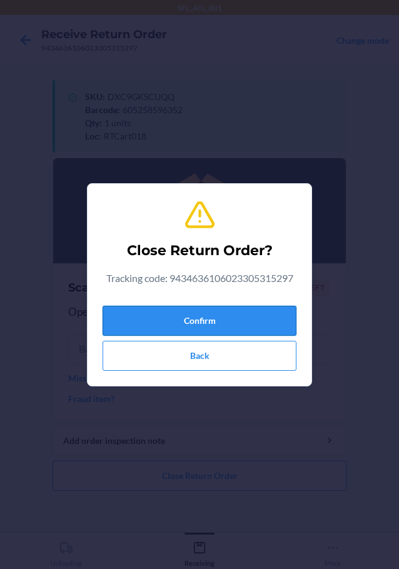
click at [221, 321] on button "Confirm" at bounding box center [200, 321] width 194 height 30
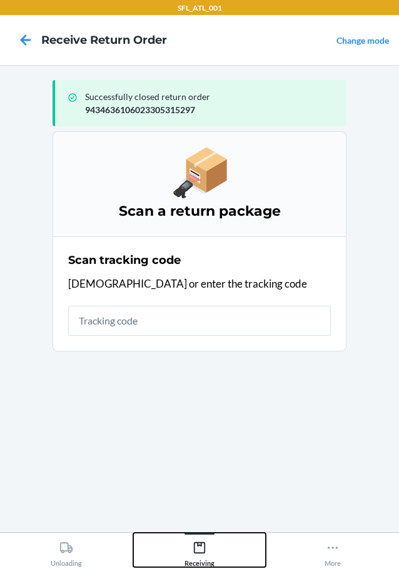
click at [214, 539] on div "Receiving" at bounding box center [199, 551] width 30 height 31
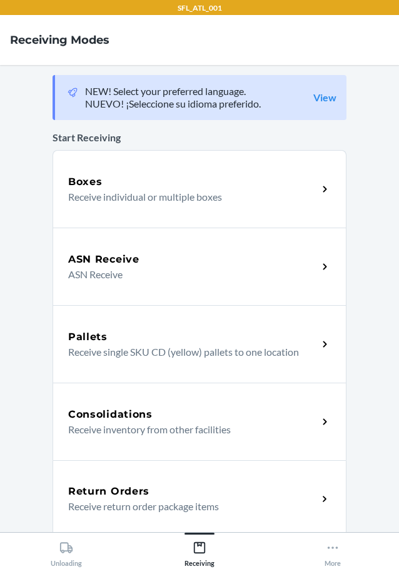
click at [121, 485] on h5 "Return Orders" at bounding box center [108, 491] width 81 height 15
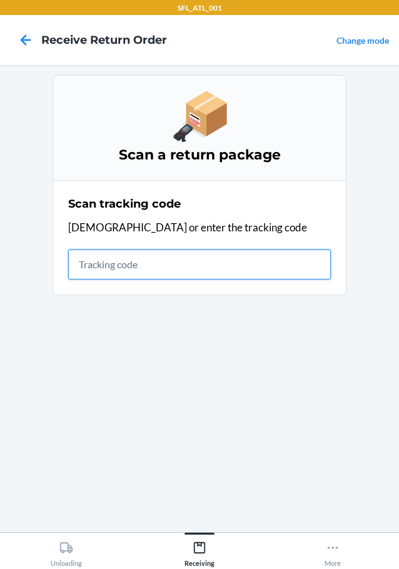
click at [103, 269] on input "text" at bounding box center [199, 264] width 263 height 30
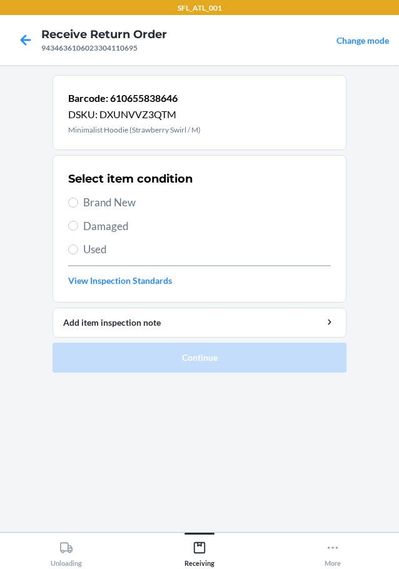
click at [123, 203] on span "Brand New" at bounding box center [207, 202] width 248 height 16
click at [78, 203] on input "Brand New" at bounding box center [73, 203] width 10 height 10
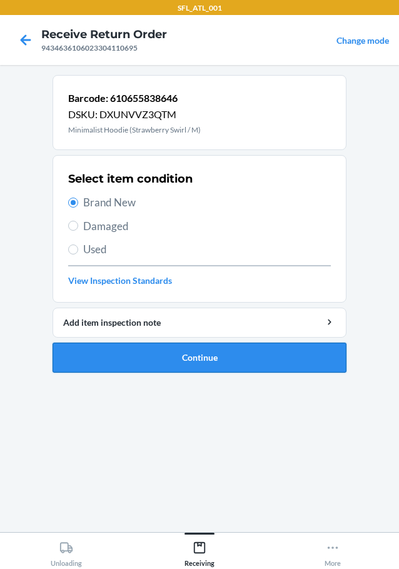
click at [224, 354] on button "Continue" at bounding box center [200, 358] width 294 height 30
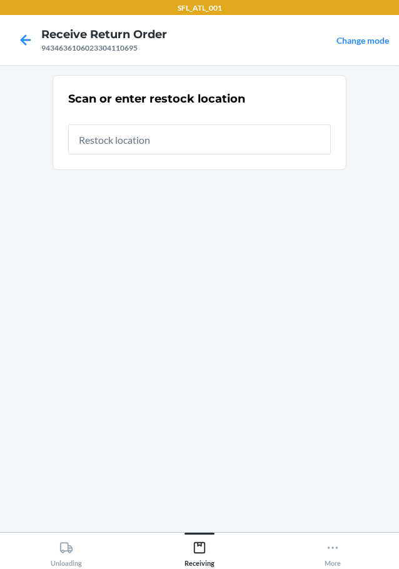
click at [229, 132] on input "text" at bounding box center [199, 139] width 263 height 30
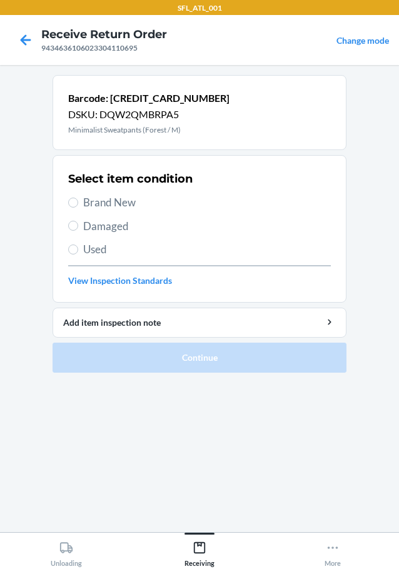
click at [127, 194] on div "Select item condition Brand New Damaged Used View Inspection Standards" at bounding box center [199, 229] width 263 height 124
click at [129, 204] on span "Brand New" at bounding box center [207, 202] width 248 height 16
click at [78, 204] on input "Brand New" at bounding box center [73, 203] width 10 height 10
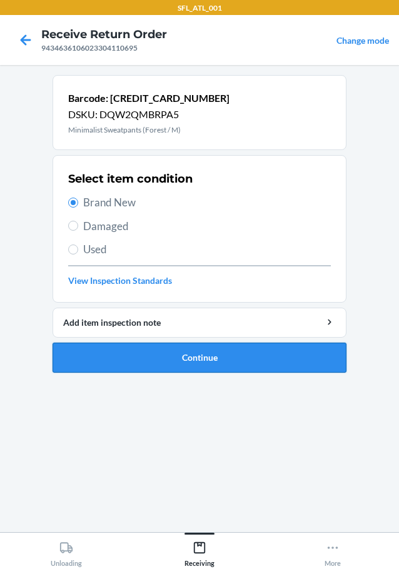
click at [182, 364] on button "Continue" at bounding box center [200, 358] width 294 height 30
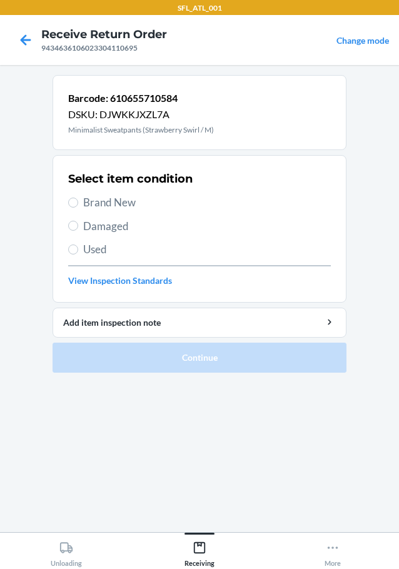
click at [135, 202] on span "Brand New" at bounding box center [207, 202] width 248 height 16
click at [78, 202] on input "Brand New" at bounding box center [73, 203] width 10 height 10
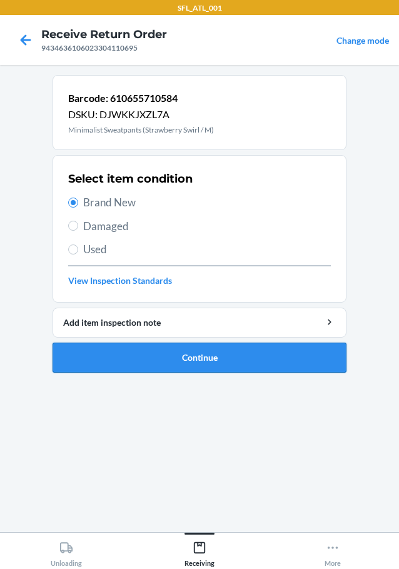
click at [263, 354] on button "Continue" at bounding box center [200, 358] width 294 height 30
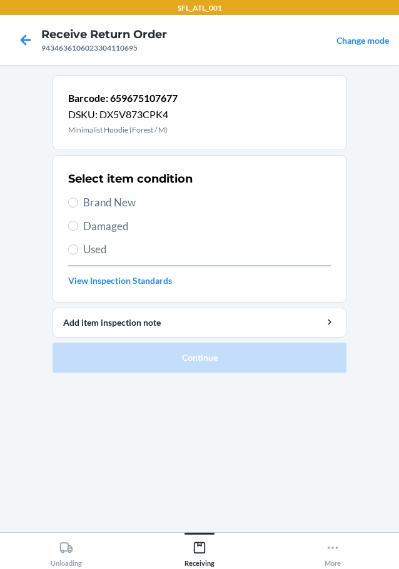
click at [113, 210] on span "Brand New" at bounding box center [207, 202] width 248 height 16
click at [78, 208] on input "Brand New" at bounding box center [73, 203] width 10 height 10
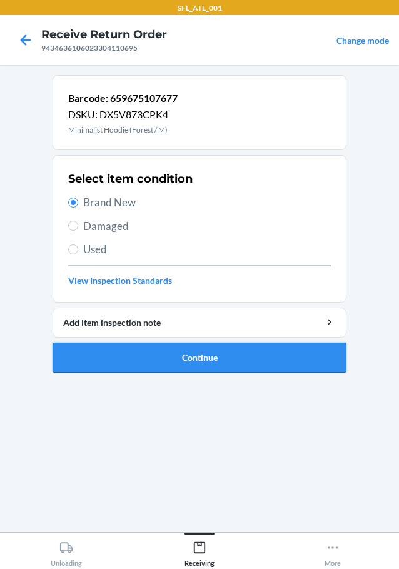
click at [188, 360] on button "Continue" at bounding box center [200, 358] width 294 height 30
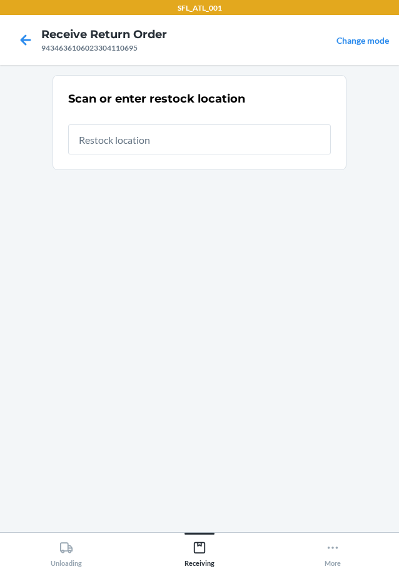
click at [147, 153] on input "text" at bounding box center [199, 139] width 263 height 30
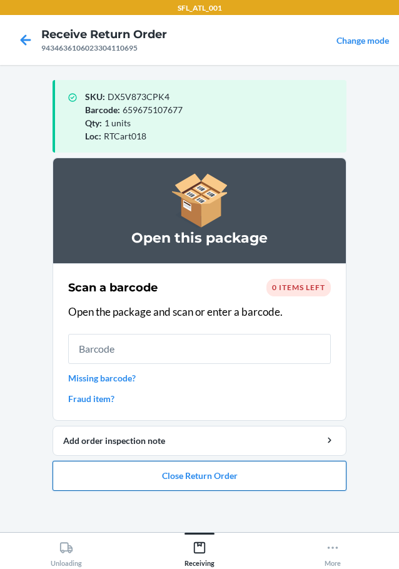
click at [203, 481] on button "Close Return Order" at bounding box center [200, 476] width 294 height 30
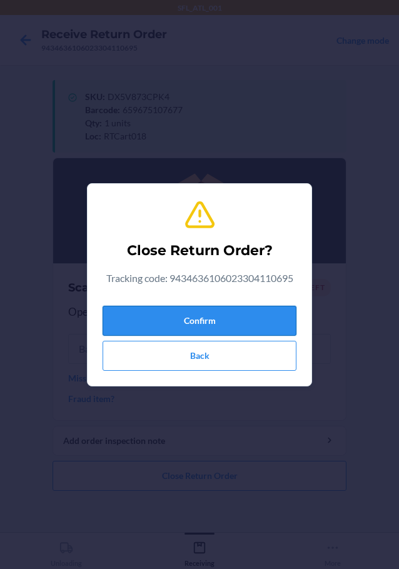
click at [229, 311] on button "Confirm" at bounding box center [200, 321] width 194 height 30
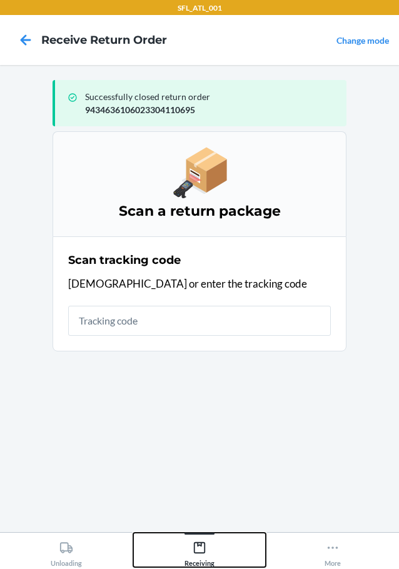
click at [194, 544] on icon at bounding box center [199, 547] width 11 height 11
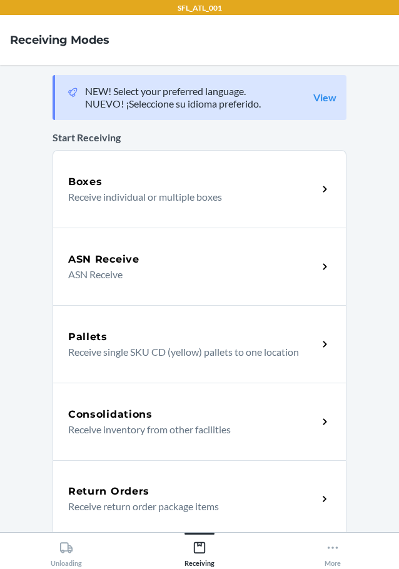
click at [129, 499] on p "Receive return order package items" at bounding box center [187, 506] width 239 height 15
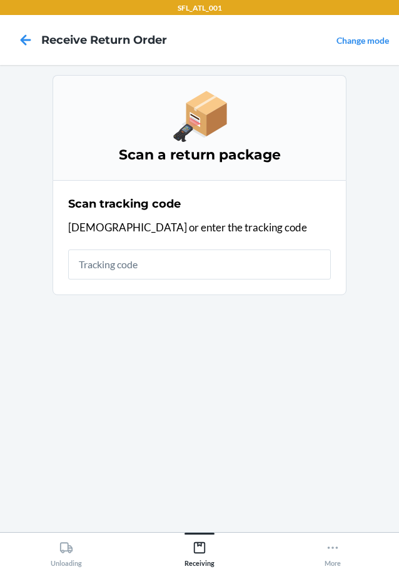
drag, startPoint x: 253, startPoint y: 247, endPoint x: 244, endPoint y: 257, distance: 13.3
click at [244, 257] on div "Scan tracking code Scan or enter the tracking code" at bounding box center [199, 237] width 263 height 91
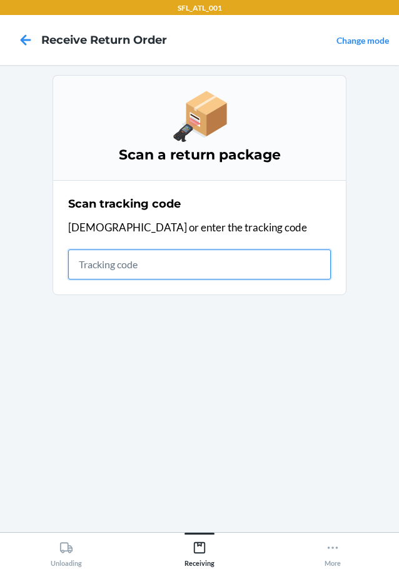
click at [244, 257] on input "text" at bounding box center [199, 264] width 263 height 30
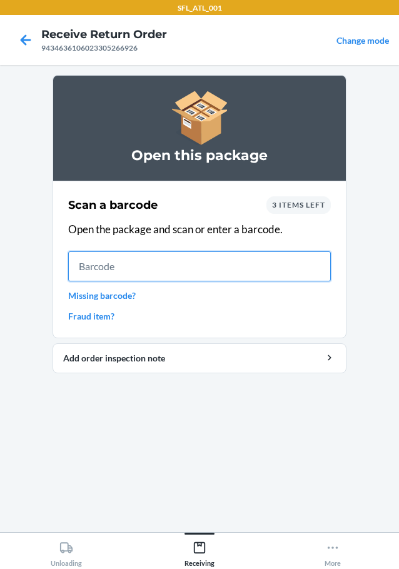
click at [98, 272] on input "text" at bounding box center [199, 266] width 263 height 30
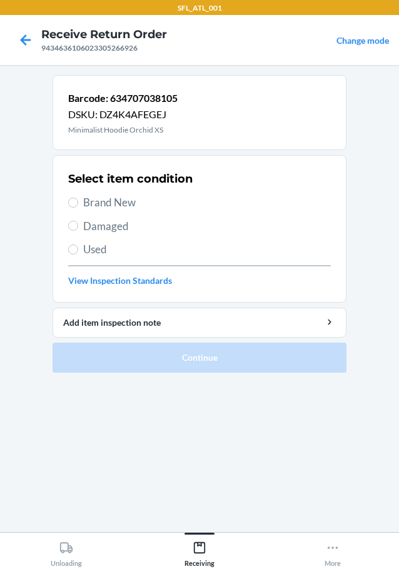
click at [133, 201] on span "Brand New" at bounding box center [207, 202] width 248 height 16
click at [78, 201] on input "Brand New" at bounding box center [73, 203] width 10 height 10
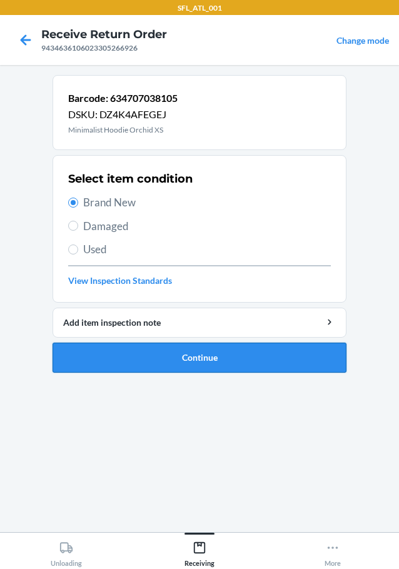
click at [206, 352] on button "Continue" at bounding box center [200, 358] width 294 height 30
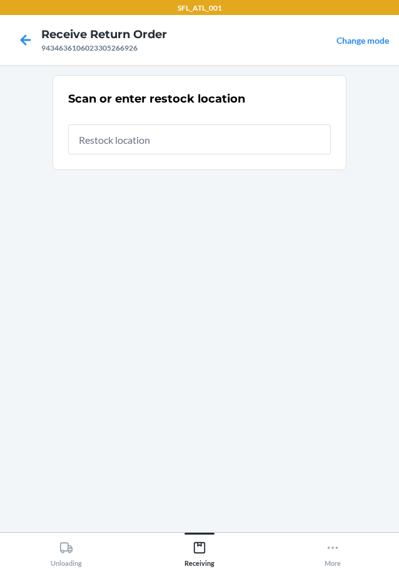
click at [132, 135] on input "text" at bounding box center [199, 139] width 263 height 30
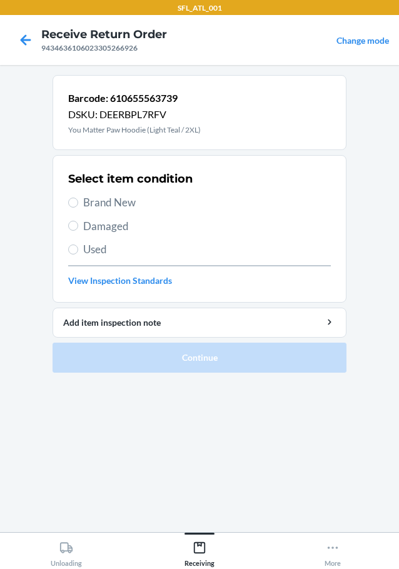
click at [121, 189] on div "Select item condition Brand New Damaged Used View Inspection Standards" at bounding box center [199, 229] width 263 height 124
click at [119, 199] on span "Brand New" at bounding box center [207, 202] width 248 height 16
click at [78, 199] on input "Brand New" at bounding box center [73, 203] width 10 height 10
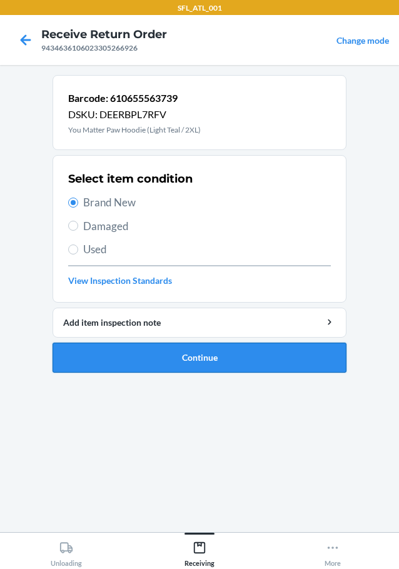
click at [188, 356] on button "Continue" at bounding box center [200, 358] width 294 height 30
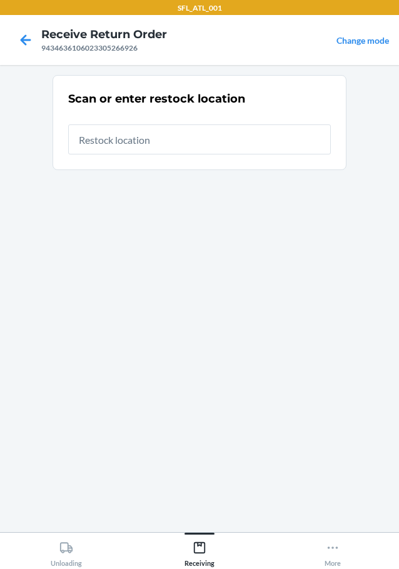
click at [158, 146] on input "text" at bounding box center [199, 139] width 263 height 30
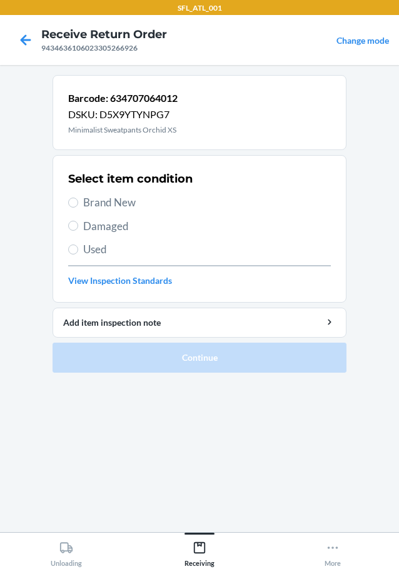
click at [110, 203] on span "Brand New" at bounding box center [207, 202] width 248 height 16
click at [78, 203] on input "Brand New" at bounding box center [73, 203] width 10 height 10
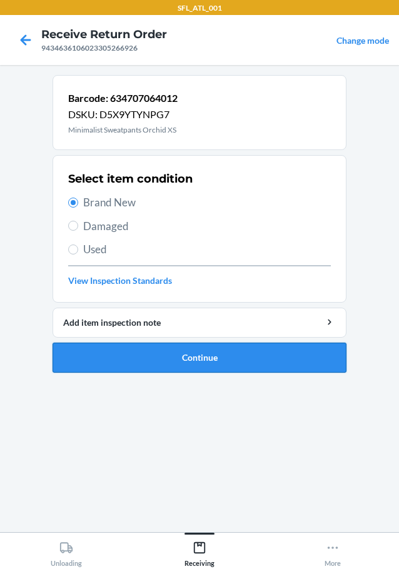
click at [254, 350] on button "Continue" at bounding box center [200, 358] width 294 height 30
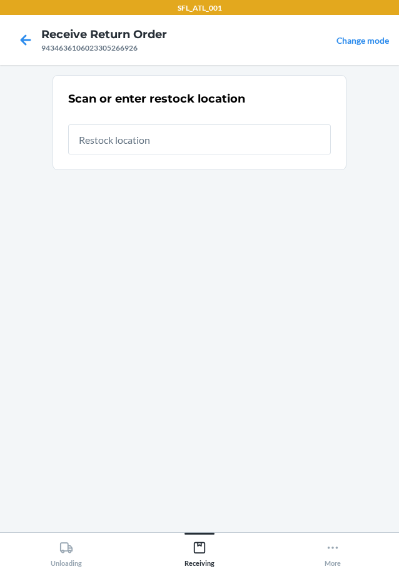
click at [193, 121] on div at bounding box center [199, 134] width 263 height 40
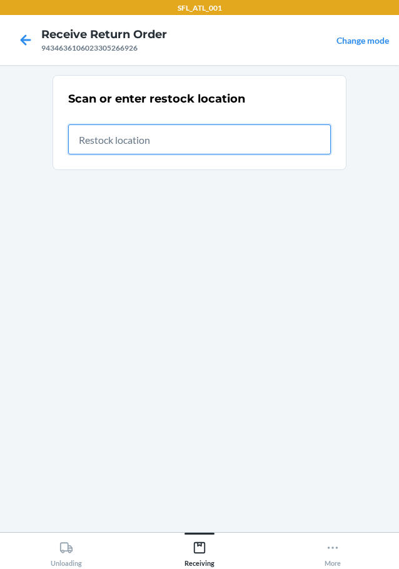
click at [198, 151] on input "text" at bounding box center [199, 139] width 263 height 30
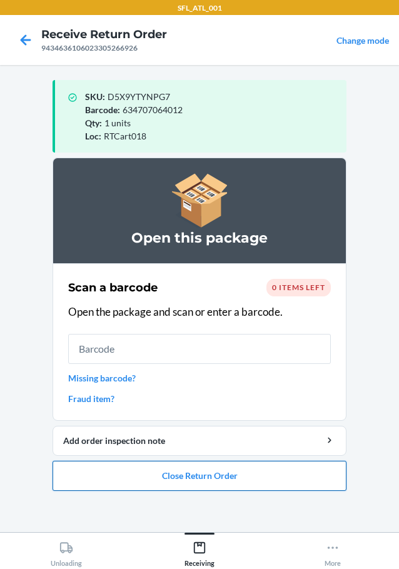
click at [227, 483] on button "Close Return Order" at bounding box center [200, 476] width 294 height 30
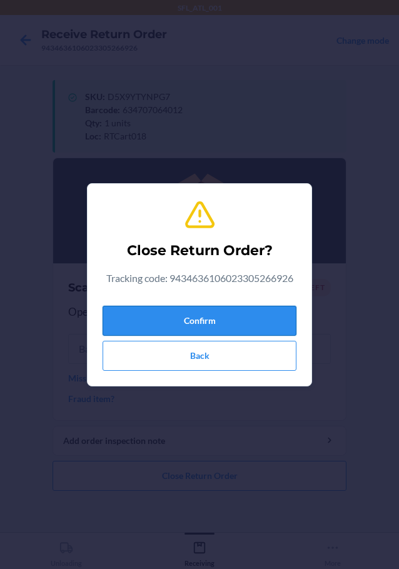
click at [246, 320] on button "Confirm" at bounding box center [200, 321] width 194 height 30
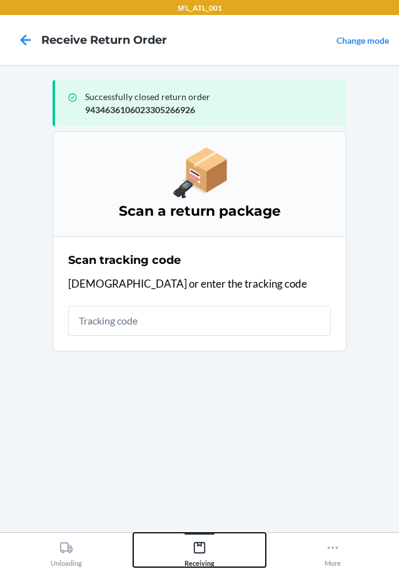
click at [200, 545] on icon at bounding box center [199, 547] width 11 height 11
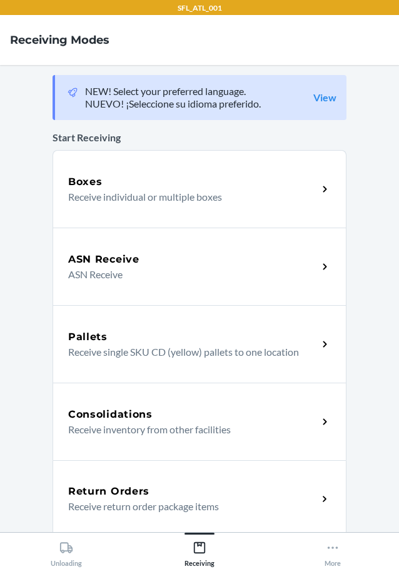
click at [112, 496] on h5 "Return Orders" at bounding box center [108, 491] width 81 height 15
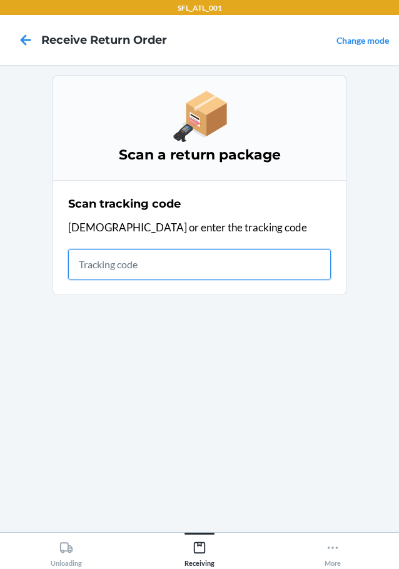
click at [197, 250] on input "text" at bounding box center [199, 264] width 263 height 30
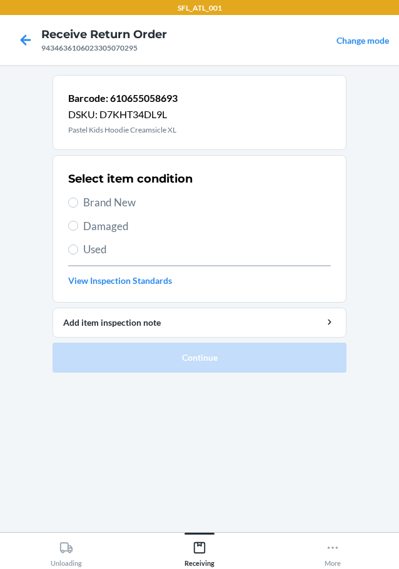
click at [125, 204] on span "Brand New" at bounding box center [207, 202] width 248 height 16
click at [78, 204] on input "Brand New" at bounding box center [73, 203] width 10 height 10
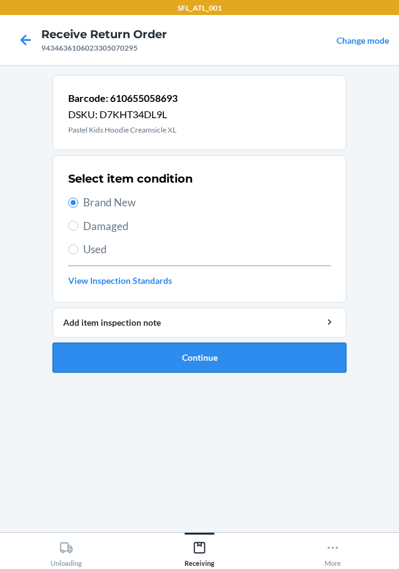
click at [218, 348] on button "Continue" at bounding box center [200, 358] width 294 height 30
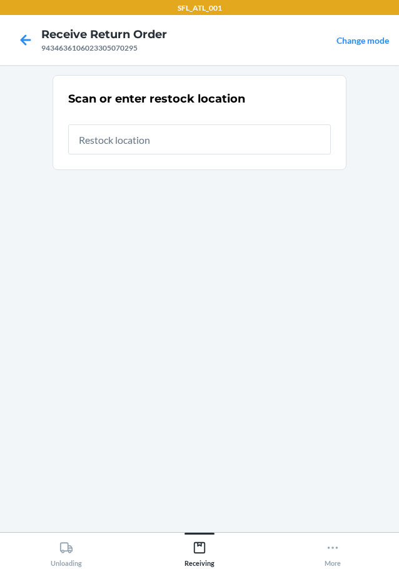
click at [196, 145] on input "text" at bounding box center [199, 139] width 263 height 30
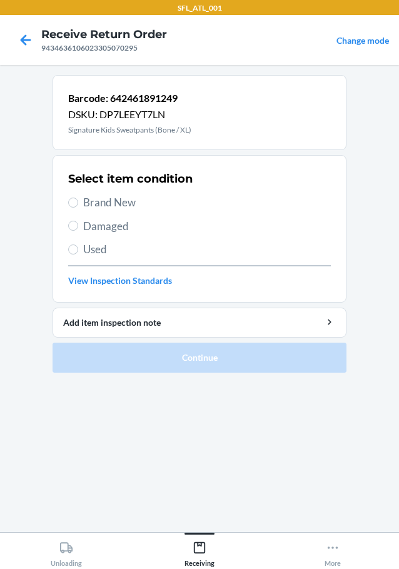
click at [116, 196] on span "Brand New" at bounding box center [207, 202] width 248 height 16
click at [78, 198] on input "Brand New" at bounding box center [73, 203] width 10 height 10
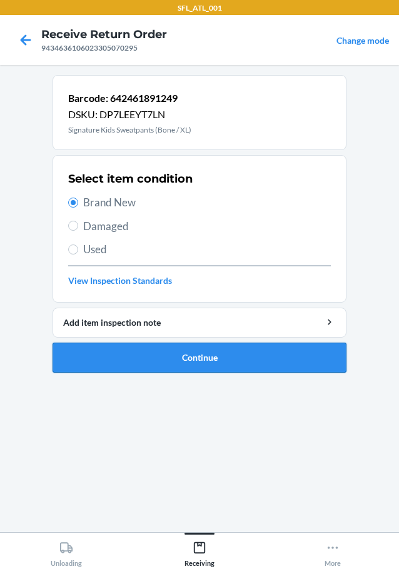
click at [206, 369] on button "Continue" at bounding box center [200, 358] width 294 height 30
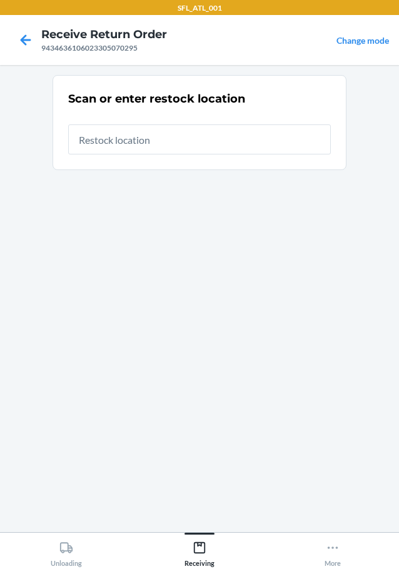
click at [218, 137] on input "text" at bounding box center [199, 139] width 263 height 30
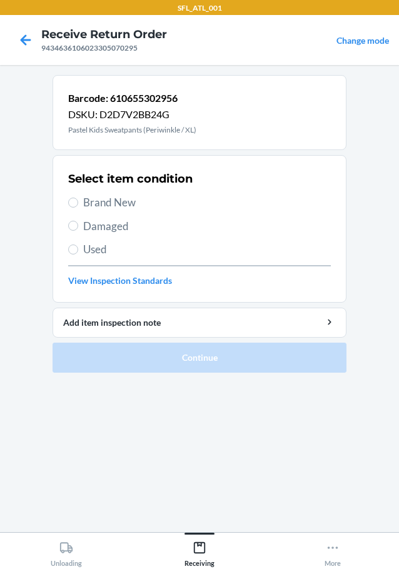
click at [124, 194] on span "Brand New" at bounding box center [207, 202] width 248 height 16
click at [78, 198] on input "Brand New" at bounding box center [73, 203] width 10 height 10
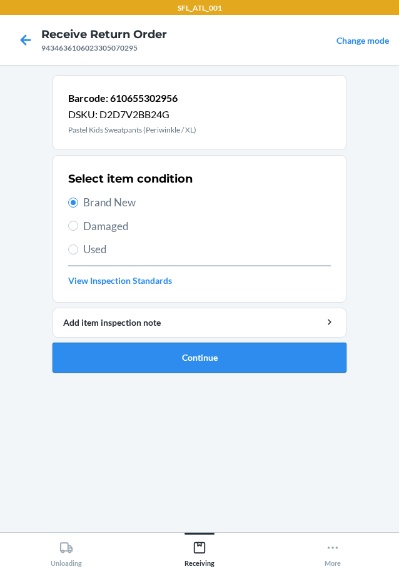
click at [213, 351] on button "Continue" at bounding box center [200, 358] width 294 height 30
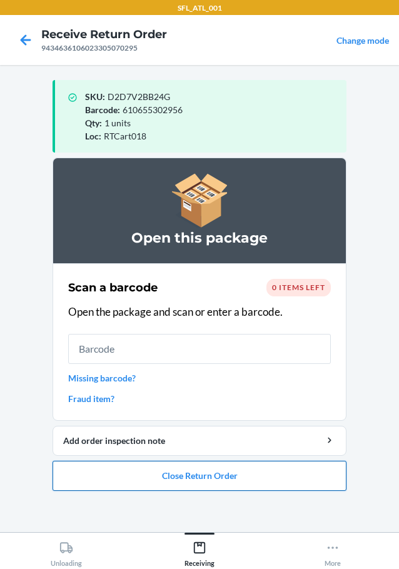
click at [224, 478] on button "Close Return Order" at bounding box center [200, 476] width 294 height 30
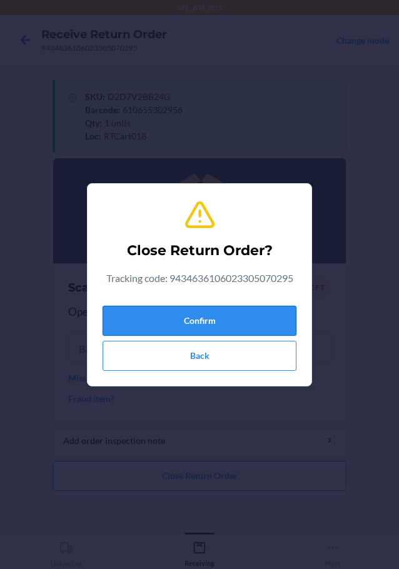
click at [224, 309] on button "Confirm" at bounding box center [200, 321] width 194 height 30
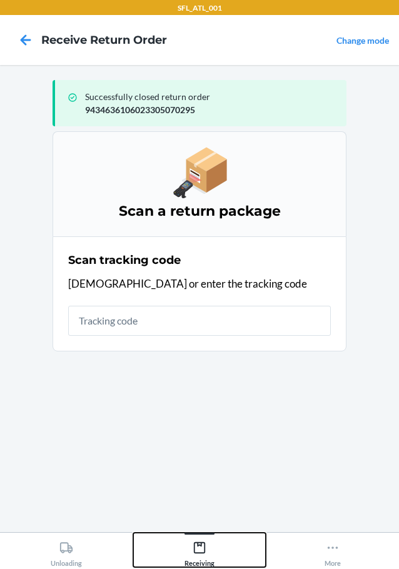
click at [206, 545] on icon at bounding box center [200, 548] width 14 height 14
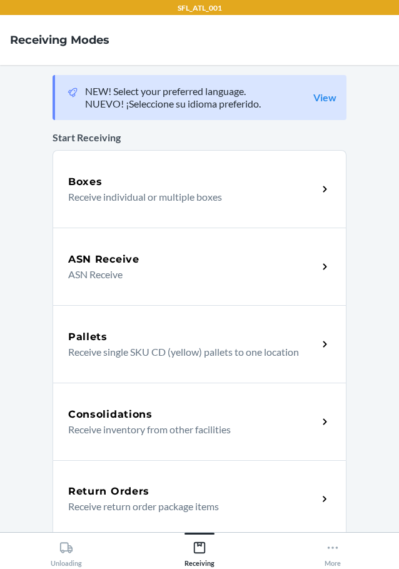
click at [142, 488] on h5 "Return Orders" at bounding box center [108, 491] width 81 height 15
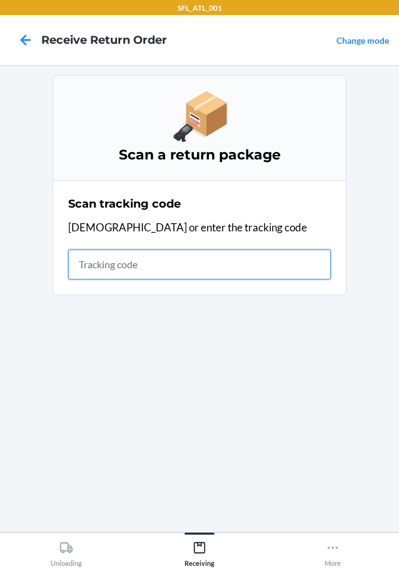
click at [131, 250] on input "text" at bounding box center [199, 264] width 263 height 30
click at [97, 264] on input "text" at bounding box center [199, 264] width 263 height 30
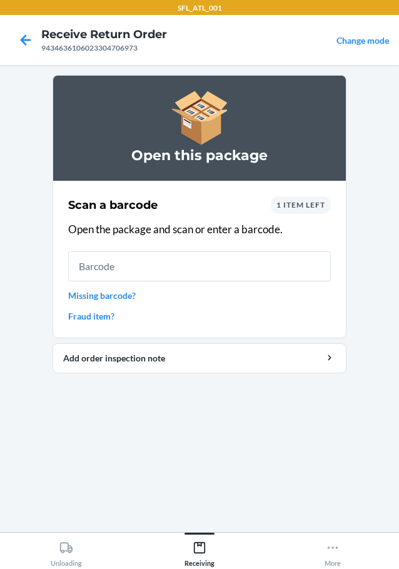
click at [129, 266] on input "text" at bounding box center [199, 266] width 263 height 30
click at [120, 298] on link "Missing barcode?" at bounding box center [199, 295] width 263 height 13
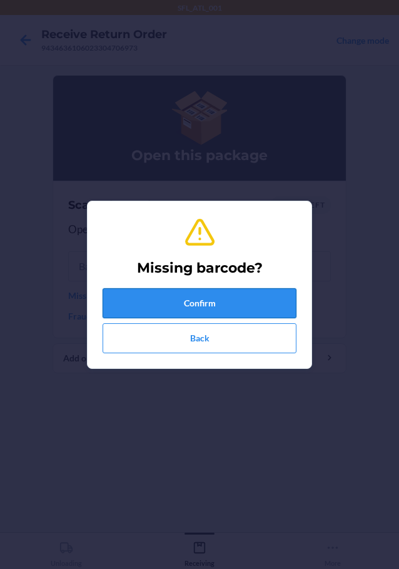
click at [199, 307] on button "Confirm" at bounding box center [200, 303] width 194 height 30
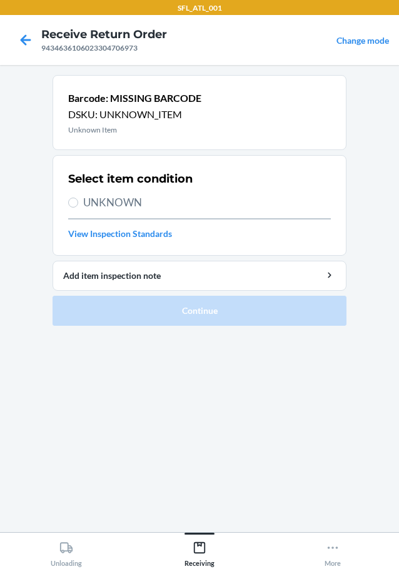
click at [104, 199] on span "UNKNOWN" at bounding box center [207, 202] width 248 height 16
click at [78, 199] on input "UNKNOWN" at bounding box center [73, 203] width 10 height 10
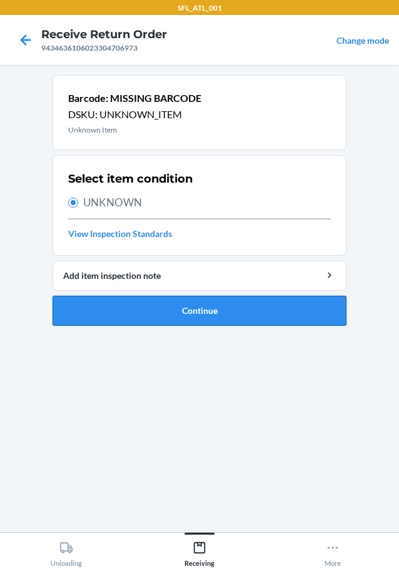
click at [213, 308] on button "Continue" at bounding box center [200, 311] width 294 height 30
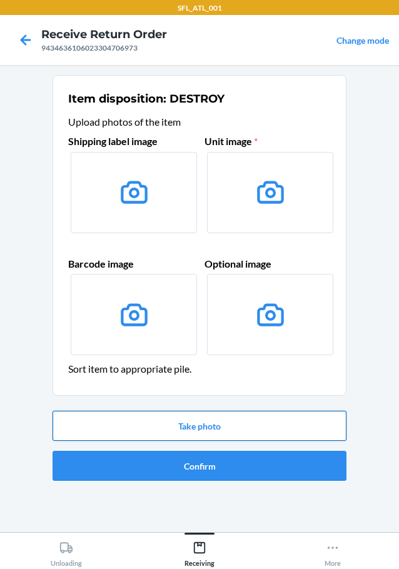
click at [215, 434] on button "Take photo" at bounding box center [200, 426] width 294 height 30
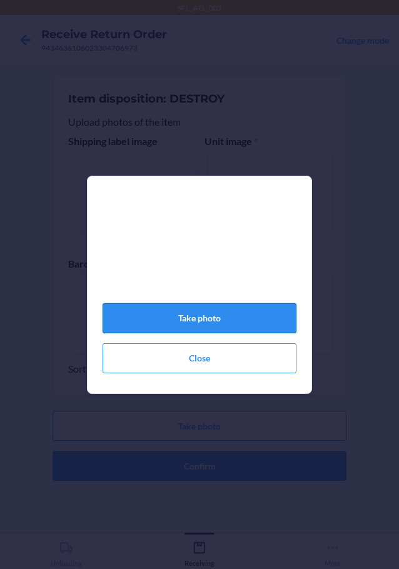
click at [214, 329] on button "Take photo" at bounding box center [200, 318] width 194 height 30
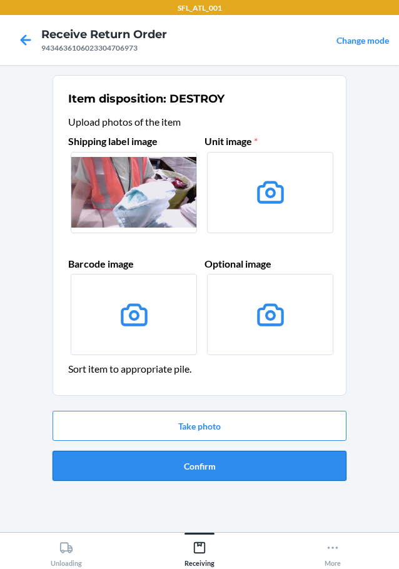
click at [221, 471] on button "Confirm" at bounding box center [200, 466] width 294 height 30
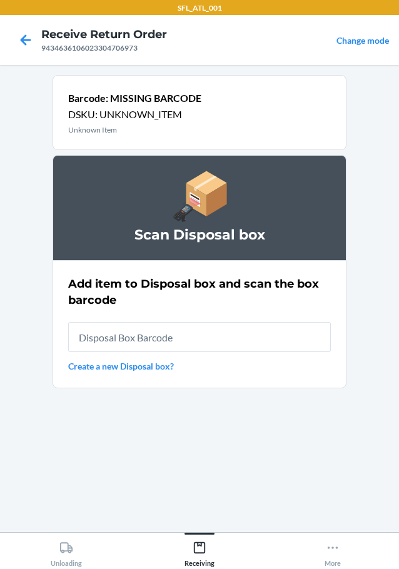
click at [189, 341] on input "text" at bounding box center [199, 337] width 263 height 30
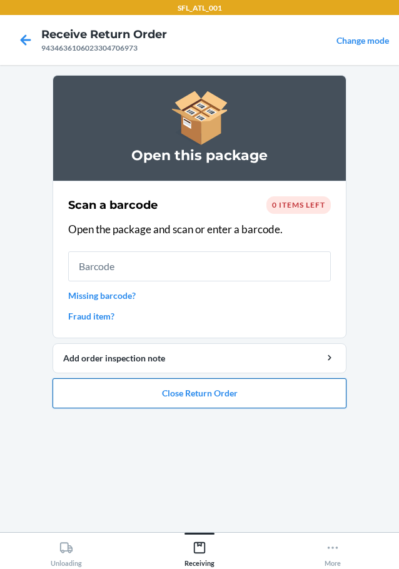
click at [194, 387] on button "Close Return Order" at bounding box center [200, 393] width 294 height 30
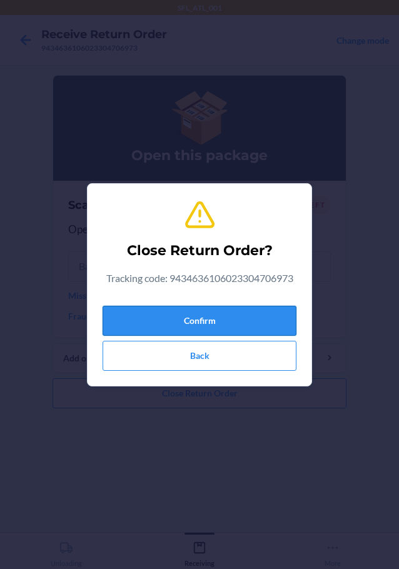
click at [226, 328] on button "Confirm" at bounding box center [200, 321] width 194 height 30
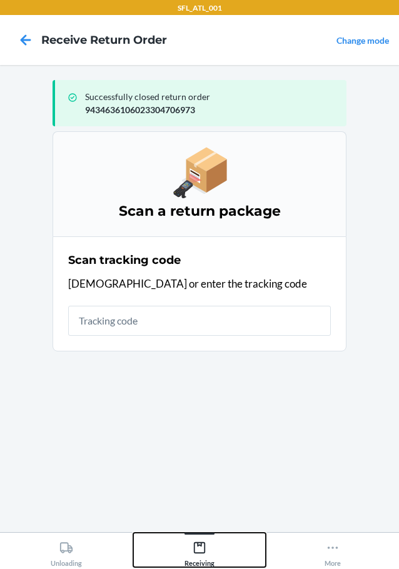
click at [191, 553] on div "Receiving" at bounding box center [199, 551] width 30 height 31
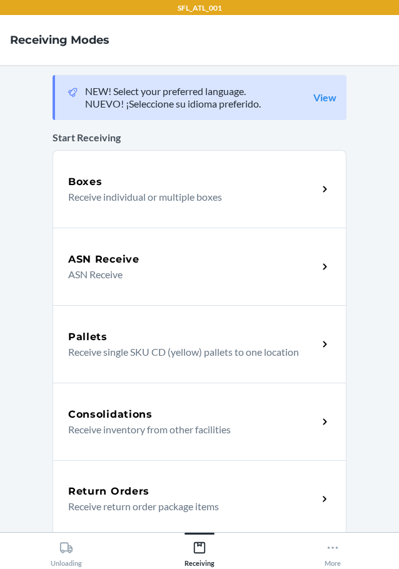
click at [126, 511] on p "Receive return order package items" at bounding box center [187, 506] width 239 height 15
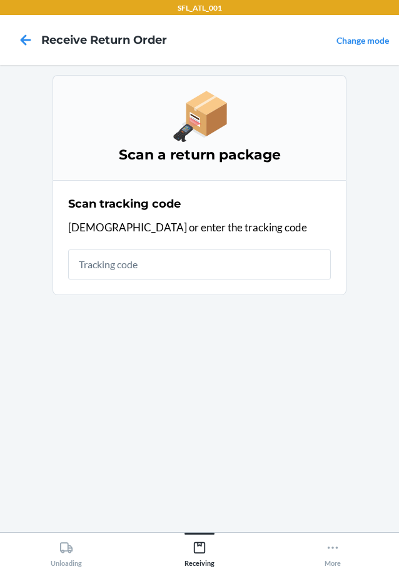
click at [116, 283] on div "Scan tracking code Scan or enter the tracking code" at bounding box center [199, 237] width 263 height 91
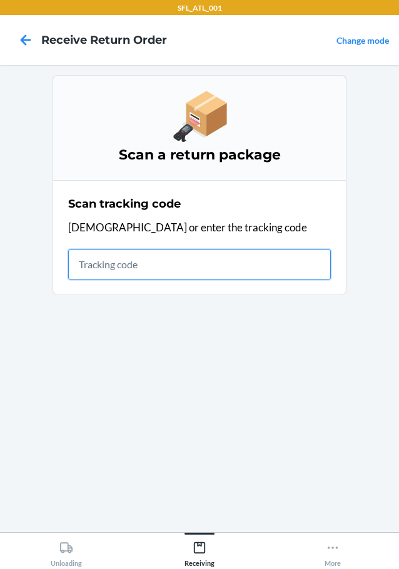
drag, startPoint x: 118, startPoint y: 259, endPoint x: 118, endPoint y: 244, distance: 15.0
click at [118, 256] on input "text" at bounding box center [199, 264] width 263 height 30
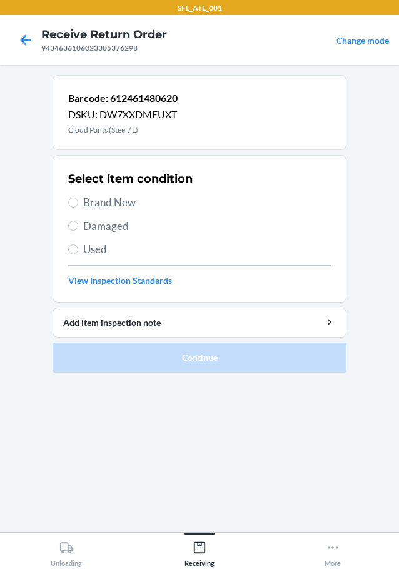
click at [116, 204] on span "Brand New" at bounding box center [207, 202] width 248 height 16
click at [78, 204] on input "Brand New" at bounding box center [73, 203] width 10 height 10
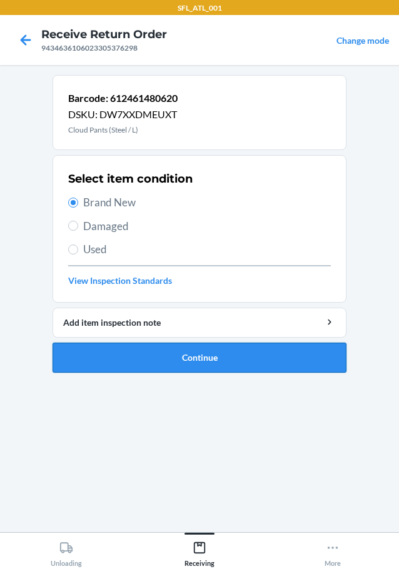
click at [189, 364] on button "Continue" at bounding box center [200, 358] width 294 height 30
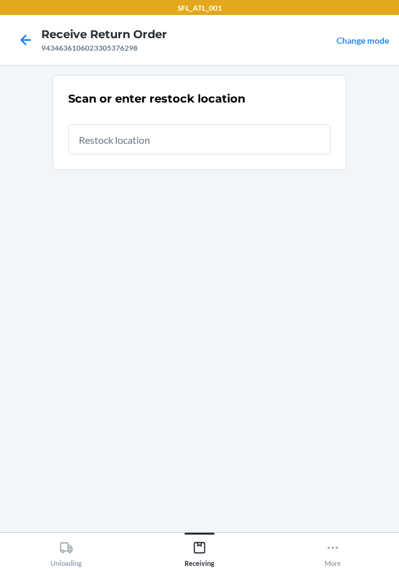
click at [156, 139] on input "text" at bounding box center [199, 139] width 263 height 30
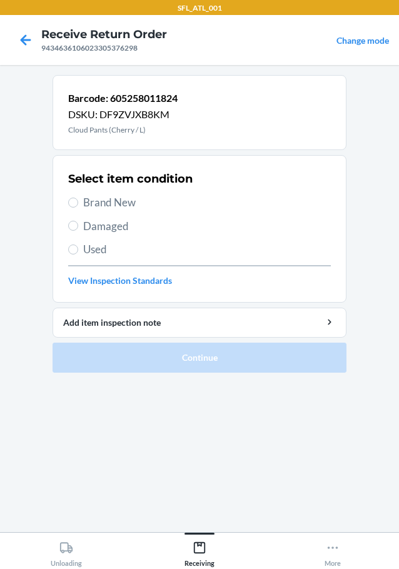
click at [114, 206] on span "Brand New" at bounding box center [207, 202] width 248 height 16
click at [78, 206] on input "Brand New" at bounding box center [73, 203] width 10 height 10
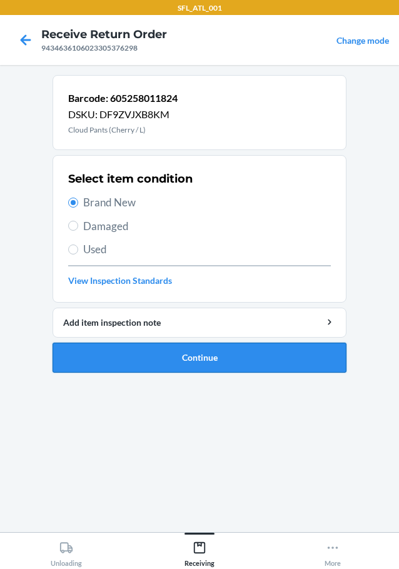
click at [214, 365] on button "Continue" at bounding box center [200, 358] width 294 height 30
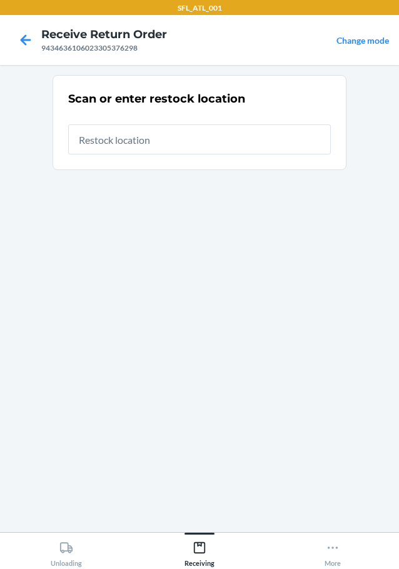
click at [172, 134] on input "text" at bounding box center [199, 139] width 263 height 30
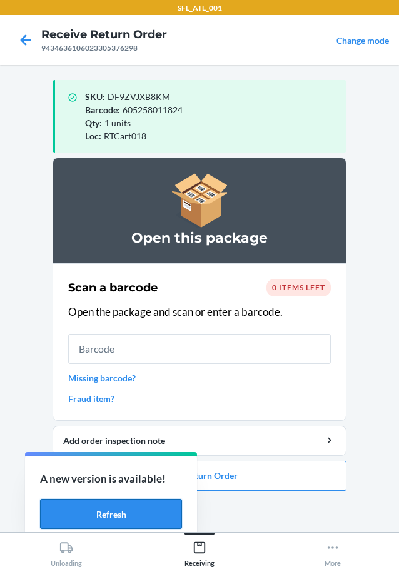
click at [120, 512] on button "Refresh" at bounding box center [111, 514] width 142 height 30
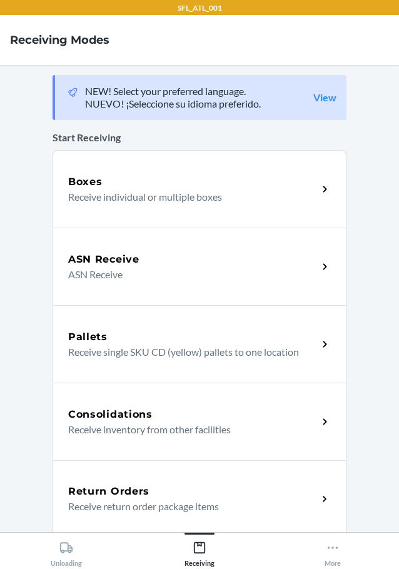
click at [107, 505] on p "Receive return order package items" at bounding box center [187, 506] width 239 height 15
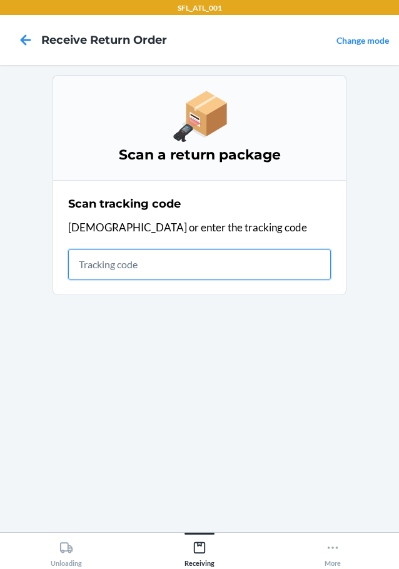
click at [154, 261] on input "text" at bounding box center [199, 264] width 263 height 30
type input "420302599434636106023303801211"
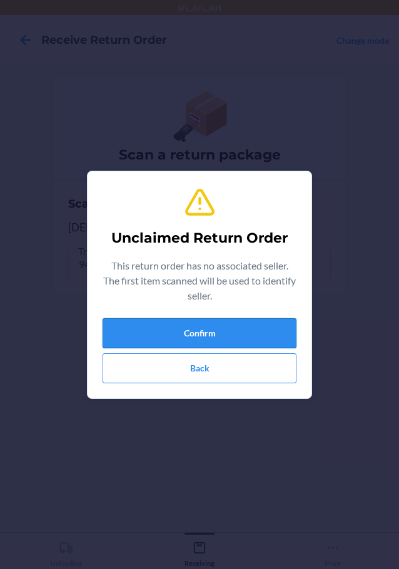
click at [194, 330] on button "Confirm" at bounding box center [200, 333] width 194 height 30
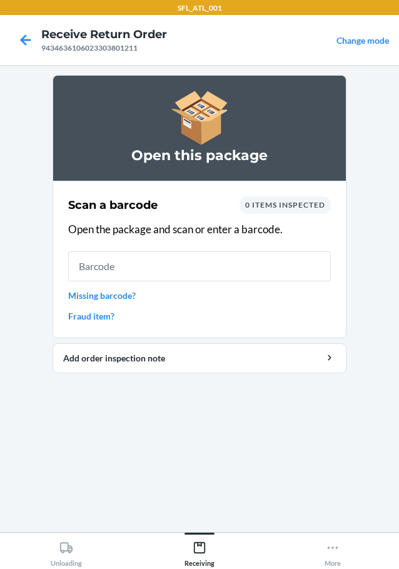
click at [234, 269] on input "text" at bounding box center [199, 266] width 263 height 30
type input "660457137843"
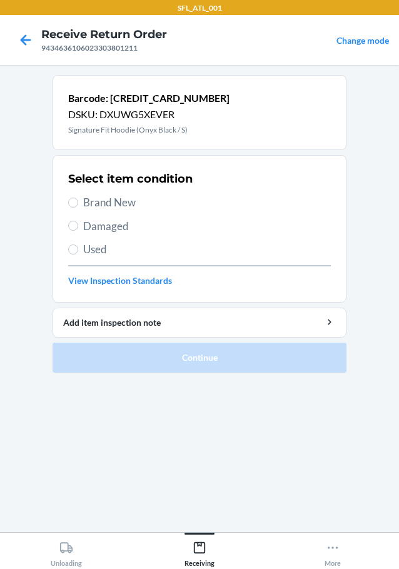
click at [124, 203] on span "Brand New" at bounding box center [207, 202] width 248 height 16
click at [78, 203] on input "Brand New" at bounding box center [73, 203] width 10 height 10
radio input "true"
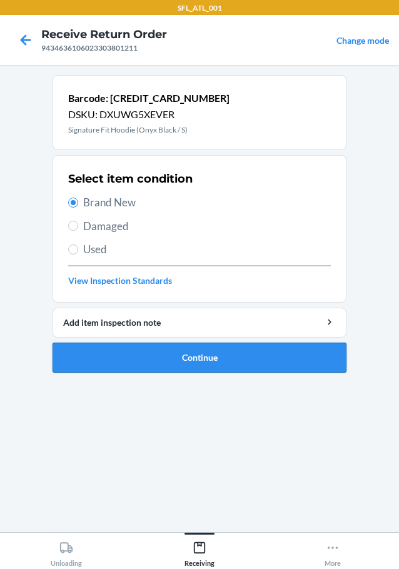
click at [225, 358] on button "Continue" at bounding box center [200, 358] width 294 height 30
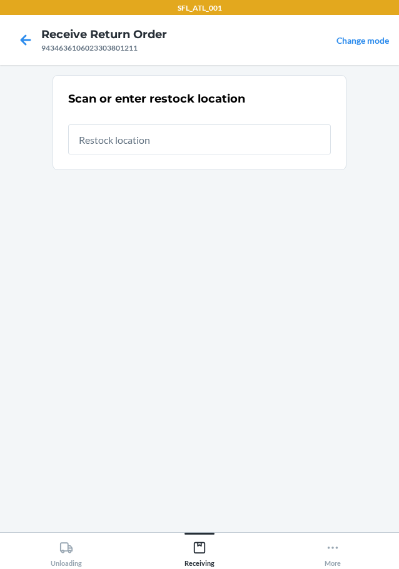
click at [188, 143] on input "text" at bounding box center [199, 139] width 263 height 30
type input "RTCart018"
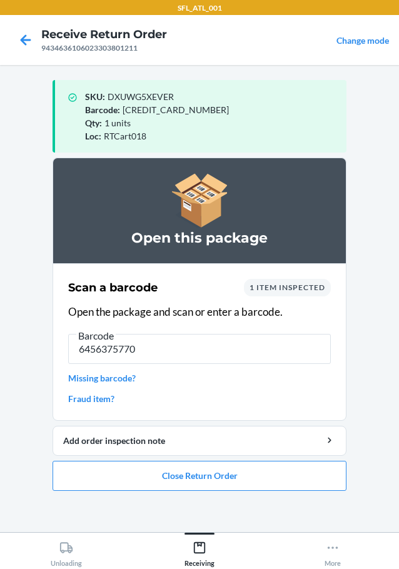
type input "64563757704"
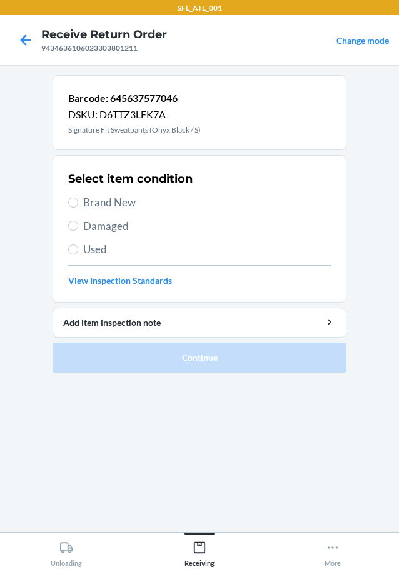
click at [108, 207] on span "Brand New" at bounding box center [207, 202] width 248 height 16
click at [78, 207] on input "Brand New" at bounding box center [73, 203] width 10 height 10
radio input "true"
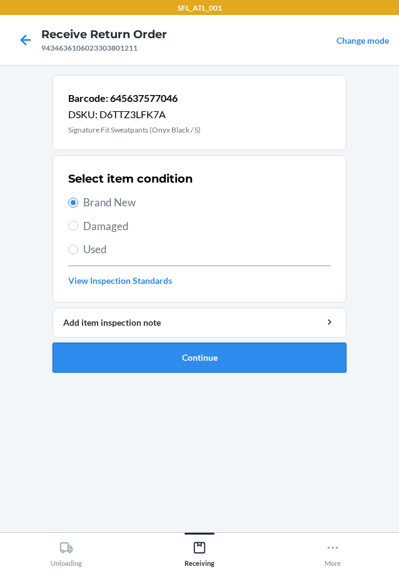
click at [232, 361] on button "Continue" at bounding box center [200, 358] width 294 height 30
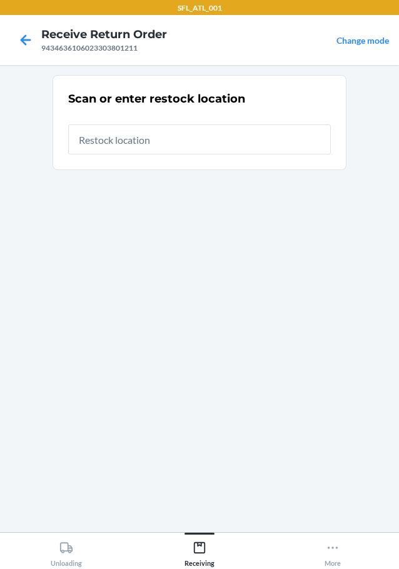
click at [209, 137] on input "text" at bounding box center [199, 139] width 263 height 30
type input "RTCart018"
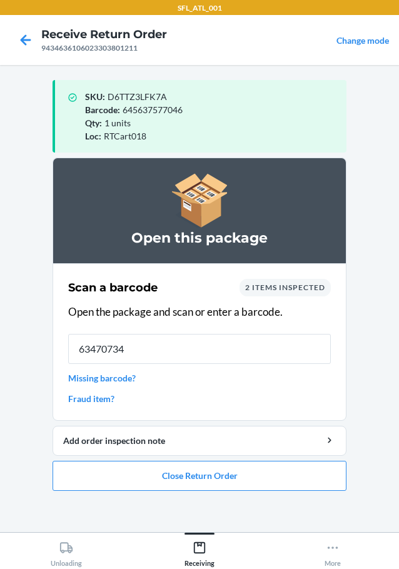
type input "634707340"
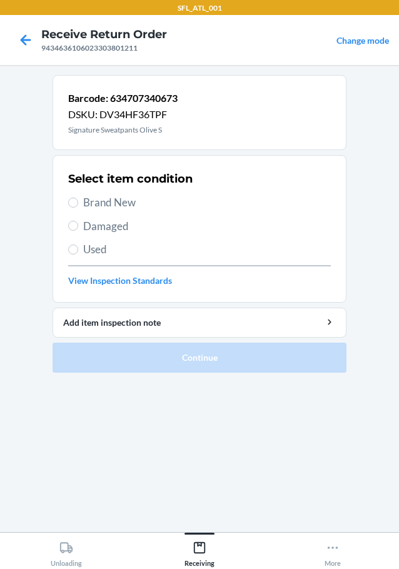
click at [128, 196] on span "Brand New" at bounding box center [207, 202] width 248 height 16
click at [78, 198] on input "Brand New" at bounding box center [73, 203] width 10 height 10
radio input "true"
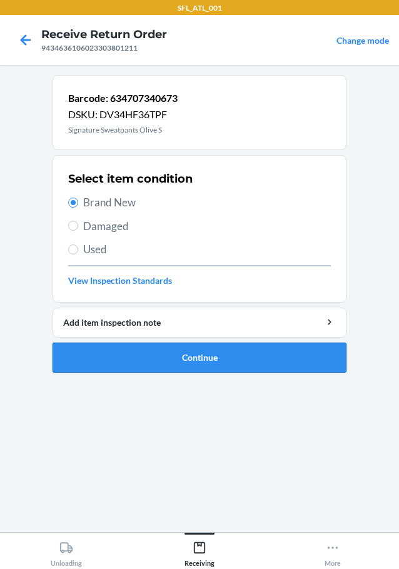
click at [204, 348] on button "Continue" at bounding box center [200, 358] width 294 height 30
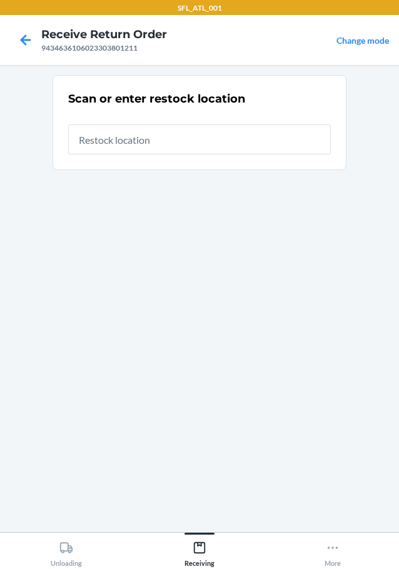
click at [143, 144] on input "text" at bounding box center [199, 139] width 263 height 30
type input "RTCart018"
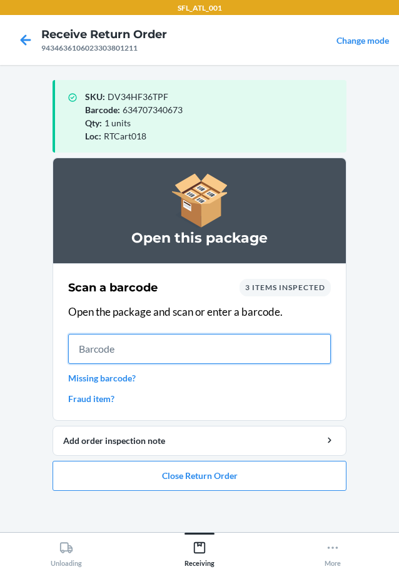
click at [137, 346] on input "text" at bounding box center [199, 349] width 263 height 30
type input "634707435553"
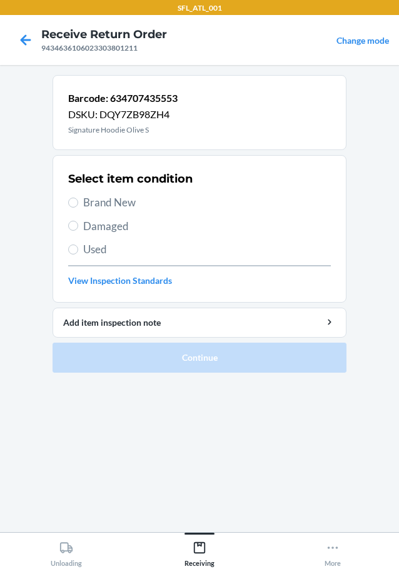
click at [114, 204] on span "Brand New" at bounding box center [207, 202] width 248 height 16
click at [78, 204] on input "Brand New" at bounding box center [73, 203] width 10 height 10
radio input "true"
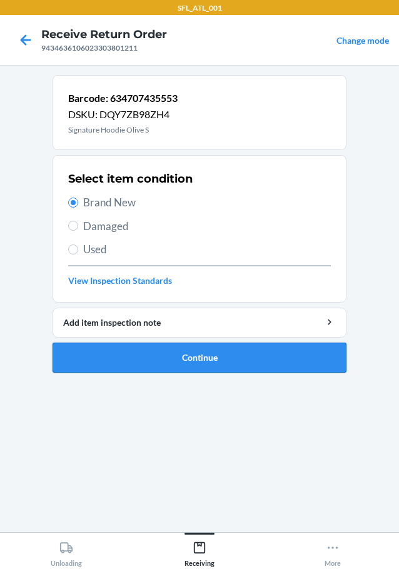
click at [211, 363] on button "Continue" at bounding box center [200, 358] width 294 height 30
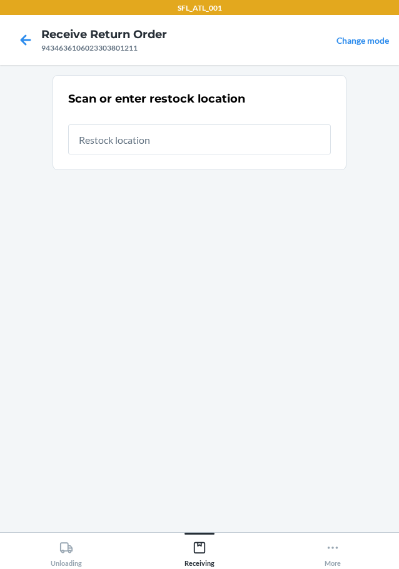
click at [215, 130] on input "text" at bounding box center [199, 139] width 263 height 30
type input "RTCart018"
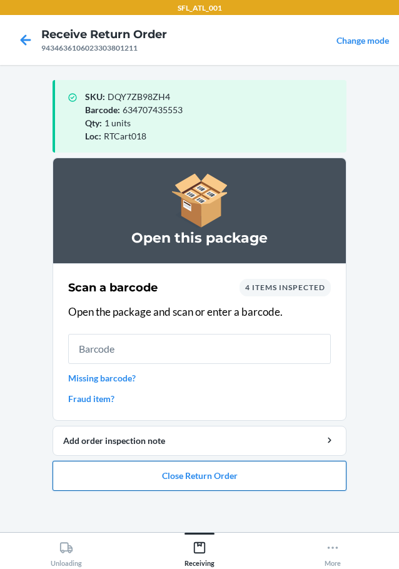
click at [188, 475] on button "Close Return Order" at bounding box center [200, 476] width 294 height 30
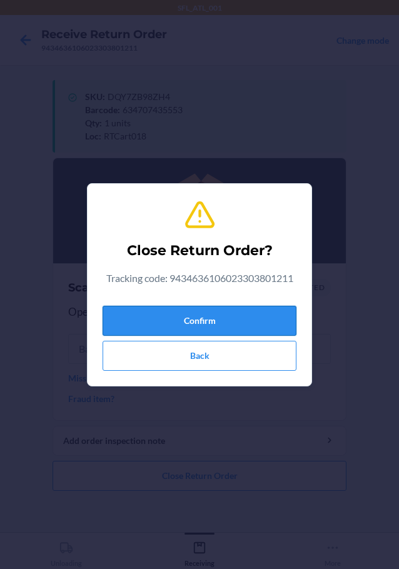
click at [217, 314] on button "Confirm" at bounding box center [200, 321] width 194 height 30
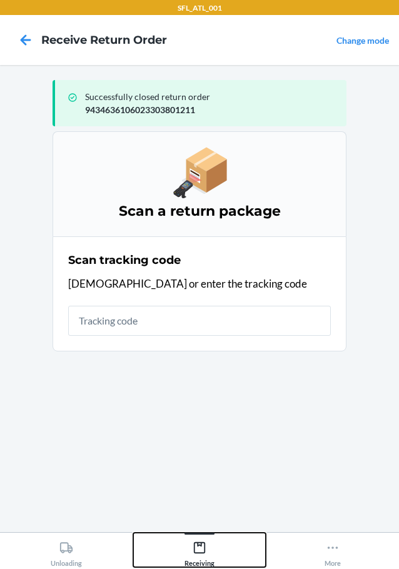
click at [205, 548] on icon at bounding box center [199, 547] width 11 height 11
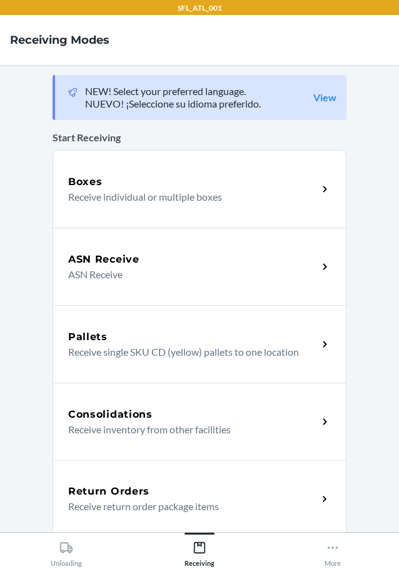
click at [78, 480] on div "Return Orders Receive return order package items" at bounding box center [200, 499] width 294 height 78
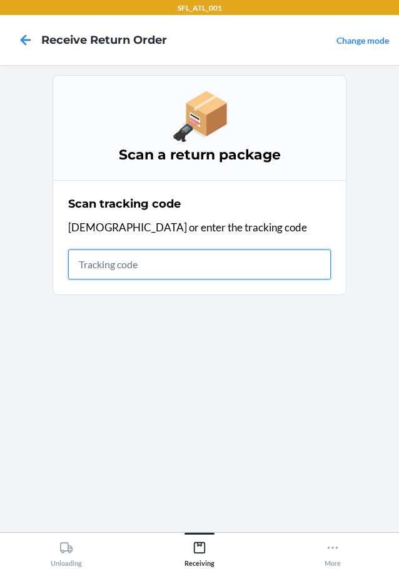
click at [121, 259] on input "text" at bounding box center [199, 264] width 263 height 30
type input "420302599434636106023304941"
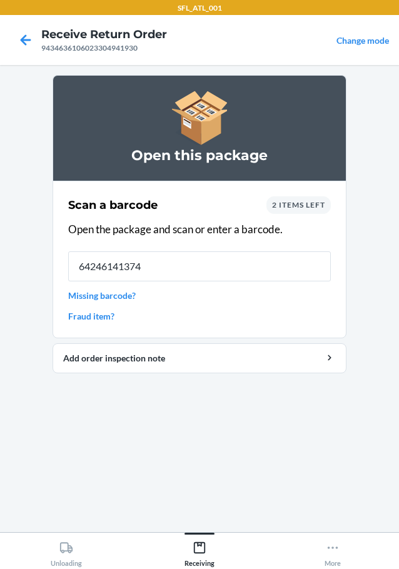
type input "642461413748"
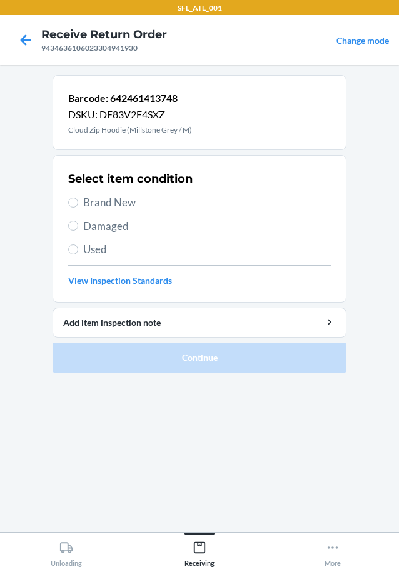
click at [116, 199] on span "Brand New" at bounding box center [207, 202] width 248 height 16
click at [78, 199] on input "Brand New" at bounding box center [73, 203] width 10 height 10
radio input "true"
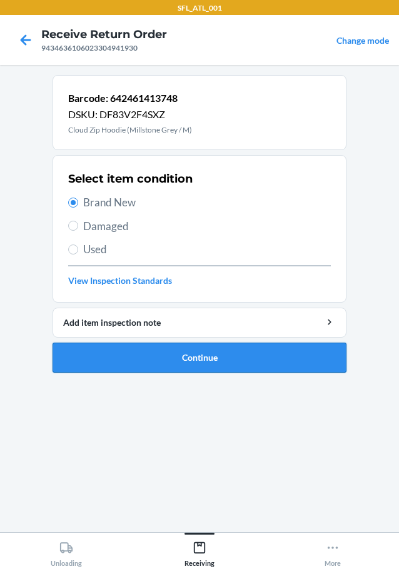
click at [205, 354] on button "Continue" at bounding box center [200, 358] width 294 height 30
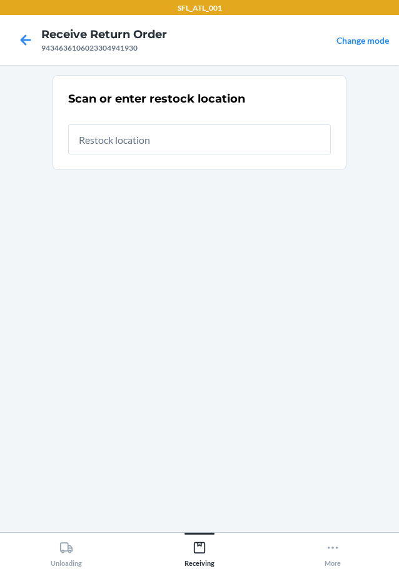
click at [206, 133] on input "text" at bounding box center [199, 139] width 263 height 30
type input "RTCart018"
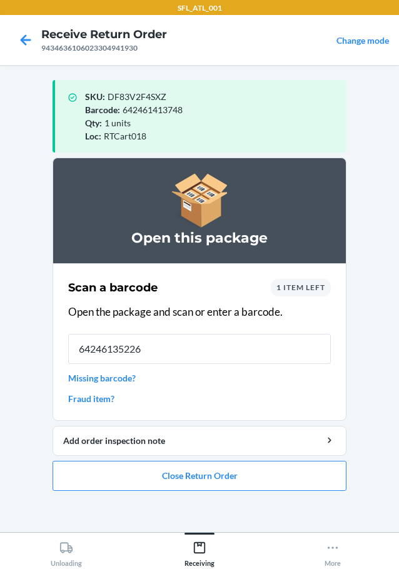
type input "642461352269"
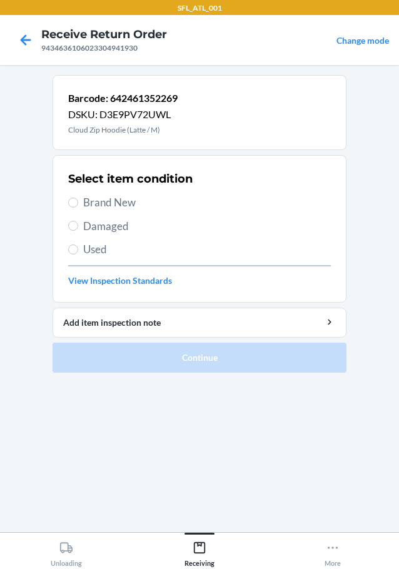
click at [107, 203] on span "Brand New" at bounding box center [207, 202] width 248 height 16
click at [78, 203] on input "Brand New" at bounding box center [73, 203] width 10 height 10
radio input "true"
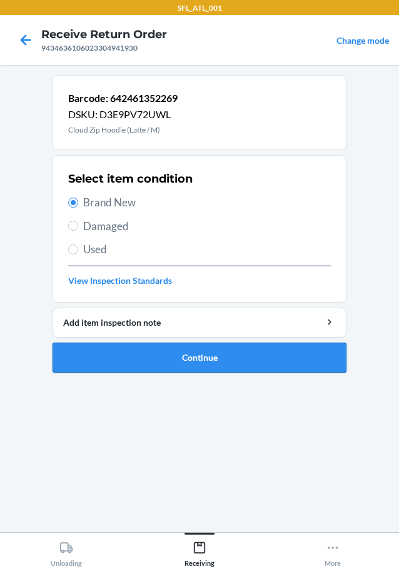
click at [228, 363] on button "Continue" at bounding box center [200, 358] width 294 height 30
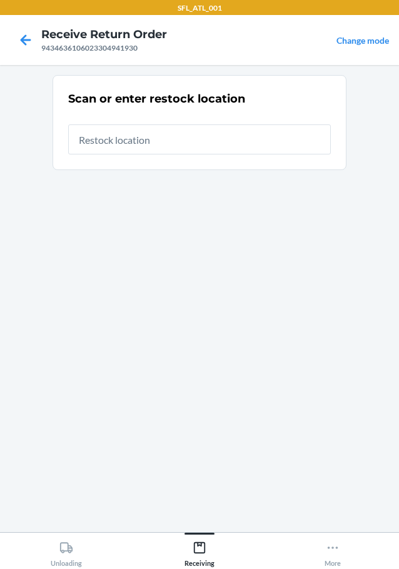
click at [214, 133] on input "text" at bounding box center [199, 139] width 263 height 30
type input "RTCart018"
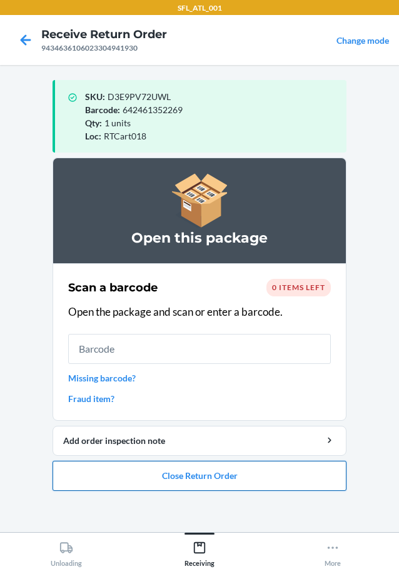
click at [252, 475] on button "Close Return Order" at bounding box center [200, 476] width 294 height 30
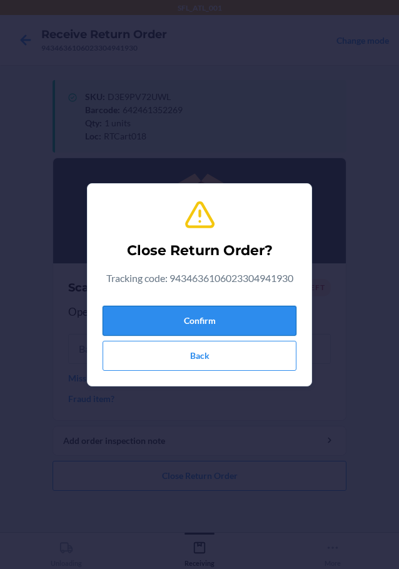
click at [258, 319] on button "Confirm" at bounding box center [200, 321] width 194 height 30
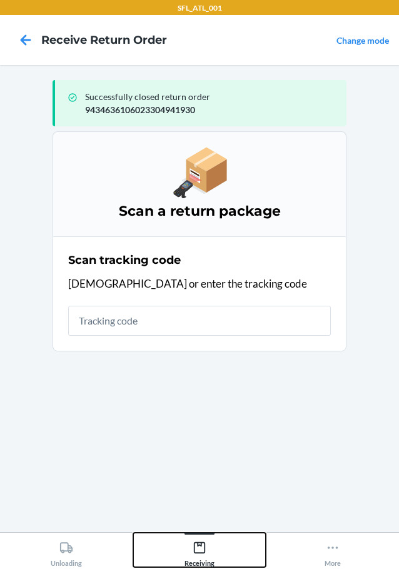
click at [202, 551] on icon at bounding box center [200, 548] width 14 height 14
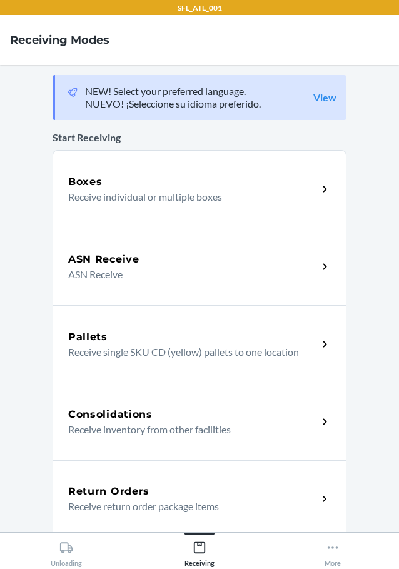
click at [148, 499] on p "Receive return order package items" at bounding box center [187, 506] width 239 height 15
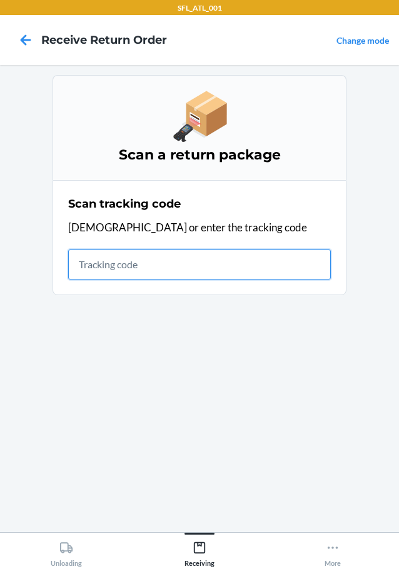
click at [173, 256] on input "text" at bounding box center [199, 264] width 263 height 30
type input "420302599434636106023304959"
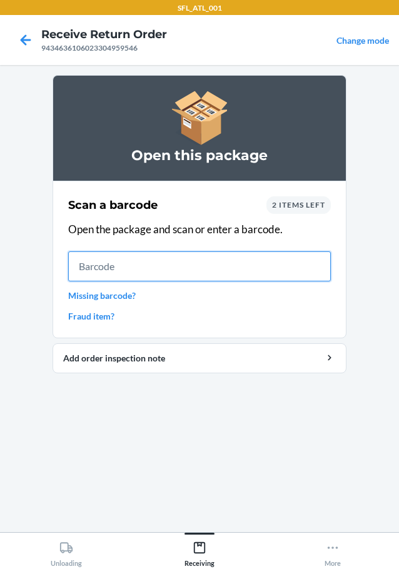
click at [154, 272] on input "text" at bounding box center [199, 266] width 263 height 30
type input "7353804772"
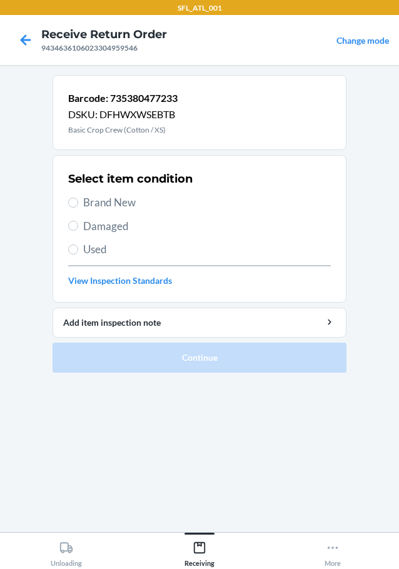
click at [111, 204] on span "Brand New" at bounding box center [207, 202] width 248 height 16
click at [78, 204] on input "Brand New" at bounding box center [73, 203] width 10 height 10
radio input "true"
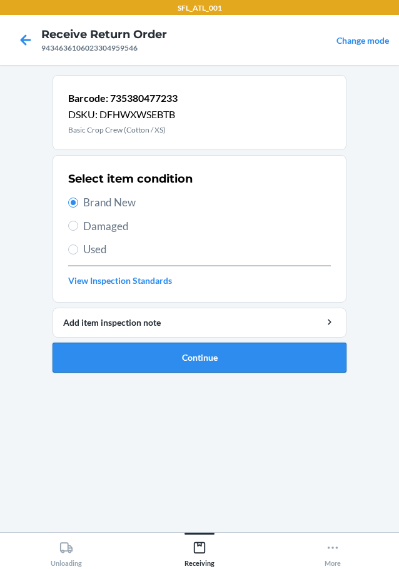
click at [216, 350] on button "Continue" at bounding box center [200, 358] width 294 height 30
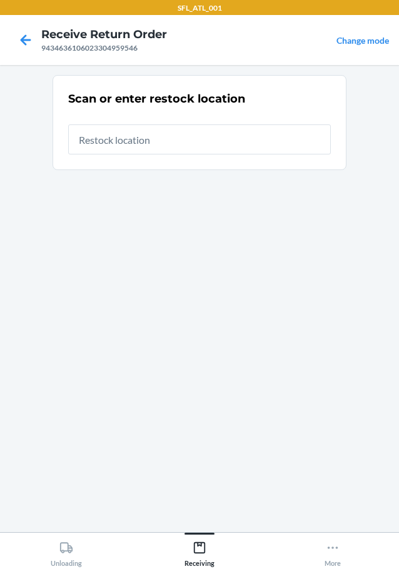
click at [196, 141] on input "text" at bounding box center [199, 139] width 263 height 30
type input "RTCart018"
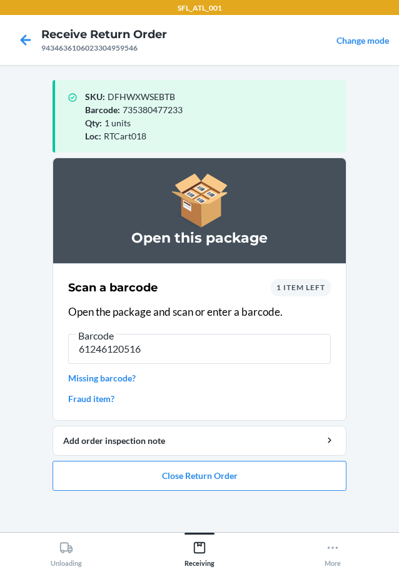
type input "612461205162"
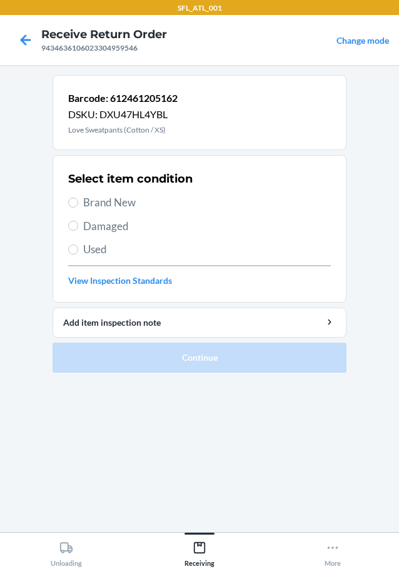
click at [128, 204] on span "Brand New" at bounding box center [207, 202] width 248 height 16
click at [78, 204] on input "Brand New" at bounding box center [73, 203] width 10 height 10
radio input "true"
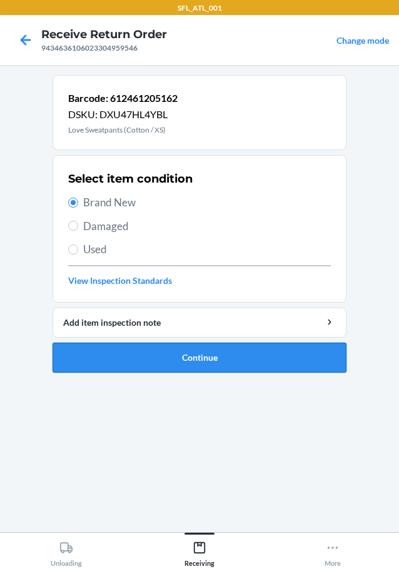
click at [198, 351] on button "Continue" at bounding box center [200, 358] width 294 height 30
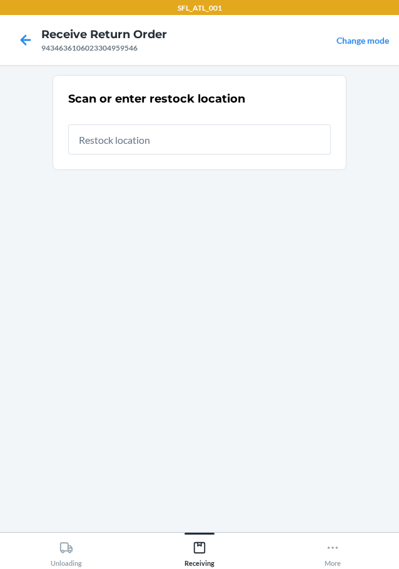
click at [165, 144] on input "text" at bounding box center [199, 139] width 263 height 30
type input "RTCart018"
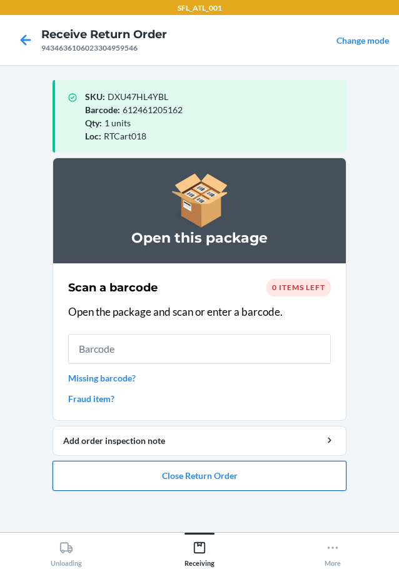
click at [234, 480] on button "Close Return Order" at bounding box center [200, 476] width 294 height 30
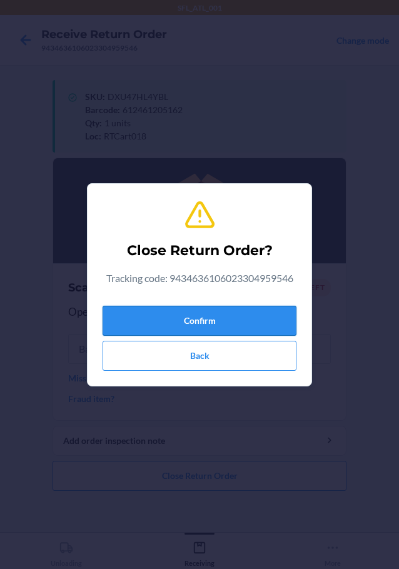
click at [218, 314] on button "Confirm" at bounding box center [200, 321] width 194 height 30
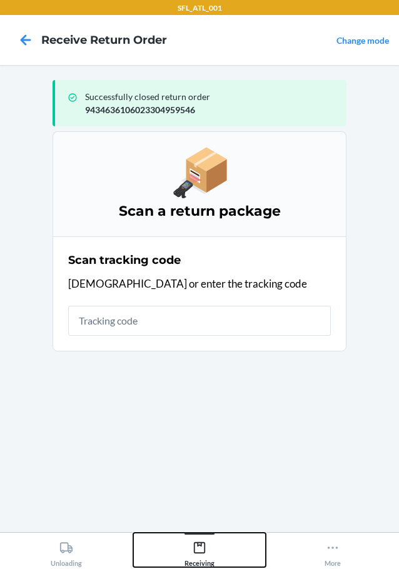
click at [194, 548] on icon at bounding box center [199, 547] width 11 height 11
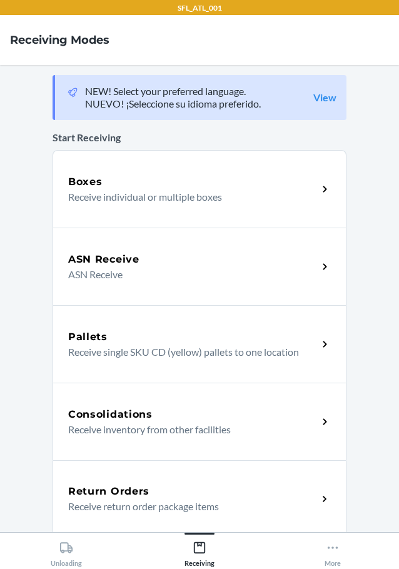
click at [113, 495] on h5 "Return Orders" at bounding box center [108, 491] width 81 height 15
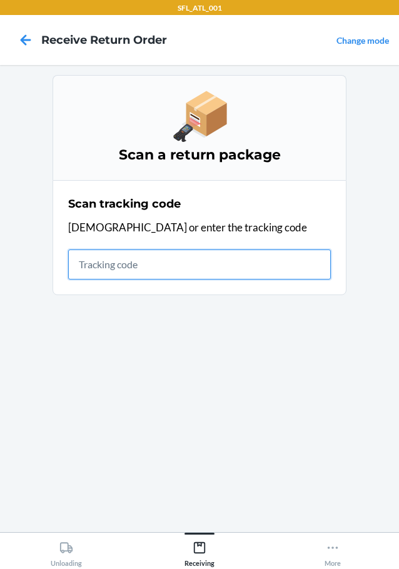
click at [144, 266] on input "text" at bounding box center [199, 264] width 263 height 30
type input "4203024192001903782796001213"
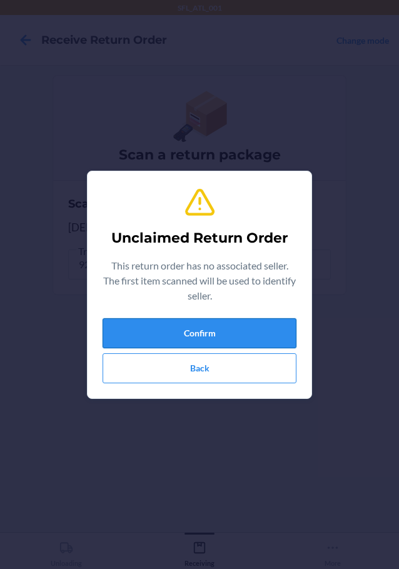
click at [261, 343] on button "Confirm" at bounding box center [200, 333] width 194 height 30
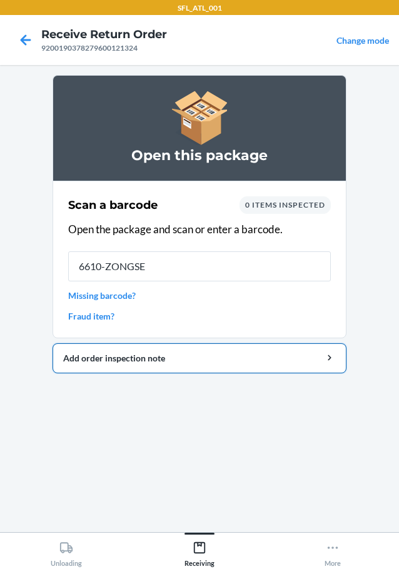
type input "6610-ZONGSE-"
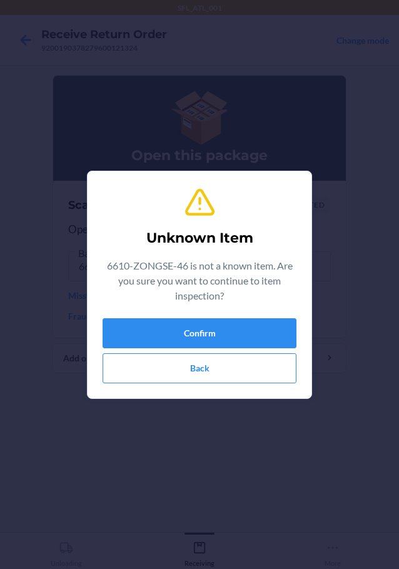
click at [253, 350] on div "Confirm Back" at bounding box center [200, 350] width 194 height 65
click at [253, 335] on button "Confirm" at bounding box center [200, 333] width 194 height 30
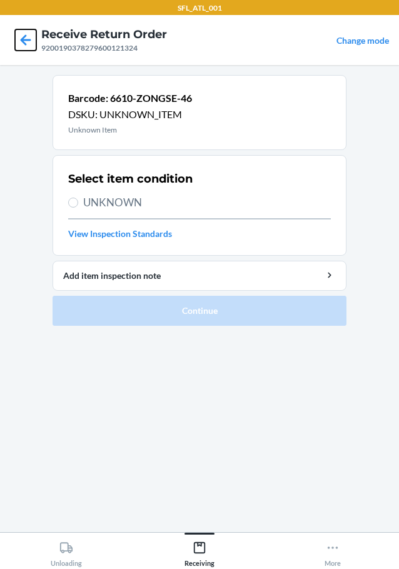
click at [23, 34] on icon at bounding box center [25, 39] width 21 height 21
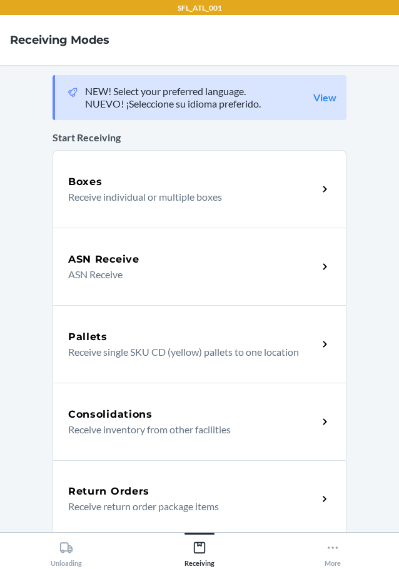
click at [113, 491] on h5 "Return Orders" at bounding box center [108, 491] width 81 height 15
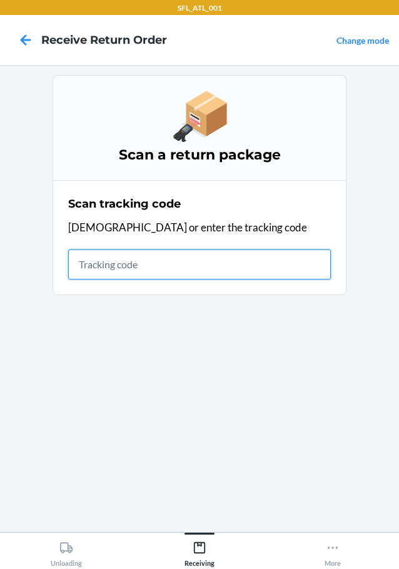
click at [104, 268] on input "text" at bounding box center [199, 264] width 263 height 30
type input "420302599434636106023304727"
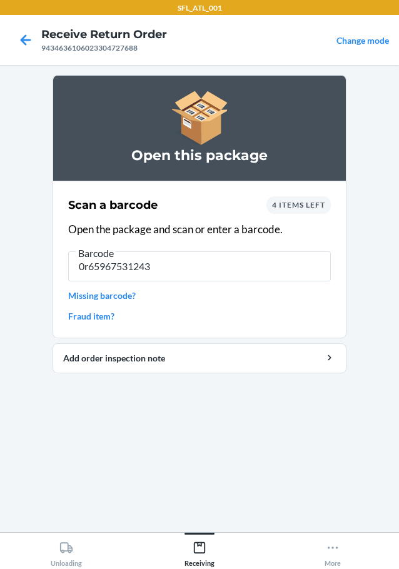
type input "0r659675312439"
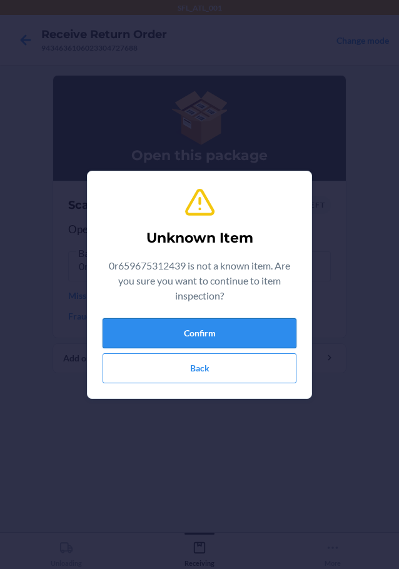
click at [243, 331] on button "Confirm" at bounding box center [200, 333] width 194 height 30
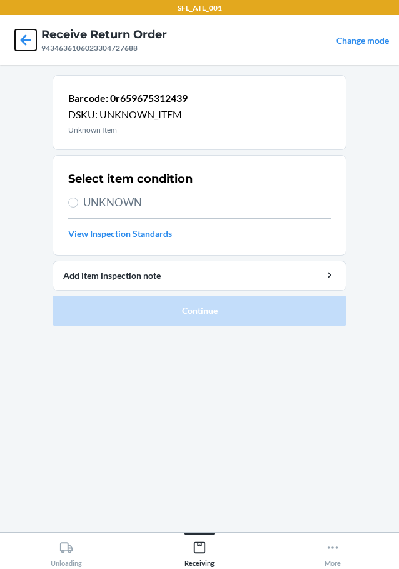
click at [26, 44] on icon at bounding box center [26, 39] width 11 height 11
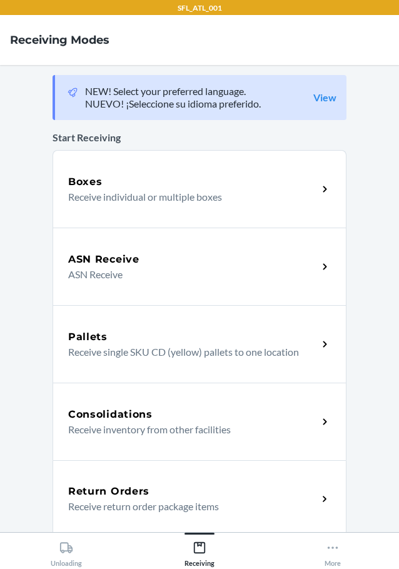
click at [122, 495] on h5 "Return Orders" at bounding box center [108, 491] width 81 height 15
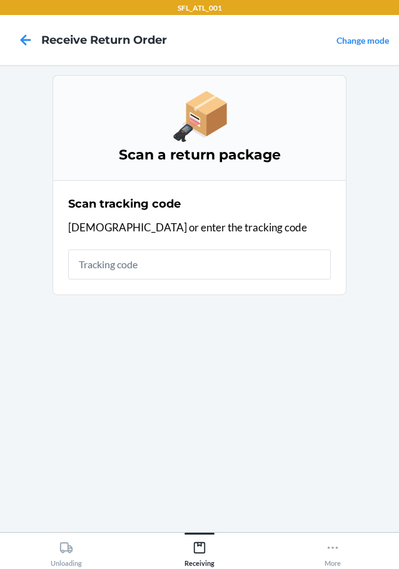
click at [135, 264] on input "text" at bounding box center [199, 264] width 263 height 30
type input "4203025994346361060233047276"
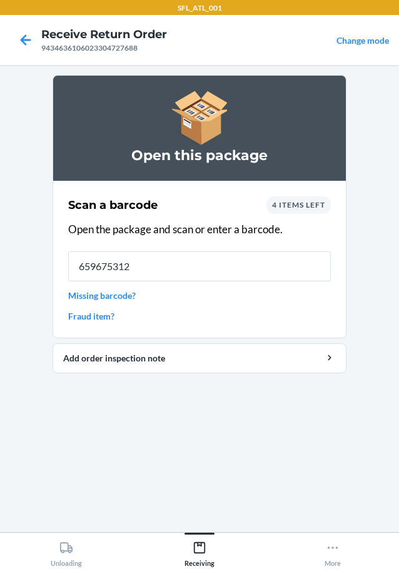
type input "6596753124"
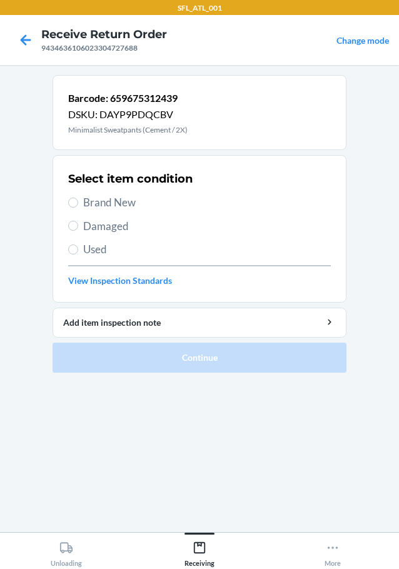
click at [121, 206] on span "Brand New" at bounding box center [207, 202] width 248 height 16
click at [78, 206] on input "Brand New" at bounding box center [73, 203] width 10 height 10
radio input "true"
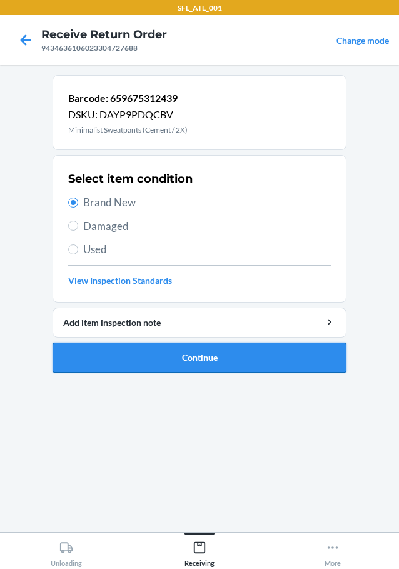
click at [207, 365] on button "Continue" at bounding box center [200, 358] width 294 height 30
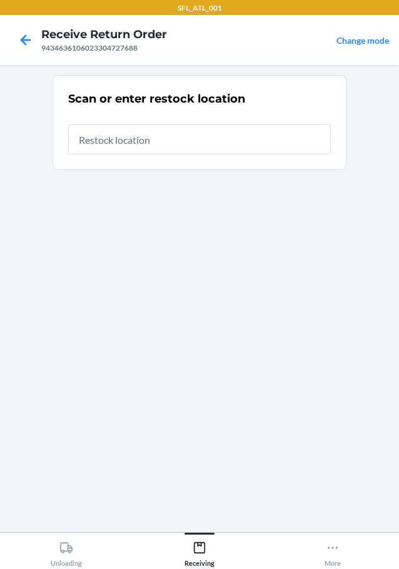
click at [226, 142] on input "text" at bounding box center [199, 139] width 263 height 30
type input "RTCart018"
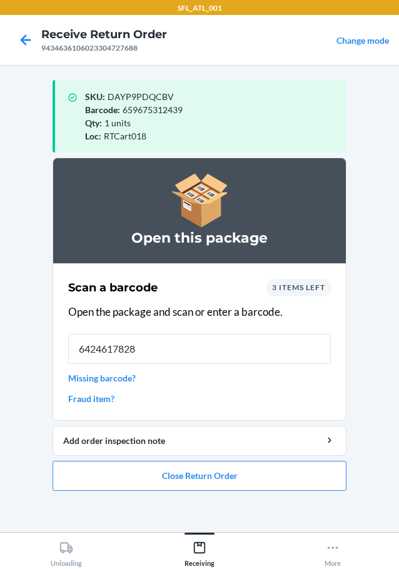
type input "64246178285"
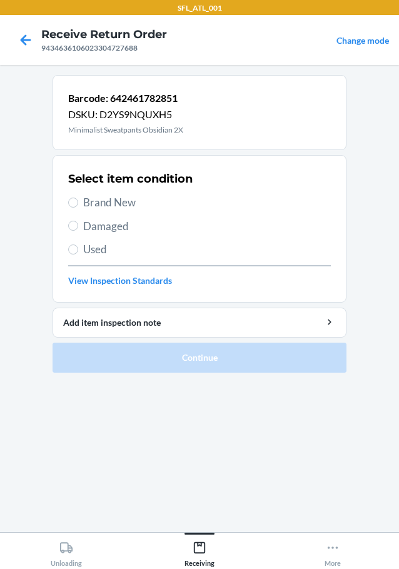
click at [103, 244] on span "Used" at bounding box center [207, 249] width 248 height 16
click at [78, 244] on input "Used" at bounding box center [73, 249] width 10 height 10
radio input "true"
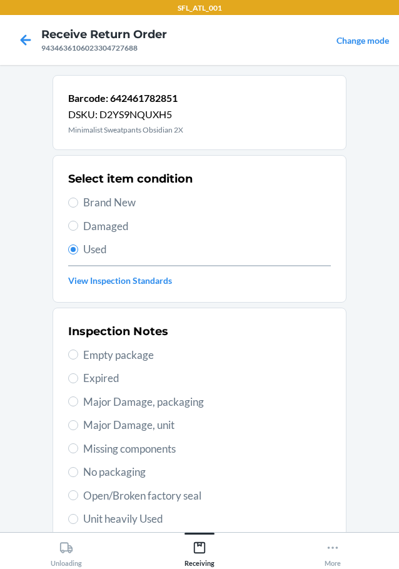
click at [124, 515] on span "Unit heavily Used" at bounding box center [207, 519] width 248 height 16
click at [78, 515] on input "Unit heavily Used" at bounding box center [73, 519] width 10 height 10
radio input "true"
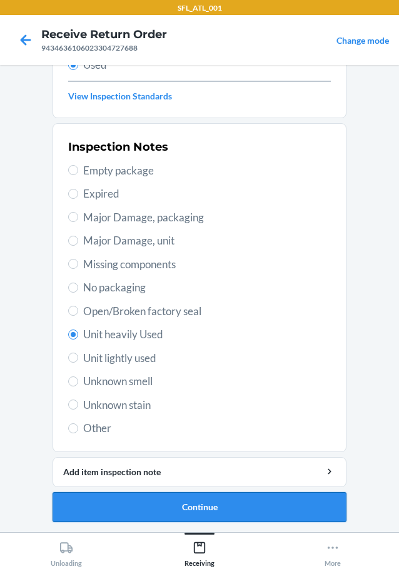
click at [166, 517] on button "Continue" at bounding box center [200, 507] width 294 height 30
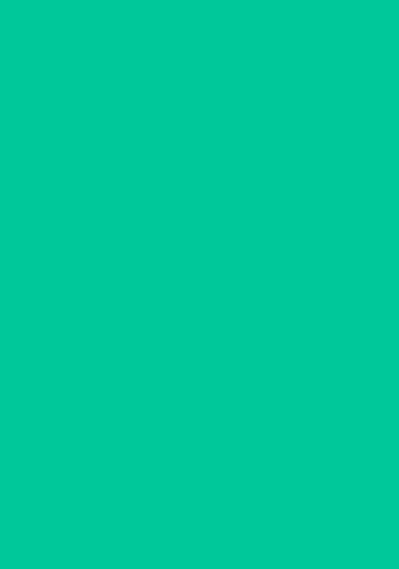
scroll to position [0, 0]
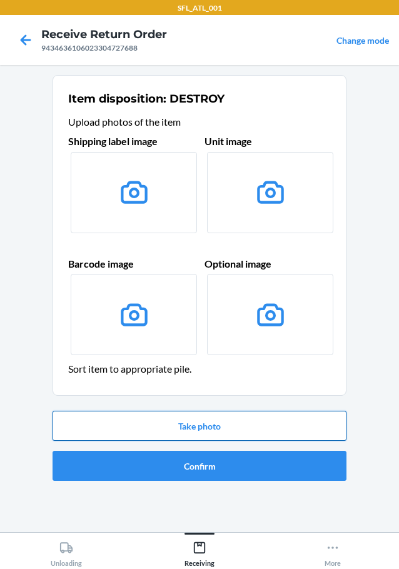
click at [193, 432] on button "Take photo" at bounding box center [200, 426] width 294 height 30
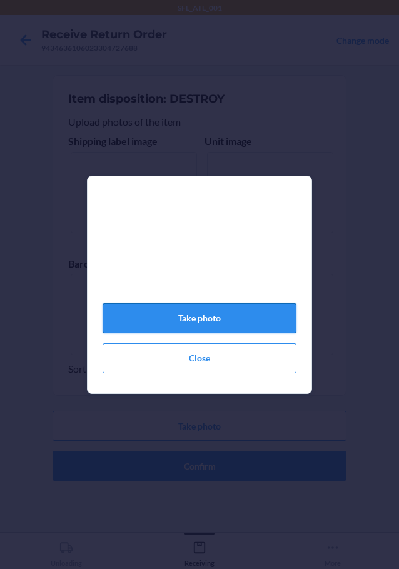
click at [208, 322] on button "Take photo" at bounding box center [200, 318] width 194 height 30
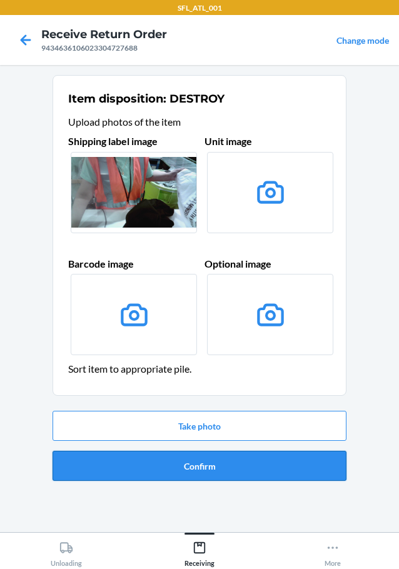
click at [233, 458] on button "Confirm" at bounding box center [200, 466] width 294 height 30
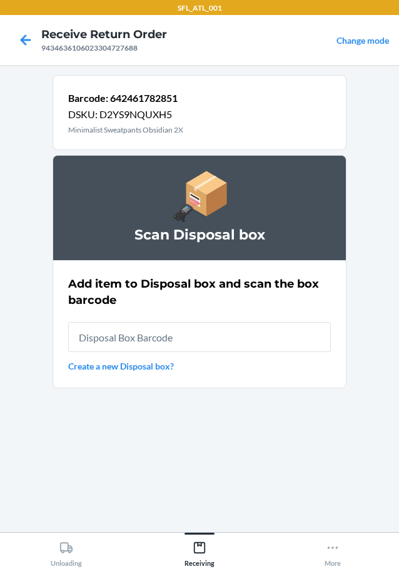
click at [249, 330] on input "text" at bounding box center [199, 337] width 263 height 30
type input "RB00000191O"
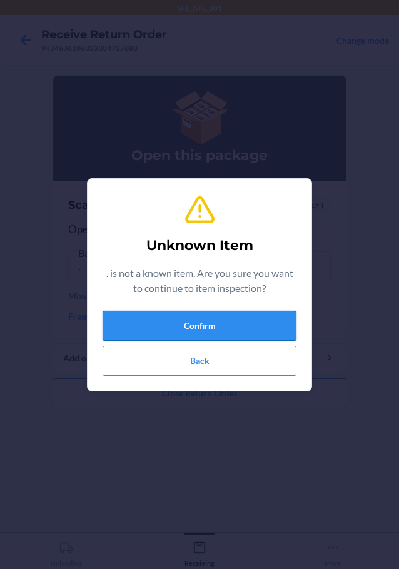
click at [224, 325] on button "Confirm" at bounding box center [200, 326] width 194 height 30
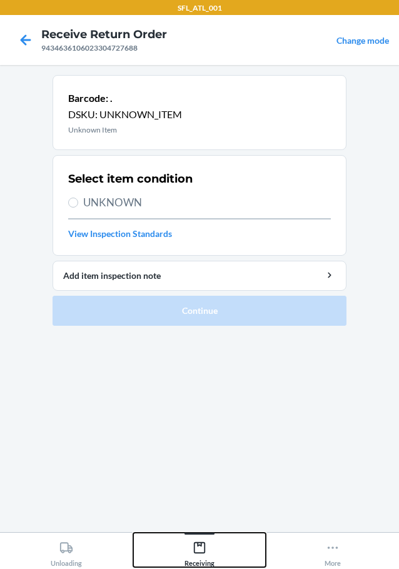
click at [199, 545] on icon at bounding box center [199, 547] width 11 height 11
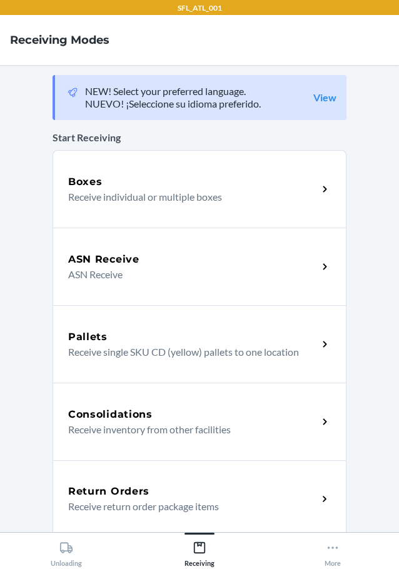
click at [136, 490] on h5 "Return Orders" at bounding box center [108, 491] width 81 height 15
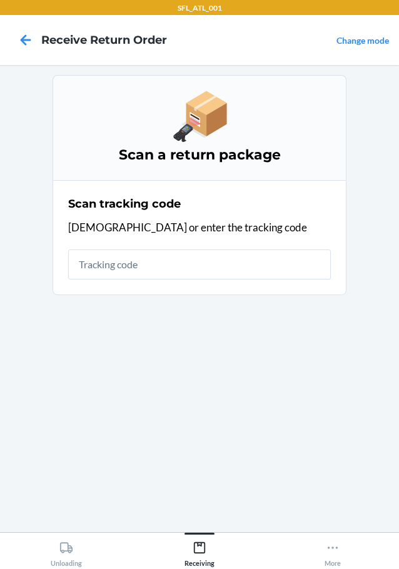
click at [141, 262] on input "text" at bounding box center [199, 264] width 263 height 30
type input "6598590238"
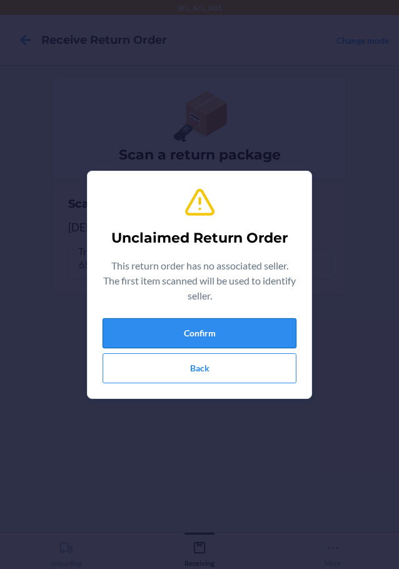
click at [238, 329] on button "Confirm" at bounding box center [200, 333] width 194 height 30
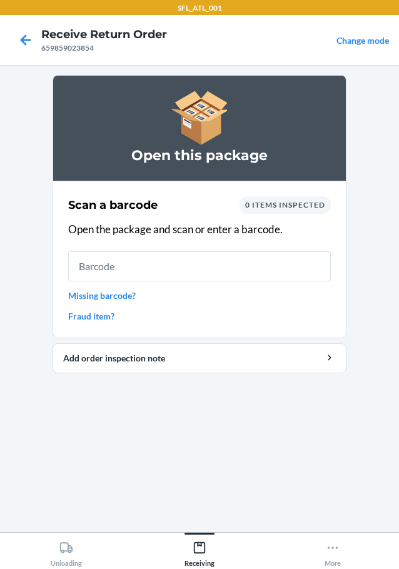
click at [108, 258] on input "text" at bounding box center [199, 266] width 263 height 30
type input "659859023"
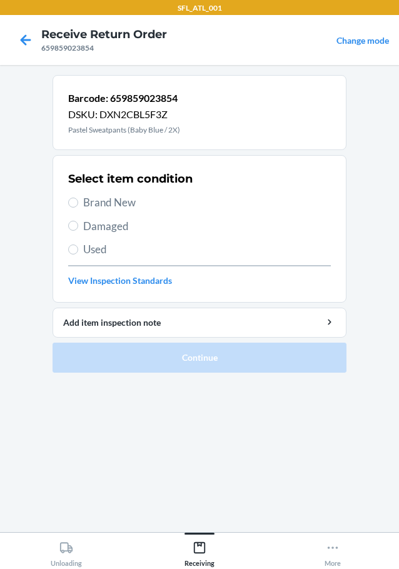
drag, startPoint x: 125, startPoint y: 200, endPoint x: 168, endPoint y: 298, distance: 106.6
click at [124, 200] on span "Brand New" at bounding box center [207, 202] width 248 height 16
click at [78, 200] on input "Brand New" at bounding box center [73, 203] width 10 height 10
radio input "true"
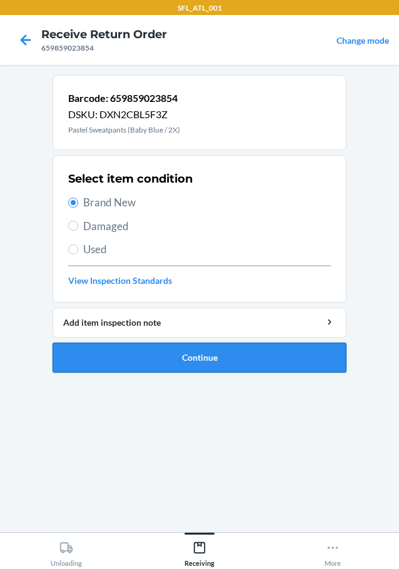
click at [203, 358] on button "Continue" at bounding box center [200, 358] width 294 height 30
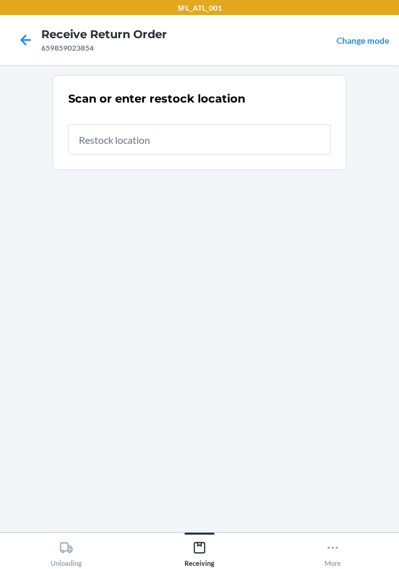
click at [141, 142] on input "text" at bounding box center [199, 139] width 263 height 30
type input "RTCart018"
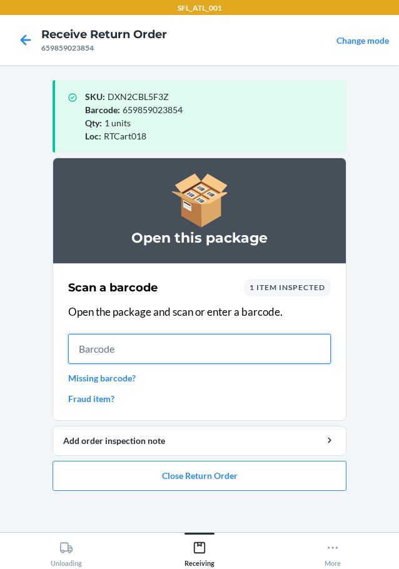
click at [203, 343] on input "text" at bounding box center [199, 349] width 263 height 30
type input "605258785114"
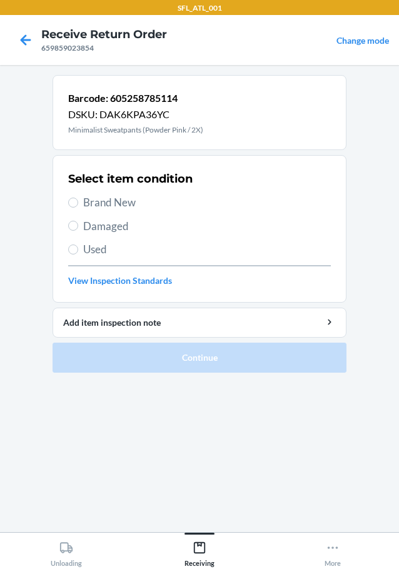
click at [132, 204] on span "Brand New" at bounding box center [207, 202] width 248 height 16
click at [78, 204] on input "Brand New" at bounding box center [73, 203] width 10 height 10
radio input "true"
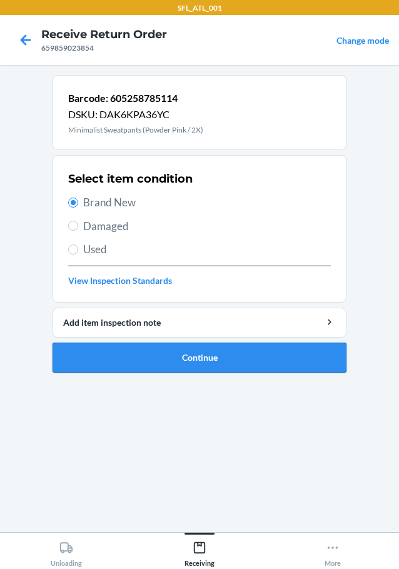
click at [208, 361] on button "Continue" at bounding box center [200, 358] width 294 height 30
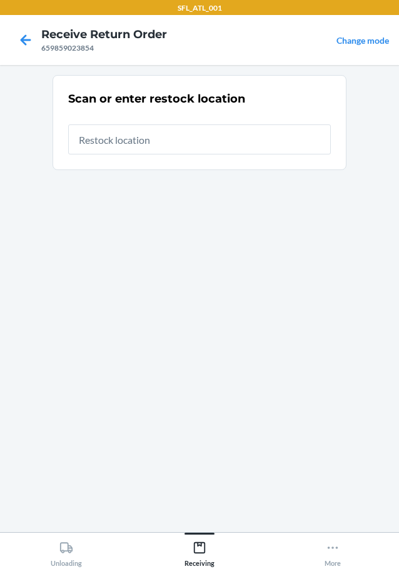
click at [166, 130] on input "text" at bounding box center [199, 139] width 263 height 30
type input "RTCart018"
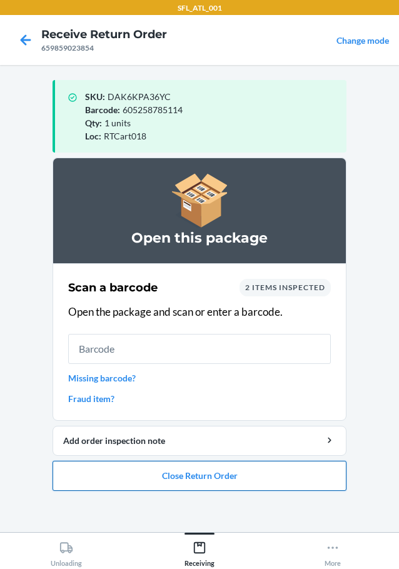
click at [199, 470] on button "Close Return Order" at bounding box center [200, 476] width 294 height 30
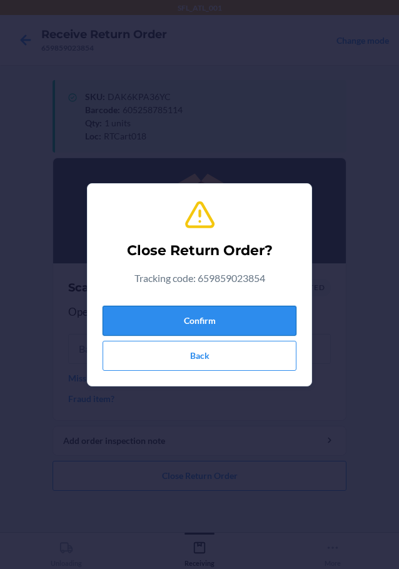
click at [187, 310] on button "Confirm" at bounding box center [200, 321] width 194 height 30
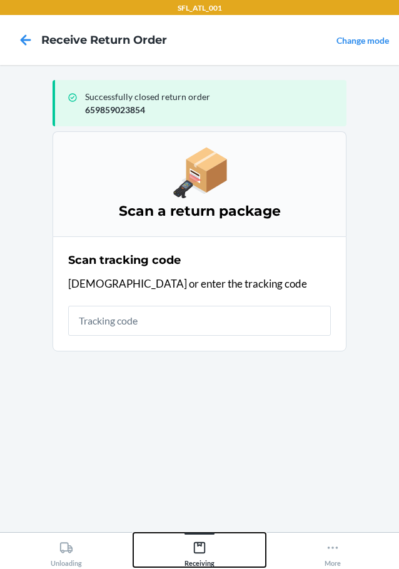
click at [206, 545] on div "Receiving" at bounding box center [199, 551] width 30 height 31
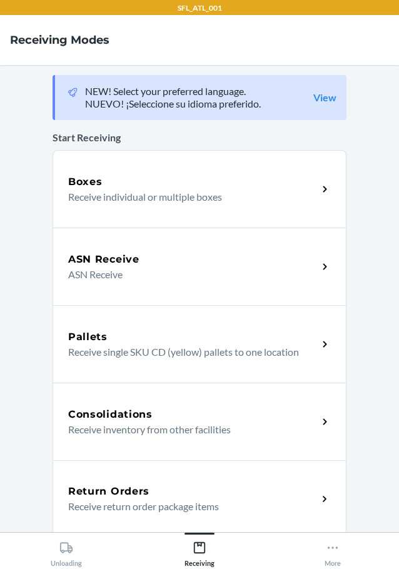
click at [126, 503] on p "Receive return order package items" at bounding box center [187, 506] width 239 height 15
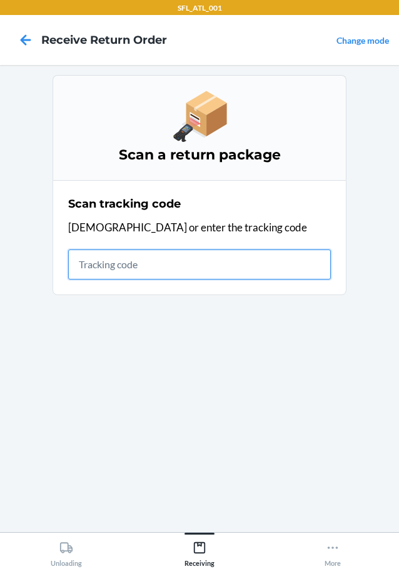
click at [96, 269] on input "text" at bounding box center [199, 264] width 263 height 30
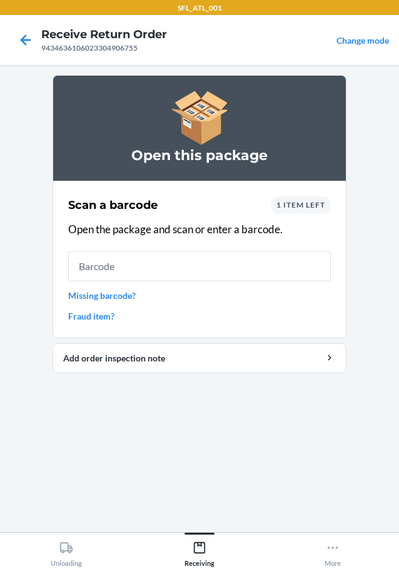
click at [158, 271] on input "text" at bounding box center [199, 266] width 263 height 30
type input ".6106551148"
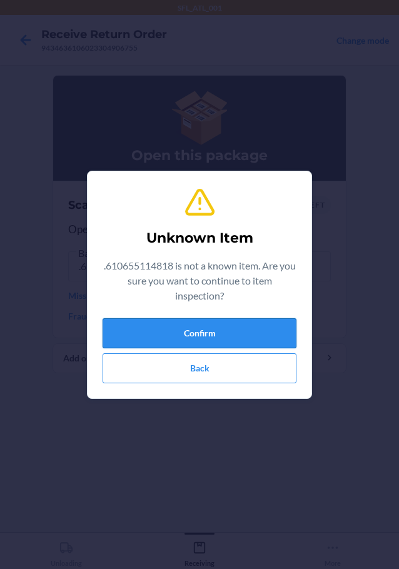
click at [216, 329] on button "Confirm" at bounding box center [200, 333] width 194 height 30
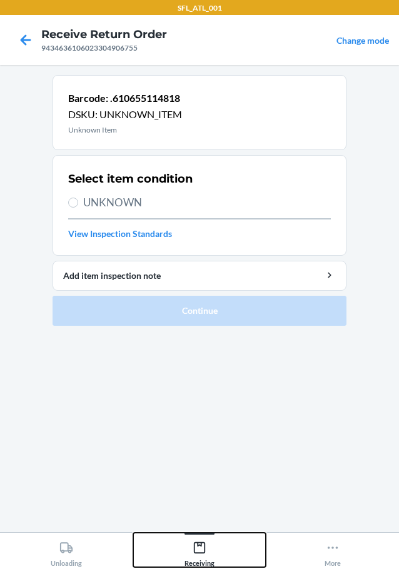
click at [201, 548] on icon at bounding box center [200, 548] width 14 height 14
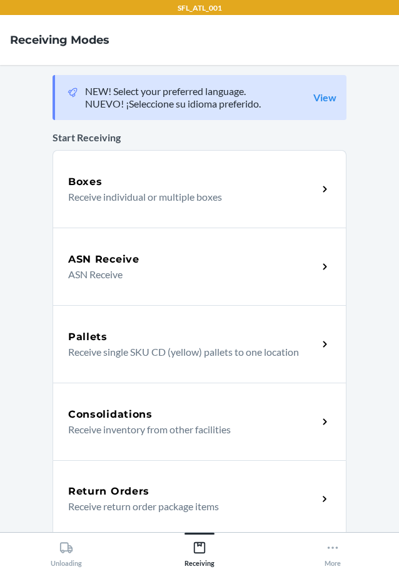
click at [121, 489] on h5 "Return Orders" at bounding box center [108, 491] width 81 height 15
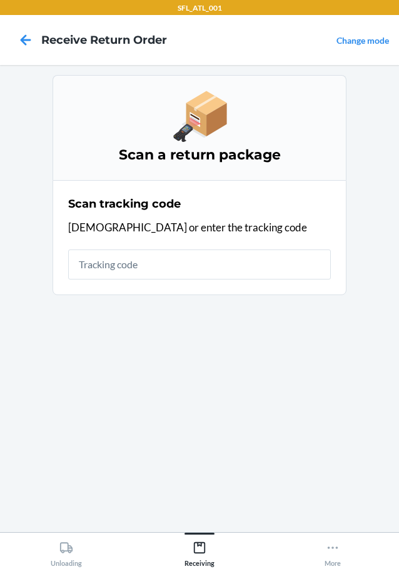
click at [121, 264] on input "text" at bounding box center [199, 264] width 263 height 30
type input "610655114"
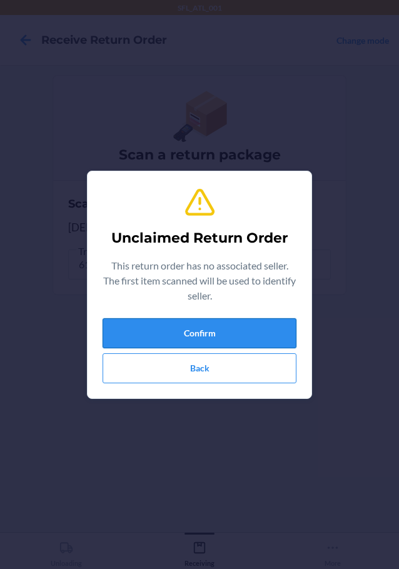
click at [211, 326] on button "Confirm" at bounding box center [200, 333] width 194 height 30
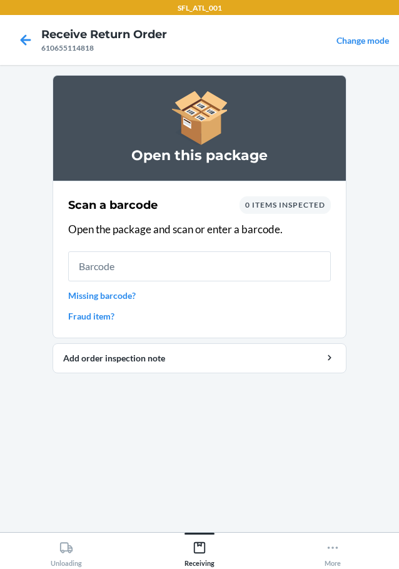
click at [143, 271] on input "text" at bounding box center [199, 266] width 263 height 30
type input "6106551148"
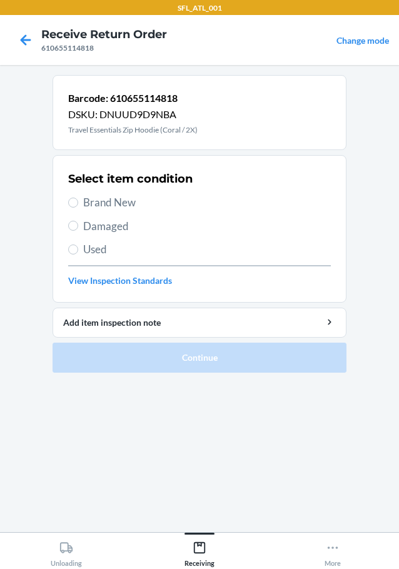
click at [128, 207] on span "Brand New" at bounding box center [207, 202] width 248 height 16
click at [78, 207] on input "Brand New" at bounding box center [73, 203] width 10 height 10
radio input "true"
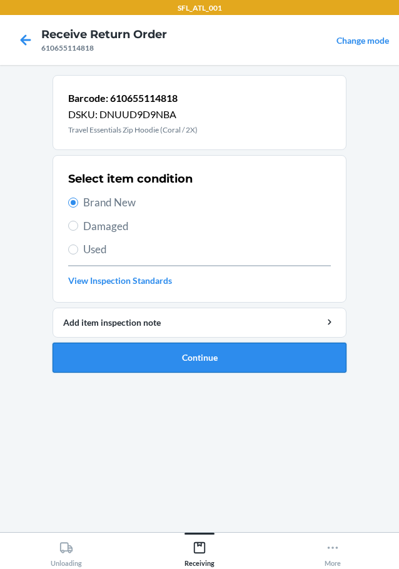
click at [201, 356] on button "Continue" at bounding box center [200, 358] width 294 height 30
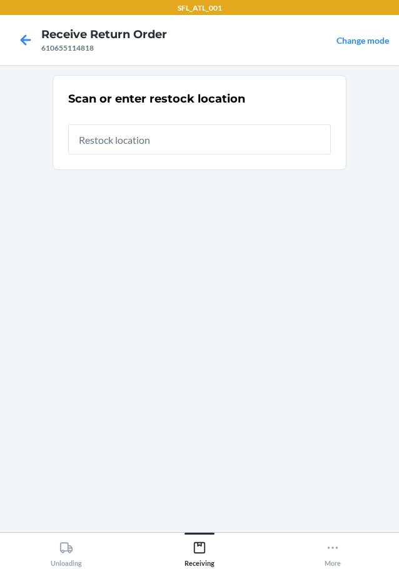
click at [163, 144] on input "text" at bounding box center [199, 139] width 263 height 30
type input "RTCart018"
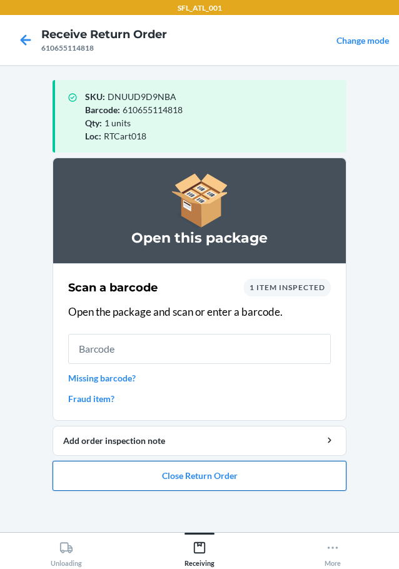
click at [276, 481] on button "Close Return Order" at bounding box center [200, 476] width 294 height 30
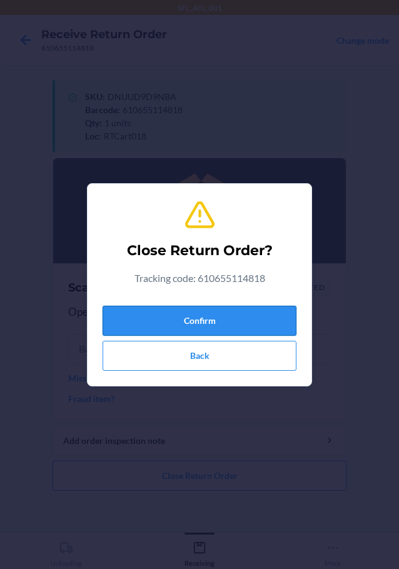
click at [224, 323] on button "Confirm" at bounding box center [200, 321] width 194 height 30
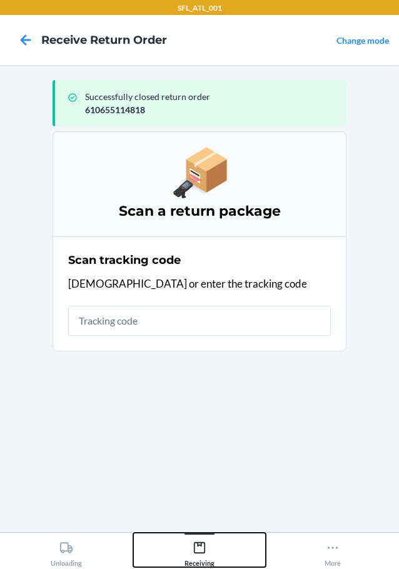
click at [191, 548] on div "Receiving" at bounding box center [199, 551] width 30 height 31
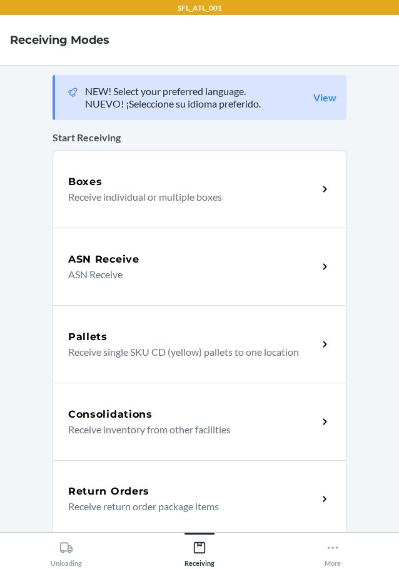
click at [138, 498] on h5 "Return Orders" at bounding box center [108, 491] width 81 height 15
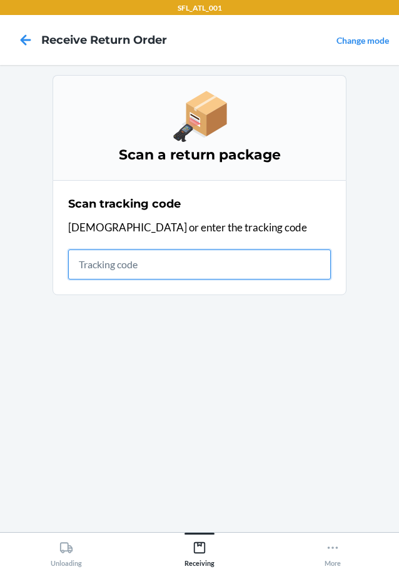
click at [149, 270] on input "text" at bounding box center [199, 264] width 263 height 30
type input "420302599434636106023302955168"
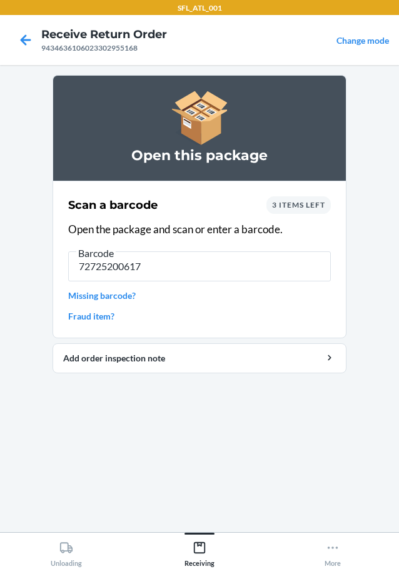
type input "727252006177"
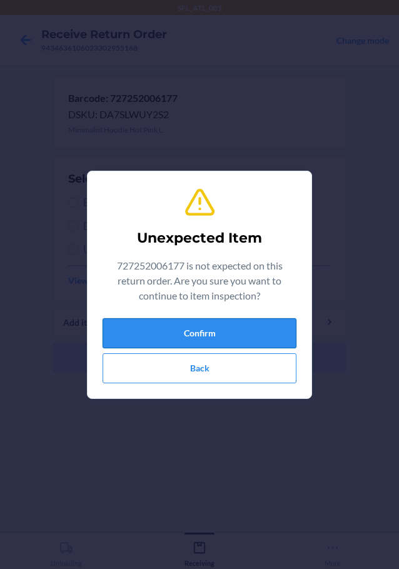
click at [227, 338] on button "Confirm" at bounding box center [200, 333] width 194 height 30
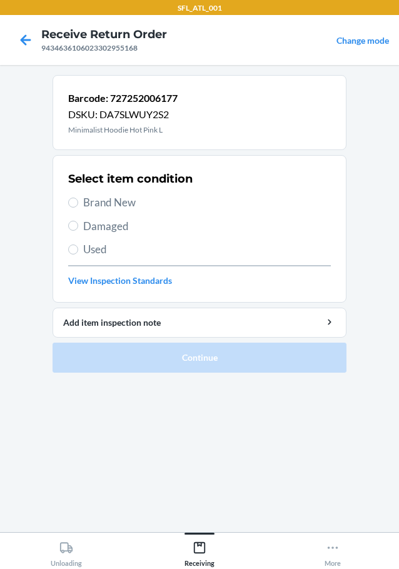
click at [116, 205] on span "Brand New" at bounding box center [207, 202] width 248 height 16
click at [78, 205] on input "Brand New" at bounding box center [73, 203] width 10 height 10
radio input "true"
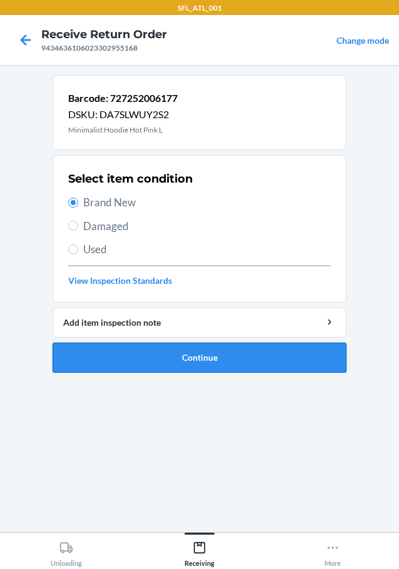
click at [259, 354] on button "Continue" at bounding box center [200, 358] width 294 height 30
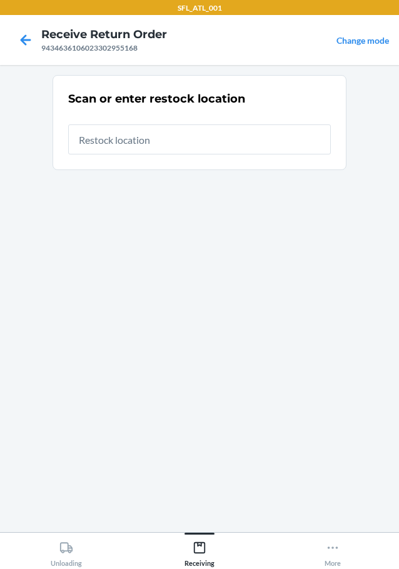
click at [178, 143] on input "text" at bounding box center [199, 139] width 263 height 30
type input "RTCart018"
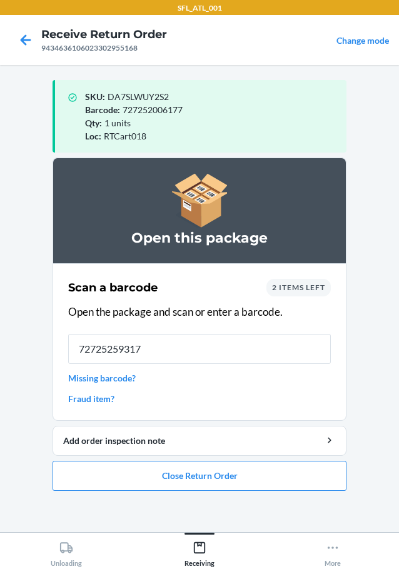
type input "727252593172"
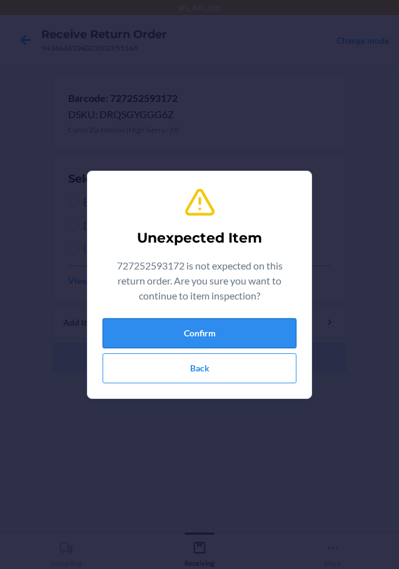
click at [199, 338] on button "Confirm" at bounding box center [200, 333] width 194 height 30
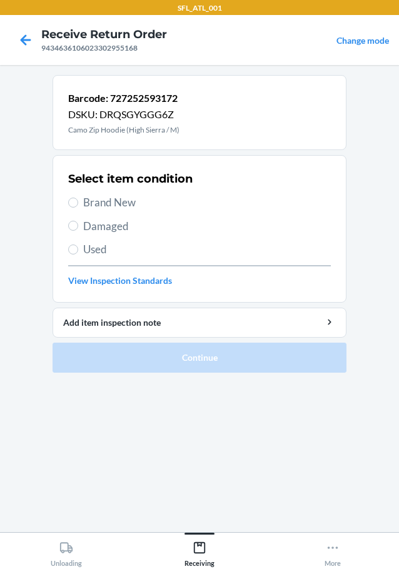
click at [122, 203] on span "Brand New" at bounding box center [207, 202] width 248 height 16
click at [78, 203] on input "Brand New" at bounding box center [73, 203] width 10 height 10
radio input "true"
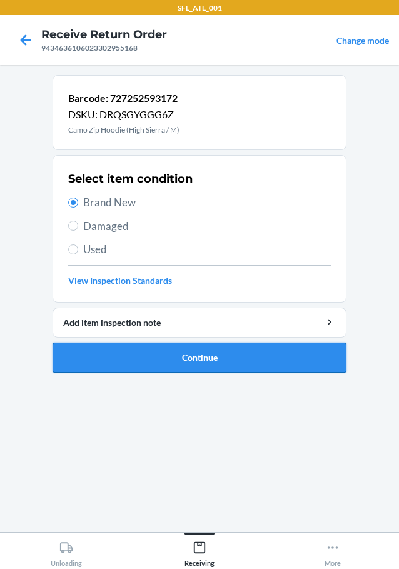
drag, startPoint x: 234, startPoint y: 373, endPoint x: 233, endPoint y: 358, distance: 15.7
click at [234, 368] on ol "Barcode: 727252593172 DSKU: DRQSGYGGG6Z Camo Zip Hoodie (High Sierra / M) Selec…" at bounding box center [200, 229] width 294 height 308
click at [233, 358] on button "Continue" at bounding box center [200, 358] width 294 height 30
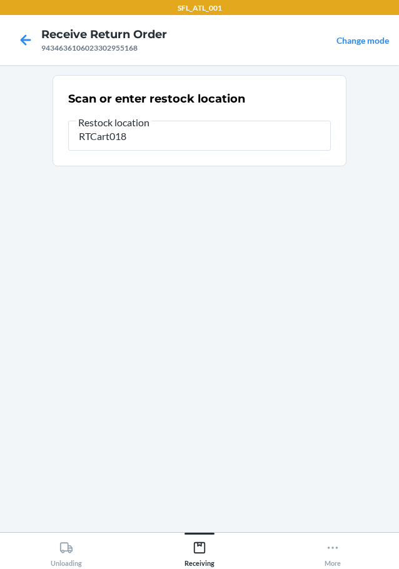
type input "RTCart018"
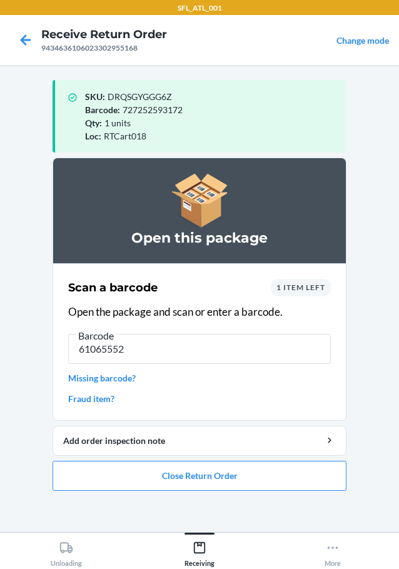
type input "610655528"
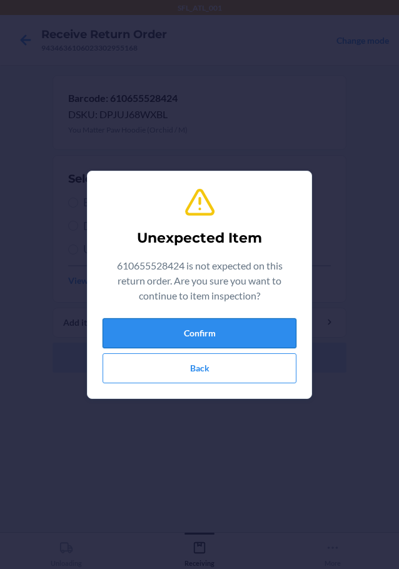
click at [231, 341] on button "Confirm" at bounding box center [200, 333] width 194 height 30
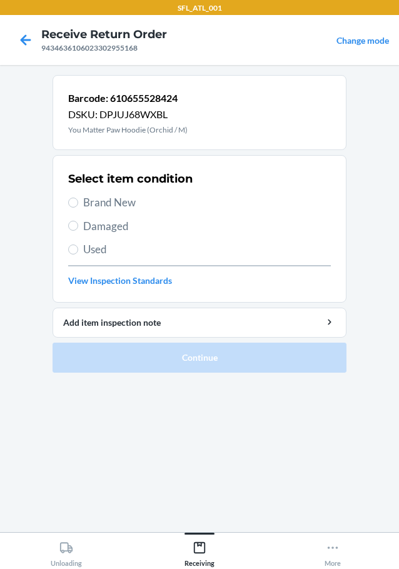
click at [104, 196] on span "Brand New" at bounding box center [207, 202] width 248 height 16
click at [78, 198] on input "Brand New" at bounding box center [73, 203] width 10 height 10
radio input "true"
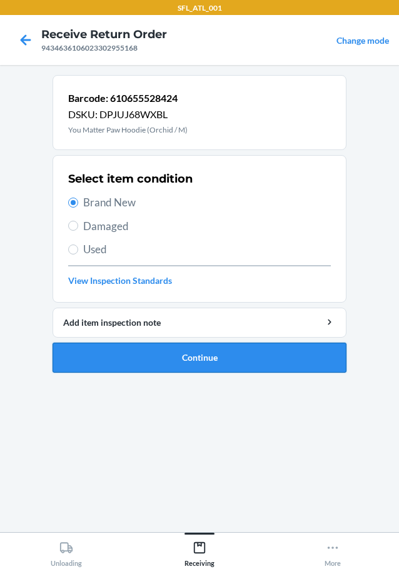
click at [199, 349] on button "Continue" at bounding box center [200, 358] width 294 height 30
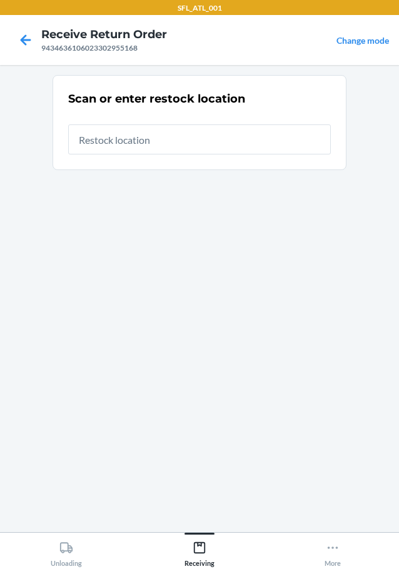
click at [202, 142] on input "text" at bounding box center [199, 139] width 263 height 30
type input "RTCart018"
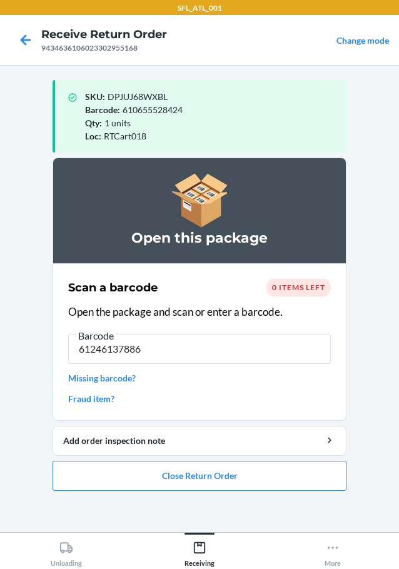
type input "612461378866"
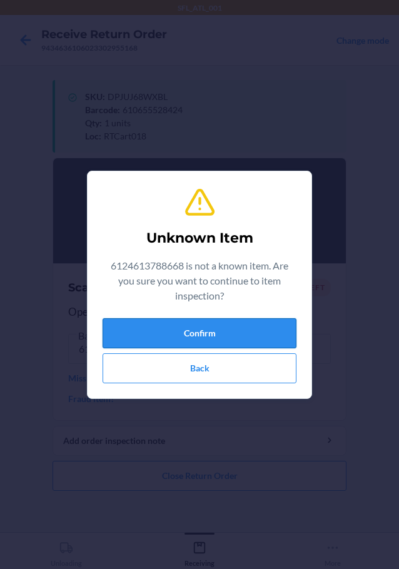
click at [249, 328] on button "Confirm" at bounding box center [200, 333] width 194 height 30
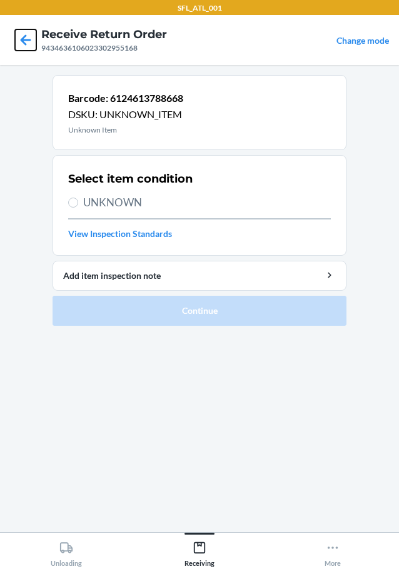
click at [29, 36] on icon at bounding box center [25, 39] width 21 height 21
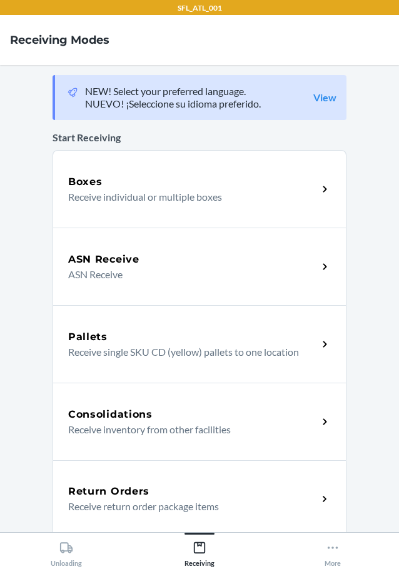
click at [146, 496] on div "Return Orders" at bounding box center [192, 491] width 249 height 15
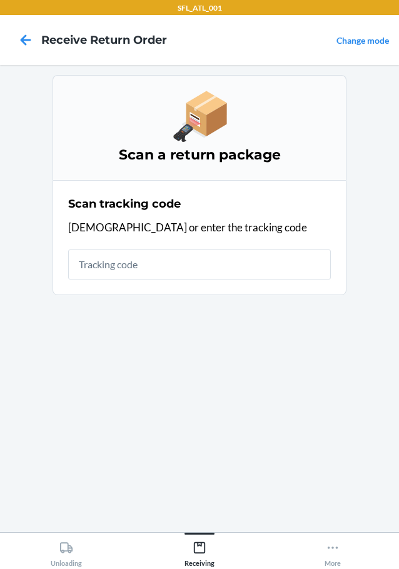
click at [126, 269] on input "text" at bounding box center [199, 264] width 263 height 30
type input "61246137886"
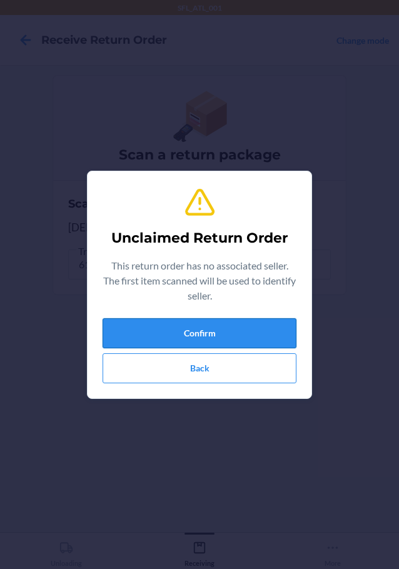
click at [208, 338] on button "Confirm" at bounding box center [200, 333] width 194 height 30
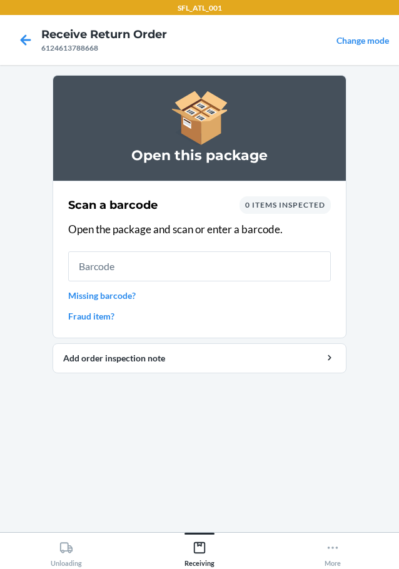
click at [182, 276] on input "text" at bounding box center [199, 266] width 263 height 30
type input "6124613788668"
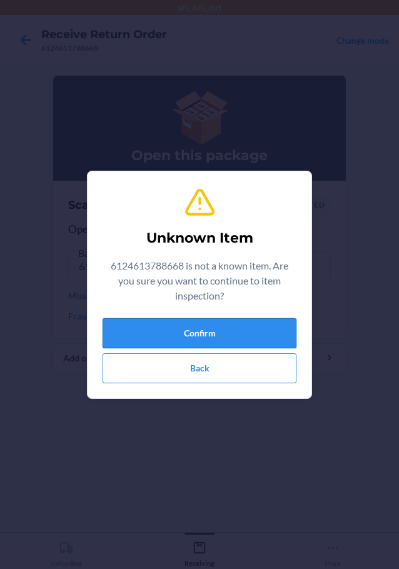
click at [214, 336] on button "Confirm" at bounding box center [200, 333] width 194 height 30
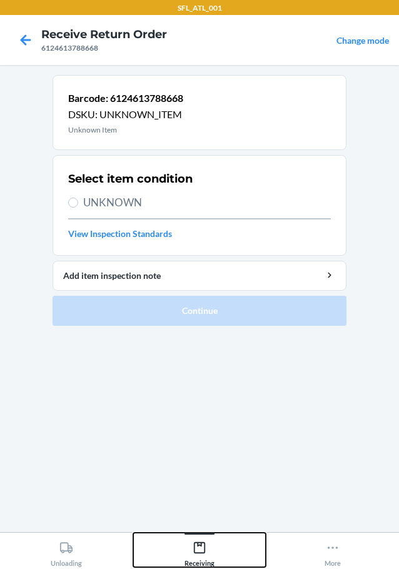
click at [198, 546] on icon at bounding box center [199, 547] width 11 height 11
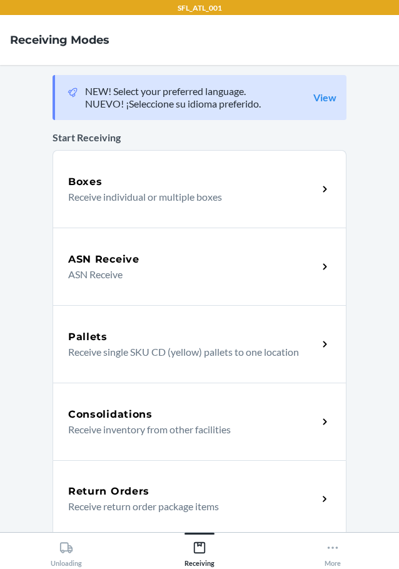
click at [94, 491] on h5 "Return Orders" at bounding box center [108, 491] width 81 height 15
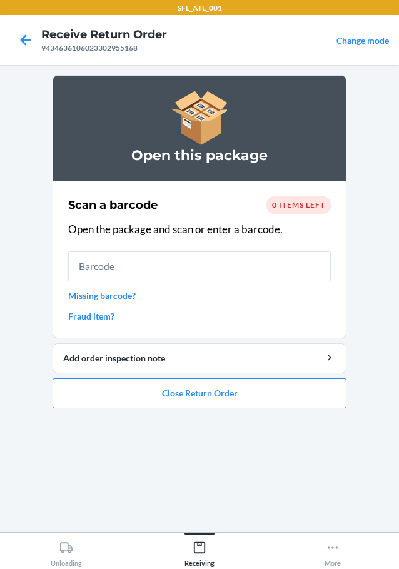
drag, startPoint x: 93, startPoint y: 266, endPoint x: 98, endPoint y: 259, distance: 8.2
click at [94, 266] on input "text" at bounding box center [199, 266] width 263 height 30
type input "612461378866"
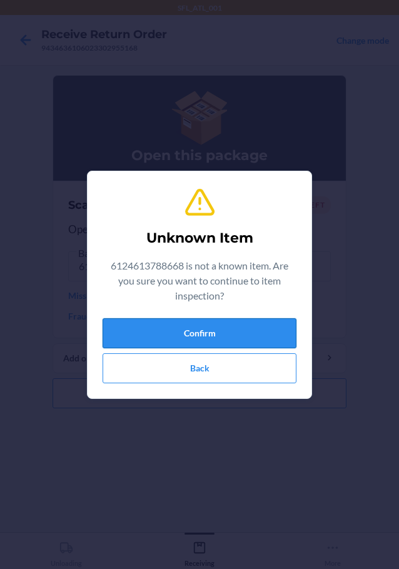
click at [223, 330] on button "Confirm" at bounding box center [200, 333] width 194 height 30
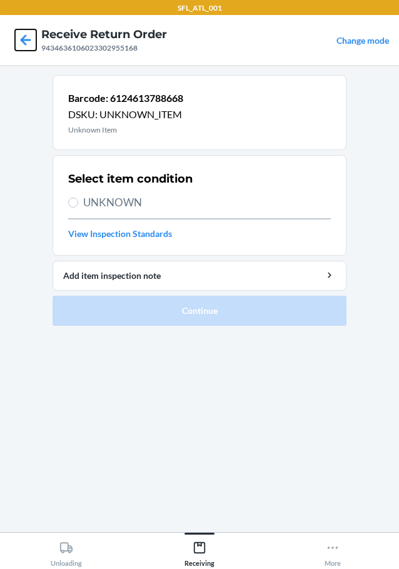
click at [33, 43] on icon at bounding box center [25, 39] width 21 height 21
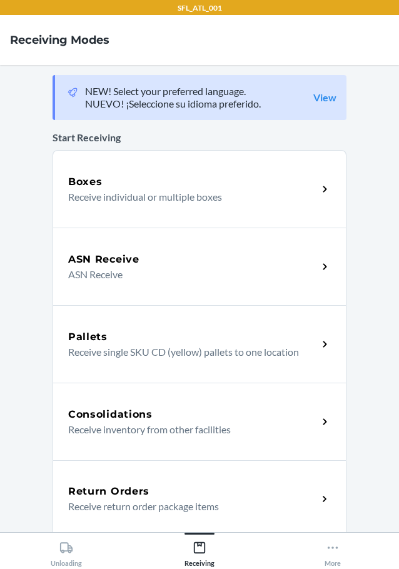
click at [124, 483] on div "Return Orders Receive return order package items" at bounding box center [200, 499] width 294 height 78
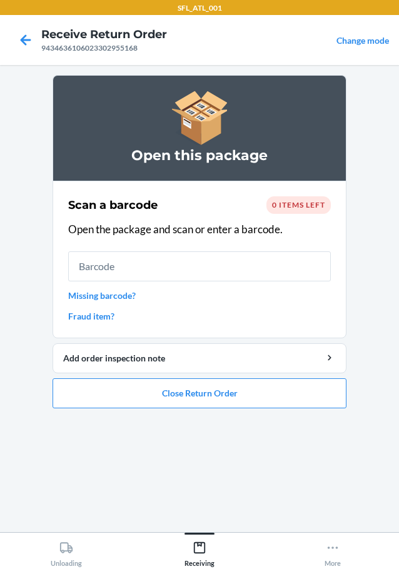
click at [171, 273] on input "text" at bounding box center [199, 266] width 263 height 30
type input "612461378866"
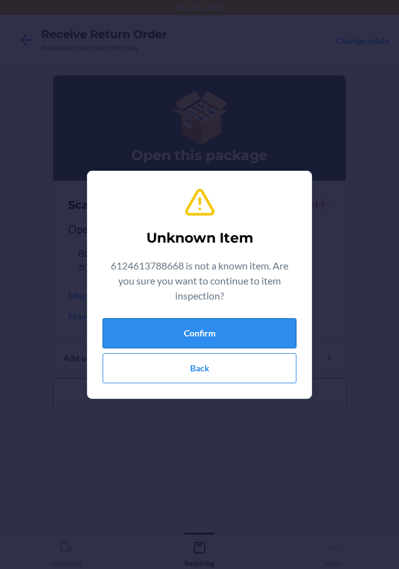
click at [206, 344] on button "Confirm" at bounding box center [200, 333] width 194 height 30
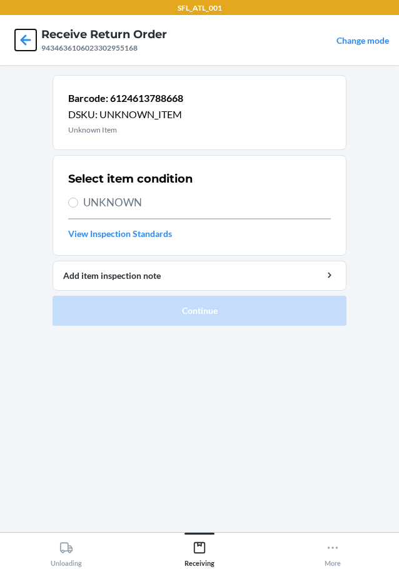
click at [26, 33] on icon at bounding box center [25, 39] width 21 height 21
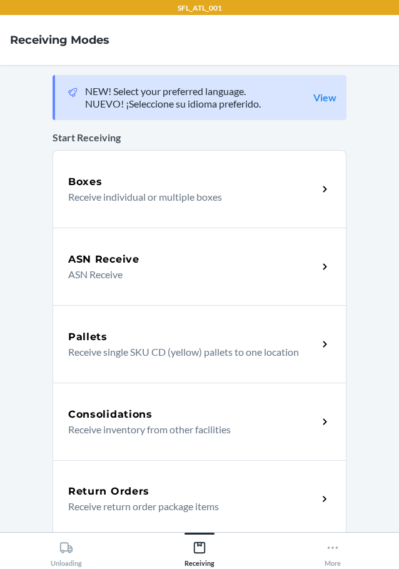
click at [125, 498] on h5 "Return Orders" at bounding box center [108, 491] width 81 height 15
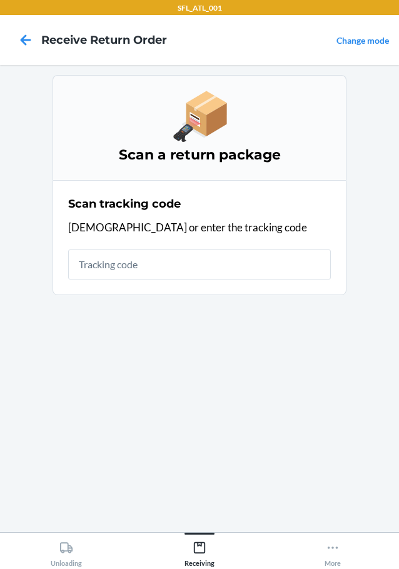
click at [119, 261] on input "text" at bounding box center [199, 264] width 263 height 30
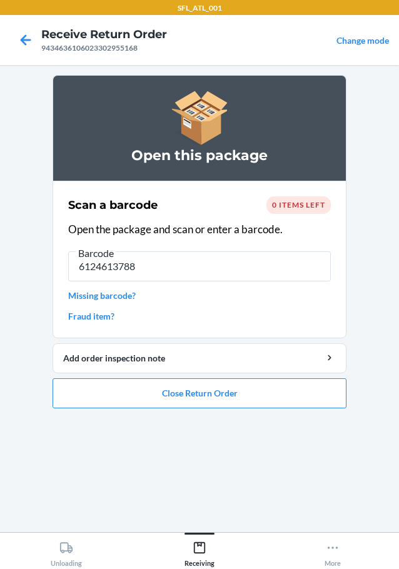
type input "61246137886"
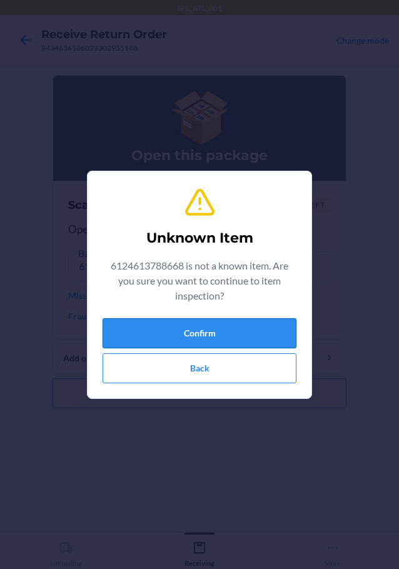
click at [205, 336] on button "Confirm" at bounding box center [200, 333] width 194 height 30
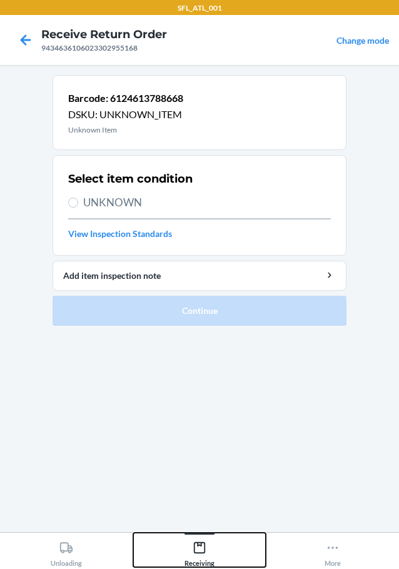
click at [200, 548] on icon at bounding box center [200, 548] width 14 height 14
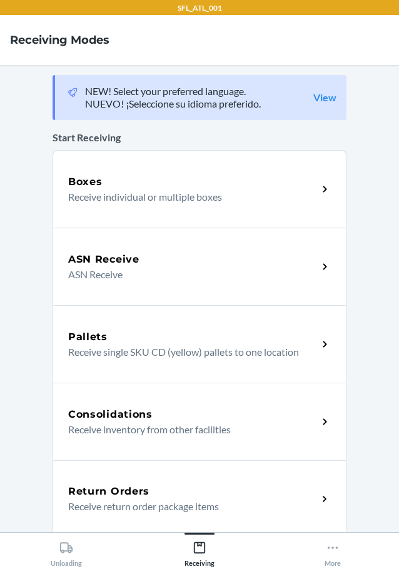
click at [155, 505] on p "Receive return order package items" at bounding box center [187, 506] width 239 height 15
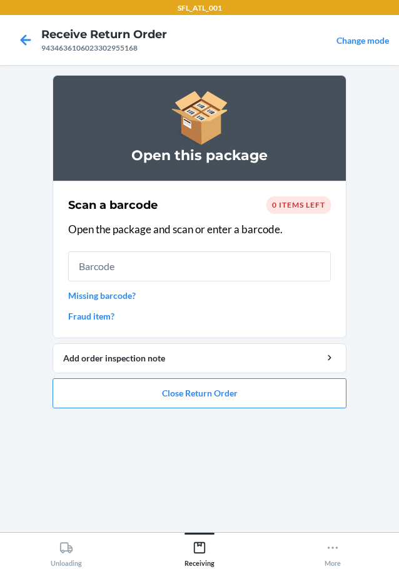
click at [136, 265] on input "text" at bounding box center [199, 266] width 263 height 30
type input "60525819"
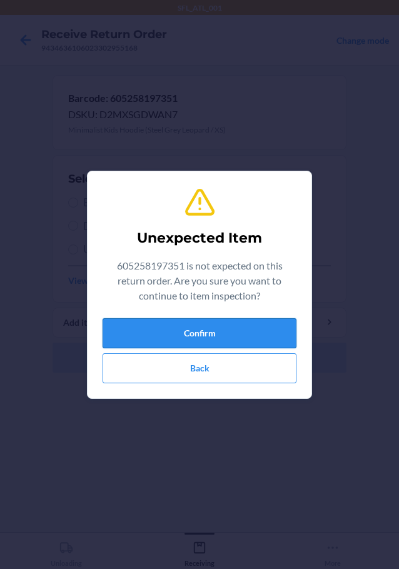
click at [198, 328] on button "Confirm" at bounding box center [200, 333] width 194 height 30
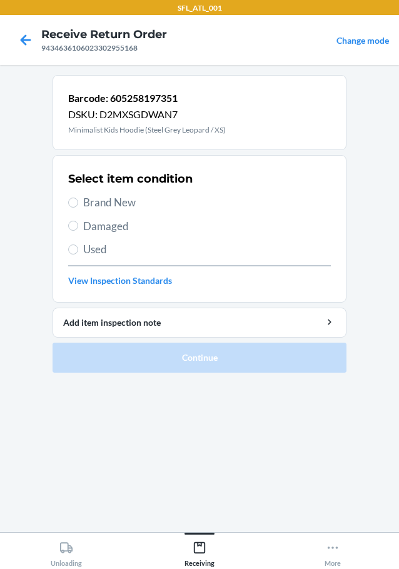
click at [109, 201] on span "Brand New" at bounding box center [207, 202] width 248 height 16
click at [78, 201] on input "Brand New" at bounding box center [73, 203] width 10 height 10
radio input "true"
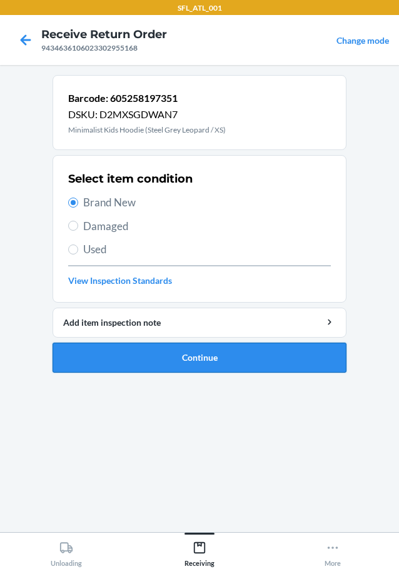
click at [256, 353] on button "Continue" at bounding box center [200, 358] width 294 height 30
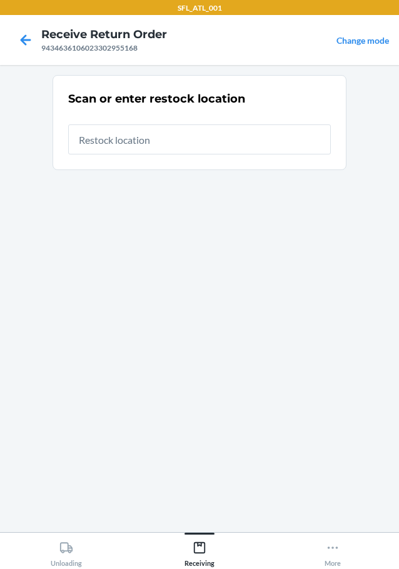
drag, startPoint x: 243, startPoint y: 145, endPoint x: 241, endPoint y: 136, distance: 9.6
click at [243, 139] on input "text" at bounding box center [199, 139] width 263 height 30
type input "RTCart018"
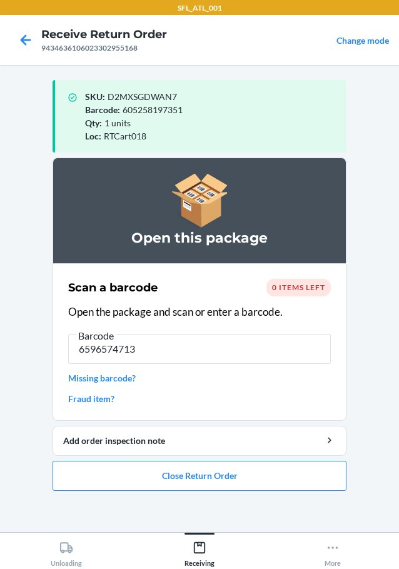
type input "65965747139"
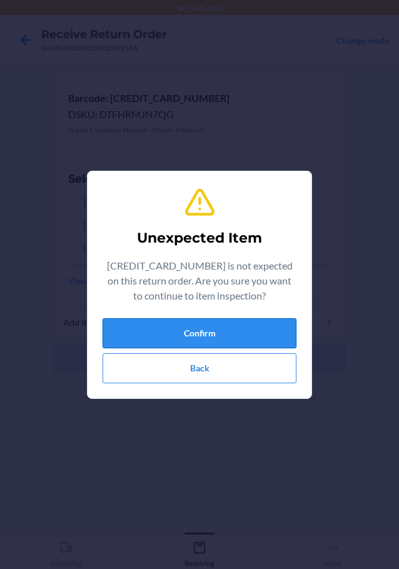
click at [163, 336] on button "Confirm" at bounding box center [200, 333] width 194 height 30
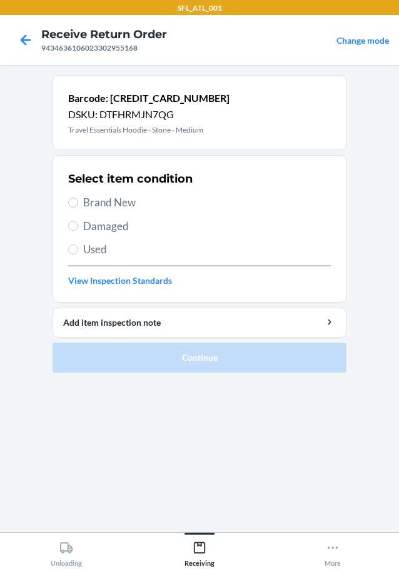
click at [118, 208] on span "Brand New" at bounding box center [207, 202] width 248 height 16
click at [78, 208] on input "Brand New" at bounding box center [73, 203] width 10 height 10
radio input "true"
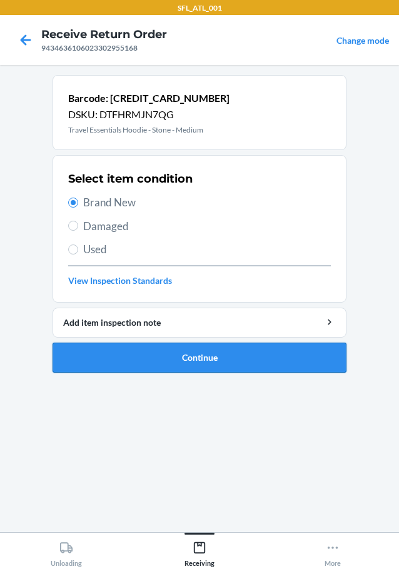
click at [215, 354] on button "Continue" at bounding box center [200, 358] width 294 height 30
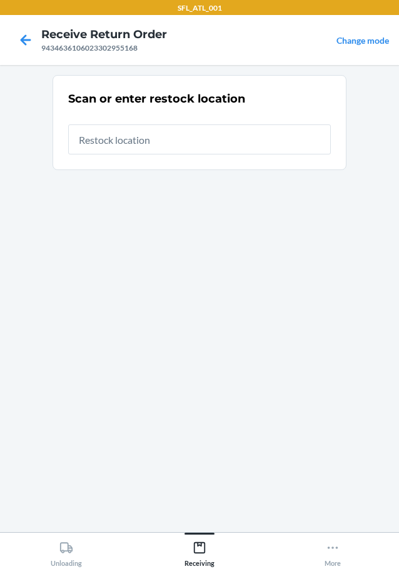
click at [148, 141] on input "text" at bounding box center [199, 139] width 263 height 30
type input "RTCart018"
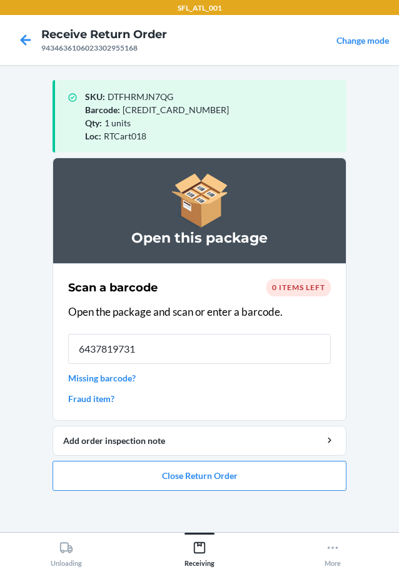
type input "64378197317"
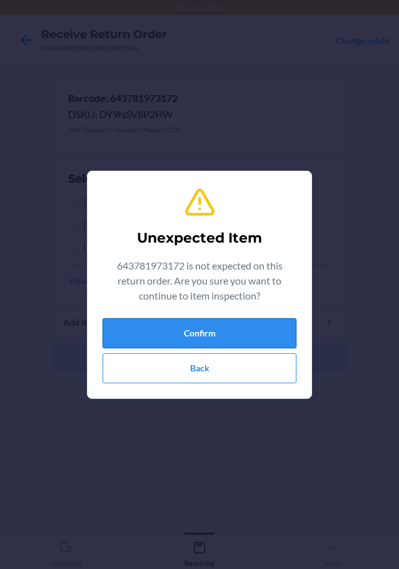
click at [236, 340] on button "Confirm" at bounding box center [200, 333] width 194 height 30
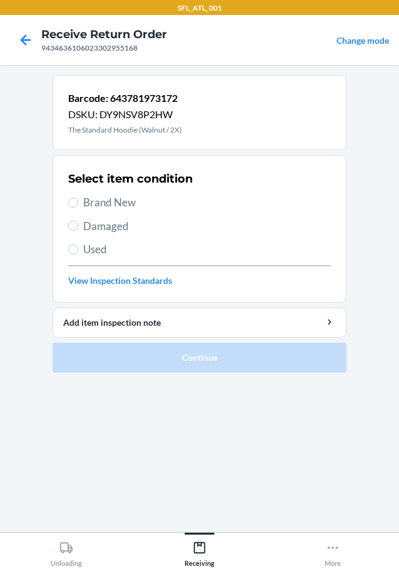
click at [114, 203] on span "Brand New" at bounding box center [207, 202] width 248 height 16
click at [78, 203] on input "Brand New" at bounding box center [73, 203] width 10 height 10
radio input "true"
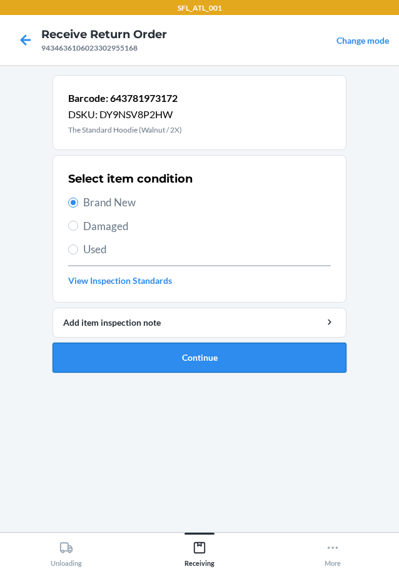
click at [219, 353] on button "Continue" at bounding box center [200, 358] width 294 height 30
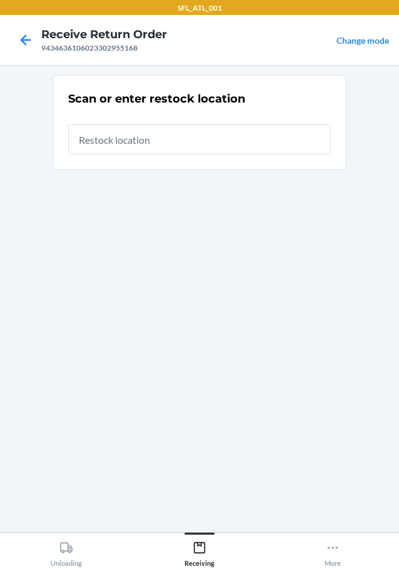
click at [207, 143] on input "text" at bounding box center [199, 139] width 263 height 30
type input "RTCart018"
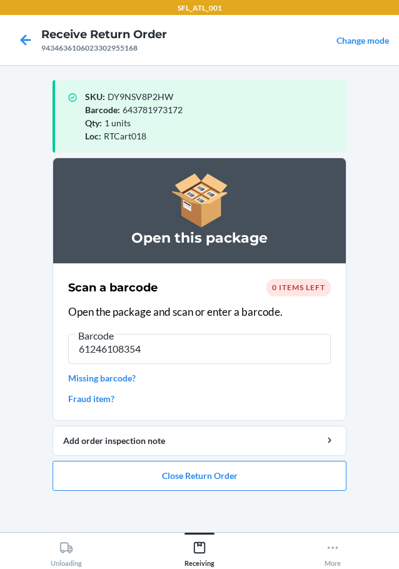
type input "612461083548"
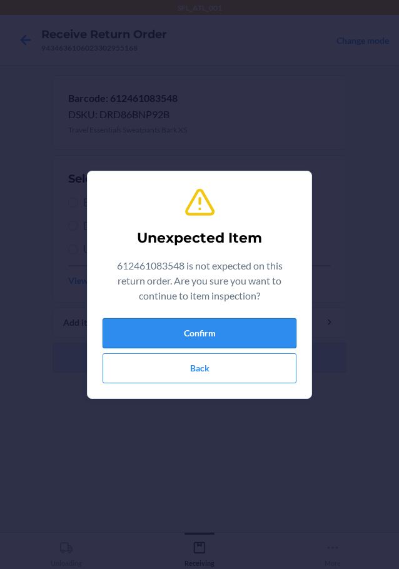
click at [185, 336] on button "Confirm" at bounding box center [200, 333] width 194 height 30
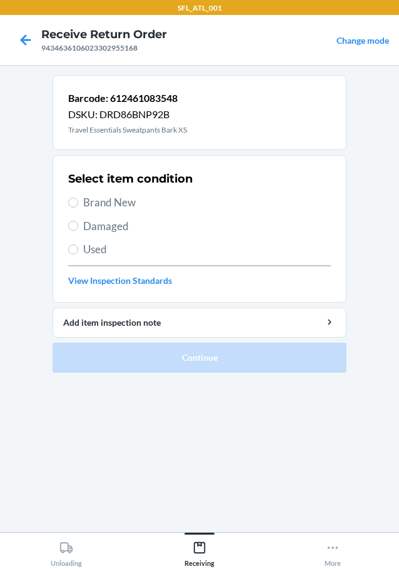
click at [121, 207] on span "Brand New" at bounding box center [207, 202] width 248 height 16
click at [78, 207] on input "Brand New" at bounding box center [73, 203] width 10 height 10
radio input "true"
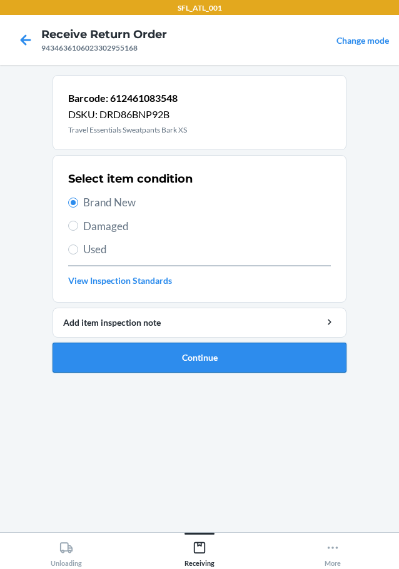
click at [189, 348] on button "Continue" at bounding box center [200, 358] width 294 height 30
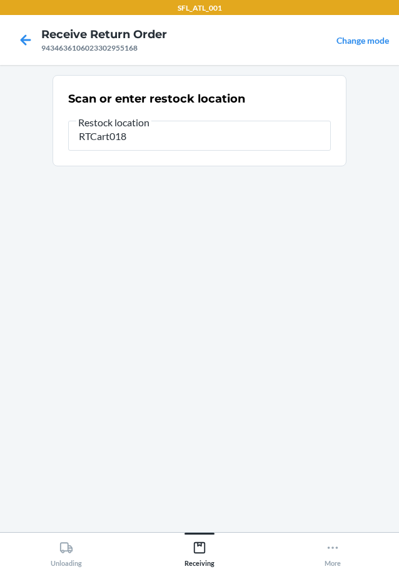
type input "RTCart018"
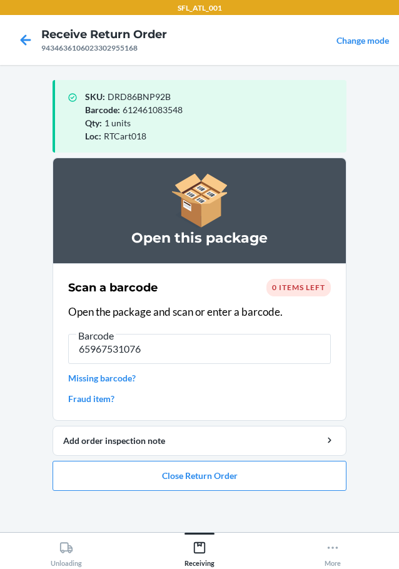
type input "659675310763"
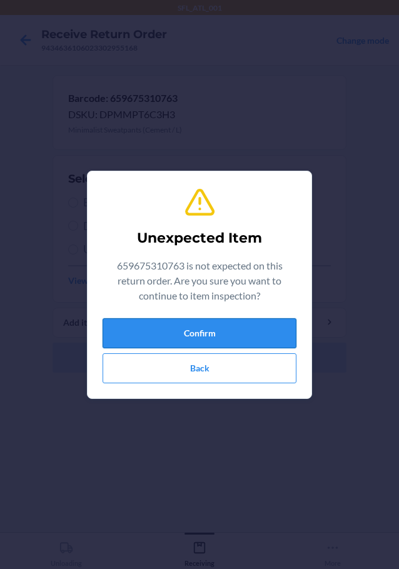
click at [228, 331] on button "Confirm" at bounding box center [200, 333] width 194 height 30
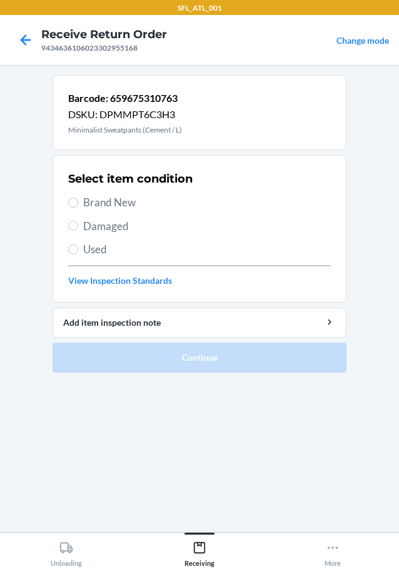
click at [119, 191] on div "Select item condition Brand New Damaged Used View Inspection Standards" at bounding box center [199, 229] width 263 height 124
click at [132, 199] on span "Brand New" at bounding box center [207, 202] width 248 height 16
click at [78, 199] on input "Brand New" at bounding box center [73, 203] width 10 height 10
radio input "true"
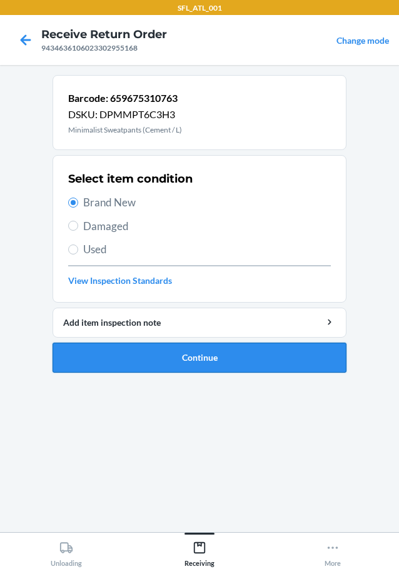
click at [215, 358] on button "Continue" at bounding box center [200, 358] width 294 height 30
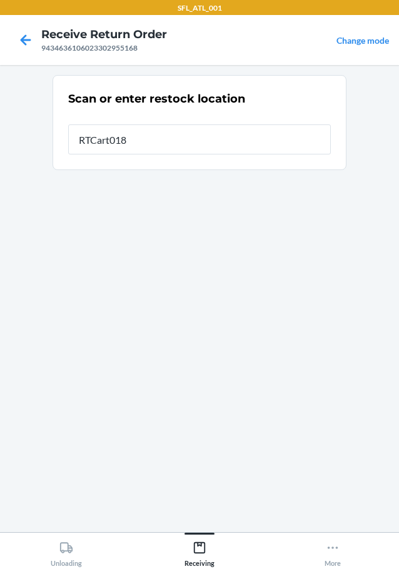
type input "RTCart018"
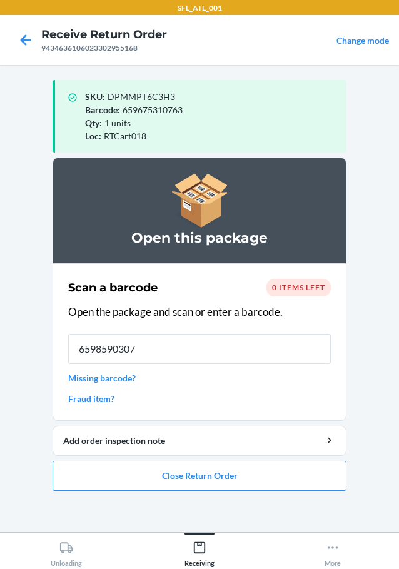
type input "65985903071"
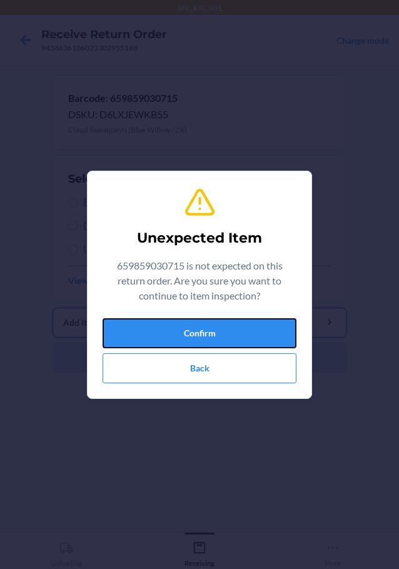
click at [286, 328] on button "Confirm" at bounding box center [200, 333] width 194 height 30
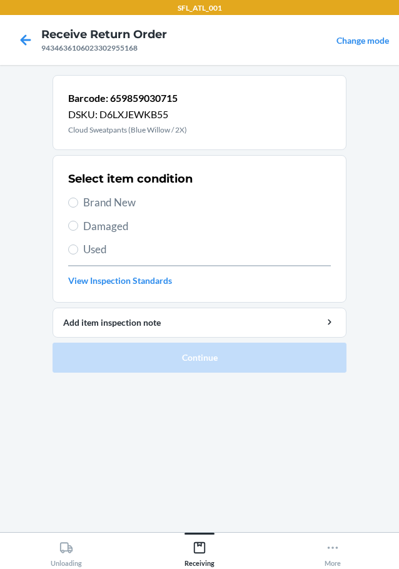
click at [119, 196] on span "Brand New" at bounding box center [207, 202] width 248 height 16
click at [78, 198] on input "Brand New" at bounding box center [73, 203] width 10 height 10
radio input "true"
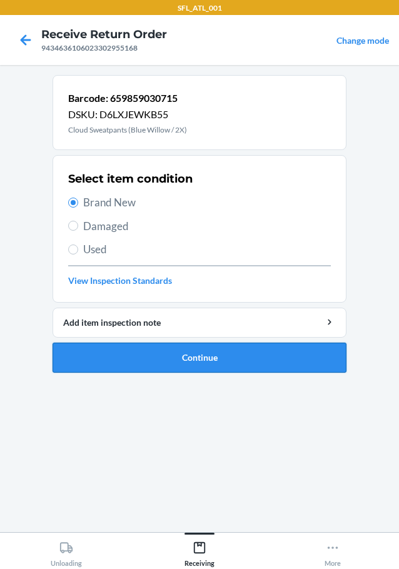
click at [216, 346] on button "Continue" at bounding box center [200, 358] width 294 height 30
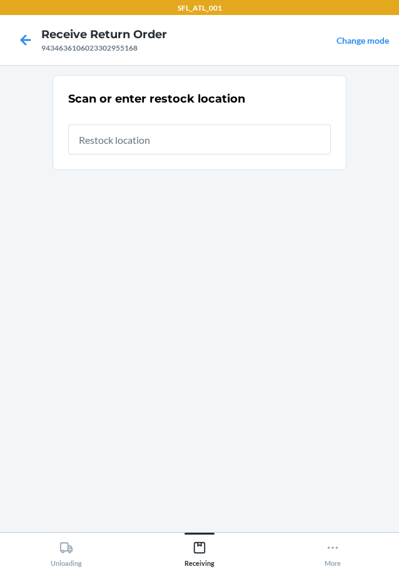
click at [258, 140] on input "text" at bounding box center [199, 139] width 263 height 30
type input "RTCart018"
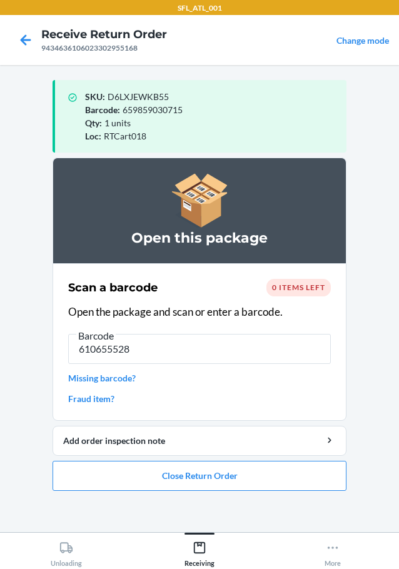
type input "6106555284"
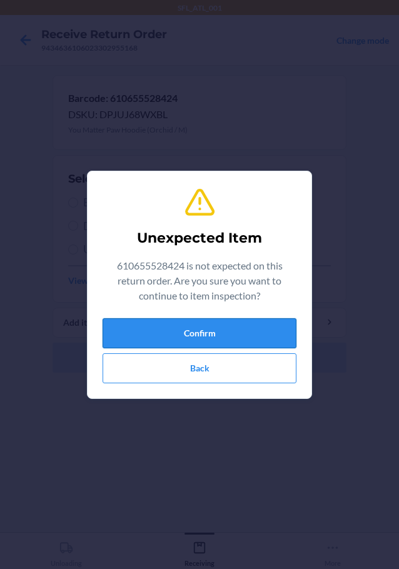
click at [218, 321] on button "Confirm" at bounding box center [200, 333] width 194 height 30
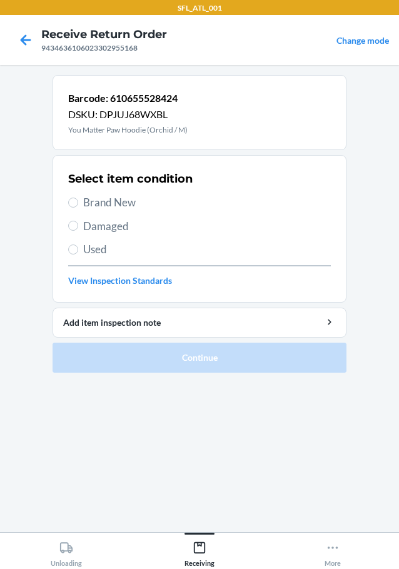
click at [129, 205] on span "Brand New" at bounding box center [207, 202] width 248 height 16
click at [78, 205] on input "Brand New" at bounding box center [73, 203] width 10 height 10
radio input "true"
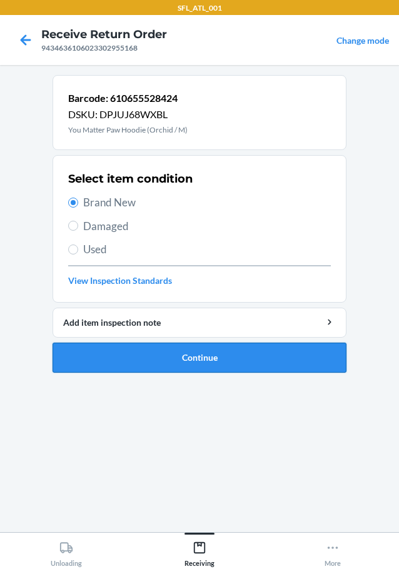
click at [249, 353] on button "Continue" at bounding box center [200, 358] width 294 height 30
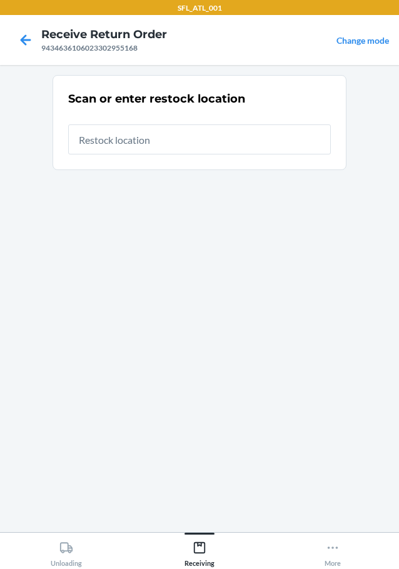
click at [197, 138] on input "text" at bounding box center [199, 139] width 263 height 30
type input "RTCart018"
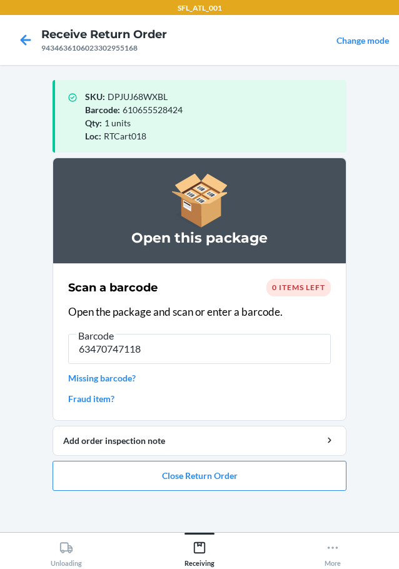
type input "634707471186"
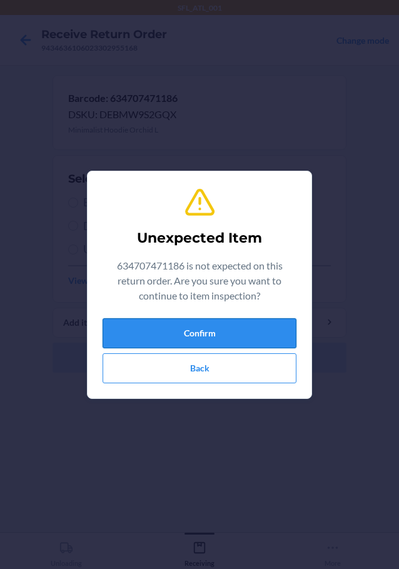
click at [221, 325] on button "Confirm" at bounding box center [200, 333] width 194 height 30
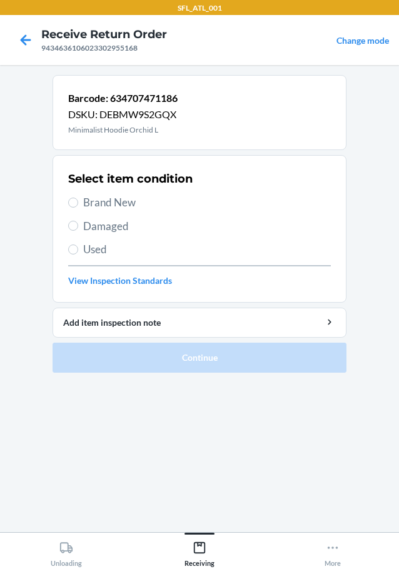
click at [124, 205] on span "Brand New" at bounding box center [207, 202] width 248 height 16
click at [78, 205] on input "Brand New" at bounding box center [73, 203] width 10 height 10
radio input "true"
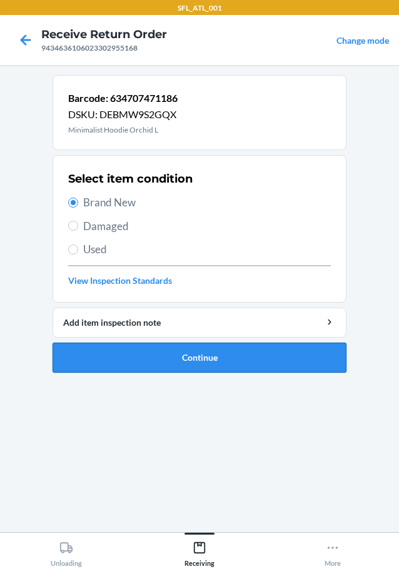
click at [242, 361] on button "Continue" at bounding box center [200, 358] width 294 height 30
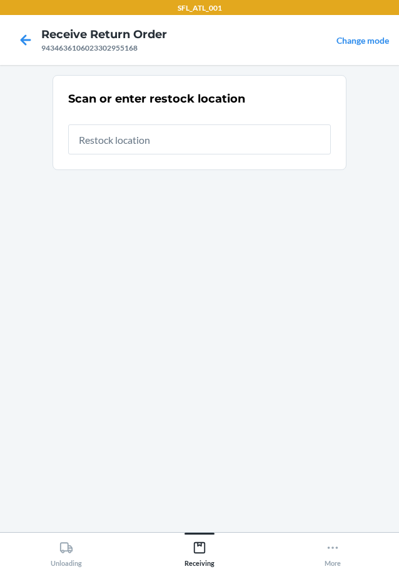
click at [193, 149] on input "text" at bounding box center [199, 139] width 263 height 30
type input "RTCart018"
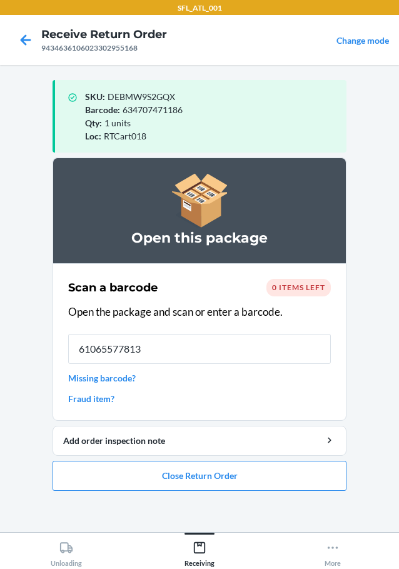
type input "610655778133"
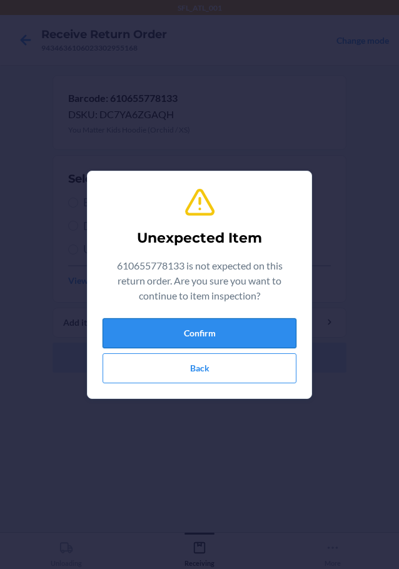
click at [169, 334] on button "Confirm" at bounding box center [200, 333] width 194 height 30
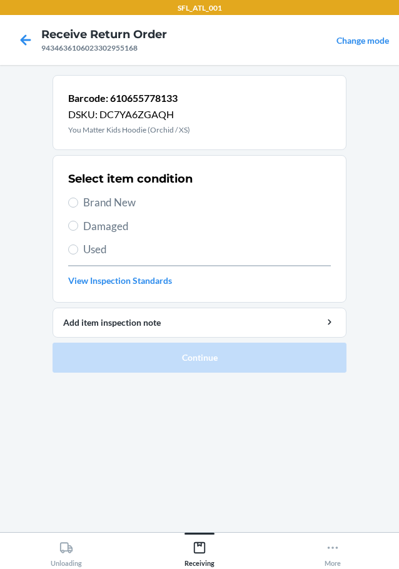
click at [128, 208] on span "Brand New" at bounding box center [207, 202] width 248 height 16
click at [78, 208] on input "Brand New" at bounding box center [73, 203] width 10 height 10
radio input "true"
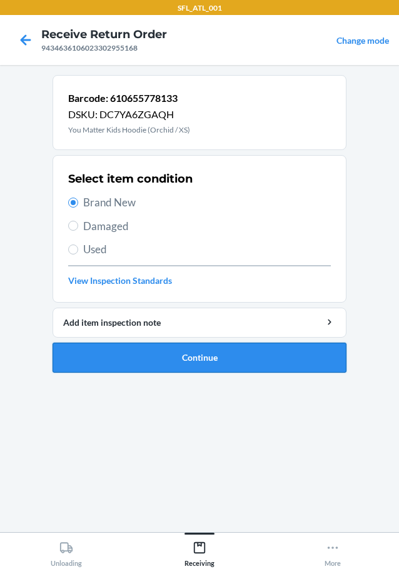
click at [204, 347] on button "Continue" at bounding box center [200, 358] width 294 height 30
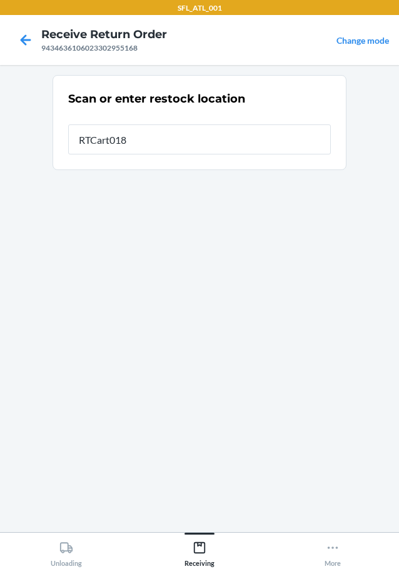
type input "RTCart018"
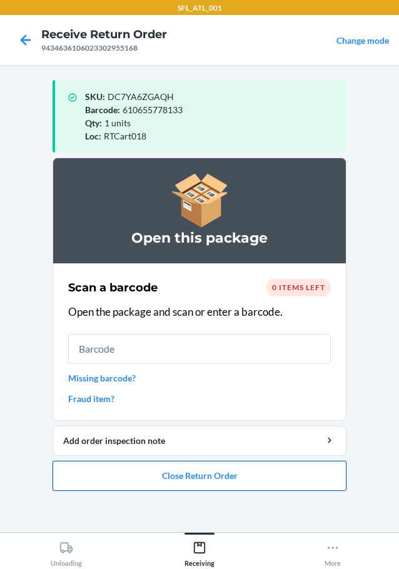
click at [204, 478] on button "Close Return Order" at bounding box center [200, 476] width 294 height 30
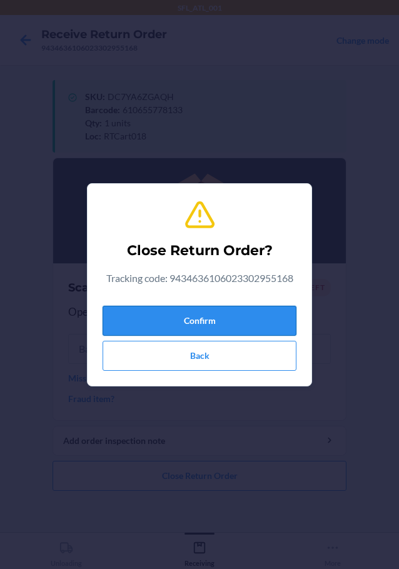
click at [230, 314] on button "Confirm" at bounding box center [200, 321] width 194 height 30
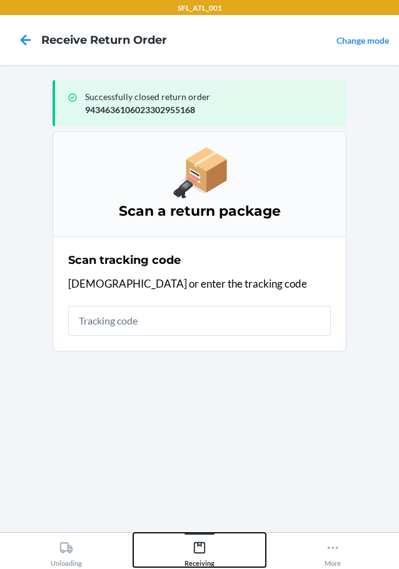
click at [199, 547] on icon at bounding box center [200, 548] width 14 height 14
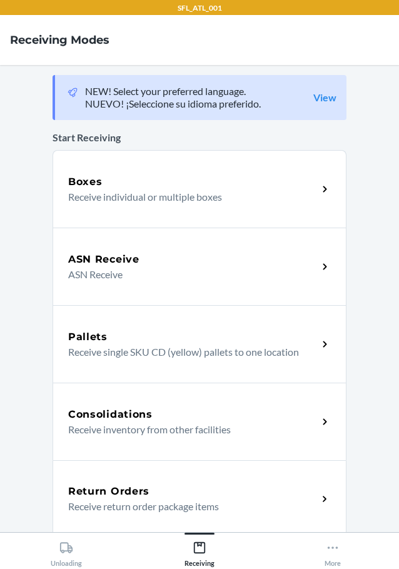
click at [154, 498] on div "Return Orders" at bounding box center [192, 491] width 249 height 15
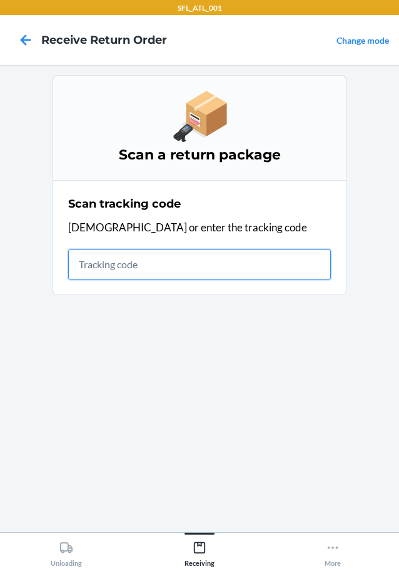
click at [173, 277] on input "text" at bounding box center [199, 264] width 263 height 30
type input "42030259943463610602330295516"
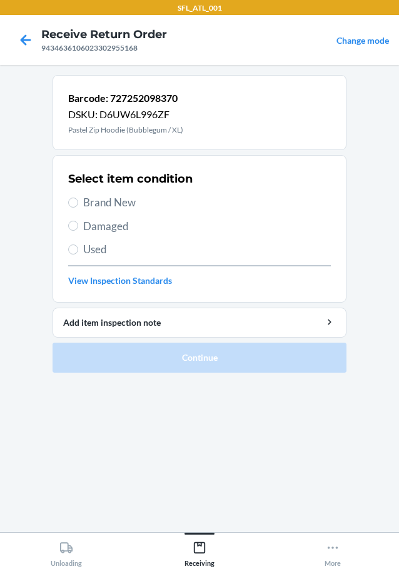
click at [106, 199] on span "Brand New" at bounding box center [207, 202] width 248 height 16
click at [78, 199] on input "Brand New" at bounding box center [73, 203] width 10 height 10
radio input "true"
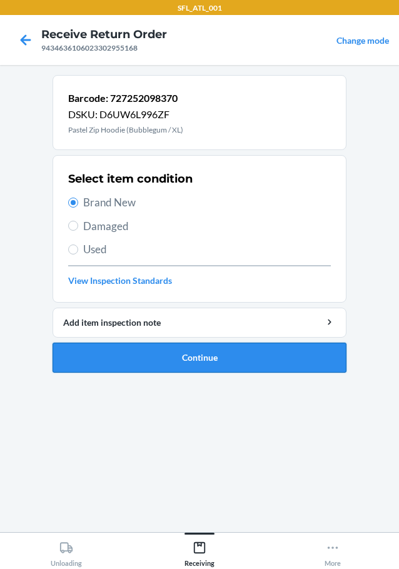
click at [211, 354] on button "Continue" at bounding box center [200, 358] width 294 height 30
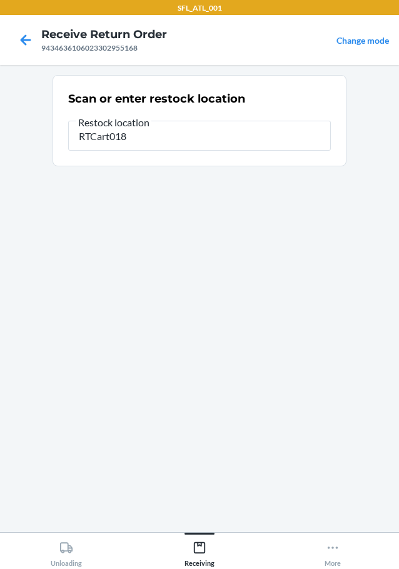
type input "RTCart018"
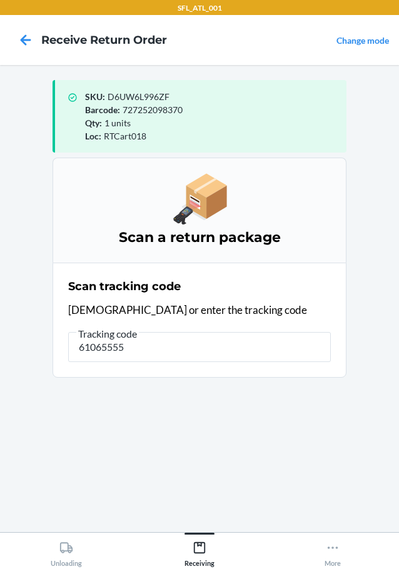
type input "610655550"
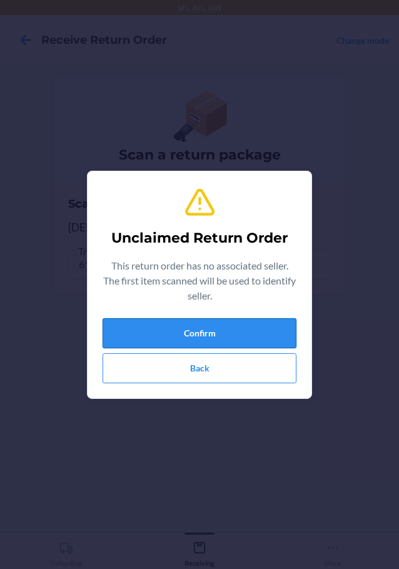
click at [205, 336] on button "Confirm" at bounding box center [200, 333] width 194 height 30
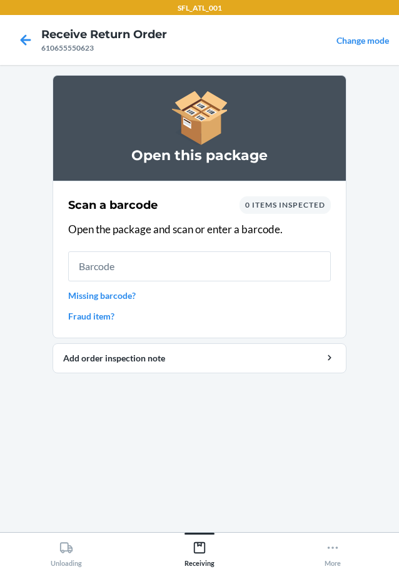
click at [166, 273] on input "text" at bounding box center [199, 266] width 263 height 30
type input "61065555062"
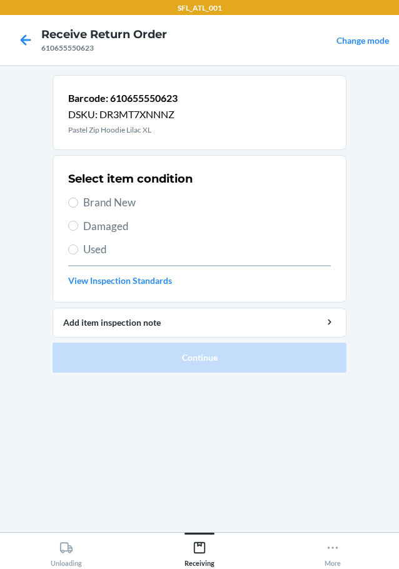
click at [110, 202] on span "Brand New" at bounding box center [207, 202] width 248 height 16
click at [78, 202] on input "Brand New" at bounding box center [73, 203] width 10 height 10
radio input "true"
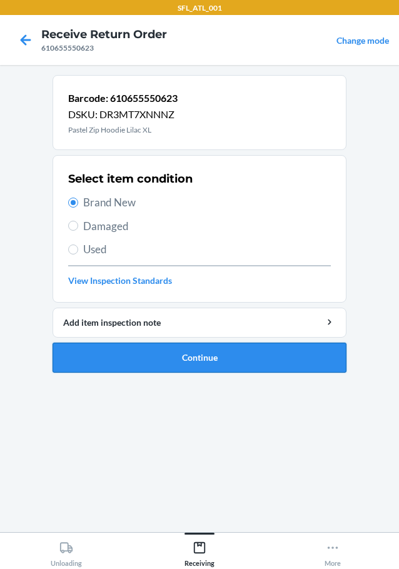
click at [203, 354] on button "Continue" at bounding box center [200, 358] width 294 height 30
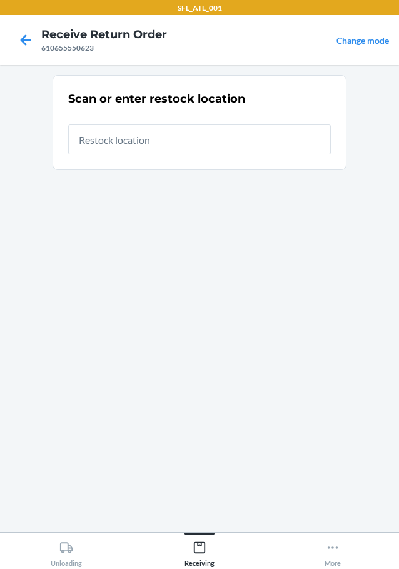
click at [149, 149] on input "text" at bounding box center [199, 139] width 263 height 30
type input "RTCart018"
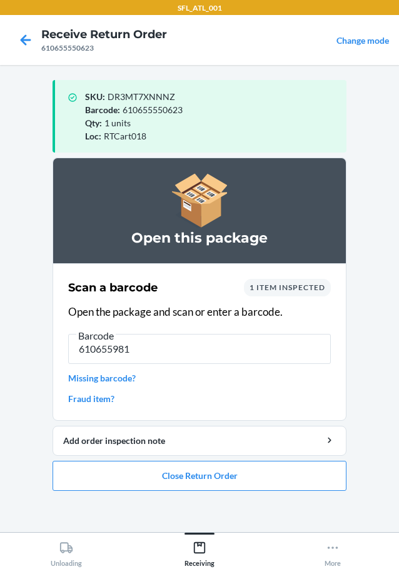
type input "6106559819"
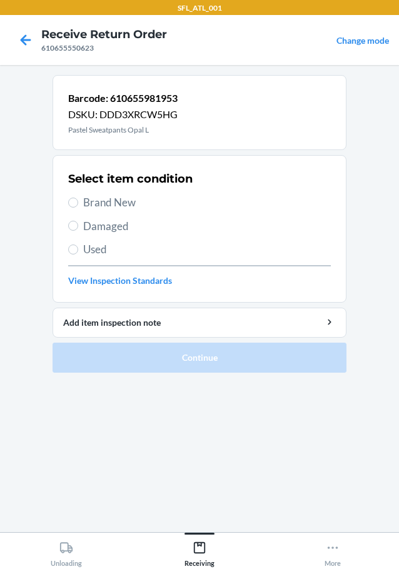
click at [116, 251] on span "Used" at bounding box center [207, 249] width 248 height 16
click at [78, 251] on input "Used" at bounding box center [73, 249] width 10 height 10
radio input "true"
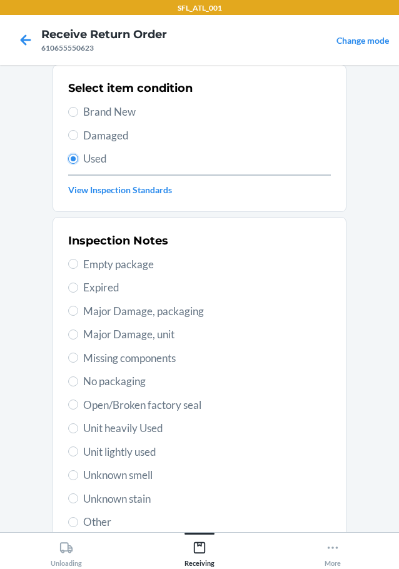
scroll to position [184, 0]
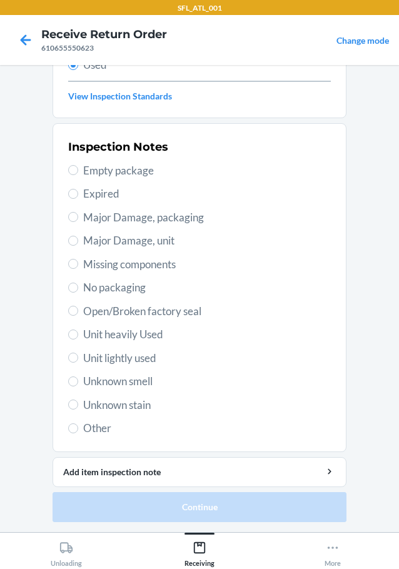
click at [141, 339] on span "Unit heavily Used" at bounding box center [207, 334] width 248 height 16
click at [78, 339] on input "Unit heavily Used" at bounding box center [73, 334] width 10 height 10
radio input "true"
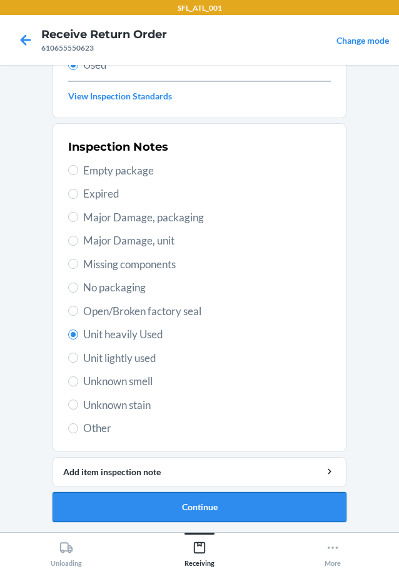
click at [196, 499] on button "Continue" at bounding box center [200, 507] width 294 height 30
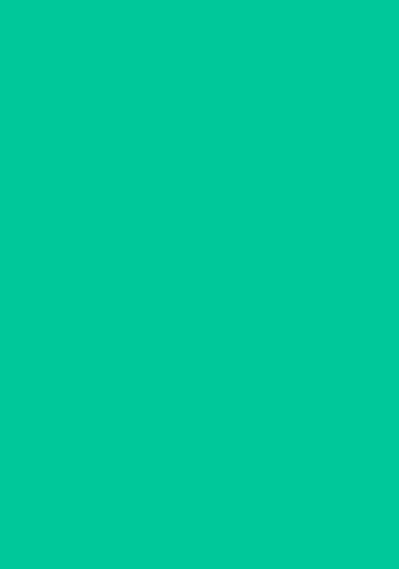
scroll to position [0, 0]
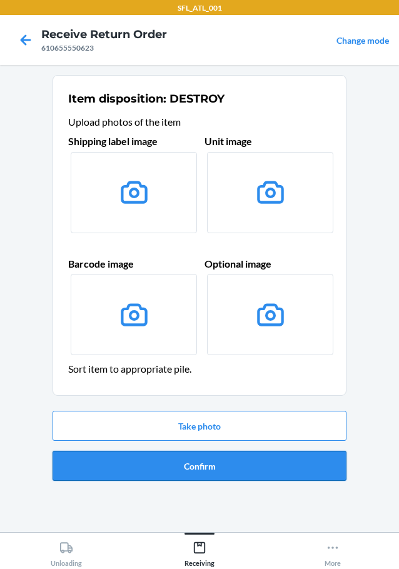
click at [201, 464] on button "Confirm" at bounding box center [200, 466] width 294 height 30
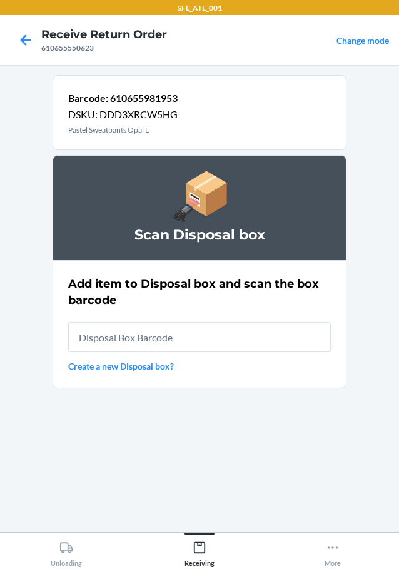
click at [157, 338] on input "text" at bounding box center [199, 337] width 263 height 30
type input "RB00000191O"
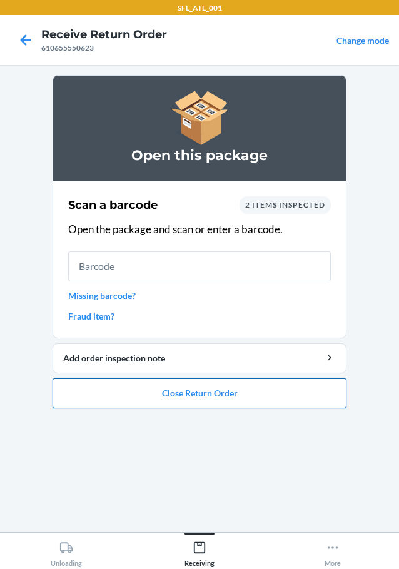
click at [201, 399] on button "Close Return Order" at bounding box center [200, 393] width 294 height 30
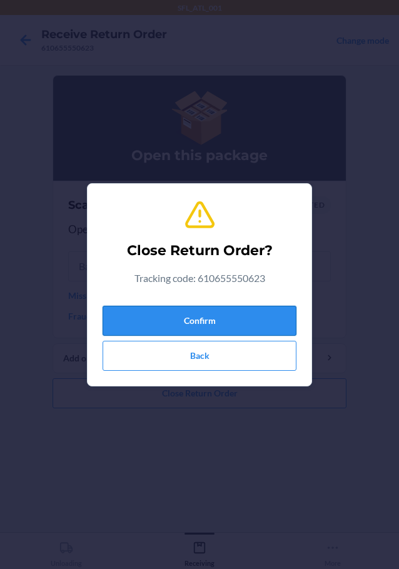
click at [221, 335] on button "Confirm" at bounding box center [200, 321] width 194 height 30
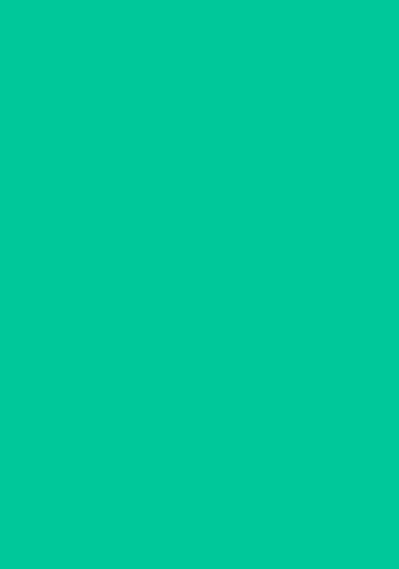
click at [221, 326] on input "text" at bounding box center [199, 321] width 263 height 30
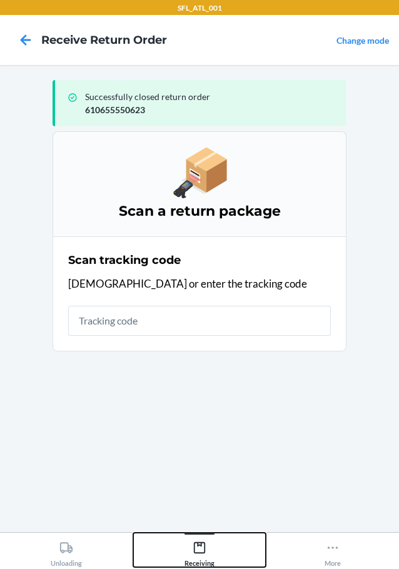
click at [207, 555] on div "Receiving" at bounding box center [199, 551] width 30 height 31
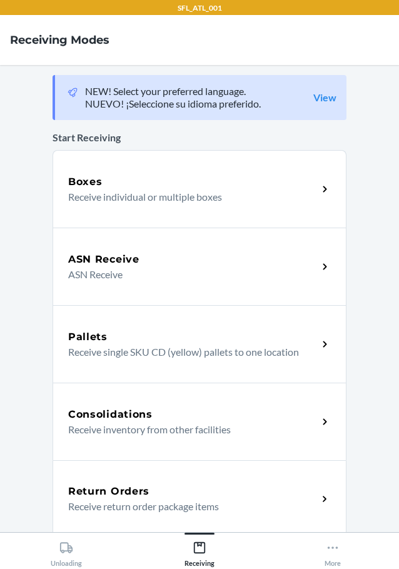
click at [116, 480] on div "Return Orders Receive return order package items" at bounding box center [200, 499] width 294 height 78
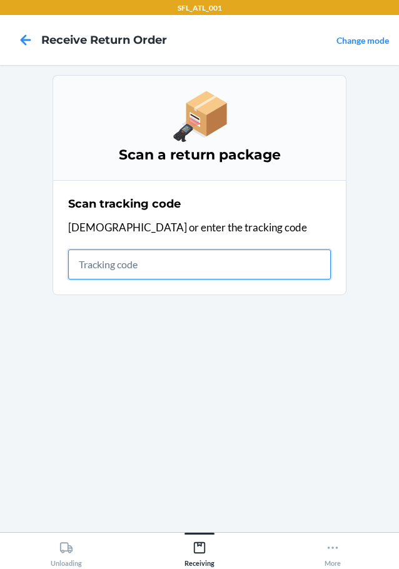
click at [233, 278] on input "text" at bounding box center [199, 264] width 263 height 30
type input "420302599434636106023304207319"
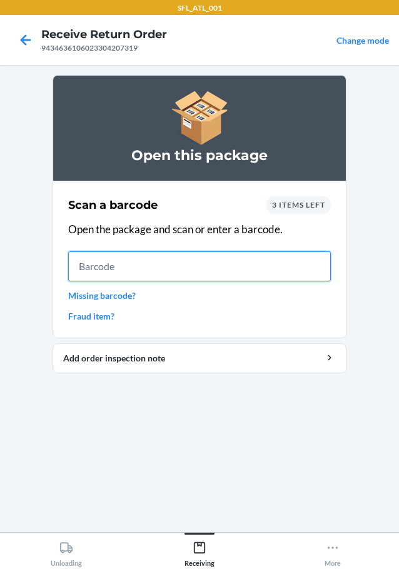
click at [94, 266] on input "text" at bounding box center [199, 266] width 263 height 30
type input "610655666041"
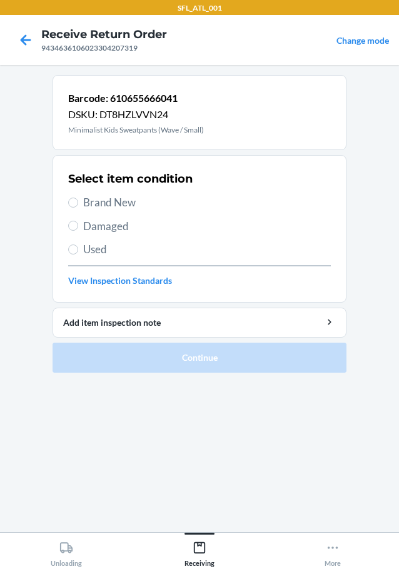
click at [117, 199] on span "Brand New" at bounding box center [207, 202] width 248 height 16
click at [78, 199] on input "Brand New" at bounding box center [73, 203] width 10 height 10
radio input "true"
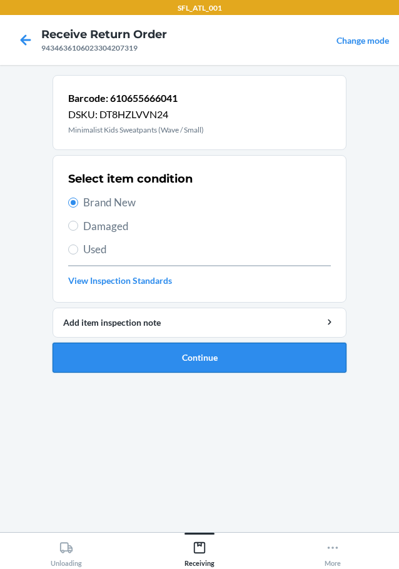
click at [223, 366] on button "Continue" at bounding box center [200, 358] width 294 height 30
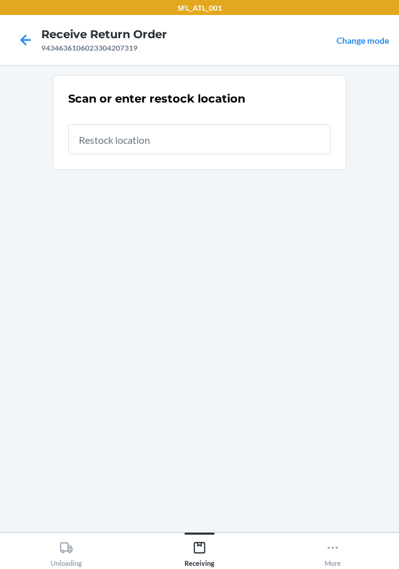
click at [194, 132] on input "text" at bounding box center [199, 139] width 263 height 30
type input "RTCart018"
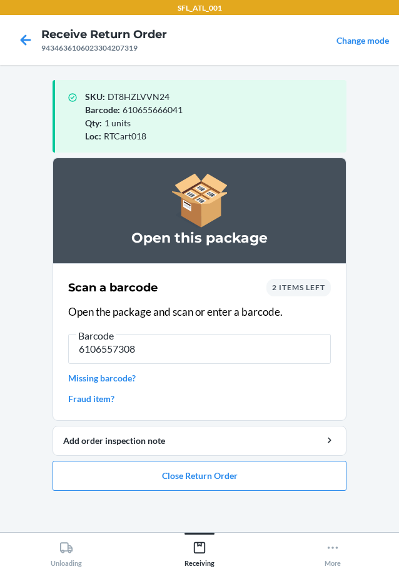
type input "61065573089"
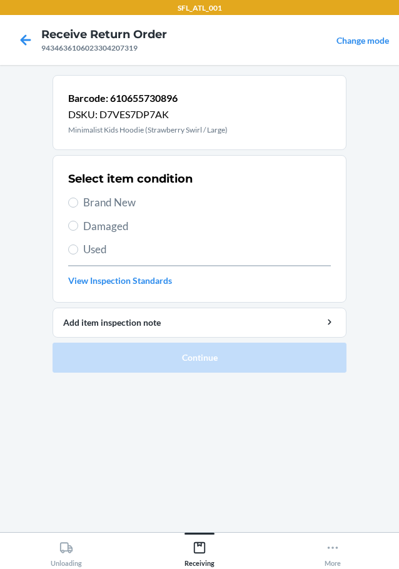
click at [109, 206] on span "Brand New" at bounding box center [207, 202] width 248 height 16
click at [78, 206] on input "Brand New" at bounding box center [73, 203] width 10 height 10
radio input "true"
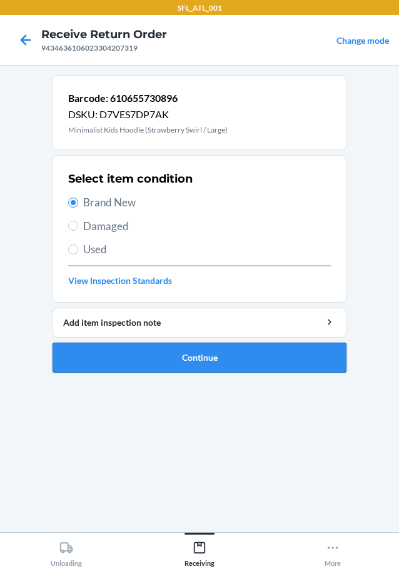
click at [177, 356] on button "Continue" at bounding box center [200, 358] width 294 height 30
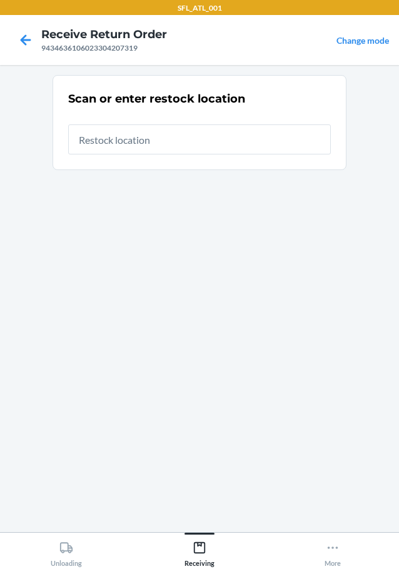
click at [183, 129] on input "text" at bounding box center [199, 139] width 263 height 30
type input "RTCart018"
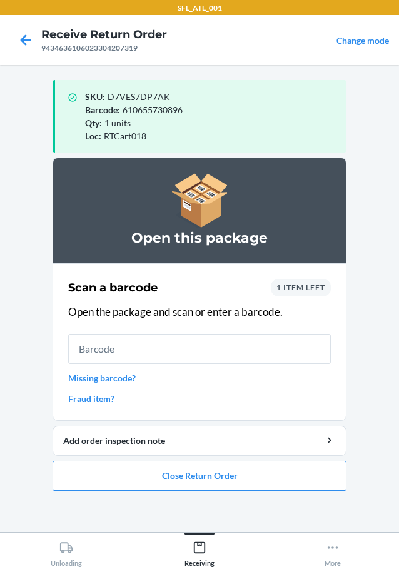
click at [375, 108] on main "SKU : D7VES7DP7AK Barcode : 610655730896 Qty : 1 units Loc : RTCart018 Open thi…" at bounding box center [199, 298] width 399 height 467
click at [391, 86] on main "SKU : D7VES7DP7AK Barcode : 610655730896 Qty : 1 units Loc : RTCart018 Open thi…" at bounding box center [199, 298] width 399 height 467
click at [213, 468] on button "Close Return Order" at bounding box center [200, 476] width 294 height 30
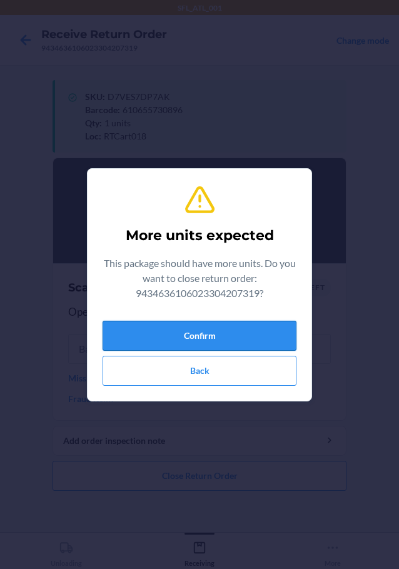
click at [206, 341] on button "Confirm" at bounding box center [200, 336] width 194 height 30
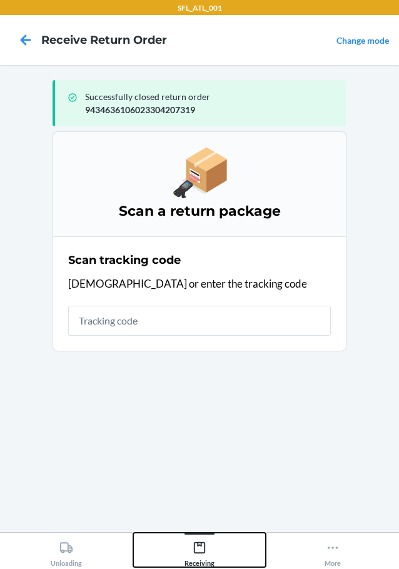
click at [198, 553] on icon at bounding box center [199, 547] width 11 height 11
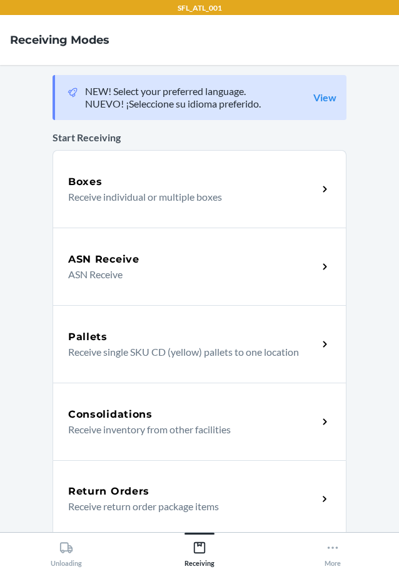
click at [136, 501] on p "Receive return order package items" at bounding box center [187, 506] width 239 height 15
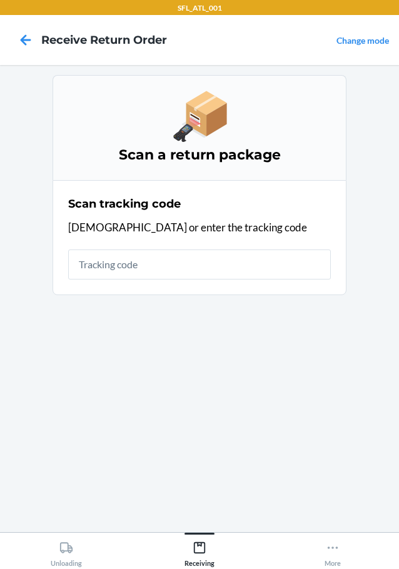
click at [127, 238] on div "Scan tracking code Scan or enter the tracking code" at bounding box center [199, 237] width 263 height 91
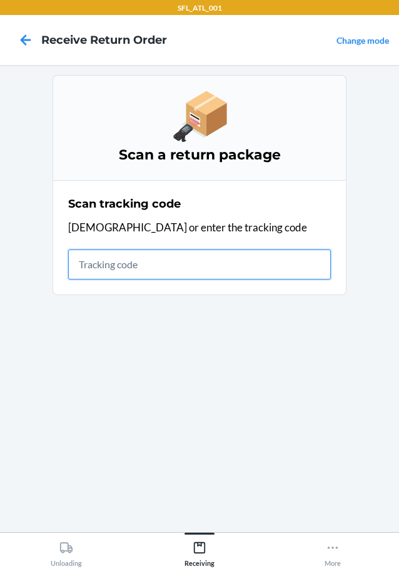
click at [118, 253] on input "text" at bounding box center [199, 264] width 263 height 30
type input "610655701"
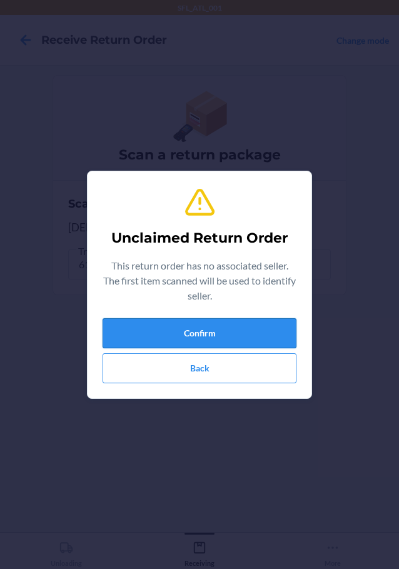
click at [199, 330] on button "Confirm" at bounding box center [200, 333] width 194 height 30
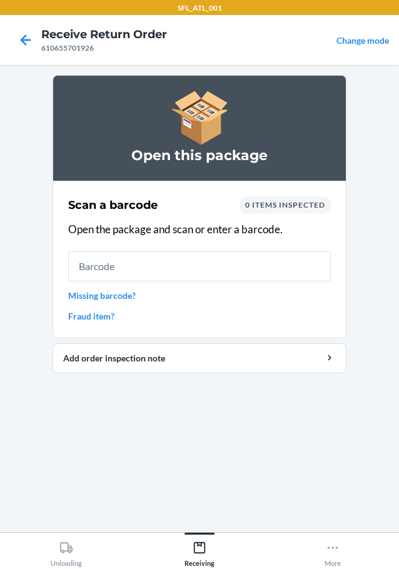
click at [184, 272] on input "text" at bounding box center [199, 266] width 263 height 30
type input "610655701926"
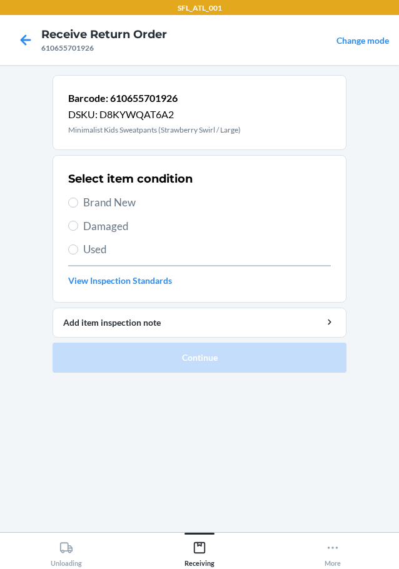
click at [99, 201] on span "Brand New" at bounding box center [207, 202] width 248 height 16
click at [78, 201] on input "Brand New" at bounding box center [73, 203] width 10 height 10
radio input "true"
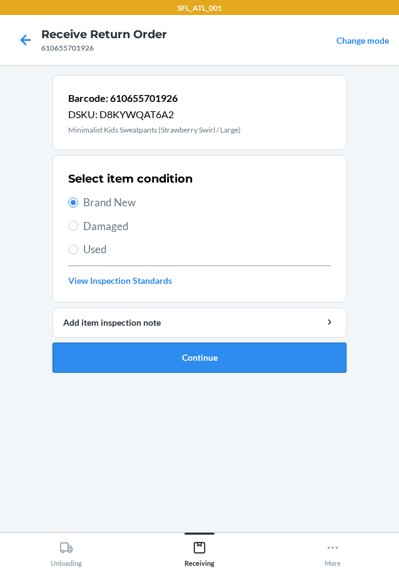
click at [189, 346] on button "Continue" at bounding box center [200, 358] width 294 height 30
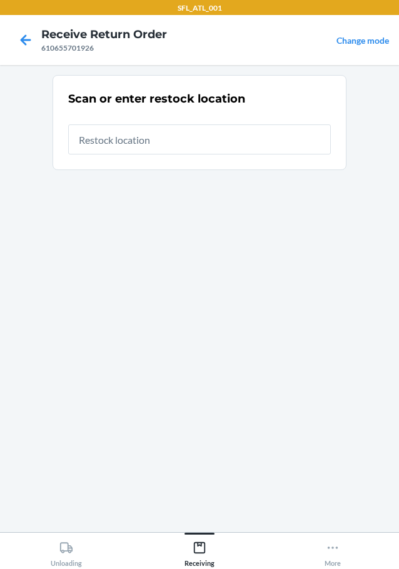
click at [175, 140] on input "text" at bounding box center [199, 139] width 263 height 30
type input "RTCart012"
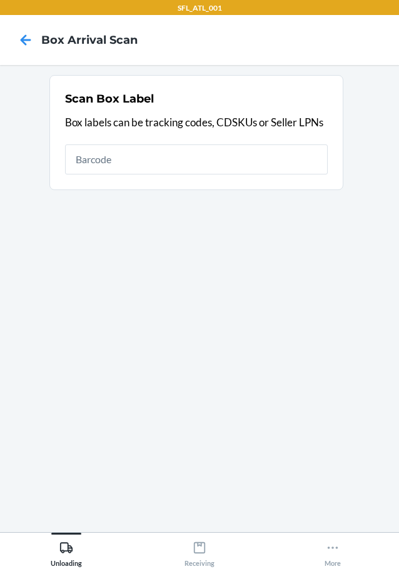
click at [264, 169] on input "text" at bounding box center [196, 159] width 263 height 30
type input "420302599434636106023303801211"
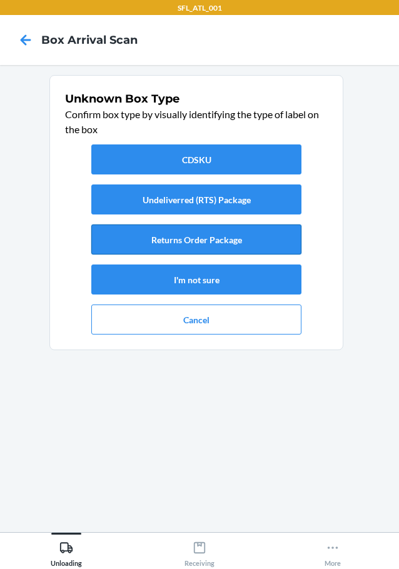
click at [253, 229] on button "Returns Order Package" at bounding box center [196, 239] width 210 height 30
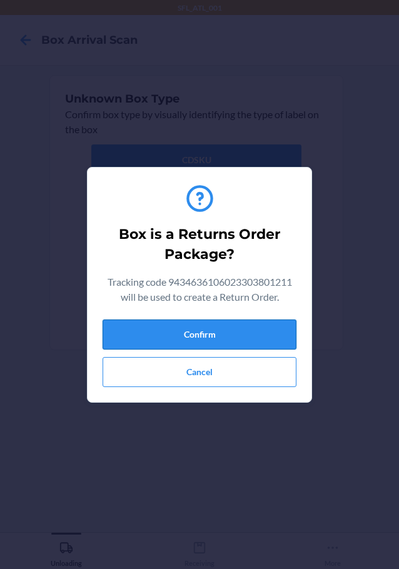
click at [248, 339] on button "Confirm" at bounding box center [200, 334] width 194 height 30
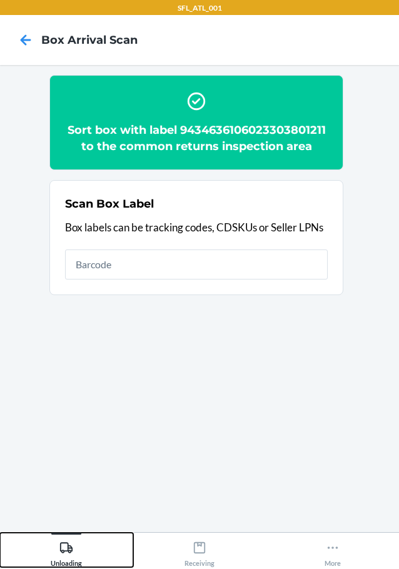
click at [64, 555] on div "Unloading" at bounding box center [66, 551] width 31 height 31
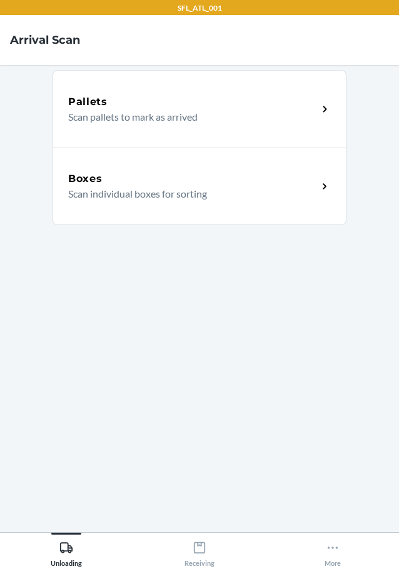
click at [171, 201] on p "Scan individual boxes for sorting" at bounding box center [187, 193] width 239 height 15
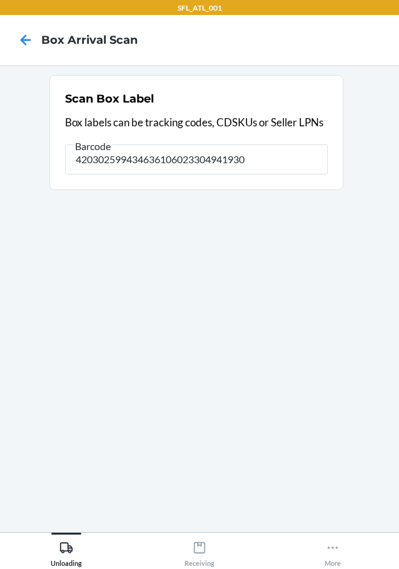
type input "420302599434636106023304941930"
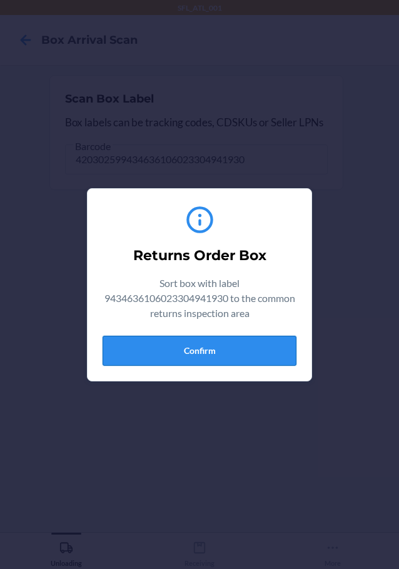
click at [215, 363] on button "Confirm" at bounding box center [200, 351] width 194 height 30
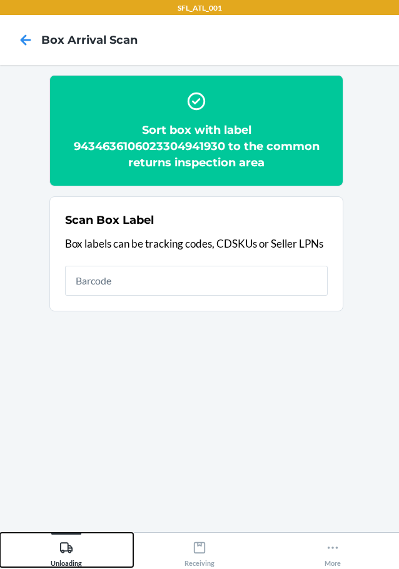
click at [81, 552] on div "Unloading" at bounding box center [66, 551] width 31 height 31
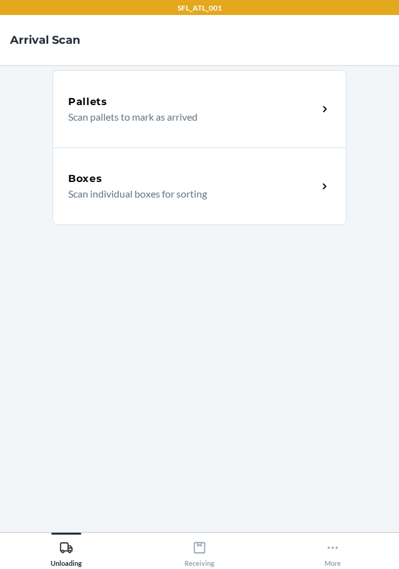
click at [164, 203] on div "Boxes Scan individual boxes for sorting" at bounding box center [200, 187] width 294 height 78
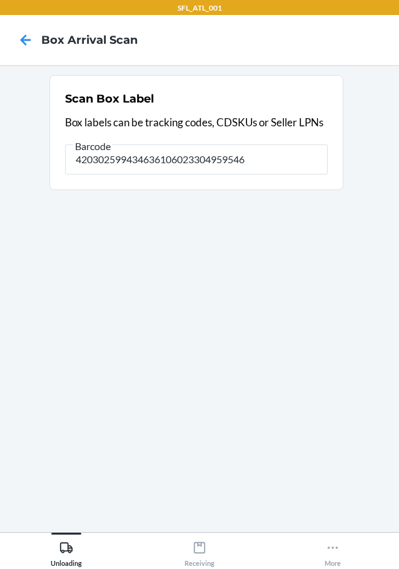
type input "420302599434636106023304959546"
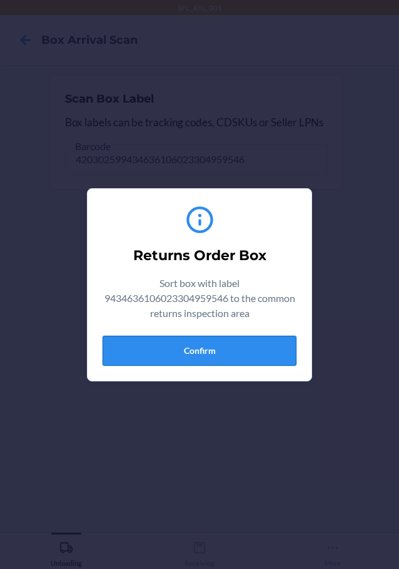
click at [252, 339] on button "Confirm" at bounding box center [200, 351] width 194 height 30
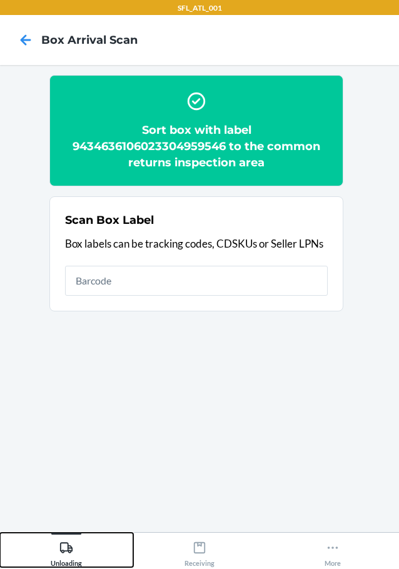
click at [63, 551] on icon at bounding box center [66, 547] width 13 height 11
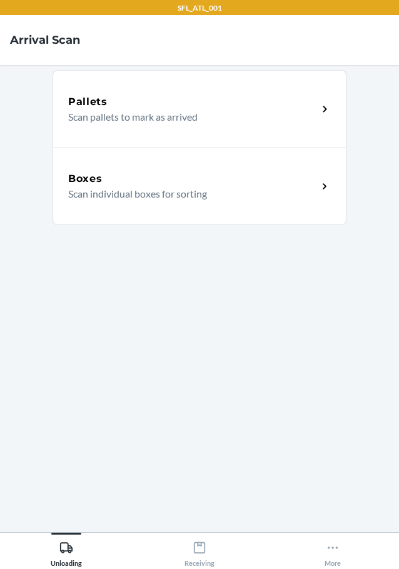
click at [193, 178] on div "Boxes" at bounding box center [192, 178] width 249 height 15
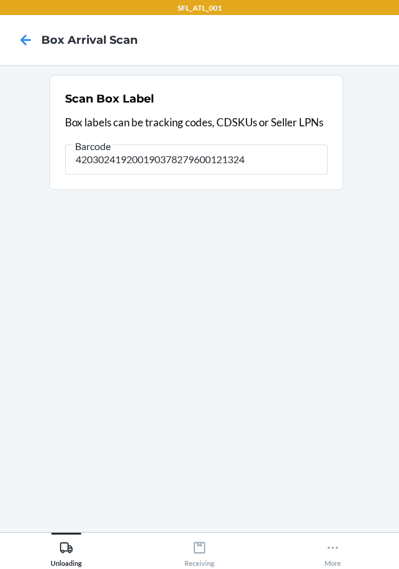
type input "420302419200190378279600121324"
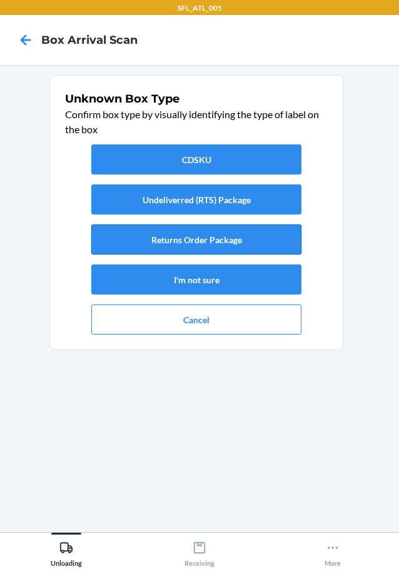
click at [224, 229] on button "Returns Order Package" at bounding box center [196, 239] width 210 height 30
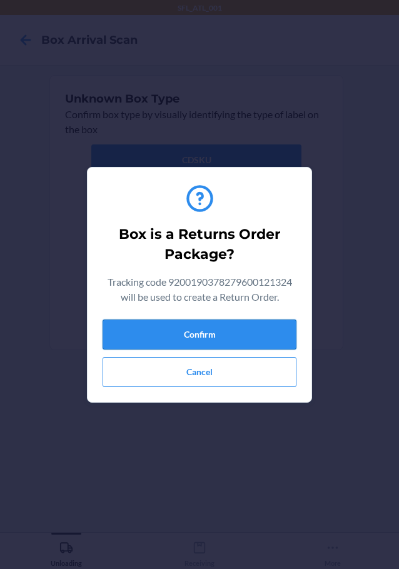
click at [239, 342] on button "Confirm" at bounding box center [200, 334] width 194 height 30
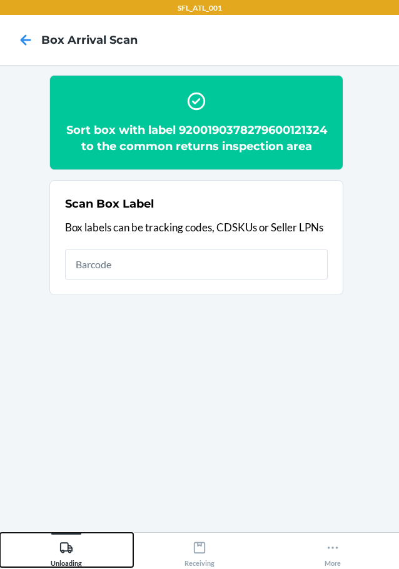
click at [72, 552] on icon at bounding box center [66, 548] width 14 height 14
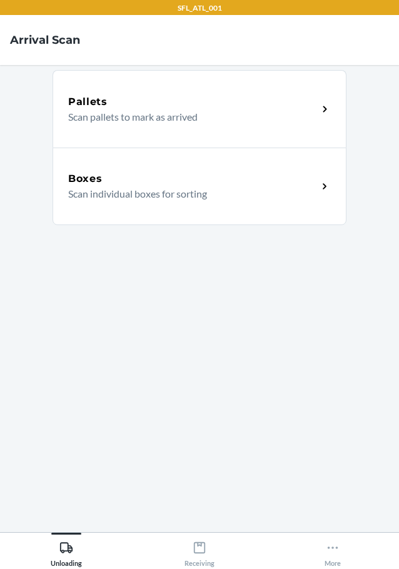
click at [153, 190] on p "Scan individual boxes for sorting" at bounding box center [187, 193] width 239 height 15
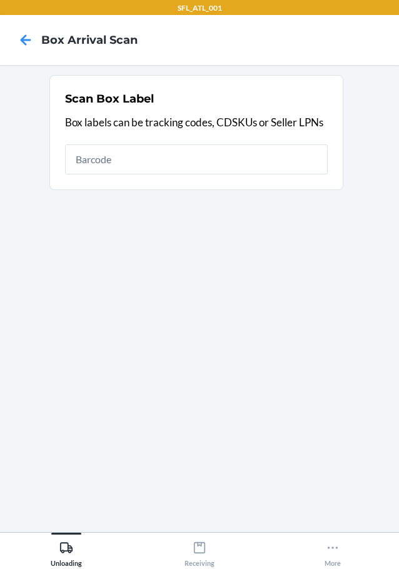
click at [231, 158] on input "text" at bounding box center [196, 159] width 263 height 30
type input "420302599434636106023304727688"
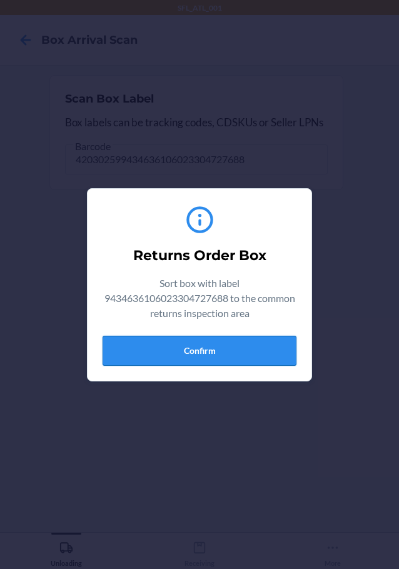
click at [235, 344] on button "Confirm" at bounding box center [200, 351] width 194 height 30
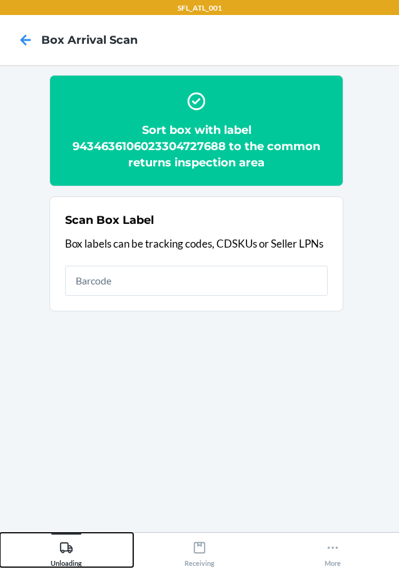
click at [61, 550] on icon at bounding box center [66, 547] width 13 height 11
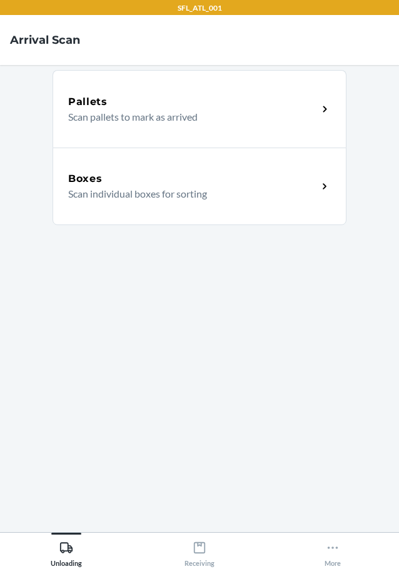
click at [117, 186] on p "Scan individual boxes for sorting" at bounding box center [187, 193] width 239 height 15
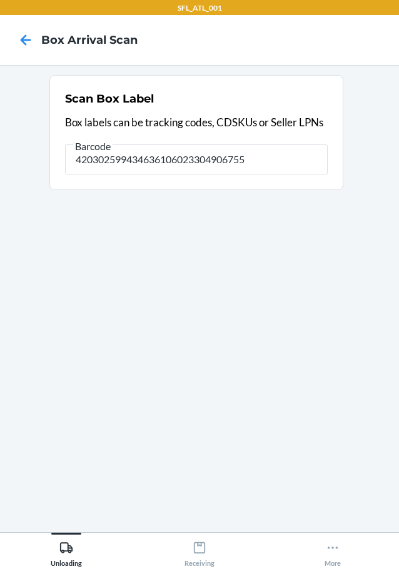
type input "420302599434636106023304906755"
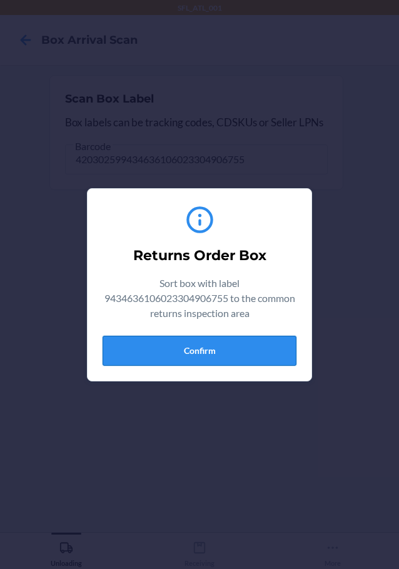
click at [221, 348] on button "Confirm" at bounding box center [200, 351] width 194 height 30
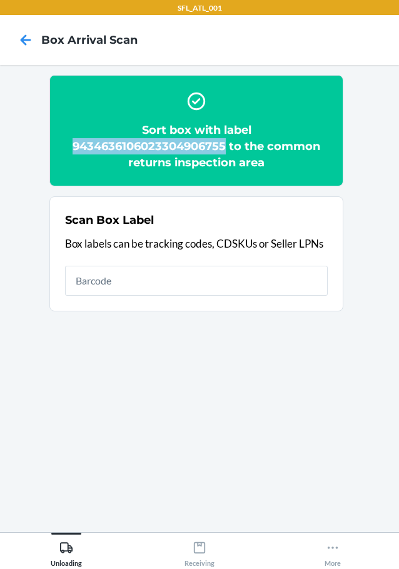
drag, startPoint x: 74, startPoint y: 147, endPoint x: 224, endPoint y: 146, distance: 150.7
click at [224, 146] on h2 "Sort box with label 9434636106023304906755 to the common returns inspection area" at bounding box center [196, 146] width 263 height 49
copy h2 "9434636106023304906755"
click at [59, 548] on div "Unloading" at bounding box center [66, 551] width 31 height 31
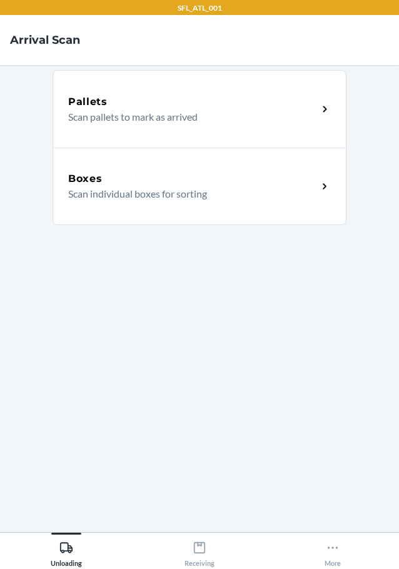
click at [185, 183] on div "Boxes" at bounding box center [192, 178] width 249 height 15
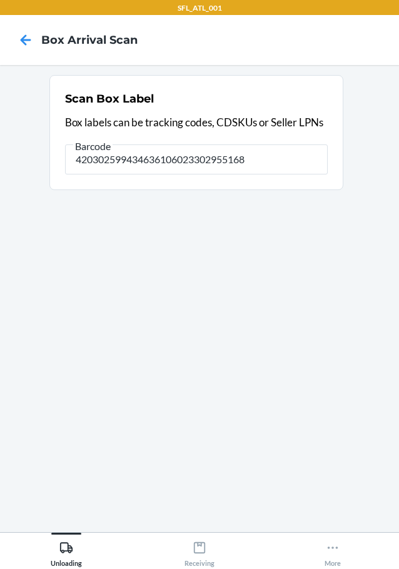
type input "420302599434636106023302955168"
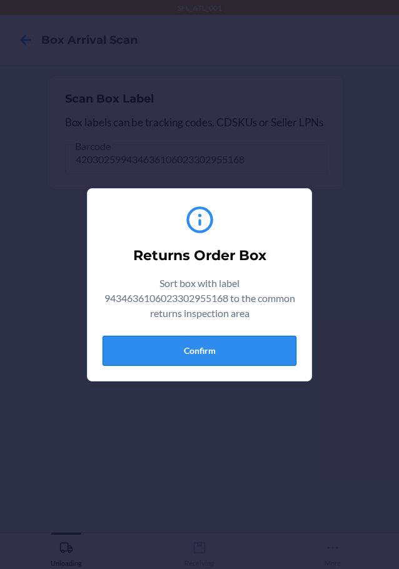
click at [231, 353] on button "Confirm" at bounding box center [200, 351] width 194 height 30
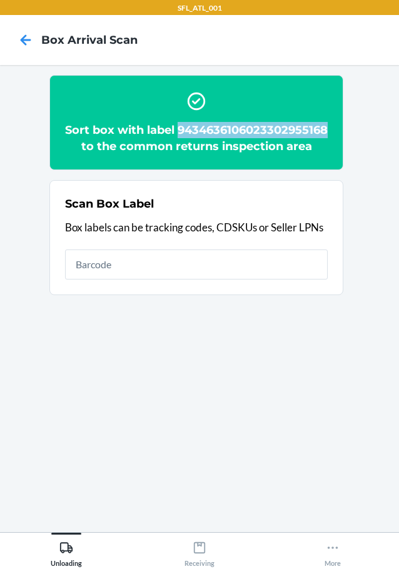
drag, startPoint x: 72, startPoint y: 144, endPoint x: 224, endPoint y: 148, distance: 152.6
click at [224, 148] on h2 "Sort box with label 9434636106023302955168 to the common returns inspection area" at bounding box center [196, 138] width 263 height 33
copy h2 "9434636106023302955168"
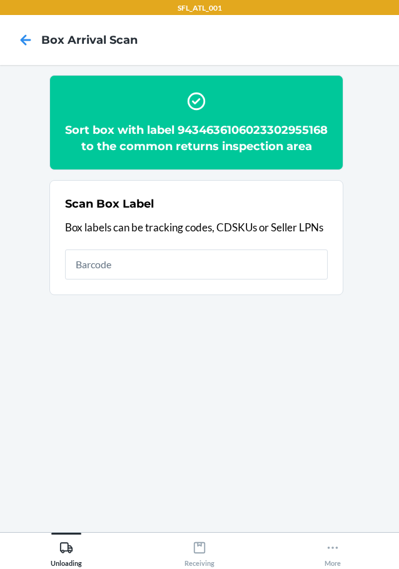
click at [68, 531] on main "Sort box with label 9434636106023302955168 to the common returns inspection are…" at bounding box center [199, 298] width 399 height 467
click at [66, 555] on div "Unloading" at bounding box center [66, 551] width 31 height 31
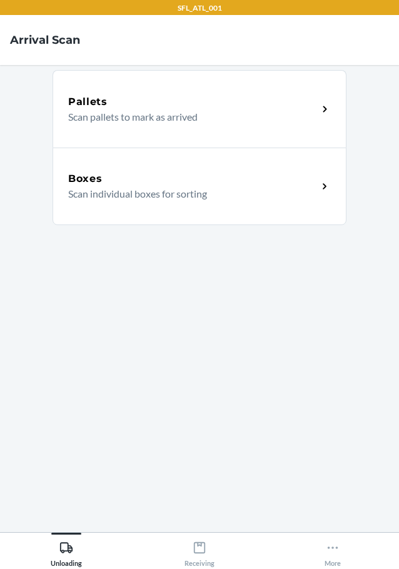
click at [115, 173] on div "Boxes" at bounding box center [192, 178] width 249 height 15
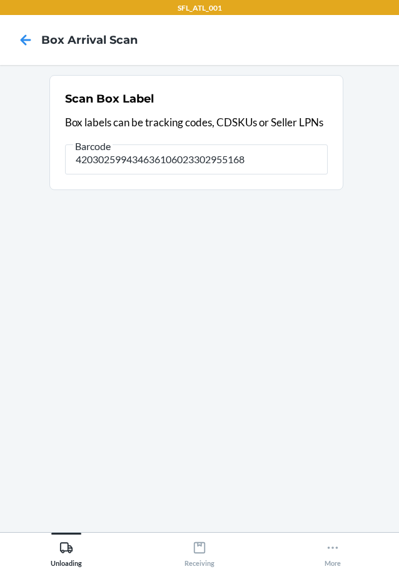
type input "420302599434636106023302955168"
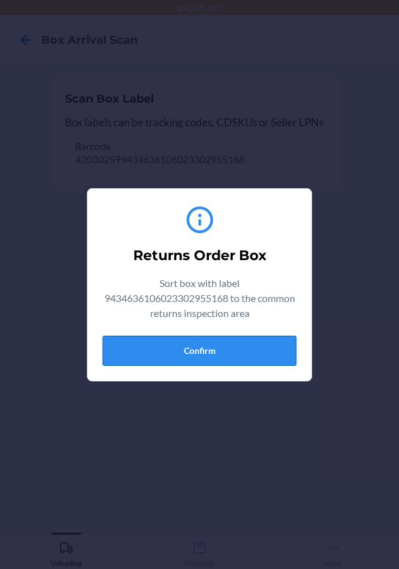
click at [224, 359] on button "Confirm" at bounding box center [200, 351] width 194 height 30
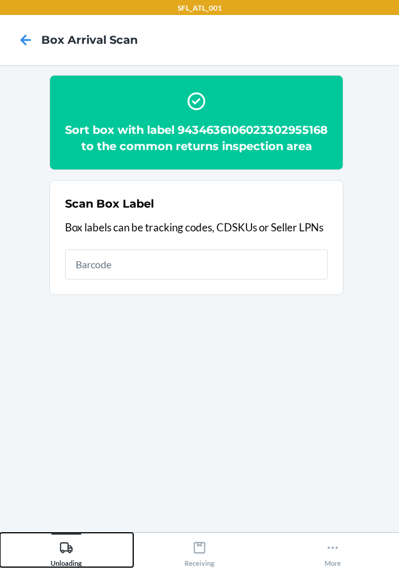
click at [79, 550] on div "Unloading" at bounding box center [66, 551] width 31 height 31
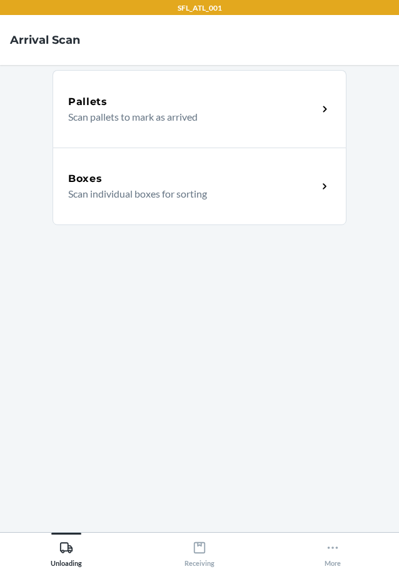
click at [171, 198] on p "Scan individual boxes for sorting" at bounding box center [187, 193] width 239 height 15
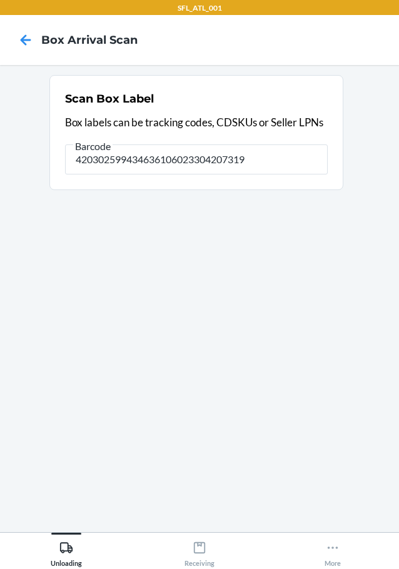
type input "420302599434636106023304207319"
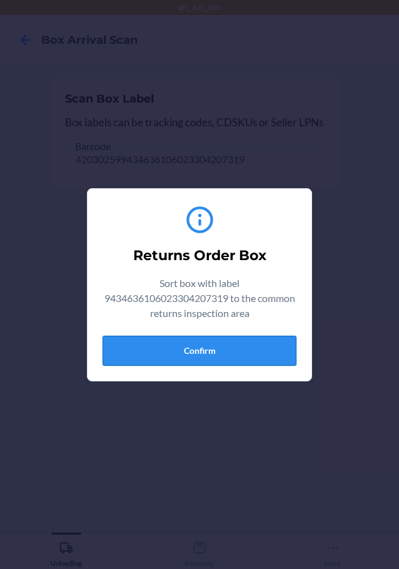
click at [196, 354] on button "Confirm" at bounding box center [200, 351] width 194 height 30
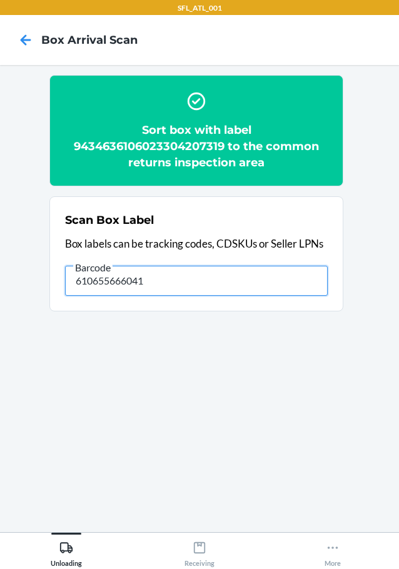
type input "610655666041"
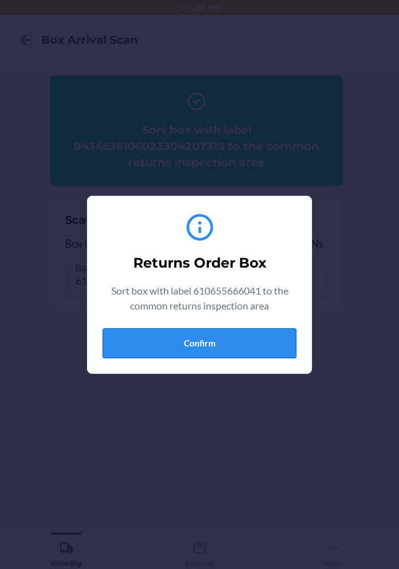
click at [262, 331] on button "Confirm" at bounding box center [200, 343] width 194 height 30
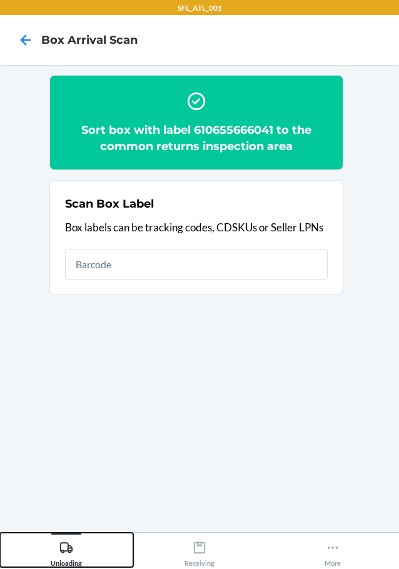
click at [60, 547] on div "Unloading" at bounding box center [66, 551] width 31 height 31
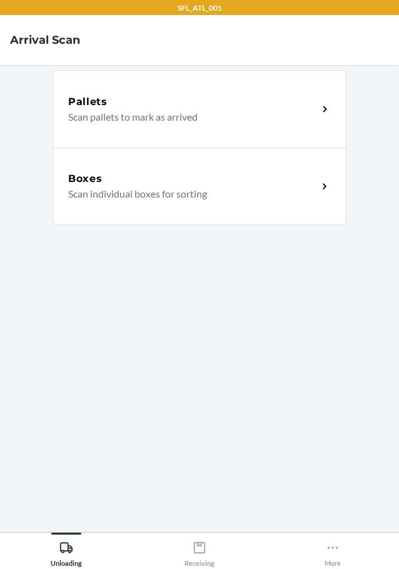
click at [159, 184] on div "Boxes" at bounding box center [192, 178] width 249 height 15
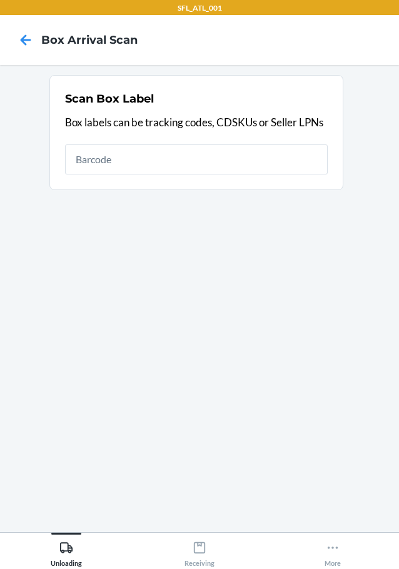
click at [196, 146] on input "text" at bounding box center [196, 159] width 263 height 30
type input "610655701926"
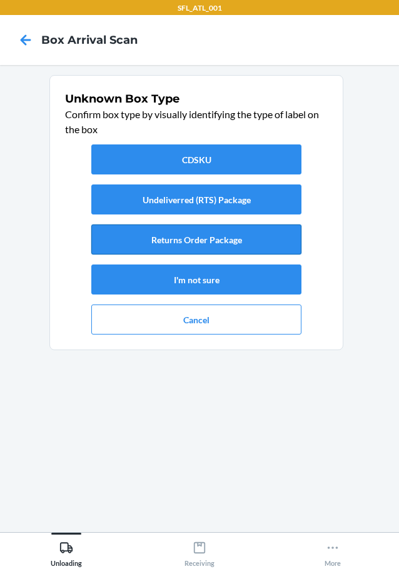
click at [235, 233] on button "Returns Order Package" at bounding box center [196, 239] width 210 height 30
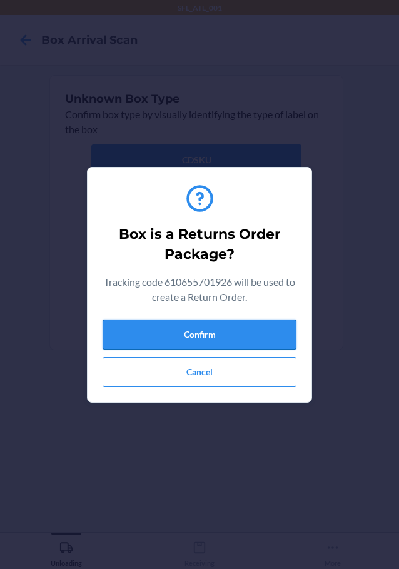
click at [239, 344] on button "Confirm" at bounding box center [200, 334] width 194 height 30
